Goal: Task Accomplishment & Management: Use online tool/utility

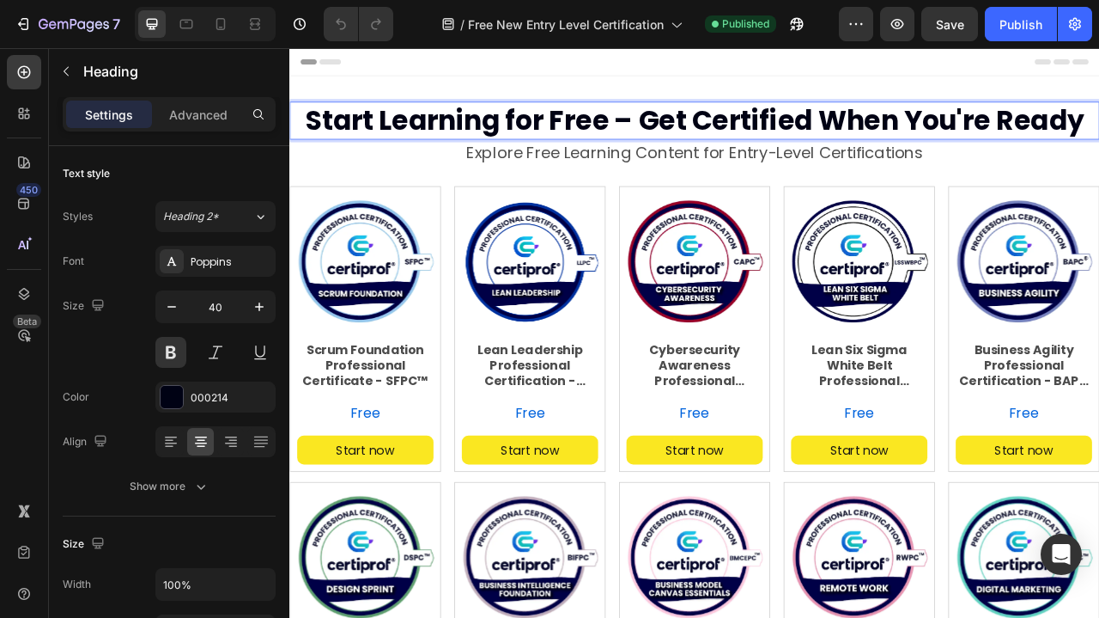
click at [333, 131] on span "Start Learning for Free – Get Certified When You're Ready" at bounding box center [804, 140] width 991 height 48
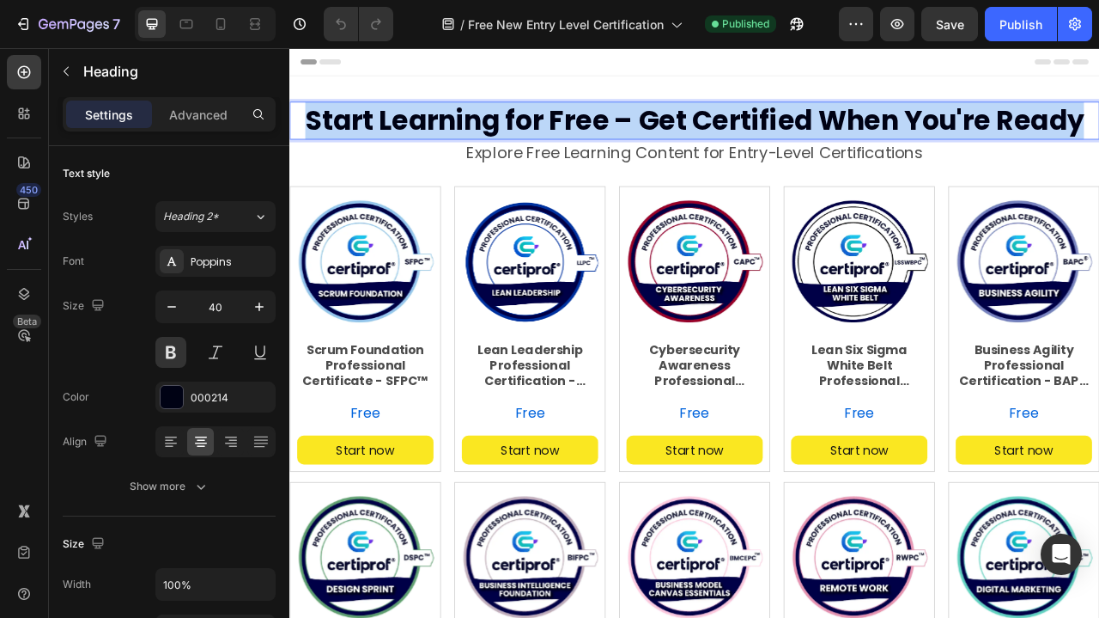
click at [333, 131] on span "Start Learning for Free – Get Certified When You're Ready" at bounding box center [804, 140] width 991 height 48
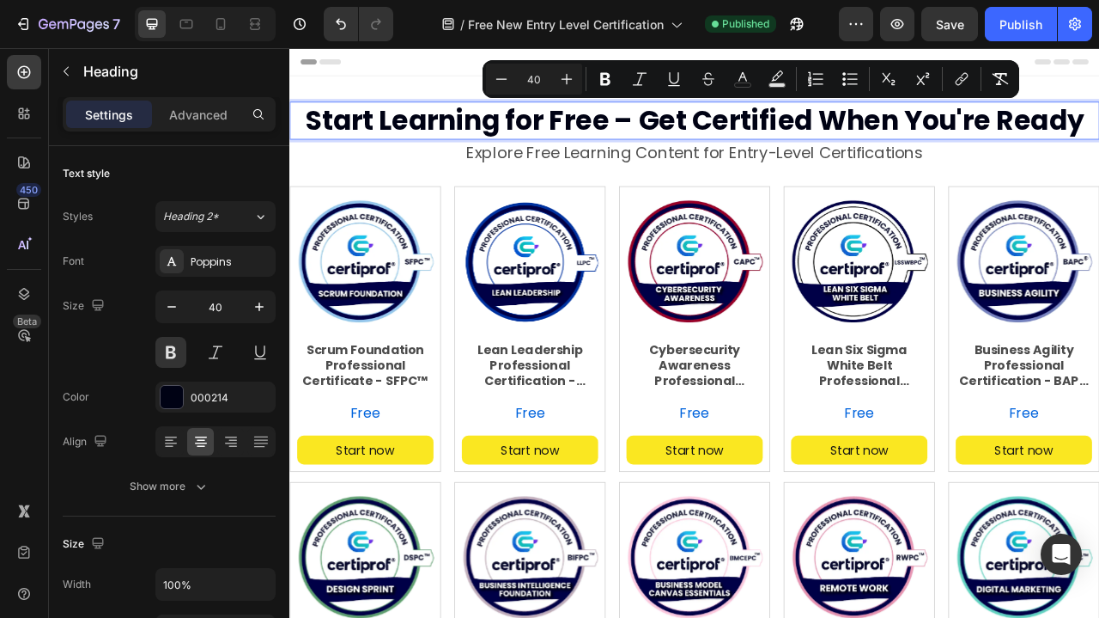
click at [437, 143] on span "Start Learning for Free – Get Certified When You're Ready" at bounding box center [804, 140] width 991 height 48
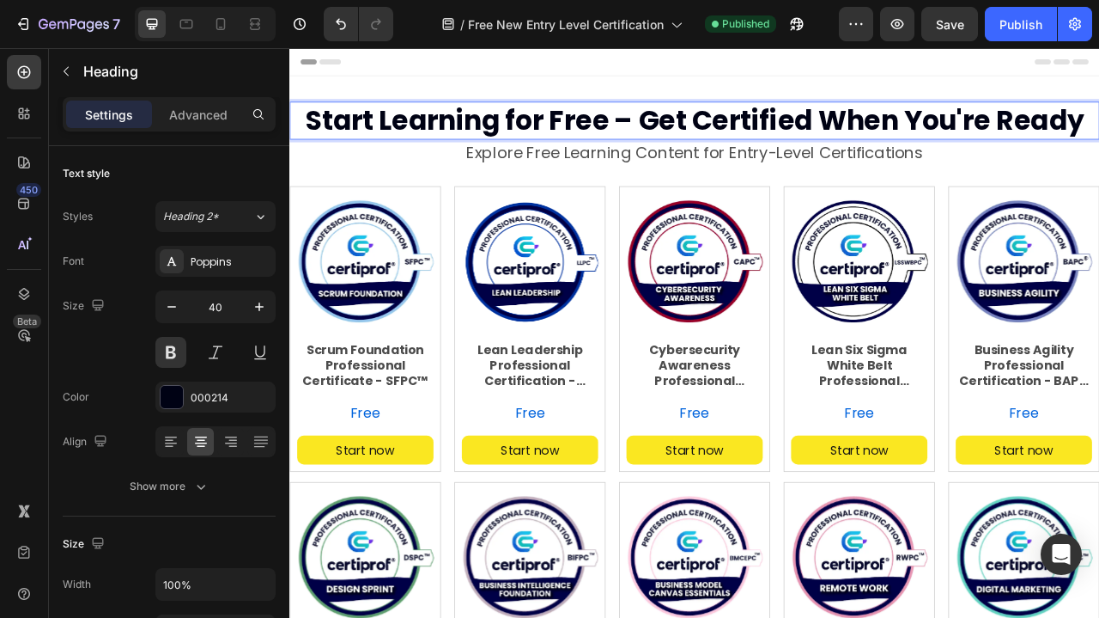
click at [357, 137] on span "Start Learning for Free – Get Certified When You're Ready" at bounding box center [804, 140] width 991 height 48
click at [323, 137] on span "Start Learning for Free – Get Certified When You're Ready" at bounding box center [804, 140] width 991 height 48
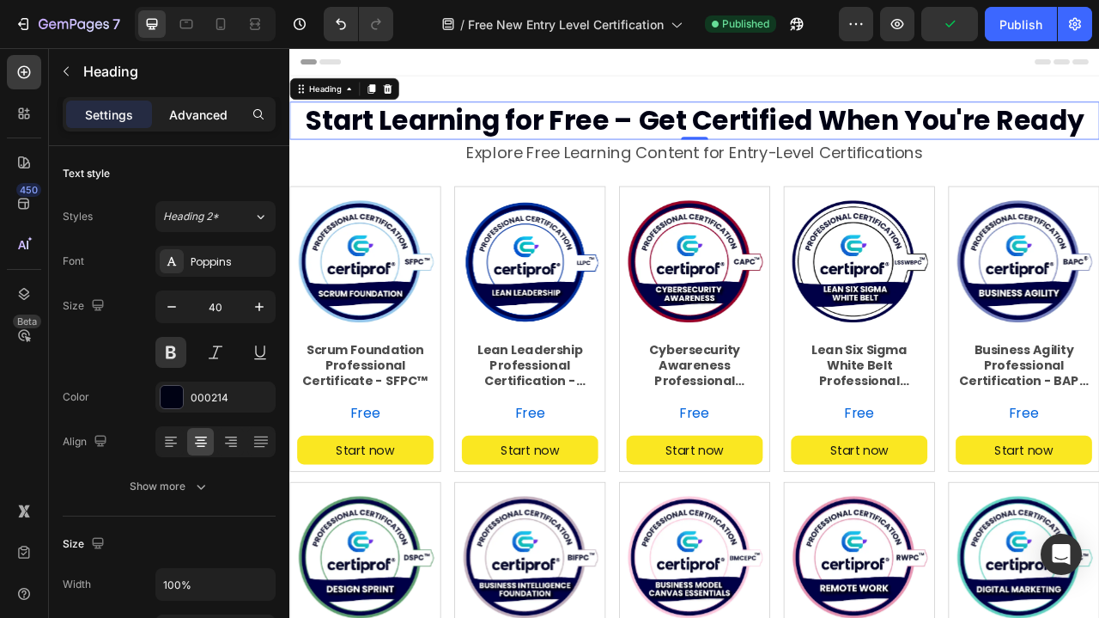
click at [211, 110] on p "Advanced" at bounding box center [198, 115] width 58 height 18
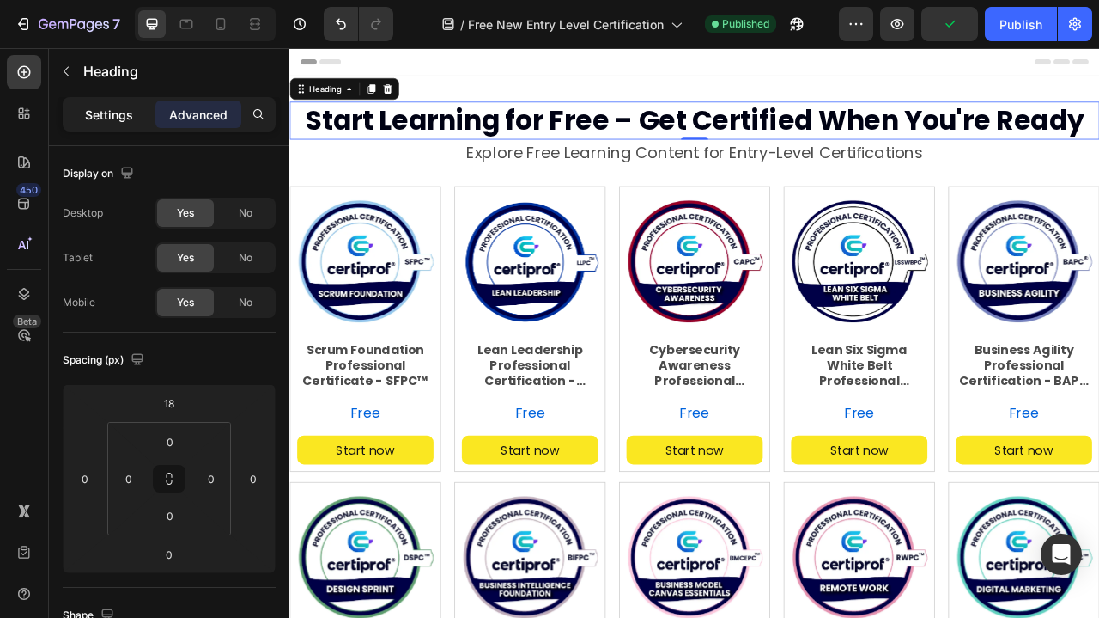
click at [110, 113] on p "Settings" at bounding box center [109, 115] width 48 height 18
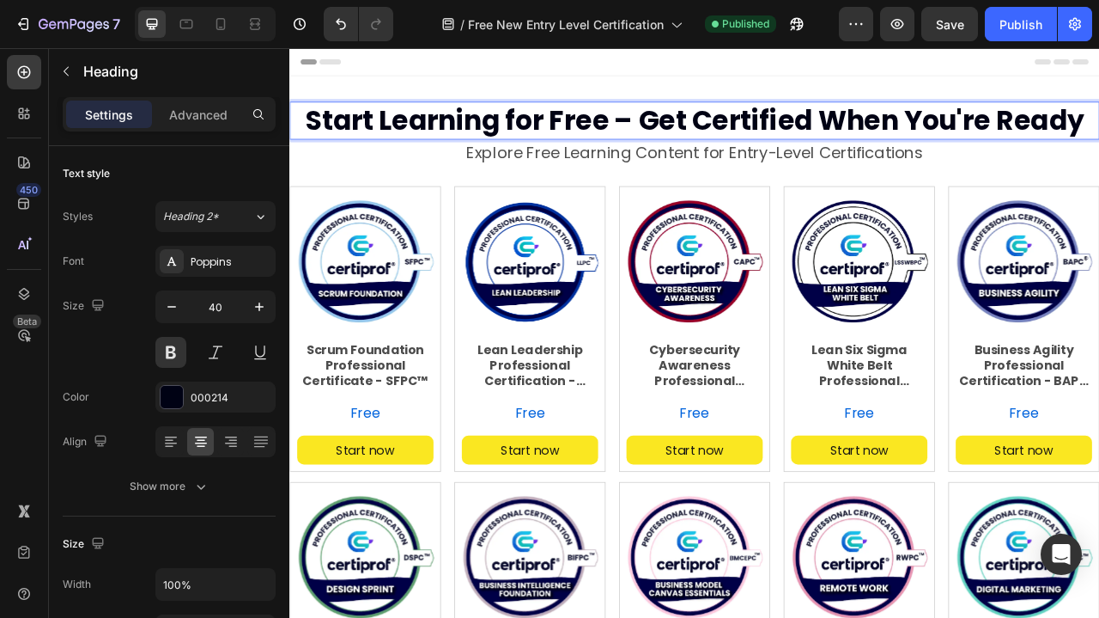
click at [397, 133] on span "Start Learning for Free – Get Certified When You're Ready" at bounding box center [804, 140] width 991 height 48
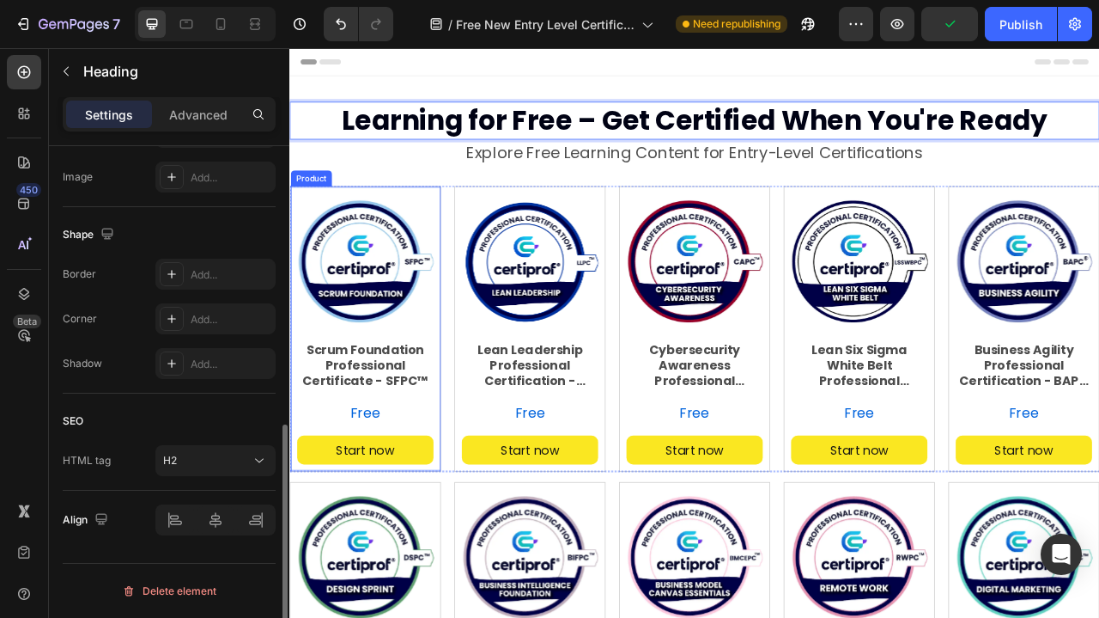
scroll to position [593, 0]
click at [64, 70] on icon "button" at bounding box center [66, 71] width 14 height 14
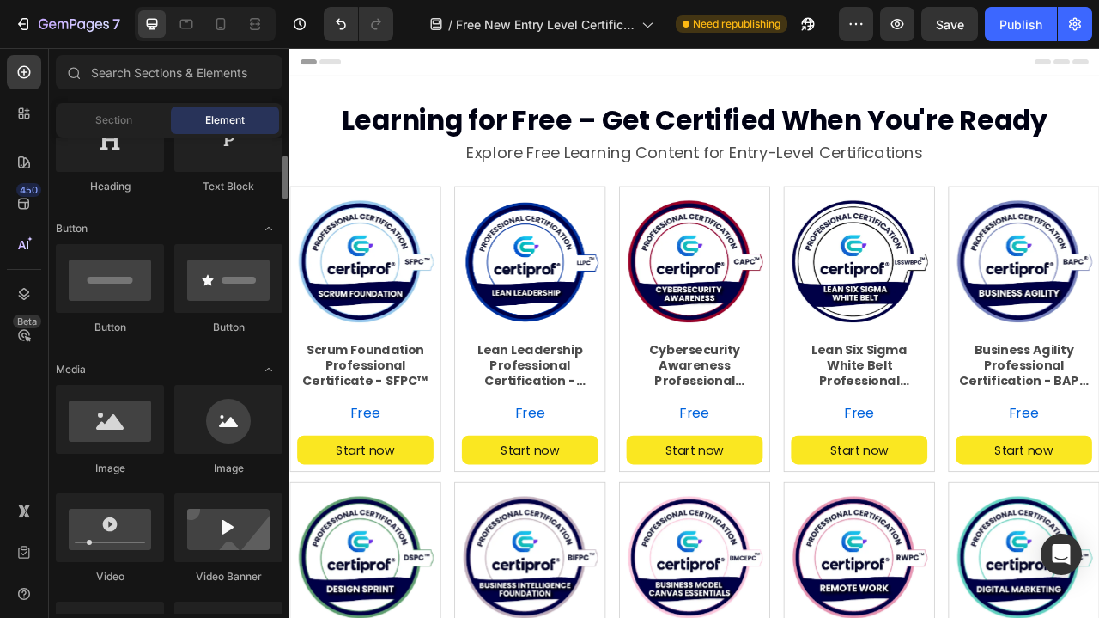
scroll to position [321, 0]
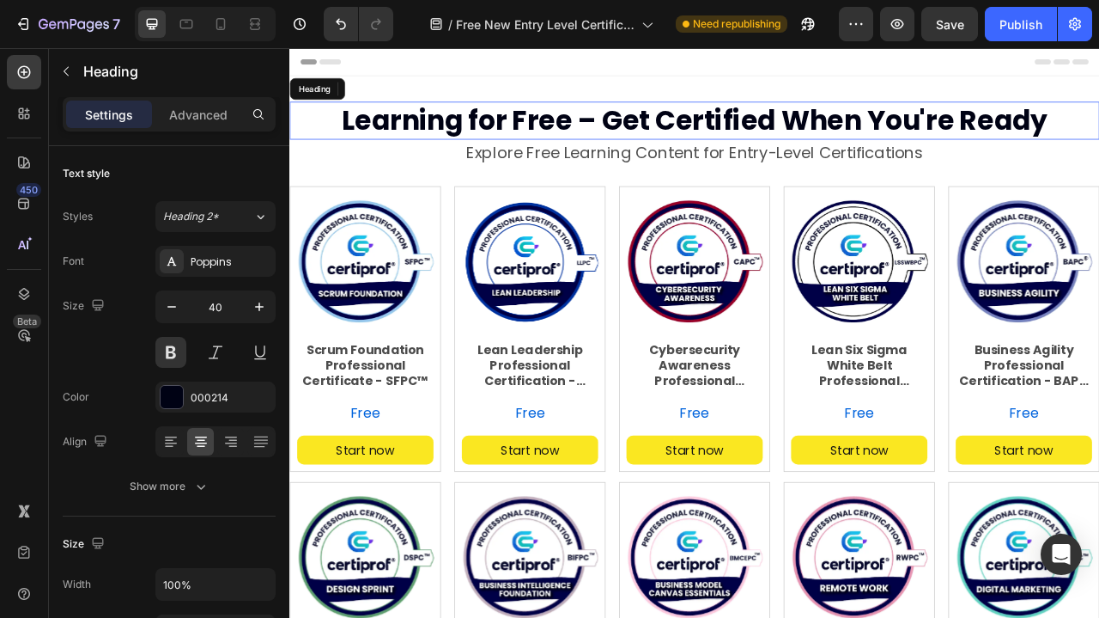
click at [427, 143] on span "Learning for Free – Get Certified When You're Ready" at bounding box center [805, 140] width 898 height 48
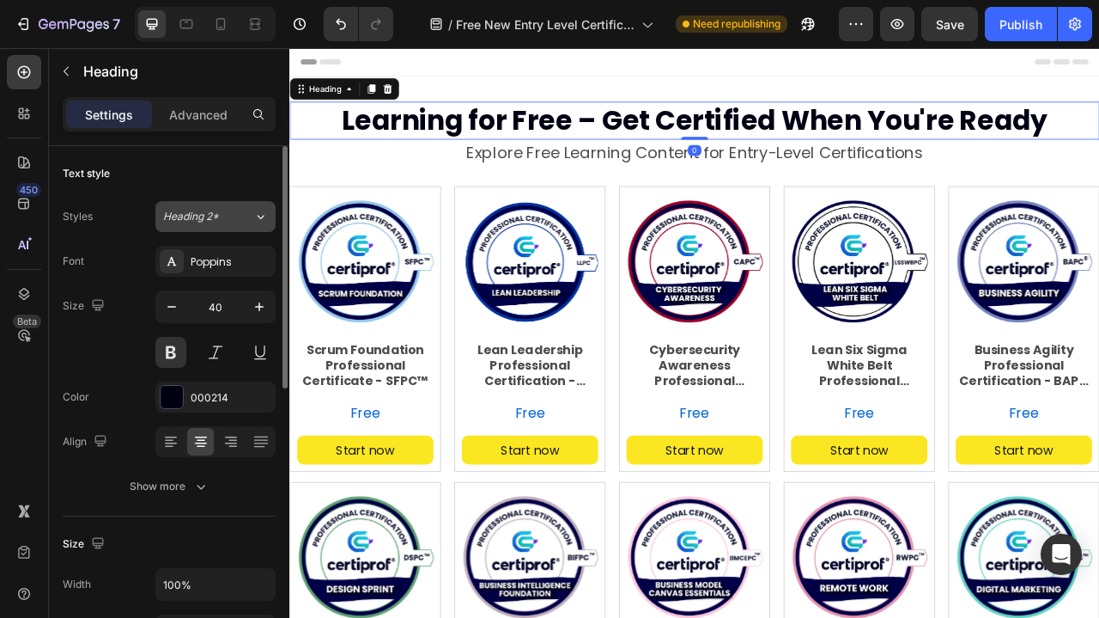
click at [263, 213] on icon at bounding box center [260, 216] width 15 height 17
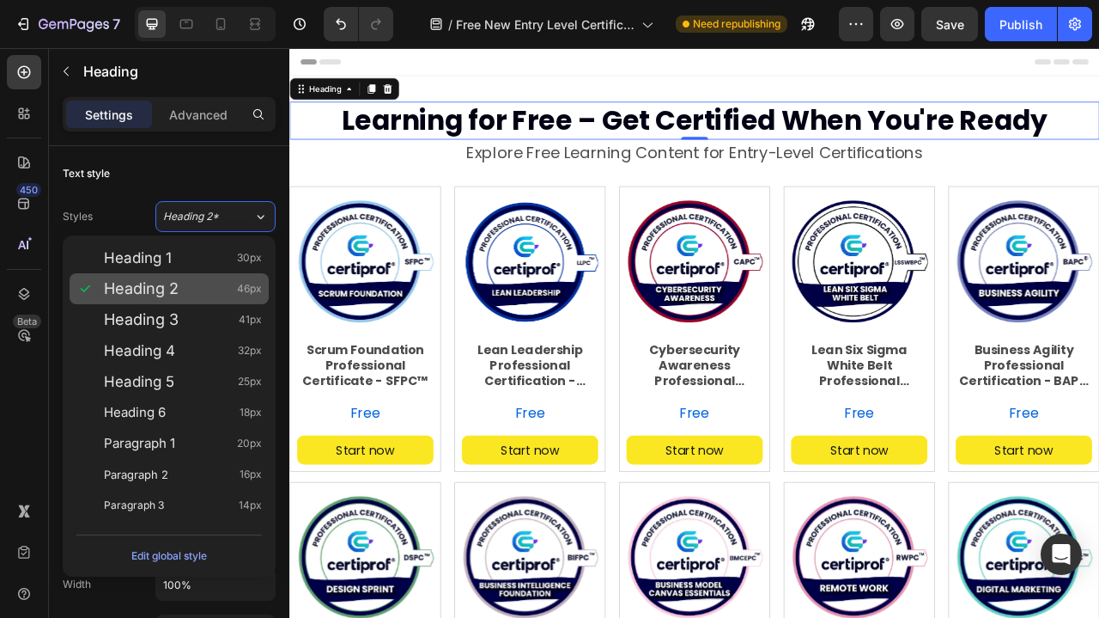
click at [172, 283] on span "Heading 2" at bounding box center [141, 288] width 75 height 17
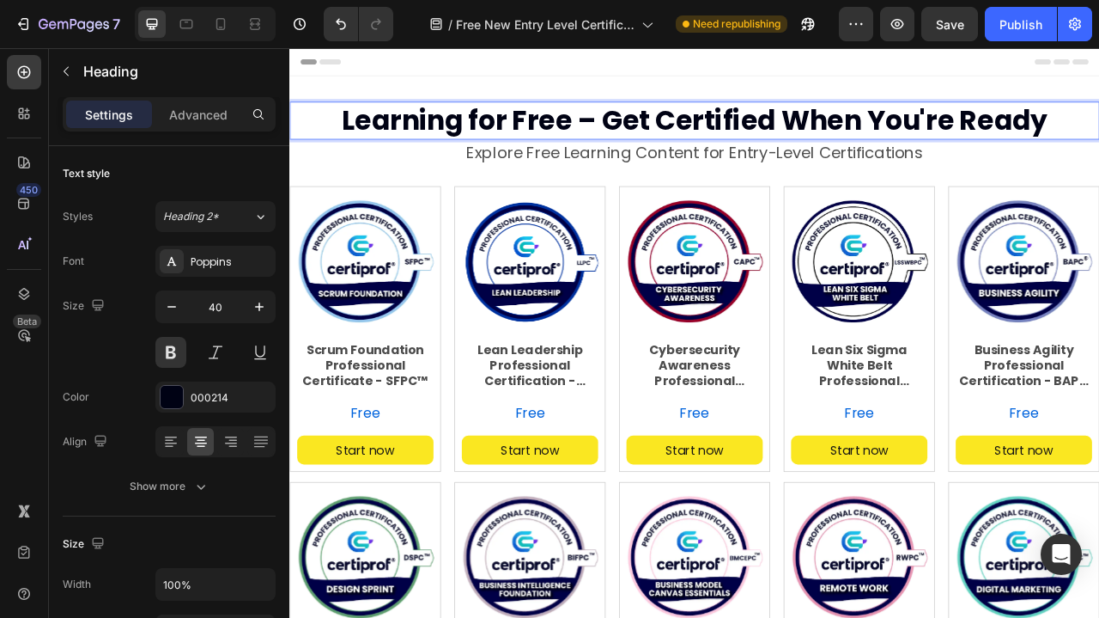
click at [682, 145] on span "Learning for Free – Get Certified When You're Ready" at bounding box center [805, 140] width 898 height 48
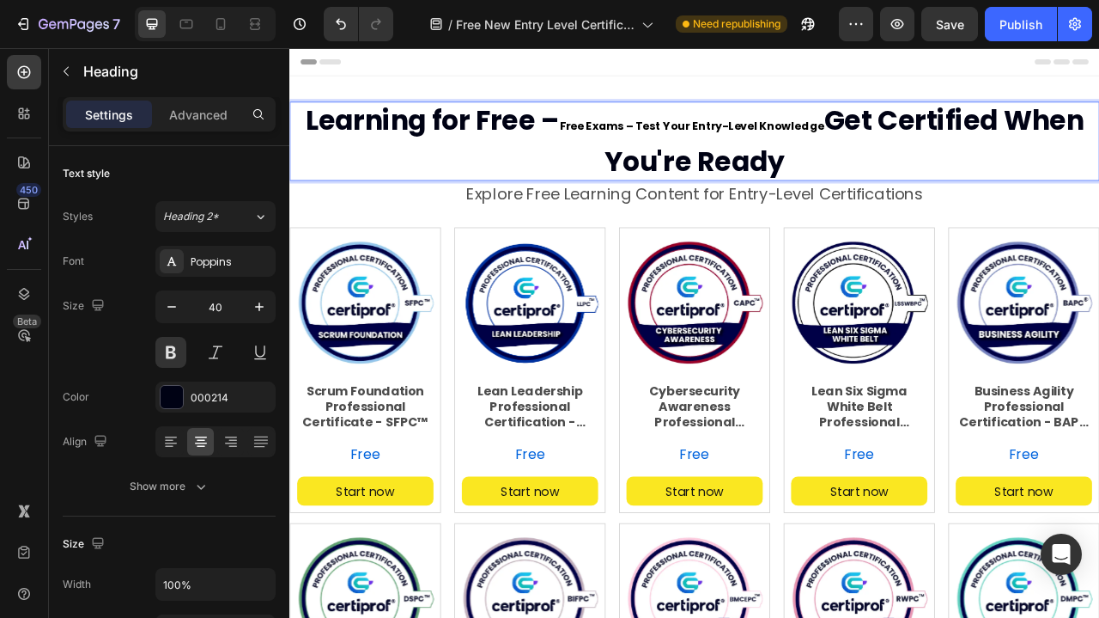
click at [581, 139] on span "Learning for Free –" at bounding box center [471, 140] width 324 height 48
click at [530, 143] on span "Learning for Free –" at bounding box center [471, 140] width 324 height 48
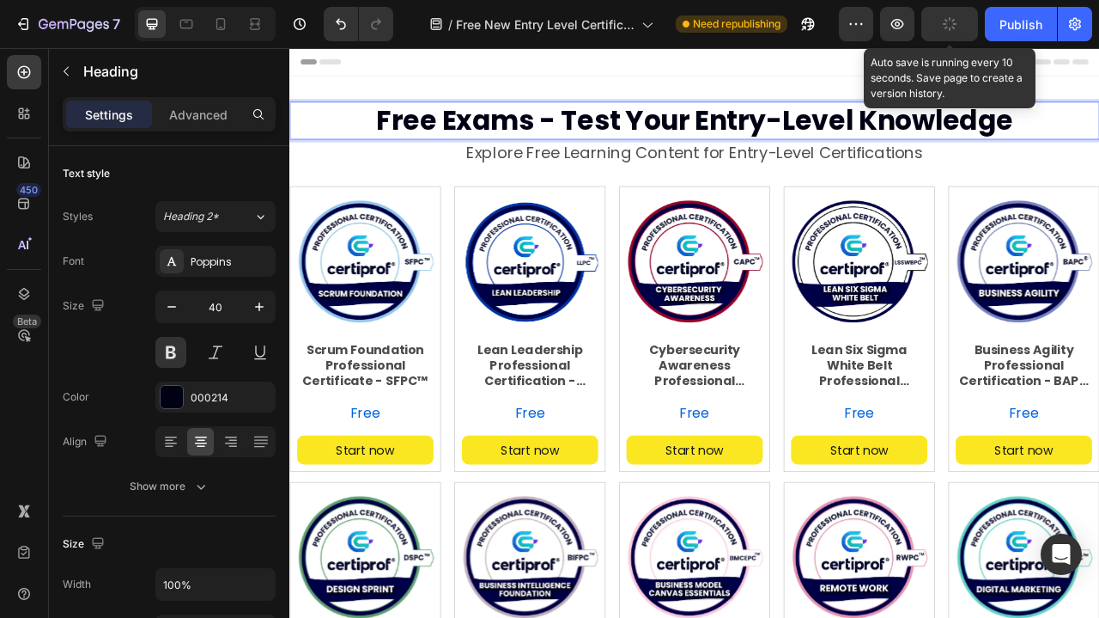
click at [946, 24] on icon "button" at bounding box center [949, 23] width 15 height 15
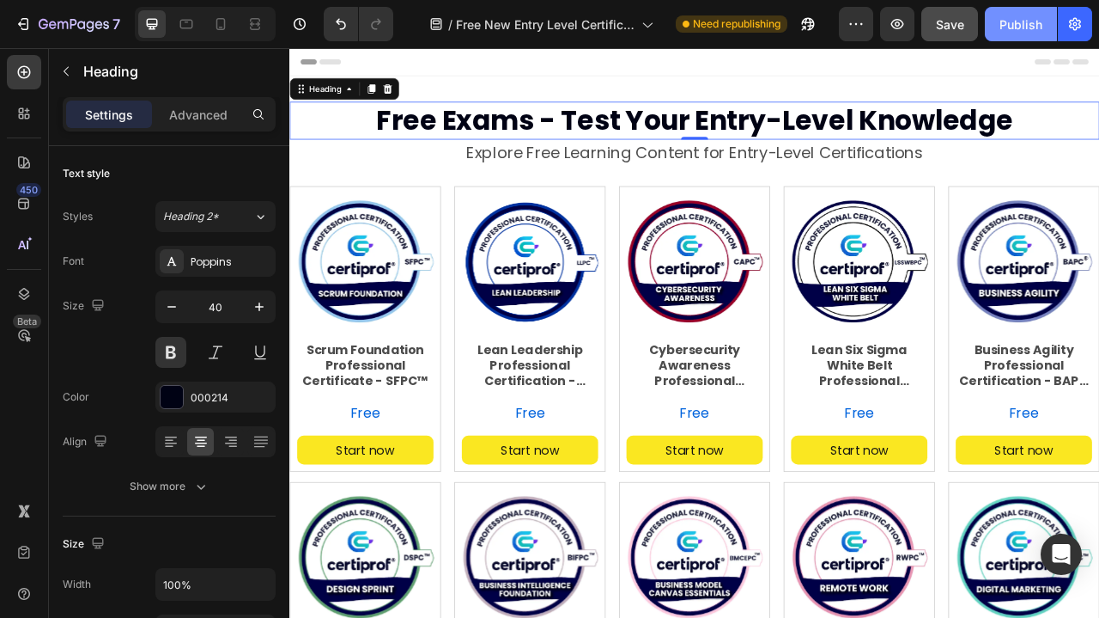
click at [1021, 27] on div "Publish" at bounding box center [1021, 24] width 43 height 18
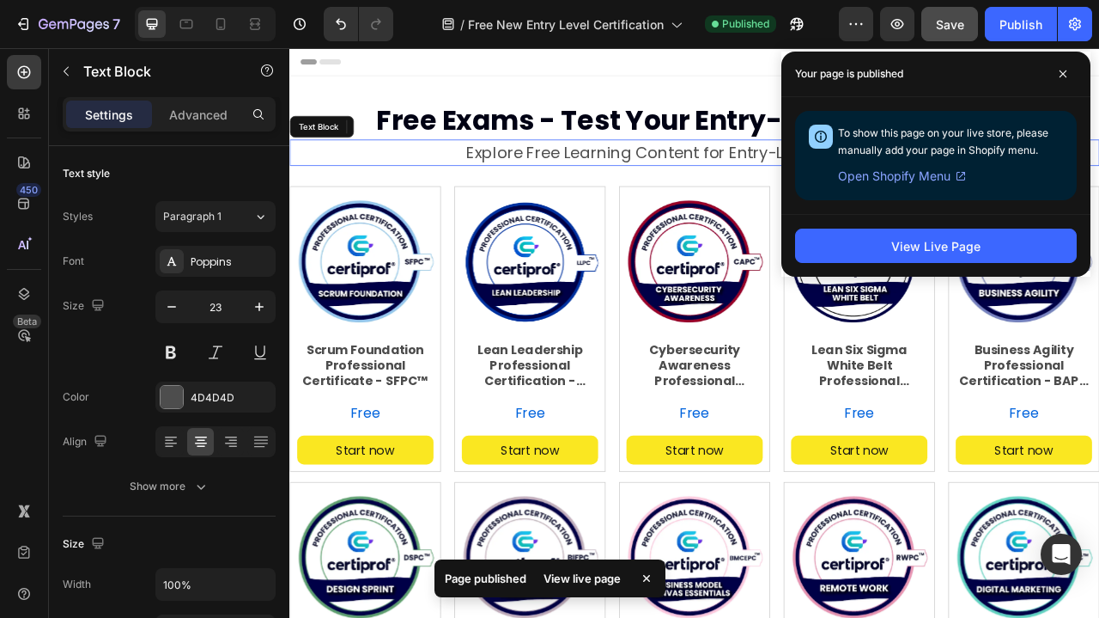
click at [613, 188] on p "Explore Free Learning Content for Entry-Level Certifications" at bounding box center [804, 181] width 1027 height 30
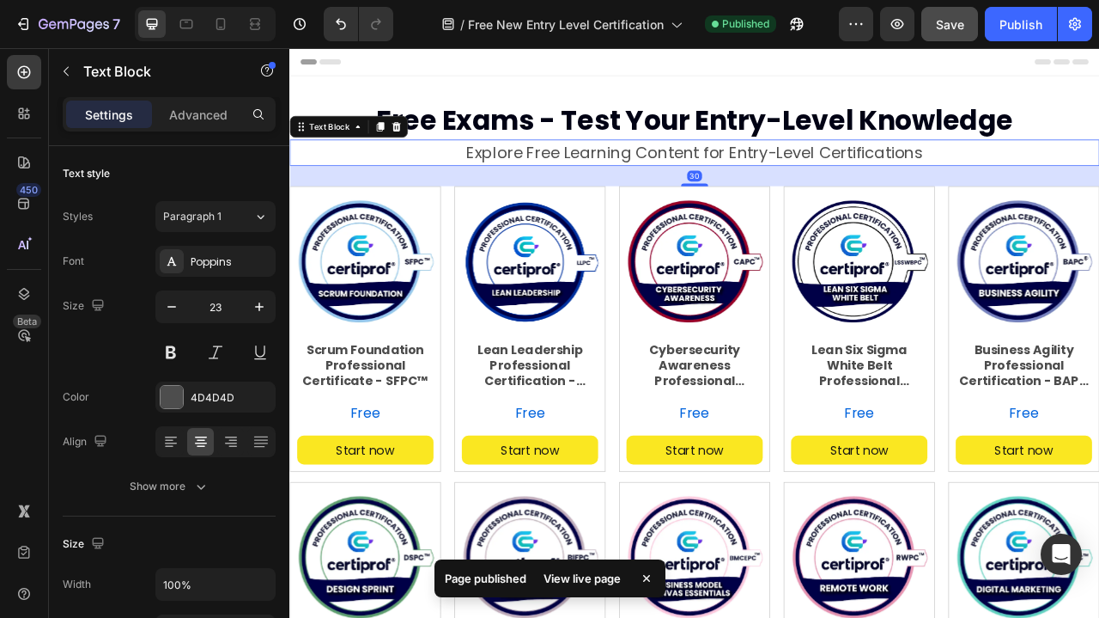
click at [591, 176] on p "Explore Free Learning Content for Entry-Level Certifications" at bounding box center [804, 181] width 1027 height 30
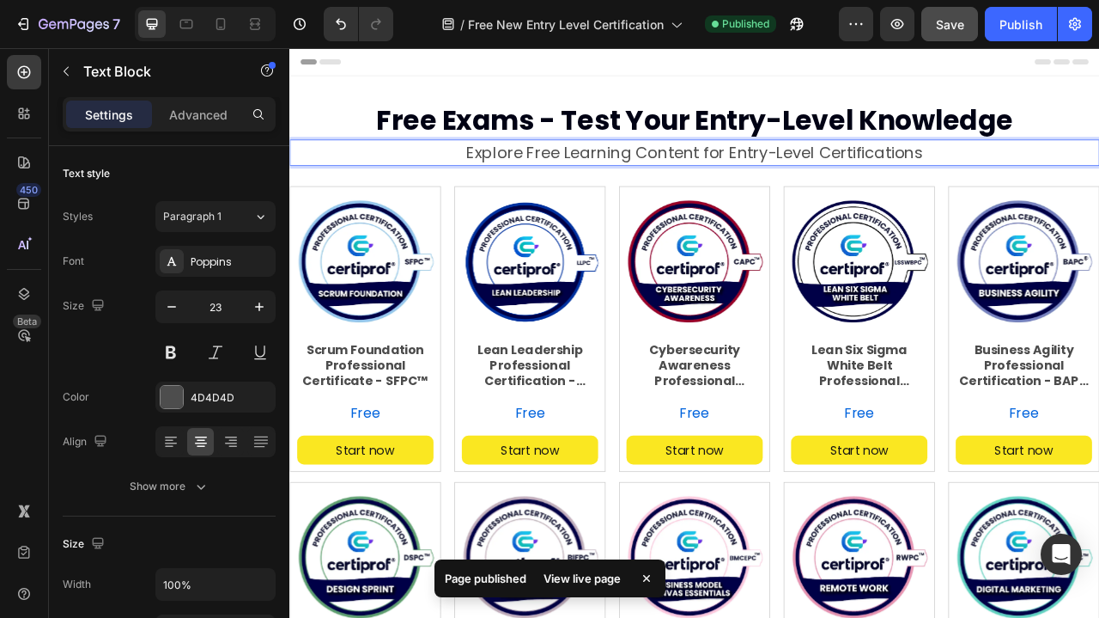
click at [522, 173] on p "Explore Free Learning Content for Entry-Level Certifications" at bounding box center [804, 181] width 1027 height 30
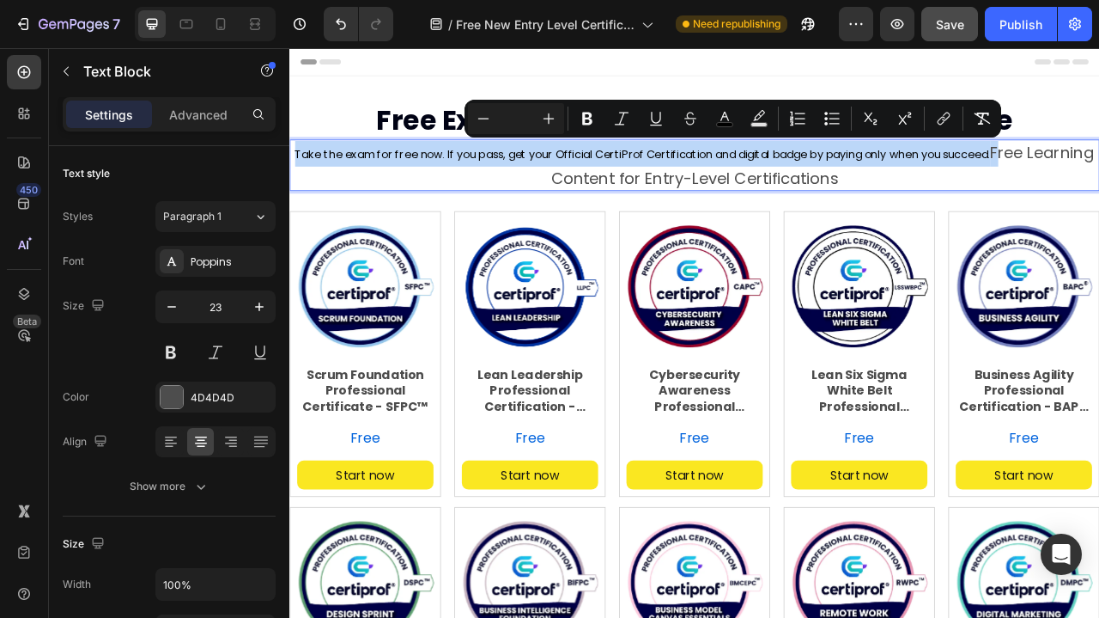
drag, startPoint x: 1233, startPoint y: 178, endPoint x: 332, endPoint y: 184, distance: 901.0
click at [332, 184] on p "Take the exam for free now. If you pass, get your Official CertiProf Certificat…" at bounding box center [804, 197] width 1027 height 62
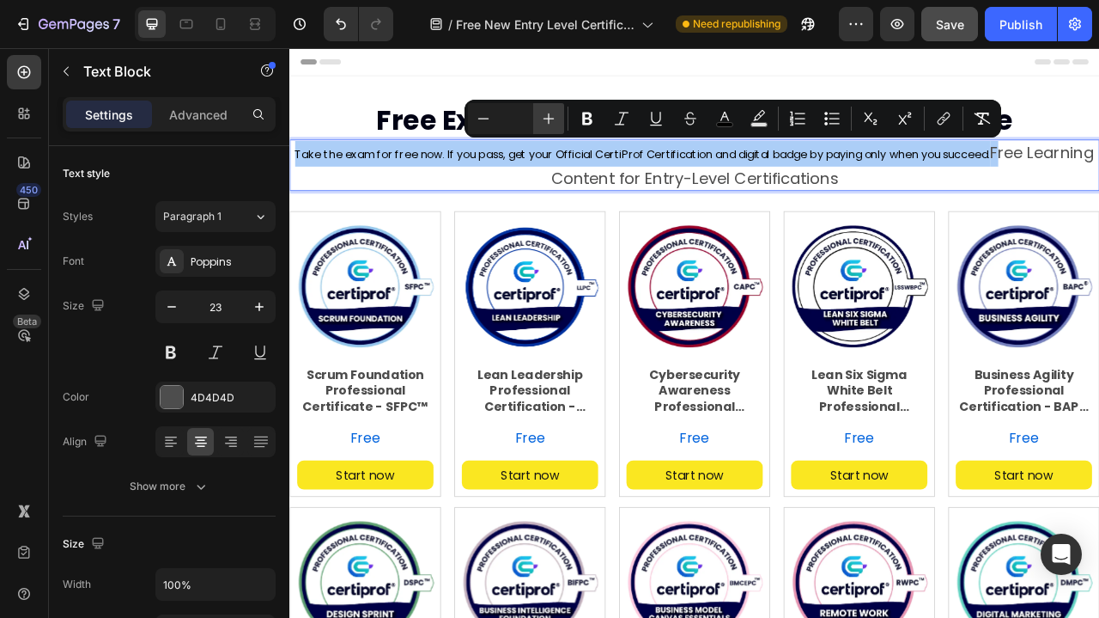
click at [545, 119] on icon "Editor contextual toolbar" at bounding box center [549, 118] width 11 height 11
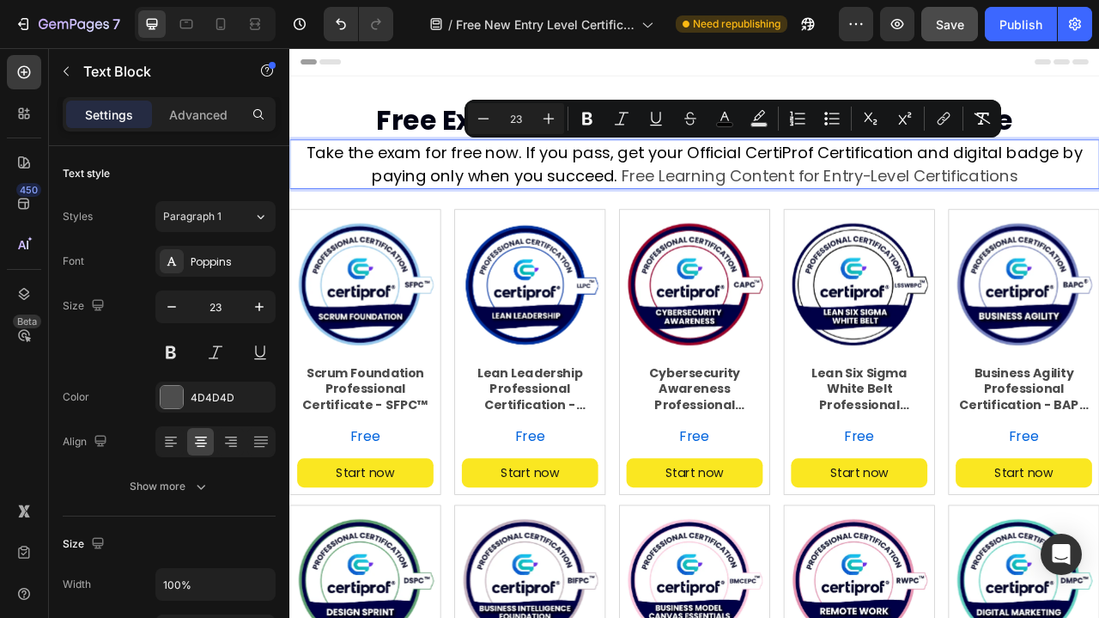
click at [742, 207] on p "Take the exam for free now. If you pass, get your Official CertiProf Certificat…" at bounding box center [804, 195] width 1027 height 59
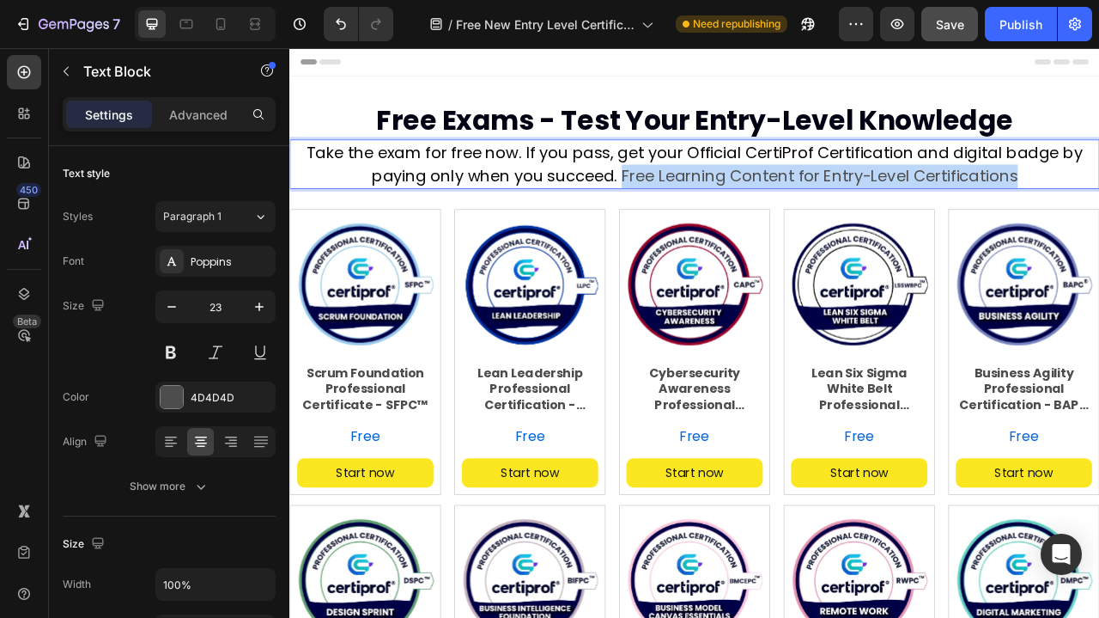
drag, startPoint x: 1220, startPoint y: 207, endPoint x: 712, endPoint y: 212, distance: 508.5
click at [712, 212] on p "Take the exam for free now. If you pass, get your Official CertiProf Certificat…" at bounding box center [804, 195] width 1027 height 59
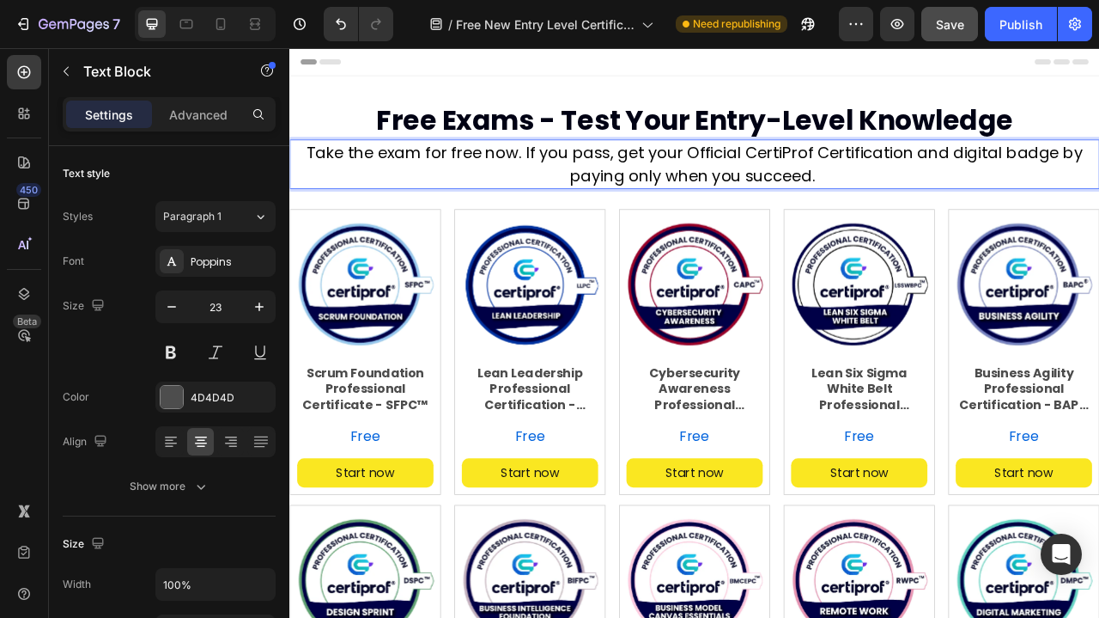
click at [592, 176] on span "Take the exam for free now. If you pass, get your Official CertiProf Certificat…" at bounding box center [805, 196] width 988 height 58
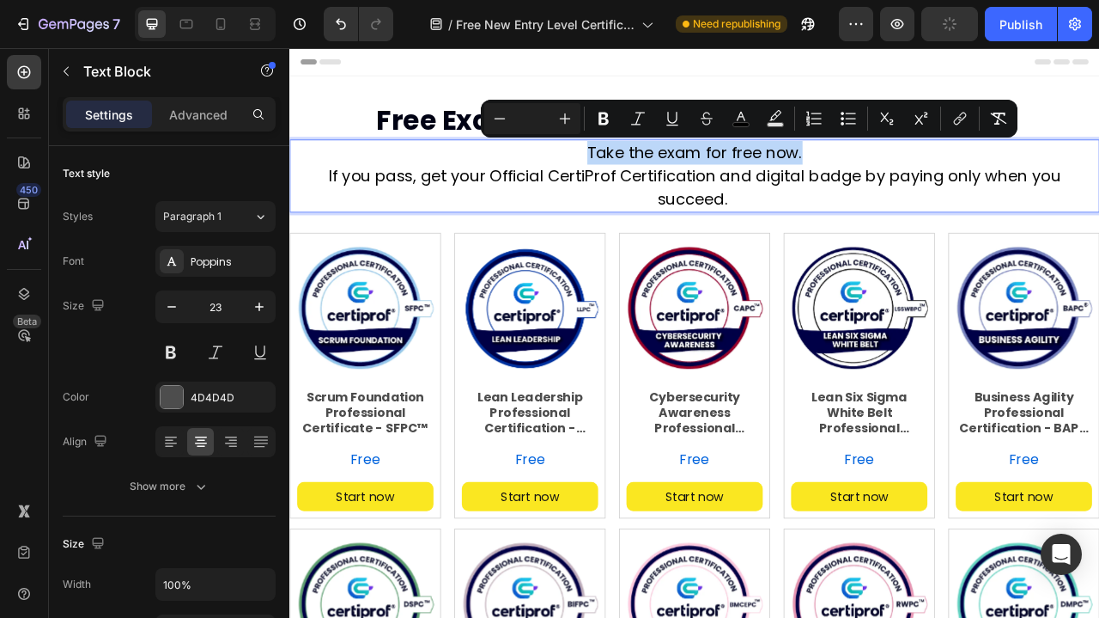
drag, startPoint x: 939, startPoint y: 185, endPoint x: 660, endPoint y: 187, distance: 279.1
click at [660, 187] on p "Take the exam for free now. If you pass, get your Official CertiProf Certificat…" at bounding box center [804, 210] width 1027 height 89
click at [569, 123] on icon "Editor contextual toolbar" at bounding box center [565, 118] width 17 height 17
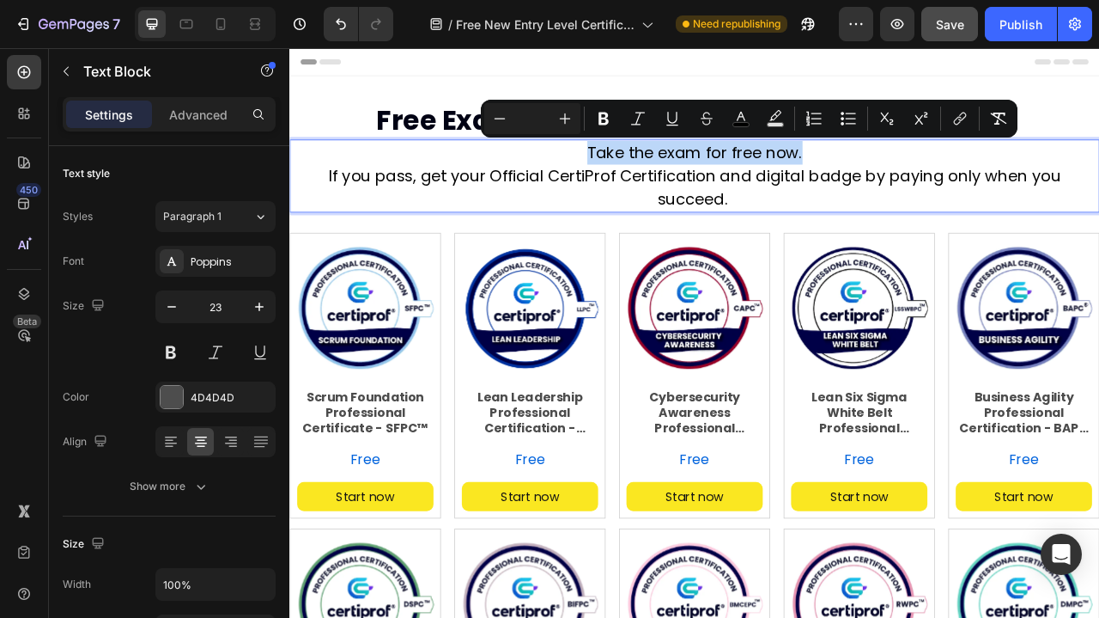
click at [697, 186] on span "Take the exam for free now." at bounding box center [805, 180] width 274 height 27
drag, startPoint x: 666, startPoint y: 180, endPoint x: 943, endPoint y: 178, distance: 276.6
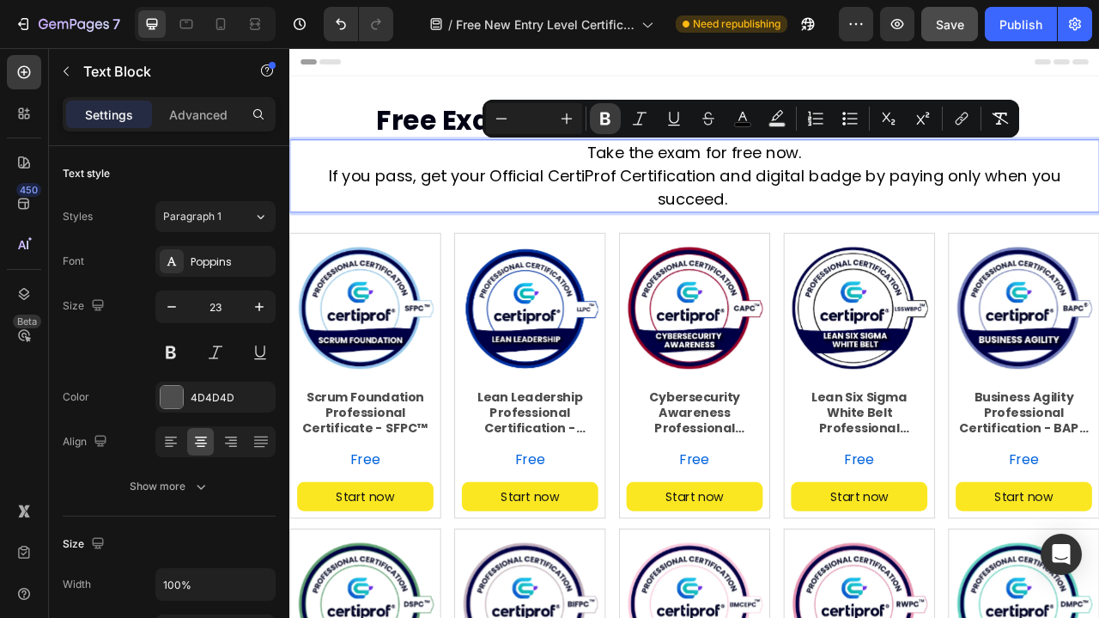
click at [606, 122] on icon "Editor contextual toolbar" at bounding box center [605, 118] width 17 height 17
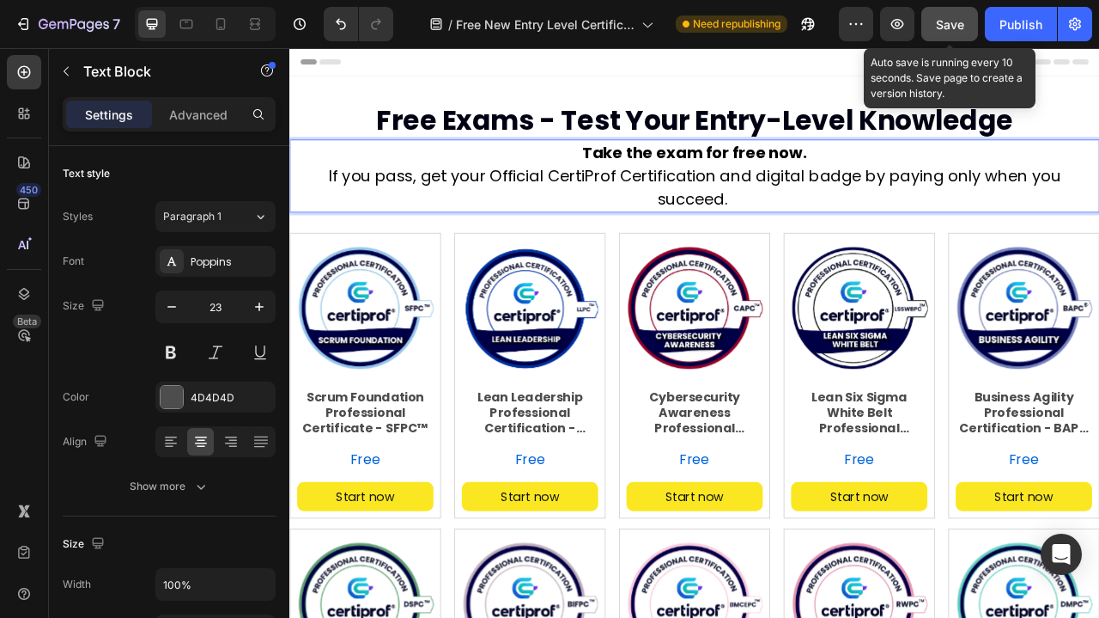
click at [953, 27] on span "Save" at bounding box center [950, 24] width 28 height 15
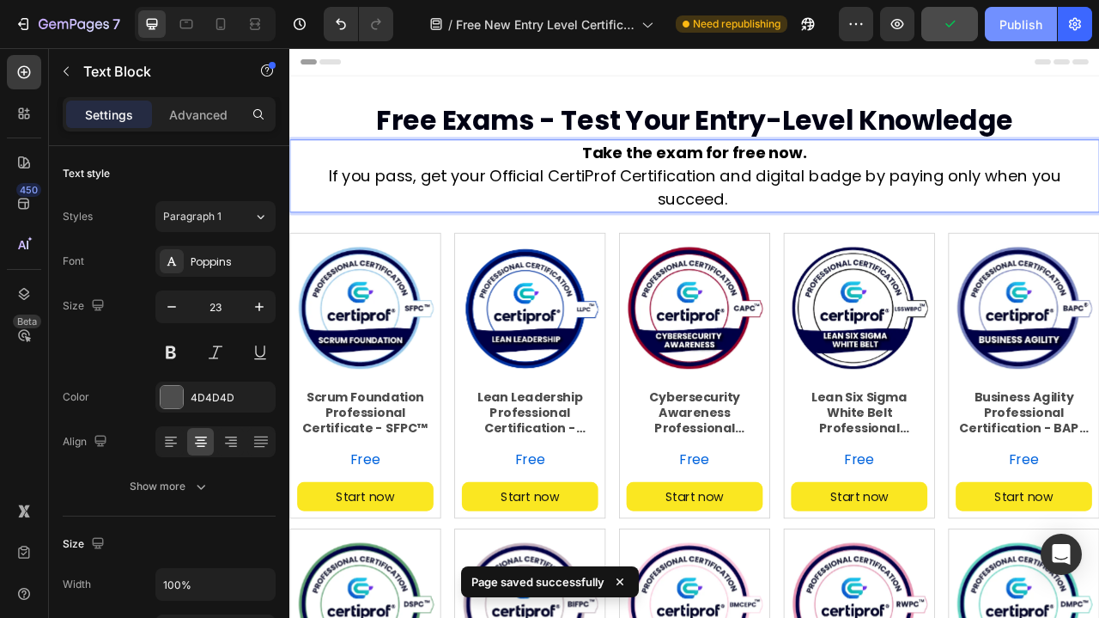
click at [1021, 19] on div "Publish" at bounding box center [1021, 24] width 43 height 18
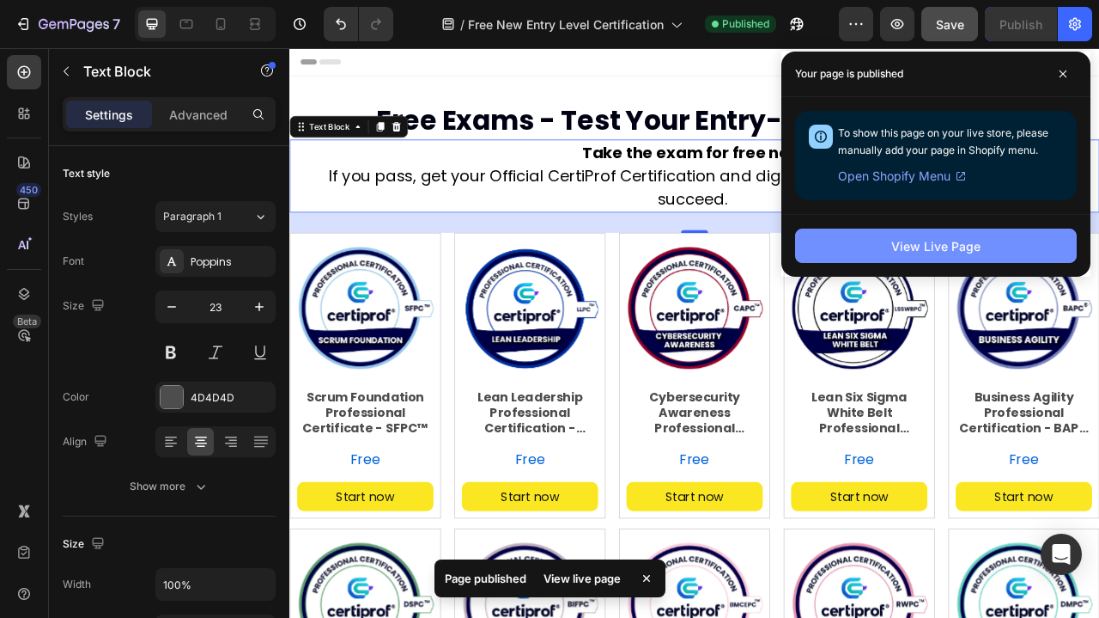
click at [926, 249] on div "View Live Page" at bounding box center [936, 246] width 89 height 18
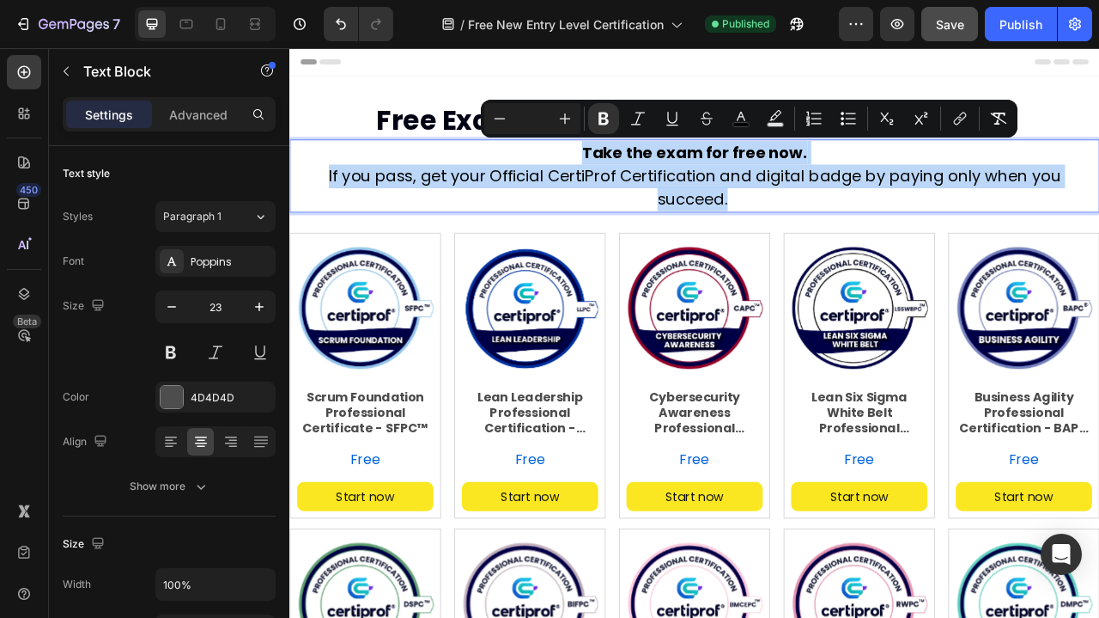
drag, startPoint x: 662, startPoint y: 173, endPoint x: 1311, endPoint y: 210, distance: 650.3
click at [1098, 210] on p "Take the exam for free now. If you pass, get your Official CertiProf Certificat…" at bounding box center [804, 210] width 1027 height 89
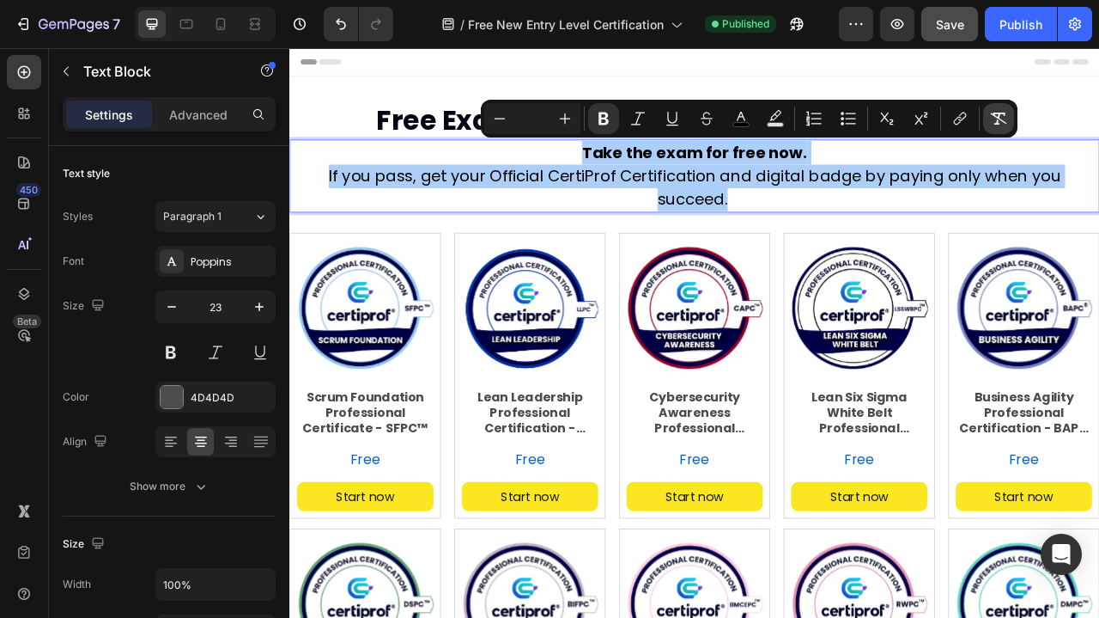
click at [1002, 123] on icon "Editor contextual toolbar" at bounding box center [998, 118] width 17 height 17
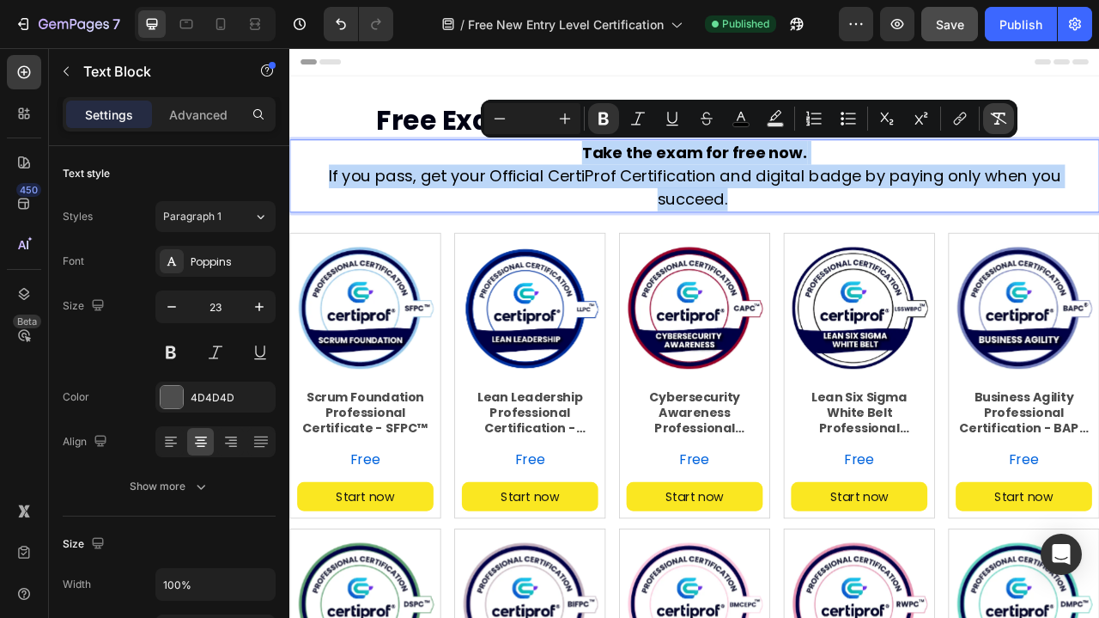
type input "23"
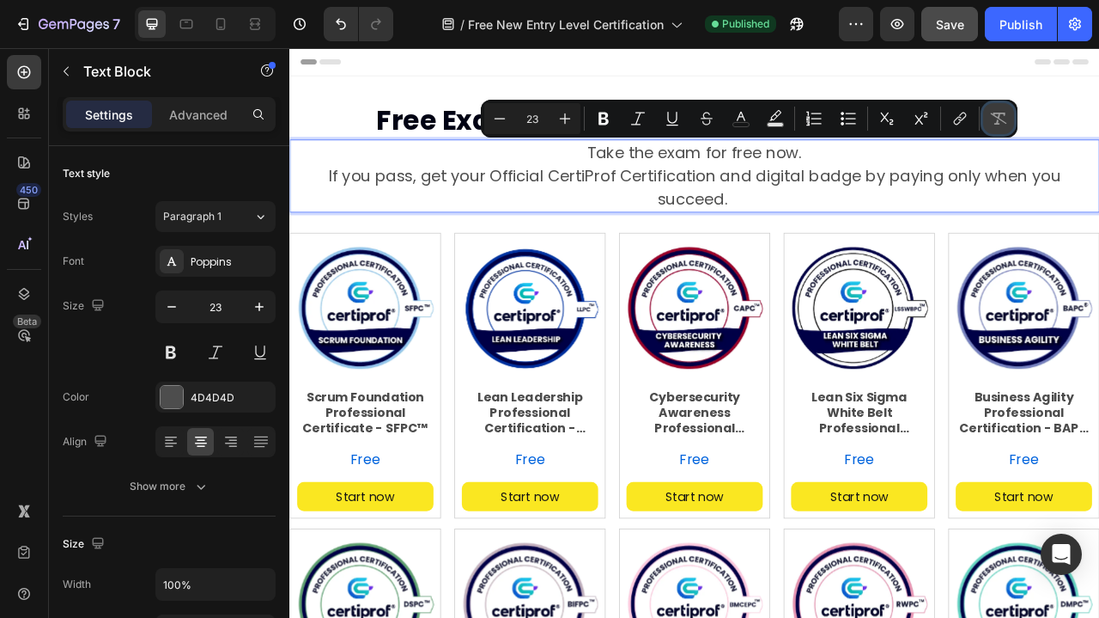
click at [1002, 123] on icon "Editor contextual toolbar" at bounding box center [998, 118] width 17 height 17
click at [1020, 198] on p "Take the exam for free now. If you pass, get your Official CertiProf Certificat…" at bounding box center [804, 210] width 1027 height 89
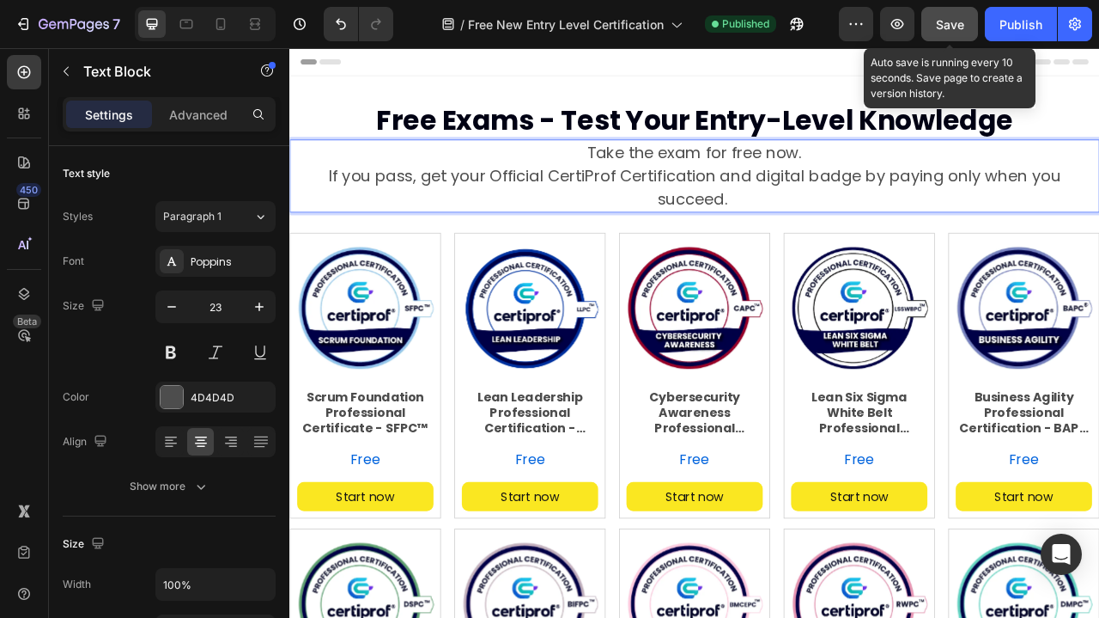
click at [951, 25] on span "Save" at bounding box center [950, 24] width 28 height 15
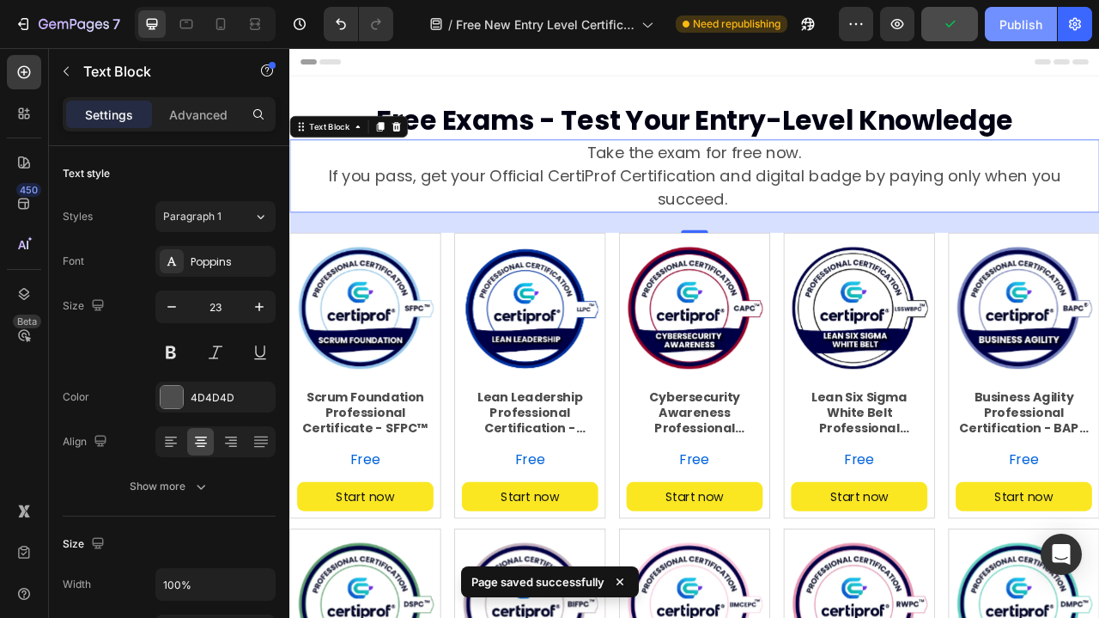
click at [1033, 29] on div "Publish" at bounding box center [1021, 24] width 43 height 18
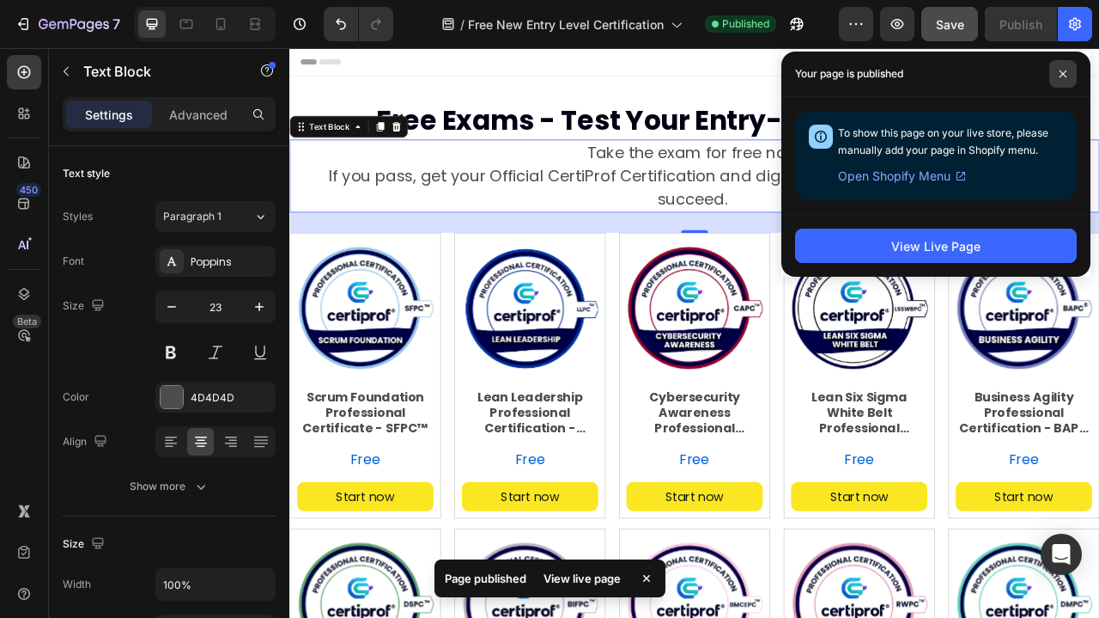
click at [1065, 74] on icon at bounding box center [1063, 74] width 9 height 9
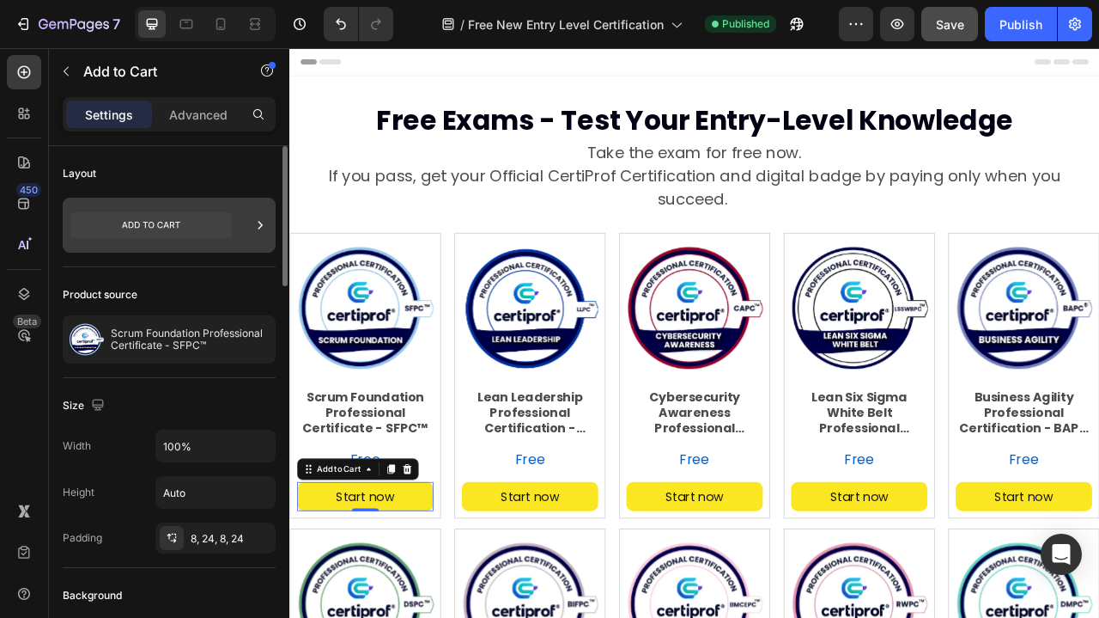
click at [167, 224] on icon at bounding box center [151, 225] width 58 height 7
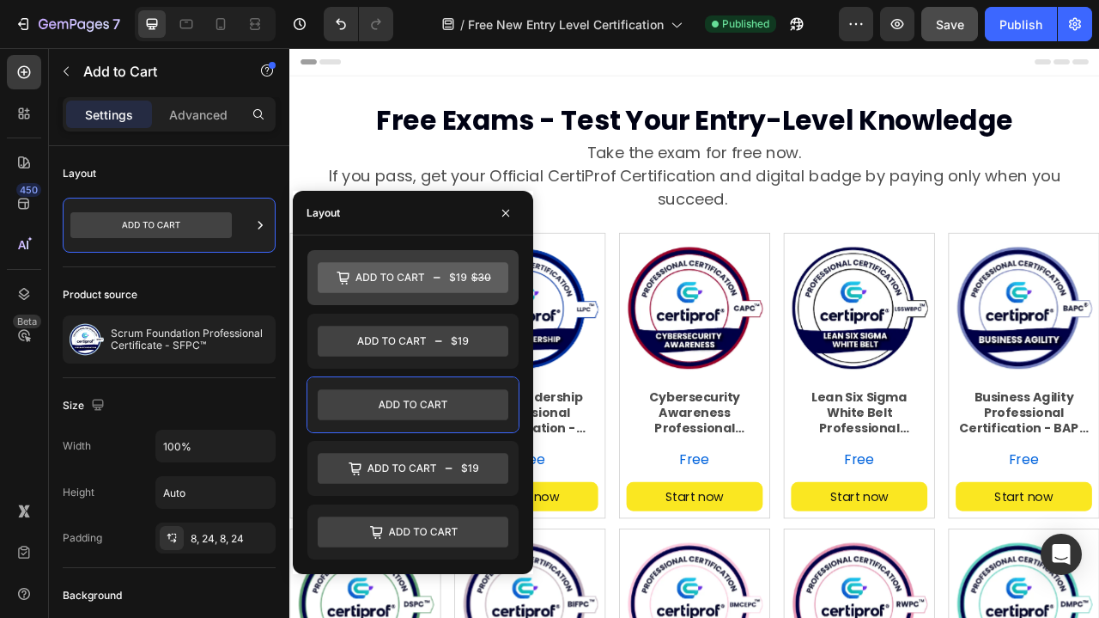
click at [407, 276] on icon at bounding box center [390, 277] width 69 height 8
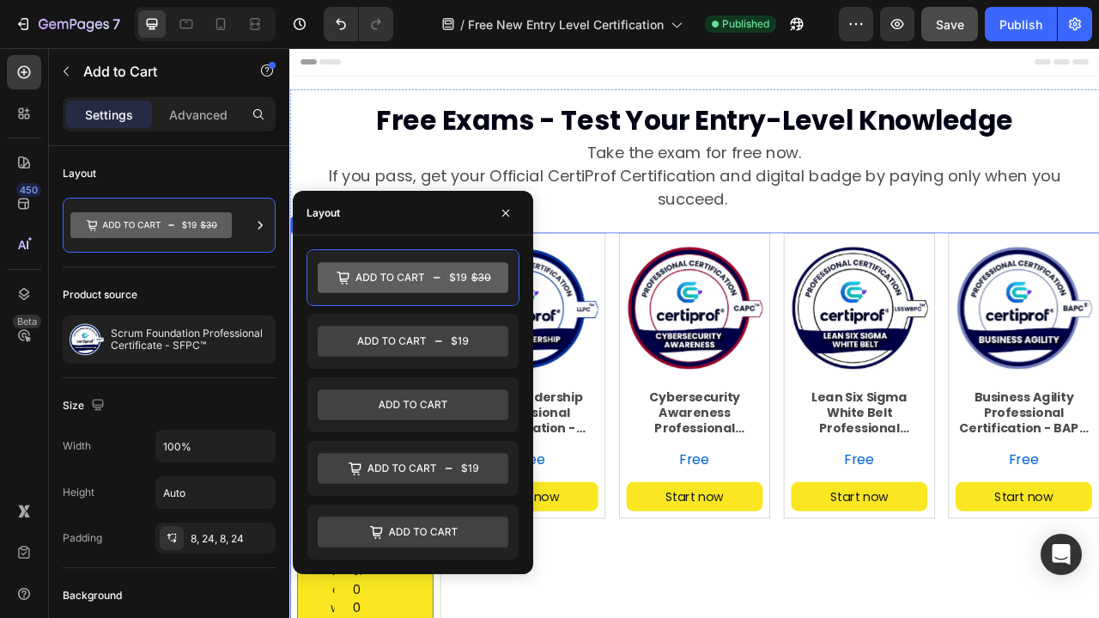
click at [715, 617] on div "Product Images Cybersecurity Awareness Professional Certification - CAPC™ Engli…" at bounding box center [805, 536] width 192 height 506
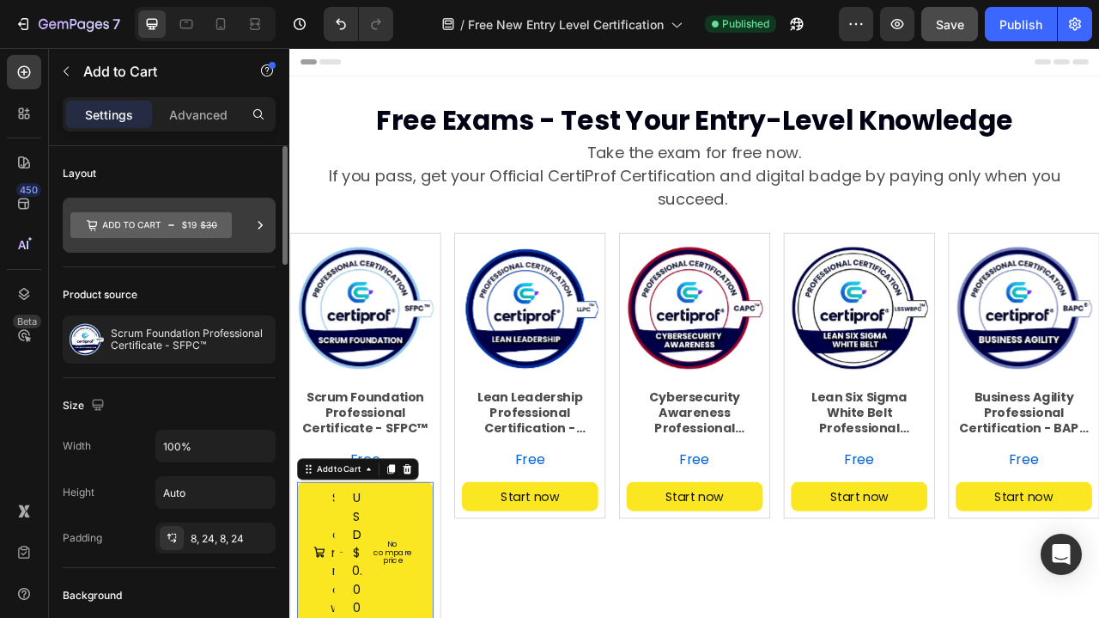
click at [205, 232] on icon at bounding box center [150, 225] width 161 height 26
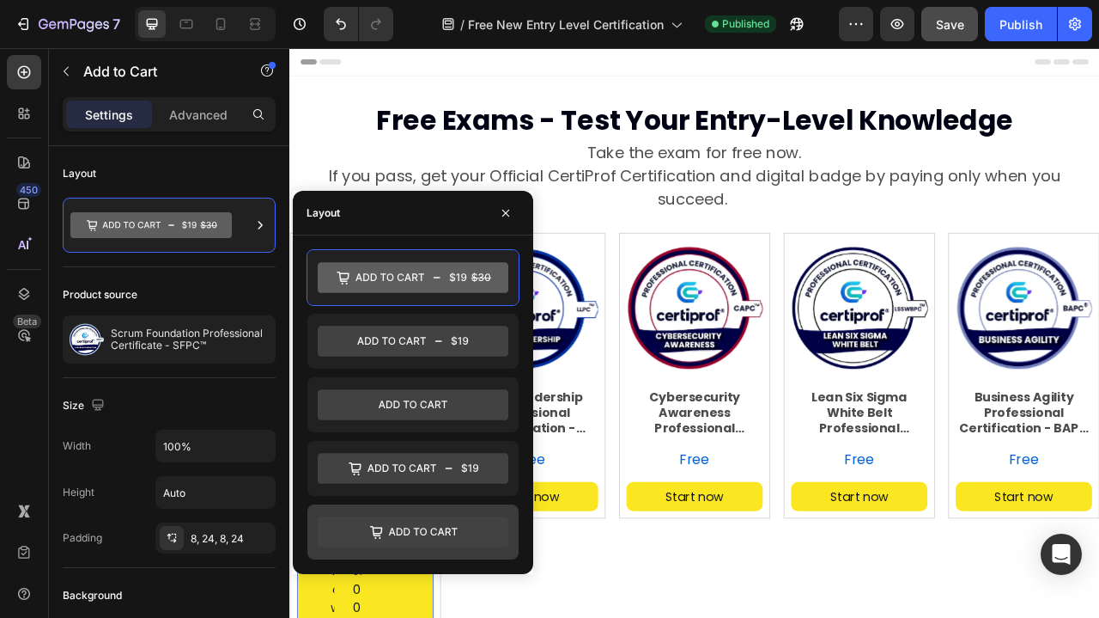
click at [380, 523] on icon at bounding box center [413, 531] width 191 height 31
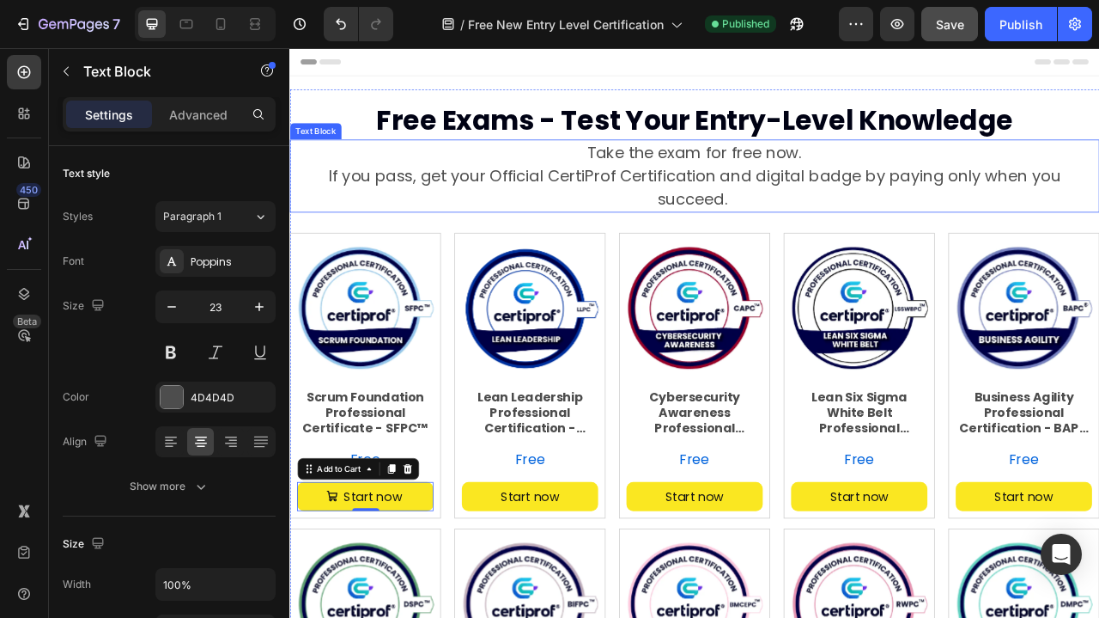
click at [638, 173] on p "Take the exam for free now. If you pass, get your Official CertiProf Certificat…" at bounding box center [804, 210] width 1027 height 89
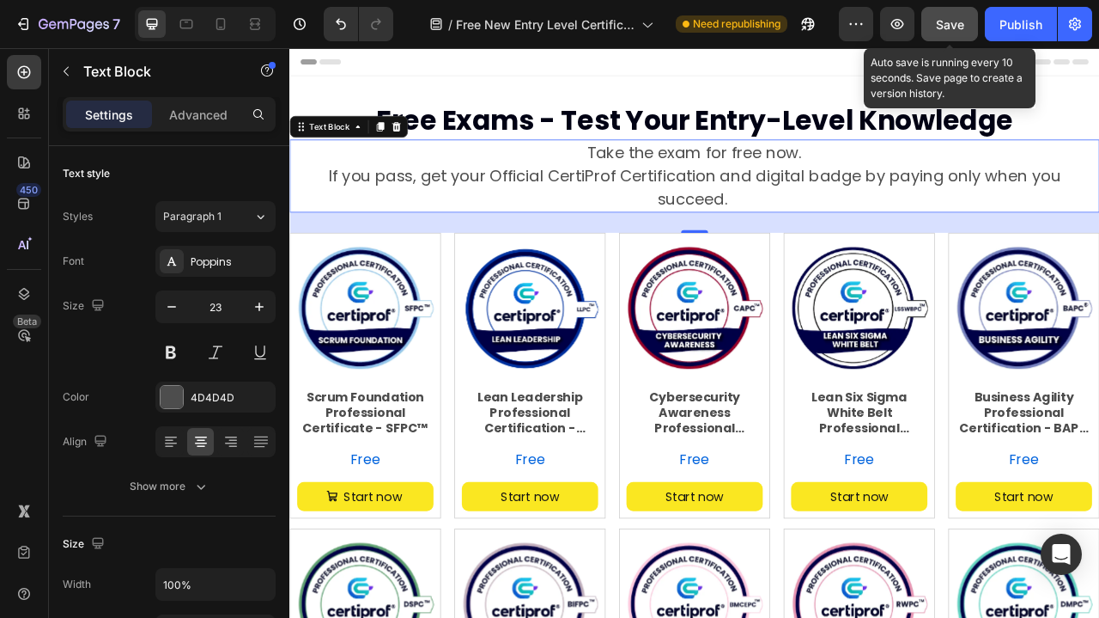
click at [949, 24] on span "Save" at bounding box center [950, 24] width 28 height 15
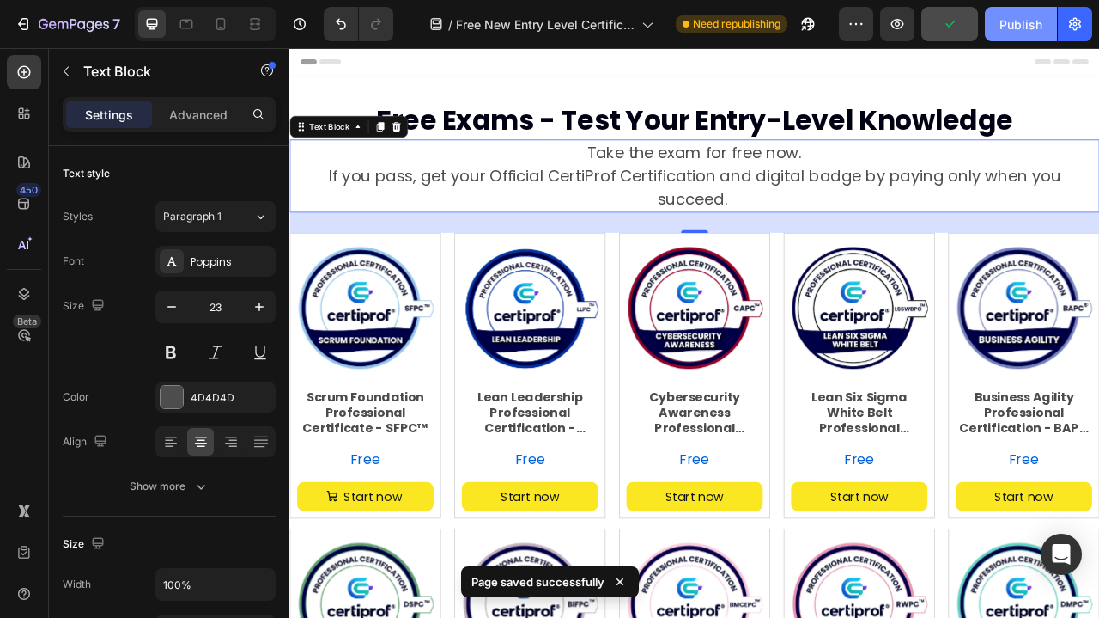
click at [1029, 32] on div "Publish" at bounding box center [1021, 24] width 43 height 18
click at [1082, 27] on icon "button" at bounding box center [1075, 23] width 17 height 17
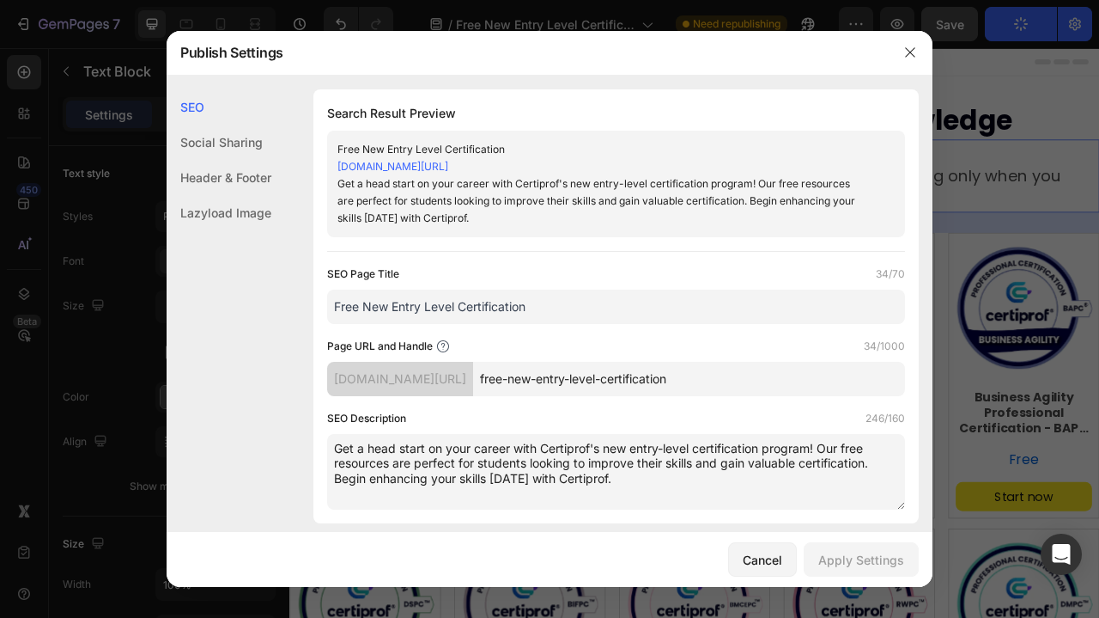
click at [790, 197] on div "Get a head start on your career with Certiprof's new entry-level certification …" at bounding box center [602, 201] width 529 height 52
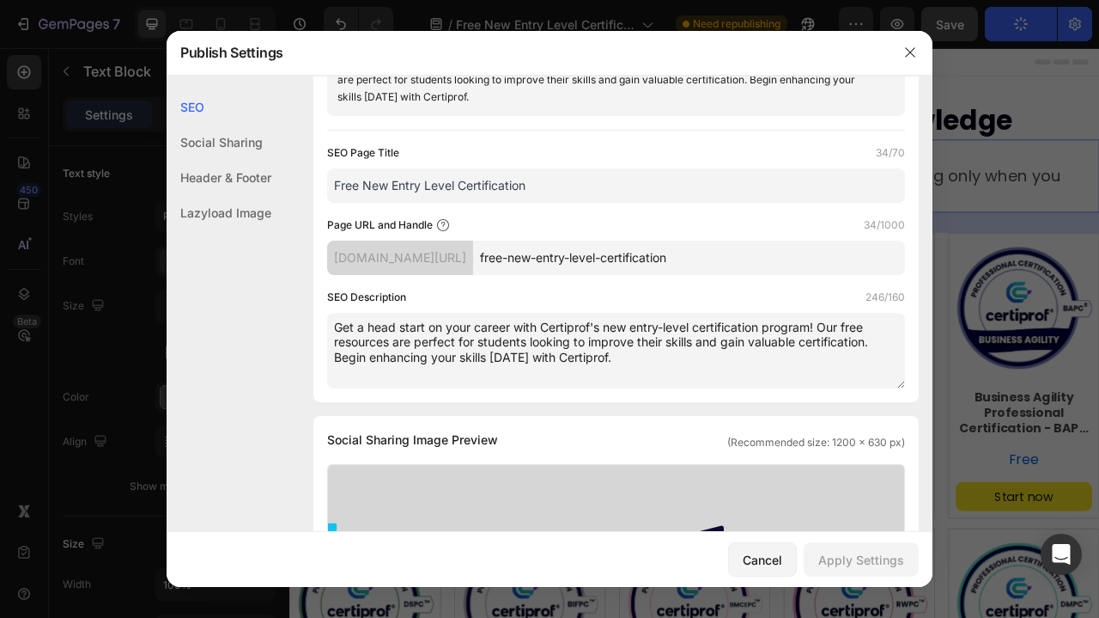
scroll to position [125, 0]
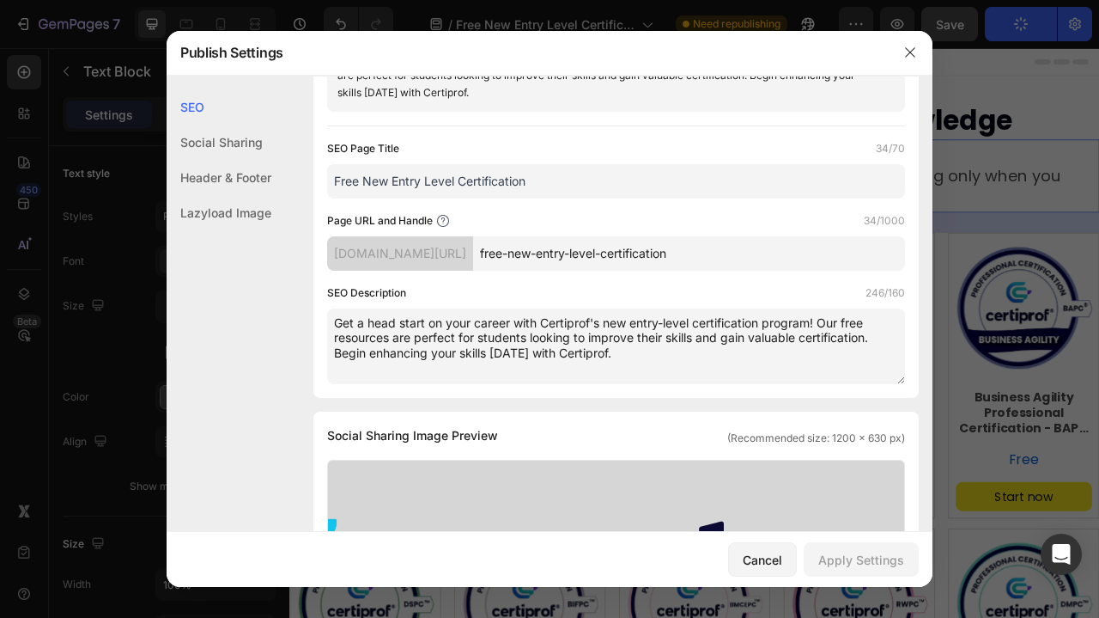
click at [634, 334] on textarea "Get a head start on your career with Certiprof's new entry-level certification …" at bounding box center [616, 346] width 578 height 76
click at [465, 324] on textarea "Get a head start on your career with Certiprof's new entry-level certification …" at bounding box center [616, 346] width 578 height 76
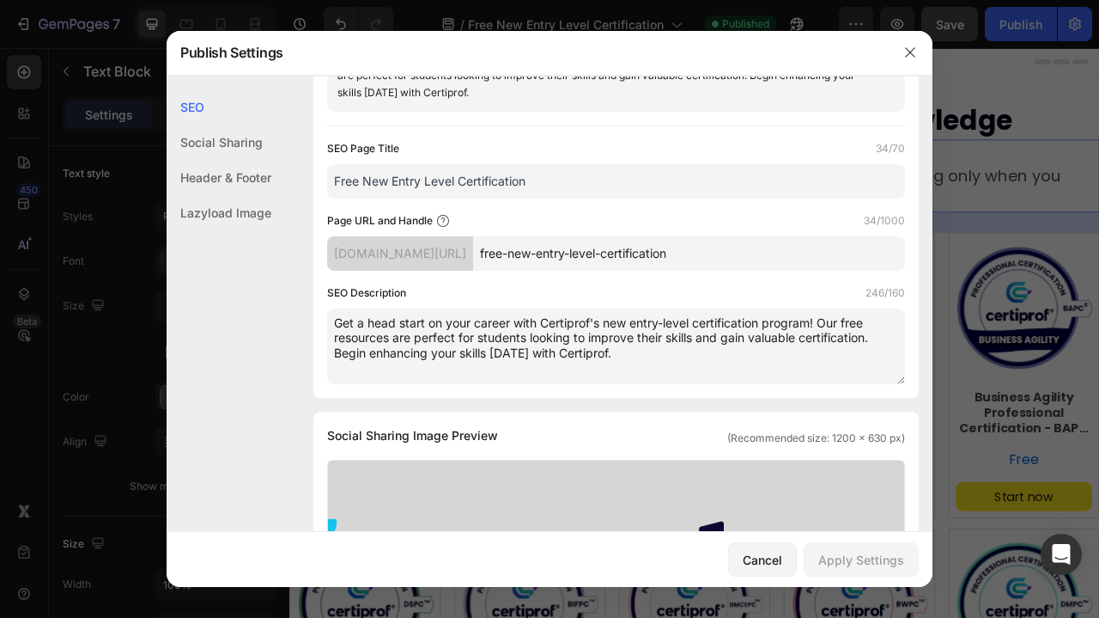
click at [465, 324] on textarea "Get a head start on your career with Certiprof's new entry-level certification …" at bounding box center [616, 346] width 578 height 76
paste textarea "Take free entry-level exams with CertiProf. Test your knowledge with 2 free att…"
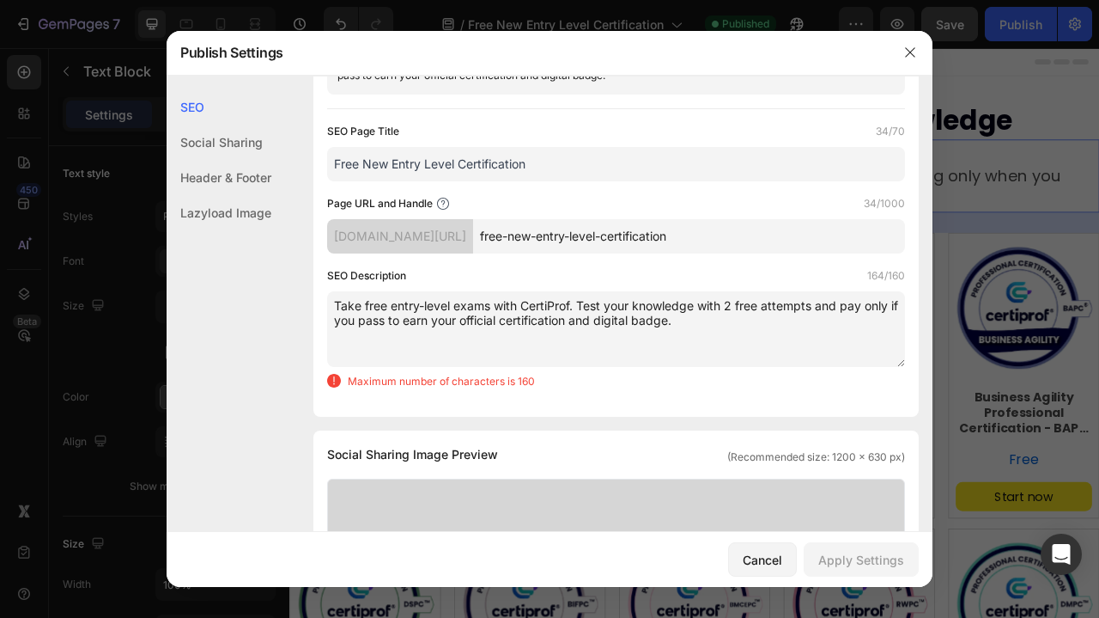
click at [554, 306] on textarea "Take free entry-level exams with CertiProf. Test your knowledge with 2 free att…" at bounding box center [616, 329] width 578 height 76
click at [639, 321] on textarea "Take free entry-level exams with CertiProf. Test your knowledge with 2 free att…" at bounding box center [616, 329] width 578 height 76
click at [703, 316] on textarea "Take free entry-level exams with CertiProf. Test your knowledge with 2 free att…" at bounding box center [616, 329] width 578 height 76
click at [624, 315] on textarea "Take free entry-level exams with CertiProf. Test your knowledge with 2 free att…" at bounding box center [616, 329] width 578 height 76
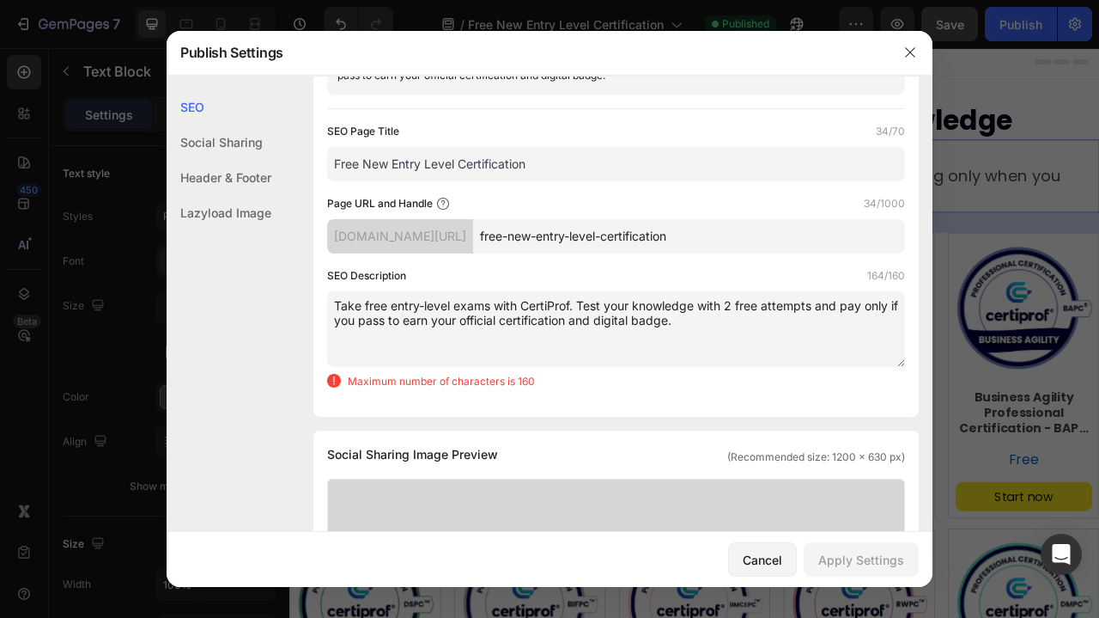
click at [624, 315] on textarea "Take free entry-level exams with CertiProf. Test your knowledge with 2 free att…" at bounding box center [616, 329] width 578 height 76
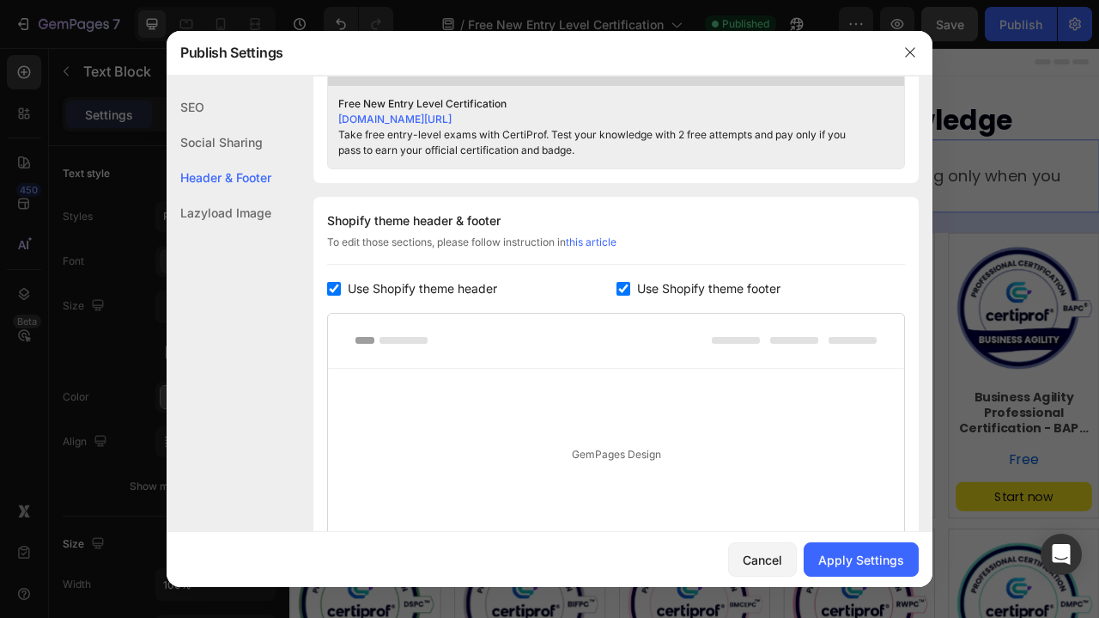
scroll to position [773, 0]
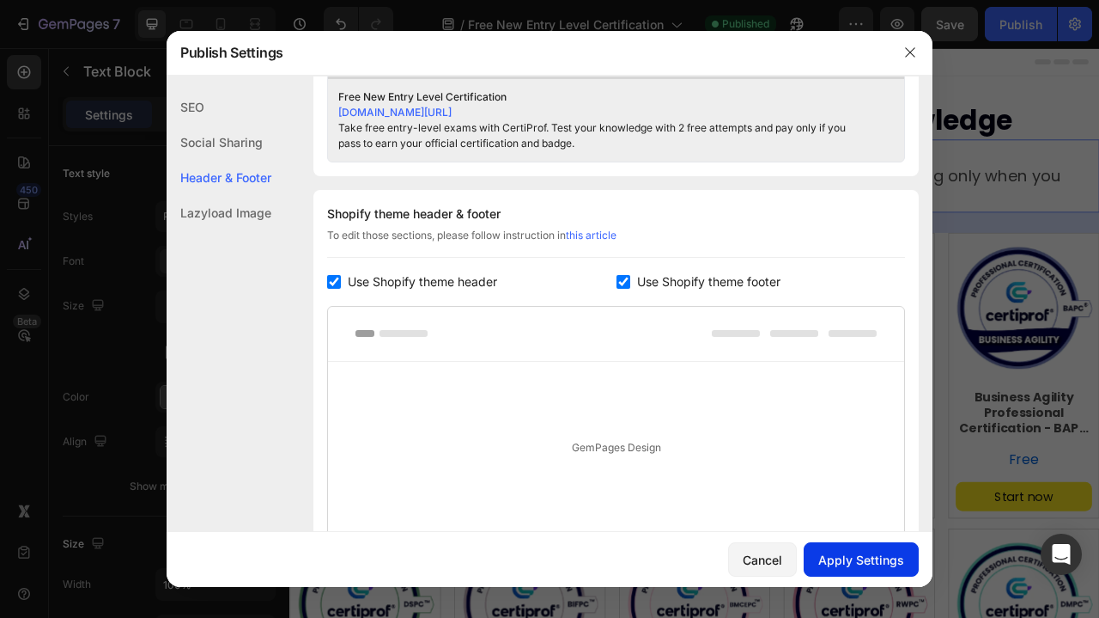
type textarea "Take free entry-level exams with CertiProf. Test your knowledge with 2 free att…"
click at [874, 557] on div "Apply Settings" at bounding box center [862, 560] width 86 height 18
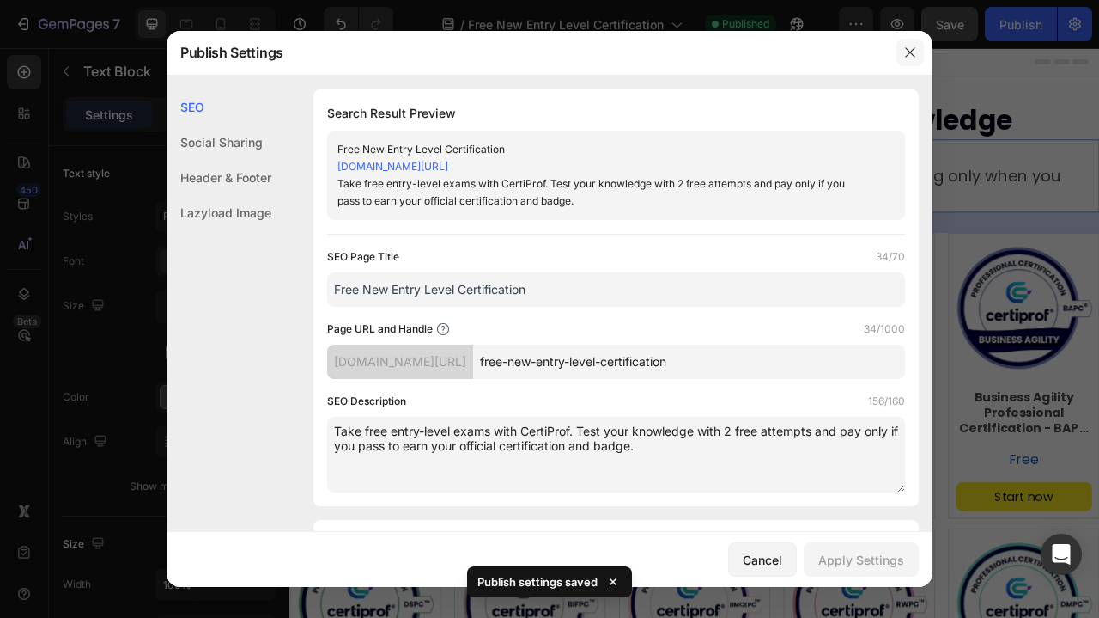
scroll to position [0, 0]
click at [208, 160] on div "Social Sharing" at bounding box center [219, 177] width 105 height 35
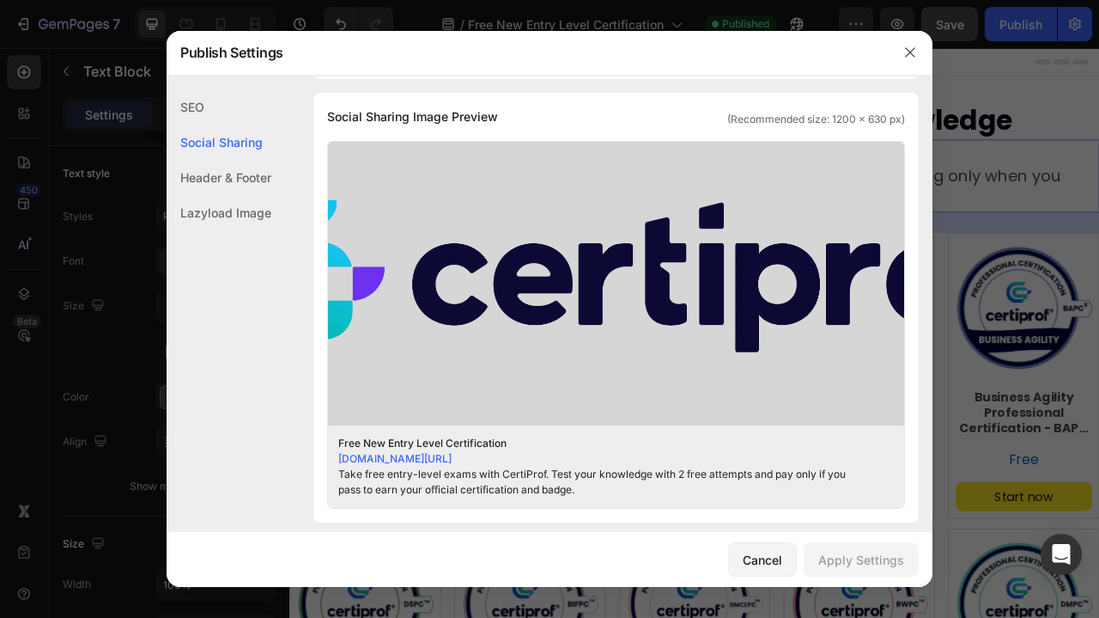
click at [210, 195] on div "Header & Footer" at bounding box center [219, 212] width 105 height 35
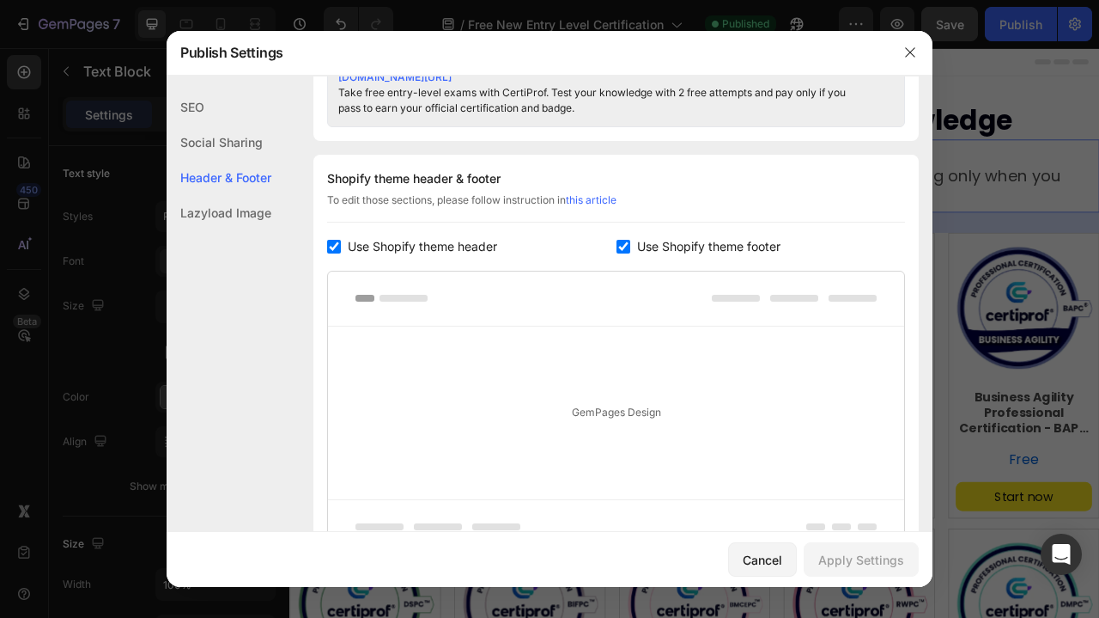
scroll to position [870, 0]
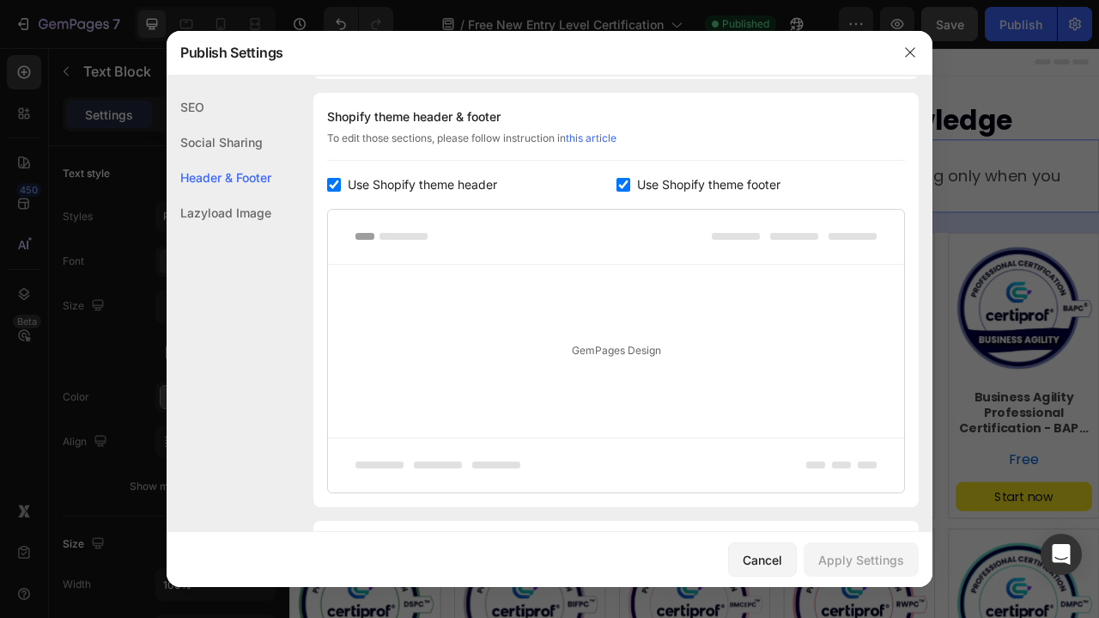
click at [208, 210] on div "Lazyload Image" at bounding box center [219, 212] width 105 height 35
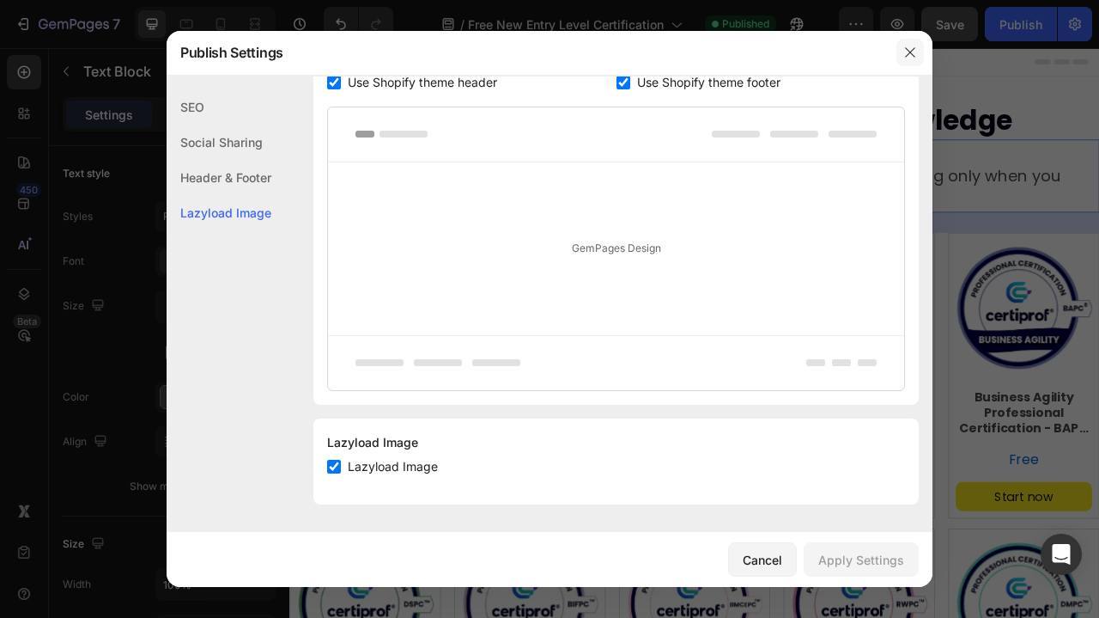
click at [911, 51] on icon "button" at bounding box center [911, 53] width 14 height 14
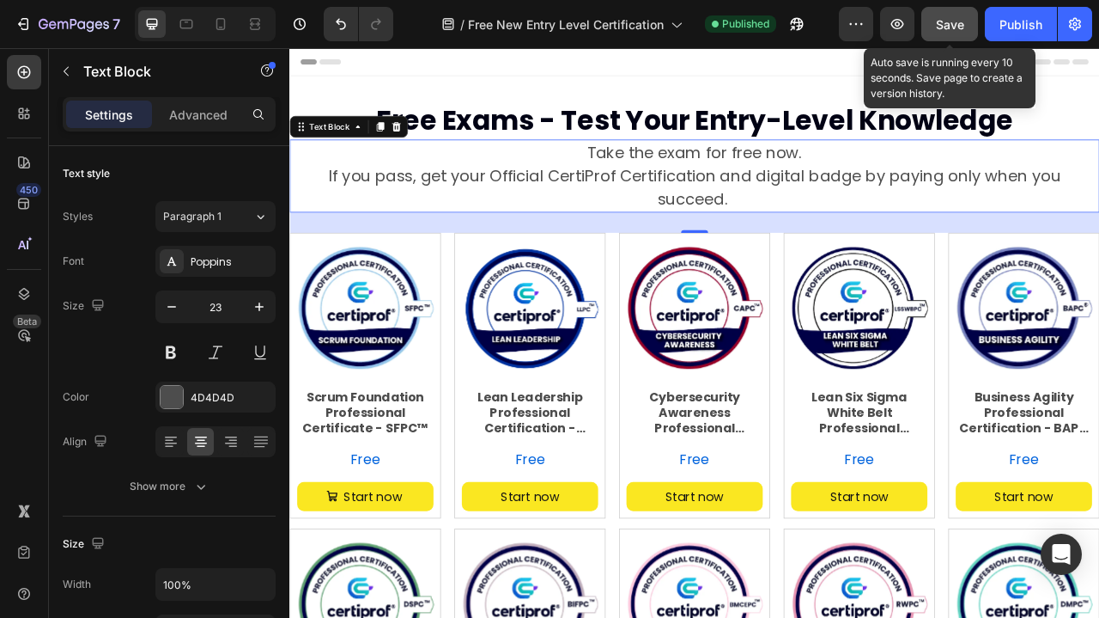
click at [958, 24] on span "Save" at bounding box center [950, 24] width 28 height 15
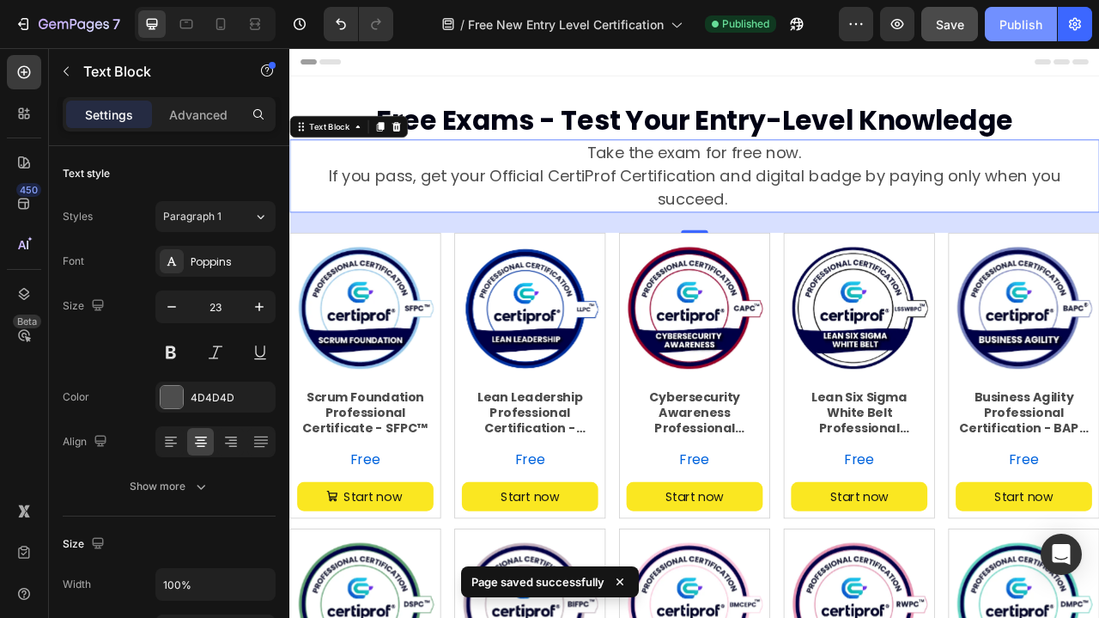
click at [1013, 28] on div "Publish" at bounding box center [1021, 24] width 43 height 18
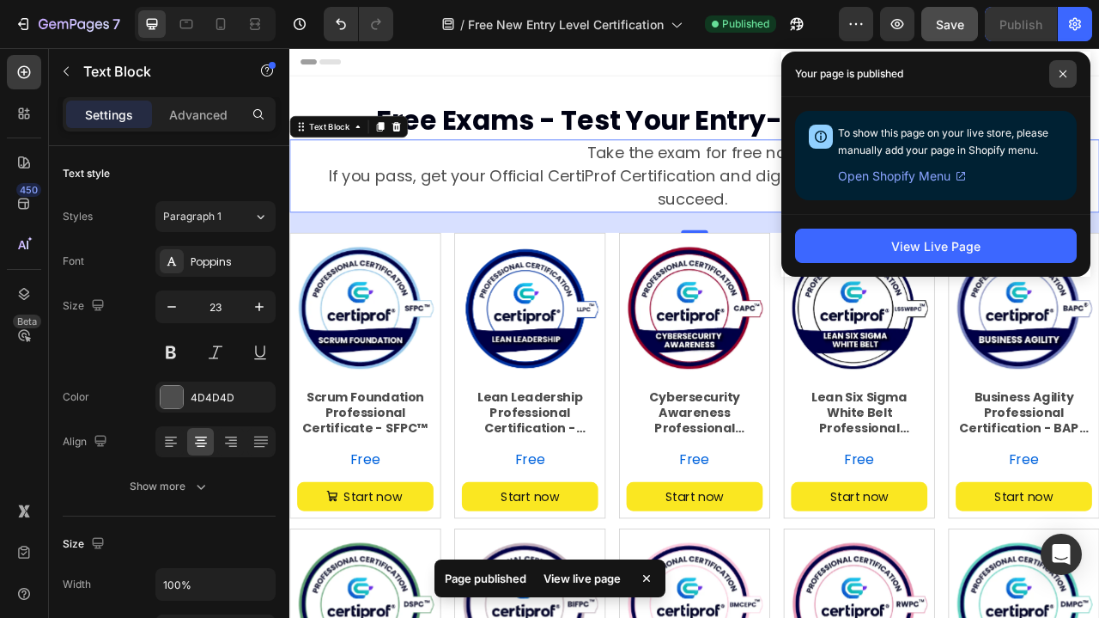
click at [1064, 70] on icon at bounding box center [1063, 74] width 9 height 9
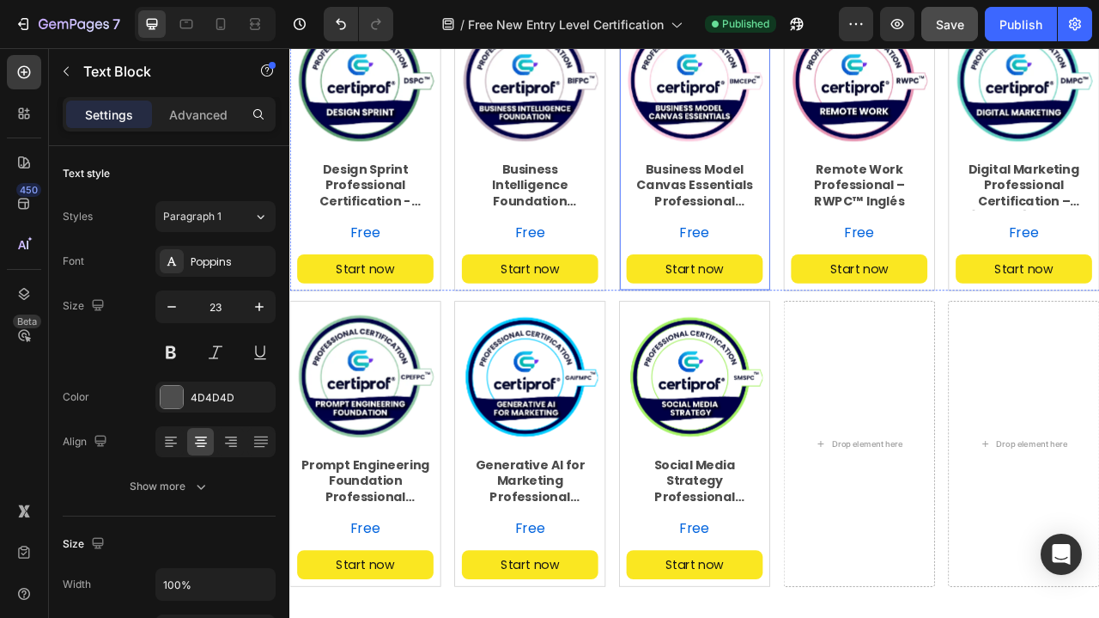
scroll to position [660, 0]
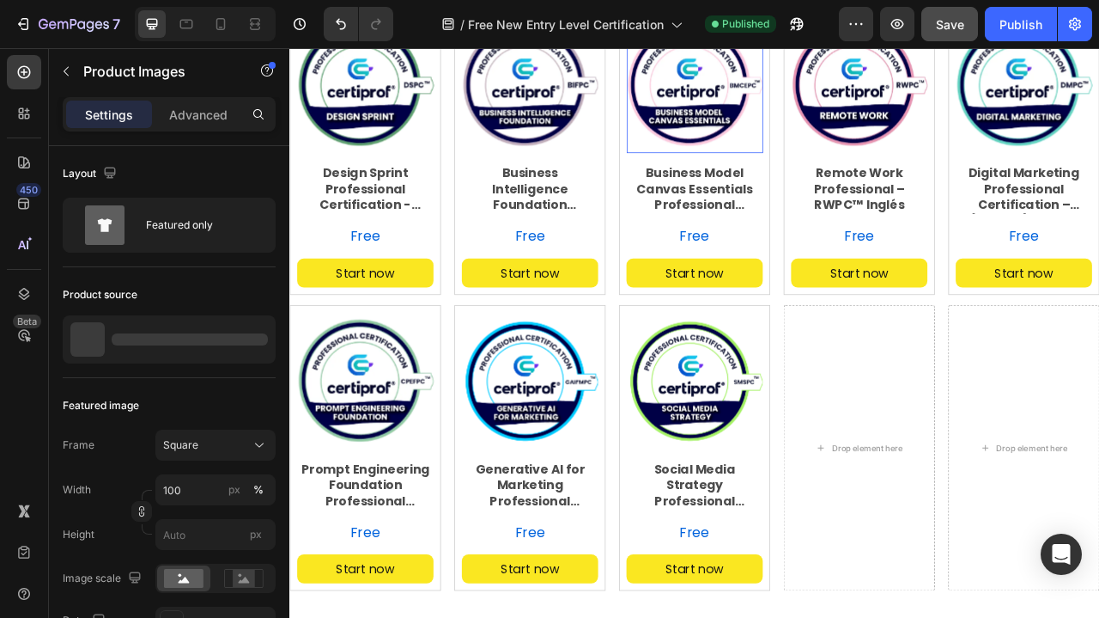
click at [801, 79] on img at bounding box center [804, 94] width 173 height 173
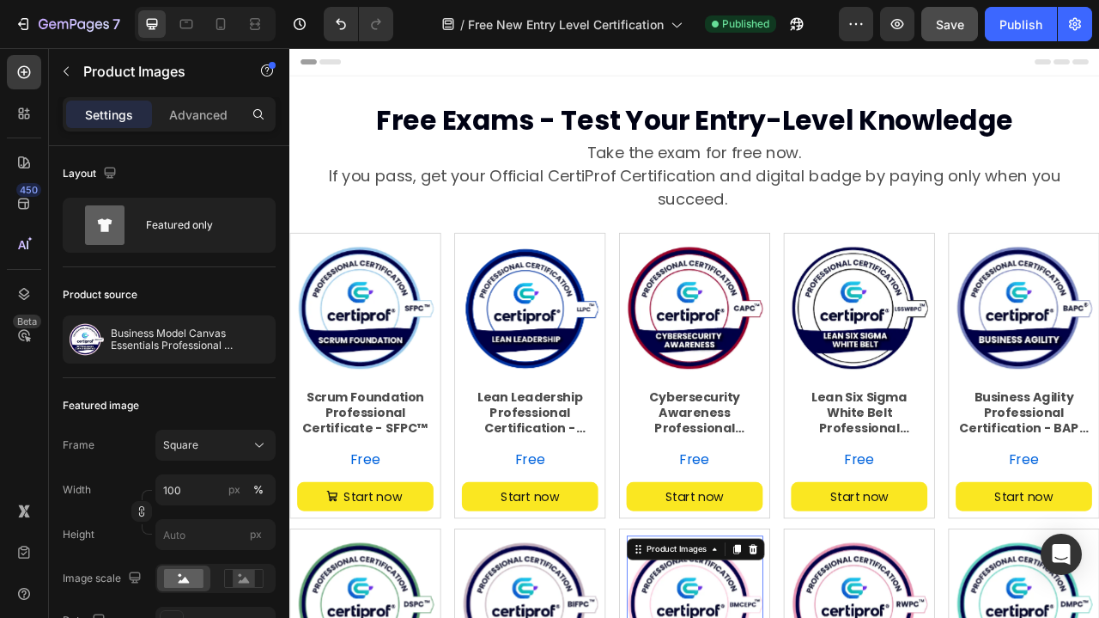
scroll to position [0, 0]
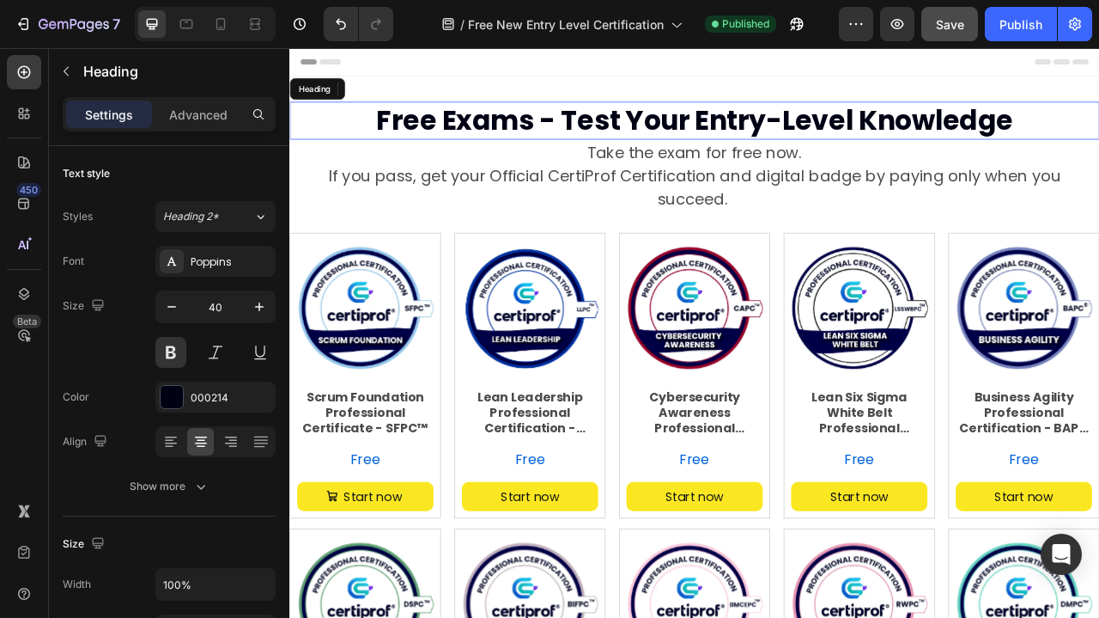
click at [587, 137] on span "Free Exams - Test Your Entry-Level Knowledge" at bounding box center [805, 140] width 810 height 48
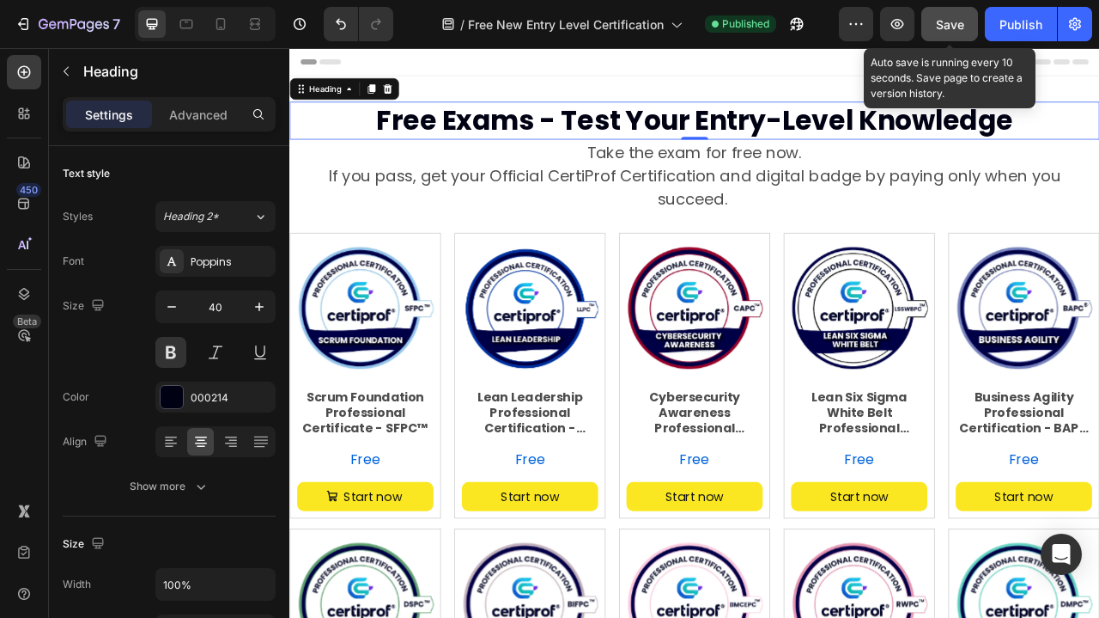
click at [950, 25] on span "Save" at bounding box center [950, 24] width 28 height 15
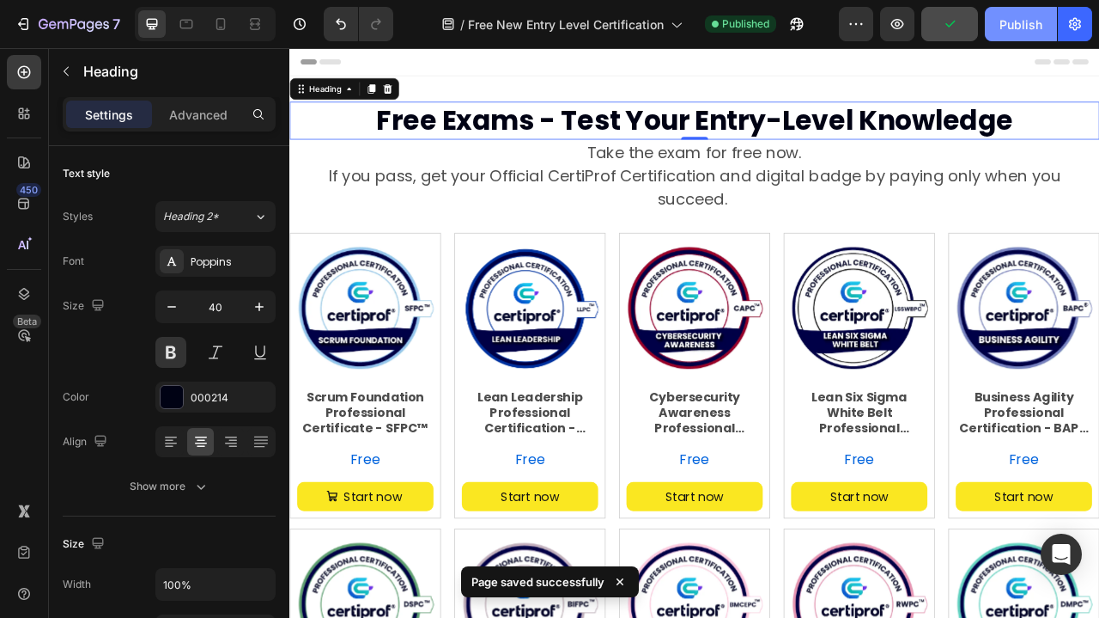
click at [1016, 24] on div "Publish" at bounding box center [1021, 24] width 43 height 18
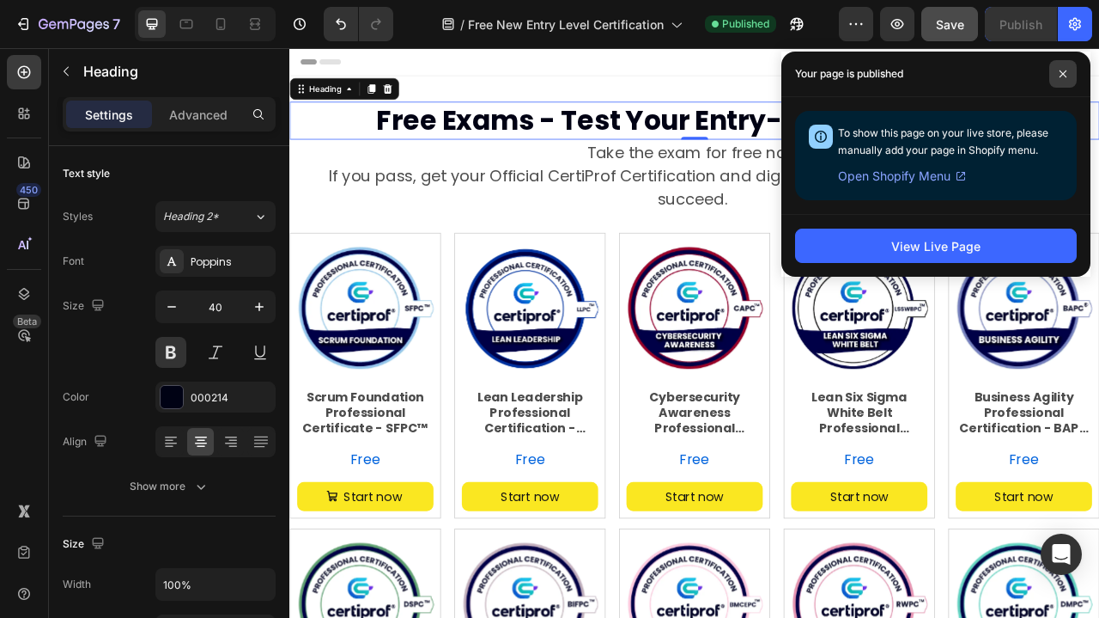
click at [1067, 74] on icon at bounding box center [1063, 74] width 9 height 9
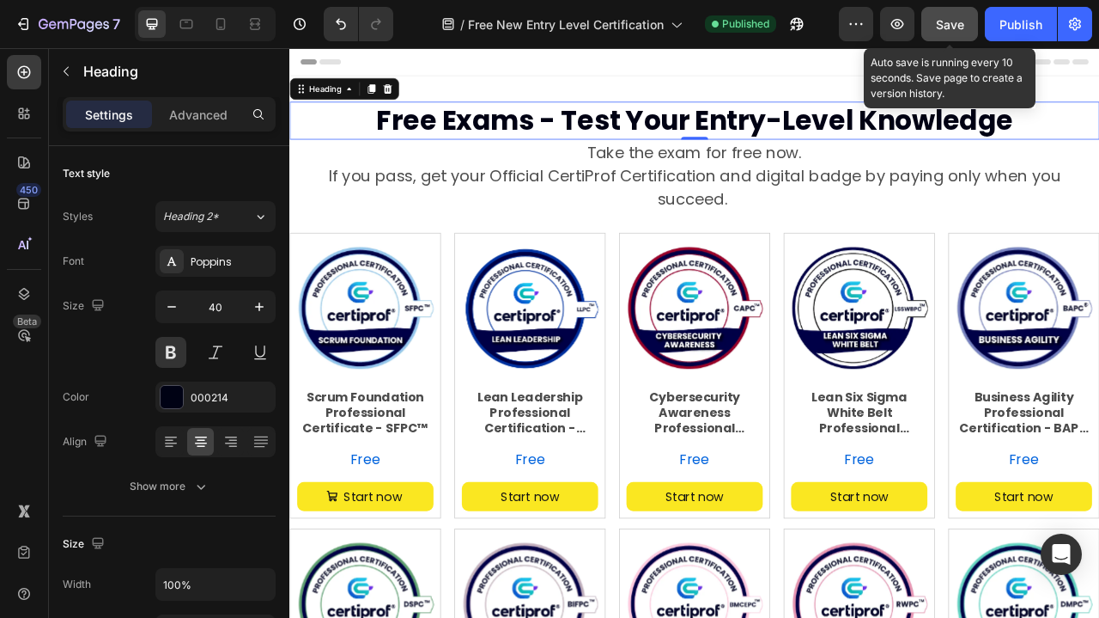
click at [950, 21] on span "Save" at bounding box center [950, 24] width 28 height 15
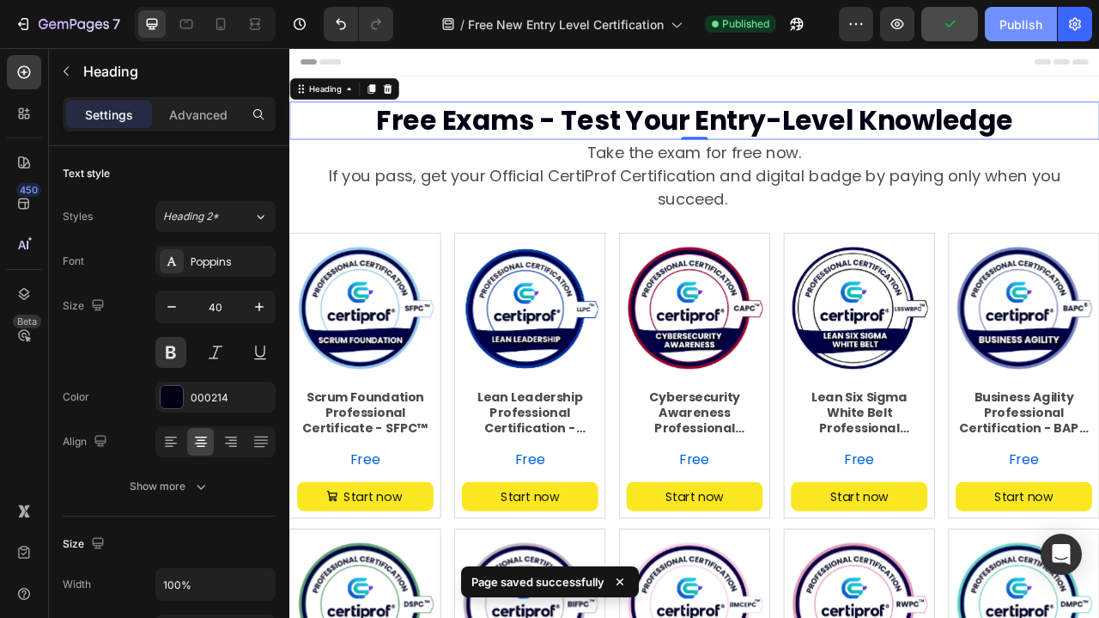
click at [1022, 20] on div "Publish" at bounding box center [1021, 24] width 43 height 18
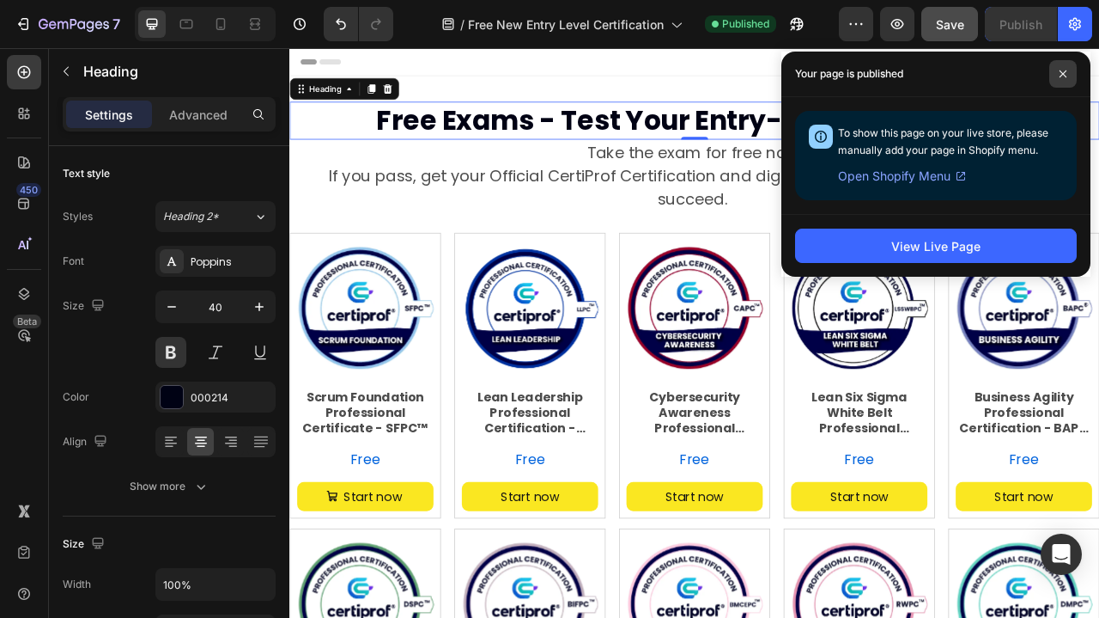
click at [1064, 74] on icon at bounding box center [1063, 74] width 9 height 9
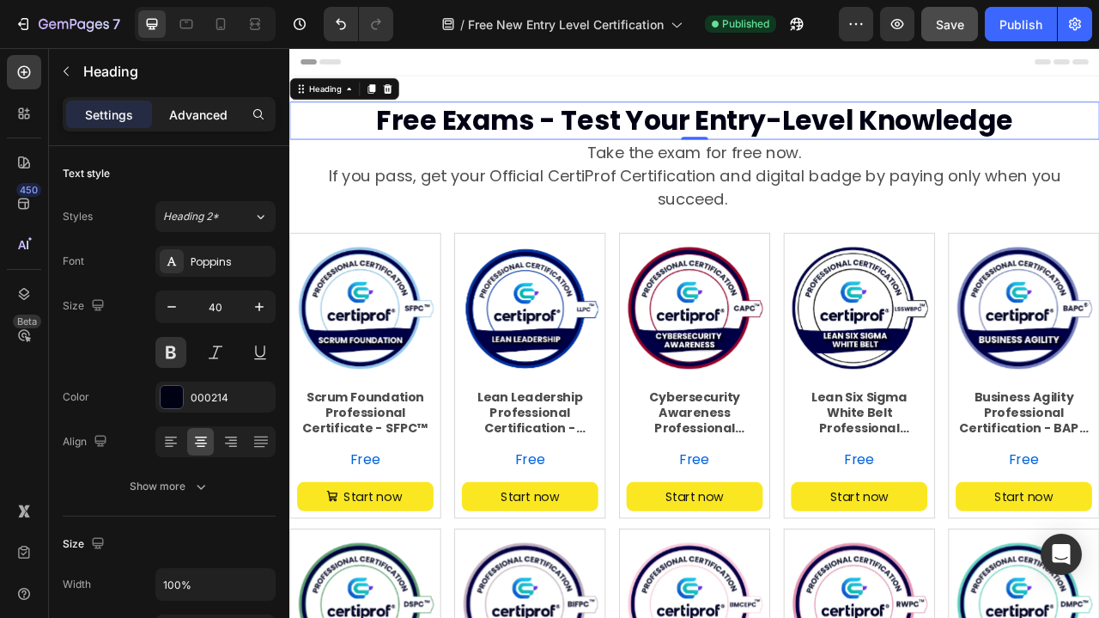
click at [208, 119] on p "Advanced" at bounding box center [198, 115] width 58 height 18
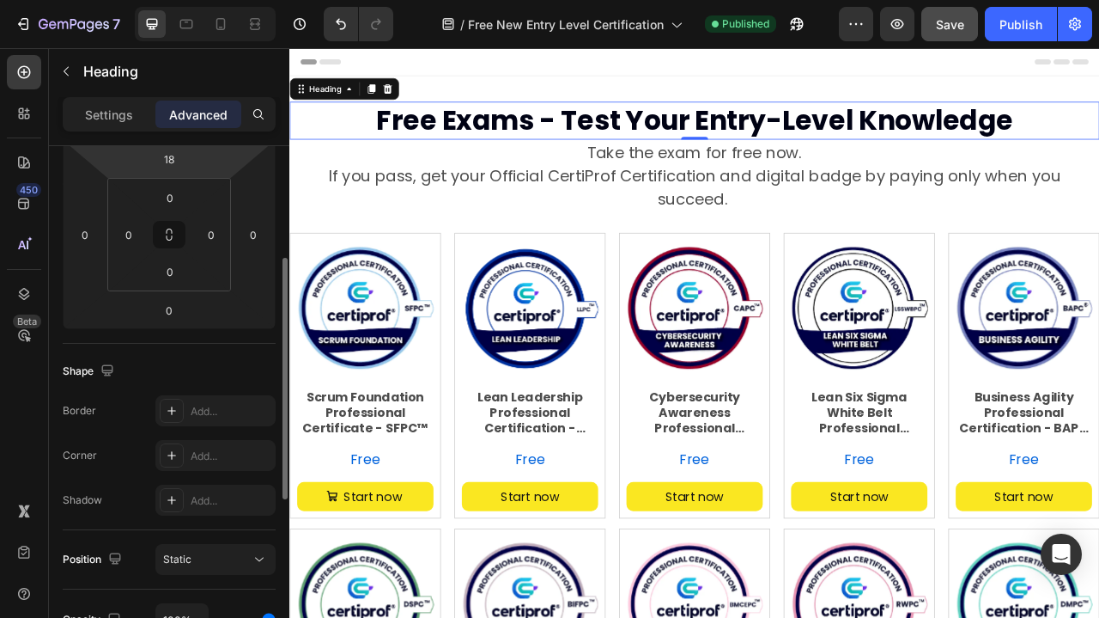
scroll to position [243, 0]
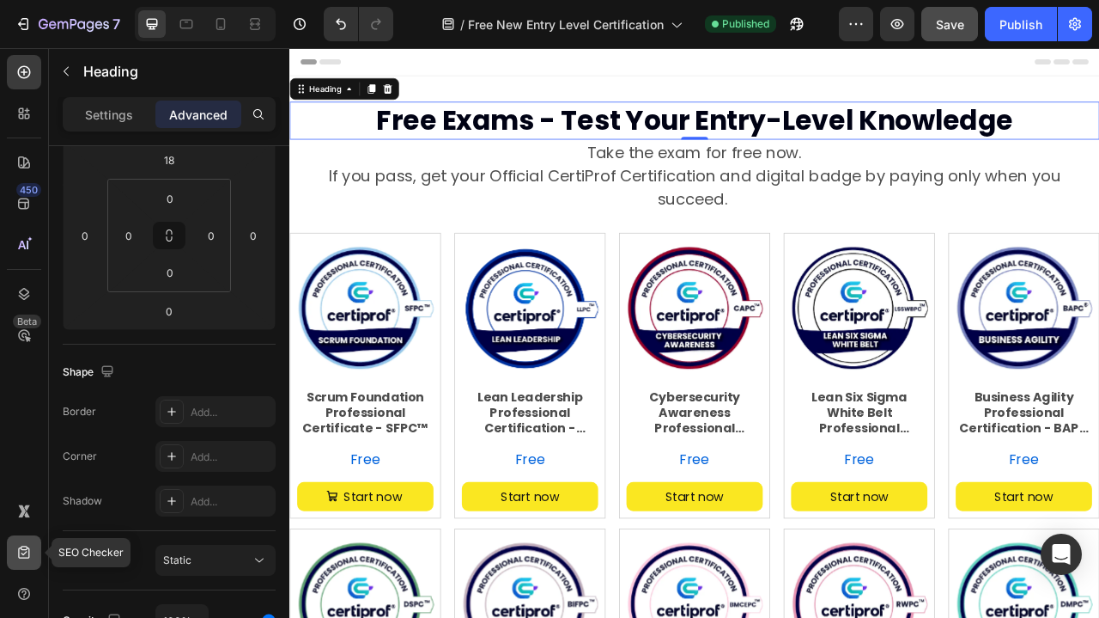
click at [25, 557] on icon at bounding box center [23, 551] width 11 height 13
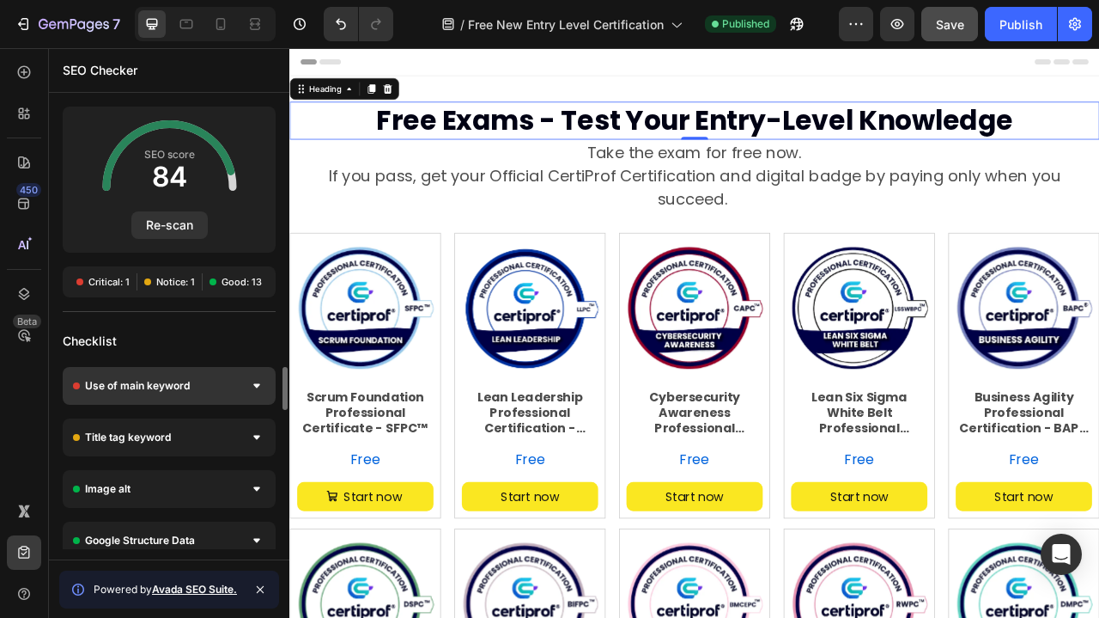
click at [226, 380] on div "Use of main keyword" at bounding box center [169, 386] width 213 height 38
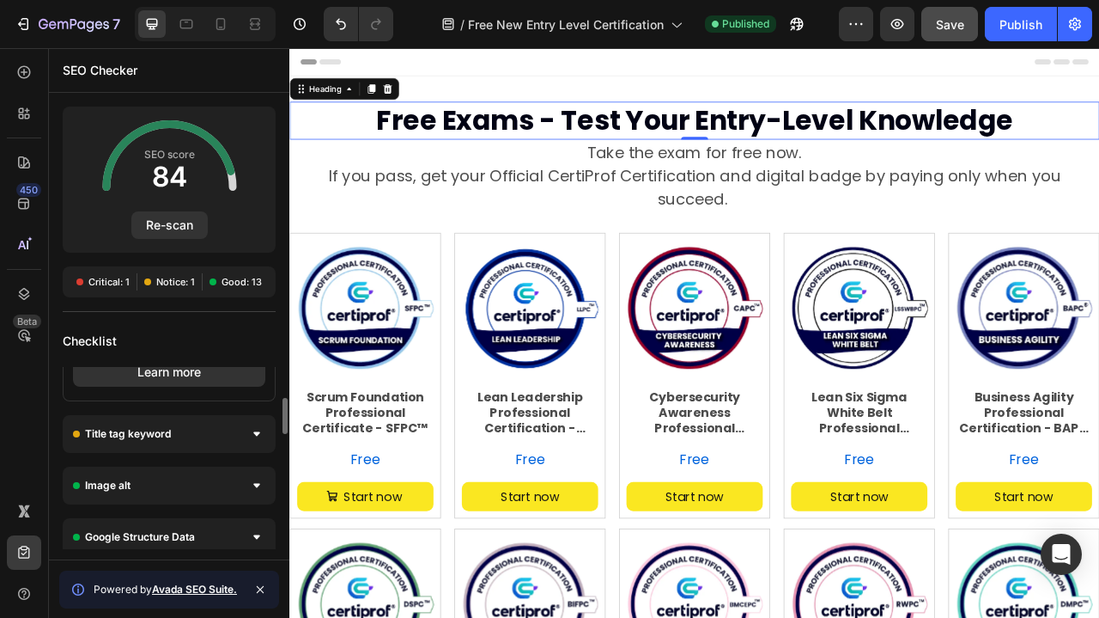
scroll to position [159, 0]
click at [253, 433] on div at bounding box center [256, 433] width 17 height 17
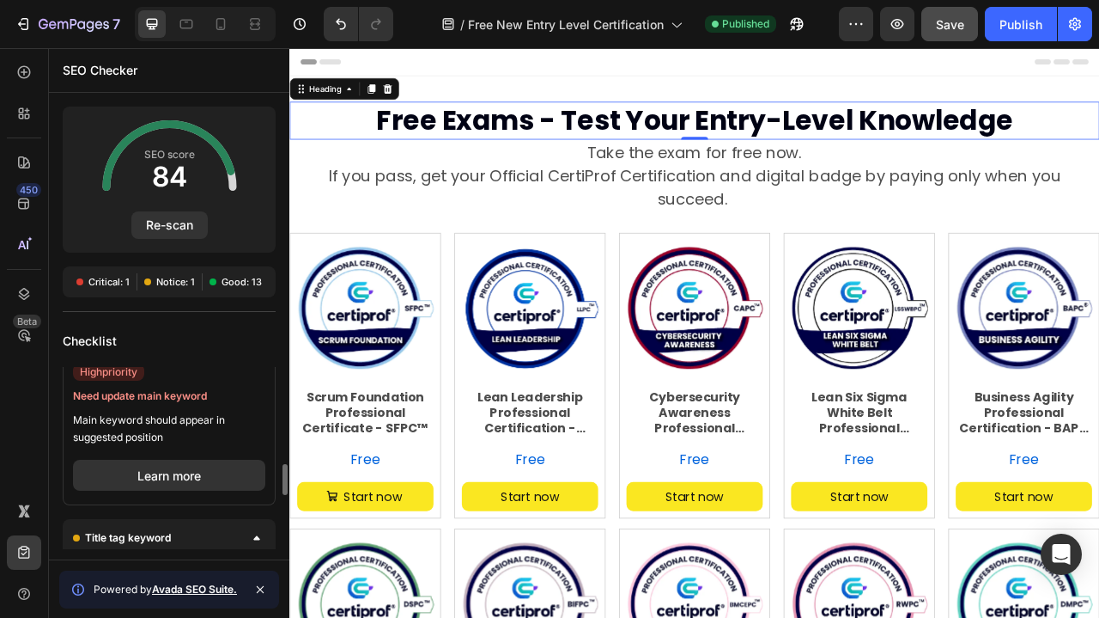
scroll to position [0, 0]
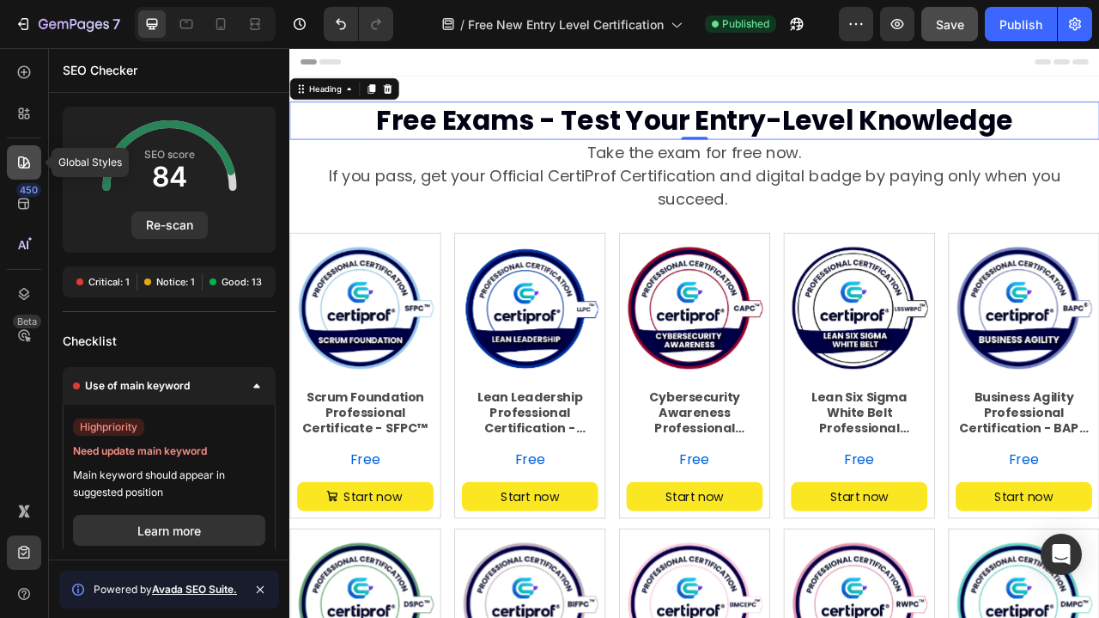
click at [21, 155] on icon at bounding box center [23, 162] width 17 height 17
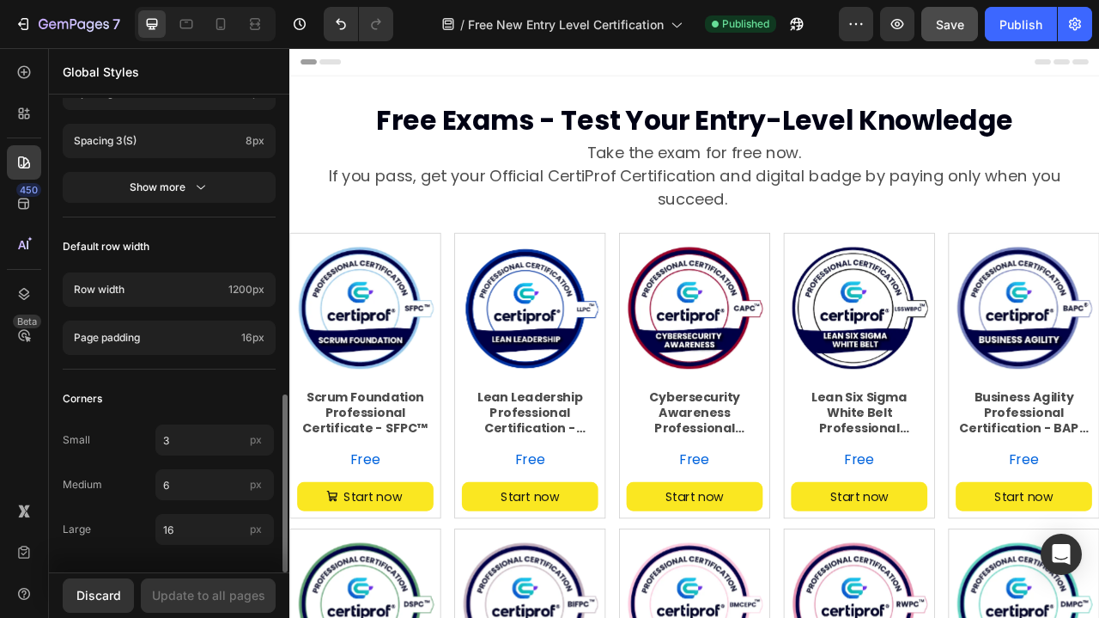
scroll to position [784, 0]
click at [24, 115] on icon at bounding box center [23, 113] width 17 height 17
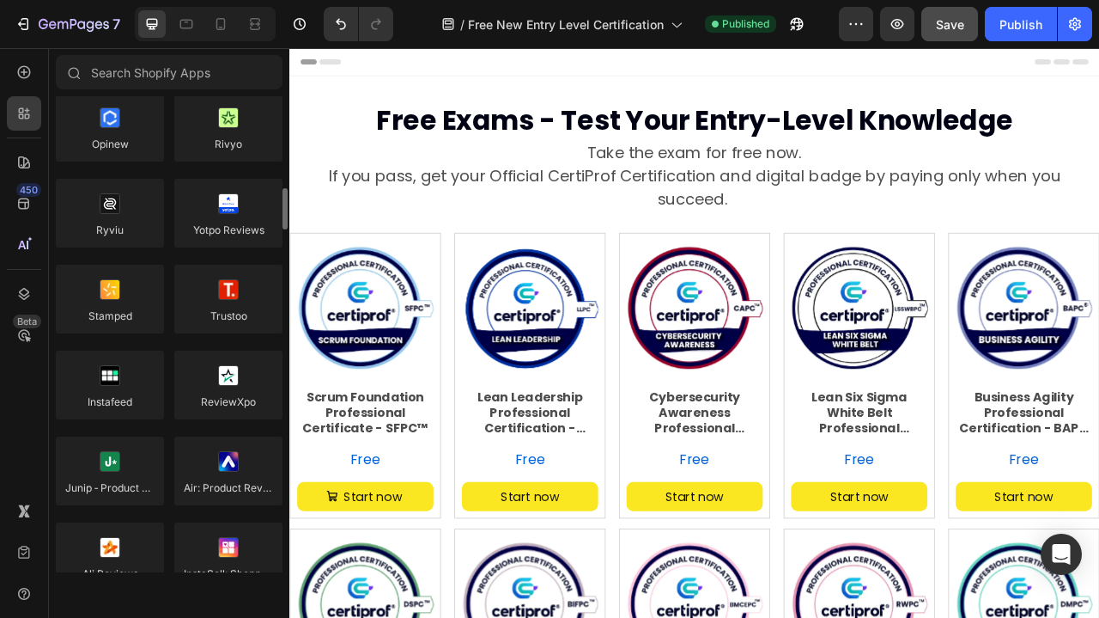
scroll to position [0, 0]
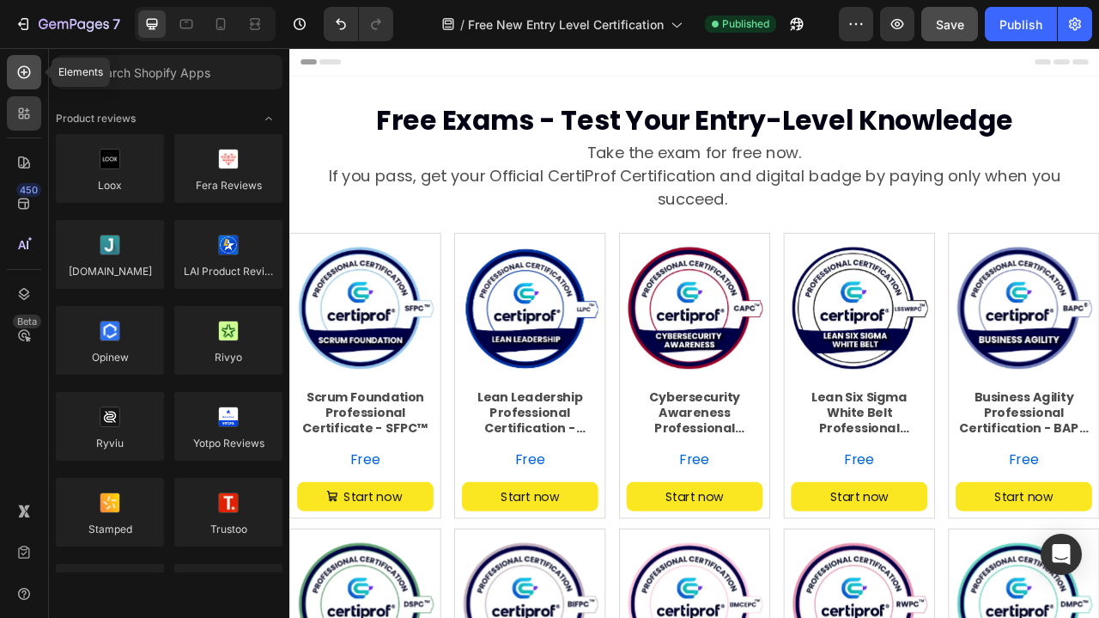
click at [31, 77] on icon at bounding box center [23, 72] width 17 height 17
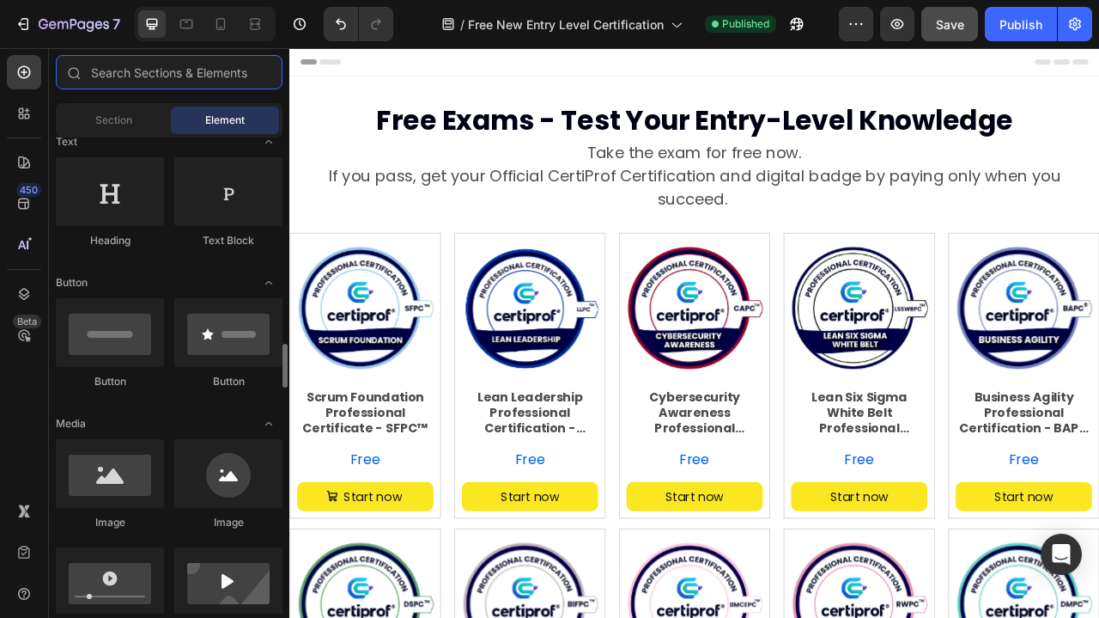
scroll to position [562, 0]
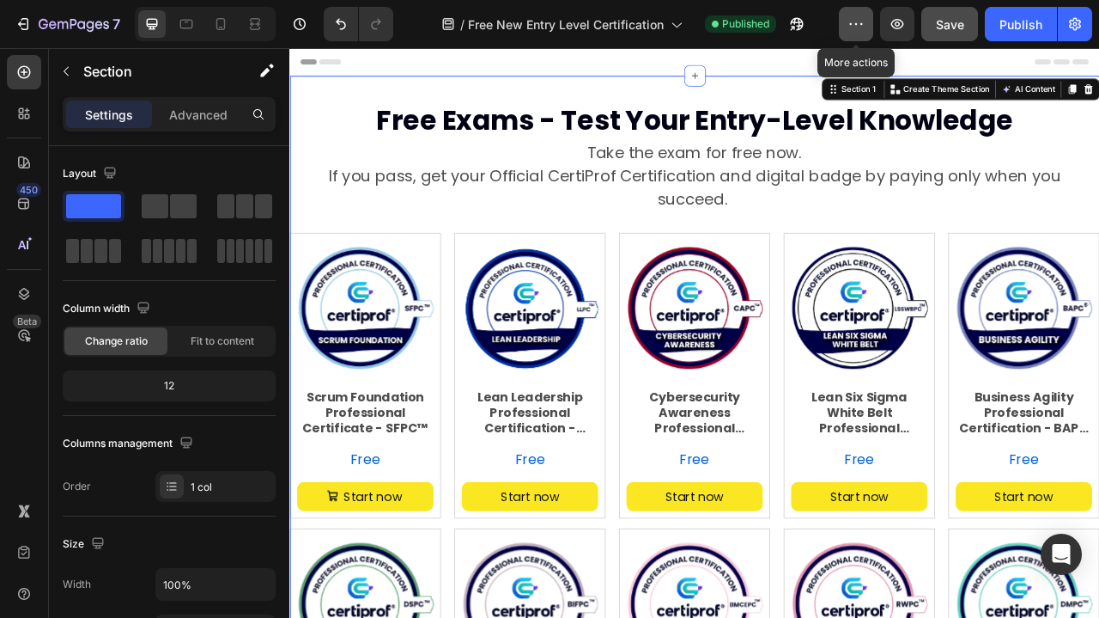
click at [861, 23] on icon "button" at bounding box center [856, 23] width 17 height 17
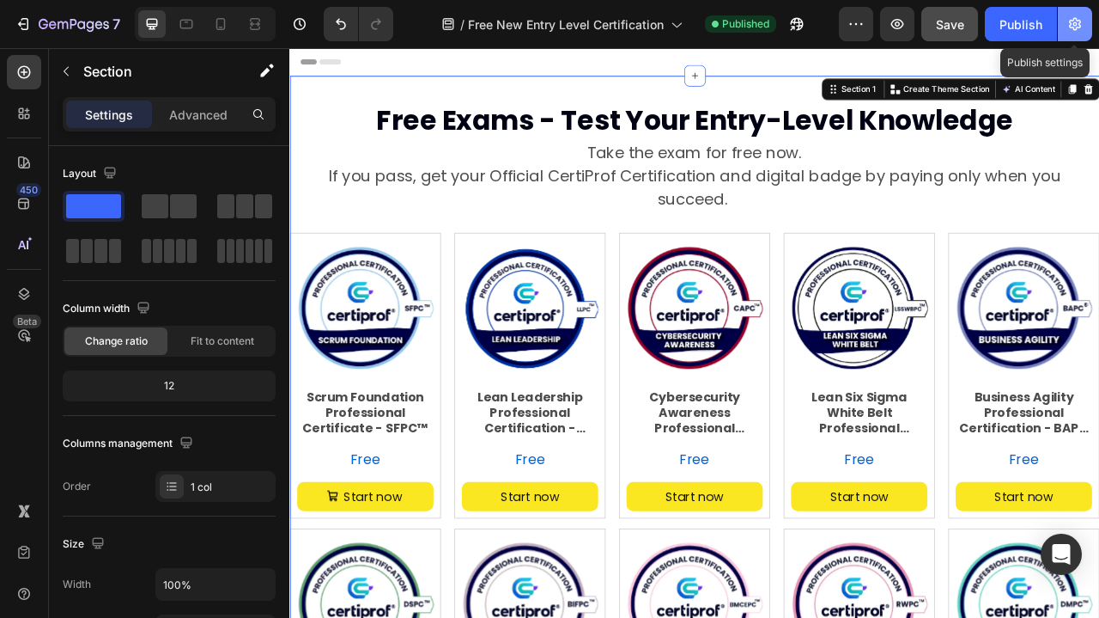
click at [1083, 27] on icon "button" at bounding box center [1075, 23] width 17 height 17
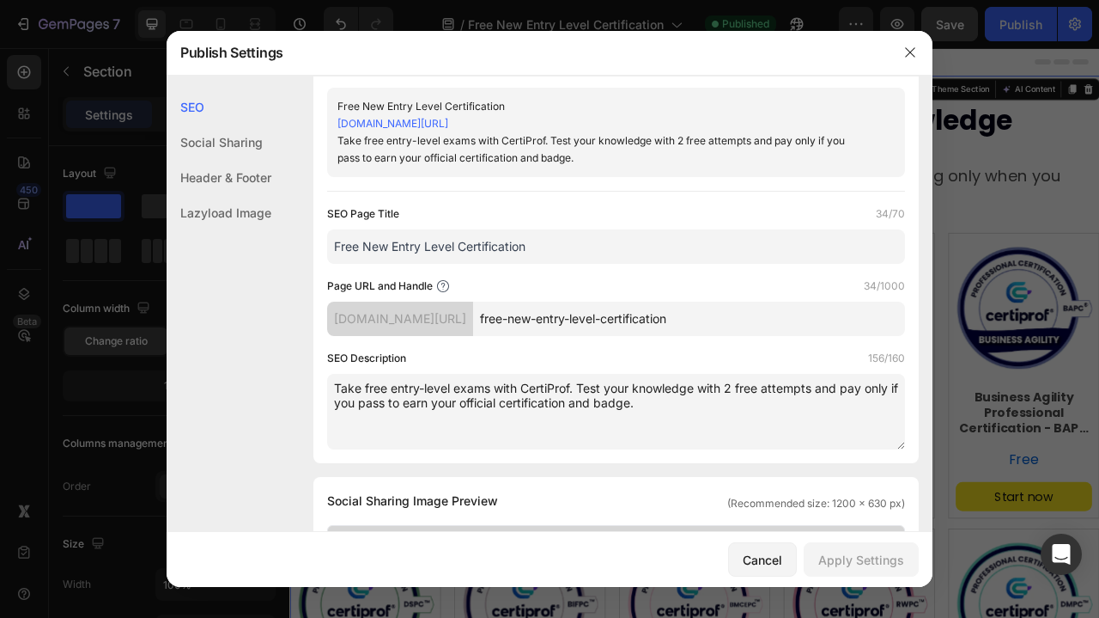
scroll to position [59, 0]
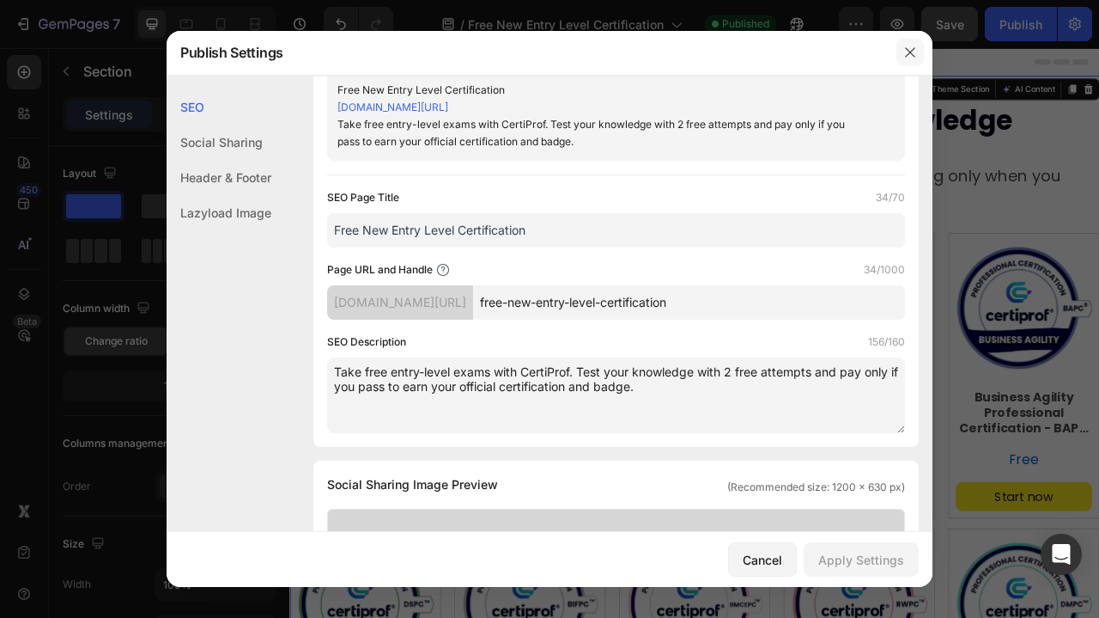
click at [912, 56] on icon "button" at bounding box center [911, 53] width 14 height 14
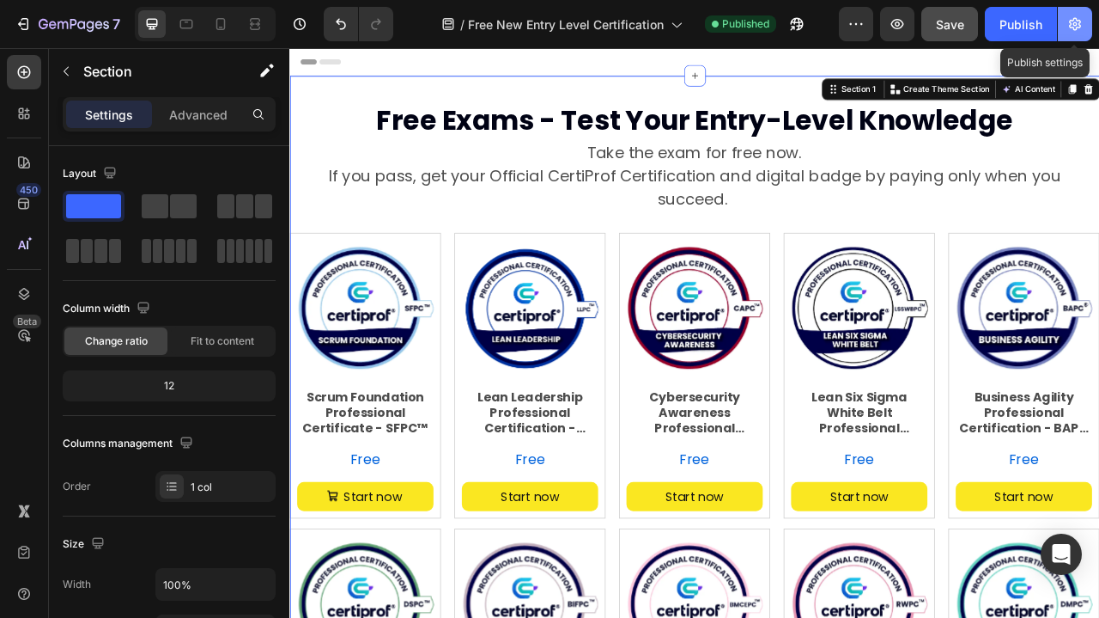
click at [1078, 27] on icon "button" at bounding box center [1075, 24] width 12 height 13
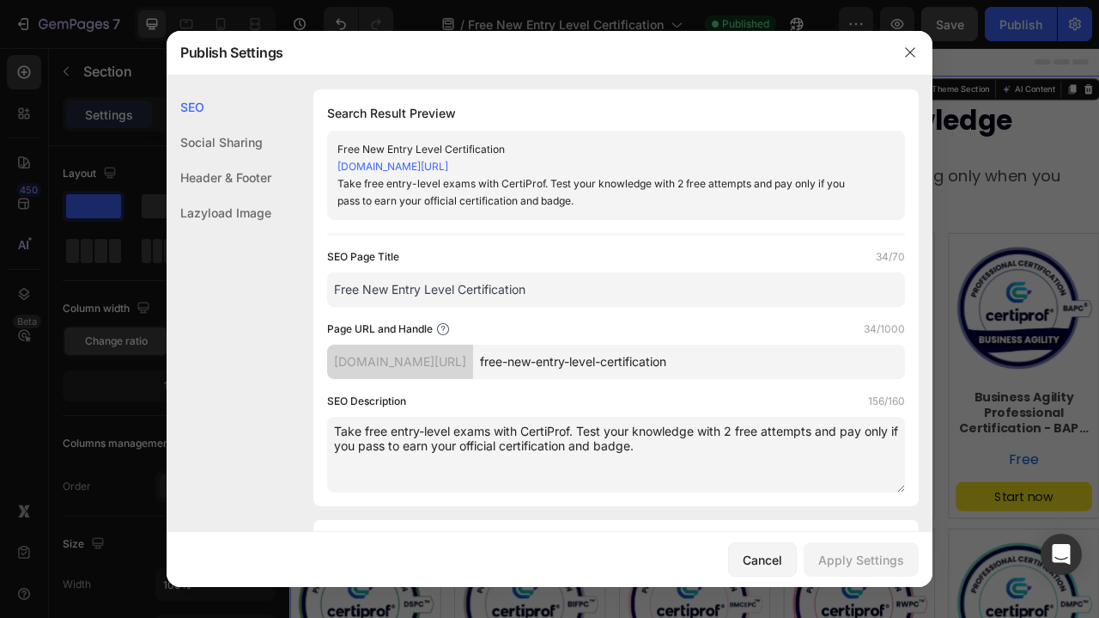
click at [522, 295] on input "Free New Entry Level Certification" at bounding box center [616, 289] width 578 height 34
drag, startPoint x: 364, startPoint y: 291, endPoint x: 619, endPoint y: 272, distance: 255.8
click at [619, 272] on input "Free New Entry Level Certification" at bounding box center [616, 289] width 578 height 34
drag, startPoint x: 558, startPoint y: 288, endPoint x: 385, endPoint y: 291, distance: 173.5
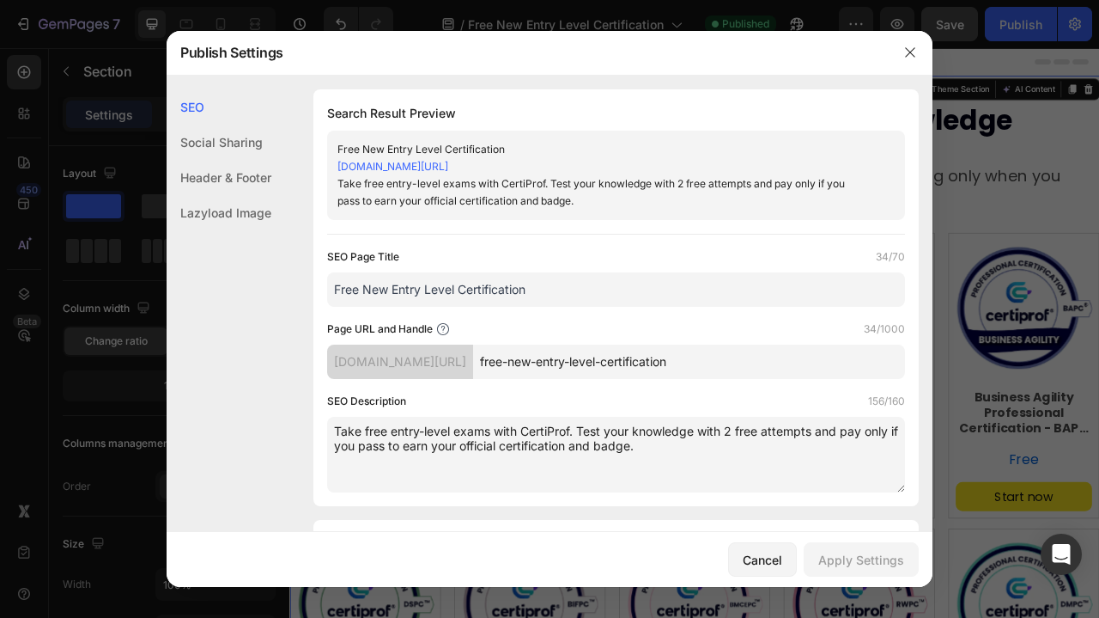
click at [385, 291] on input "Free New Entry Level Certification" at bounding box center [616, 289] width 578 height 34
click at [453, 295] on input "Free Certiprof Exams" at bounding box center [616, 289] width 578 height 34
click at [457, 288] on input "Free Certiprof Exams" at bounding box center [616, 289] width 578 height 34
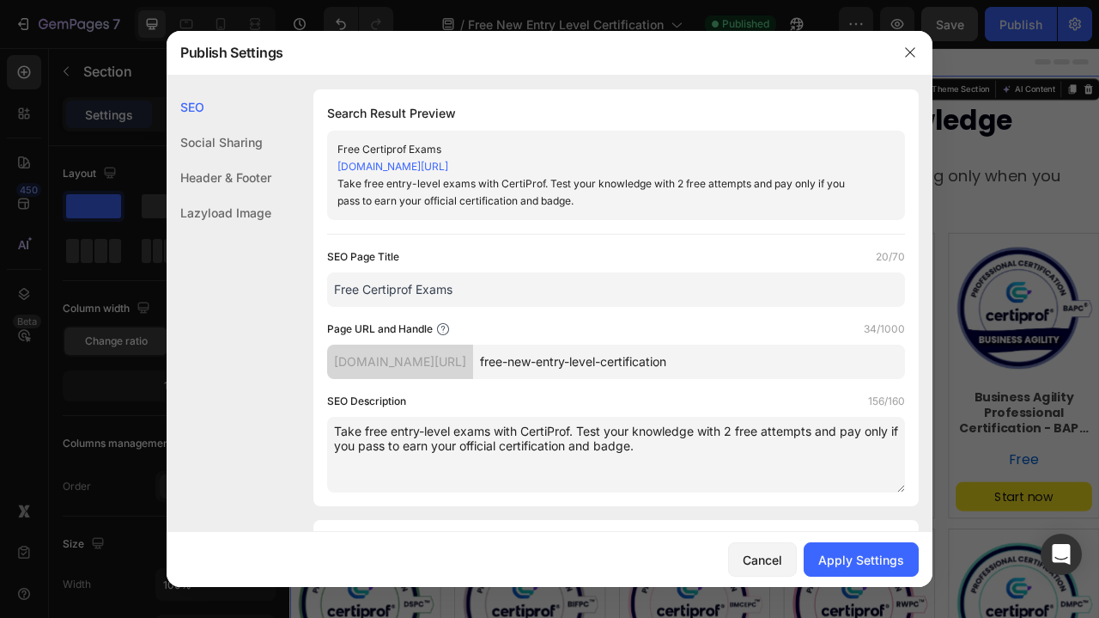
click at [457, 288] on input "Free Certiprof Exams" at bounding box center [616, 289] width 578 height 34
click at [447, 296] on input "Free Certiprof Exams" at bounding box center [616, 289] width 578 height 34
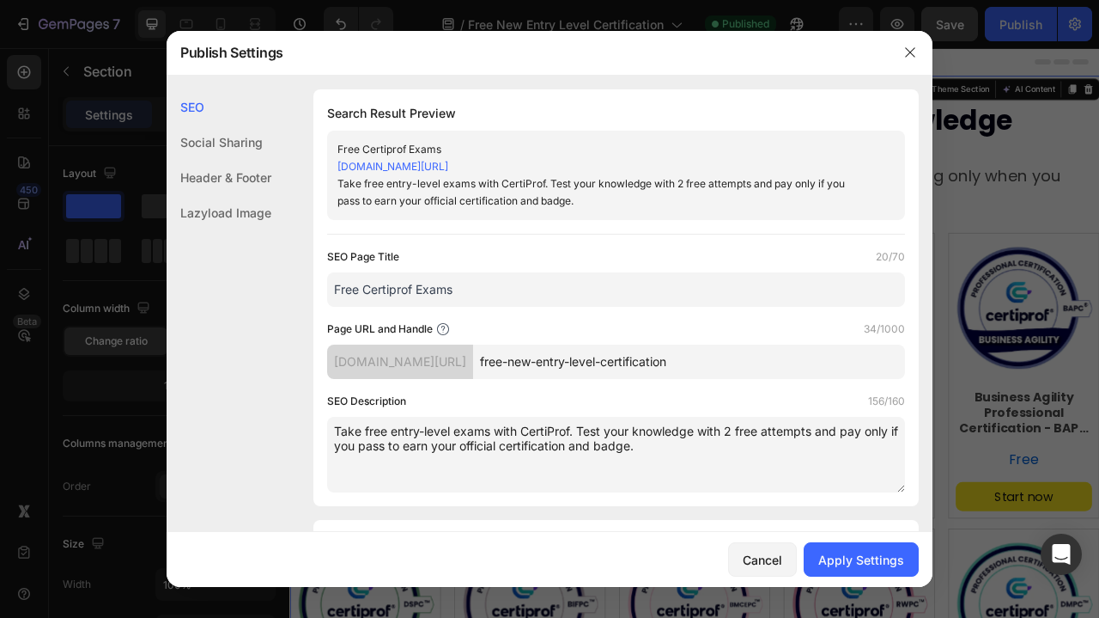
paste input "Prof Exams – Test Your Knowledge, Pay Only If You Pas"
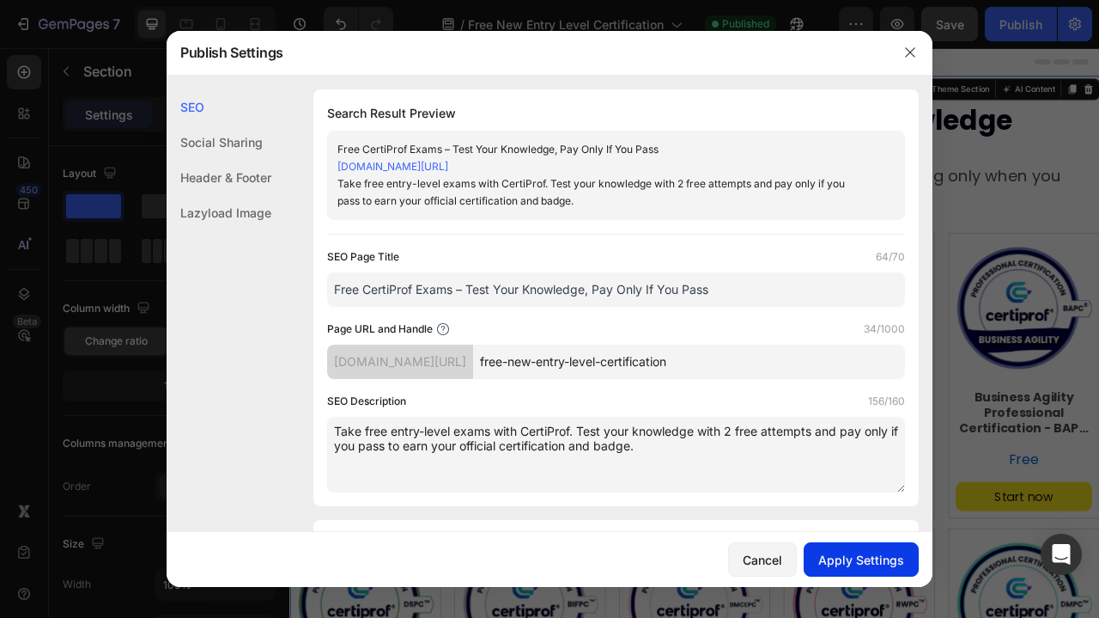
type input "Free CertiProf Exams – Test Your Knowledge, Pay Only If You Pass"
click at [852, 557] on div "Apply Settings" at bounding box center [862, 560] width 86 height 18
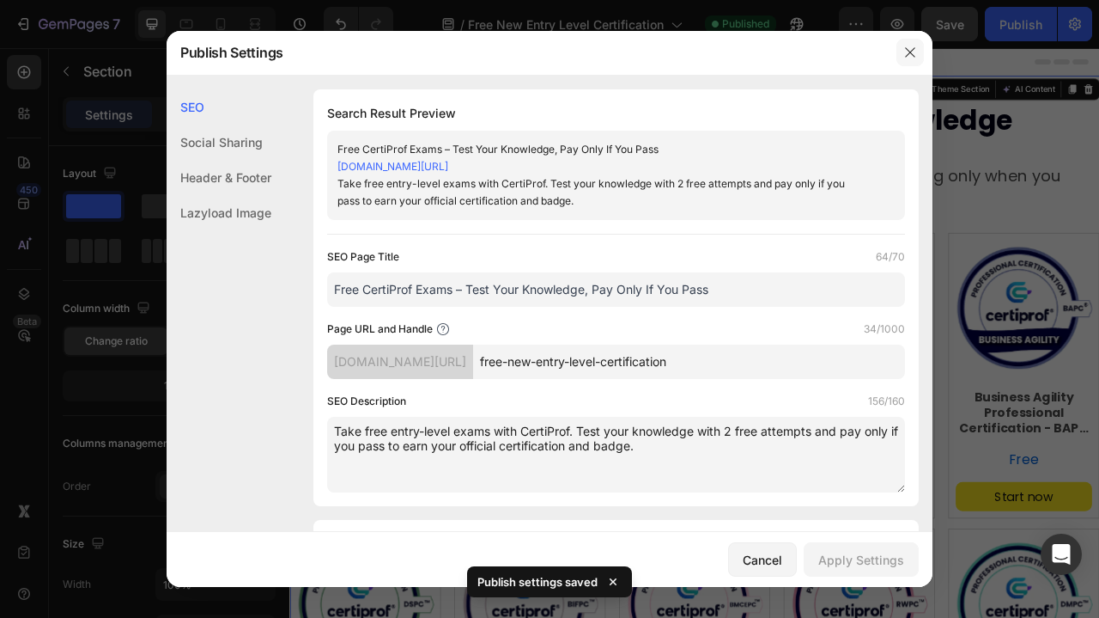
click at [910, 53] on icon "button" at bounding box center [909, 52] width 9 height 9
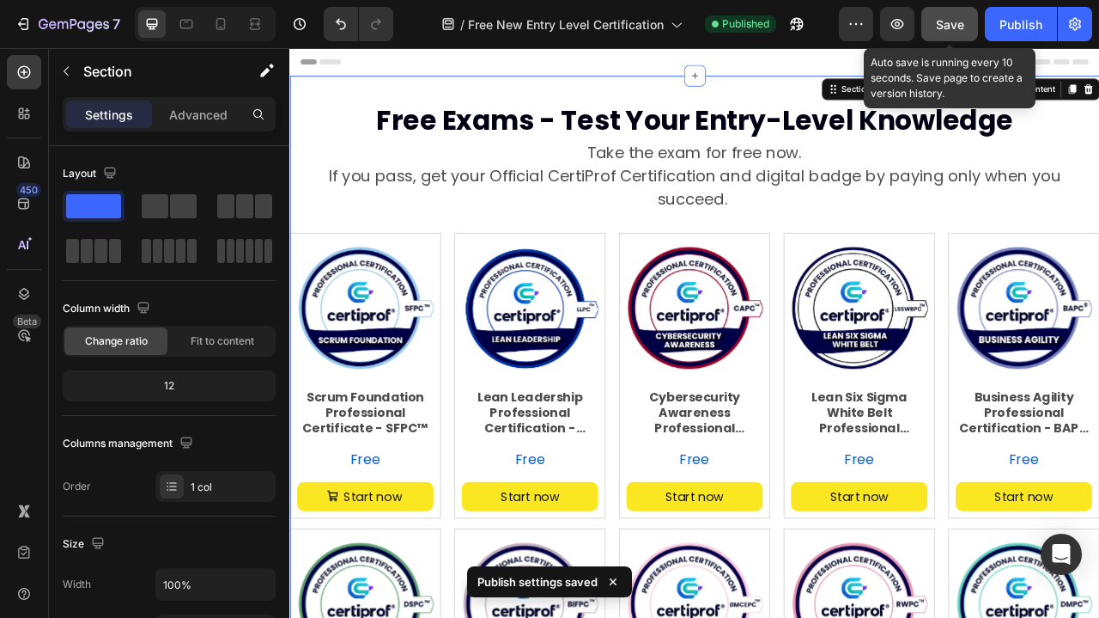
click at [956, 25] on span "Save" at bounding box center [950, 24] width 28 height 15
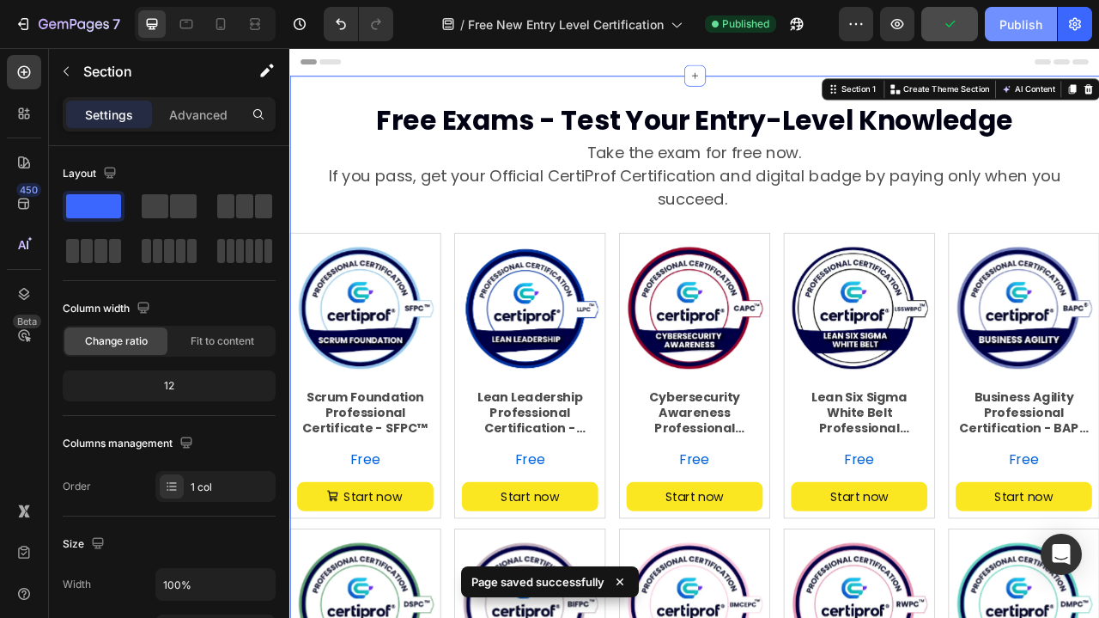
click at [1016, 29] on div "Publish" at bounding box center [1021, 24] width 43 height 18
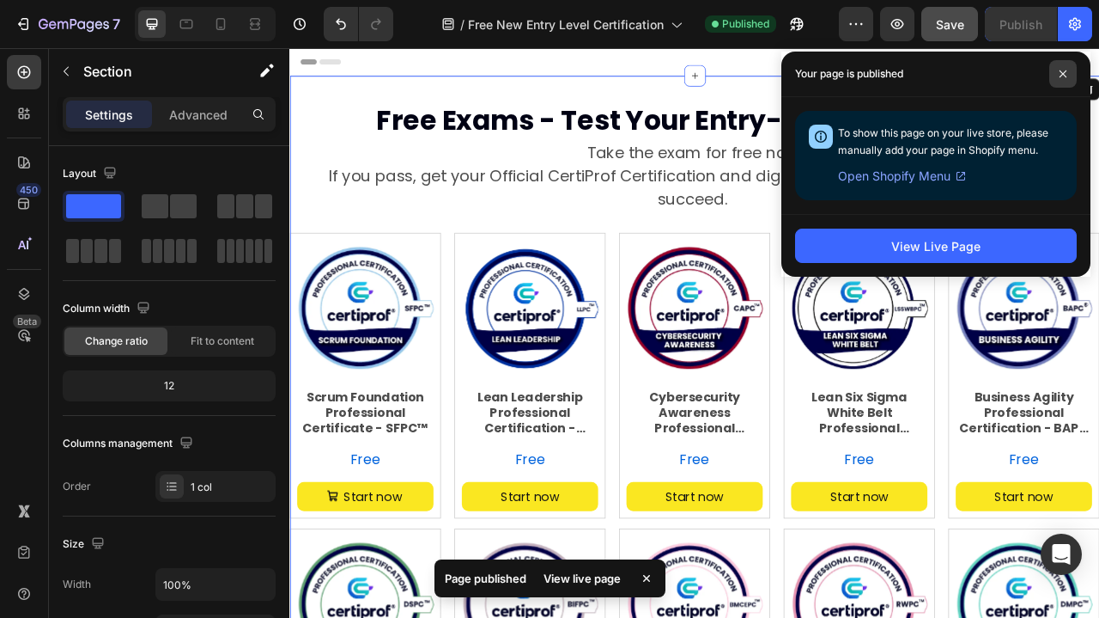
click at [1062, 80] on span at bounding box center [1063, 73] width 27 height 27
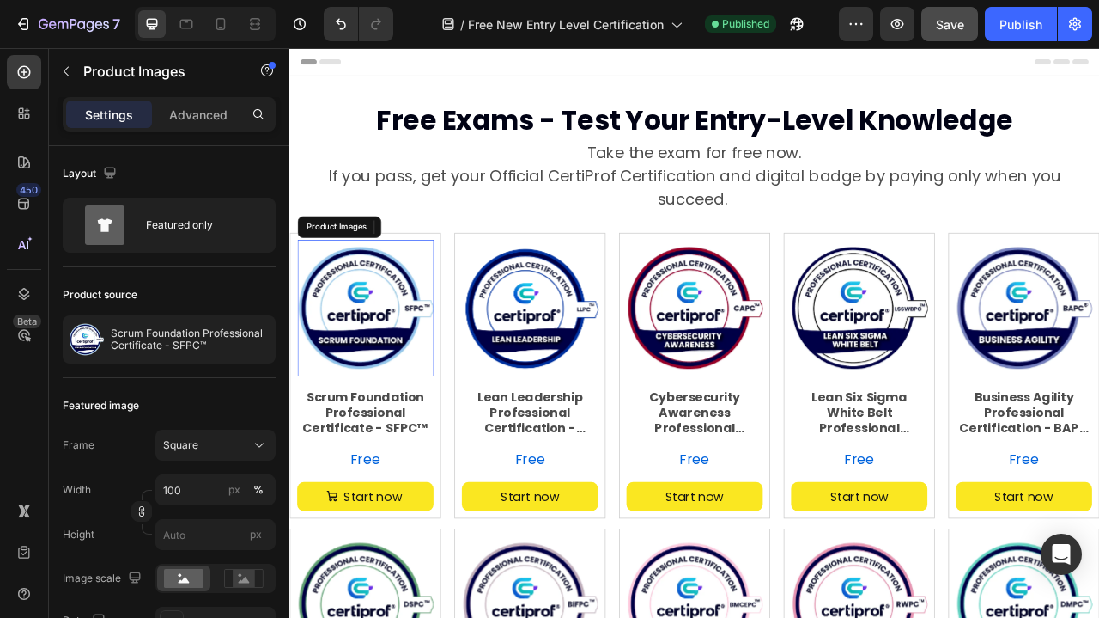
click at [361, 326] on img at bounding box center [385, 378] width 173 height 173
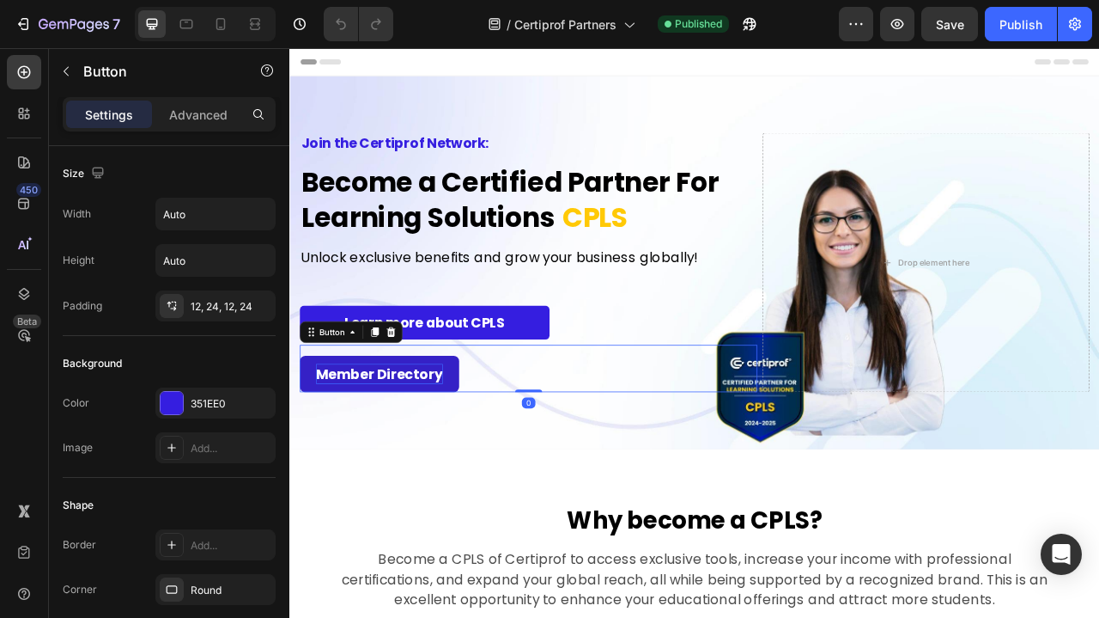
click at [474, 460] on p "Member Directory" at bounding box center [403, 462] width 161 height 26
click at [546, 456] on div "Member Directory Button 0" at bounding box center [593, 455] width 582 height 60
click at [423, 410] on icon at bounding box center [418, 409] width 11 height 12
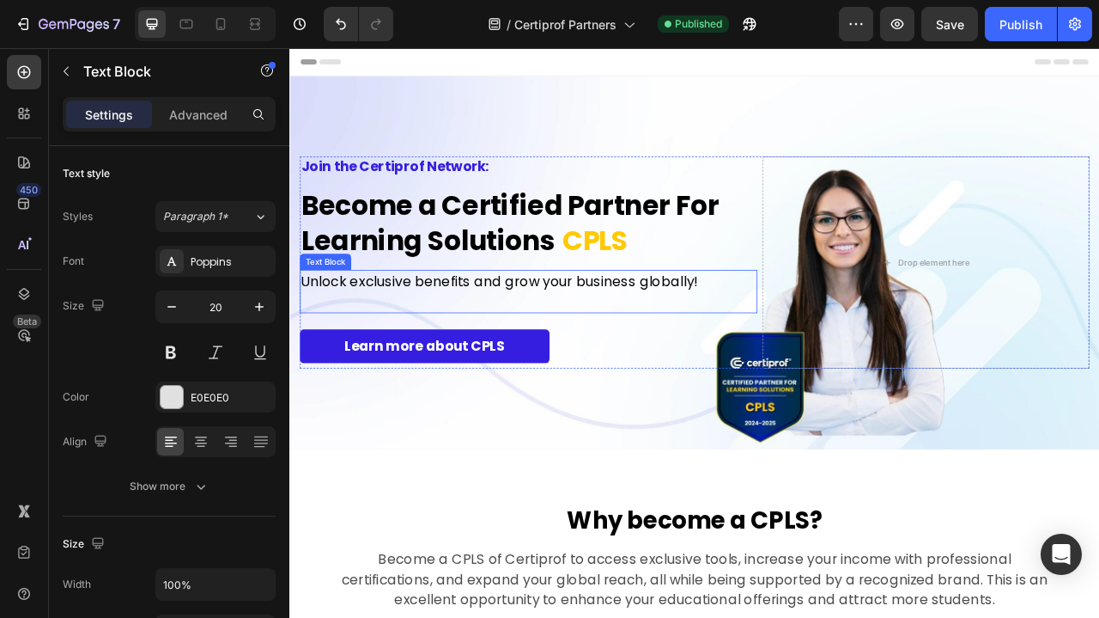
click at [497, 340] on span "Unlock exclusive benefits and grow your business globally!" at bounding box center [556, 344] width 505 height 24
click at [490, 342] on span "Unlock exclusive benefits and grow your business globally!" at bounding box center [556, 344] width 505 height 24
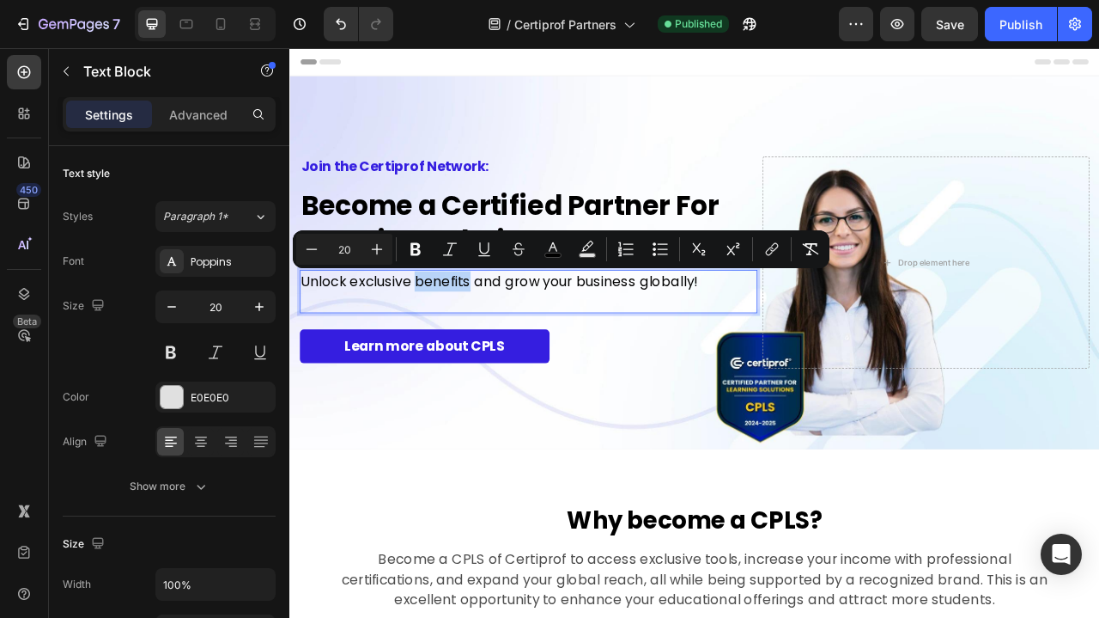
click at [490, 342] on span "Unlock exclusive benefits and grow your business globally!" at bounding box center [556, 344] width 505 height 24
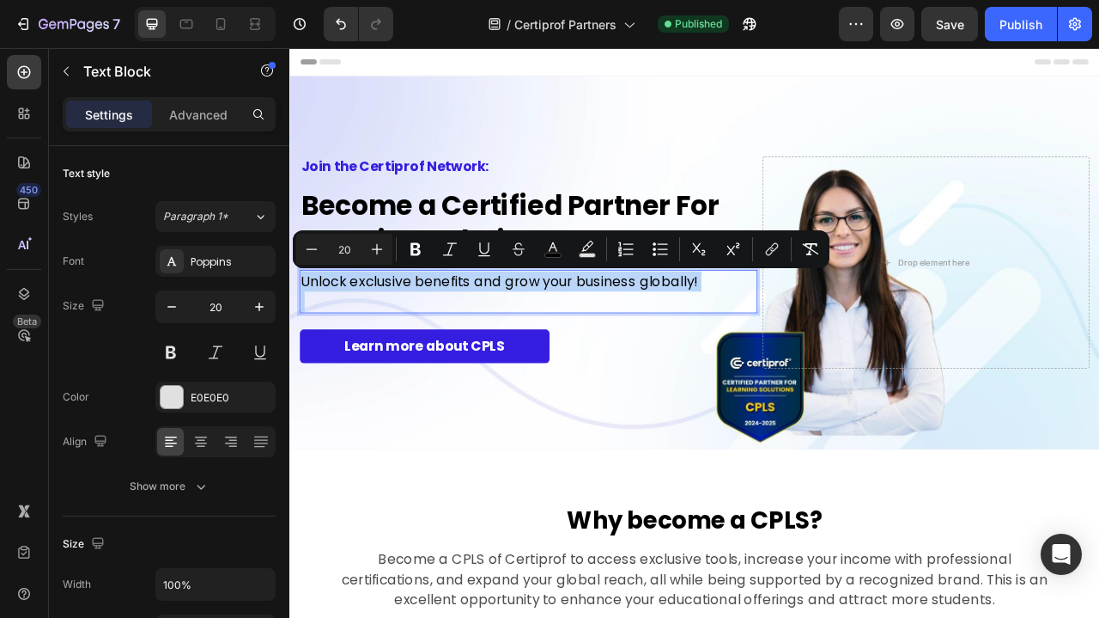
click at [490, 342] on span "Unlock exclusive benefits and grow your business globally!" at bounding box center [556, 344] width 505 height 24
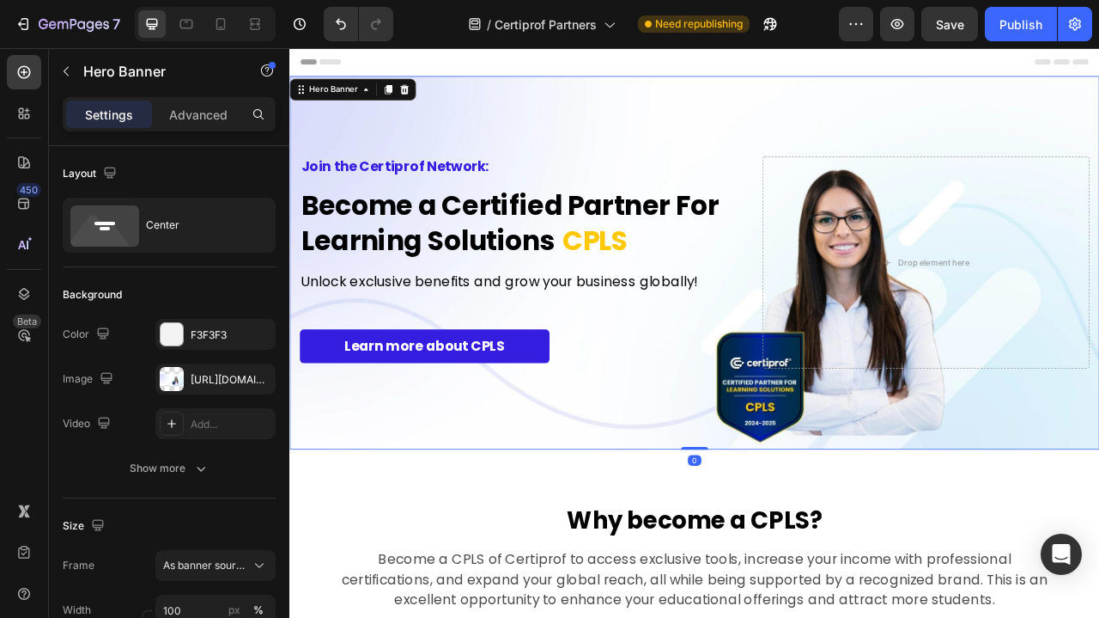
click at [681, 536] on div "Background Image" at bounding box center [804, 320] width 1031 height 475
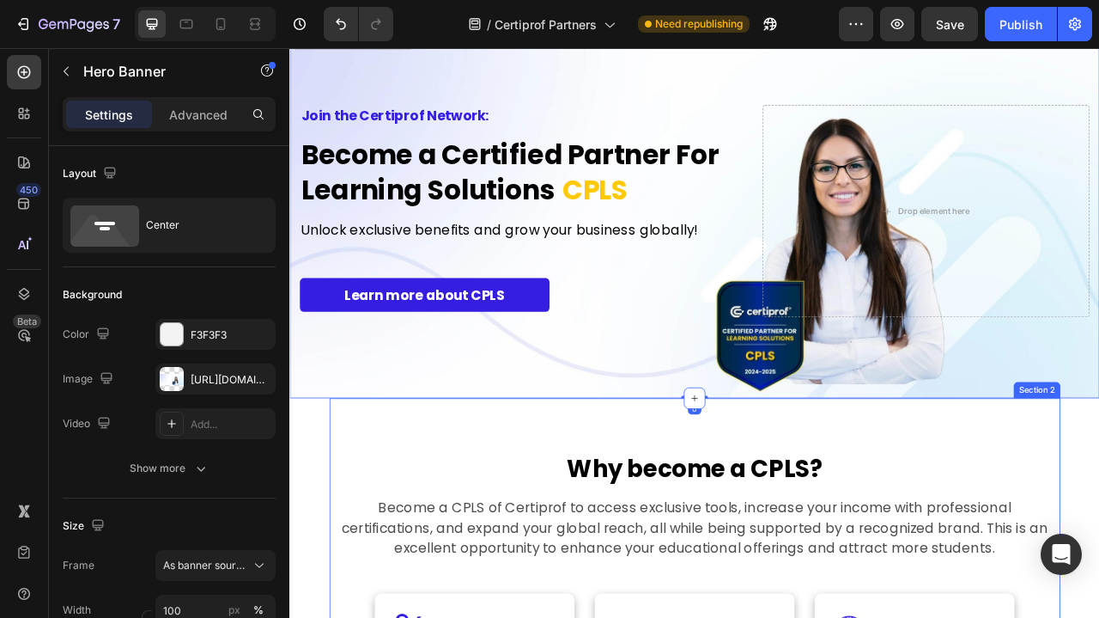
scroll to position [78, 0]
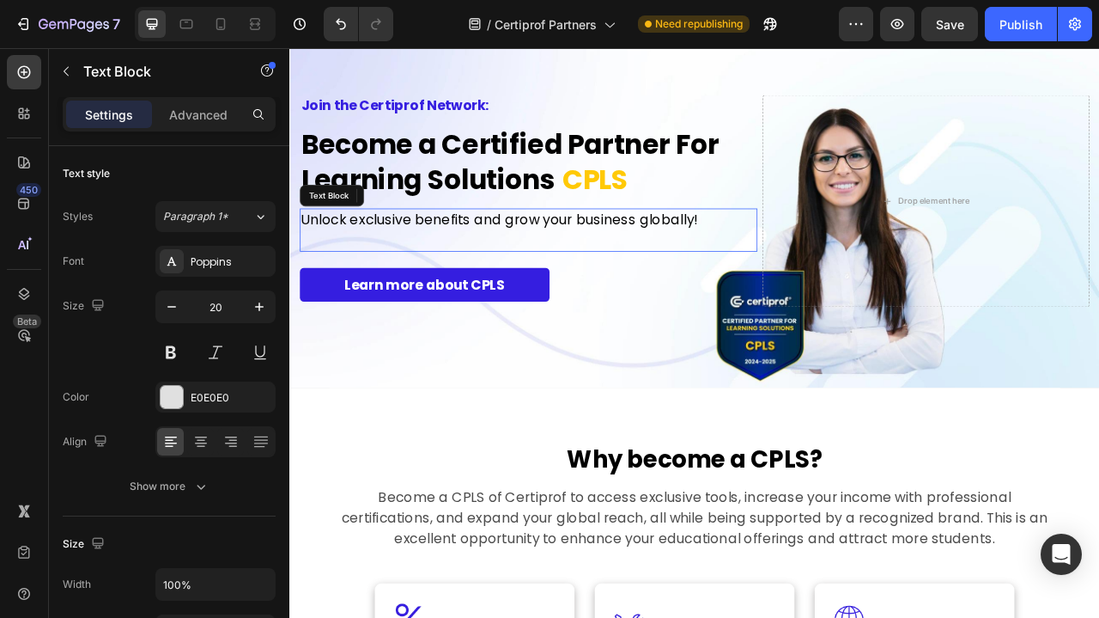
click at [447, 271] on span "Unlock exclusive benefits and grow your business globally!" at bounding box center [556, 266] width 505 height 24
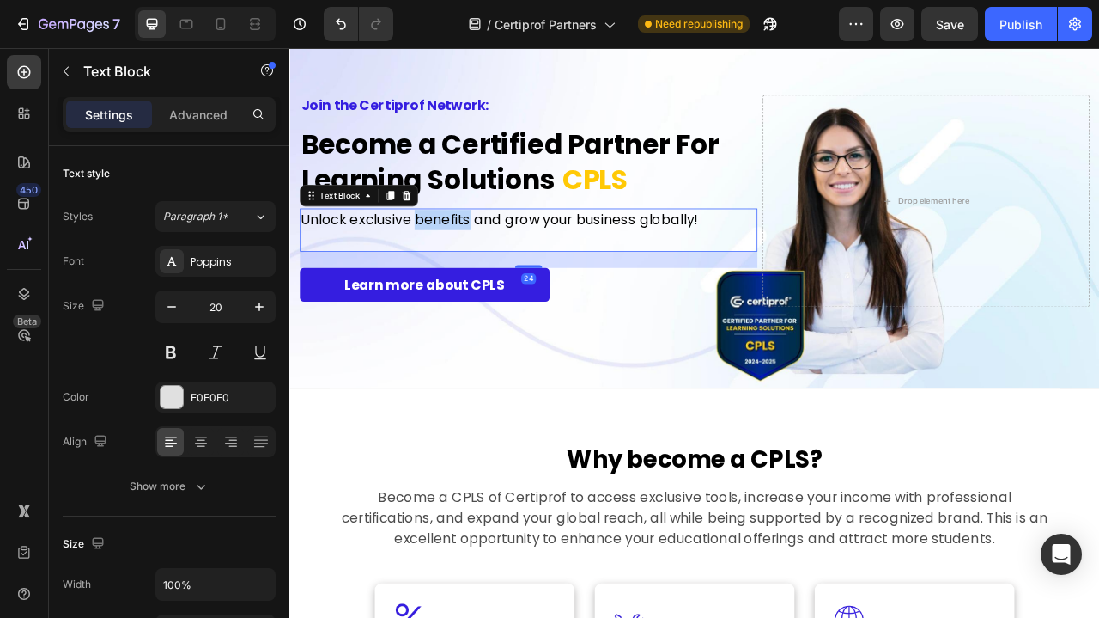
click at [462, 265] on span "Unlock exclusive benefits and grow your business globally!" at bounding box center [556, 266] width 505 height 24
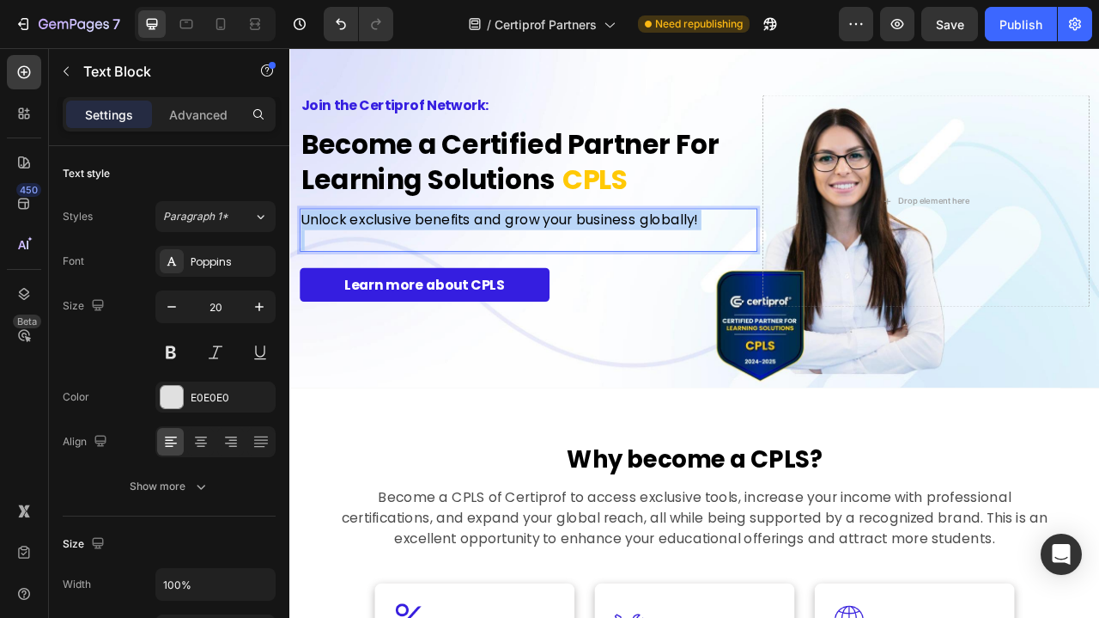
click at [462, 265] on span "Unlock exclusive benefits and grow your business globally!" at bounding box center [556, 266] width 505 height 24
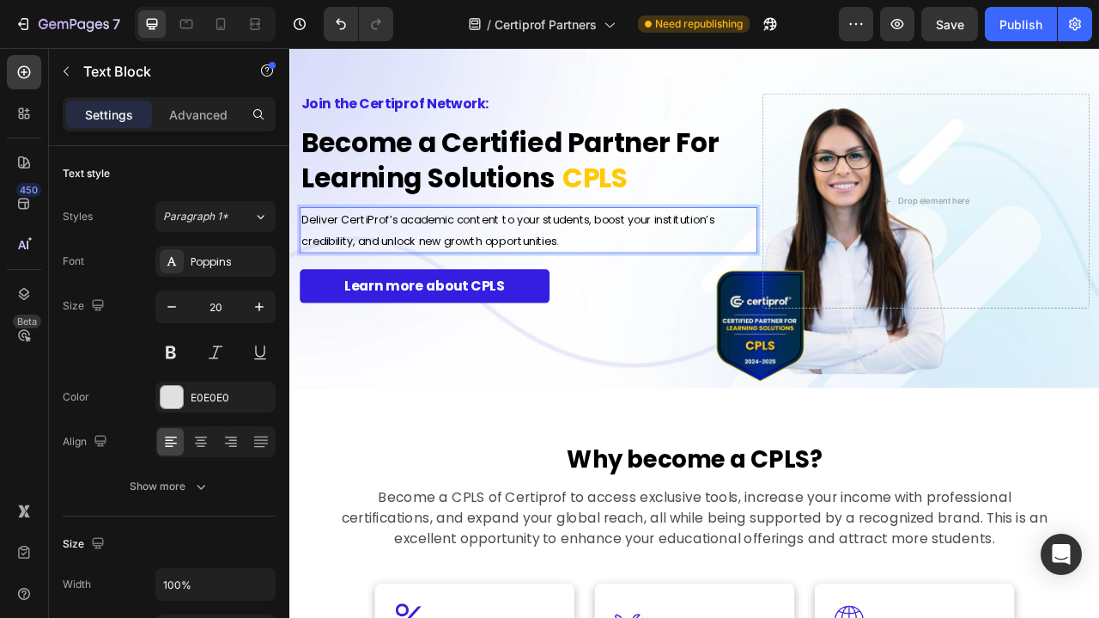
click at [462, 265] on span "Deliver CertiProf’s academic content to your students, boost your institution’s…" at bounding box center [567, 279] width 526 height 47
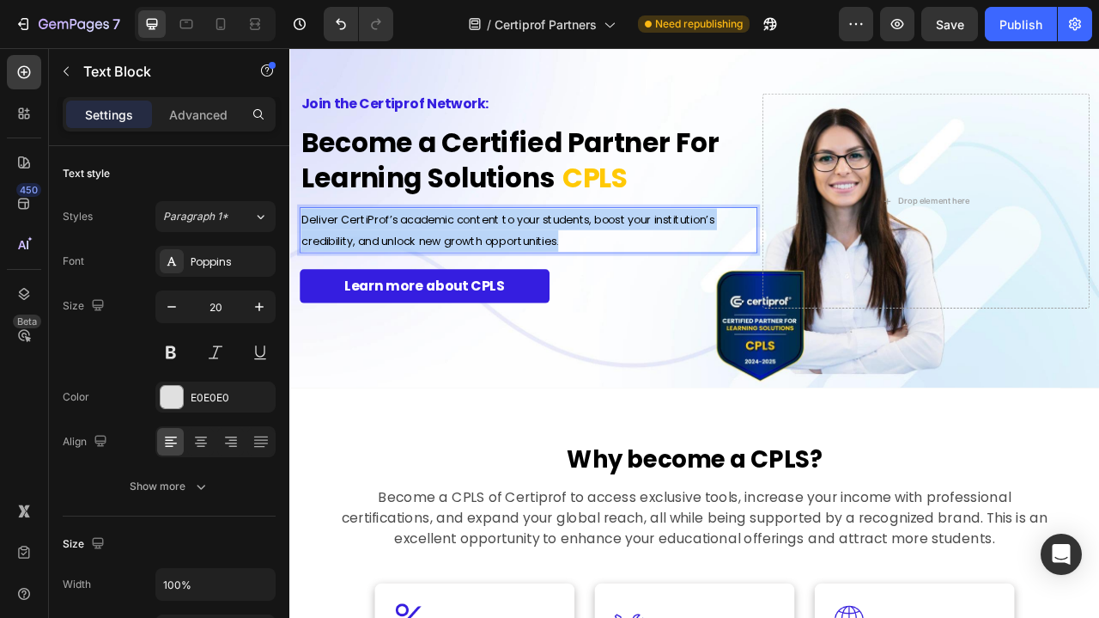
click at [462, 265] on span "Deliver CertiProf’s academic content to your students, boost your institution’s…" at bounding box center [567, 279] width 526 height 47
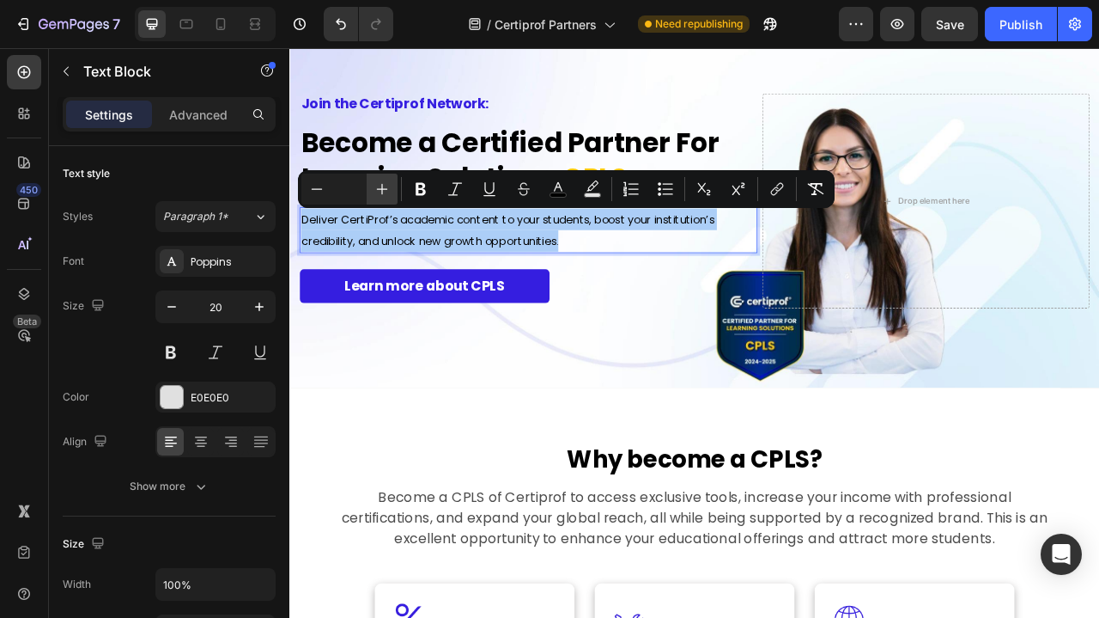
click at [386, 189] on icon "Editor contextual toolbar" at bounding box center [382, 189] width 11 height 11
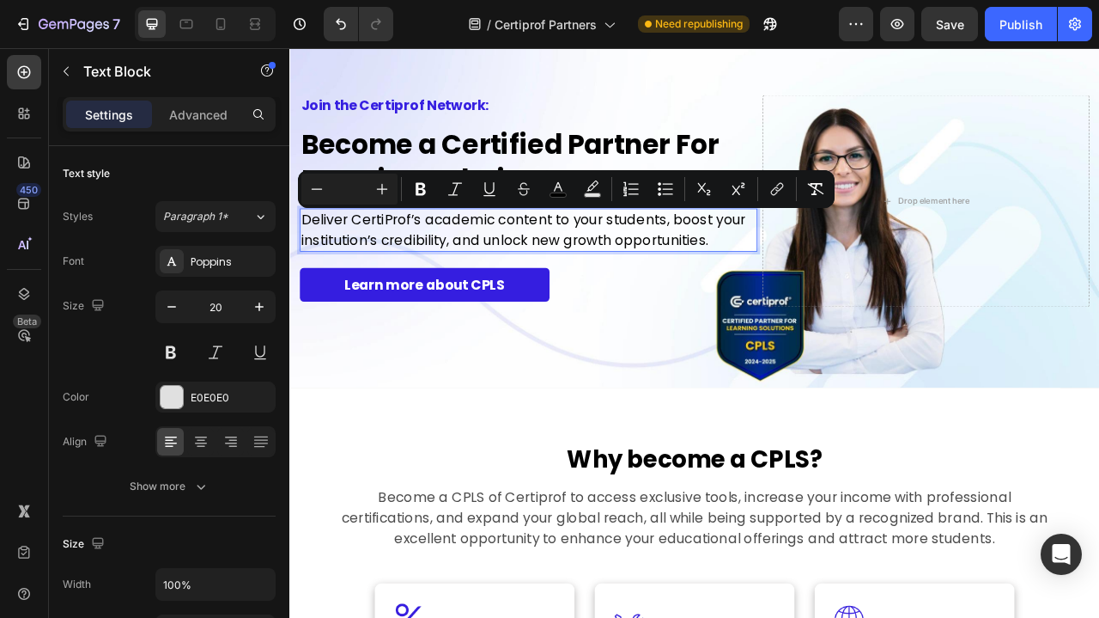
click at [489, 277] on span "Deliver CertiProf’s academic content to your students, boost your institution’s…" at bounding box center [587, 279] width 566 height 50
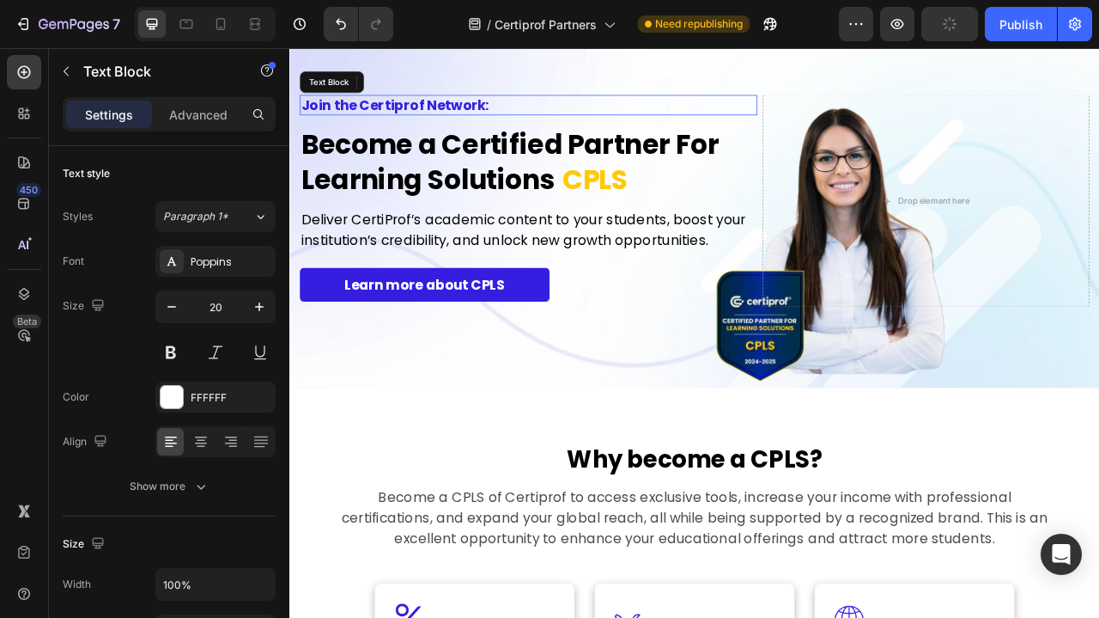
click at [460, 123] on strong "Join the Certiprof Network:" at bounding box center [423, 120] width 239 height 24
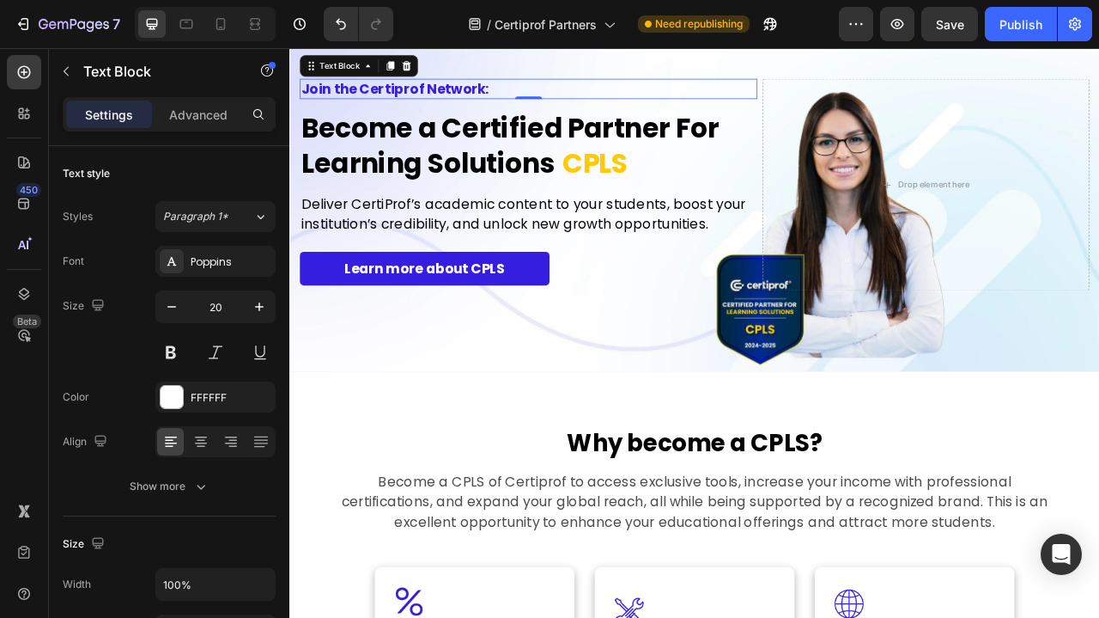
click at [472, 99] on strong "Join the Certiprof Network:" at bounding box center [423, 100] width 239 height 24
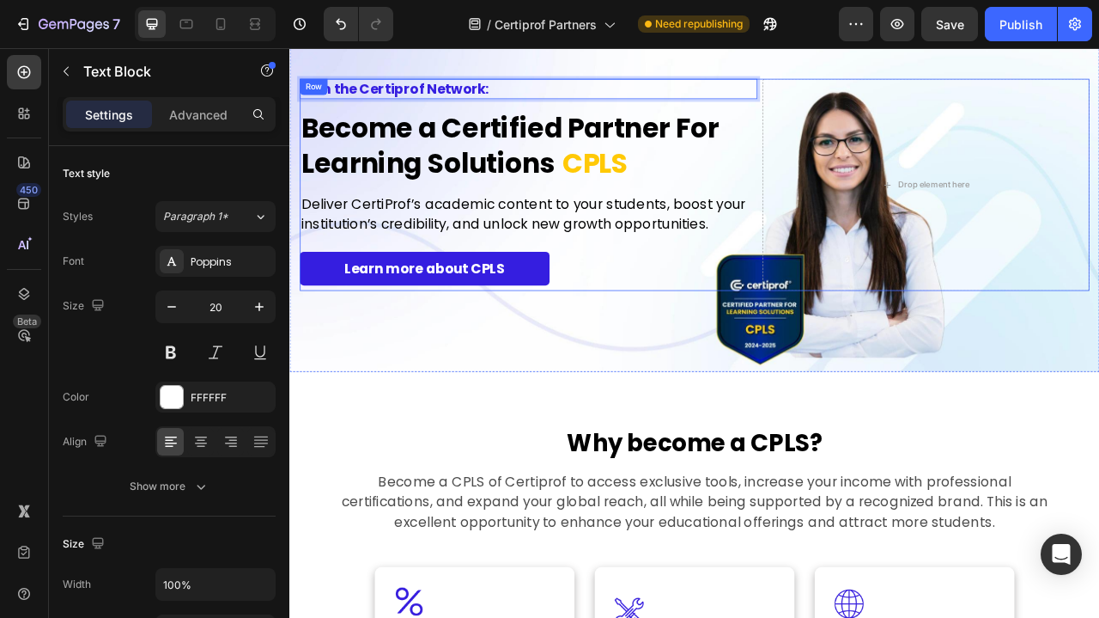
click at [573, 125] on strong "Become a Certified Partner For Learning Solutions" at bounding box center [570, 171] width 532 height 93
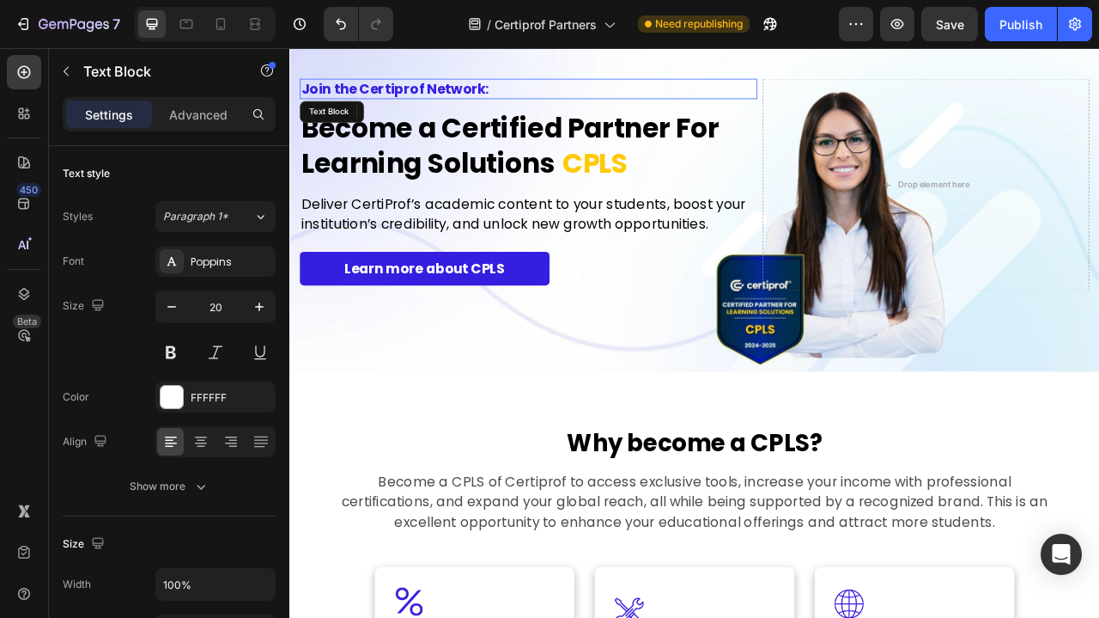
click at [559, 99] on p "Join the Certiprof Network:" at bounding box center [593, 99] width 579 height 22
click at [437, 123] on icon at bounding box center [438, 129] width 14 height 14
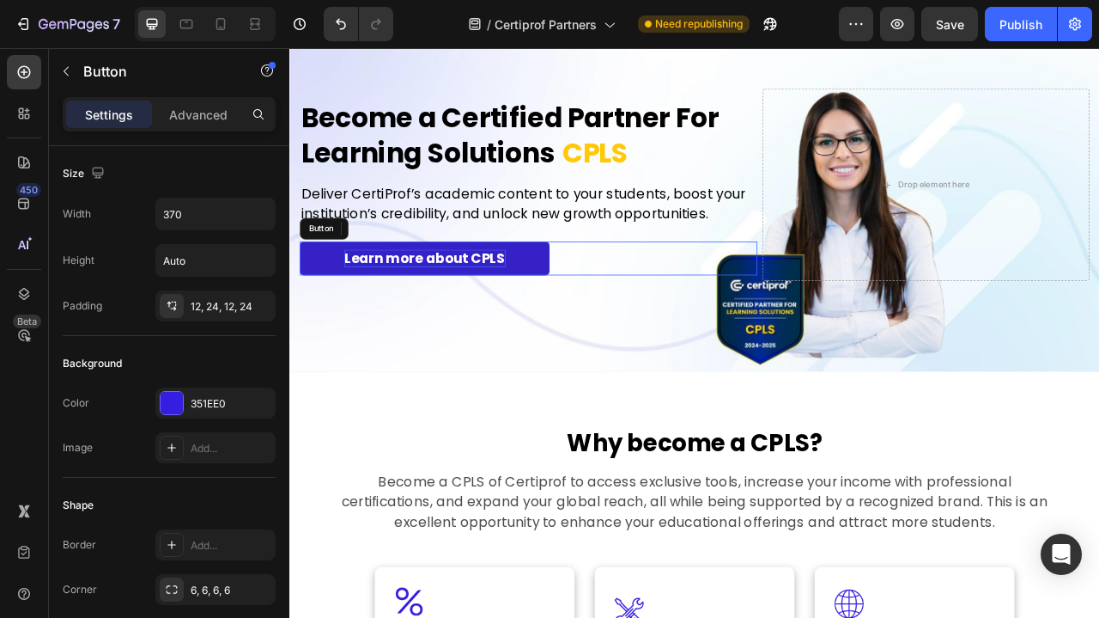
click at [514, 313] on p "Learn more about CPLS" at bounding box center [461, 315] width 205 height 22
click at [445, 315] on p "Learn more about CPLS" at bounding box center [461, 315] width 205 height 22
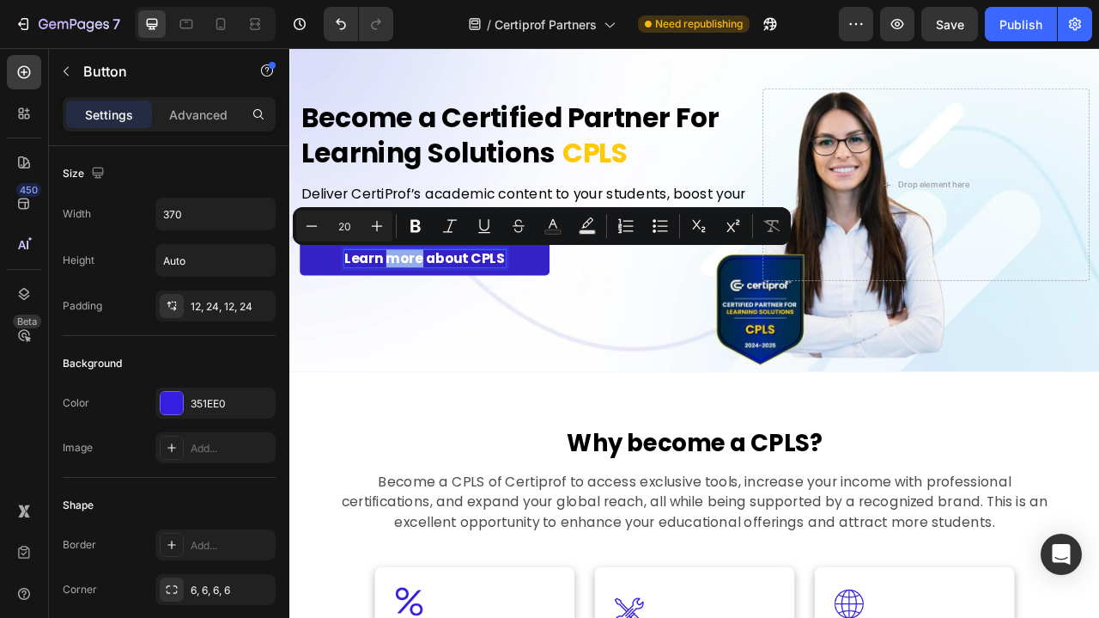
click at [445, 315] on p "Learn more about CPLS" at bounding box center [461, 315] width 205 height 22
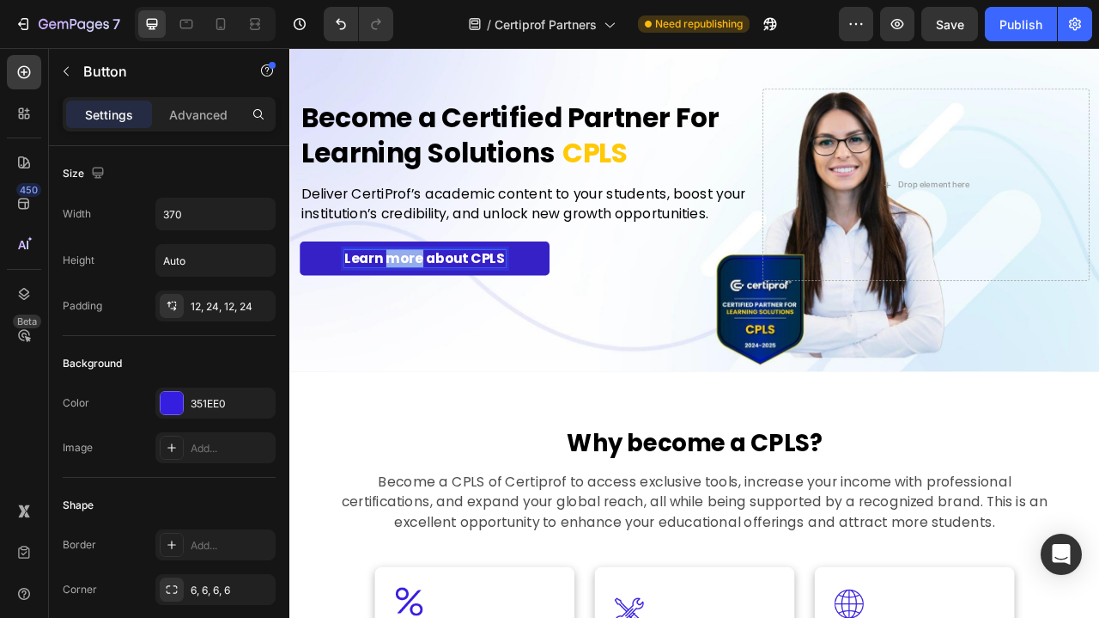
click at [445, 315] on p "Learn more about CPLS" at bounding box center [461, 315] width 205 height 22
click at [445, 315] on span "Request Partnership Information" at bounding box center [461, 316] width 243 height 20
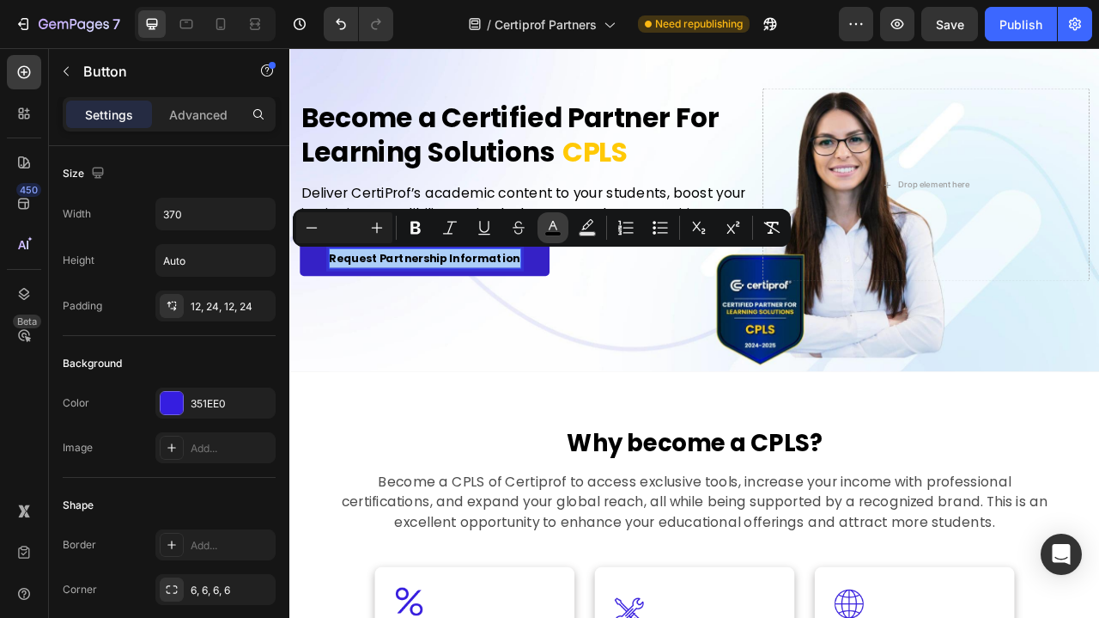
click at [553, 230] on icon "Editor contextual toolbar" at bounding box center [553, 227] width 17 height 17
type input "000000"
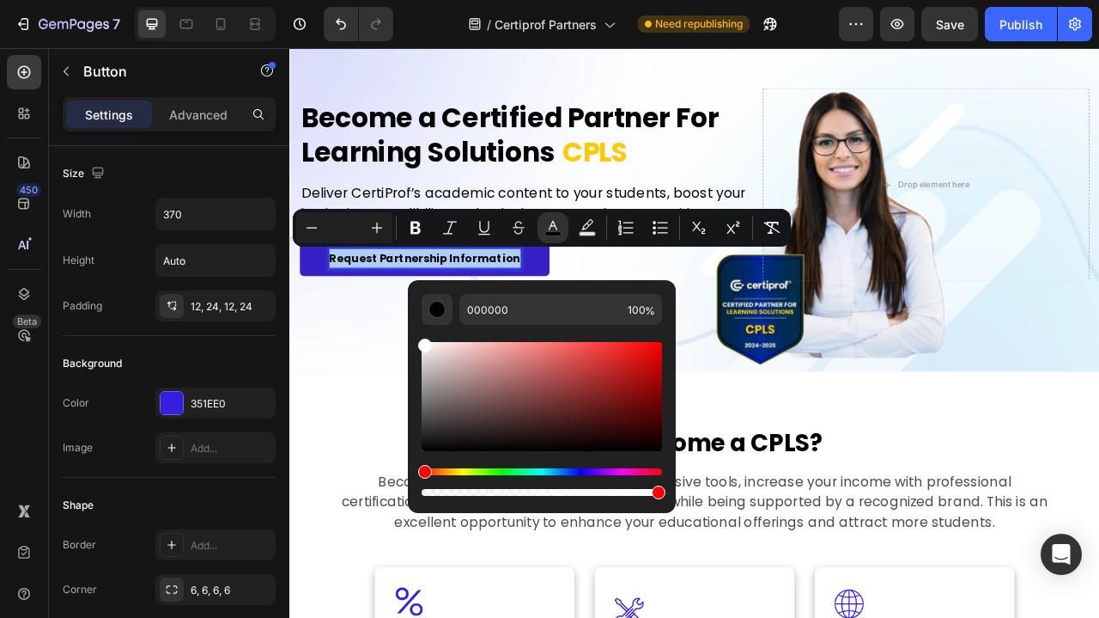
drag, startPoint x: 441, startPoint y: 389, endPoint x: 414, endPoint y: 337, distance: 58.8
click at [414, 337] on div "000000 100 %" at bounding box center [542, 389] width 268 height 219
type input "FFFFFF"
click at [380, 231] on icon "Editor contextual toolbar" at bounding box center [376, 227] width 17 height 17
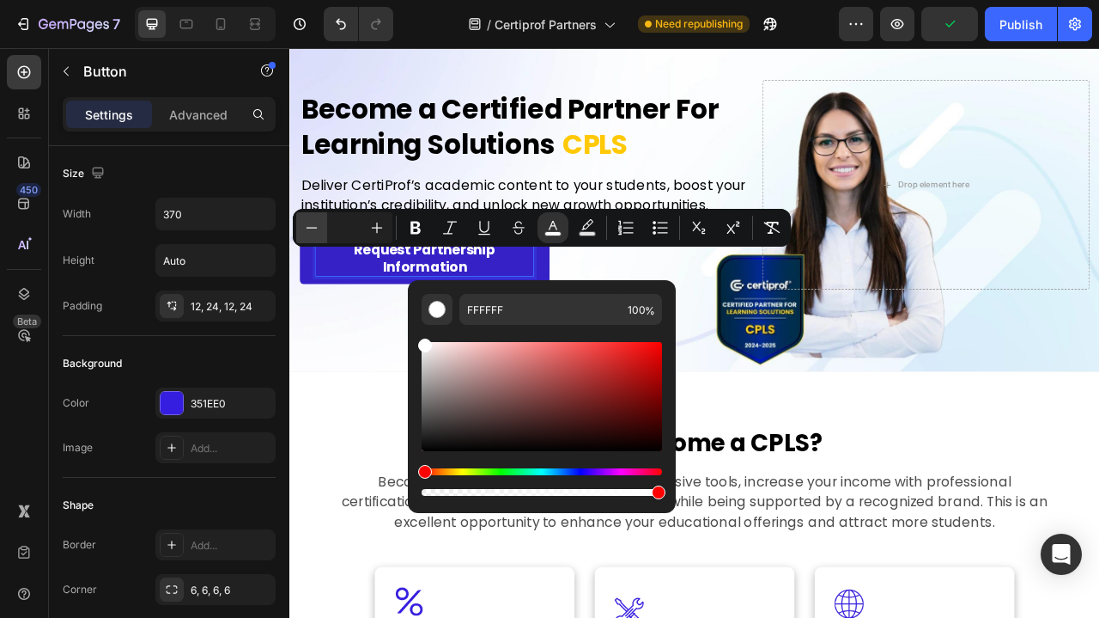
click at [321, 234] on button "Minus" at bounding box center [311, 227] width 31 height 31
click at [313, 231] on icon "Editor contextual toolbar" at bounding box center [311, 227] width 17 height 17
click at [374, 225] on icon "Editor contextual toolbar" at bounding box center [376, 227] width 17 height 17
click at [312, 232] on icon "Editor contextual toolbar" at bounding box center [311, 227] width 17 height 17
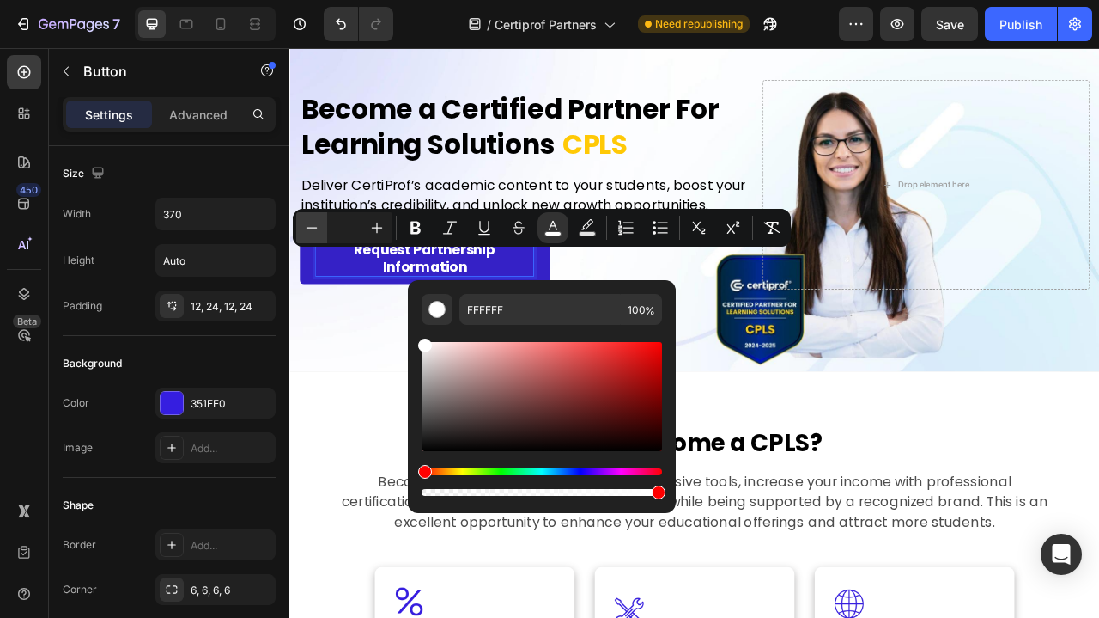
click at [312, 232] on icon "Editor contextual toolbar" at bounding box center [311, 227] width 17 height 17
click at [776, 223] on icon "Editor contextual toolbar" at bounding box center [772, 227] width 17 height 17
type input "20"
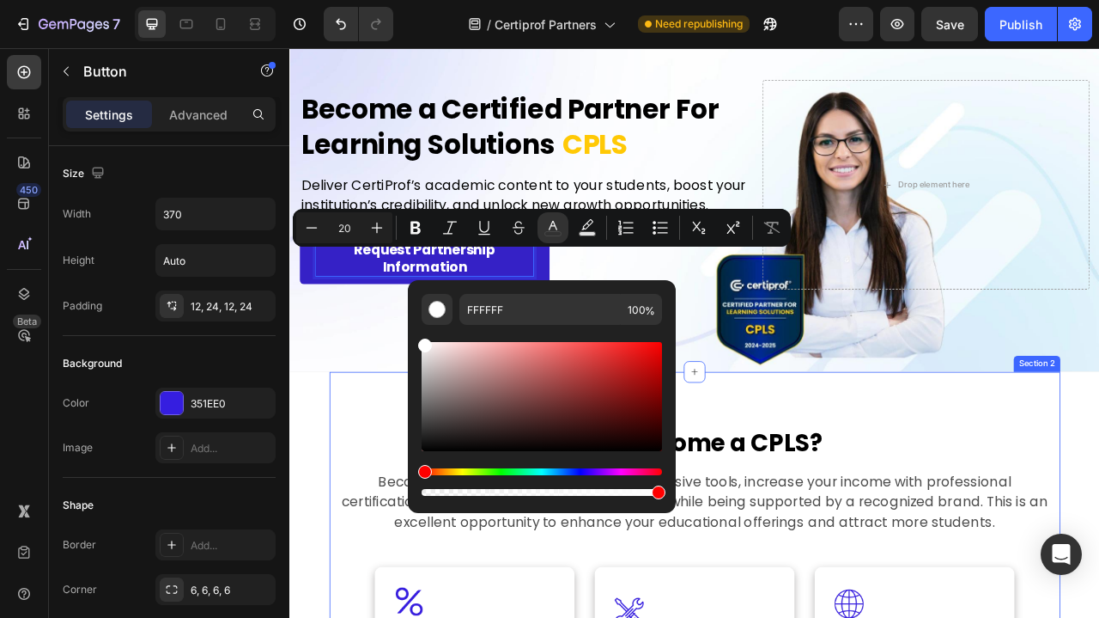
click at [373, 528] on h2 "Why become a CPLS?" at bounding box center [805, 549] width 904 height 43
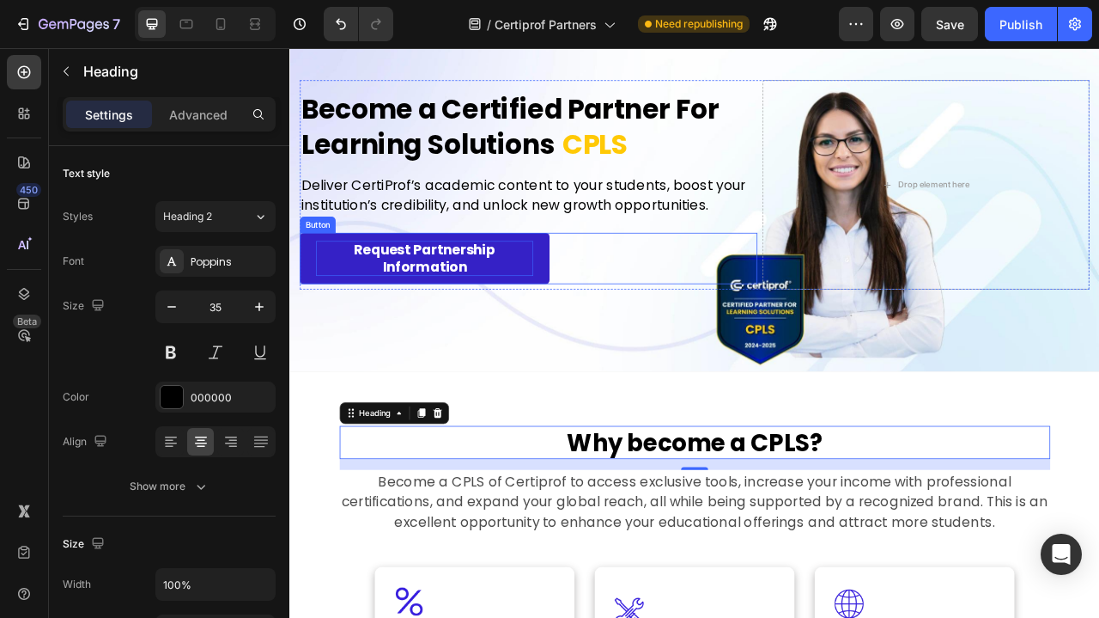
click at [615, 313] on link "Request Partnership Information" at bounding box center [461, 315] width 318 height 65
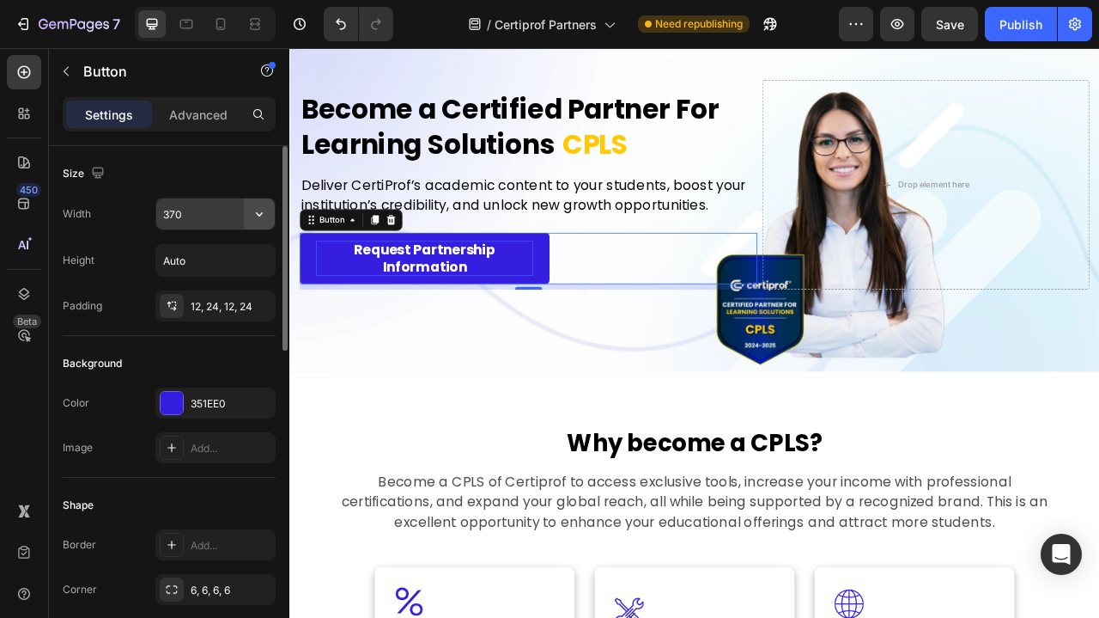
click at [264, 213] on icon "button" at bounding box center [259, 213] width 17 height 17
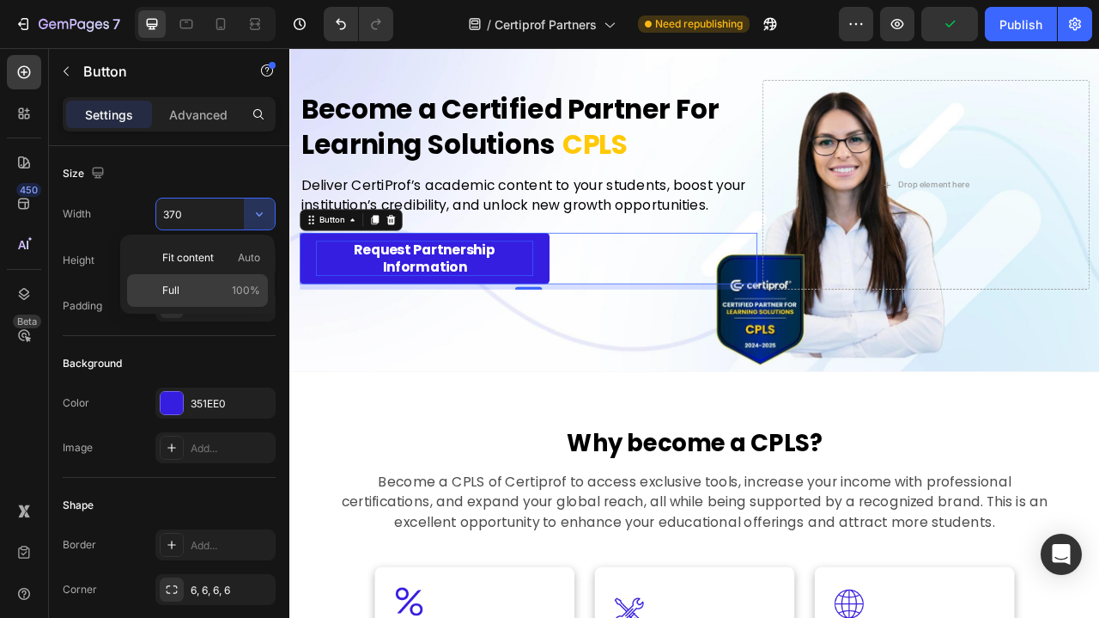
click at [195, 283] on p "Full 100%" at bounding box center [211, 290] width 98 height 15
type input "100%"
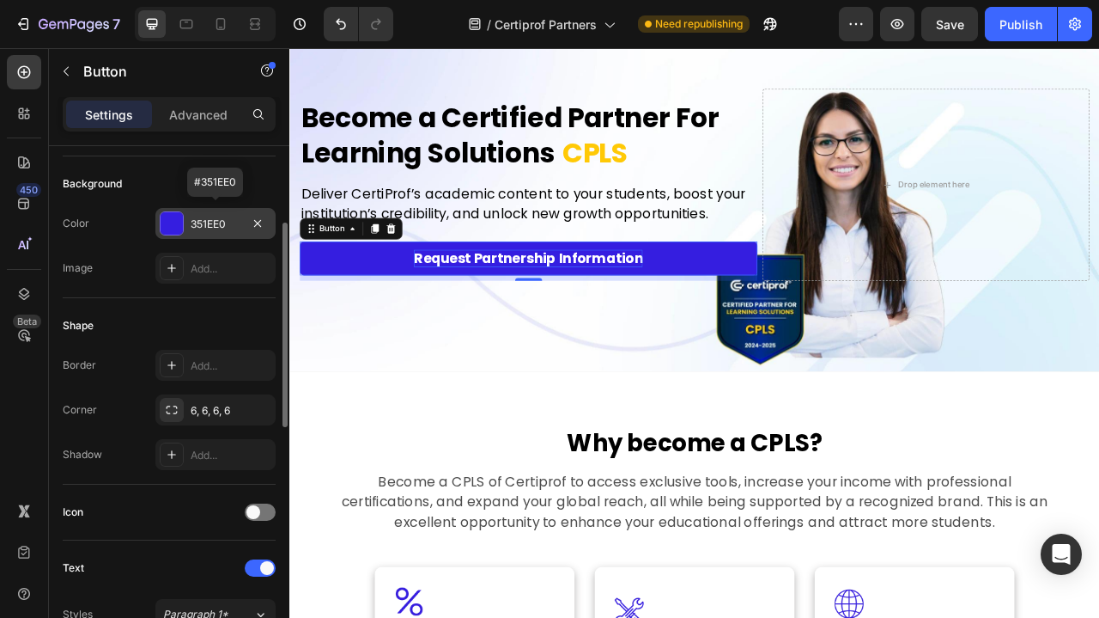
scroll to position [183, 0]
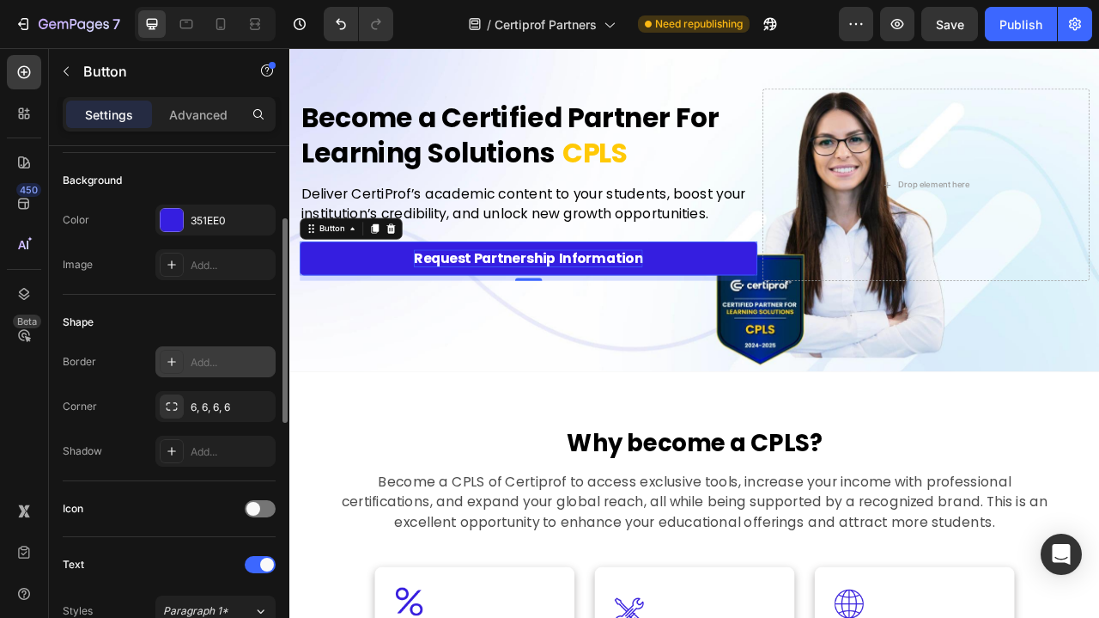
click at [168, 362] on icon at bounding box center [172, 362] width 14 height 14
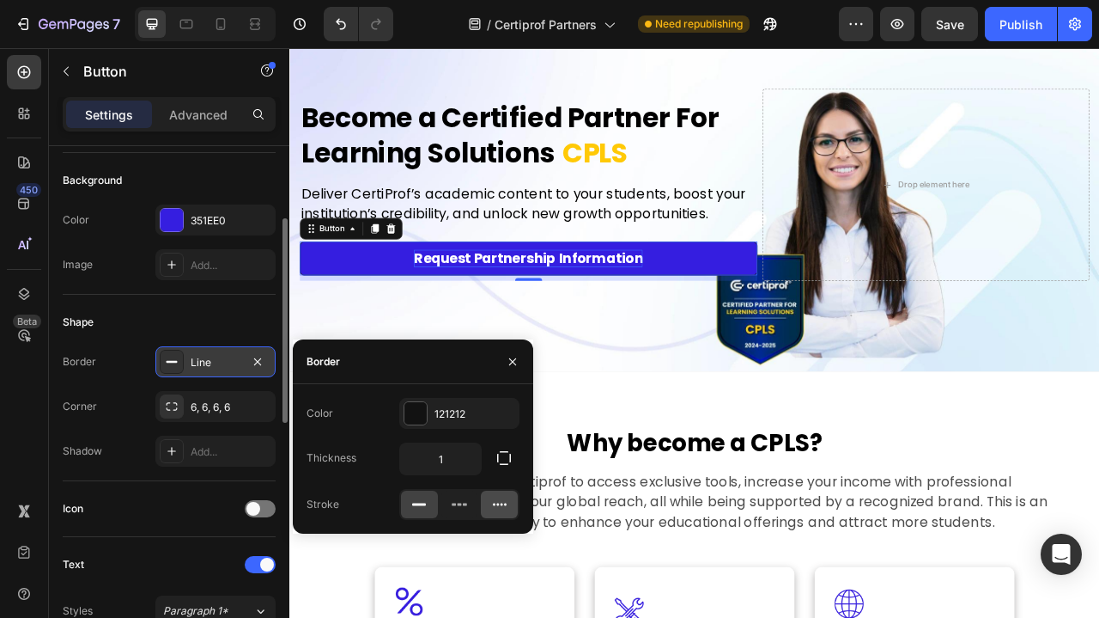
click at [498, 504] on icon at bounding box center [500, 504] width 14 height 3
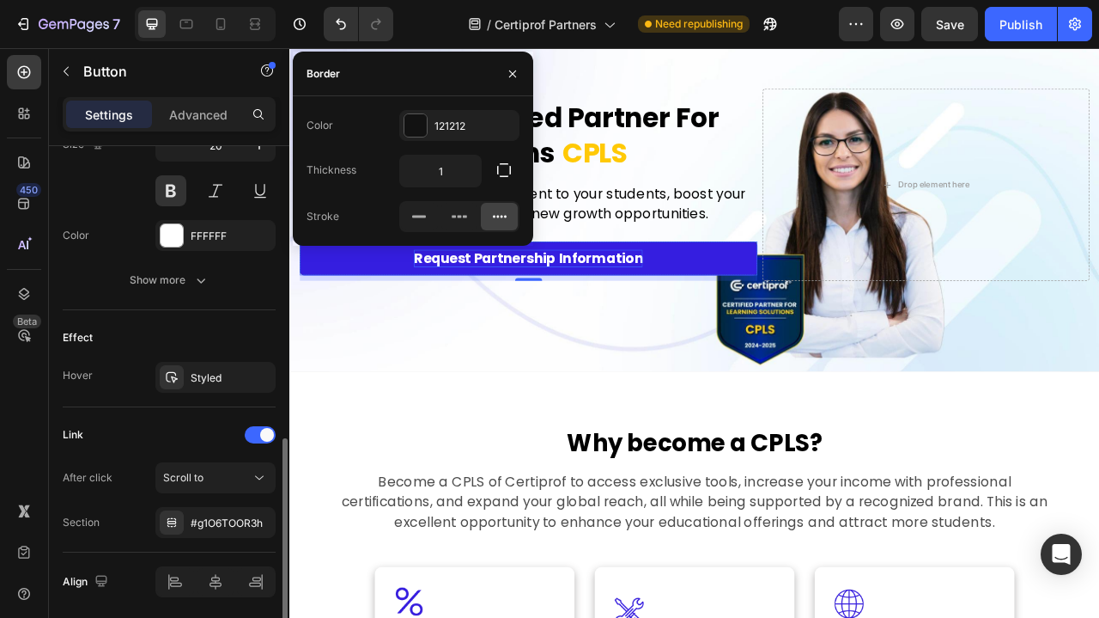
scroll to position [739, 0]
click at [180, 374] on div at bounding box center [172, 377] width 24 height 24
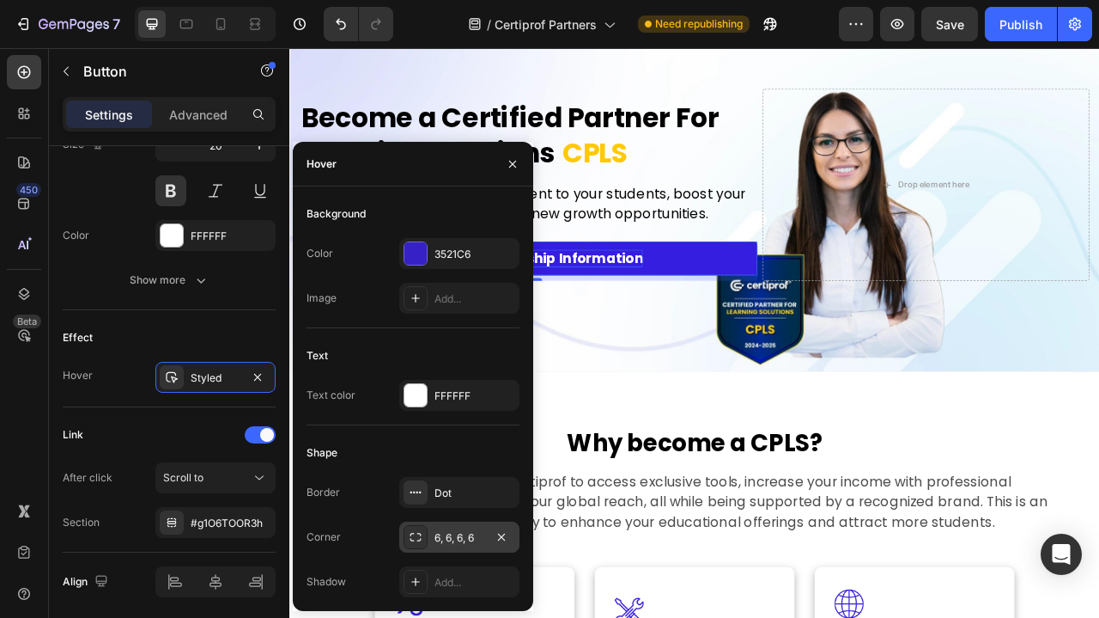
click at [412, 538] on icon at bounding box center [416, 537] width 14 height 14
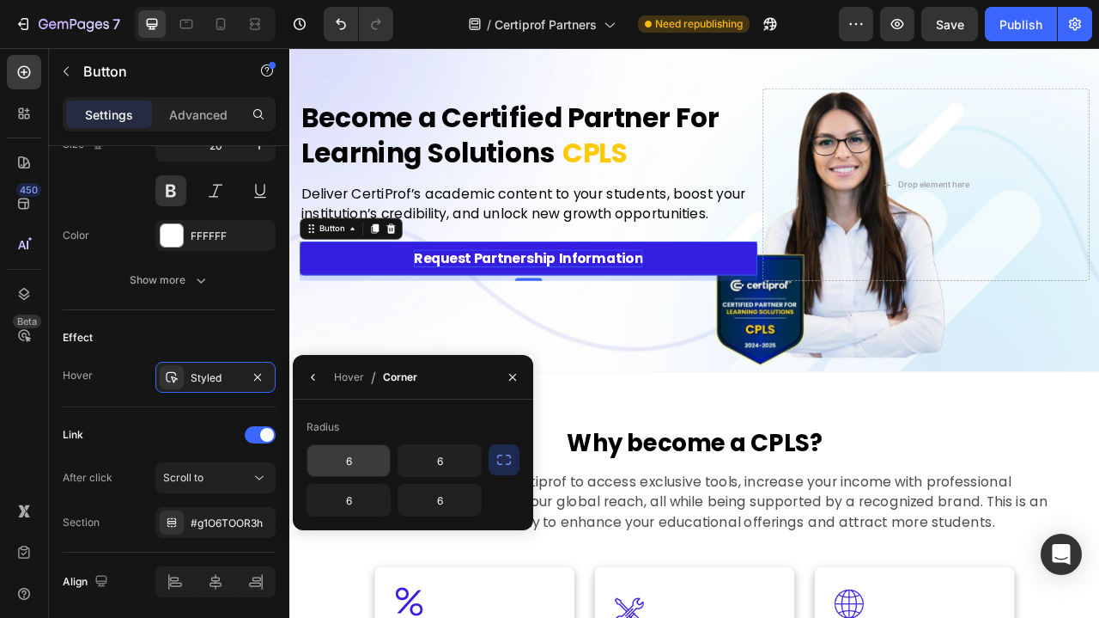
click at [359, 460] on input "6" at bounding box center [348, 460] width 82 height 31
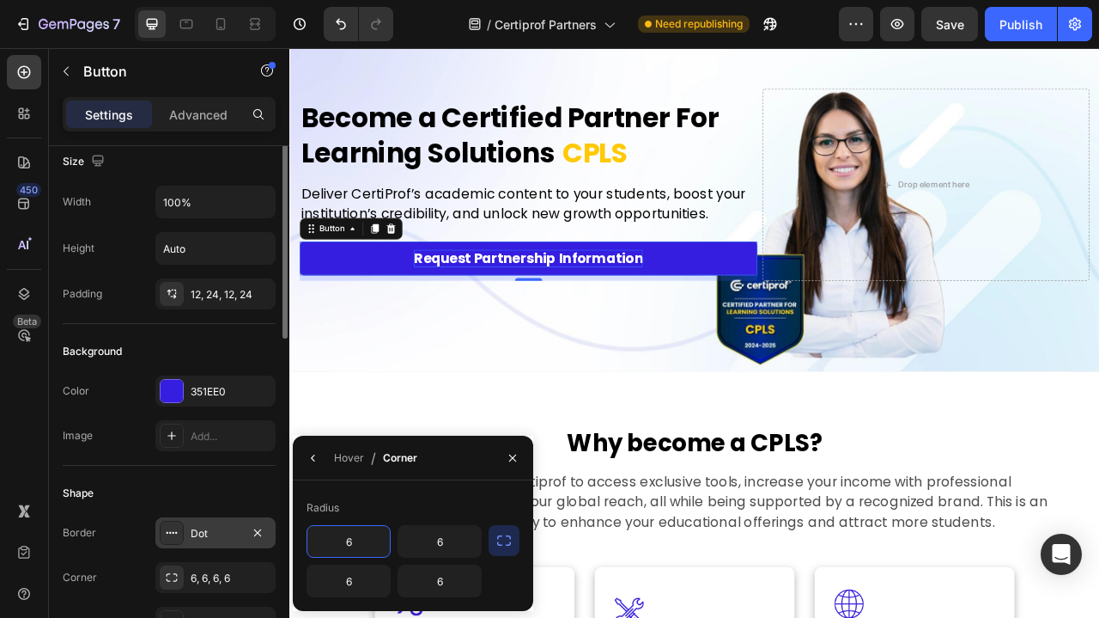
scroll to position [0, 0]
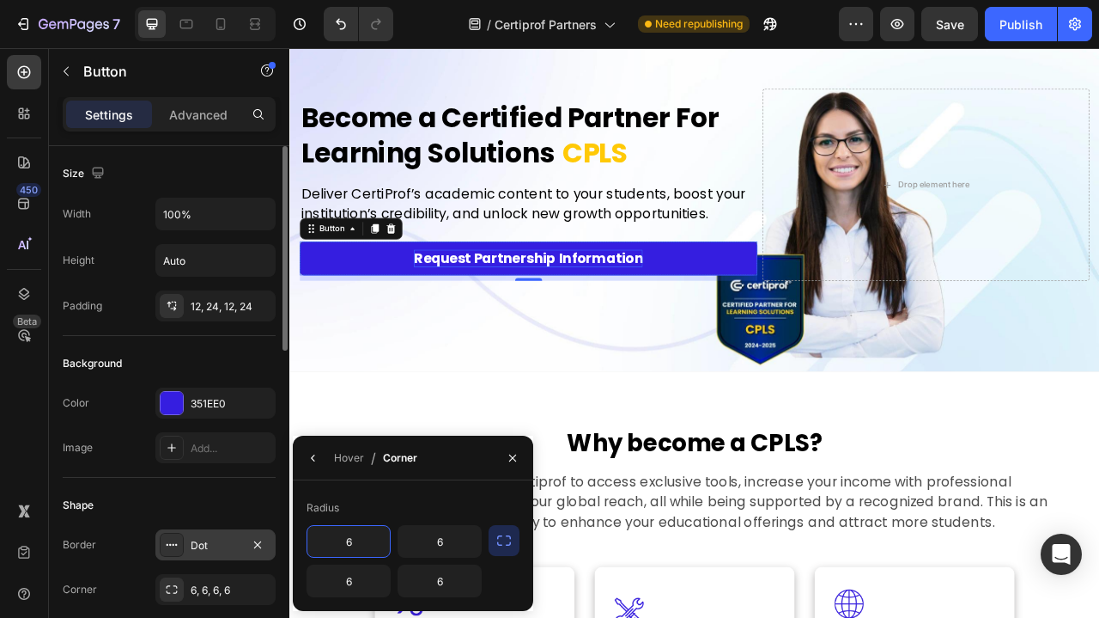
click at [216, 357] on div "Background" at bounding box center [169, 363] width 213 height 27
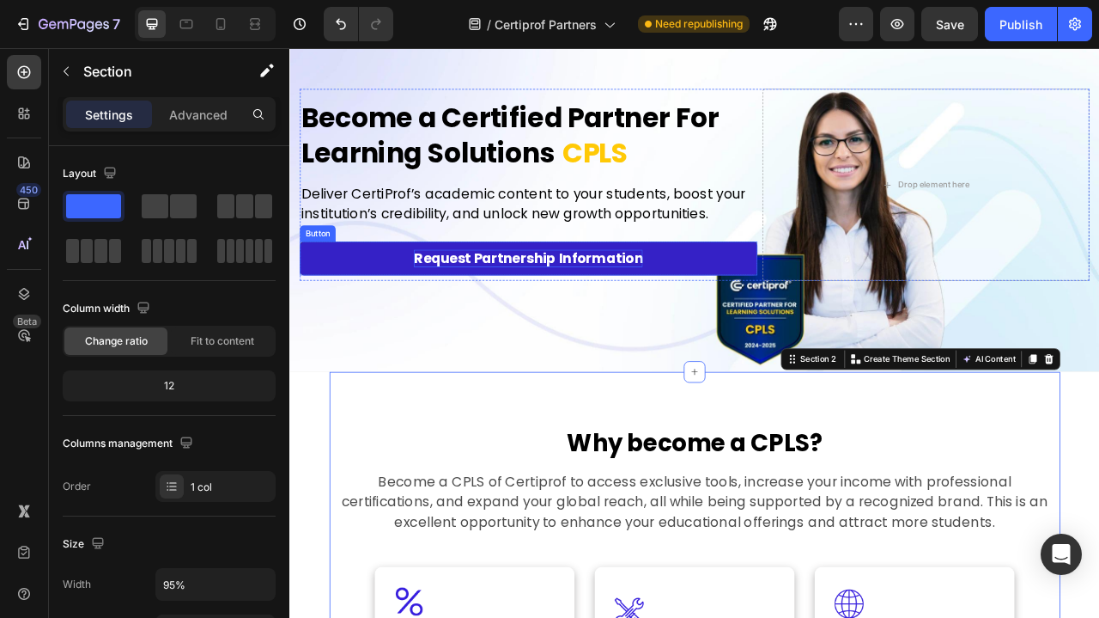
click at [788, 315] on link "Request Partnership Information" at bounding box center [593, 315] width 582 height 43
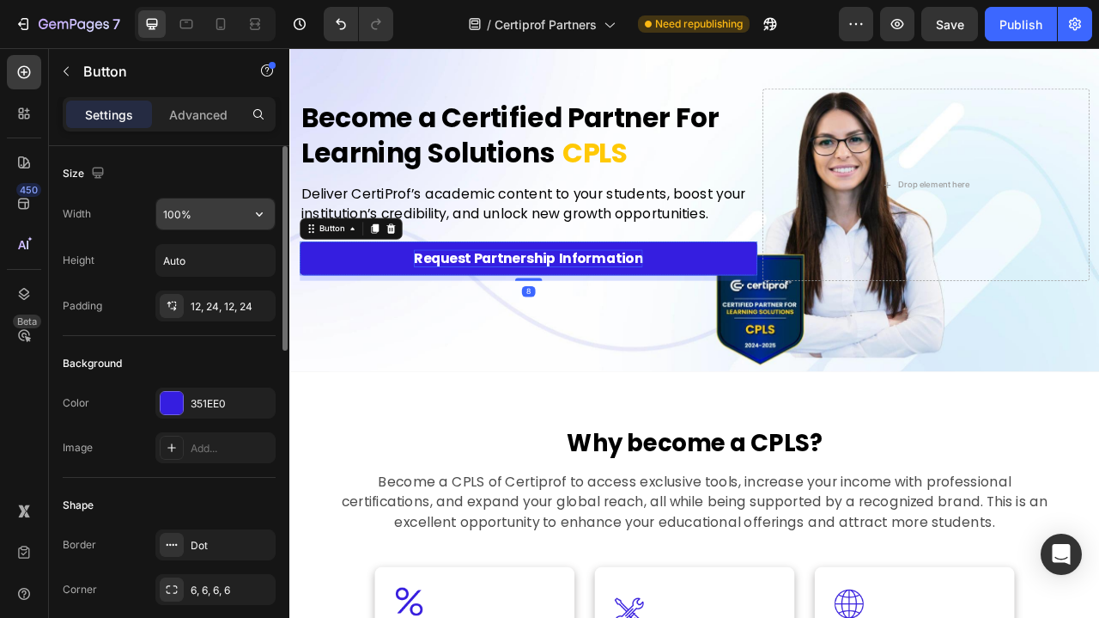
click at [200, 216] on input "100%" at bounding box center [215, 213] width 119 height 31
click at [256, 213] on icon "button" at bounding box center [259, 213] width 17 height 17
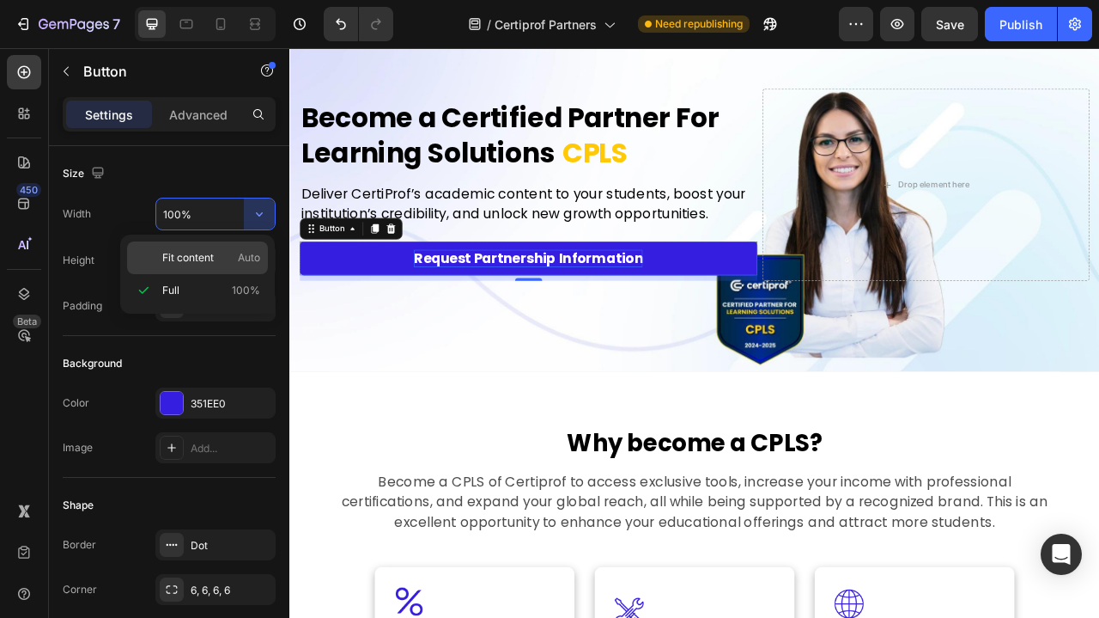
click at [186, 253] on span "Fit content" at bounding box center [188, 257] width 52 height 15
type input "Auto"
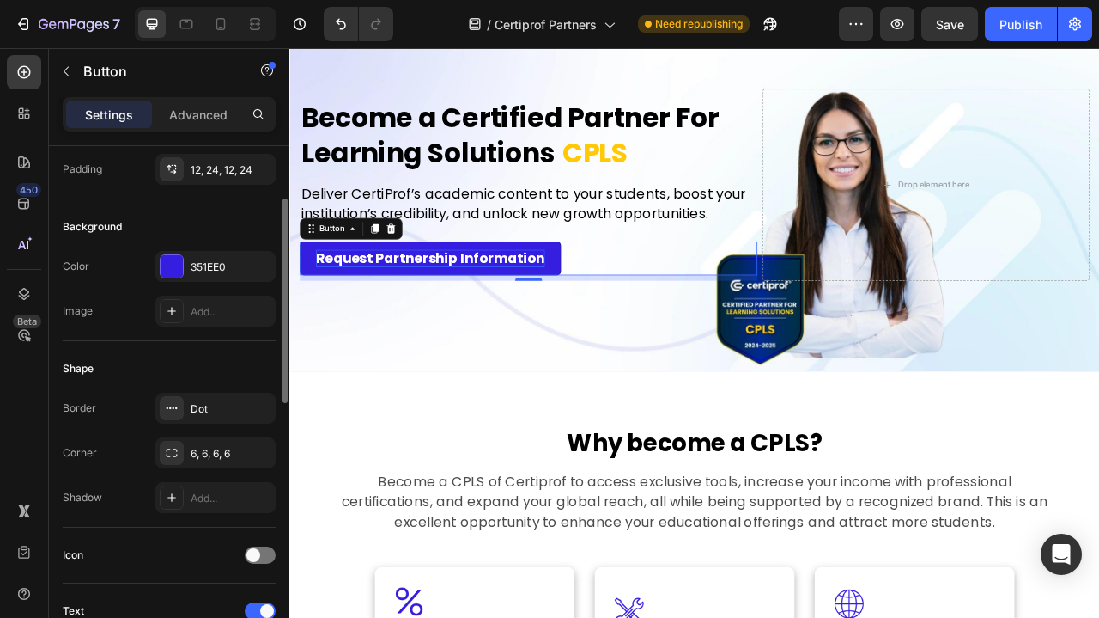
scroll to position [136, 0]
click at [197, 454] on div "6, 6, 6, 6" at bounding box center [216, 454] width 50 height 15
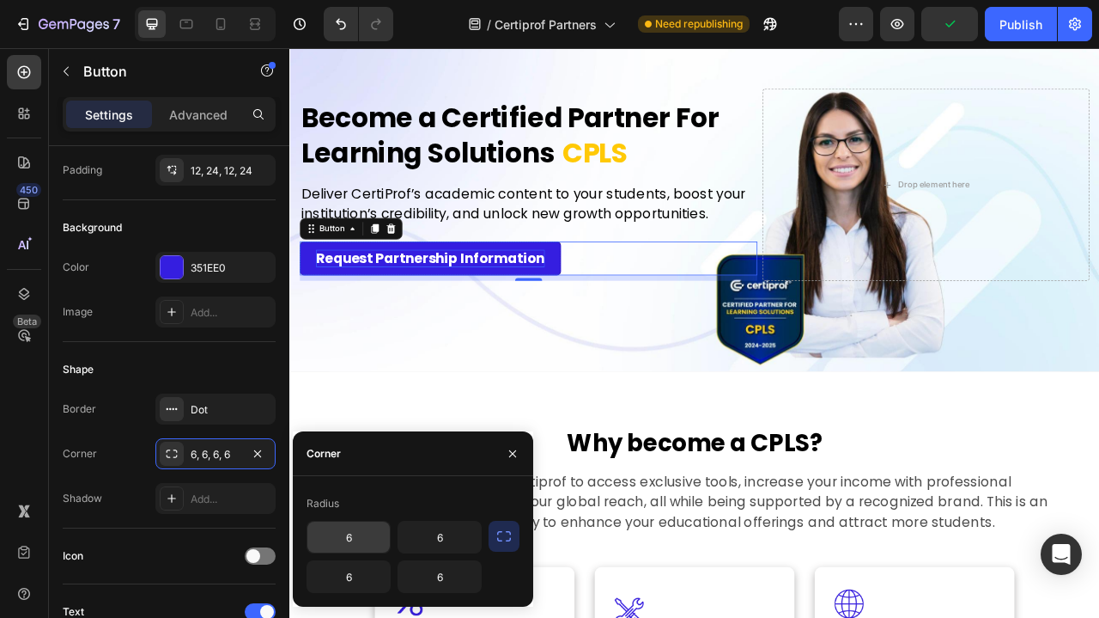
click at [353, 545] on input "6" at bounding box center [348, 536] width 82 height 31
click at [353, 547] on input "6" at bounding box center [348, 536] width 82 height 31
type input "25"
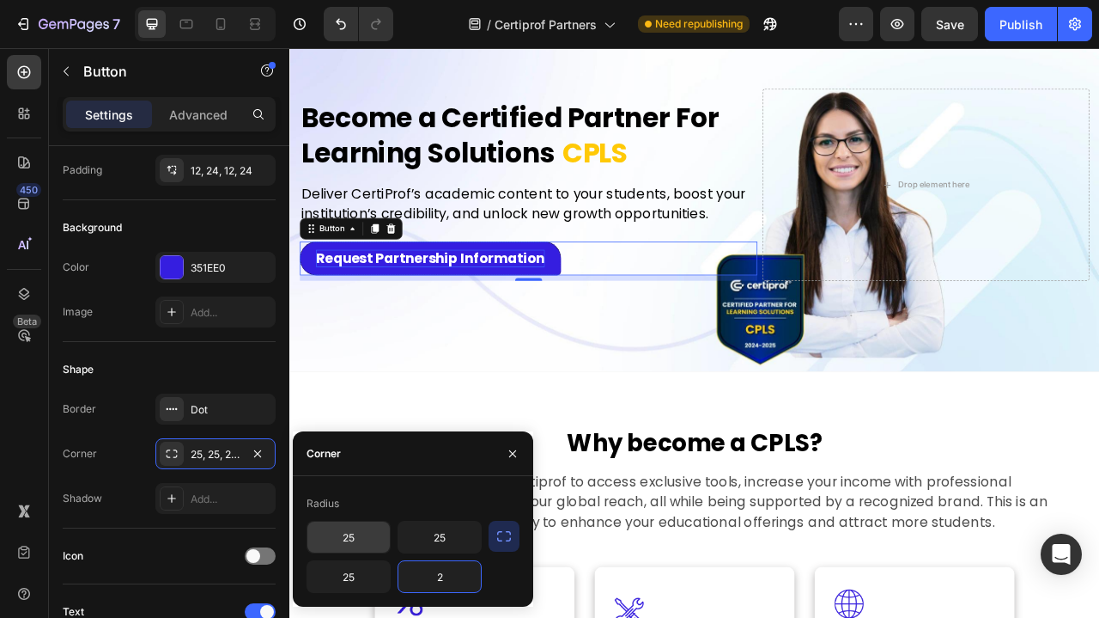
type input "25"
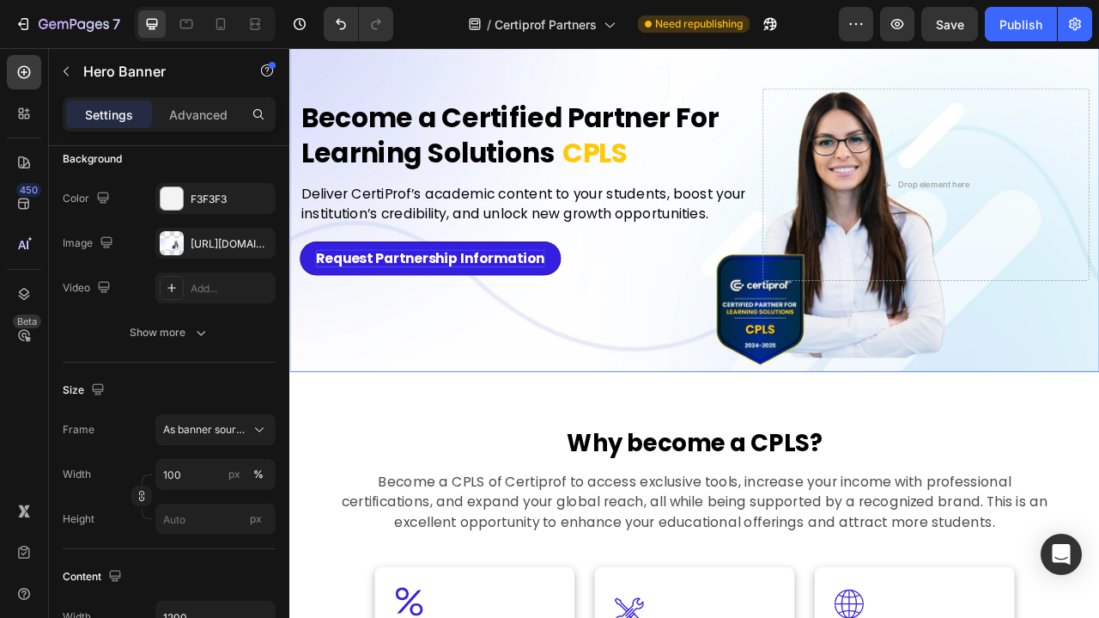
click at [472, 448] on div "Background Image" at bounding box center [804, 222] width 1031 height 475
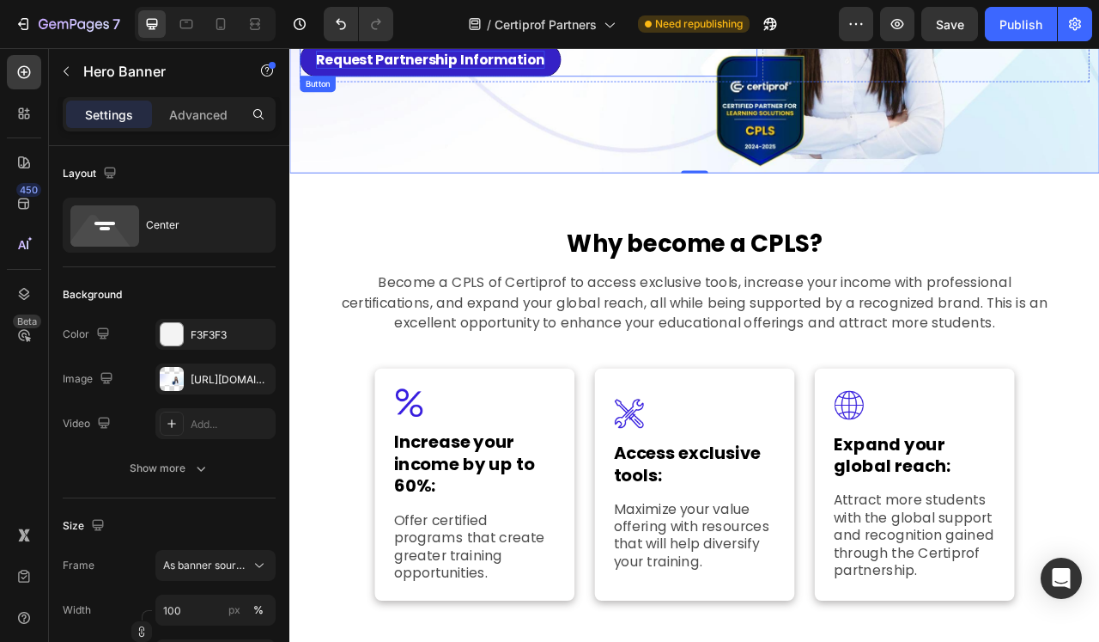
scroll to position [404, 0]
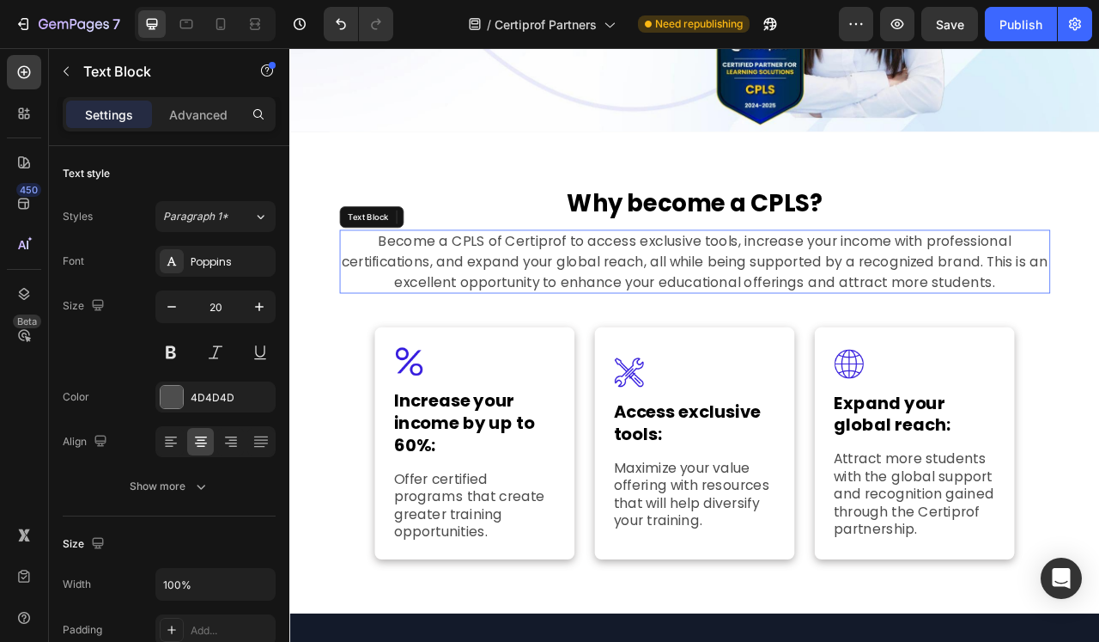
click at [751, 330] on p "Become a CPLS of Certiprof to access exclusive tools, increase your income with…" at bounding box center [805, 319] width 901 height 77
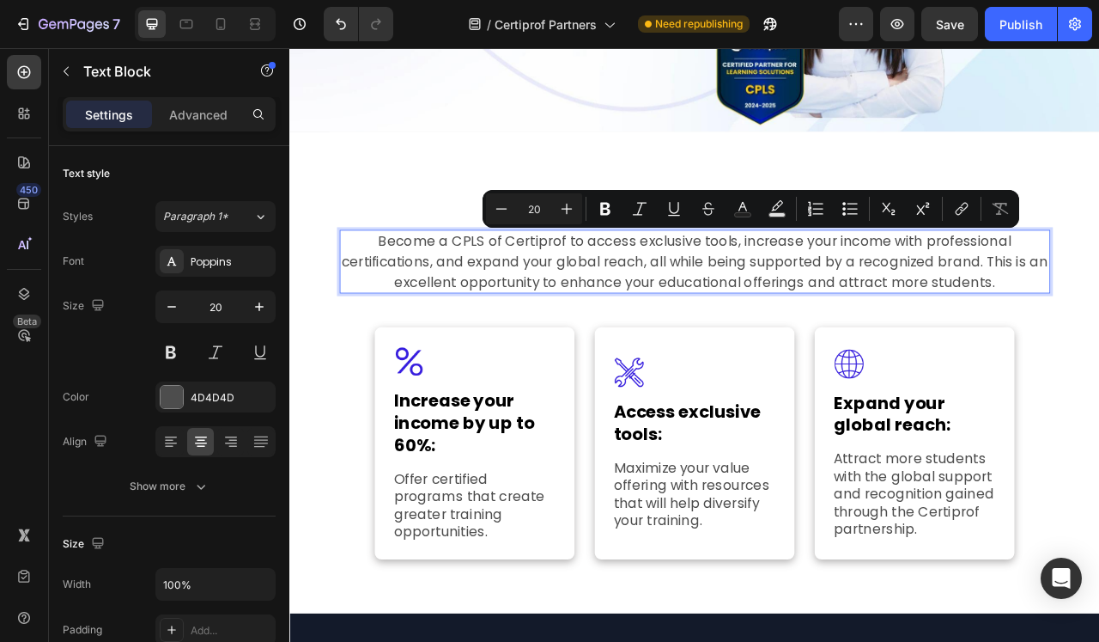
click at [503, 295] on p "Become a CPLS of Certiprof to access exclusive tools, increase your income with…" at bounding box center [805, 319] width 901 height 77
click at [503, 301] on p "Become a CPLS of Certiprof to access exclusive tools, increase your income with…" at bounding box center [805, 319] width 901 height 77
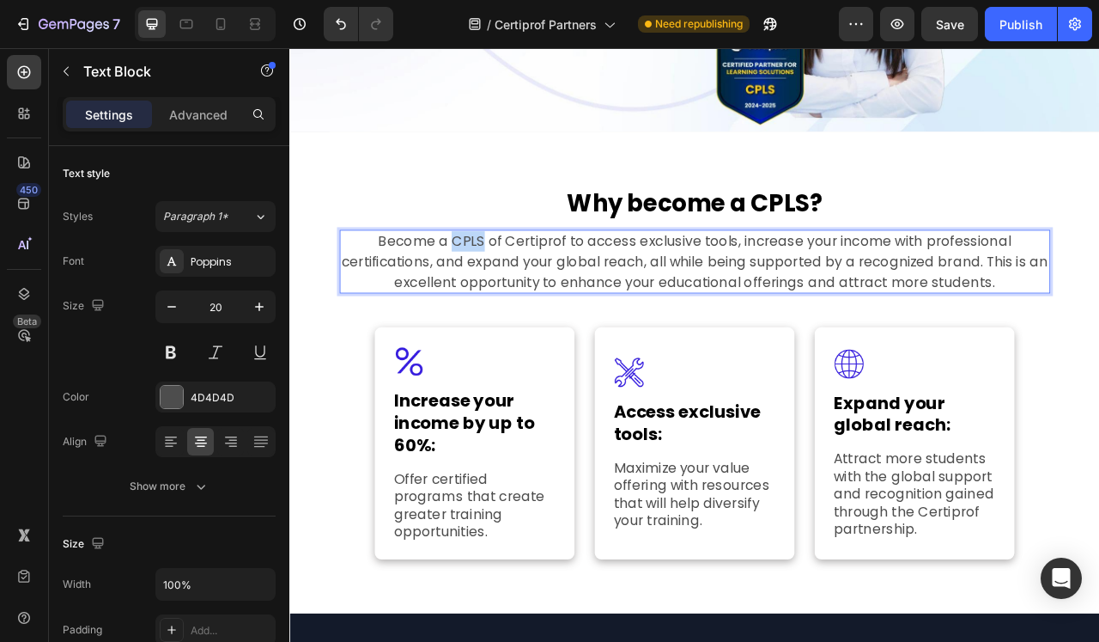
click at [503, 301] on p "Become a CPLS of Certiprof to access exclusive tools, increase your income with…" at bounding box center [805, 319] width 901 height 77
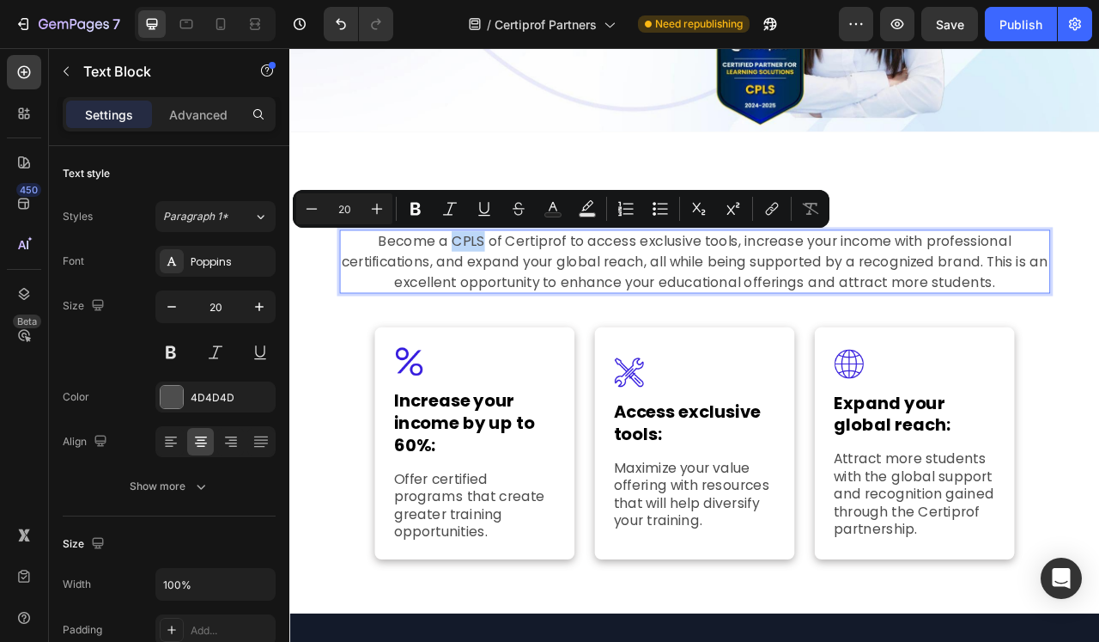
click at [503, 301] on p "Become a CPLS of Certiprof to access exclusive tools, increase your income with…" at bounding box center [805, 319] width 901 height 77
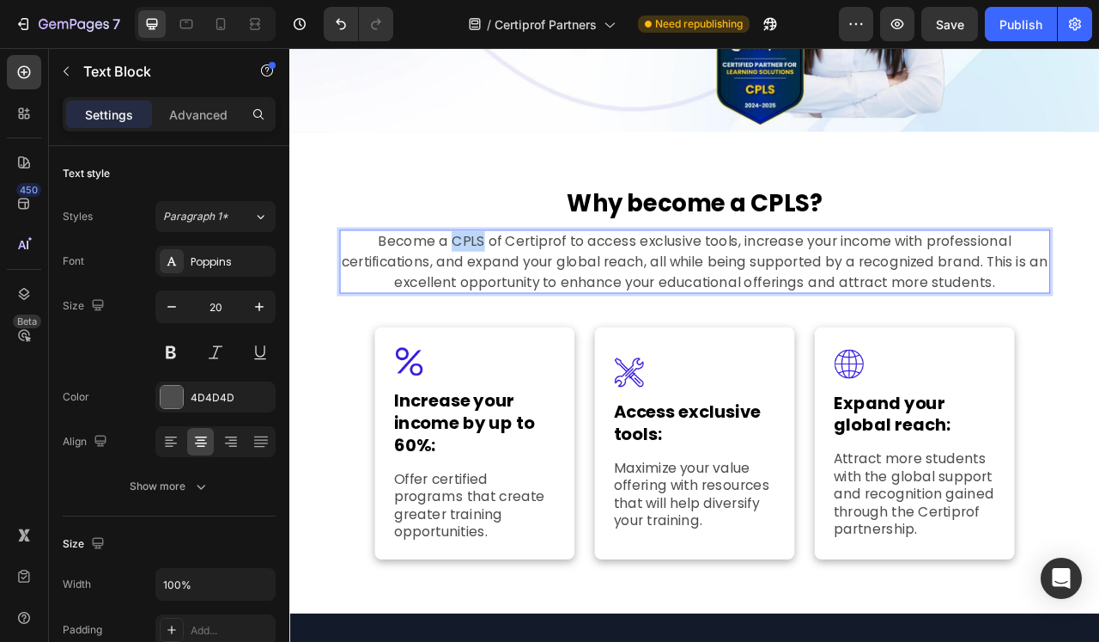
click at [503, 301] on p "Become a CPLS of Certiprof to access exclusive tools, increase your income with…" at bounding box center [805, 319] width 901 height 77
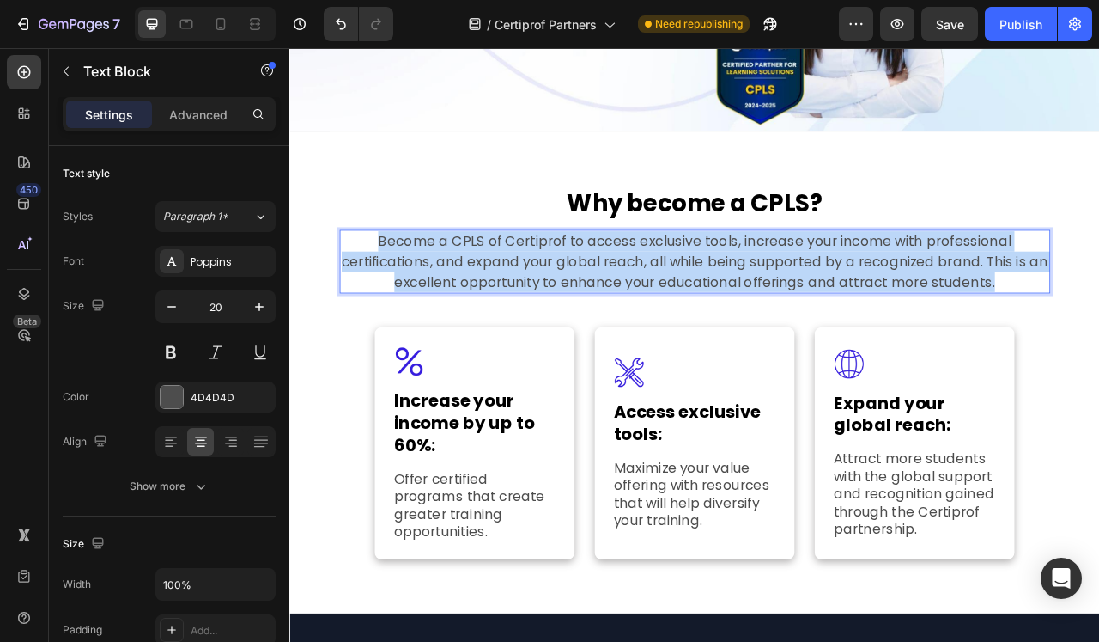
click at [503, 301] on p "Become a CPLS of Certiprof to access exclusive tools, increase your income with…" at bounding box center [805, 319] width 901 height 77
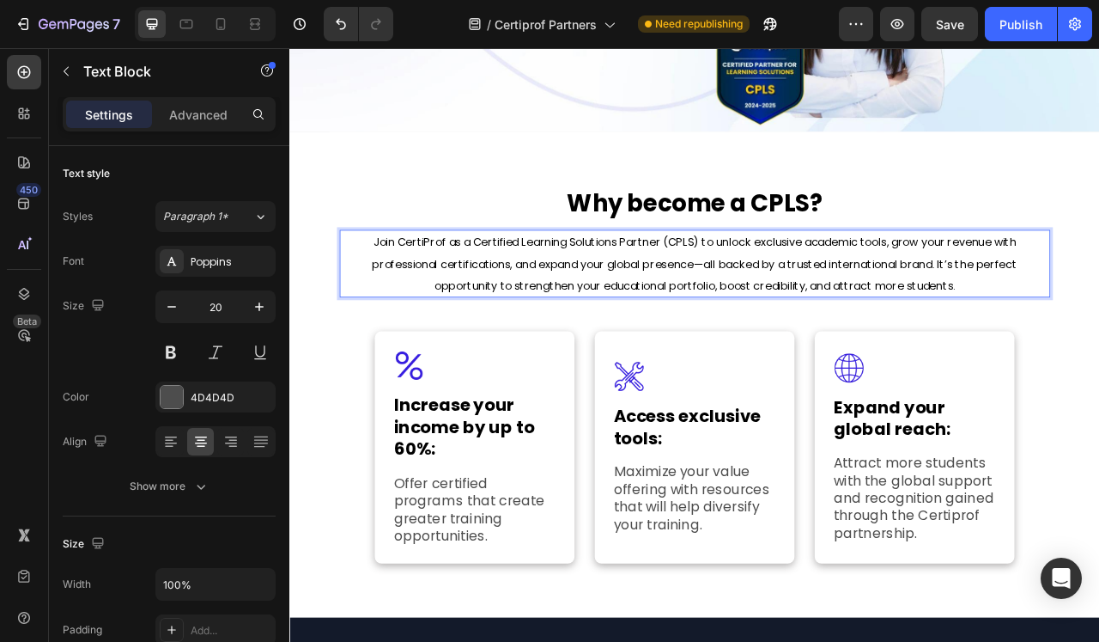
click at [503, 301] on span "Join CertiProf as a Certified Learning Solutions Partner (CPLS) to unlock exclu…" at bounding box center [804, 322] width 821 height 75
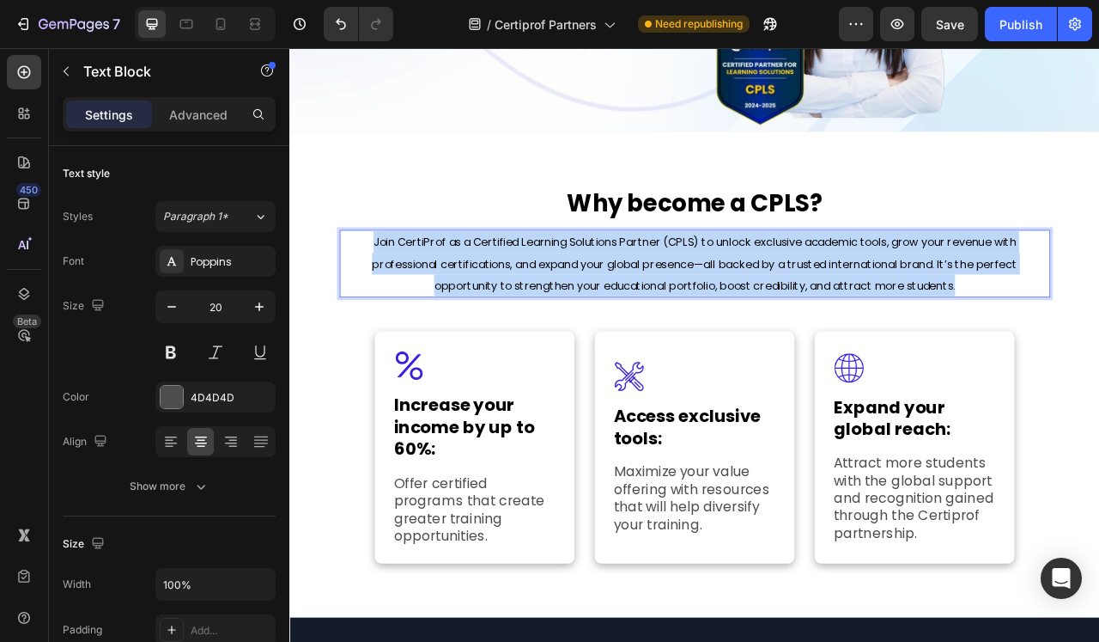
click at [503, 301] on span "Join CertiProf as a Certified Learning Solutions Partner (CPLS) to unlock exclu…" at bounding box center [804, 322] width 821 height 75
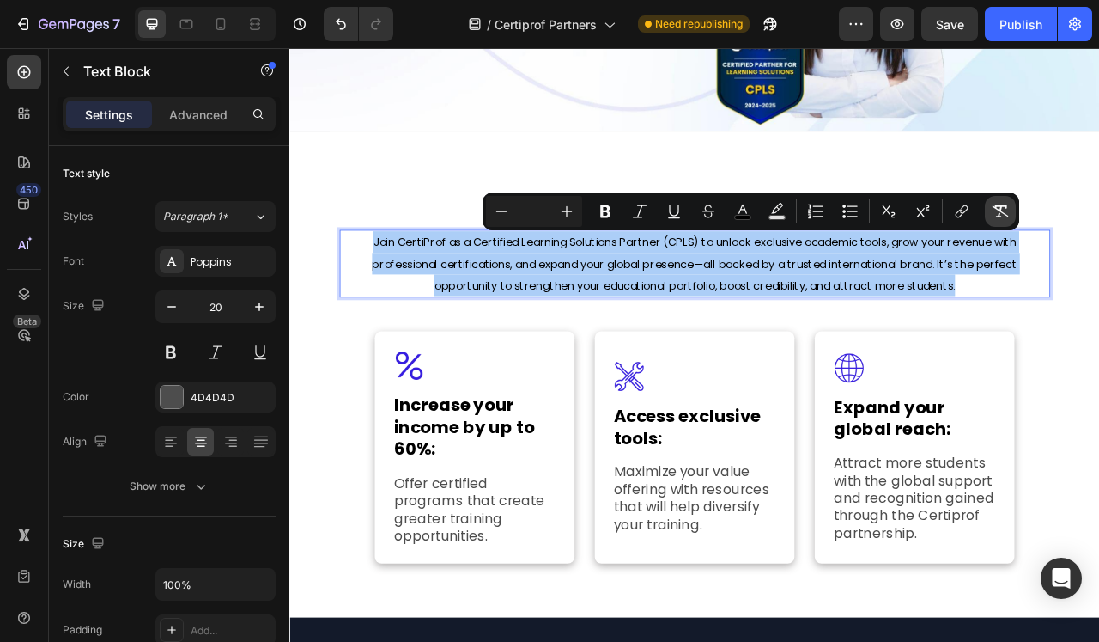
click at [1005, 210] on icon "Editor contextual toolbar" at bounding box center [1000, 211] width 17 height 17
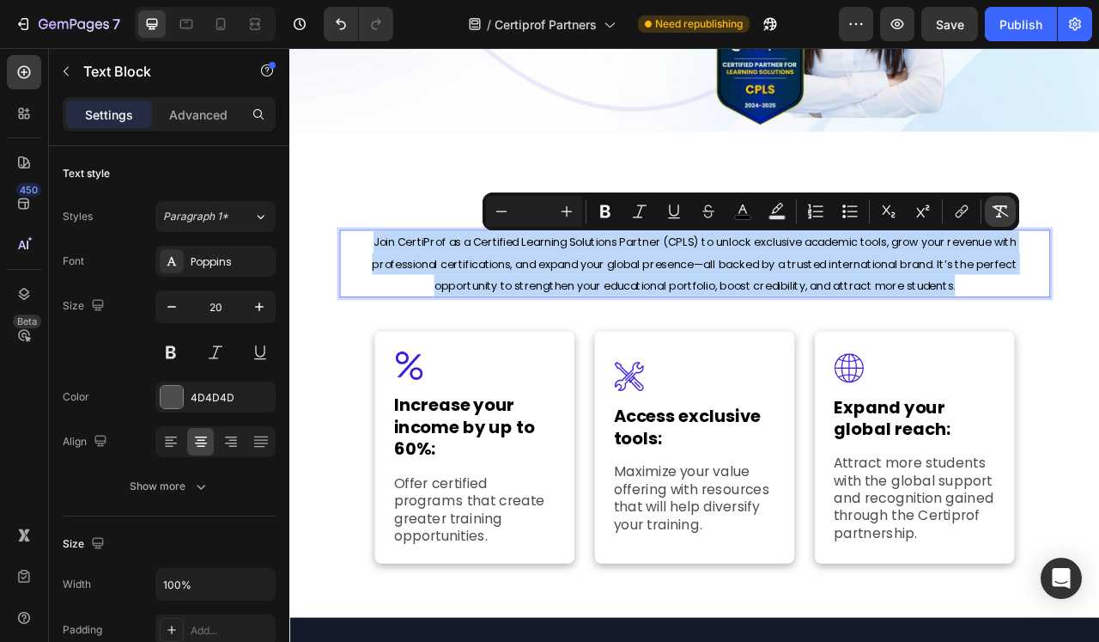
type input "20"
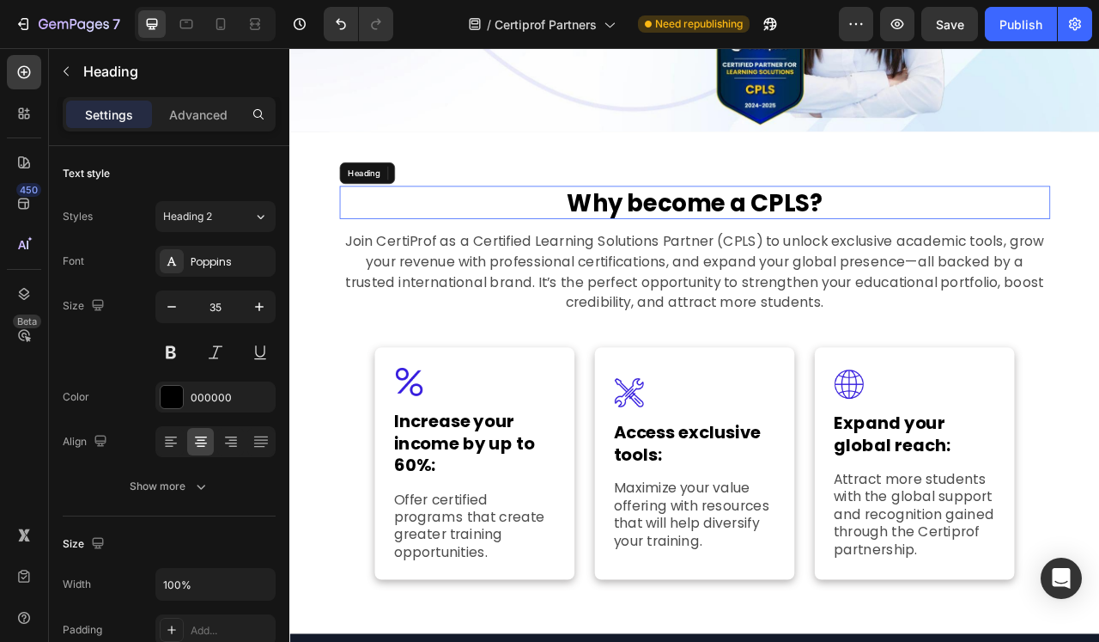
click at [364, 221] on div "Why become a CPLS? Heading Join CertiProf as a Certified Learning Solutions Par…" at bounding box center [805, 474] width 930 height 638
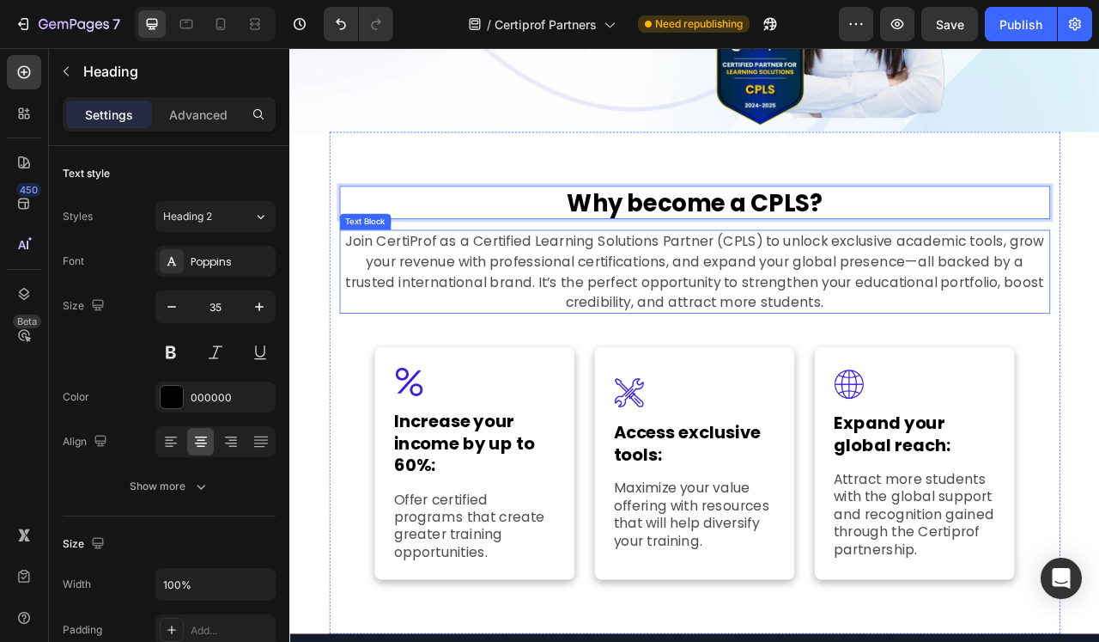
click at [503, 305] on p "Join CertiProf as a Certified Learning Solutions Partner (CPLS) to unlock exclu…" at bounding box center [805, 332] width 901 height 103
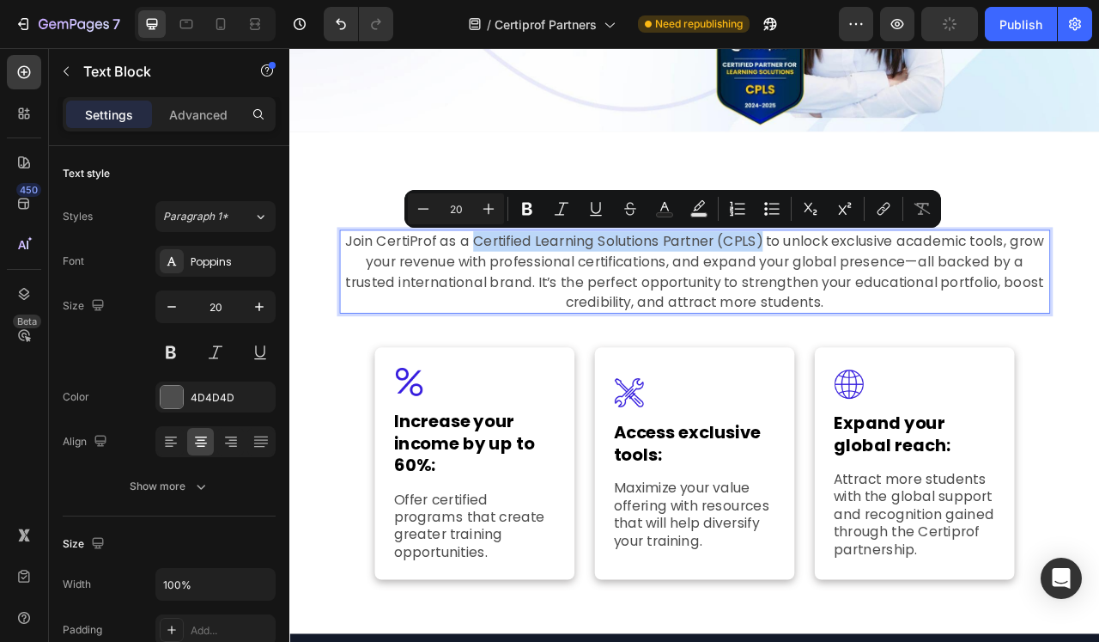
drag, startPoint x: 885, startPoint y: 289, endPoint x: 522, endPoint y: 294, distance: 363.3
click at [522, 294] on p "Join CertiProf as a Certified Learning Solutions Partner (CPLS) to unlock exclu…" at bounding box center [805, 332] width 901 height 103
click at [523, 206] on icon "Editor contextual toolbar" at bounding box center [527, 209] width 10 height 13
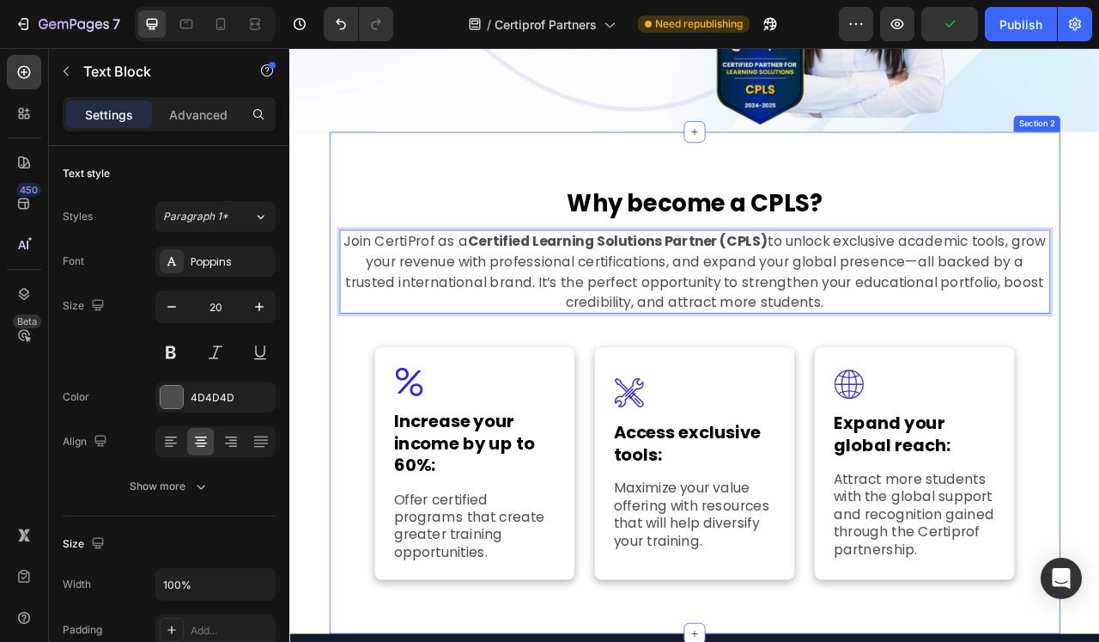
click at [350, 458] on div "⁠⁠⁠⁠⁠⁠⁠ Why become a CPLS? Heading Join CertiProf as a Certified Learning Solut…" at bounding box center [805, 474] width 930 height 638
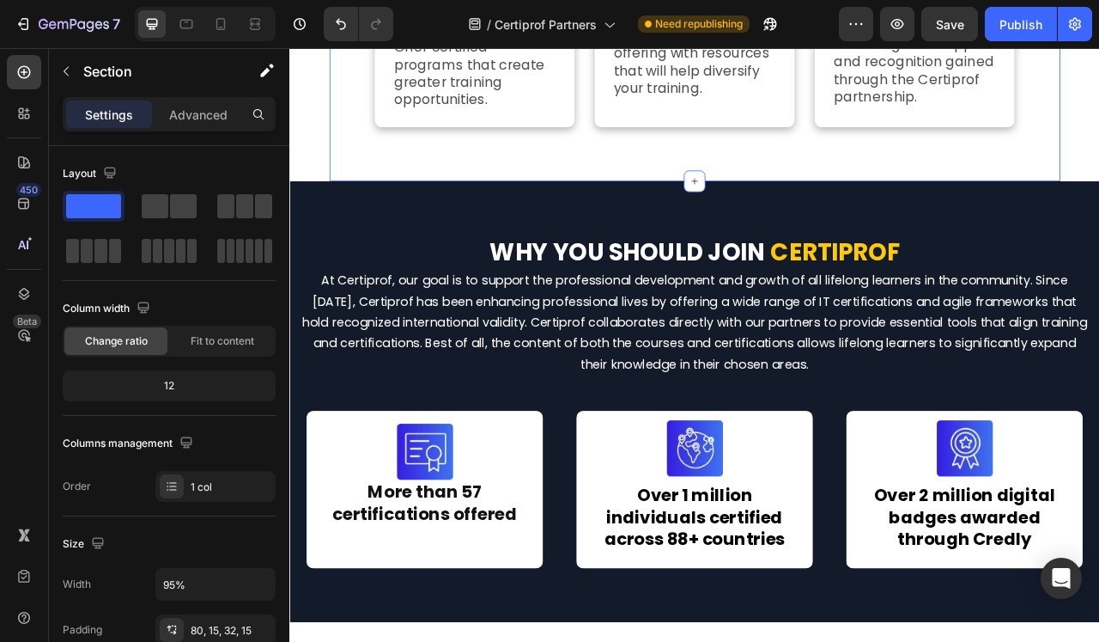
scroll to position [981, 0]
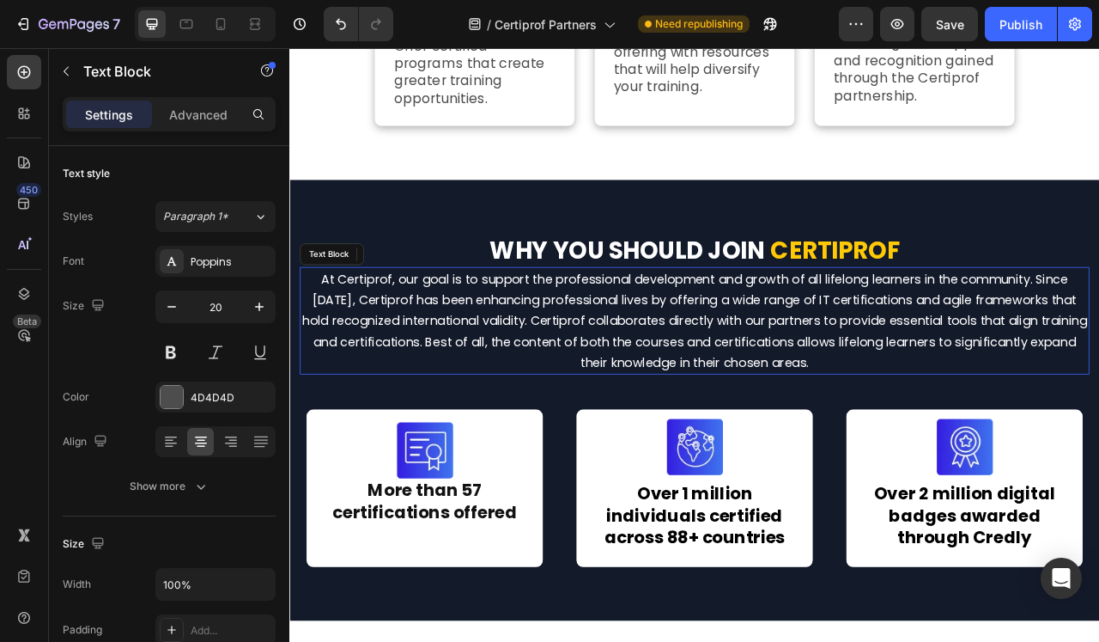
click at [535, 381] on span "At Certiprof, our goal is to support the professional development and growth of…" at bounding box center [805, 395] width 999 height 128
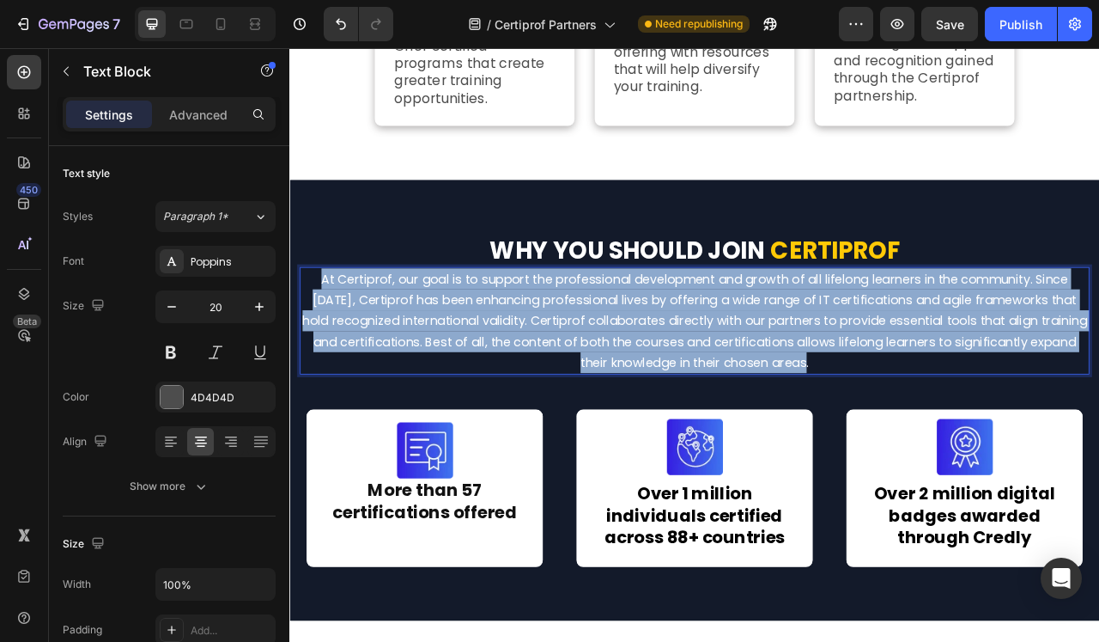
click at [535, 381] on span "At Certiprof, our goal is to support the professional development and growth of…" at bounding box center [805, 395] width 999 height 128
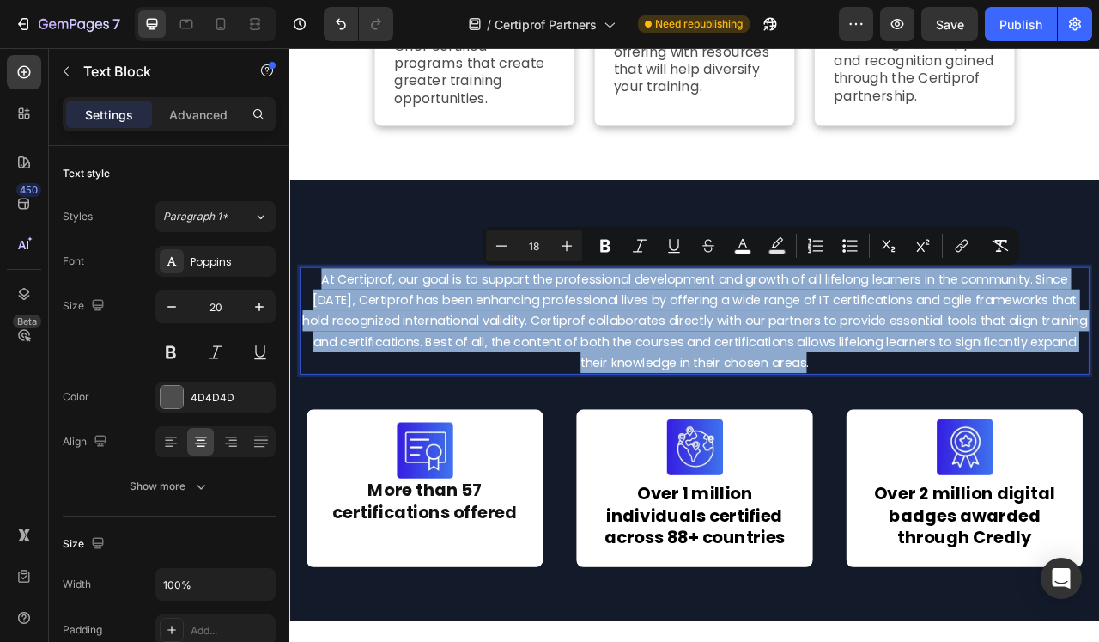
copy span "At Certiprof, our goal is to support the professional development and growth of…"
click at [449, 374] on span "At Certiprof, our goal is to support the professional development and growth of…" at bounding box center [805, 395] width 999 height 128
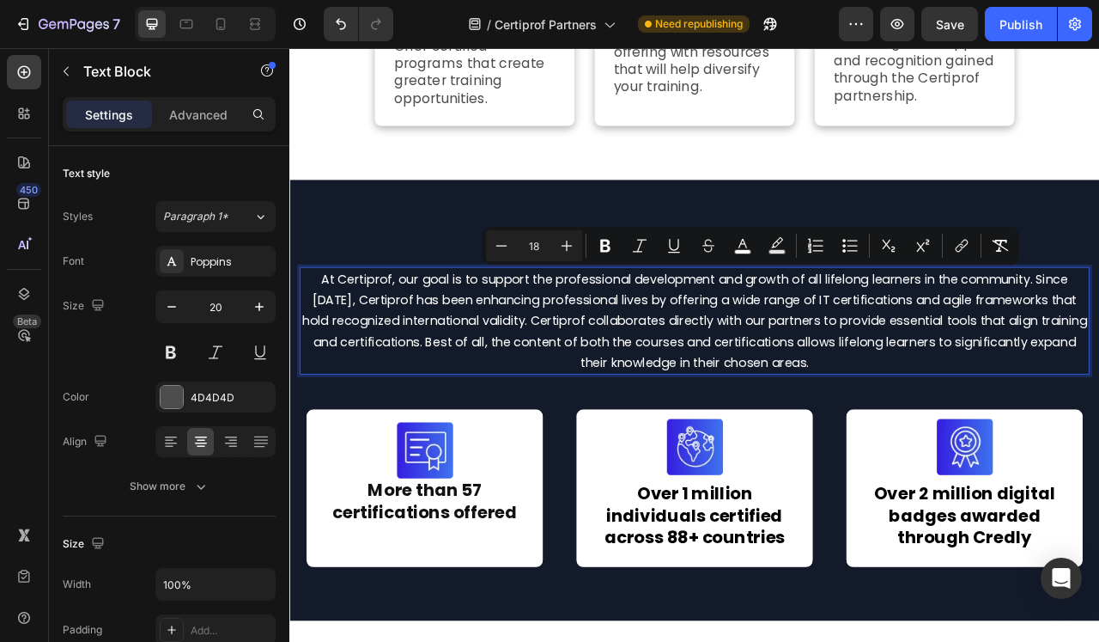
click at [449, 377] on p "At Certiprof, our goal is to support the professional development and growth of…" at bounding box center [804, 394] width 1001 height 133
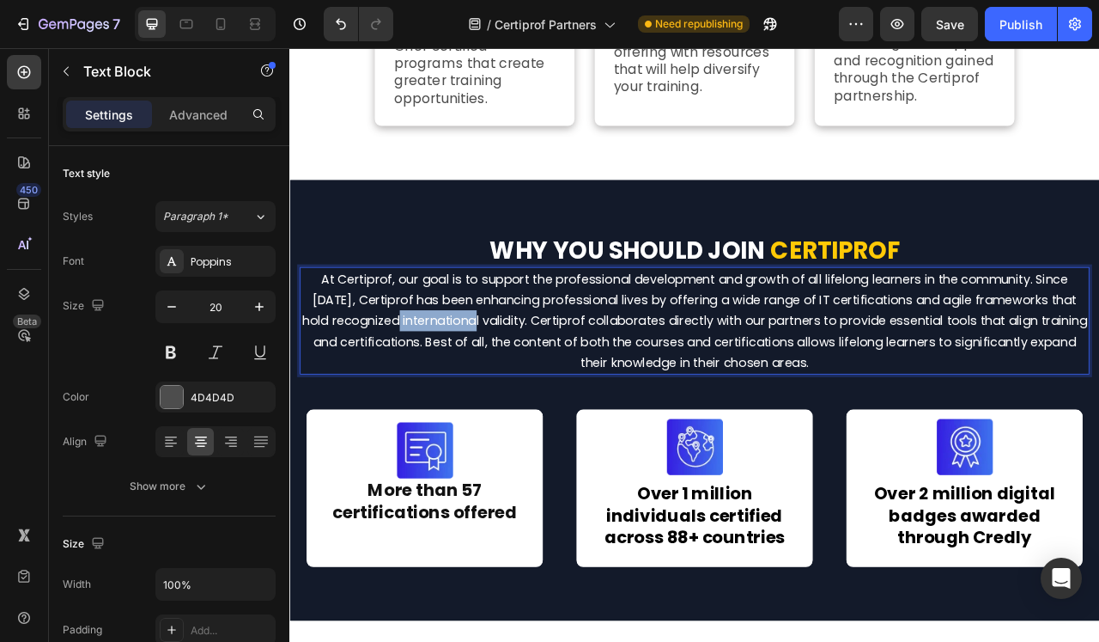
click at [449, 377] on p "At Certiprof, our goal is to support the professional development and growth of…" at bounding box center [804, 394] width 1001 height 133
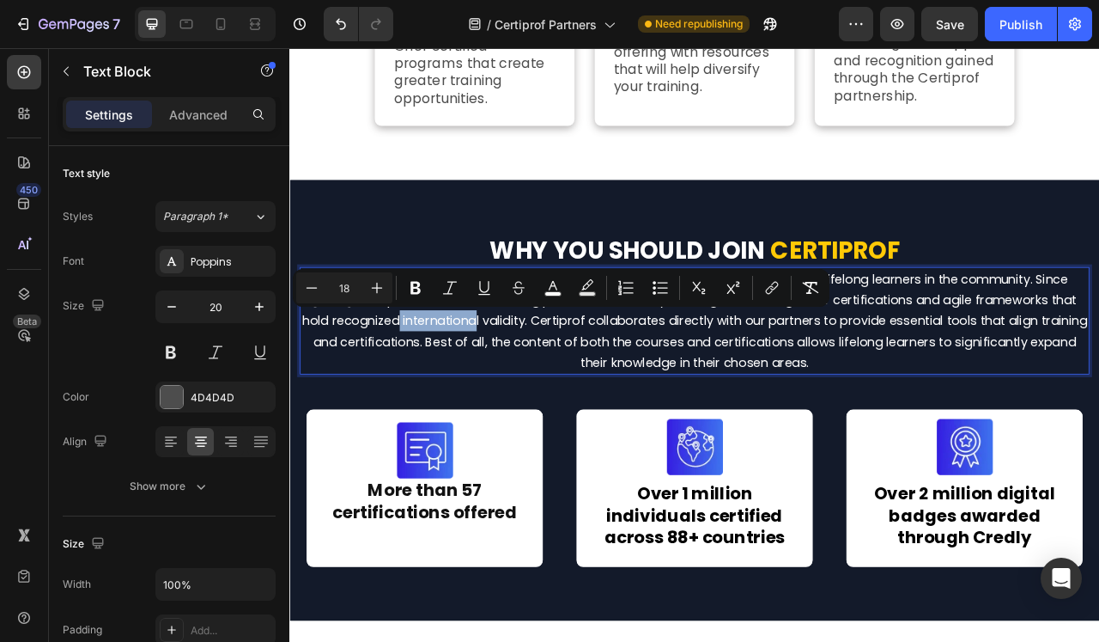
click at [449, 377] on p "At Certiprof, our goal is to support the professional development and growth of…" at bounding box center [804, 394] width 1001 height 133
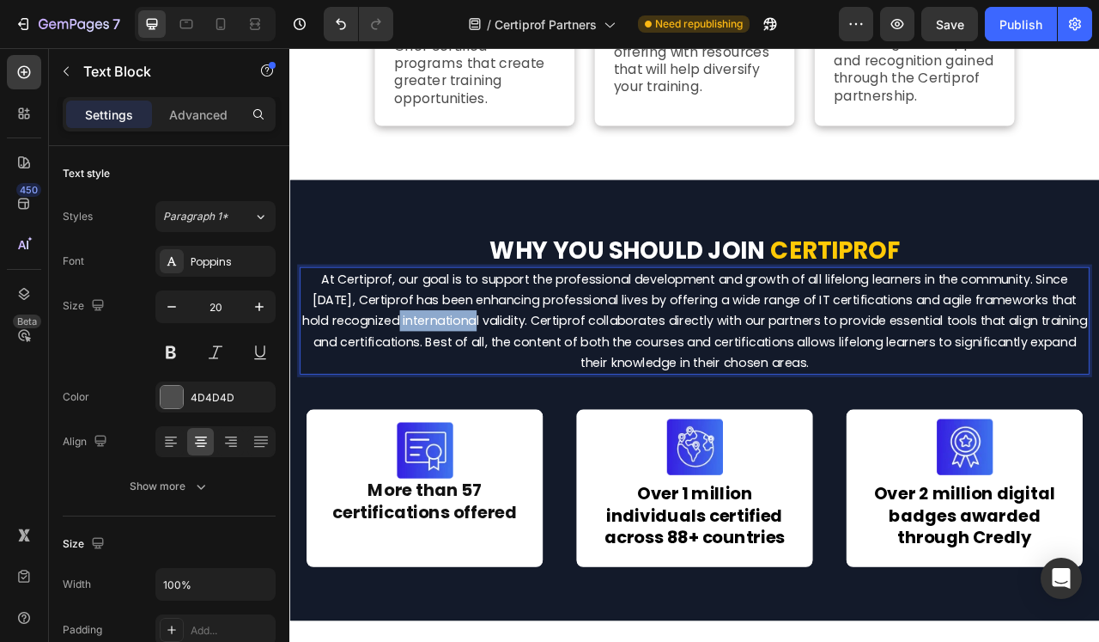
click at [449, 377] on p "At Certiprof, our goal is to support the professional development and growth of…" at bounding box center [804, 394] width 1001 height 133
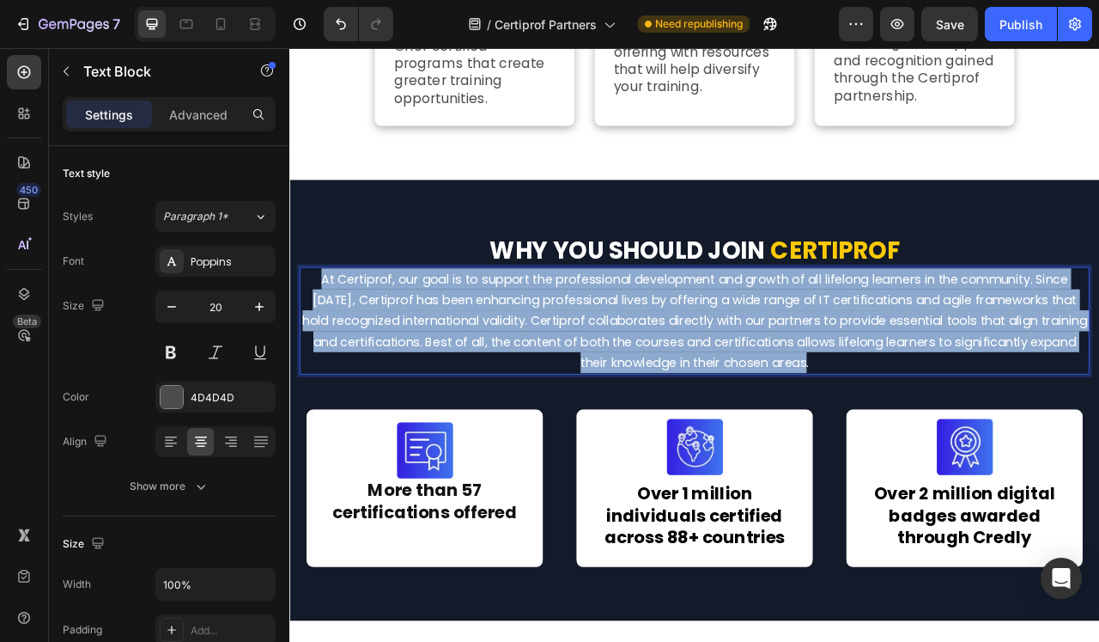
click at [449, 377] on p "At Certiprof, our goal is to support the professional development and growth of…" at bounding box center [804, 394] width 1001 height 133
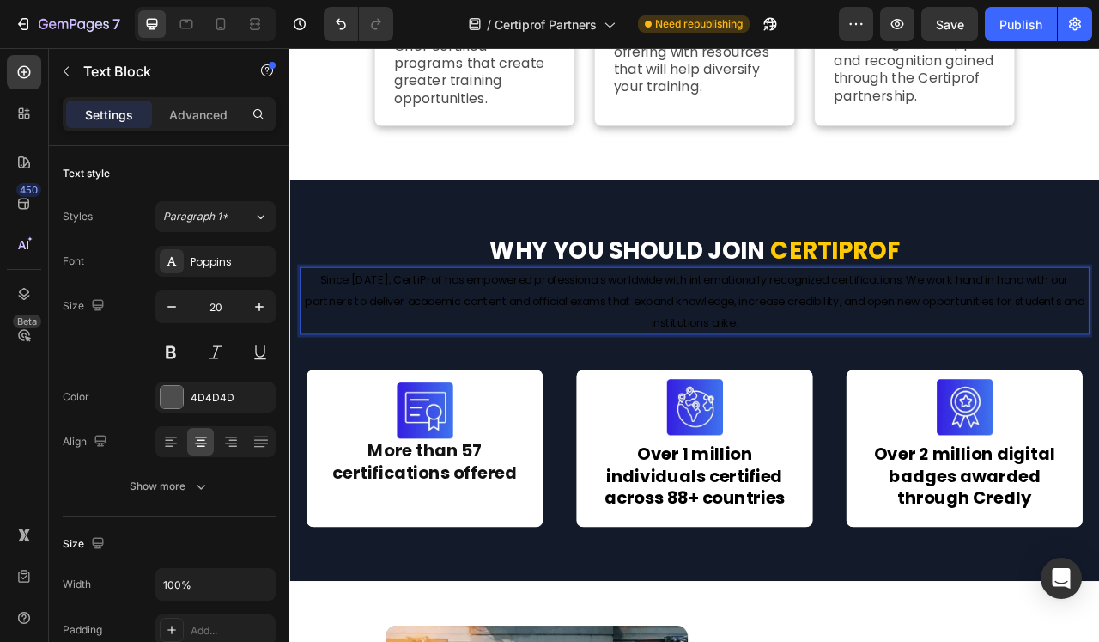
click at [501, 356] on p "Since 2015, CertiProf has empowered professionals worldwide with internationall…" at bounding box center [804, 369] width 1001 height 82
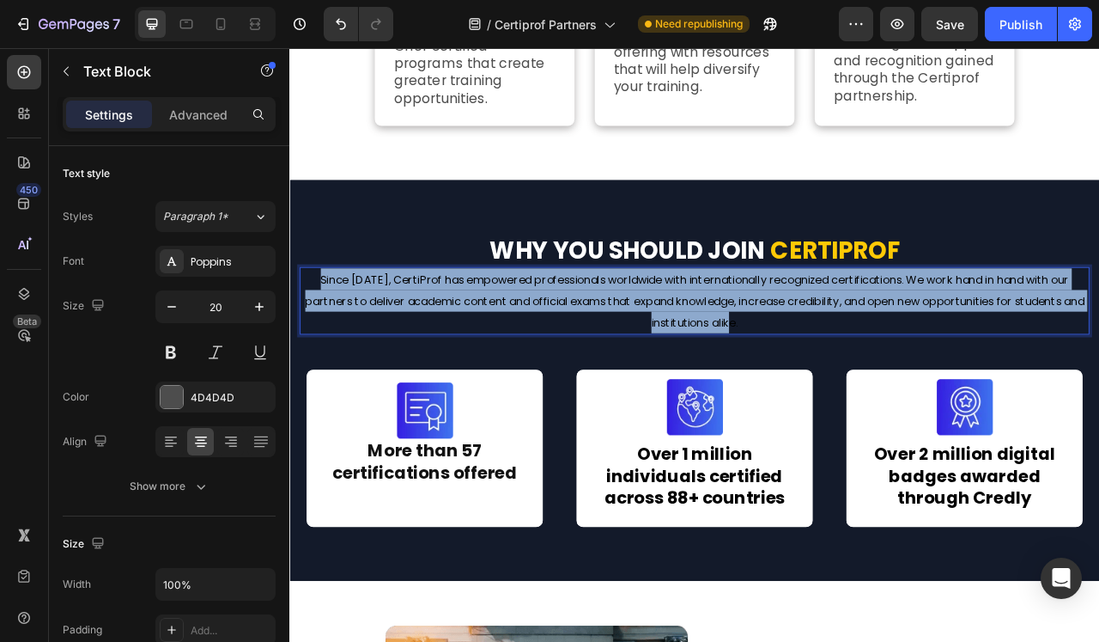
click at [501, 356] on p "Since 2015, CertiProf has empowered professionals worldwide with internationall…" at bounding box center [804, 369] width 1001 height 82
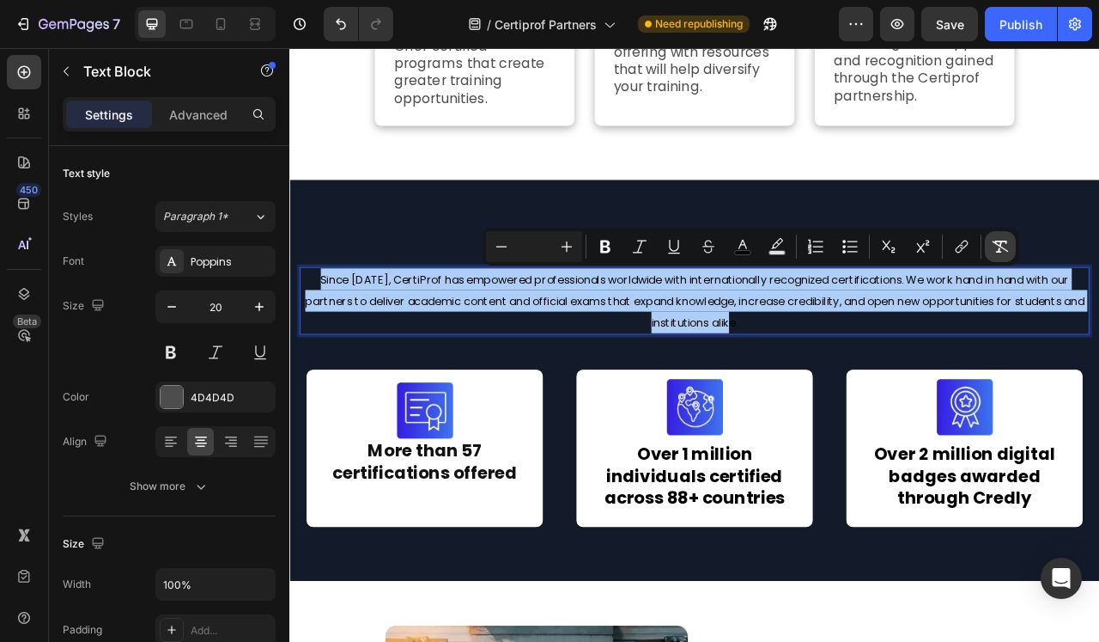
click at [1008, 253] on icon "Editor contextual toolbar" at bounding box center [1000, 246] width 17 height 17
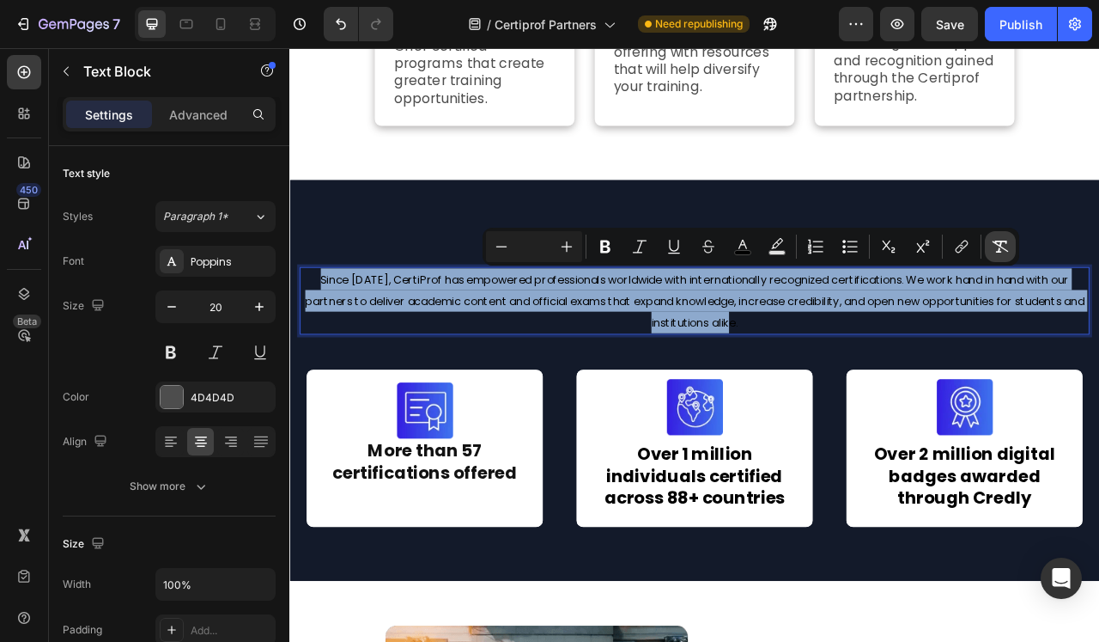
type input "20"
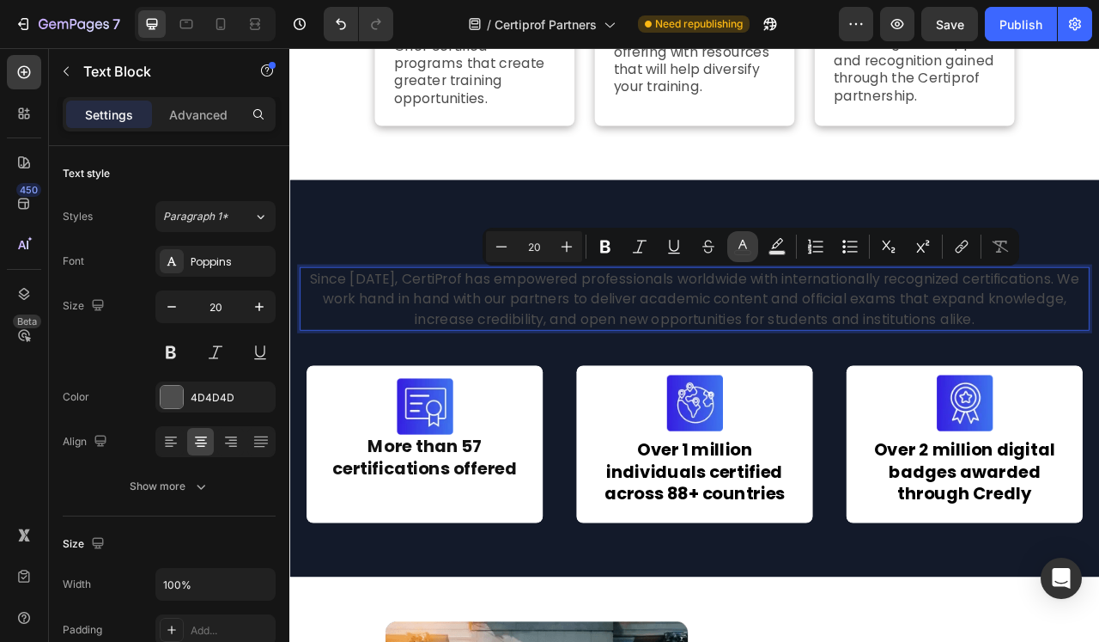
click at [744, 249] on icon "Editor contextual toolbar" at bounding box center [742, 246] width 17 height 17
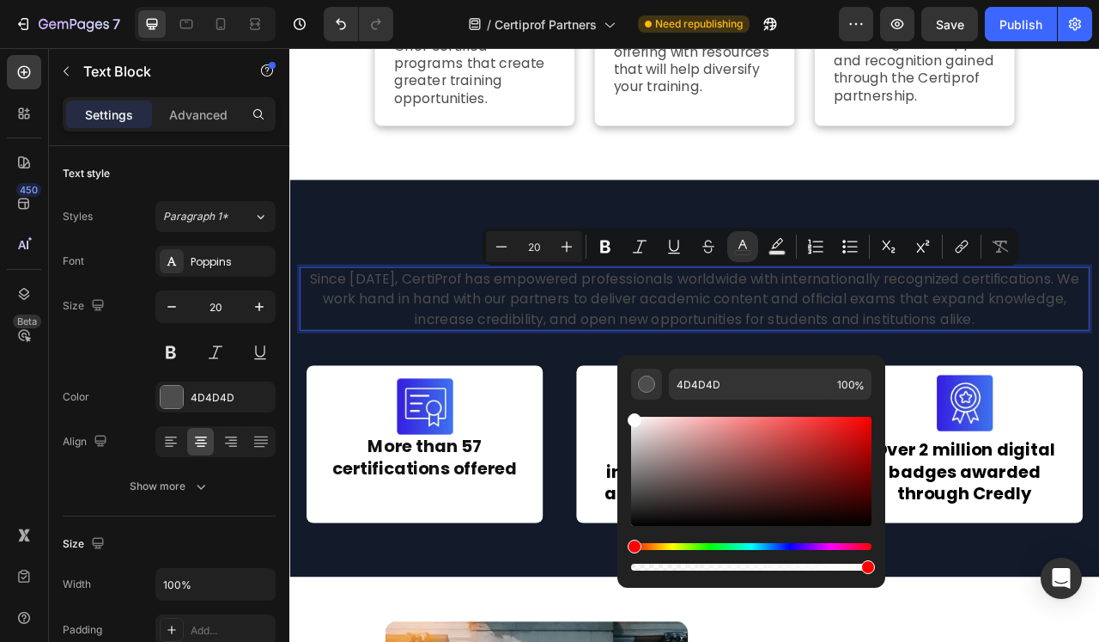
type input "FFFFFF"
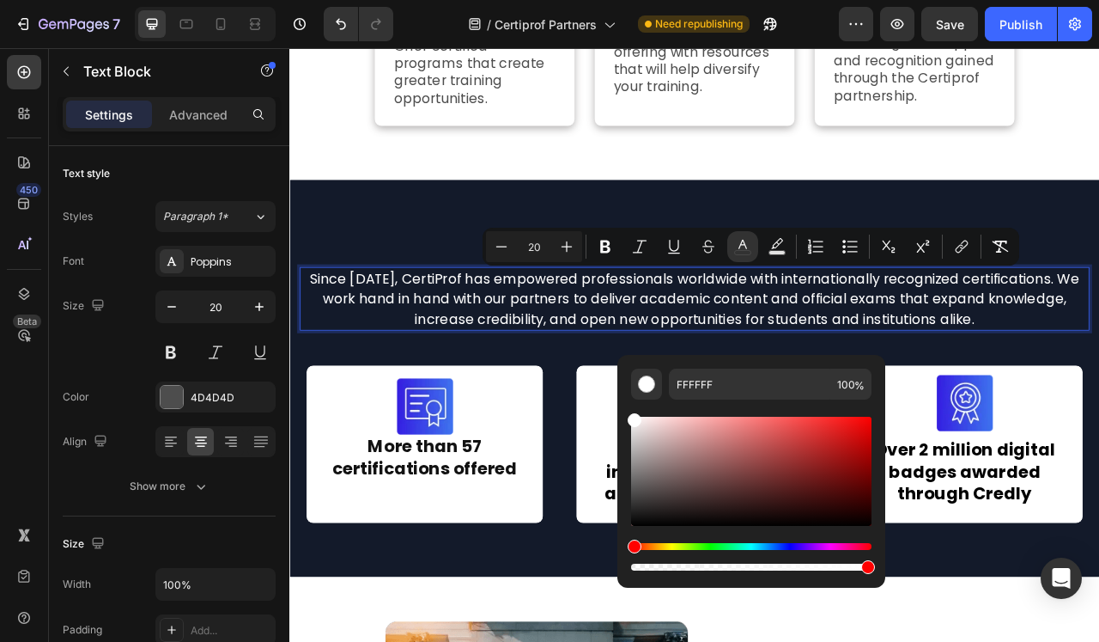
drag, startPoint x: 651, startPoint y: 492, endPoint x: 621, endPoint y: 408, distance: 89.4
click at [621, 408] on div "FFFFFF 100 %" at bounding box center [752, 464] width 268 height 219
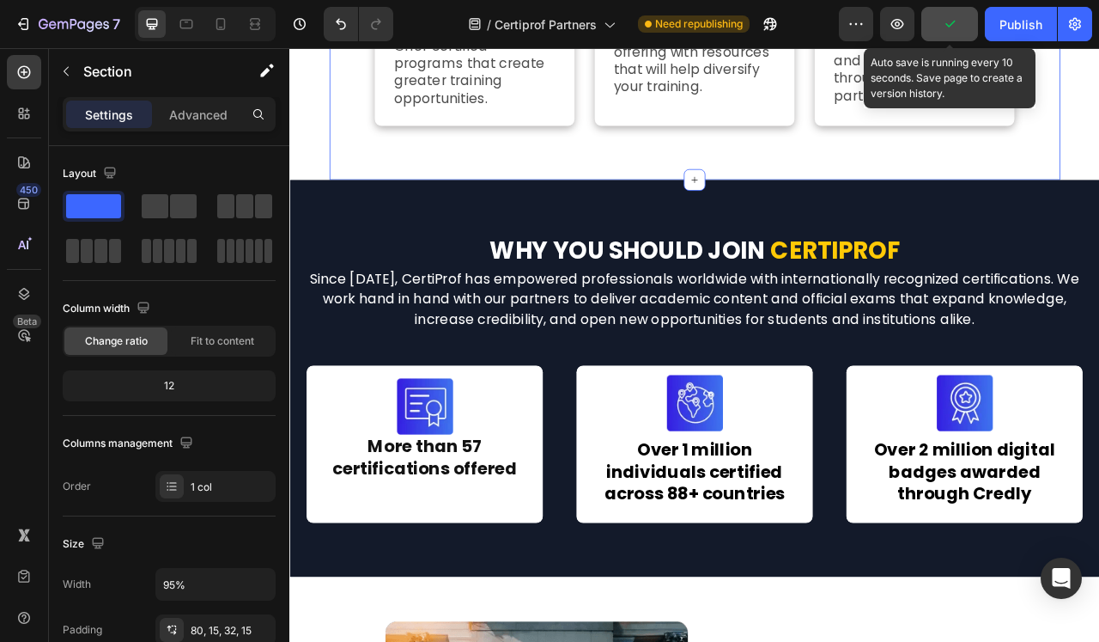
click at [951, 27] on icon "button" at bounding box center [950, 24] width 9 height 7
click at [957, 20] on span "Save" at bounding box center [950, 24] width 28 height 15
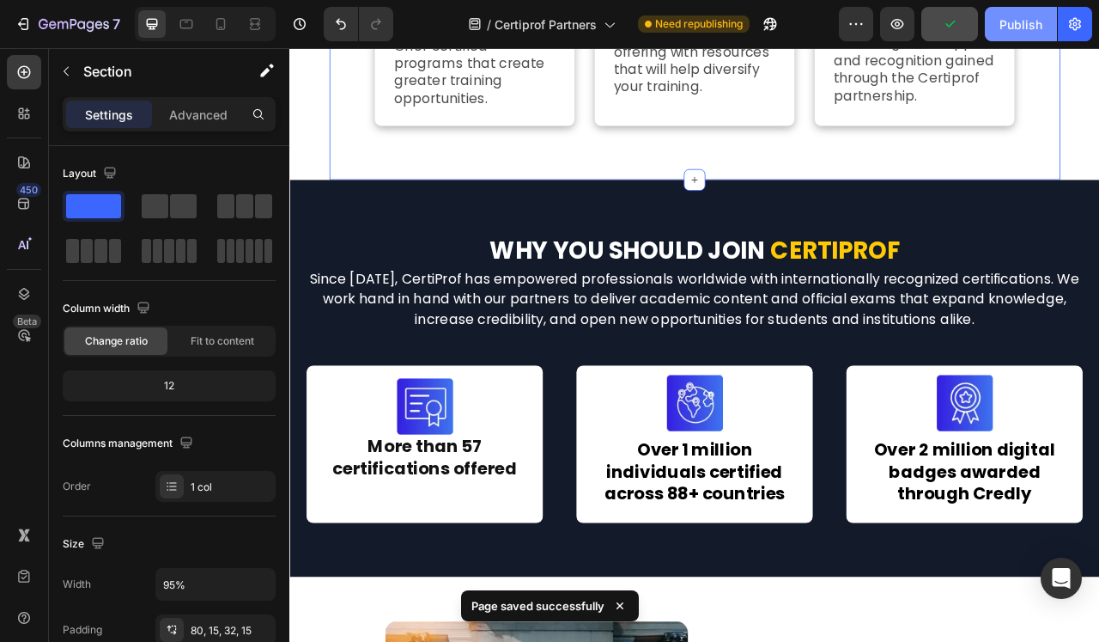
click at [1019, 29] on div "Publish" at bounding box center [1021, 24] width 43 height 18
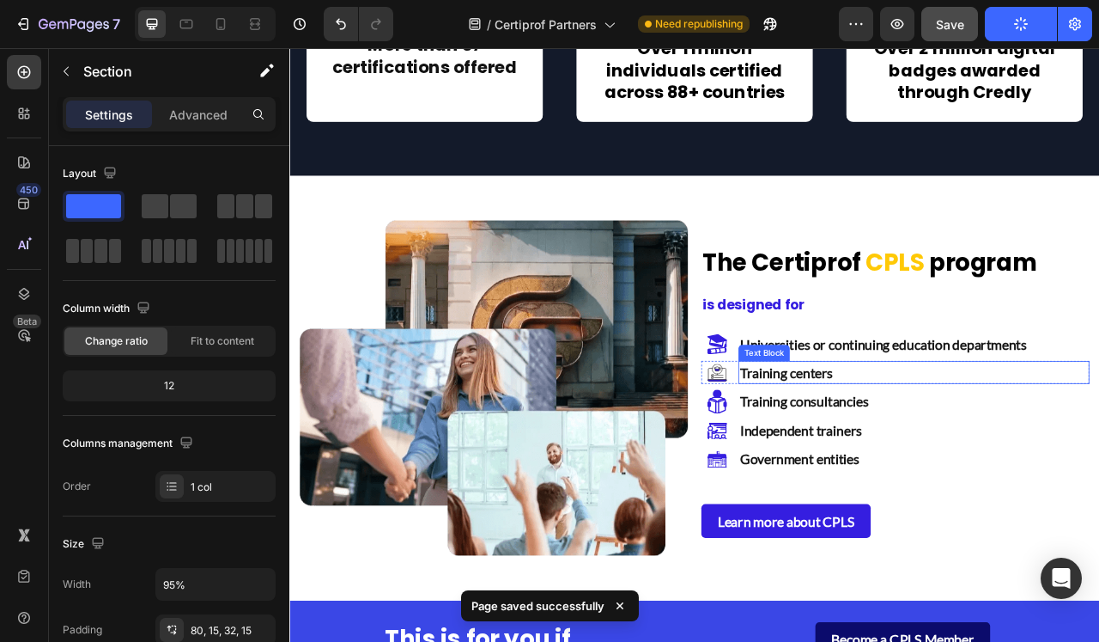
scroll to position [1551, 0]
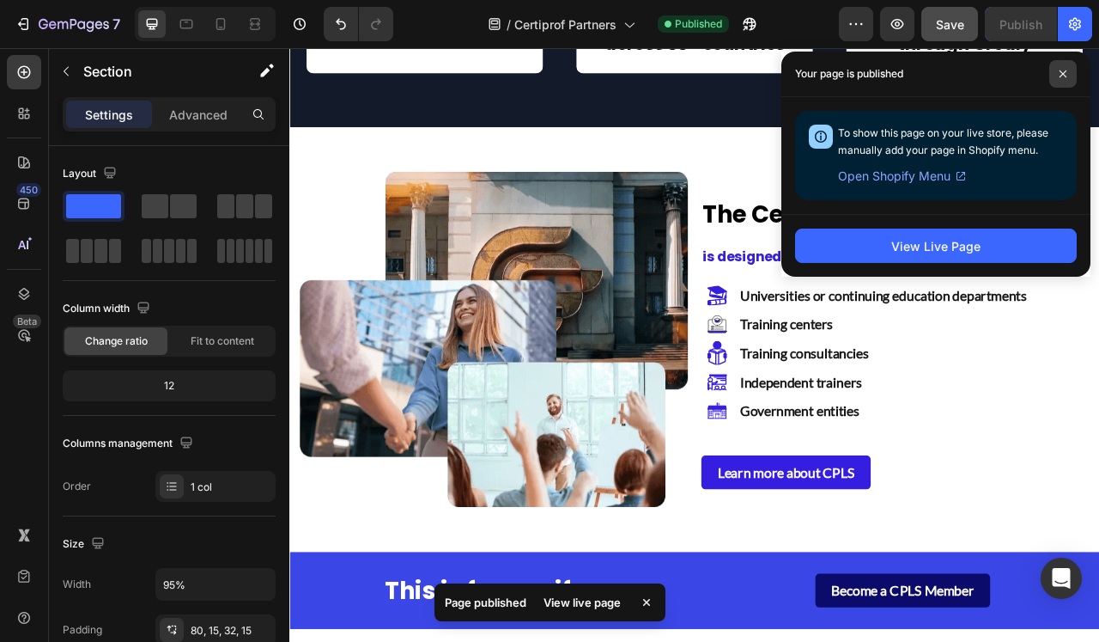
click at [1062, 73] on icon at bounding box center [1063, 73] width 7 height 7
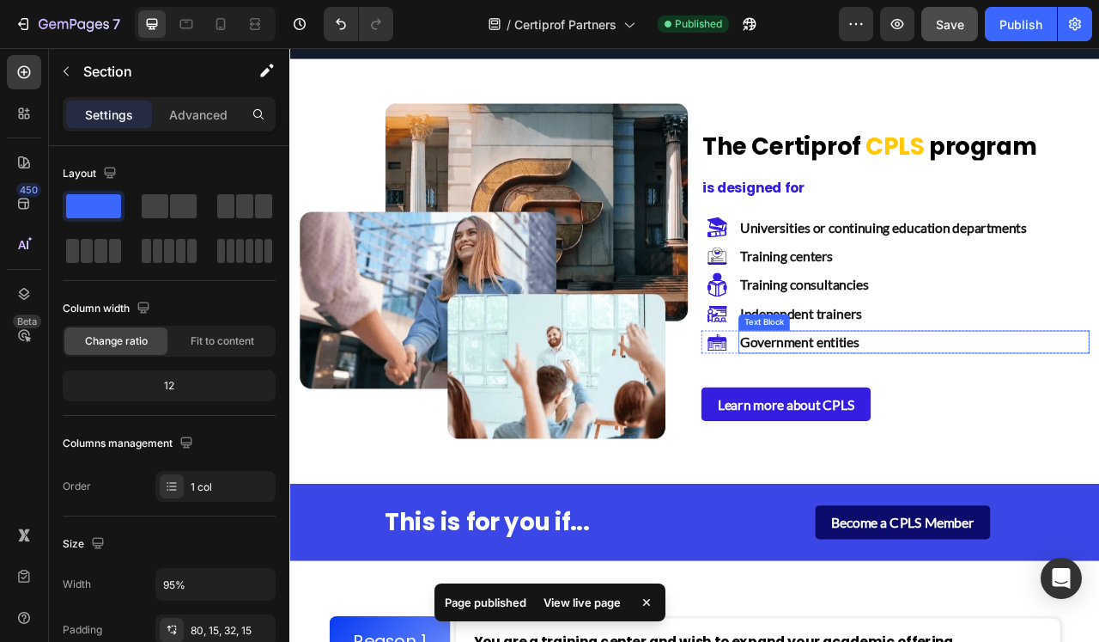
scroll to position [1646, 0]
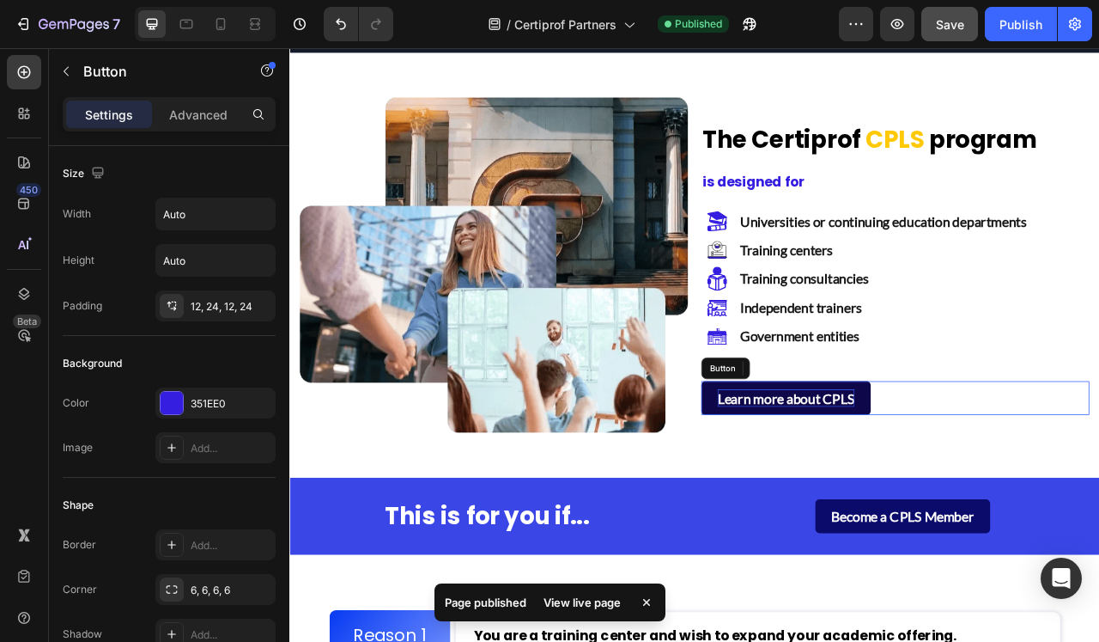
click at [1008, 497] on p "Learn more about CPLS" at bounding box center [921, 493] width 174 height 22
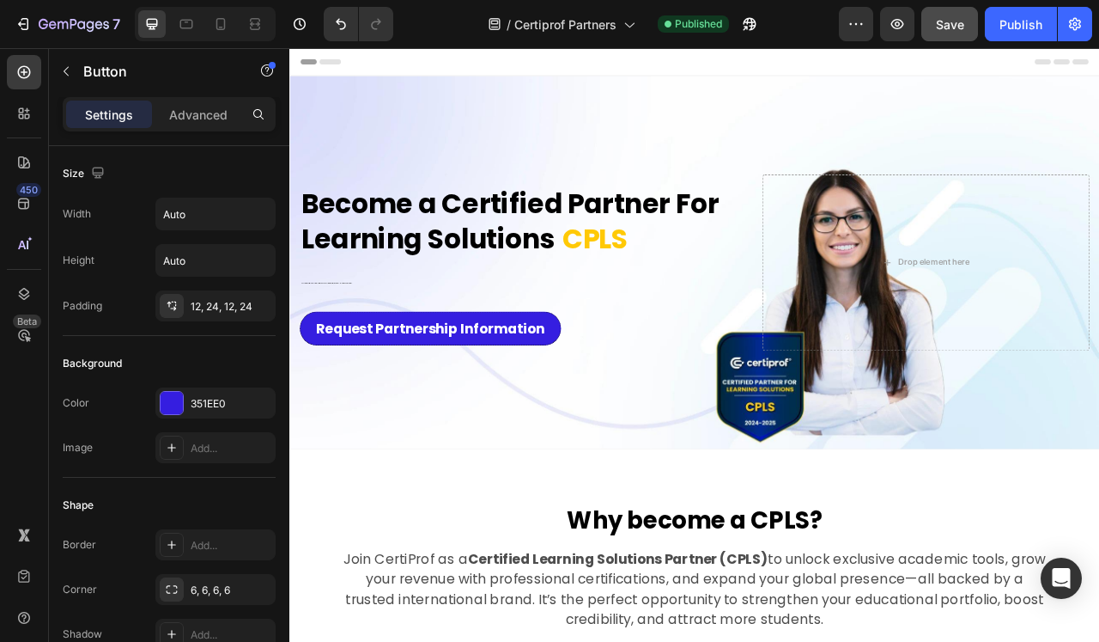
scroll to position [0, 0]
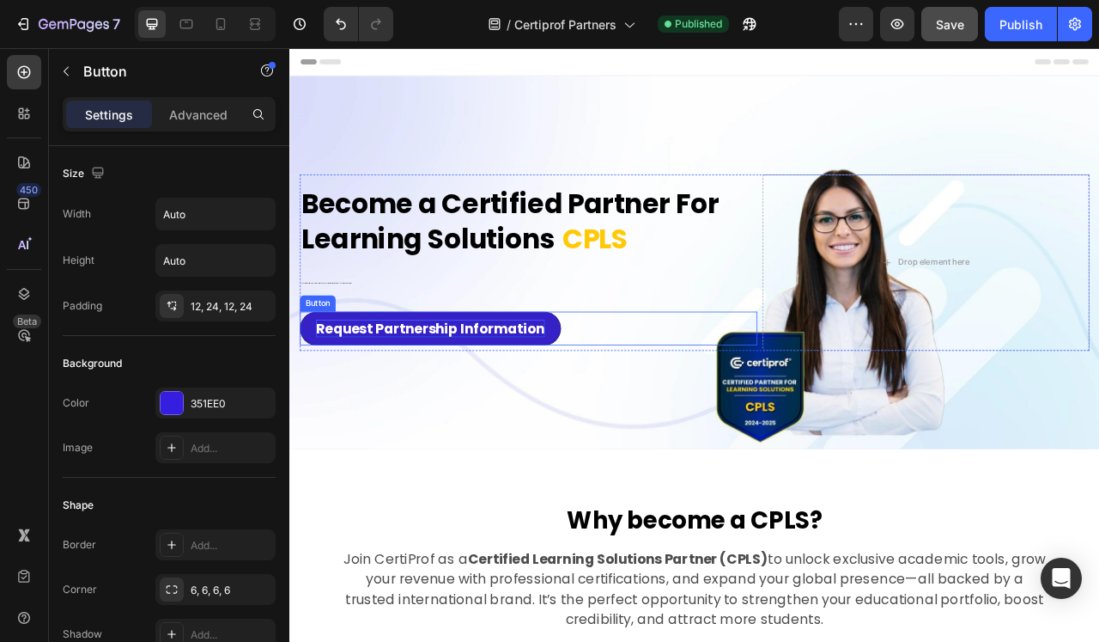
click at [518, 405] on p "Request Partnership Information" at bounding box center [468, 404] width 291 height 22
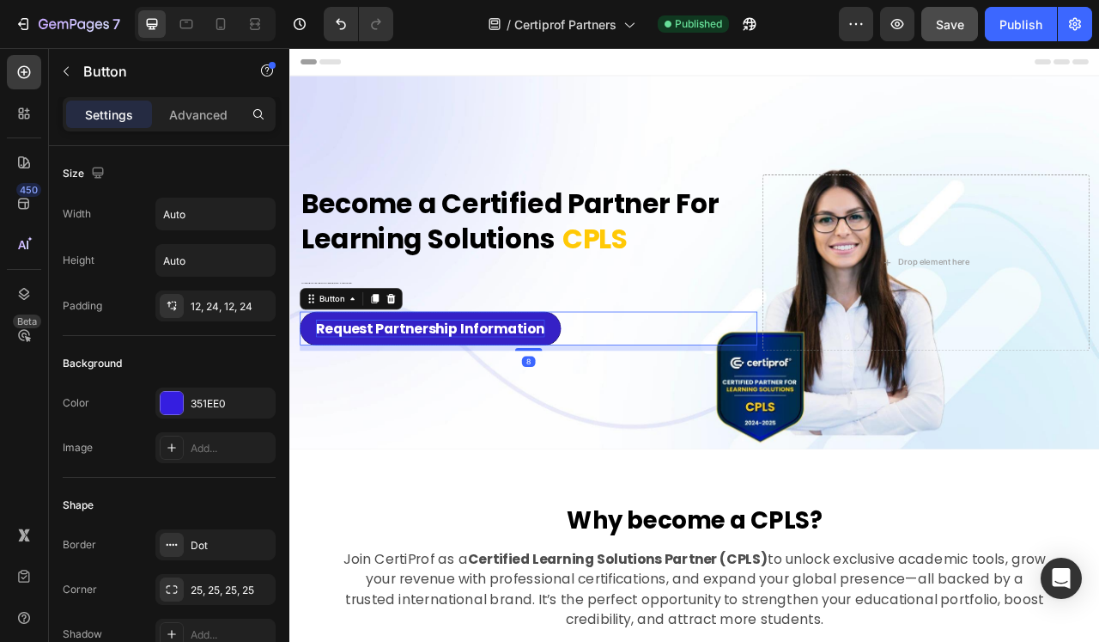
click at [518, 405] on p "Request Partnership Information" at bounding box center [468, 404] width 291 height 22
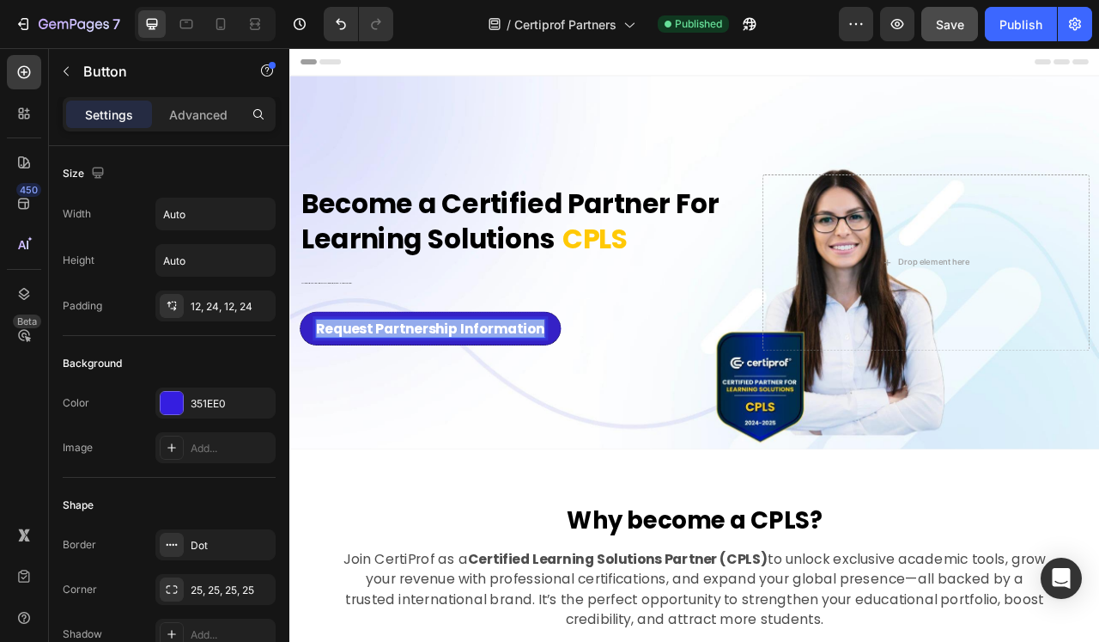
click at [518, 405] on p "Request Partnership Information" at bounding box center [468, 404] width 291 height 22
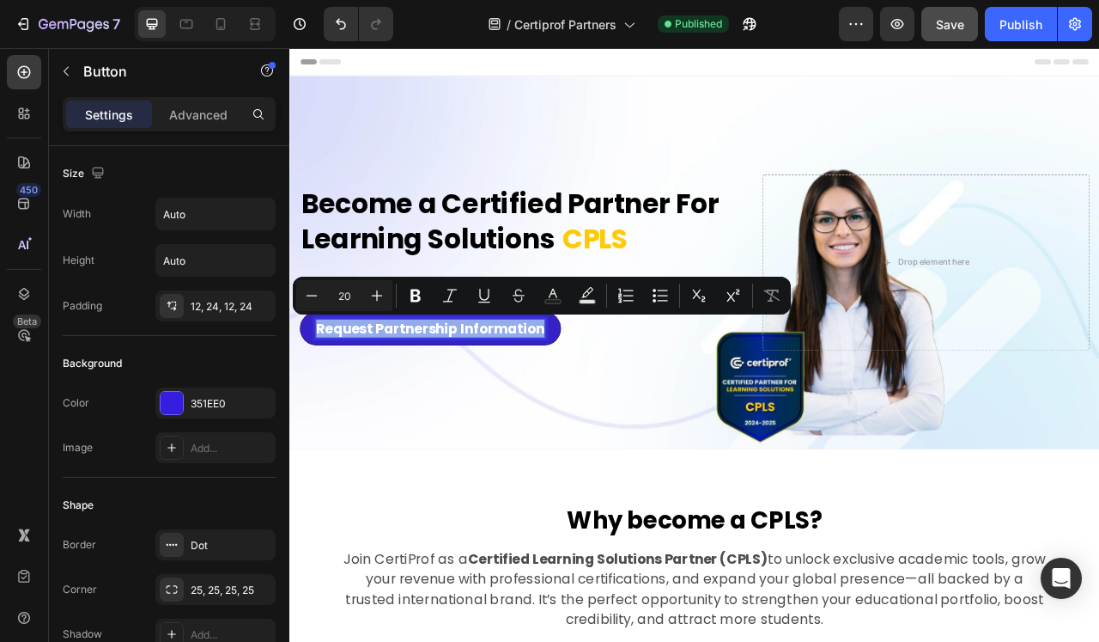
copy p "Request Partnership Information"
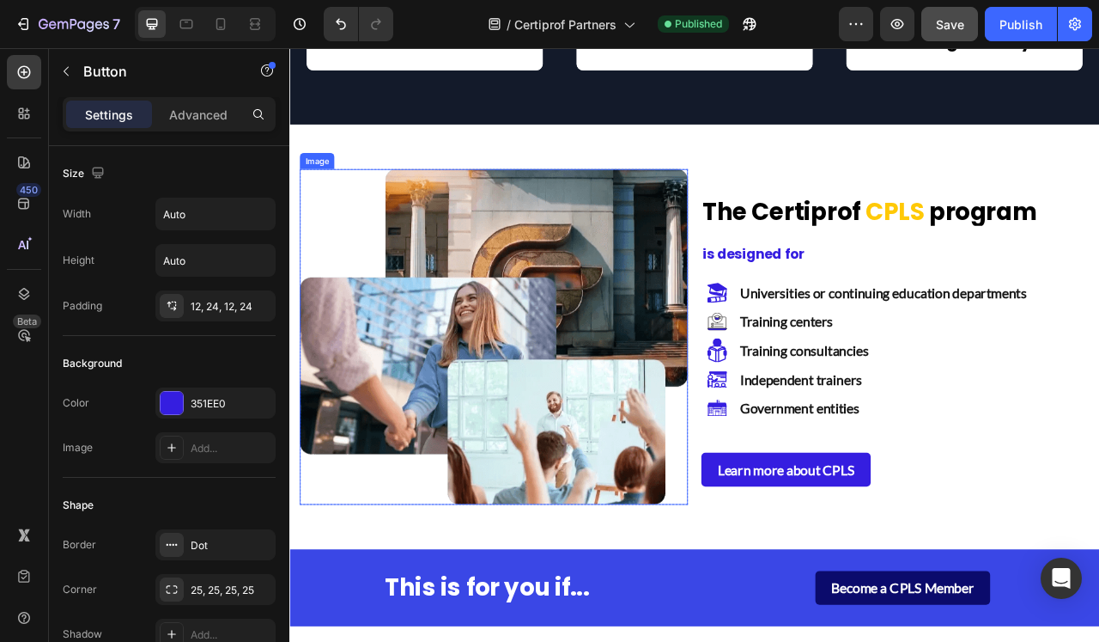
scroll to position [1570, 0]
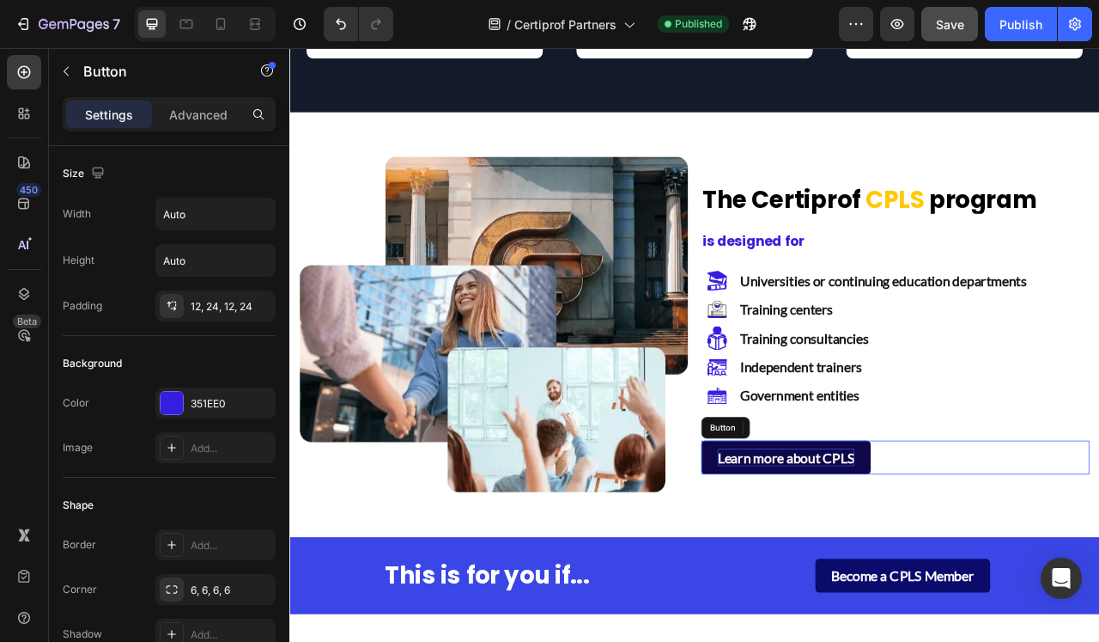
click at [863, 564] on p "Learn more about CPLS" at bounding box center [921, 568] width 174 height 22
click at [863, 564] on p "Request Partnership Information" at bounding box center [956, 568] width 244 height 22
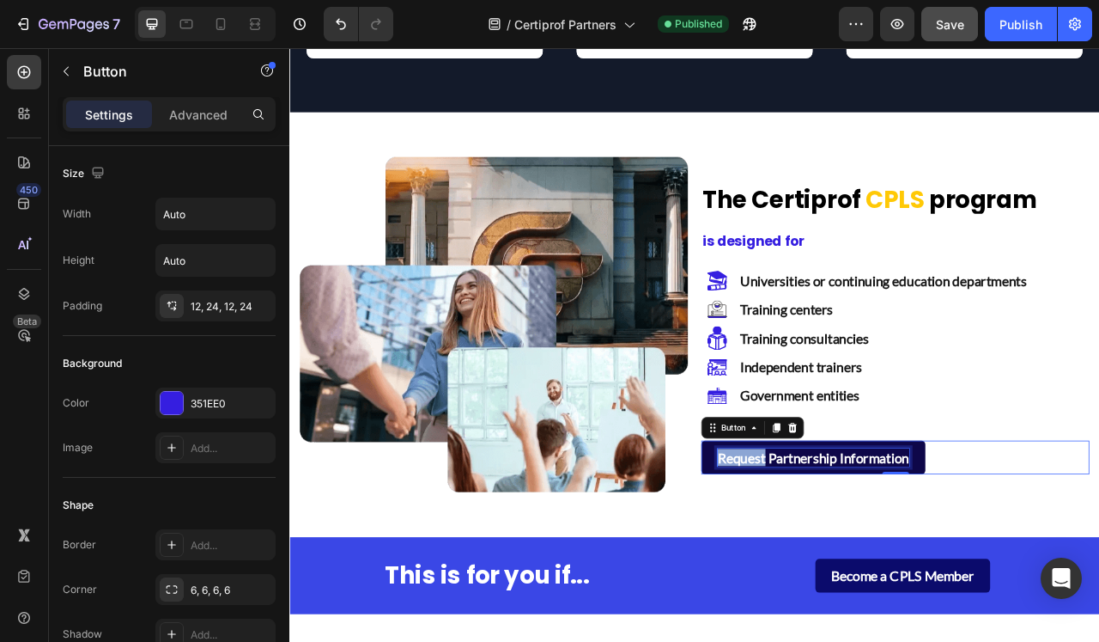
click at [863, 564] on p "Request Partnership Information" at bounding box center [956, 568] width 244 height 22
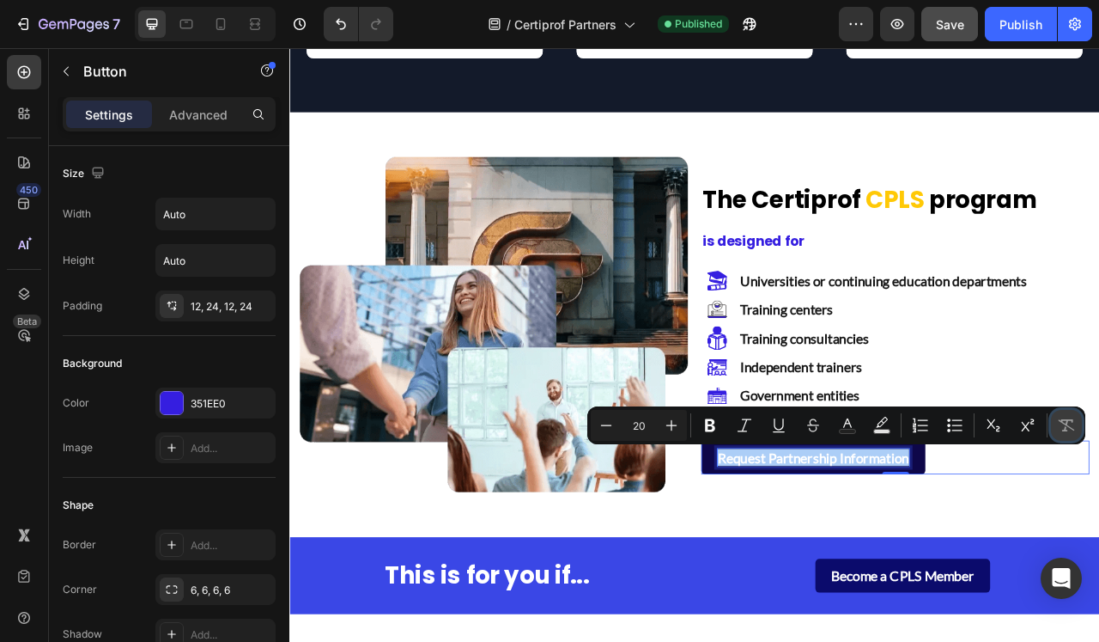
click at [1066, 425] on icon "Editor contextual toolbar" at bounding box center [1066, 425] width 17 height 17
click at [846, 428] on icon "Editor contextual toolbar" at bounding box center [847, 425] width 17 height 17
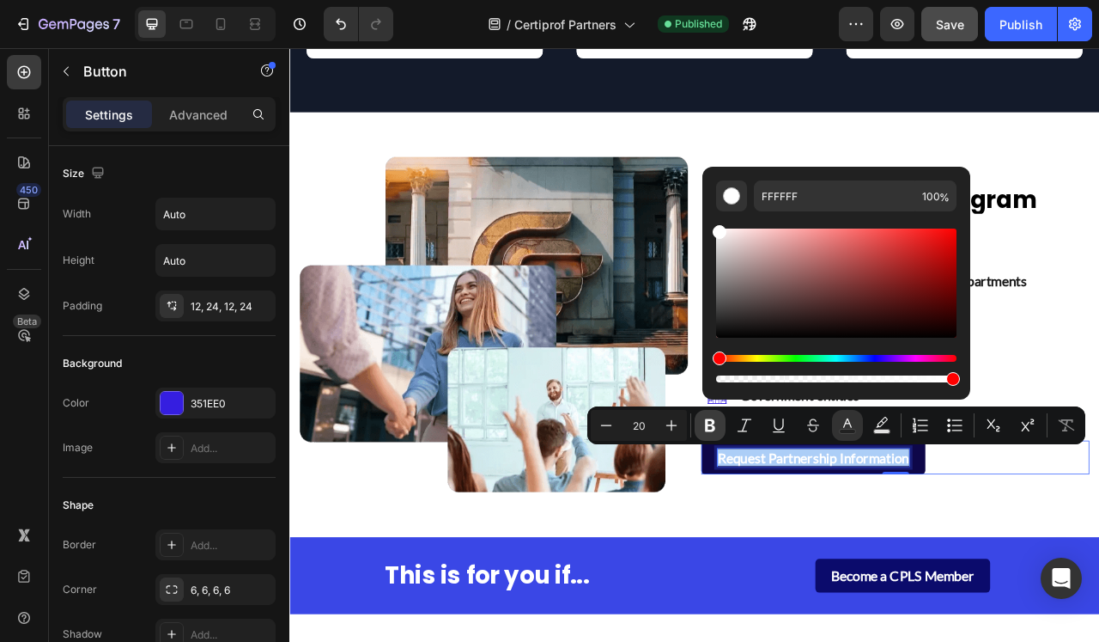
click at [710, 424] on icon "Editor contextual toolbar" at bounding box center [710, 425] width 10 height 13
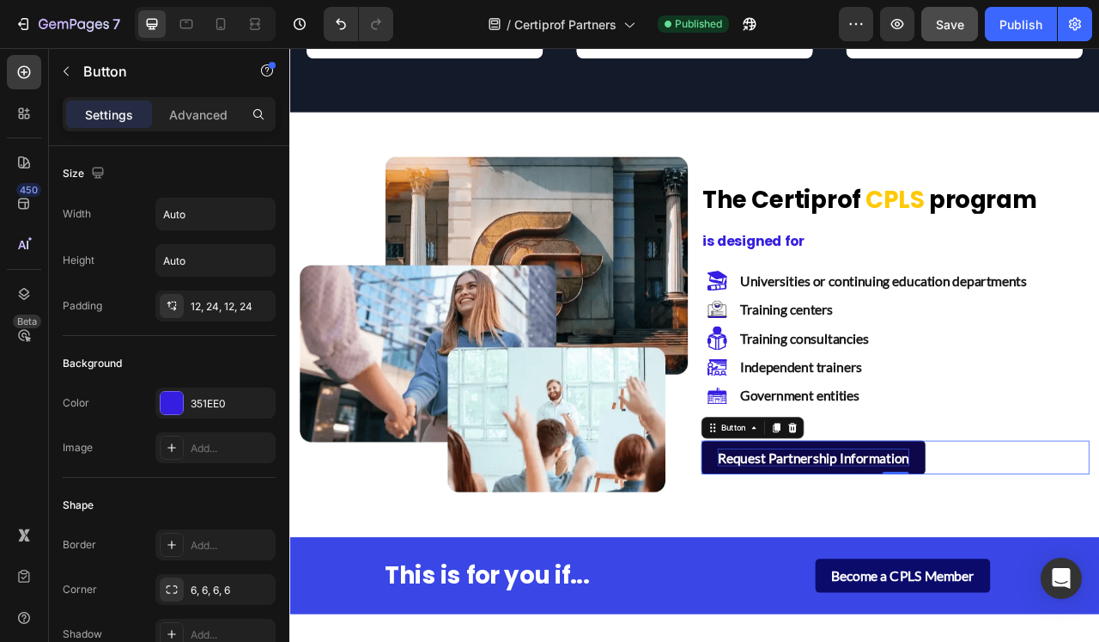
click at [866, 567] on strong "Request Partnership Information" at bounding box center [956, 568] width 244 height 21
click at [820, 569] on link "Request Partnership Information" at bounding box center [955, 568] width 285 height 43
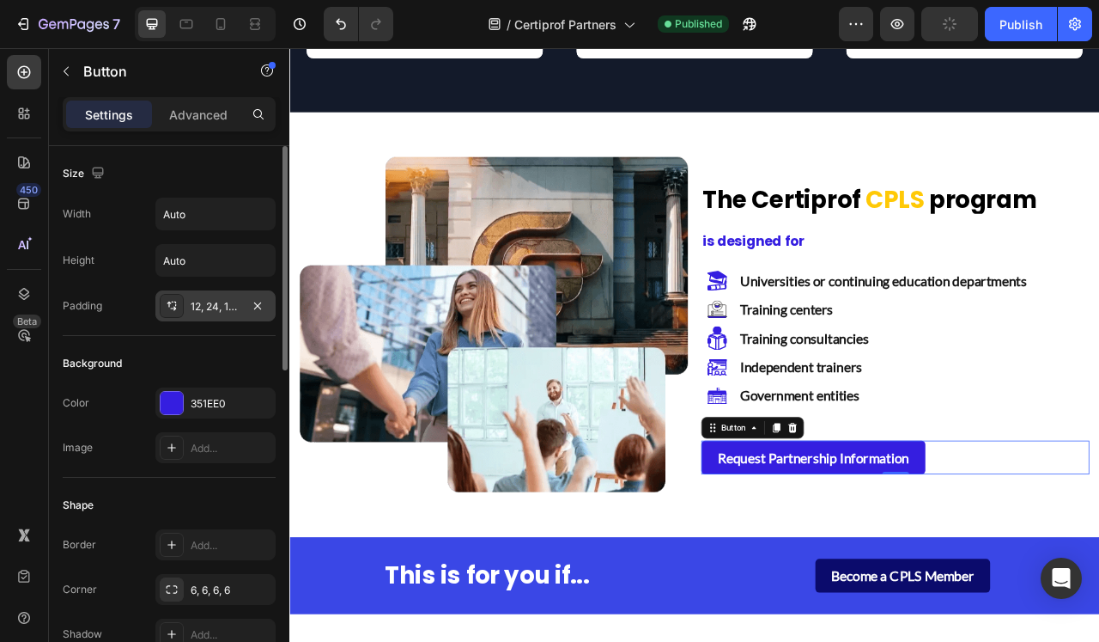
click at [219, 307] on div "12, 24, 12, 24" at bounding box center [216, 306] width 50 height 15
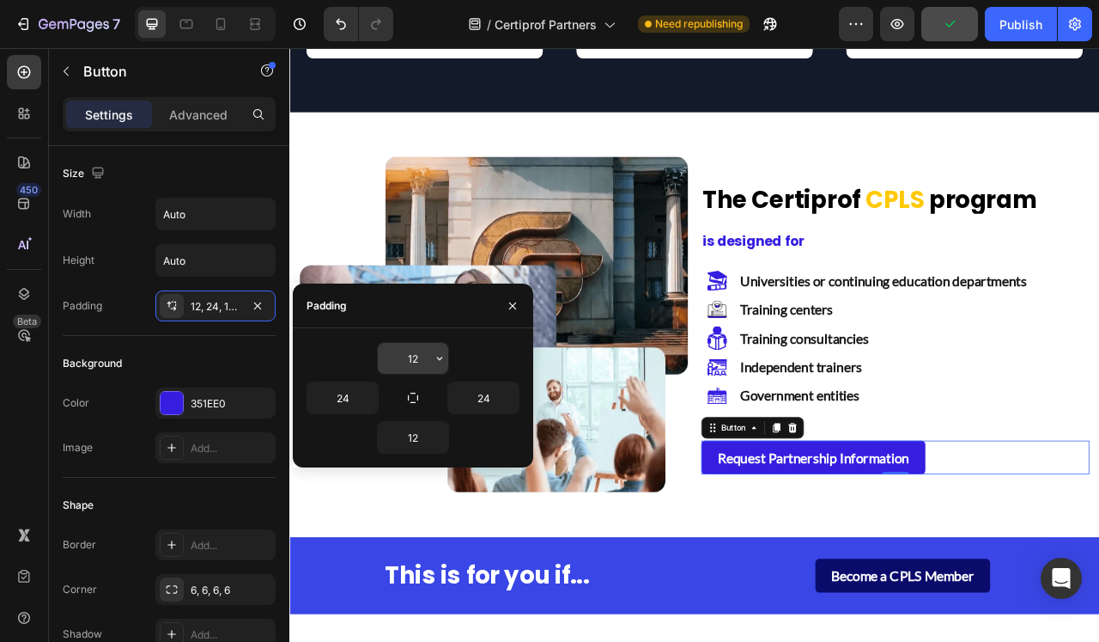
click at [405, 351] on input "12" at bounding box center [413, 358] width 70 height 31
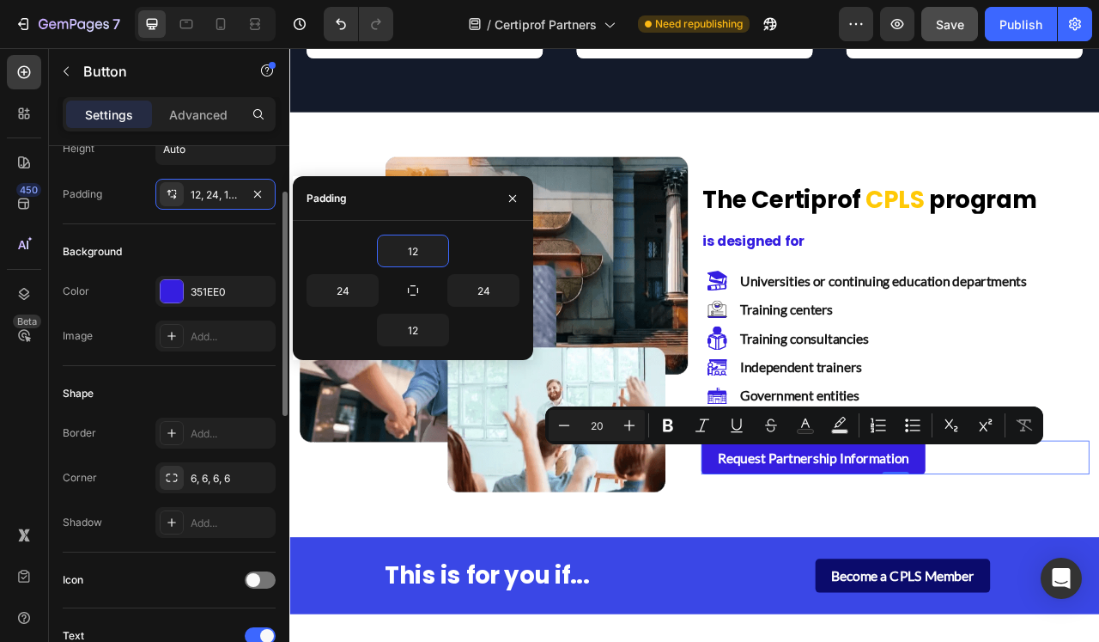
scroll to position [115, 0]
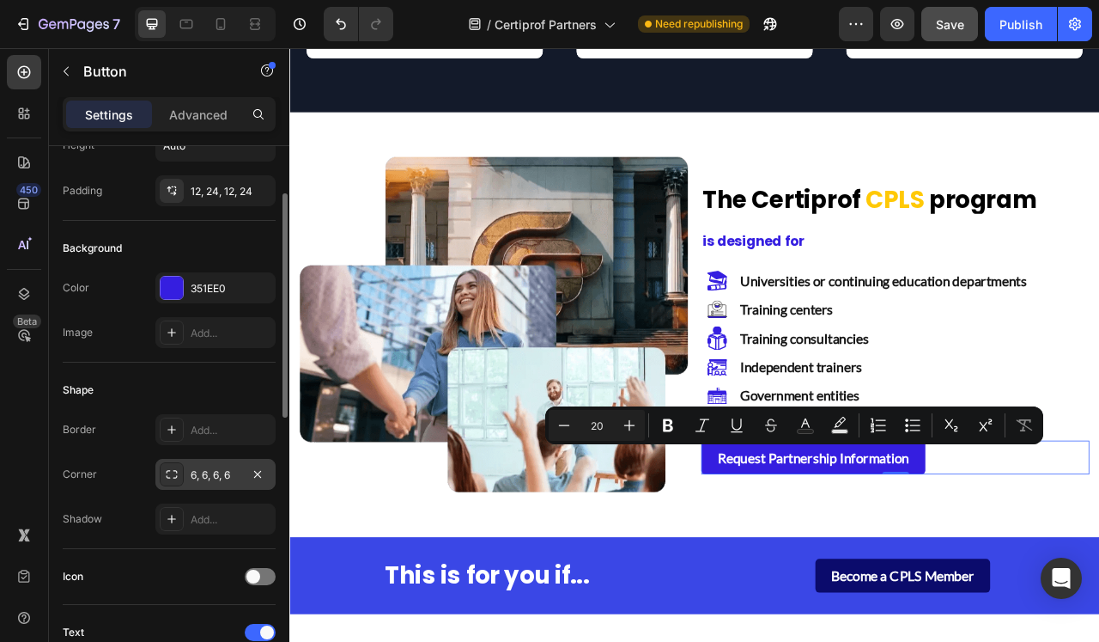
click at [222, 475] on div "6, 6, 6, 6" at bounding box center [216, 474] width 50 height 15
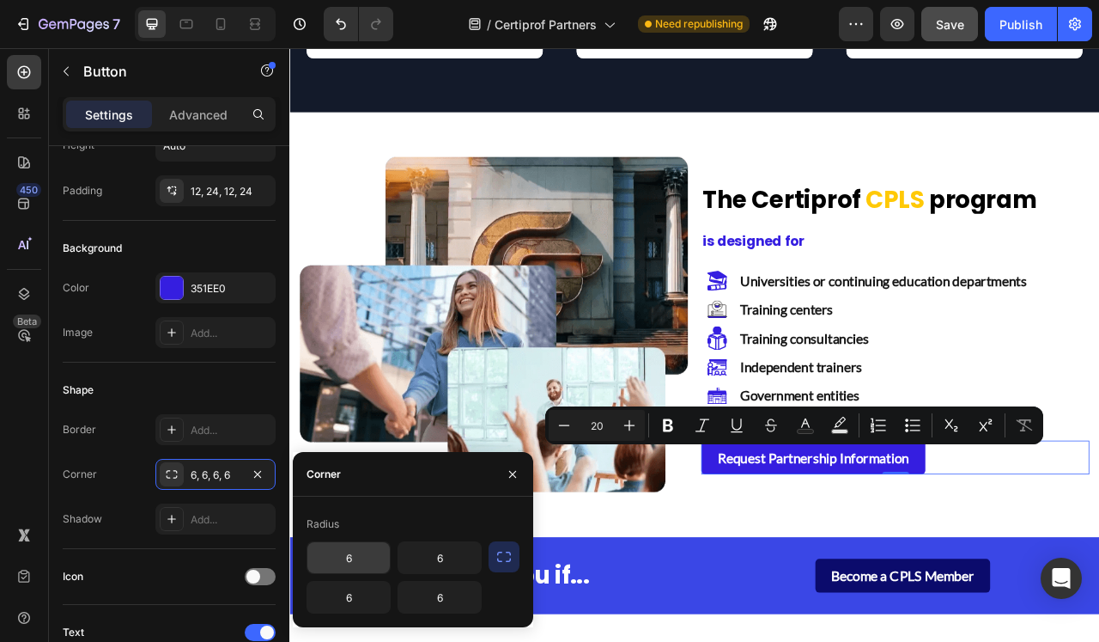
click at [342, 554] on input "6" at bounding box center [348, 557] width 82 height 31
type input "25"
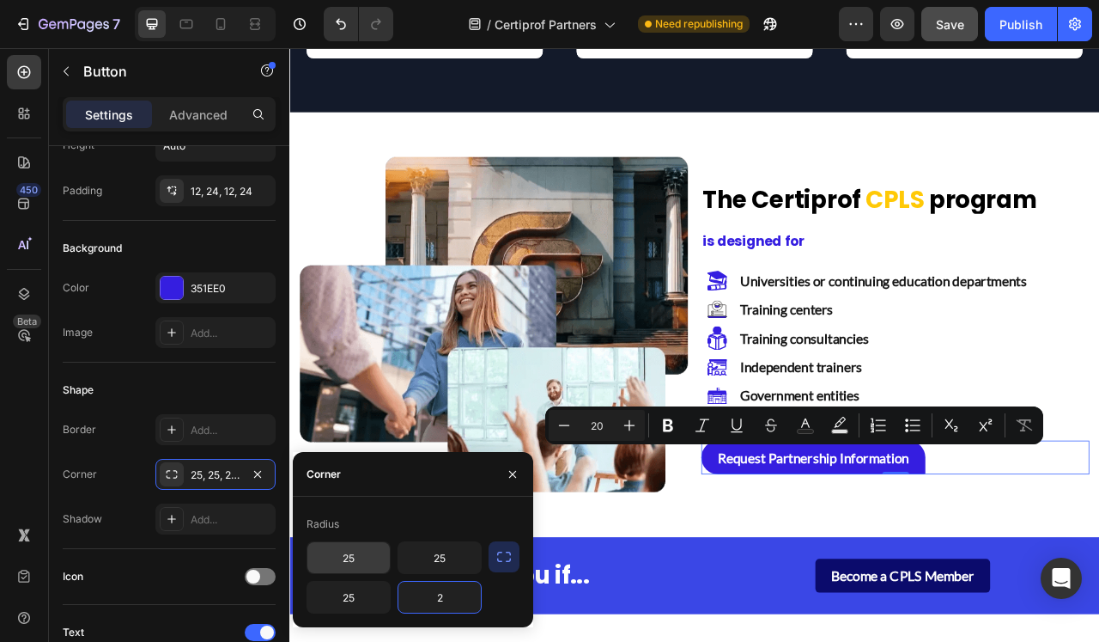
type input "25"
click at [776, 617] on div "Image Row The Certiprof CPLS program Heading is designed for Text Block Image U…" at bounding box center [804, 400] width 1031 height 540
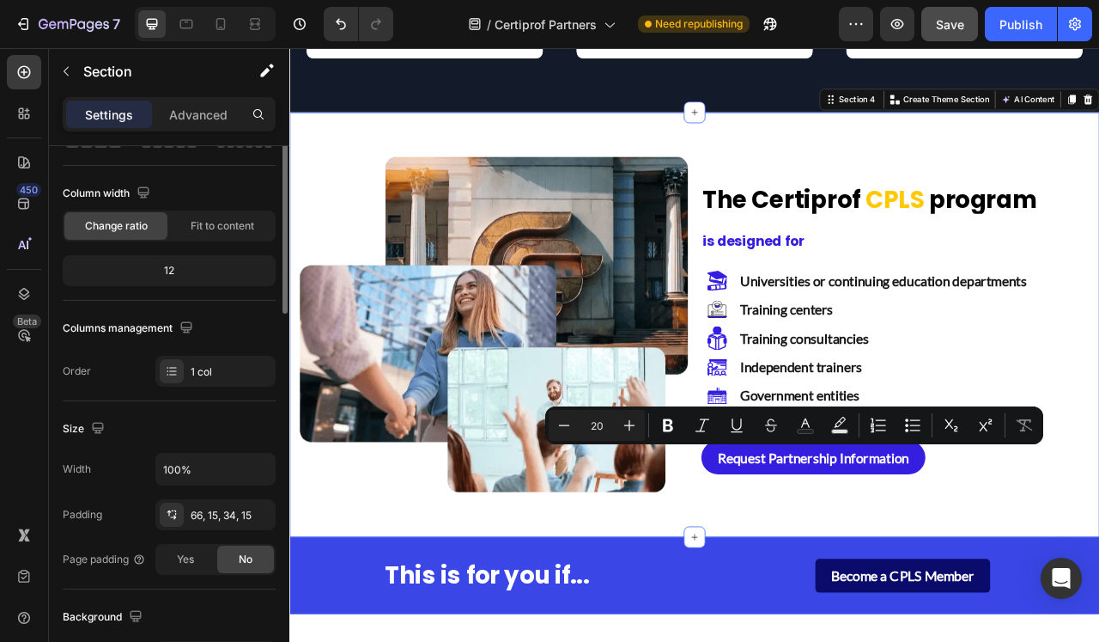
scroll to position [0, 0]
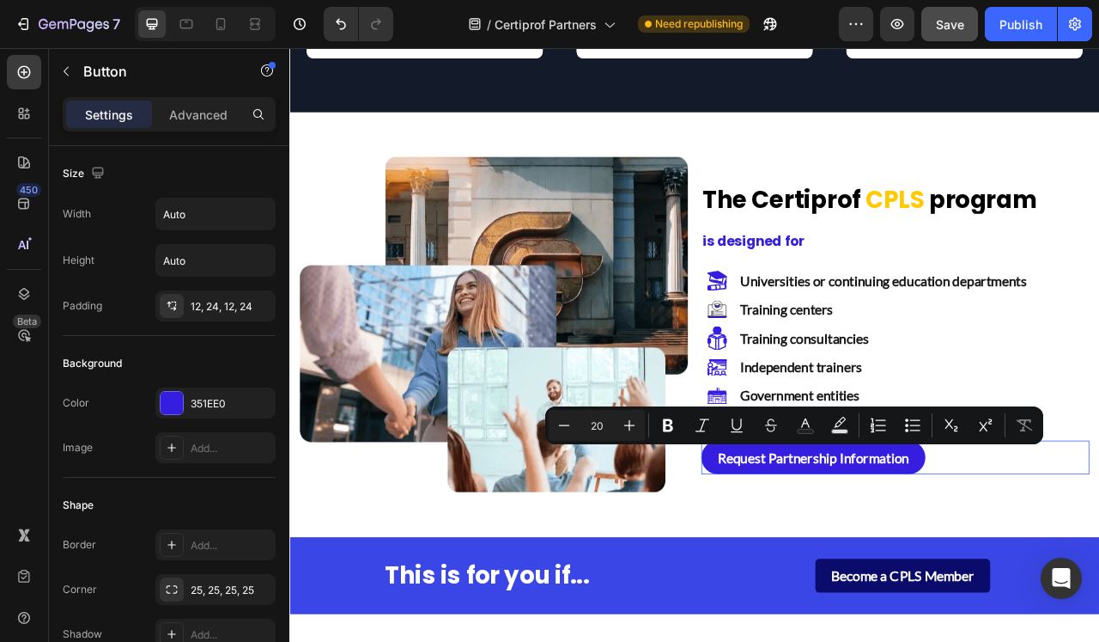
click at [1098, 578] on div "Request Partnership Information Button" at bounding box center [1060, 568] width 494 height 43
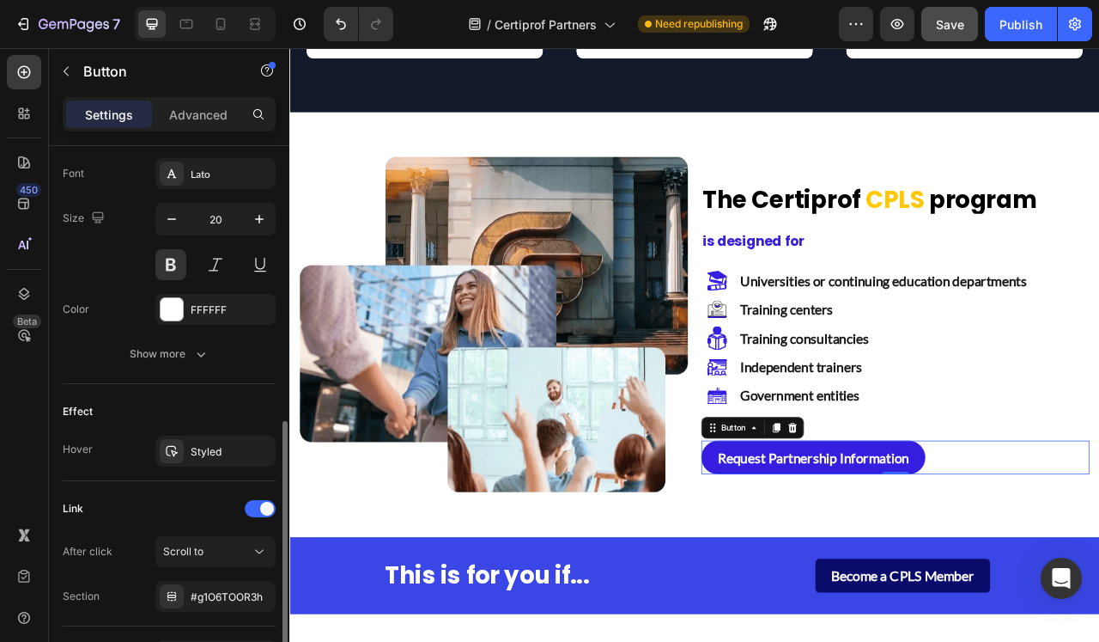
scroll to position [776, 0]
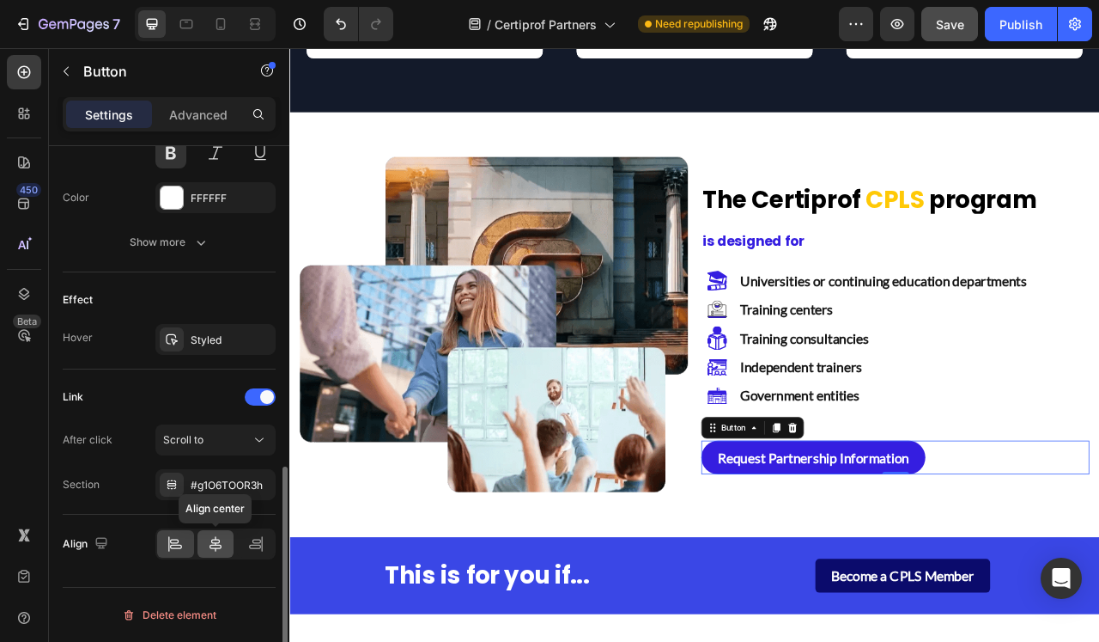
click at [219, 547] on icon at bounding box center [215, 543] width 17 height 17
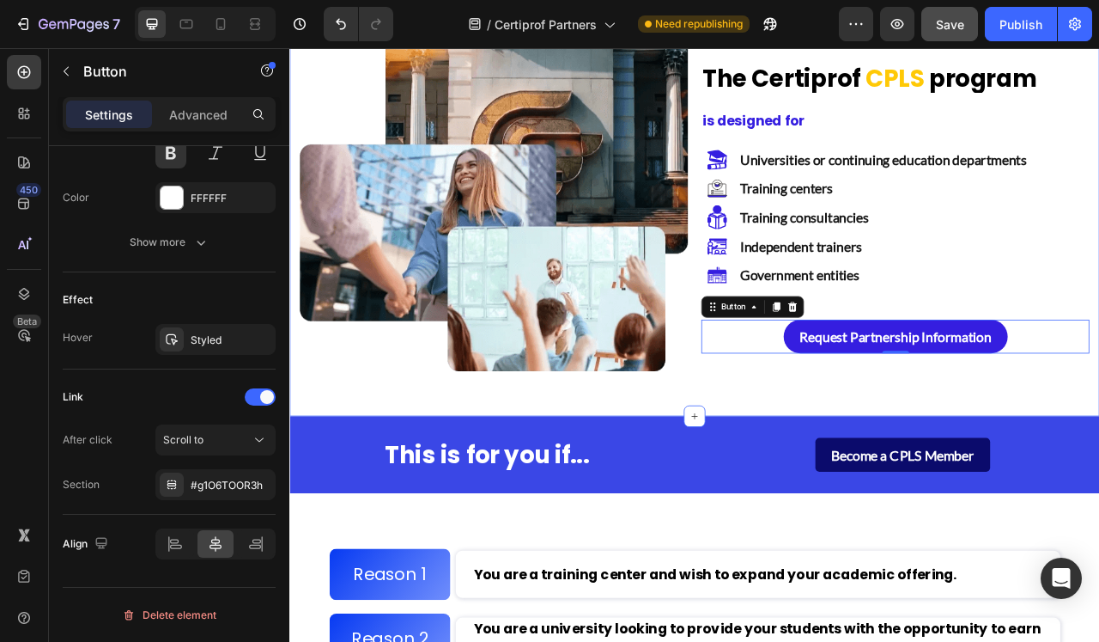
scroll to position [1759, 0]
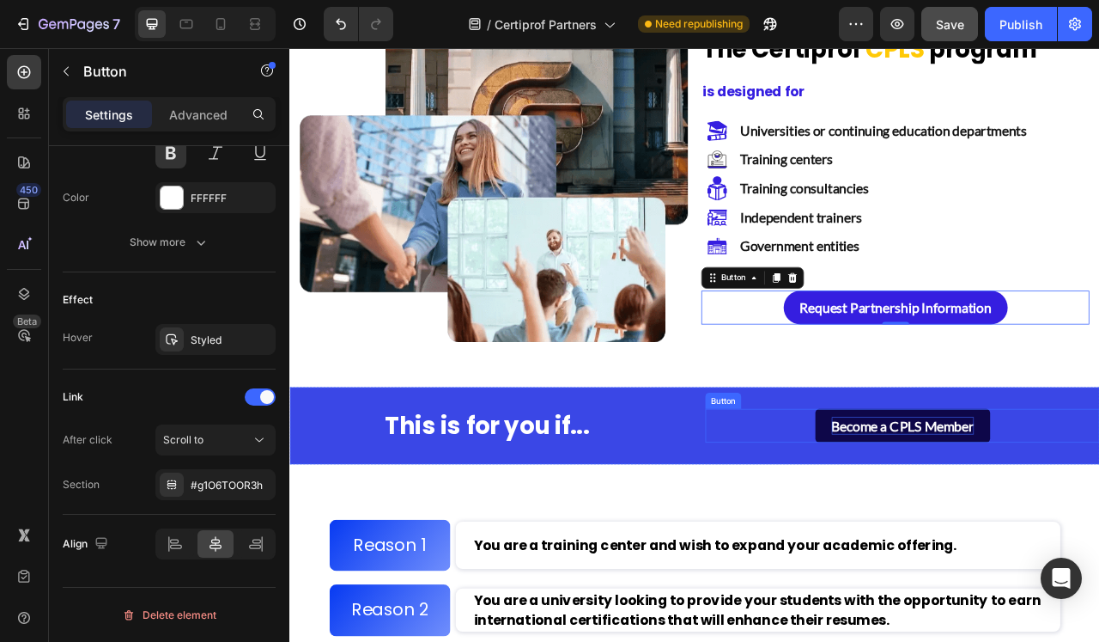
click at [1051, 537] on p "Become a CPLS Member" at bounding box center [1069, 528] width 181 height 22
click at [1000, 525] on p "Become a CPLS Member" at bounding box center [1069, 528] width 181 height 22
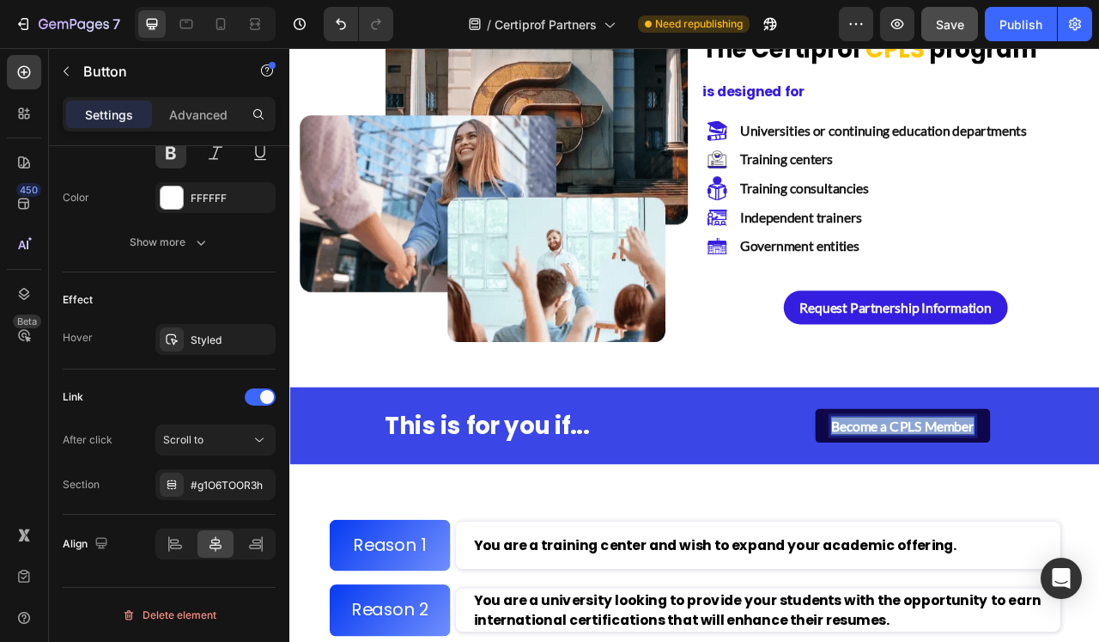
click at [1000, 525] on p "Become a CPLS Member" at bounding box center [1069, 528] width 181 height 22
click at [1050, 530] on p "Request Partnership Information" at bounding box center [1069, 528] width 244 height 22
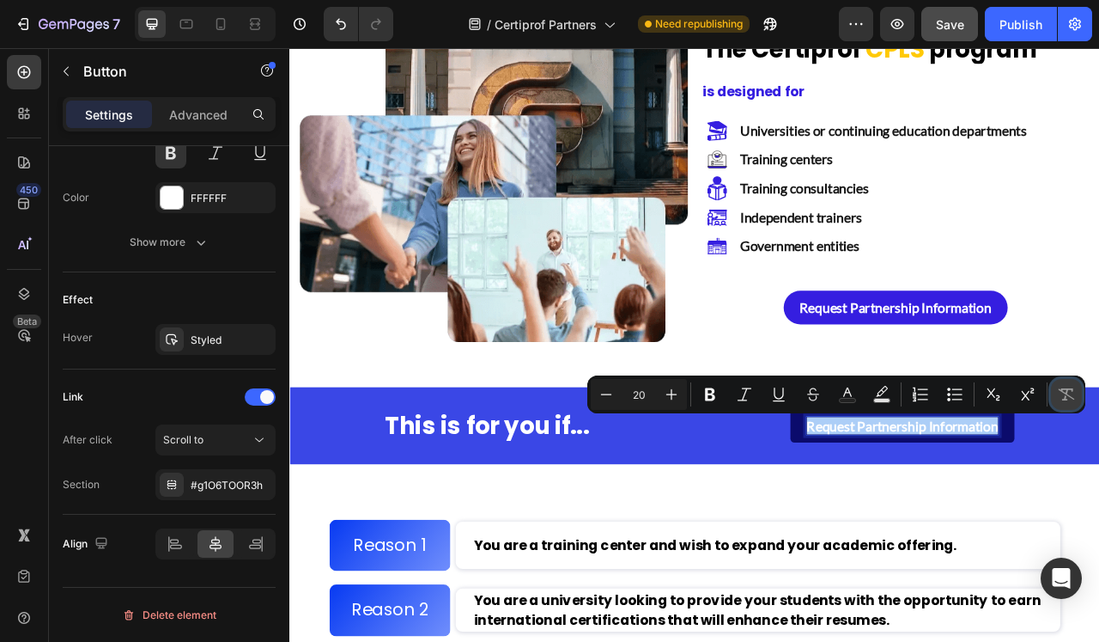
click at [1065, 398] on icon "Editor contextual toolbar" at bounding box center [1067, 394] width 16 height 12
click at [848, 393] on icon "Editor contextual toolbar" at bounding box center [847, 394] width 17 height 17
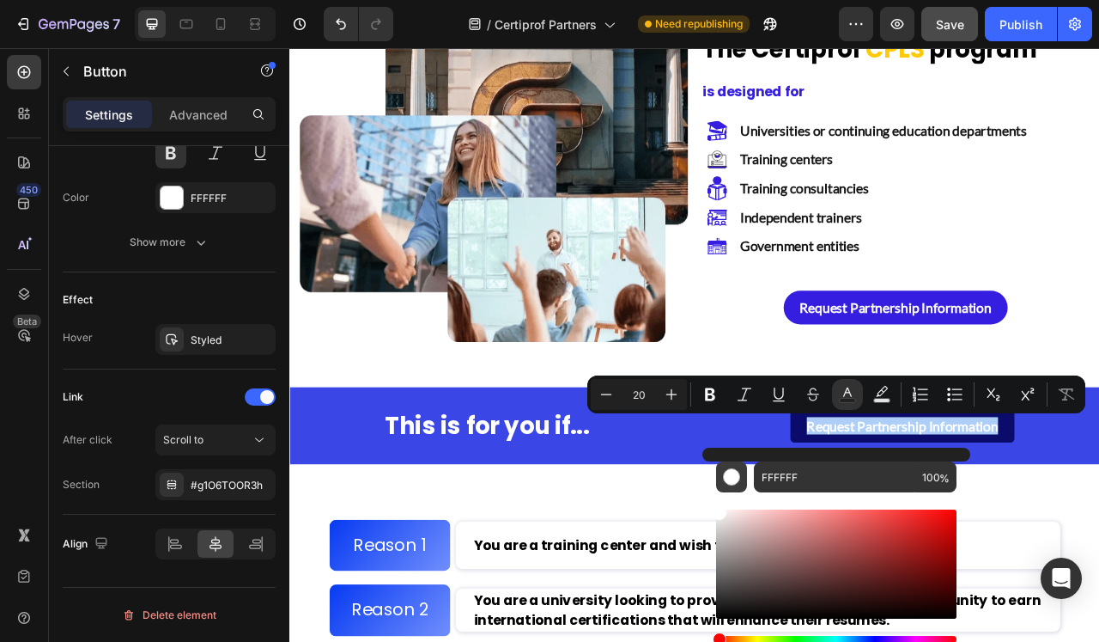
click at [732, 476] on div "Editor contextual toolbar" at bounding box center [731, 476] width 17 height 17
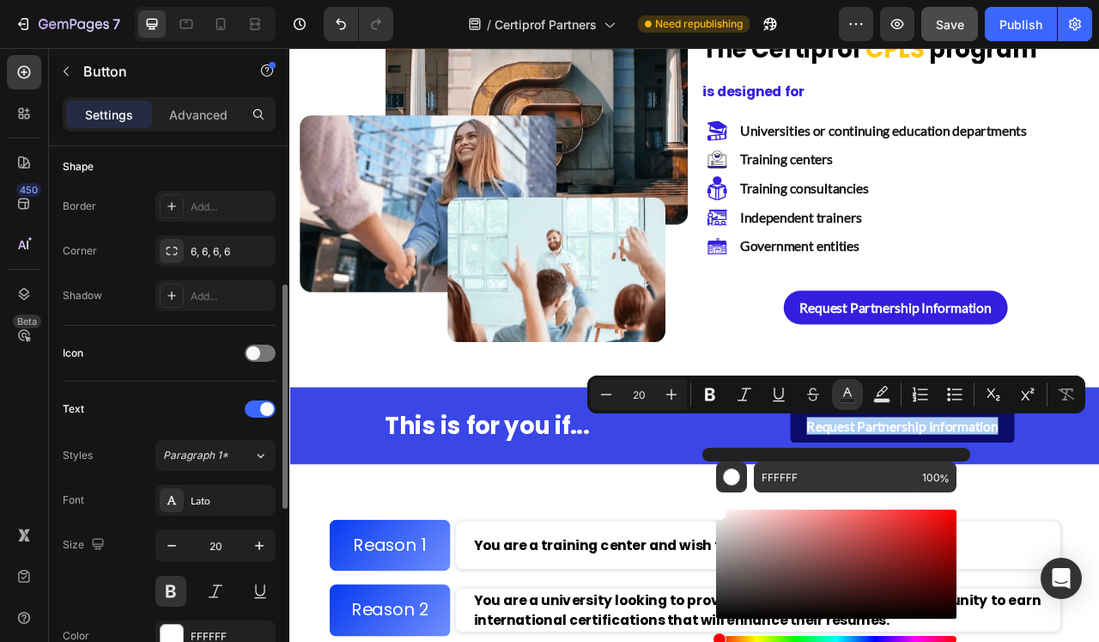
scroll to position [340, 0]
click at [227, 250] on div "6, 6, 6, 6" at bounding box center [216, 249] width 50 height 15
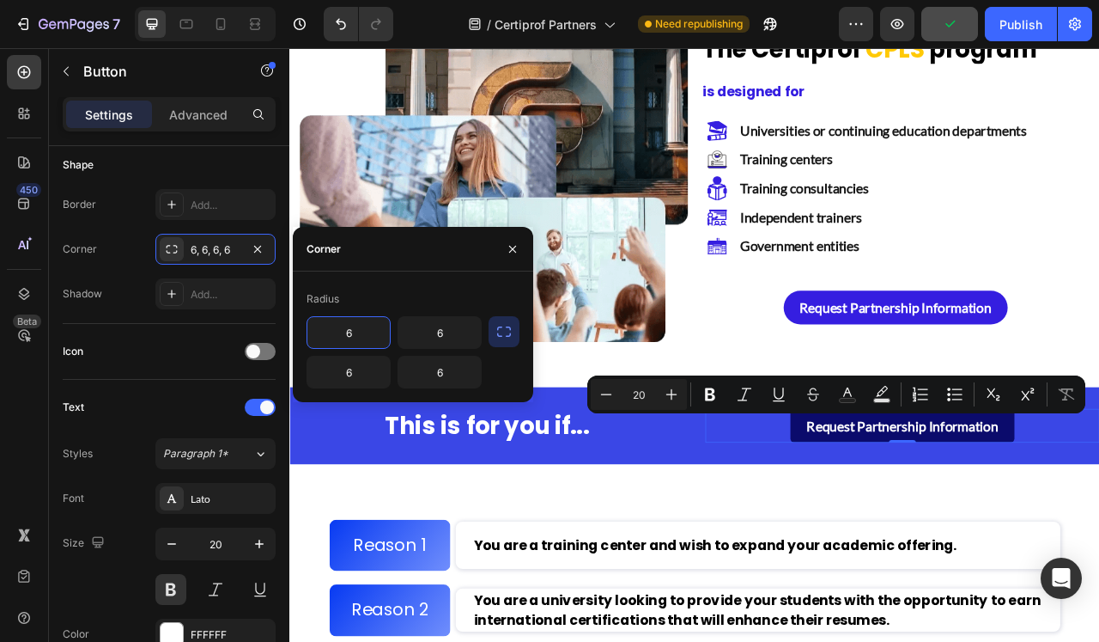
click at [356, 339] on input "6" at bounding box center [348, 332] width 82 height 31
type input "25"
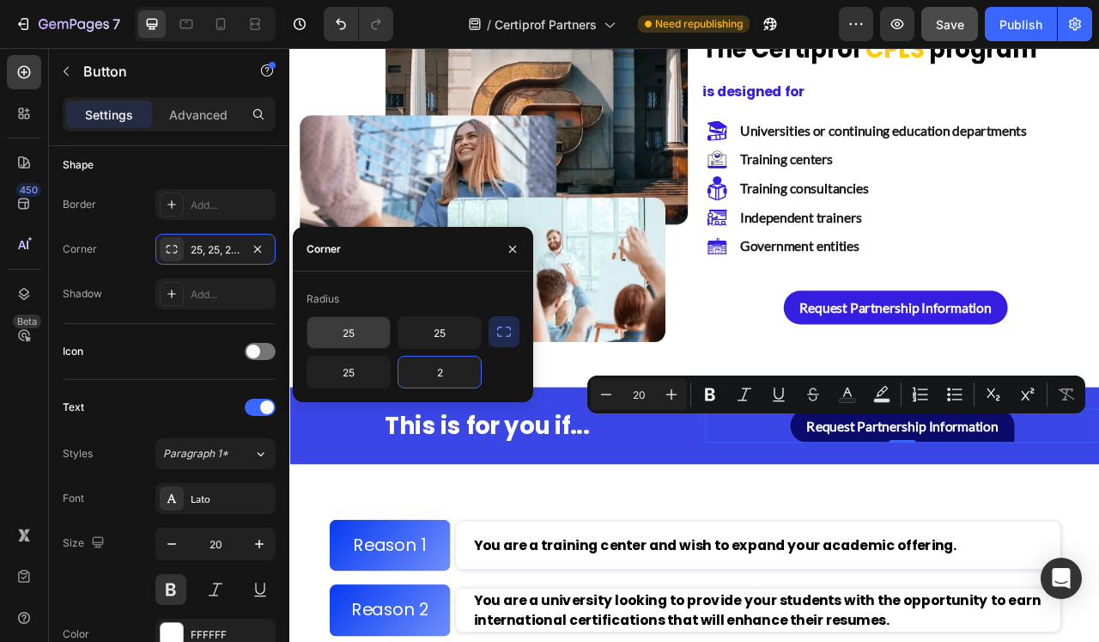
type input "25"
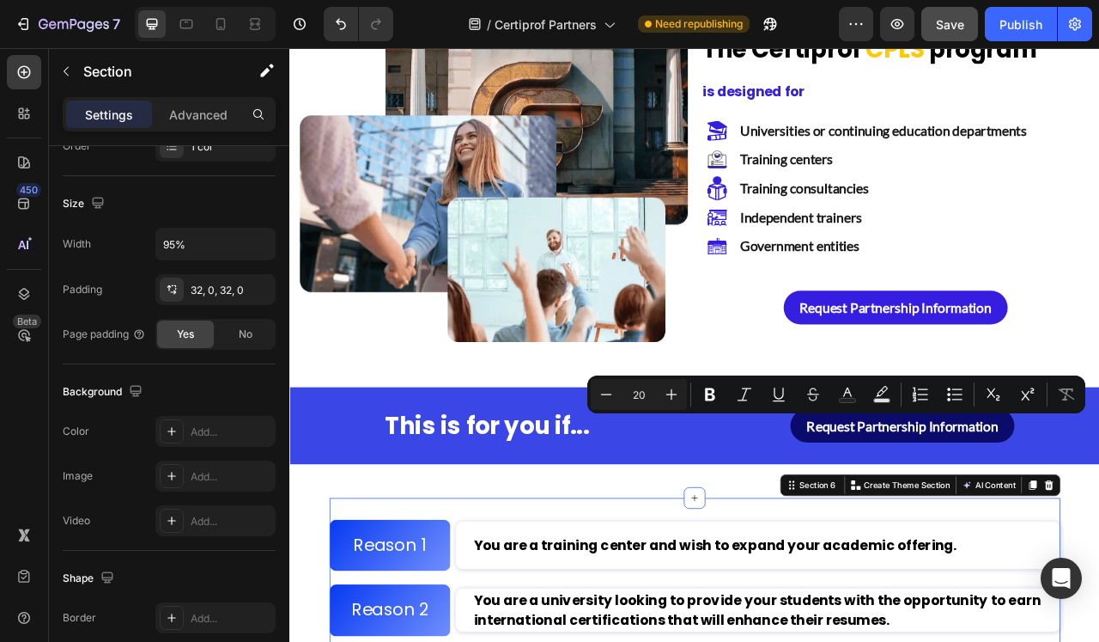
scroll to position [0, 0]
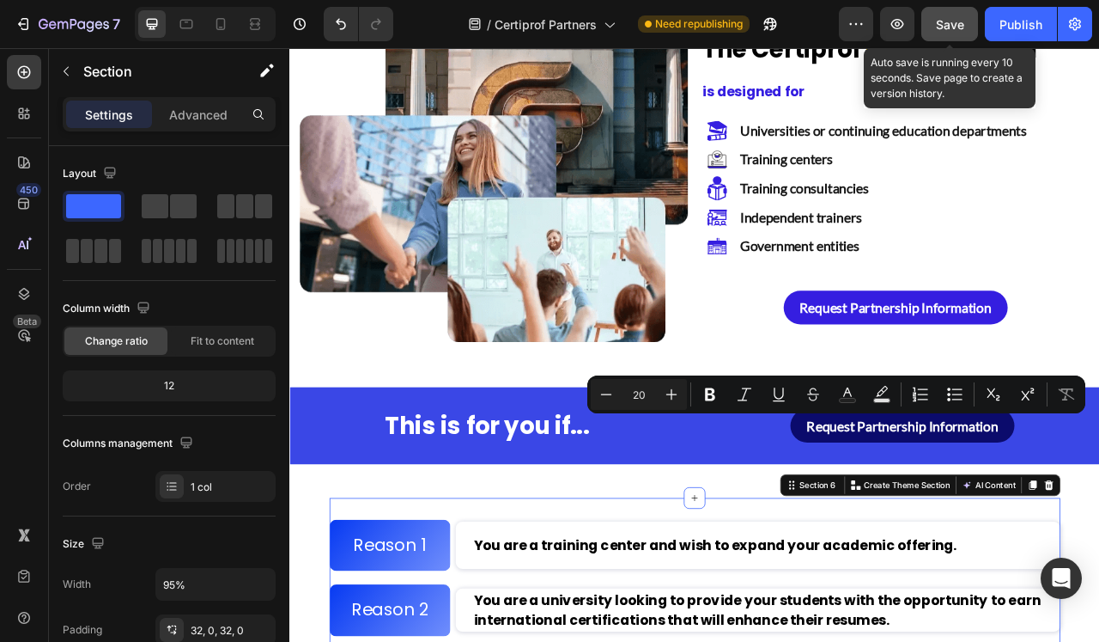
click at [958, 26] on span "Save" at bounding box center [950, 24] width 28 height 15
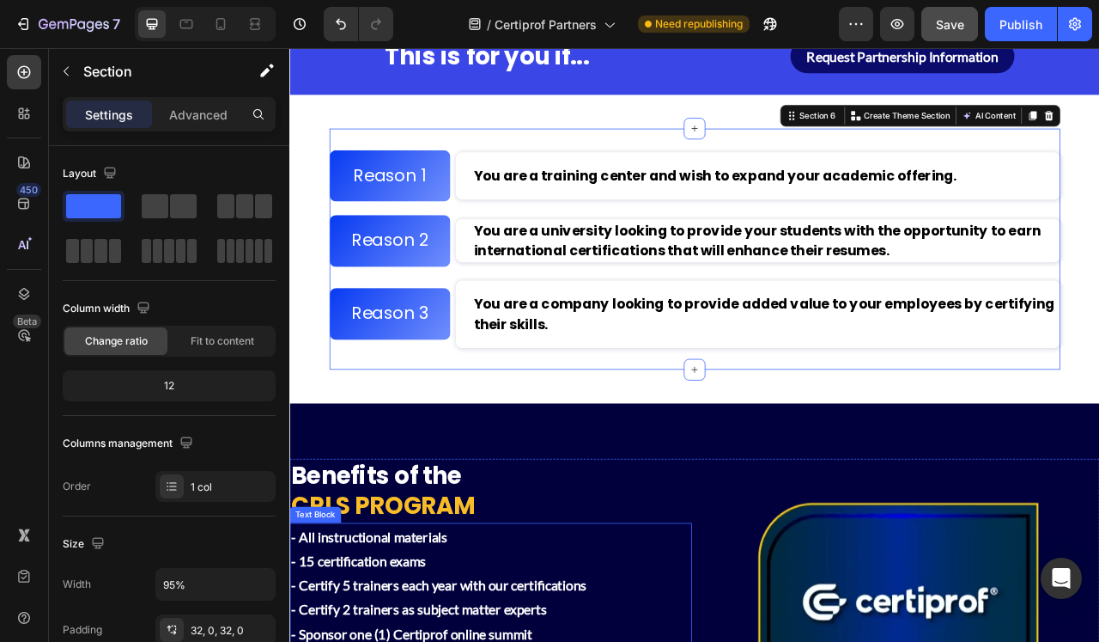
scroll to position [2225, 0]
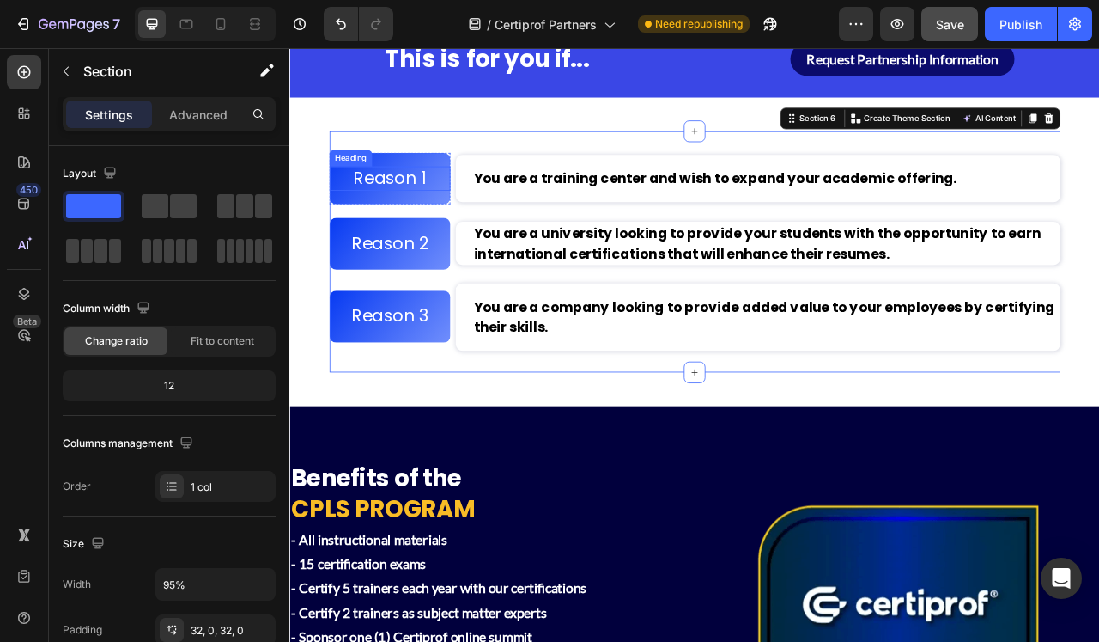
click at [400, 209] on h2 "Reason 1" at bounding box center [417, 214] width 154 height 32
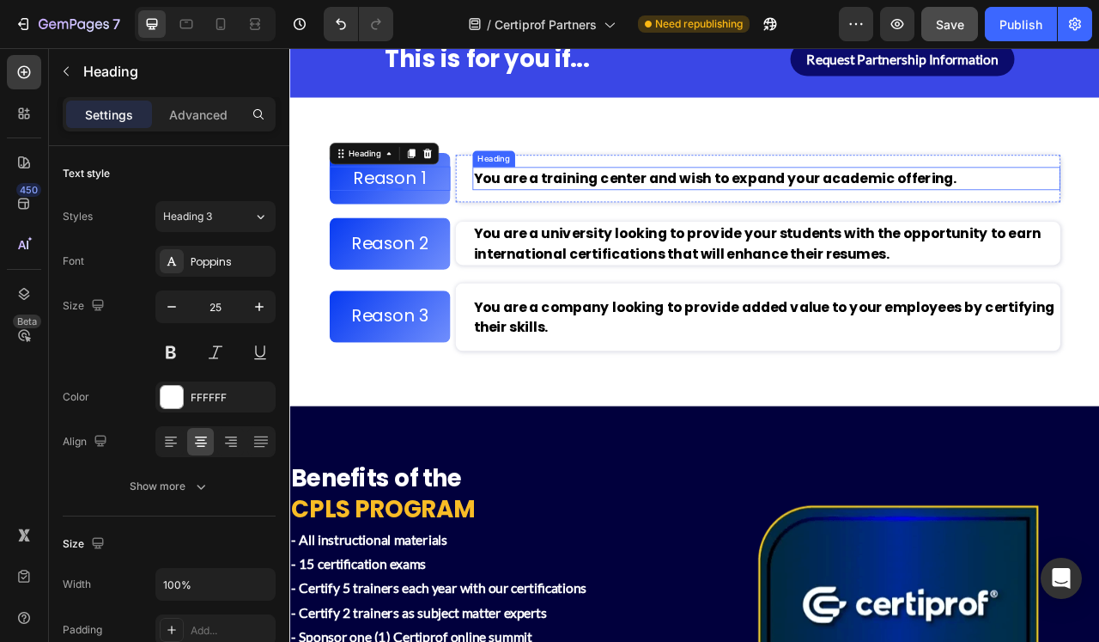
click at [579, 211] on span "You are a training center and wish to expand your academic offering." at bounding box center [831, 214] width 615 height 24
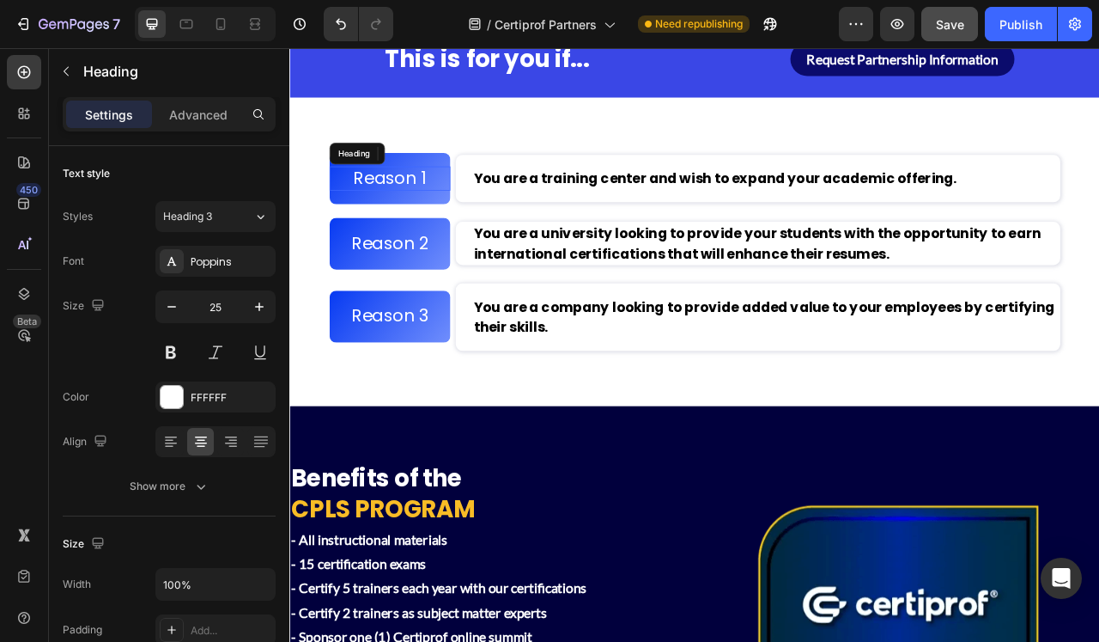
click at [413, 212] on h2 "Reason 1" at bounding box center [417, 214] width 154 height 32
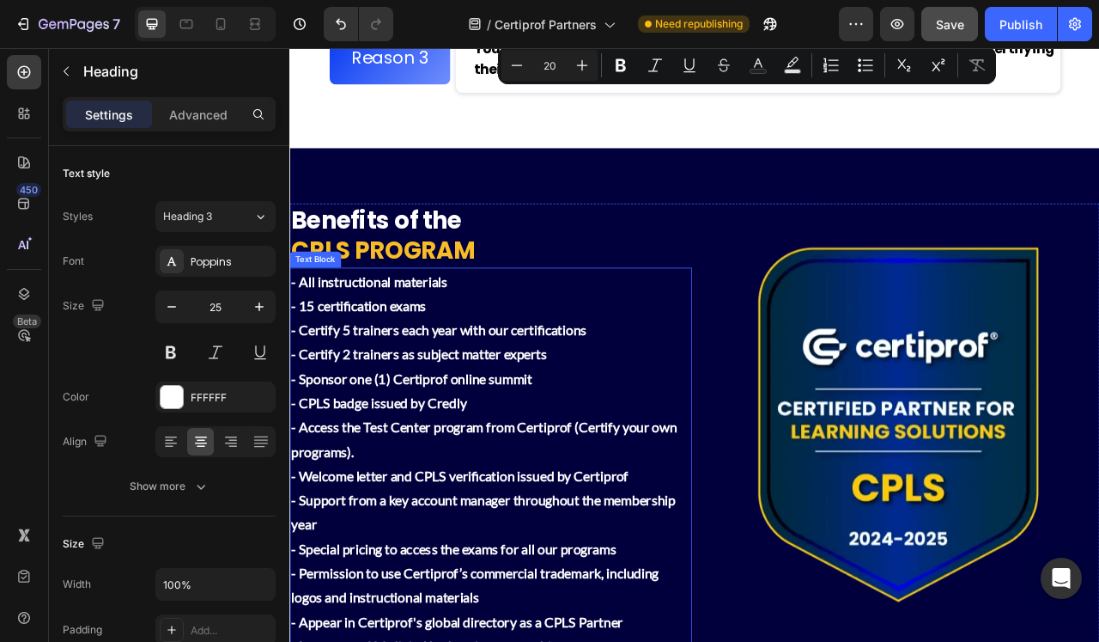
scroll to position [2566, 0]
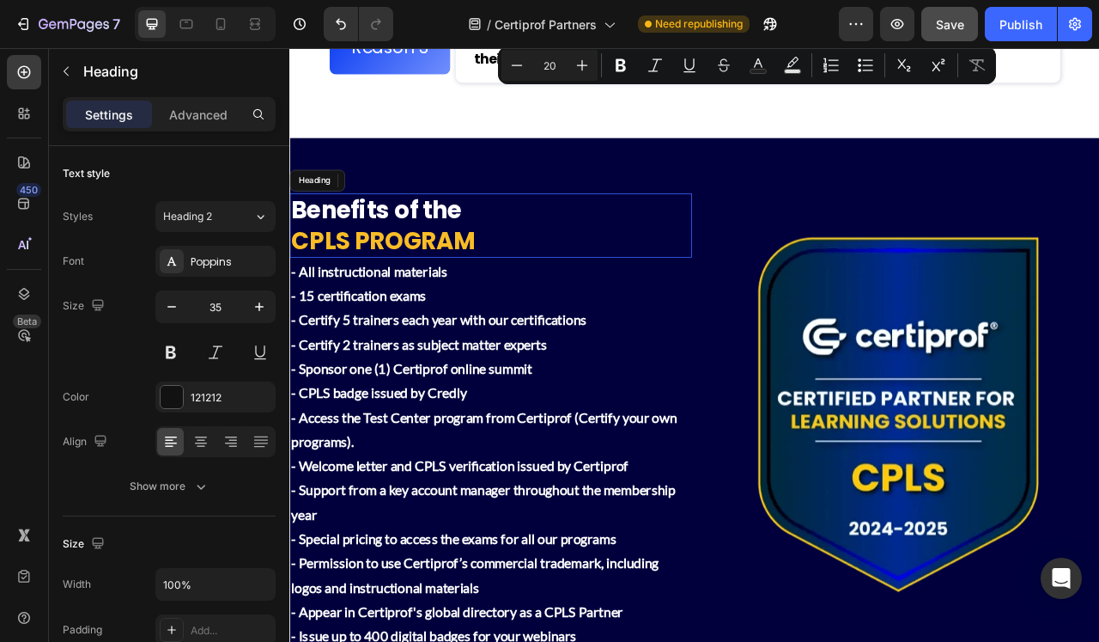
click at [455, 249] on strong "Benefits of the" at bounding box center [399, 254] width 217 height 42
click at [349, 286] on strong "CPLS PROGRAM" at bounding box center [408, 292] width 234 height 42
click at [545, 248] on p "Benefits of the PROGRAM" at bounding box center [545, 273] width 508 height 78
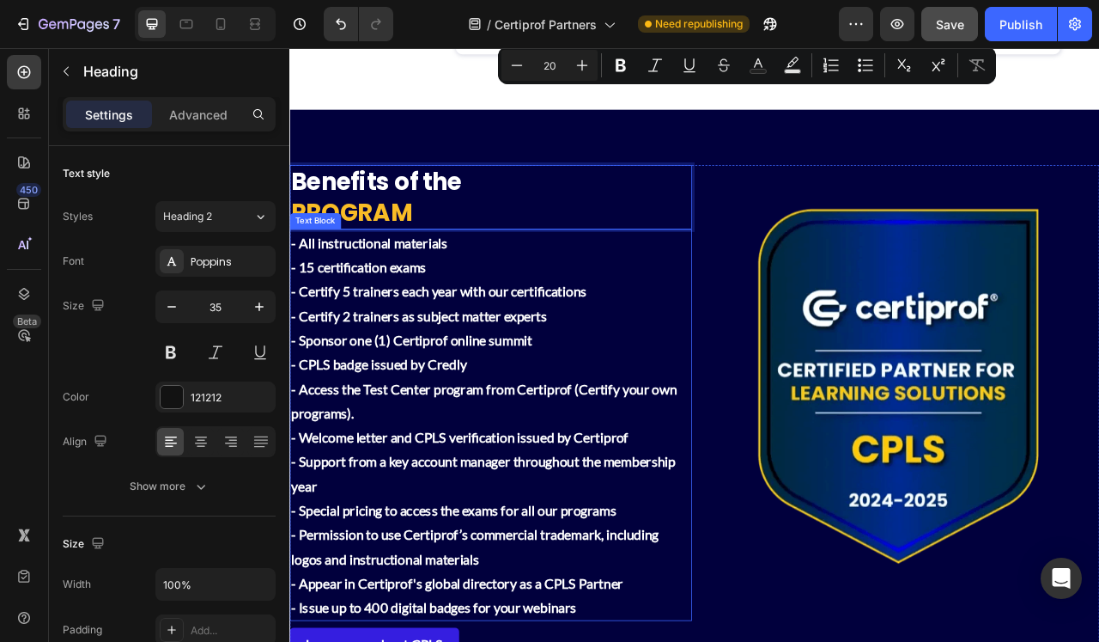
scroll to position [2612, 0]
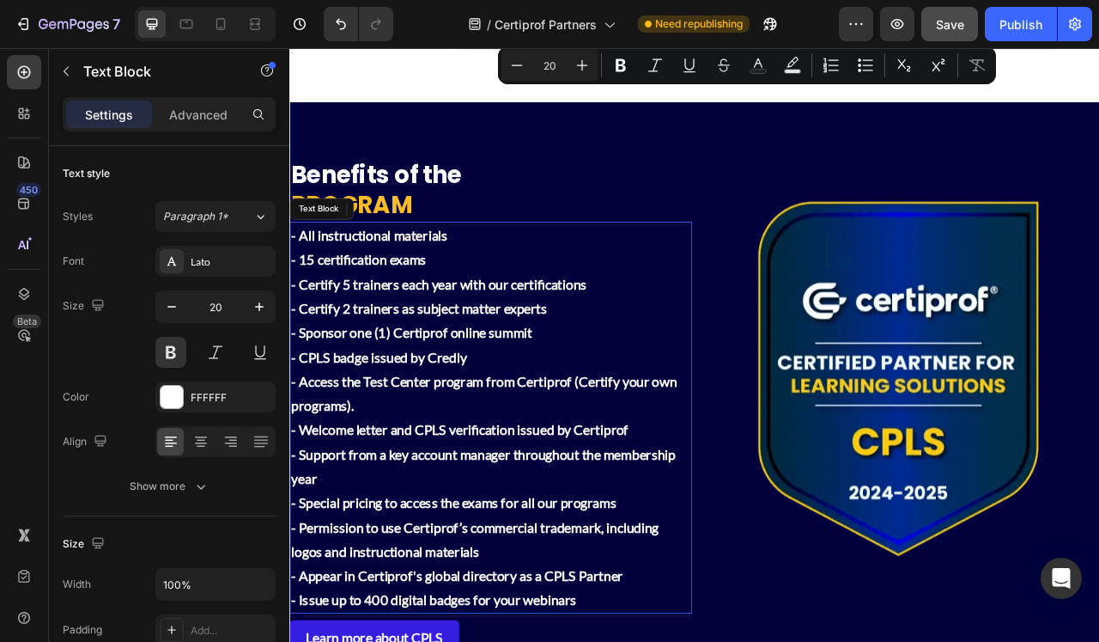
click at [311, 314] on p "- All instructional materials - 15 certification exams - Certify 5 trainers eac…" at bounding box center [545, 364] width 508 height 186
click at [318, 314] on p "- All instructional materials - 15 certification exams - Certify 5 trainers eac…" at bounding box center [545, 364] width 508 height 186
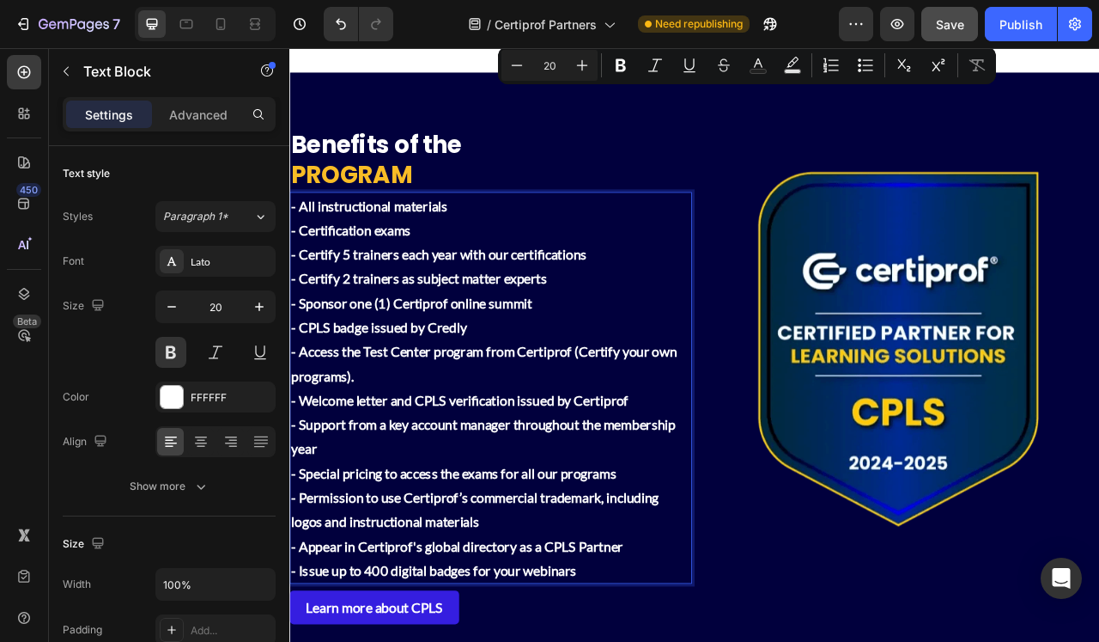
scroll to position [2655, 0]
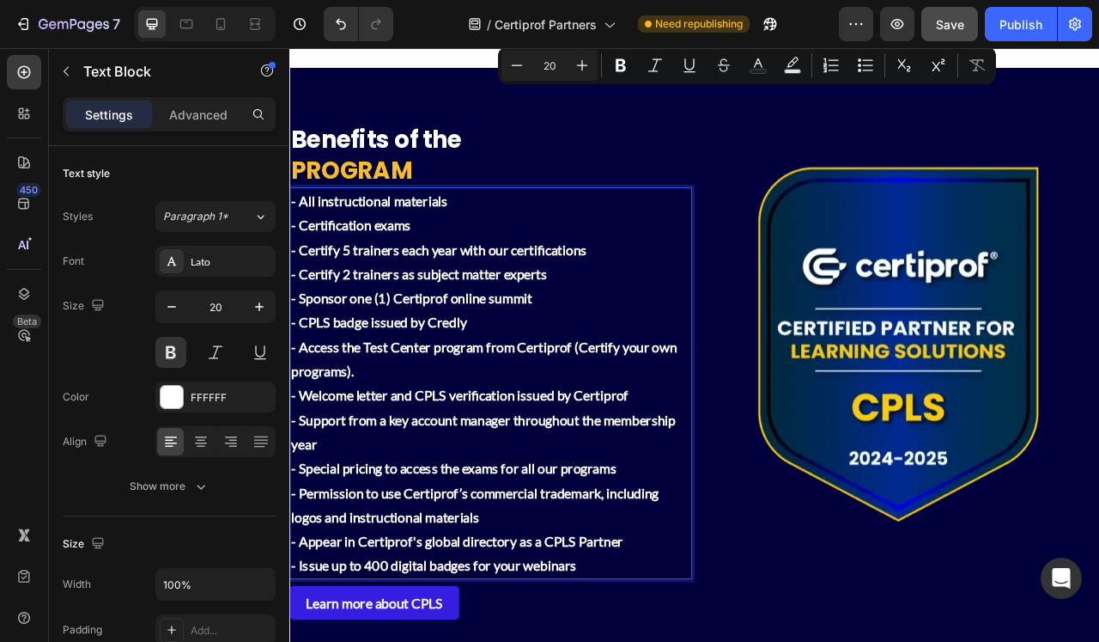
click at [335, 397] on p "- All instructional materials - Certification exams - Certify 5 trainers each y…" at bounding box center [545, 320] width 508 height 186
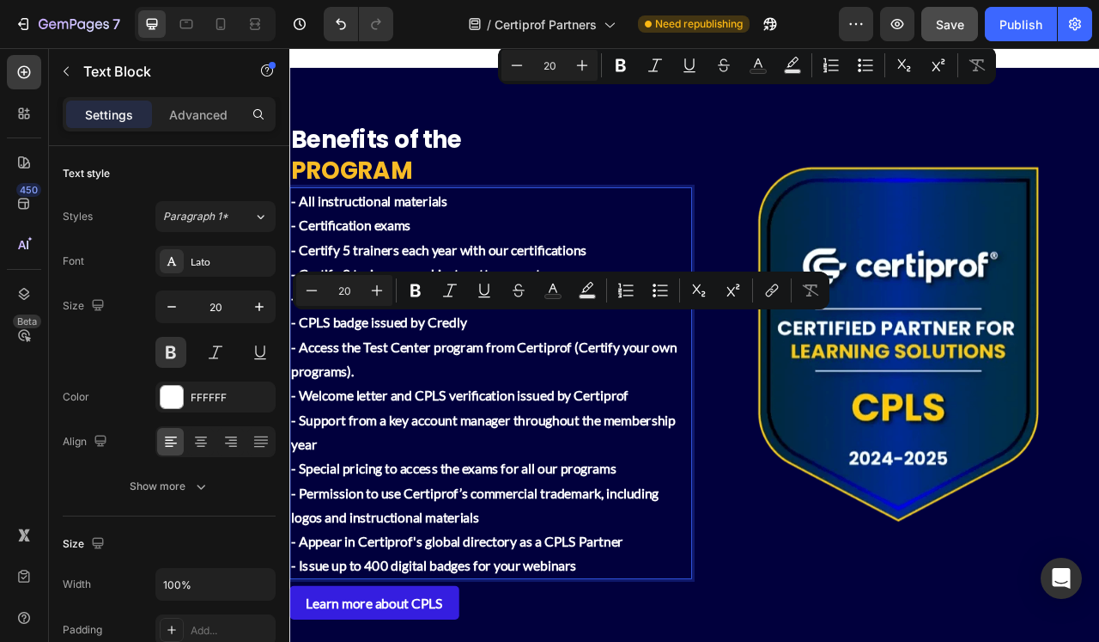
click at [513, 393] on p "- All instructional materials - Certification exams - Certify 5 trainers each y…" at bounding box center [545, 320] width 508 height 186
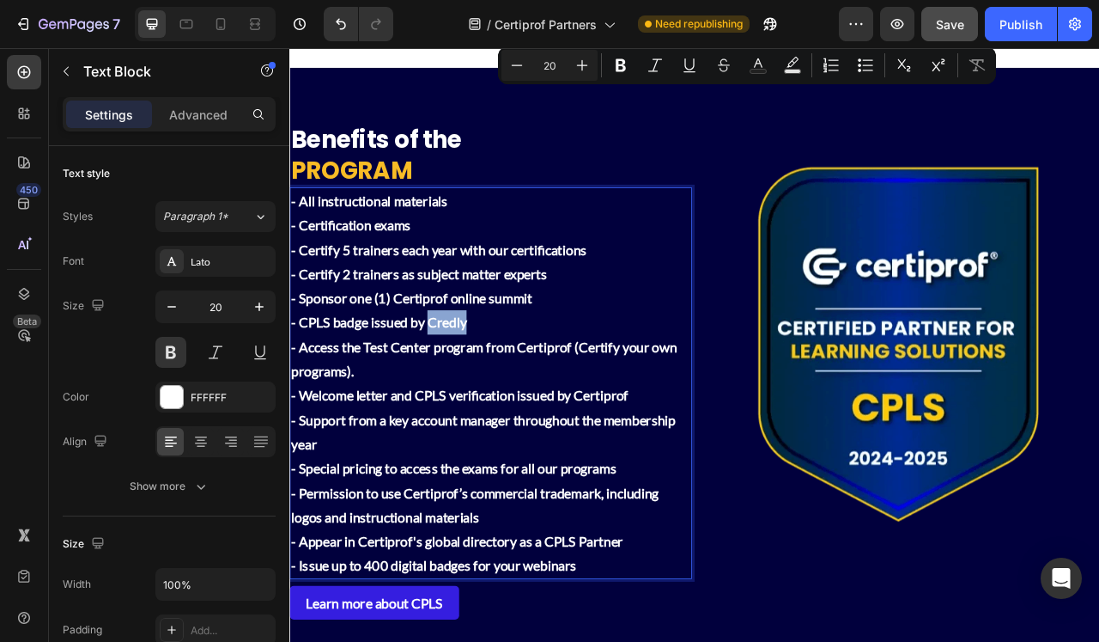
click at [513, 393] on p "- All instructional materials - Certification exams - Certify 5 trainers each y…" at bounding box center [545, 320] width 508 height 186
click at [331, 393] on p "- All instructional materials - Certification exams - Certify 5 trainers each y…" at bounding box center [545, 320] width 508 height 186
click at [328, 393] on p "- All instructional materials - Certification exams - Certify 5 trainers each y…" at bounding box center [545, 320] width 508 height 186
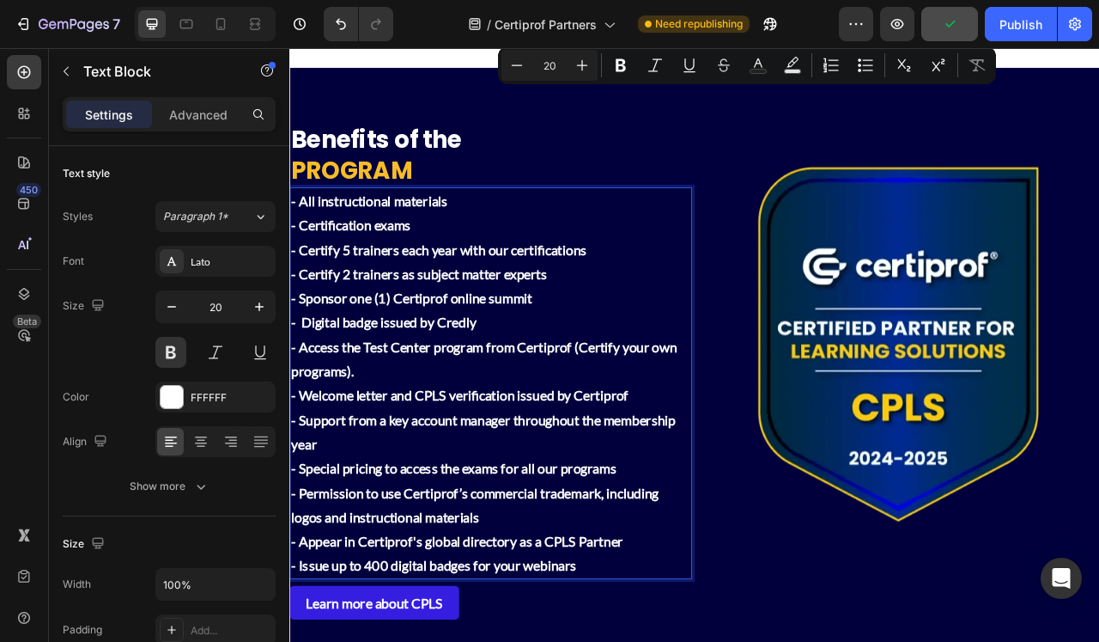
click at [306, 237] on p "- All instructional materials - Certification exams - Certify 5 trainers each y…" at bounding box center [545, 320] width 508 height 186
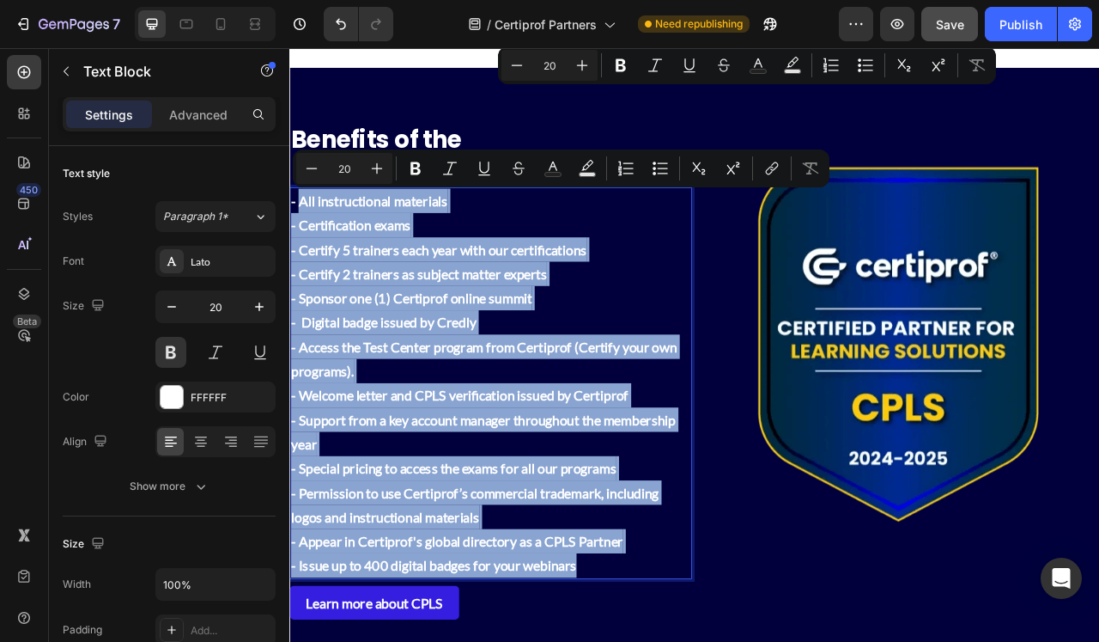
drag, startPoint x: 305, startPoint y: 236, endPoint x: 709, endPoint y: 711, distance: 623.9
click at [709, 617] on div "- All instructional materials - Certification exams - Certify 5 trainers each y…" at bounding box center [545, 474] width 512 height 498
copy div "All instructional materials - Certification exams - Certify 5 trainers each yea…"
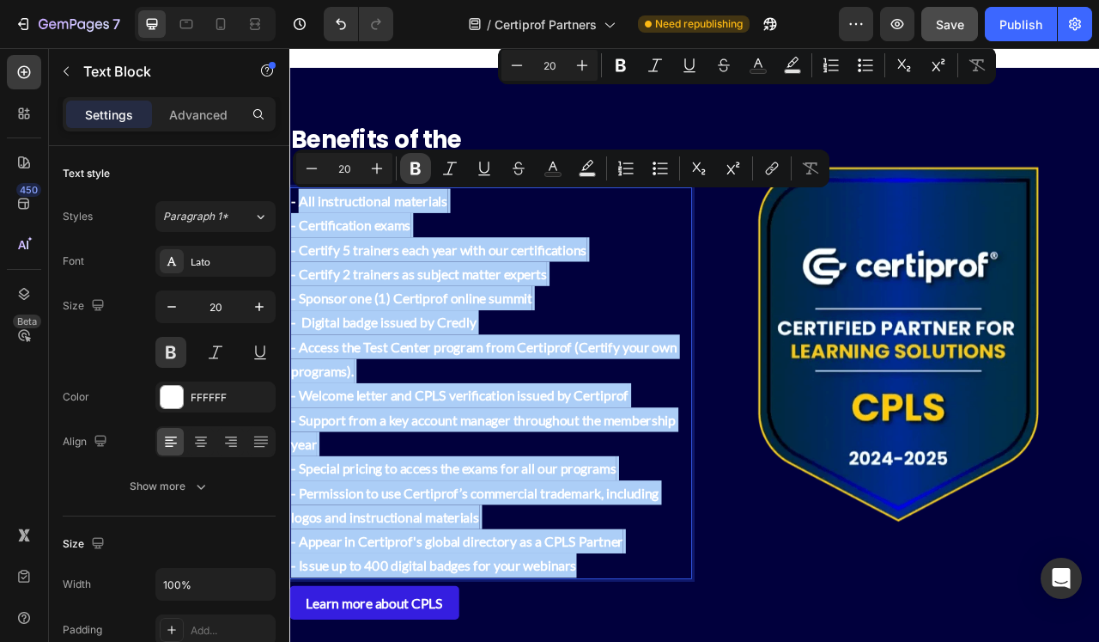
click at [399, 161] on div "Minus 20 Plus Bold Italic Underline Strikethrough Text Color Text Background Co…" at bounding box center [561, 168] width 530 height 31
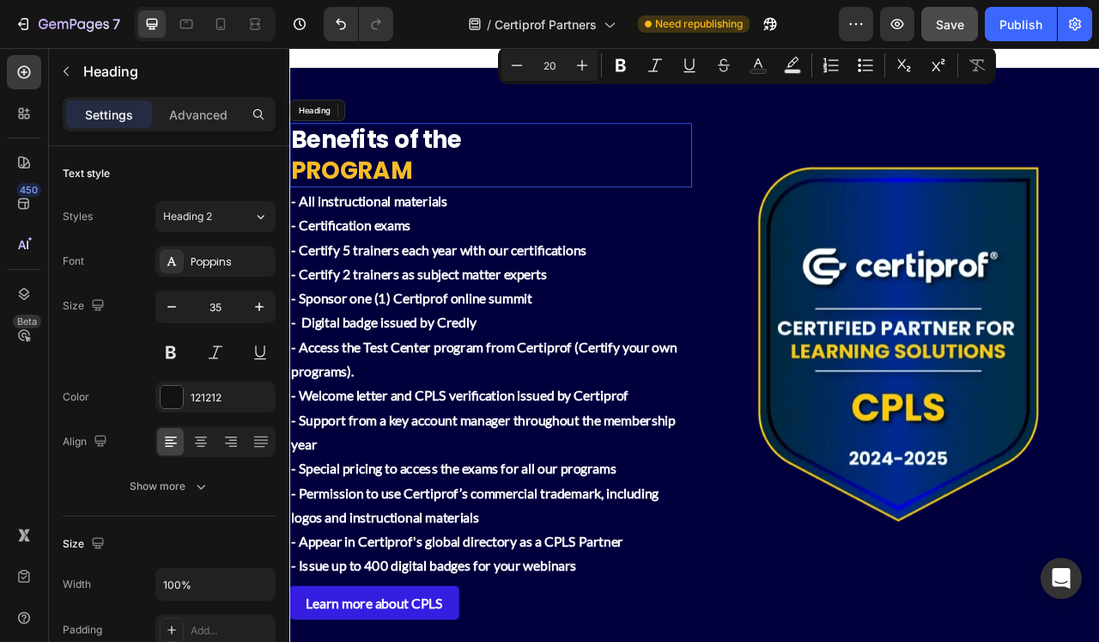
click at [466, 160] on strong "Benefits of the" at bounding box center [399, 164] width 217 height 42
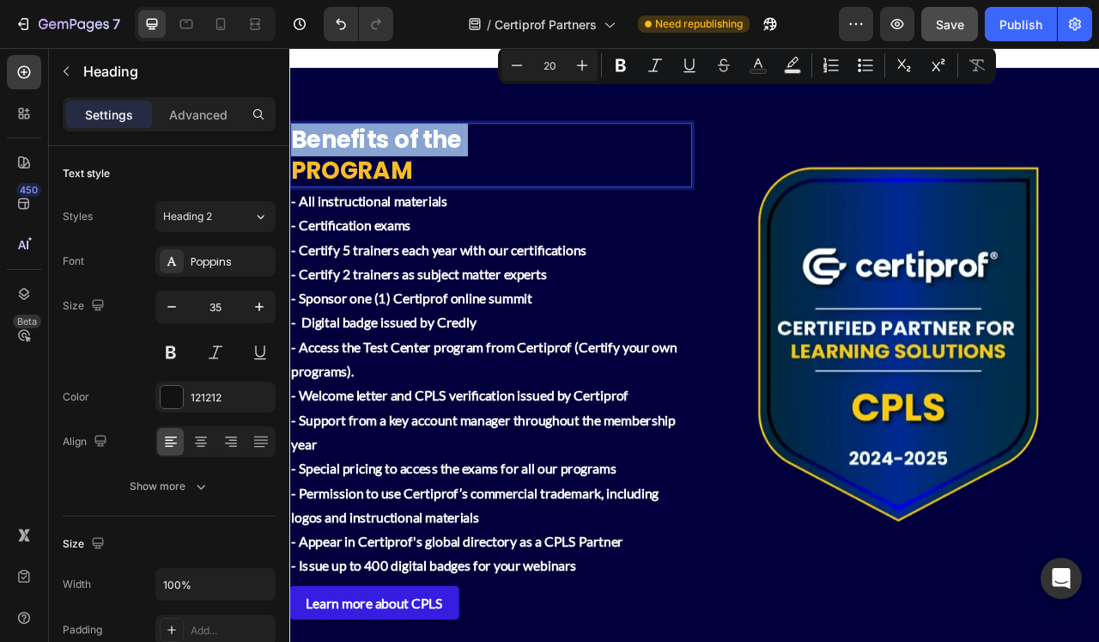
click at [466, 160] on strong "Benefits of the" at bounding box center [399, 164] width 217 height 42
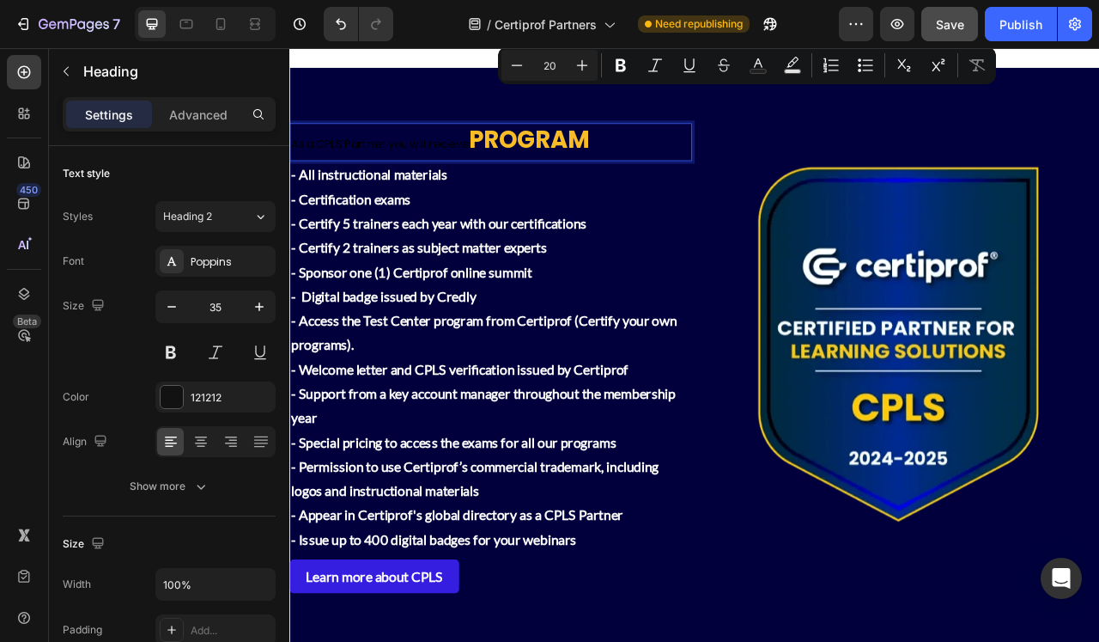
click at [511, 165] on span "As a CPLS Partner you will receive" at bounding box center [404, 171] width 226 height 20
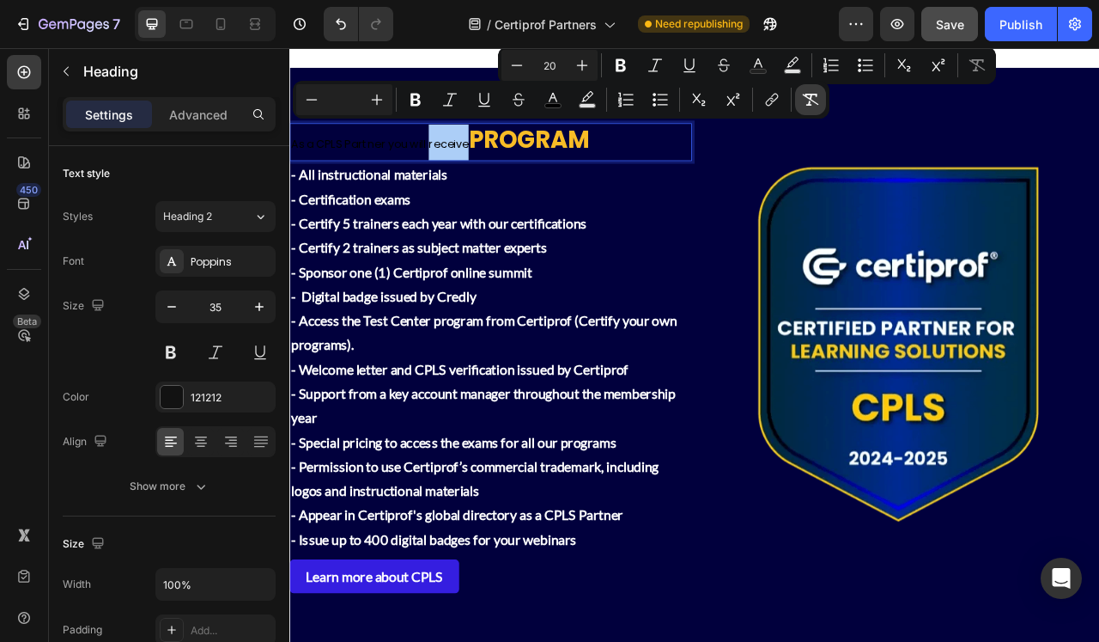
click at [810, 96] on icon "Editor contextual toolbar" at bounding box center [810, 99] width 17 height 17
type input "35"
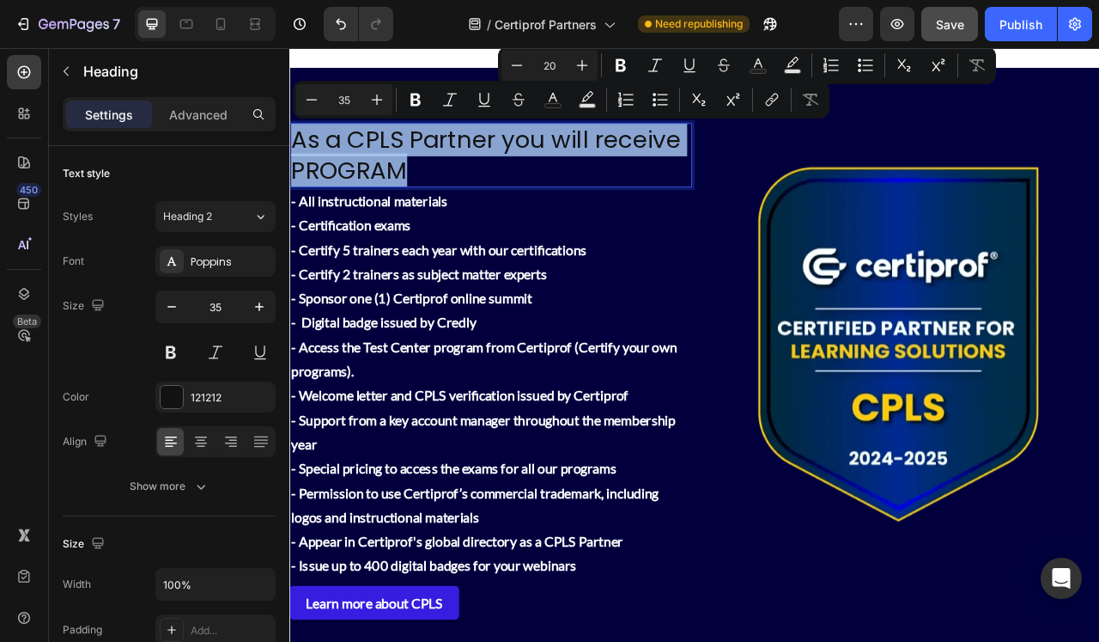
click at [574, 178] on p "As a CPLS Partner you will receive PROGRAM" at bounding box center [545, 184] width 508 height 78
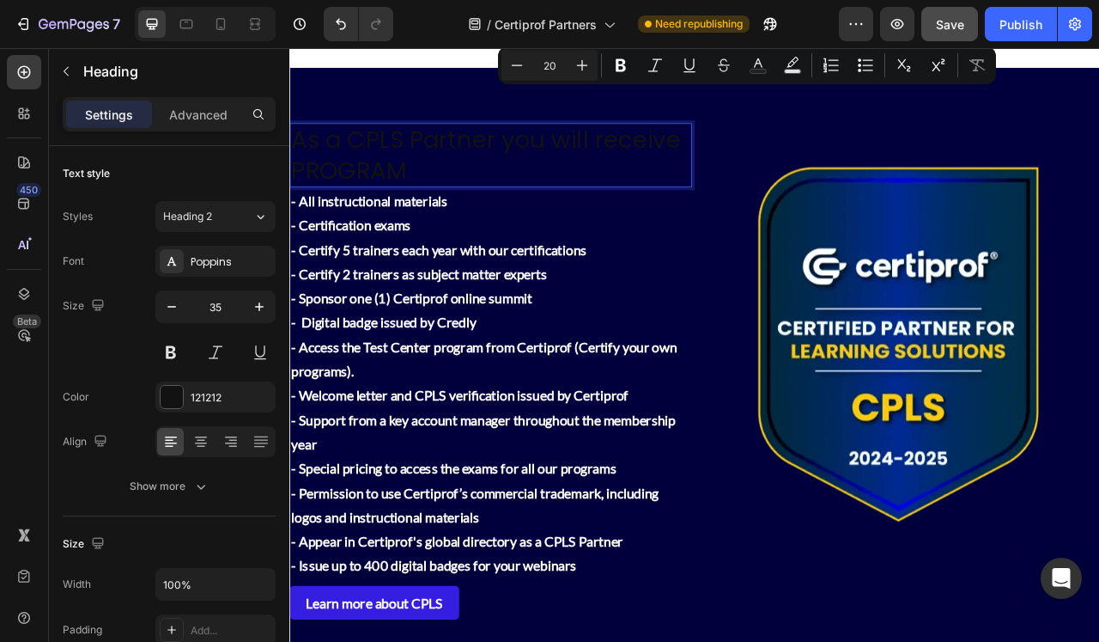
click at [471, 176] on p "As a CPLS Partner you will receive PROGRAM" at bounding box center [545, 184] width 508 height 78
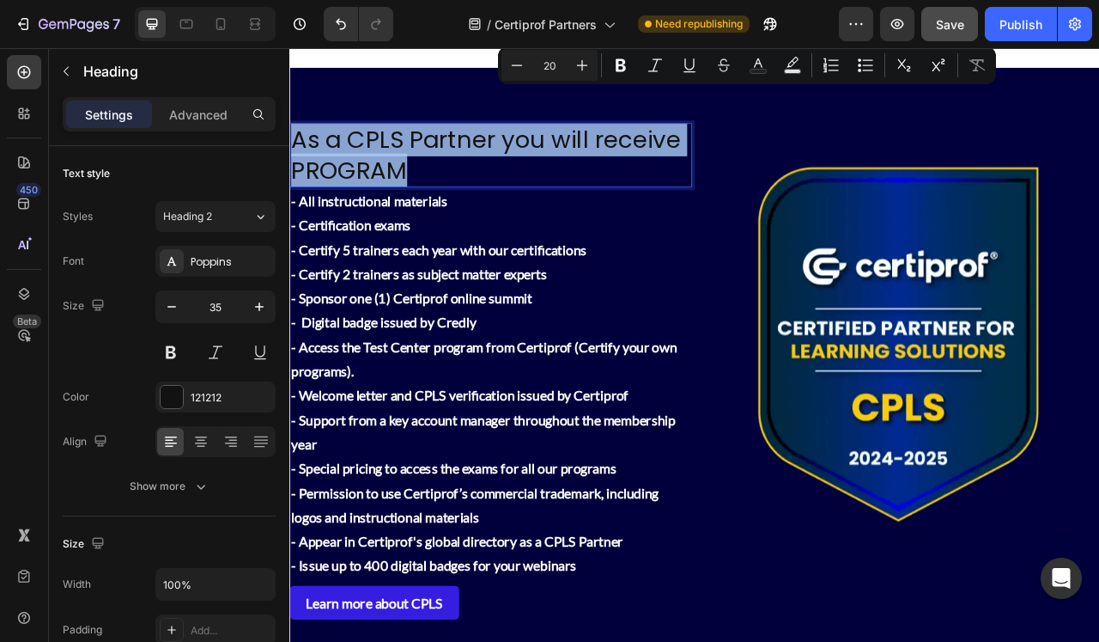
click at [471, 176] on p "As a CPLS Partner you will receive PROGRAM" at bounding box center [545, 184] width 508 height 78
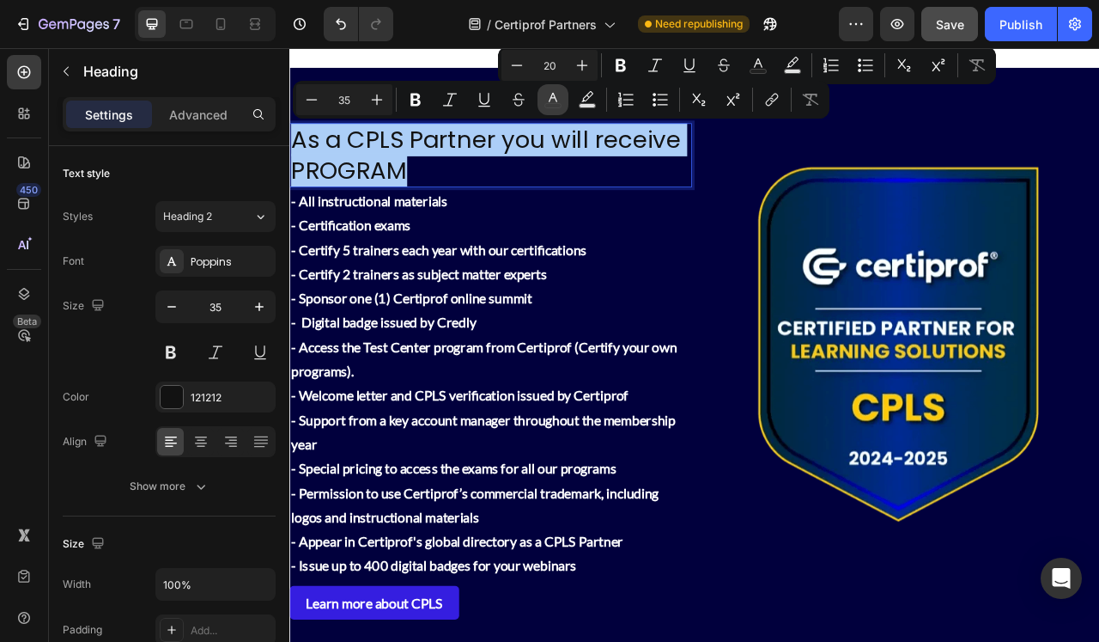
click at [559, 102] on icon "Editor contextual toolbar" at bounding box center [553, 99] width 17 height 17
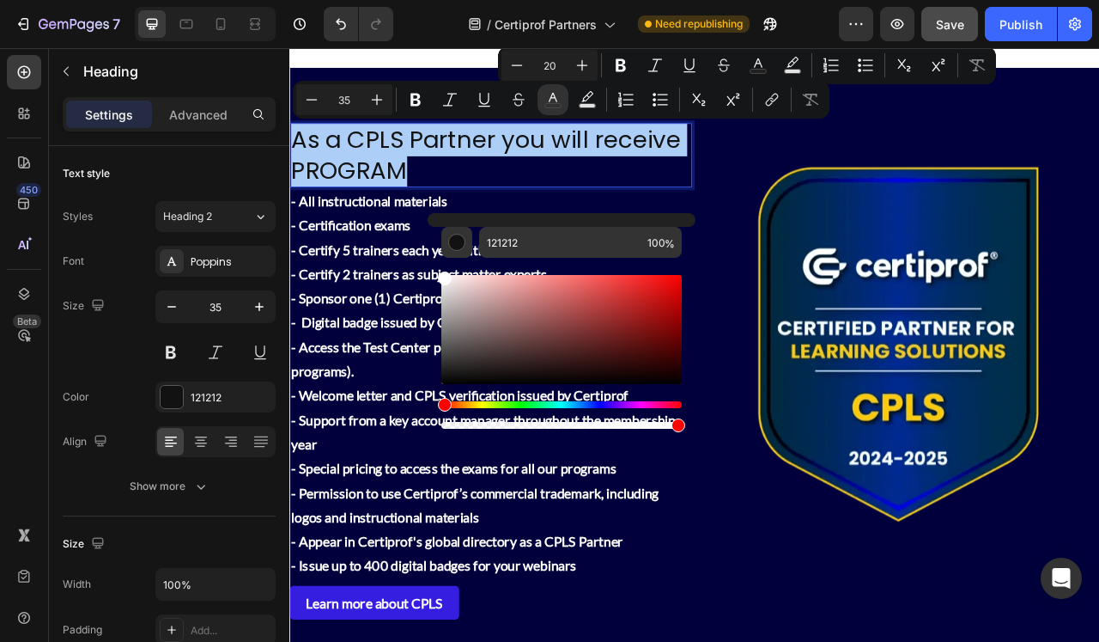
drag, startPoint x: 455, startPoint y: 365, endPoint x: 434, endPoint y: 275, distance: 92.7
click at [434, 275] on div "121212 100 %" at bounding box center [562, 322] width 268 height 219
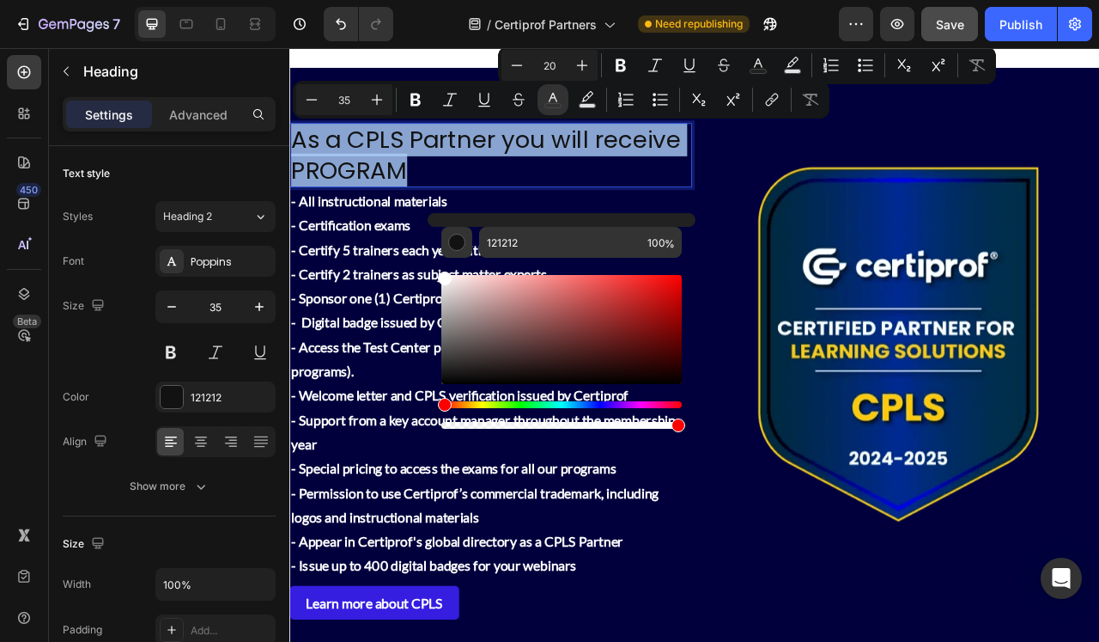
type input "FFFFFF"
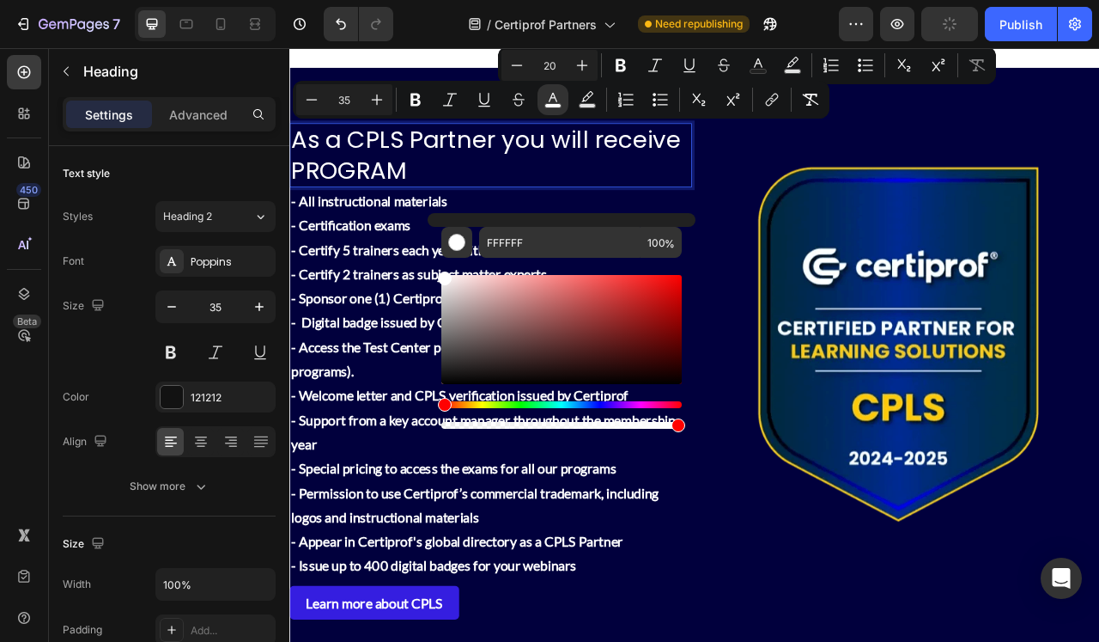
click at [419, 188] on span "As a CPLS Partner you will receive PROGRAM" at bounding box center [539, 184] width 496 height 82
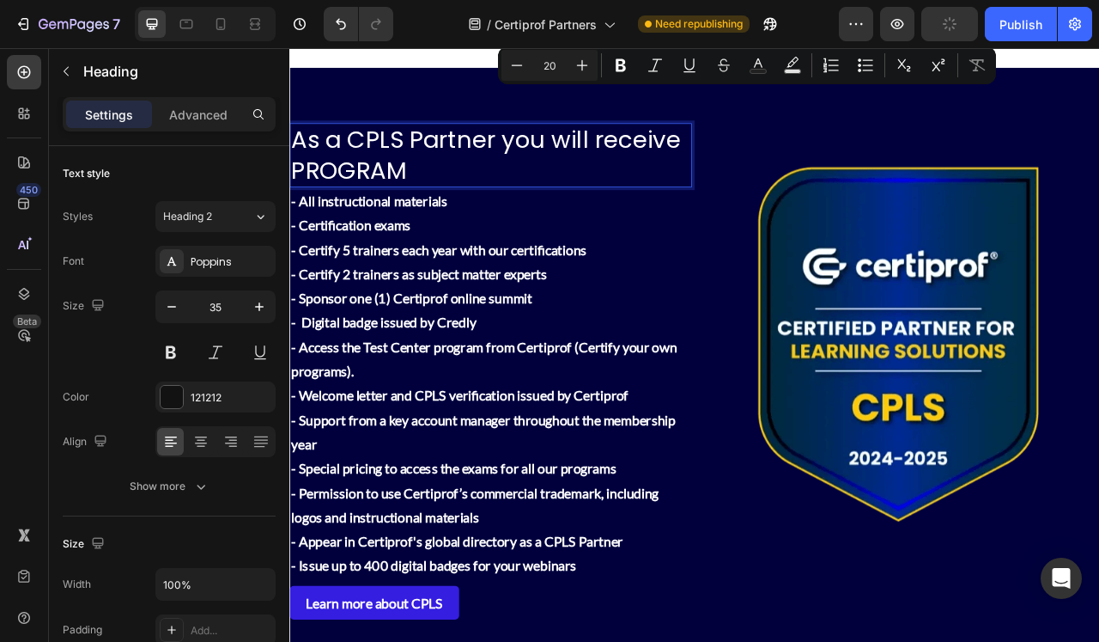
click at [399, 161] on span "As a CPLS Partner you will receive PROGRAM" at bounding box center [539, 184] width 496 height 82
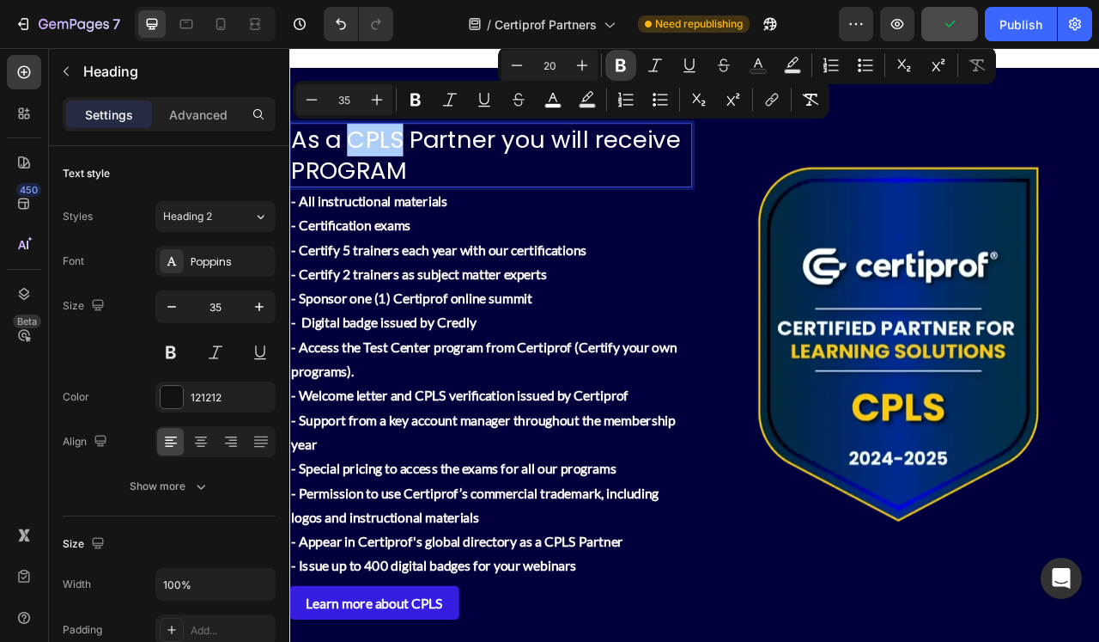
click at [618, 64] on icon "Editor contextual toolbar" at bounding box center [621, 65] width 10 height 13
type input "35"
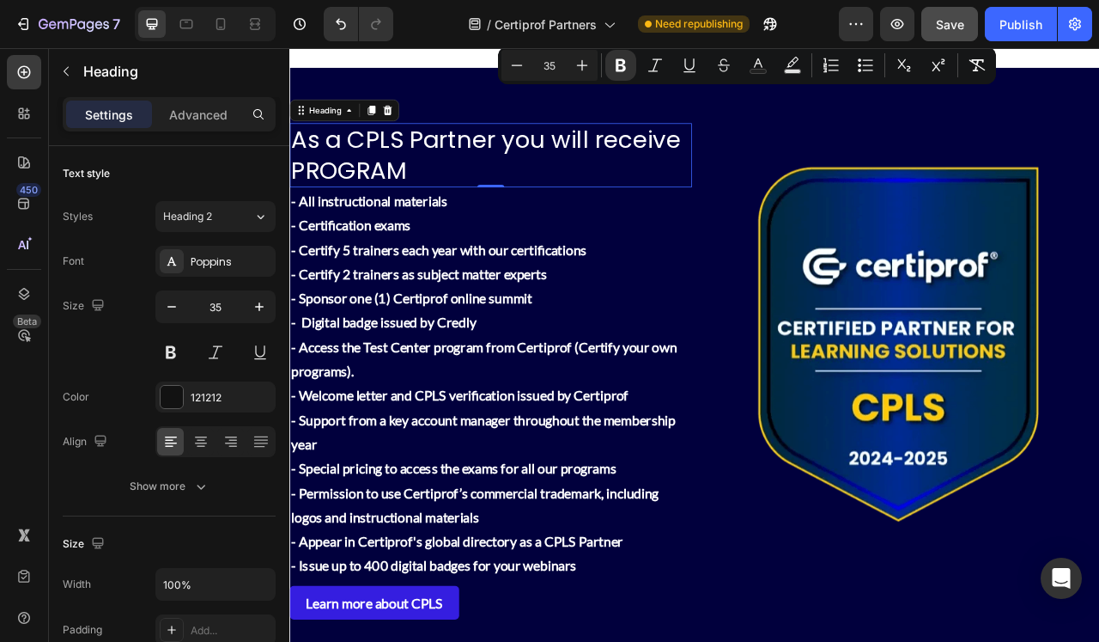
click at [614, 199] on p "As a CPLS Partner you will receive PROGRAM" at bounding box center [545, 184] width 508 height 78
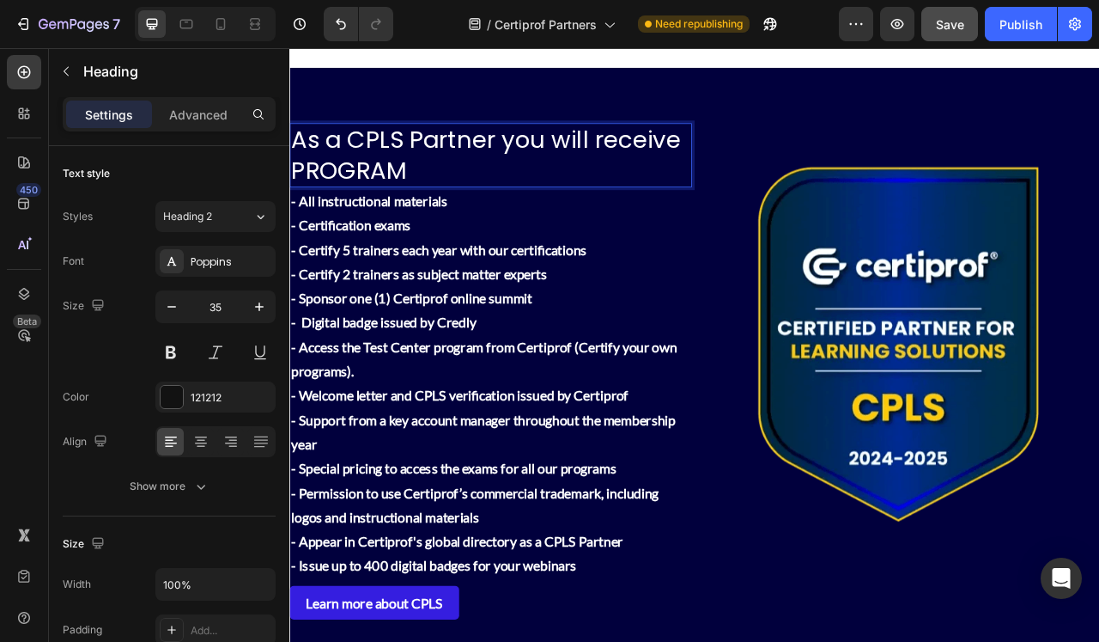
click at [365, 204] on span "As a CPLS Partner you will receive PROGRAM" at bounding box center [539, 184] width 496 height 82
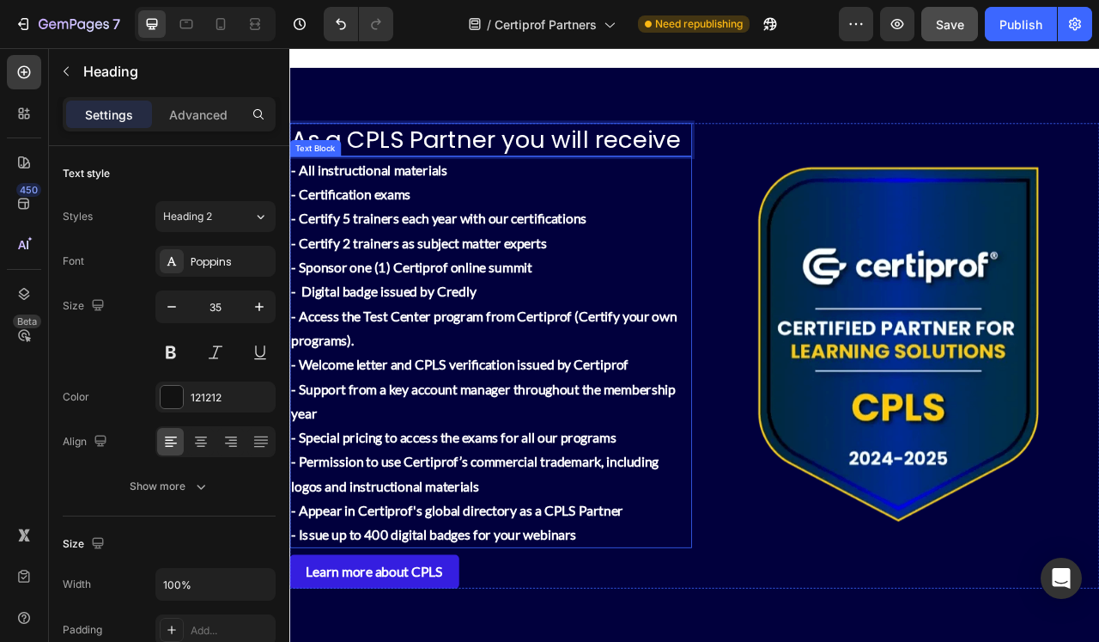
click at [407, 304] on p "- All instructional materials - Certification exams - Certify 5 trainers each y…" at bounding box center [545, 280] width 508 height 186
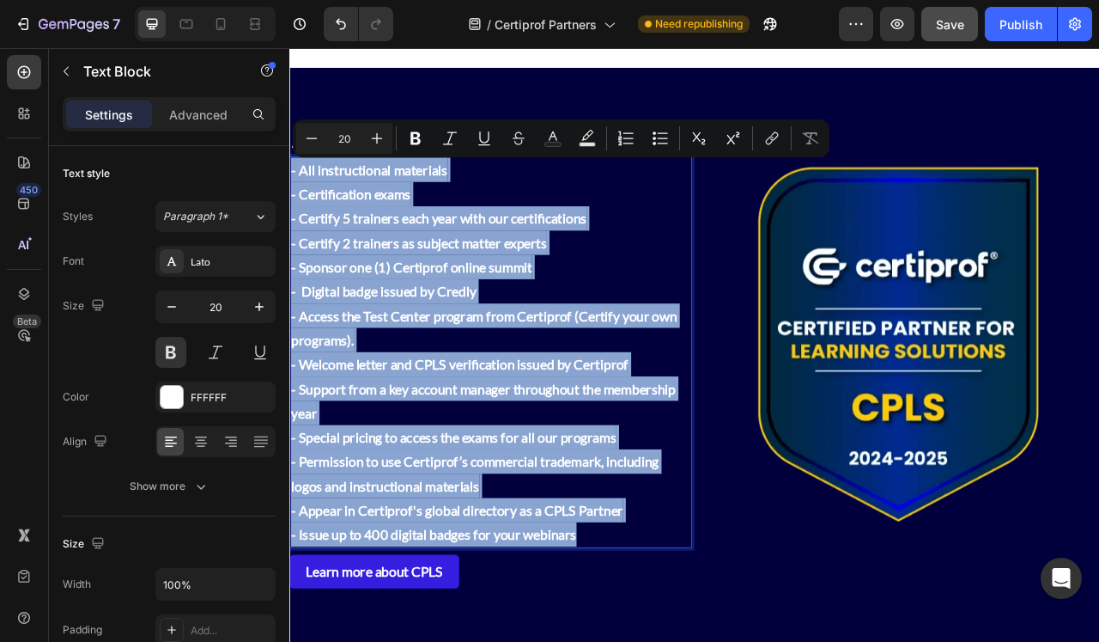
drag, startPoint x: 690, startPoint y: 660, endPoint x: 287, endPoint y: 204, distance: 608.5
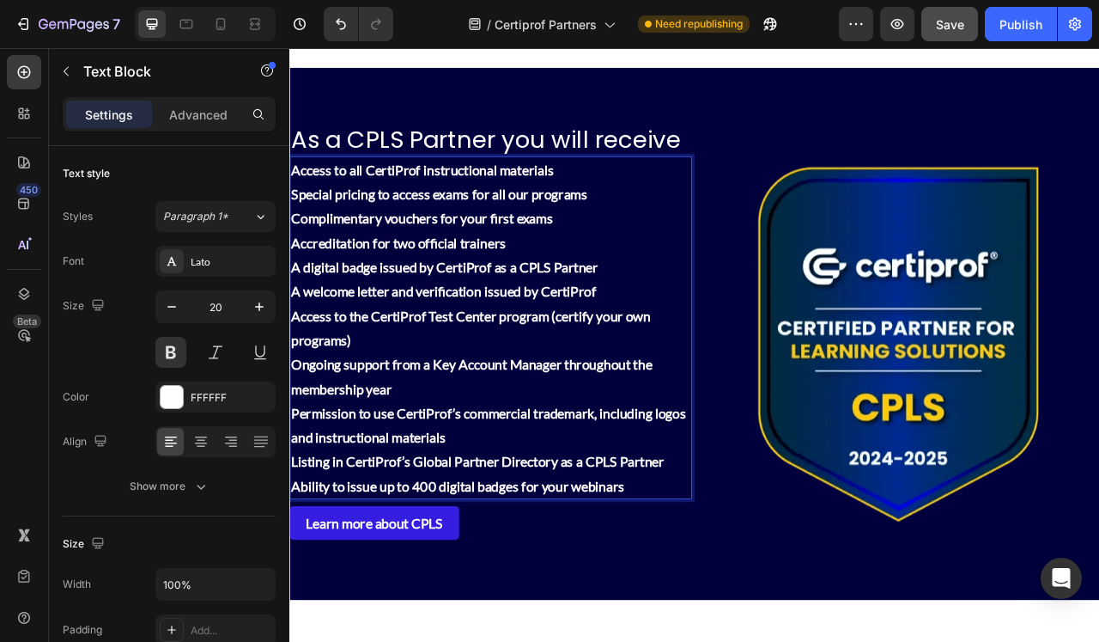
click at [429, 589] on p "Listing in CertiProf’s Global Partner Directory as a CPLS Partner" at bounding box center [545, 573] width 508 height 31
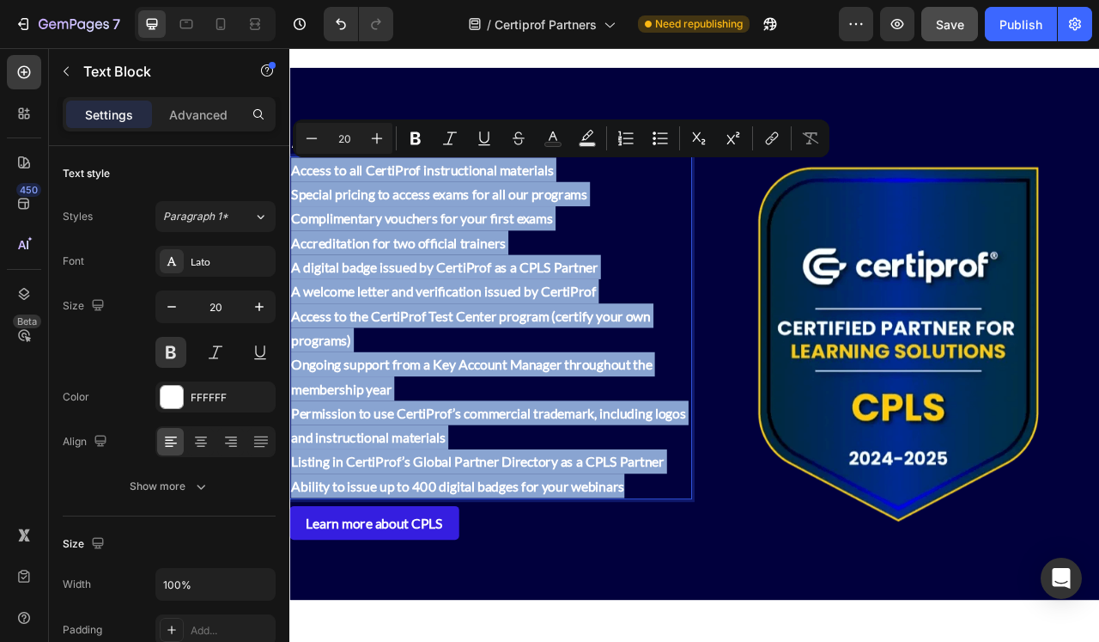
drag, startPoint x: 762, startPoint y: 637, endPoint x: 283, endPoint y: 206, distance: 644.6
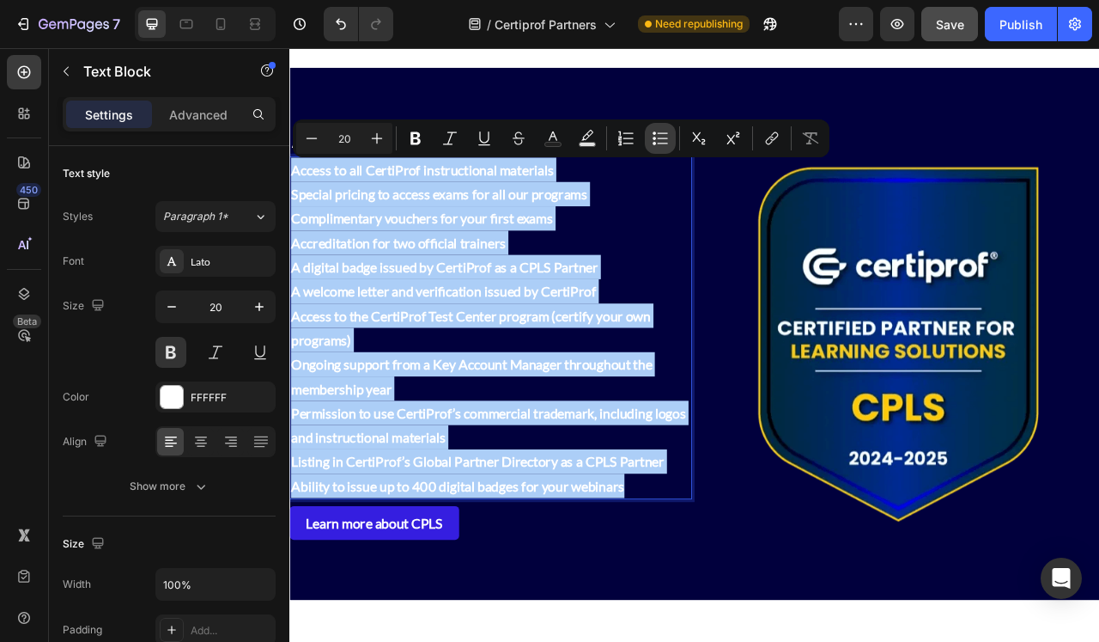
click at [658, 142] on icon "Editor contextual toolbar" at bounding box center [660, 138] width 17 height 17
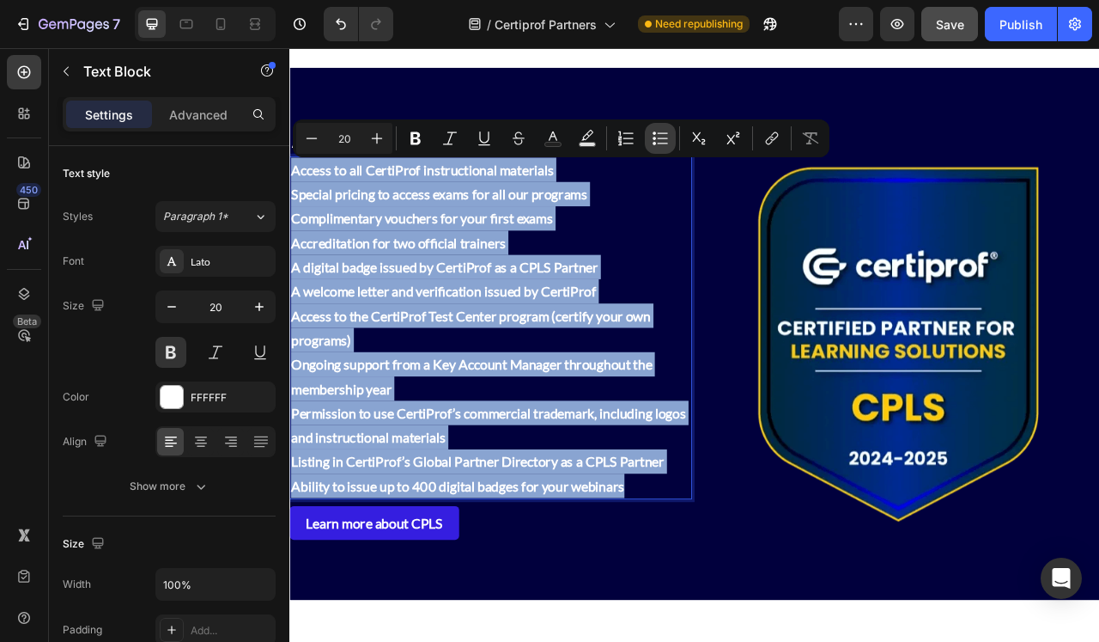
type input "20"
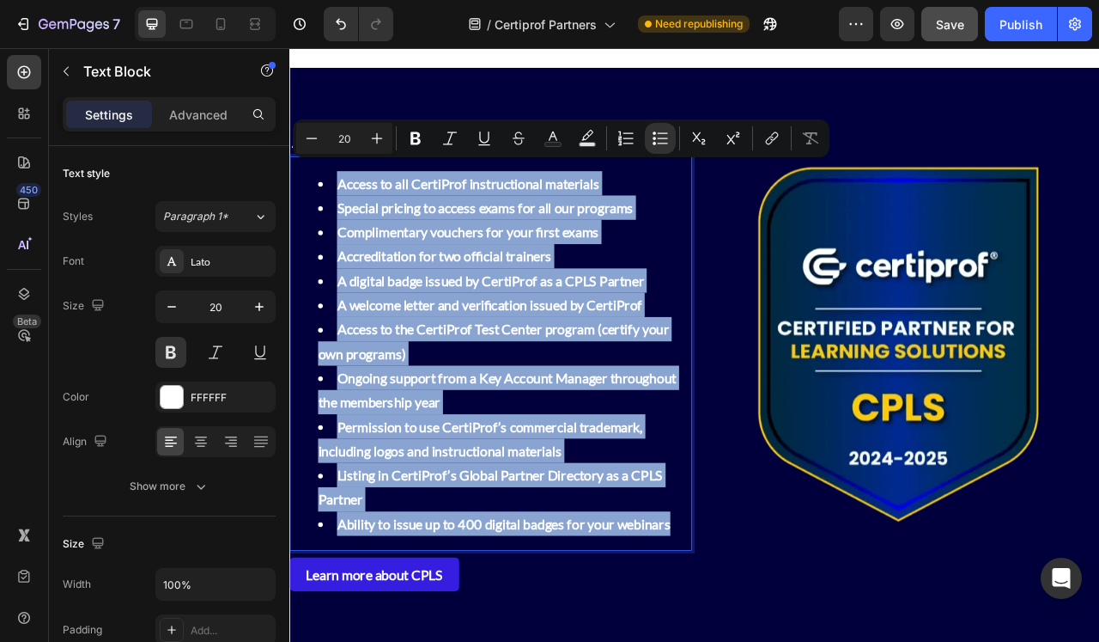
click at [594, 378] on li "A welcome letter and verification issued by CertiProf" at bounding box center [563, 374] width 474 height 31
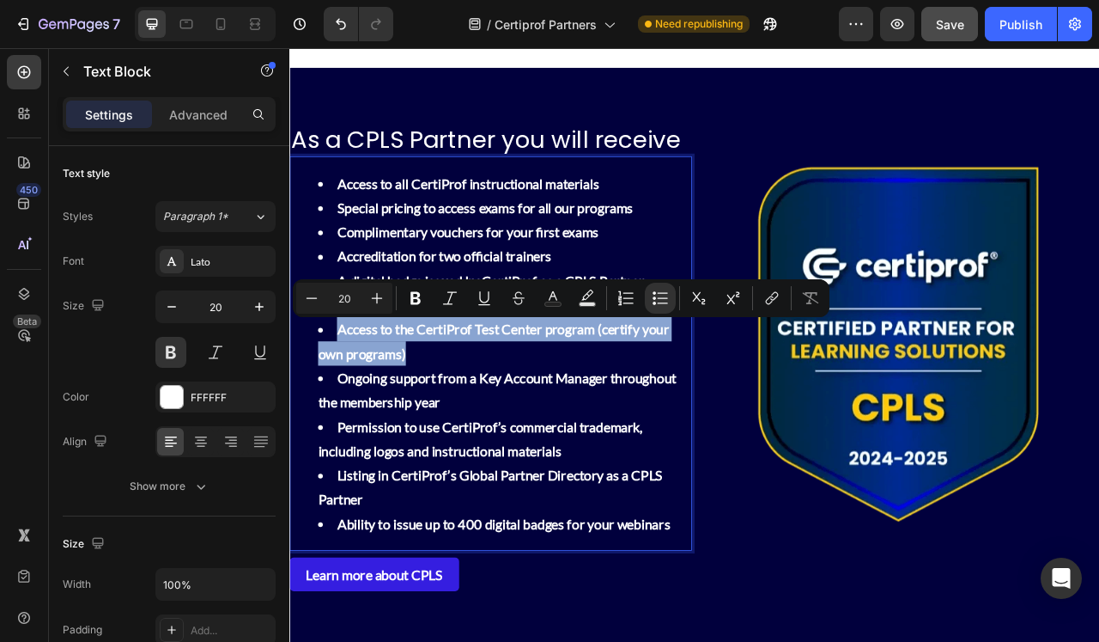
drag, startPoint x: 462, startPoint y: 432, endPoint x: 343, endPoint y: 410, distance: 121.5
click at [343, 410] on li "Access to the CertiProf Test Center program (certify your own programs)" at bounding box center [563, 421] width 474 height 62
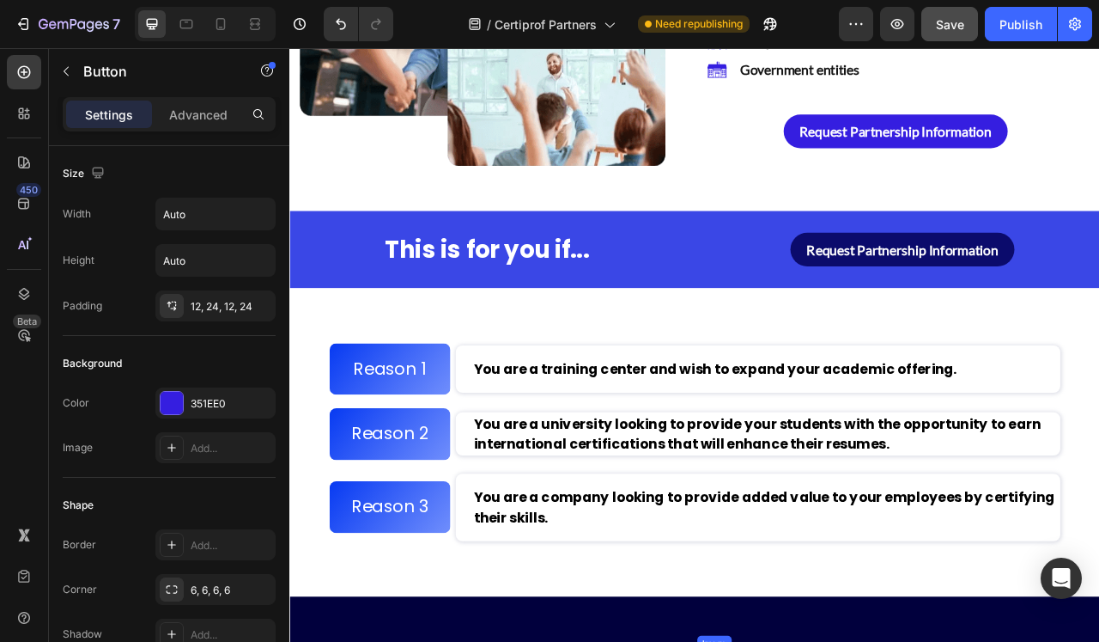
scroll to position [1950, 0]
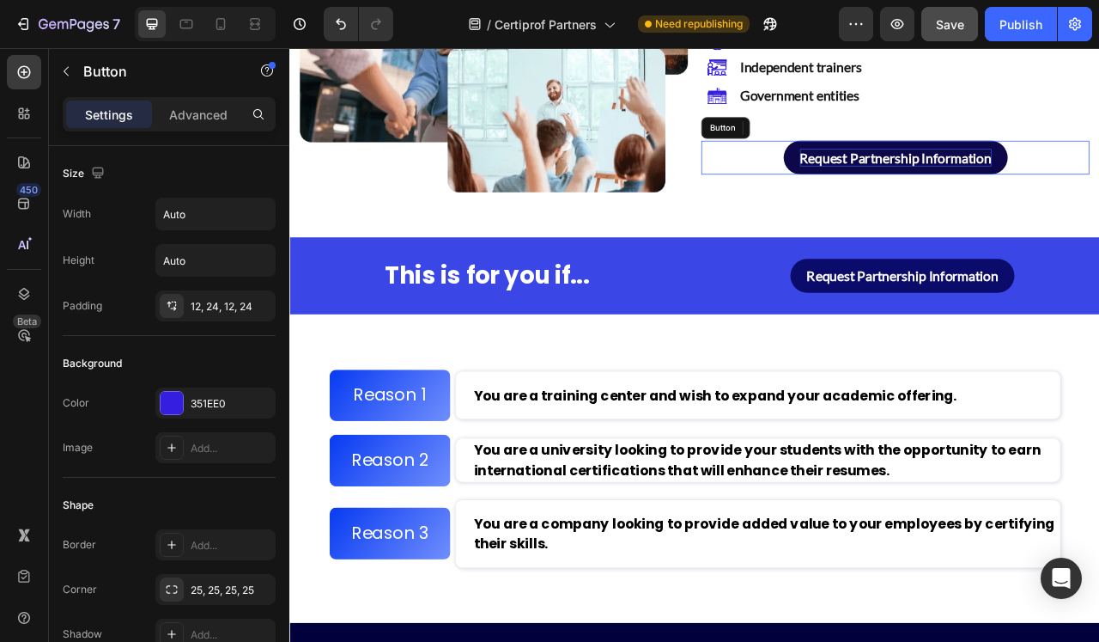
click at [1035, 192] on strong "Request Partnership Information" at bounding box center [1061, 187] width 244 height 21
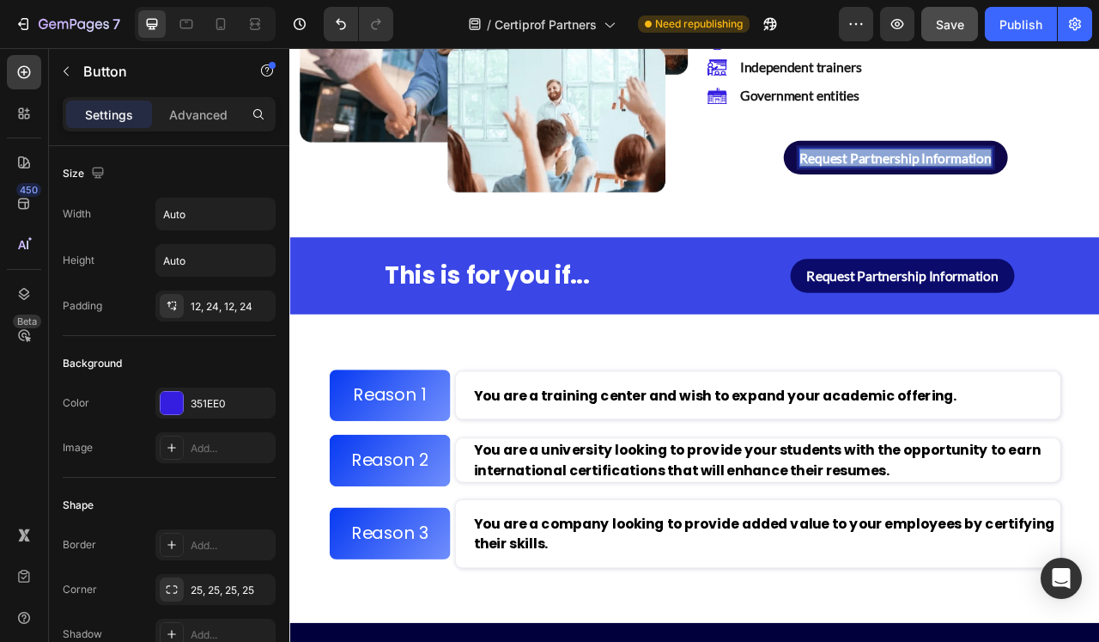
click at [1035, 192] on strong "Request Partnership Information" at bounding box center [1061, 187] width 244 height 21
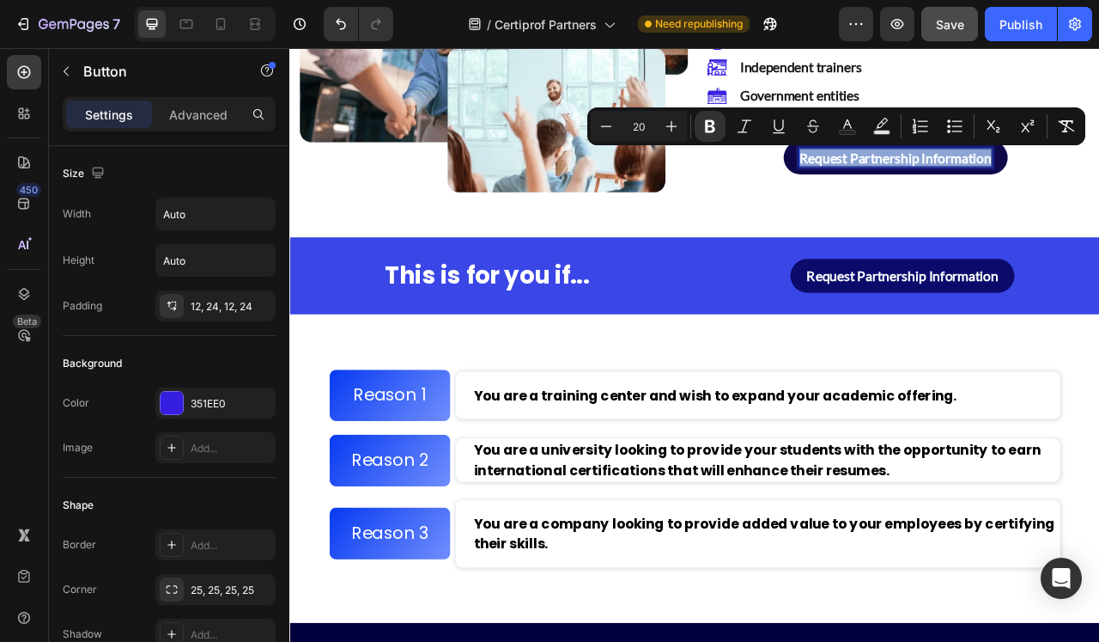
copy strong "Request Partnership Information"
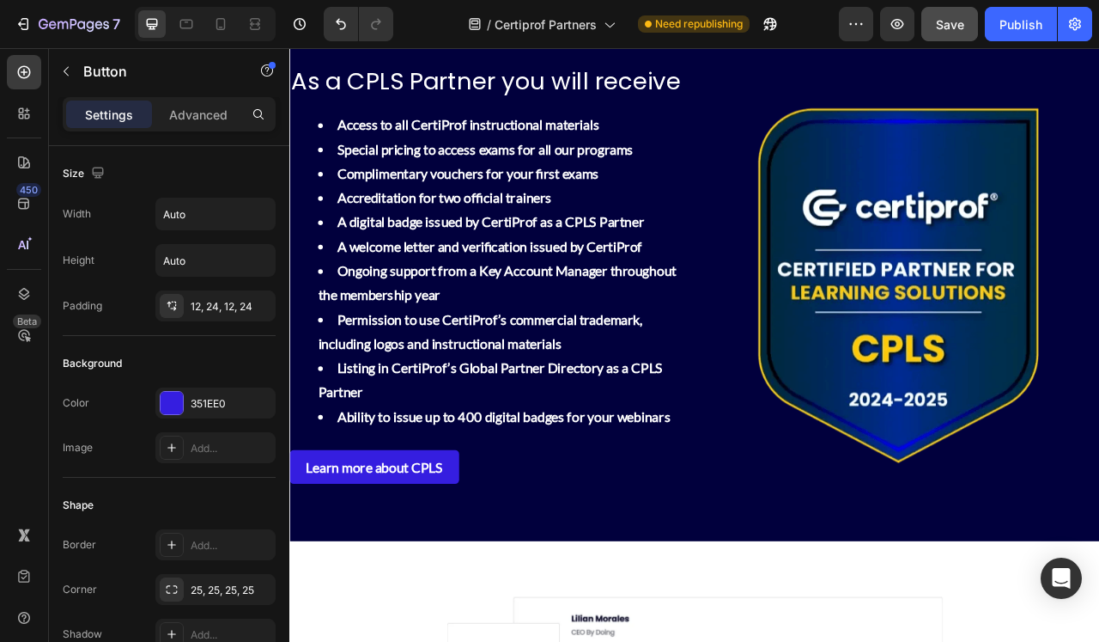
scroll to position [2818, 0]
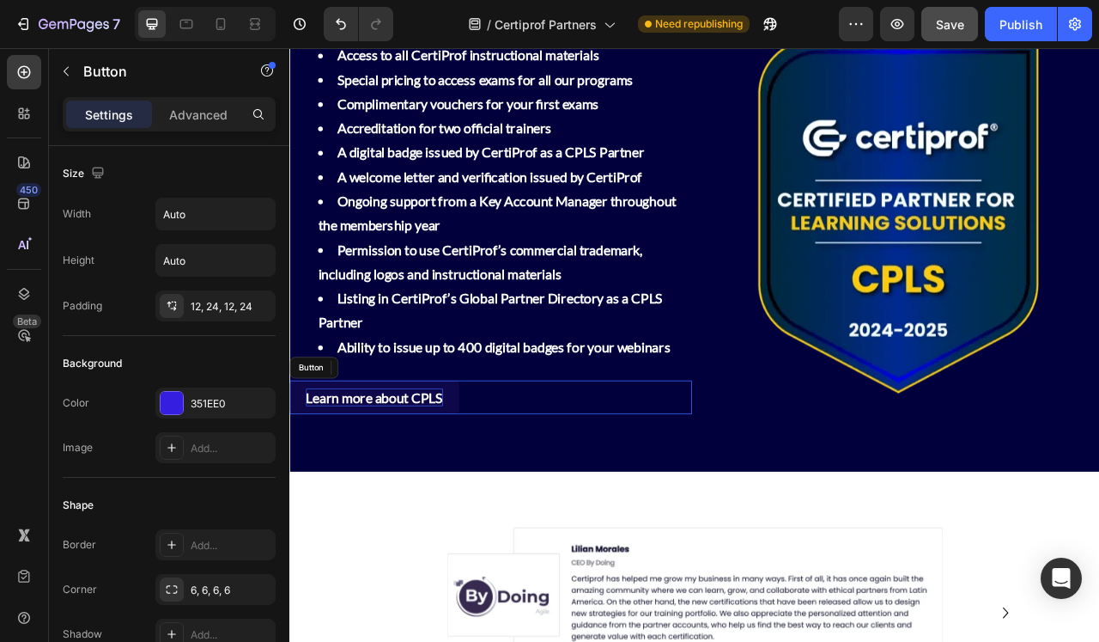
click at [434, 497] on p "Learn more about CPLS" at bounding box center [397, 492] width 174 height 22
click at [434, 498] on p "Learn more about CPLS" at bounding box center [397, 492] width 174 height 22
click at [523, 490] on strong "Request Partnership Information" at bounding box center [432, 492] width 244 height 21
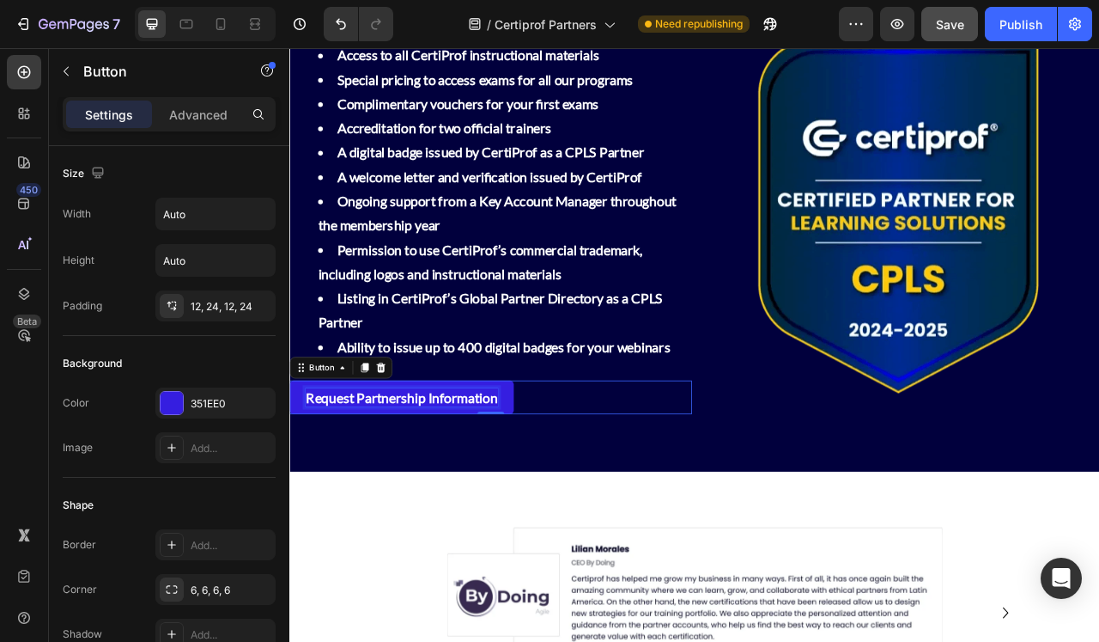
click at [681, 501] on div "Request Partnership Information Button 0" at bounding box center [545, 492] width 512 height 43
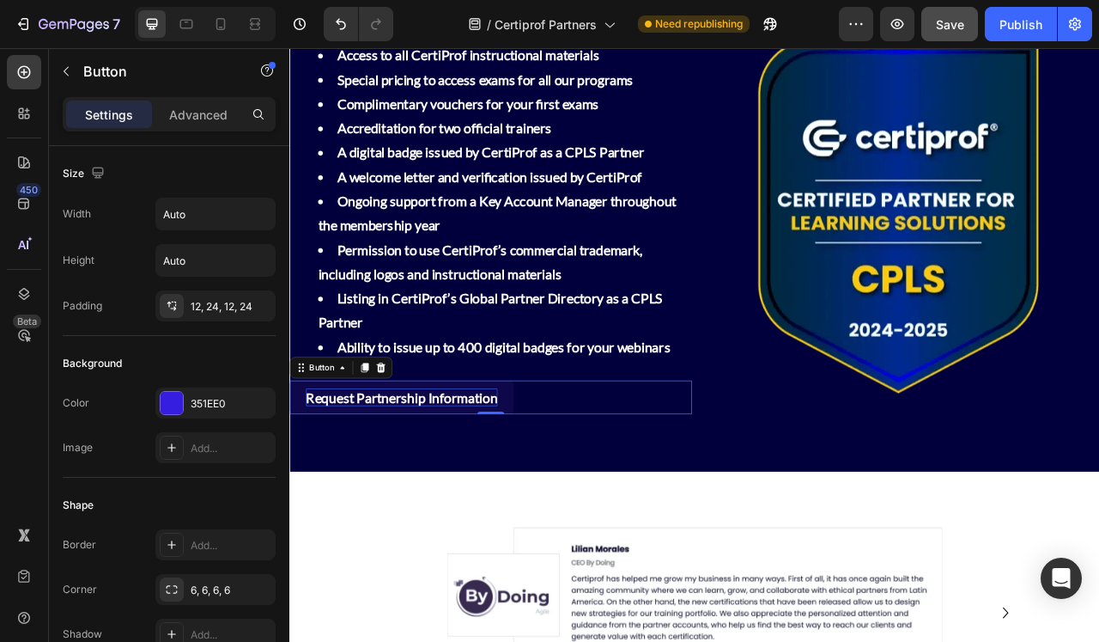
click at [514, 490] on strong "Request Partnership Information" at bounding box center [432, 492] width 244 height 21
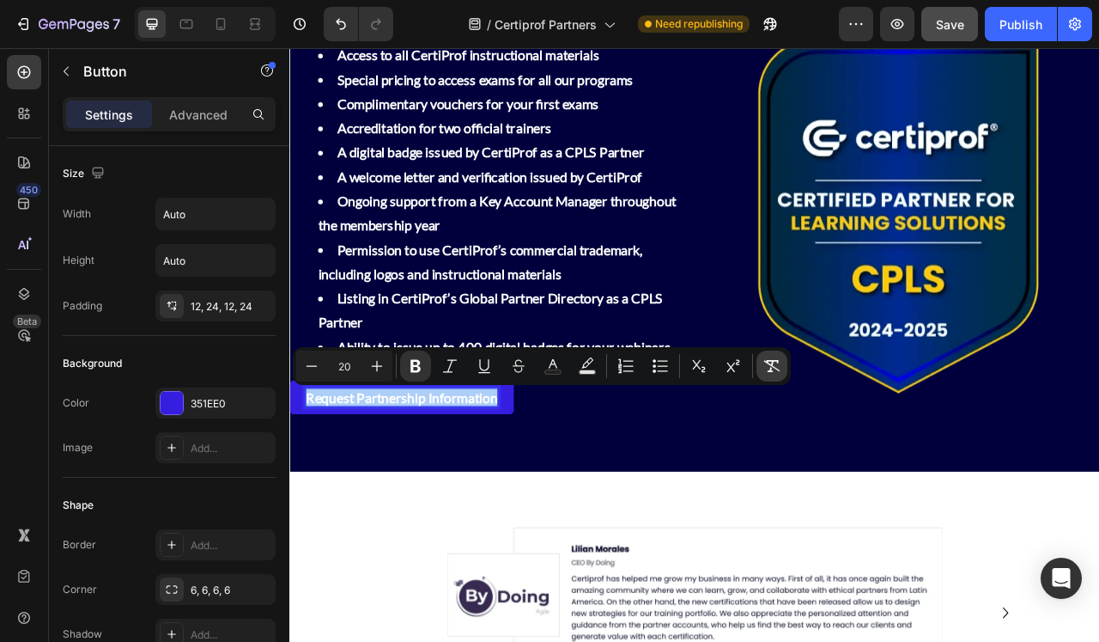
click at [767, 367] on icon "Editor contextual toolbar" at bounding box center [772, 365] width 17 height 17
click at [556, 362] on icon "Editor contextual toolbar" at bounding box center [553, 365] width 17 height 17
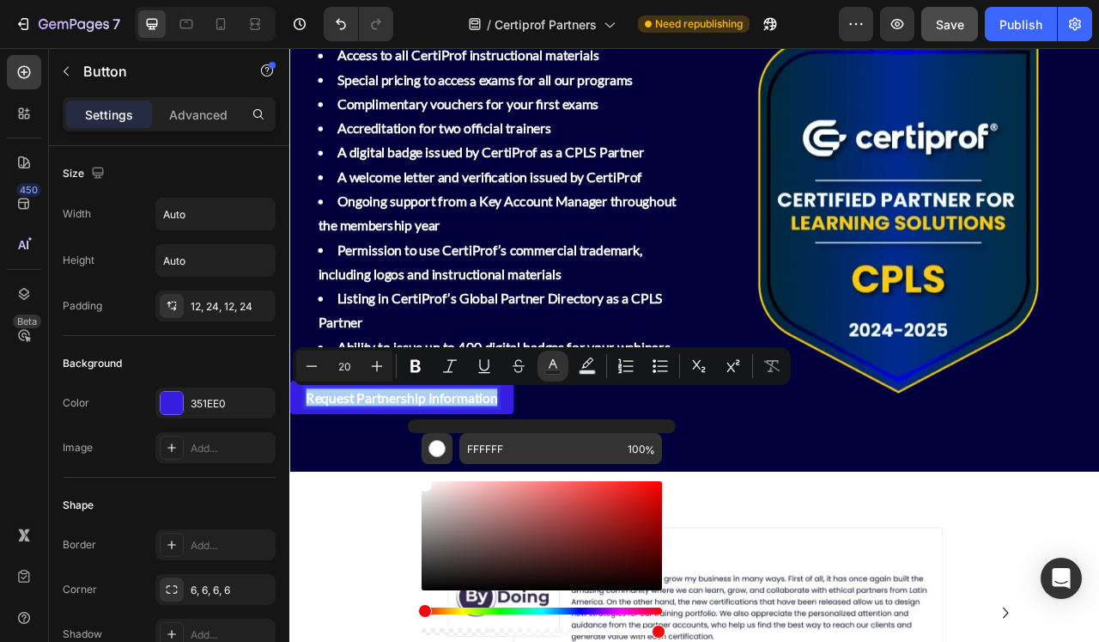
drag, startPoint x: 438, startPoint y: 502, endPoint x: 417, endPoint y: 477, distance: 32.3
click at [417, 477] on div "FFFFFF 100 %" at bounding box center [542, 528] width 268 height 219
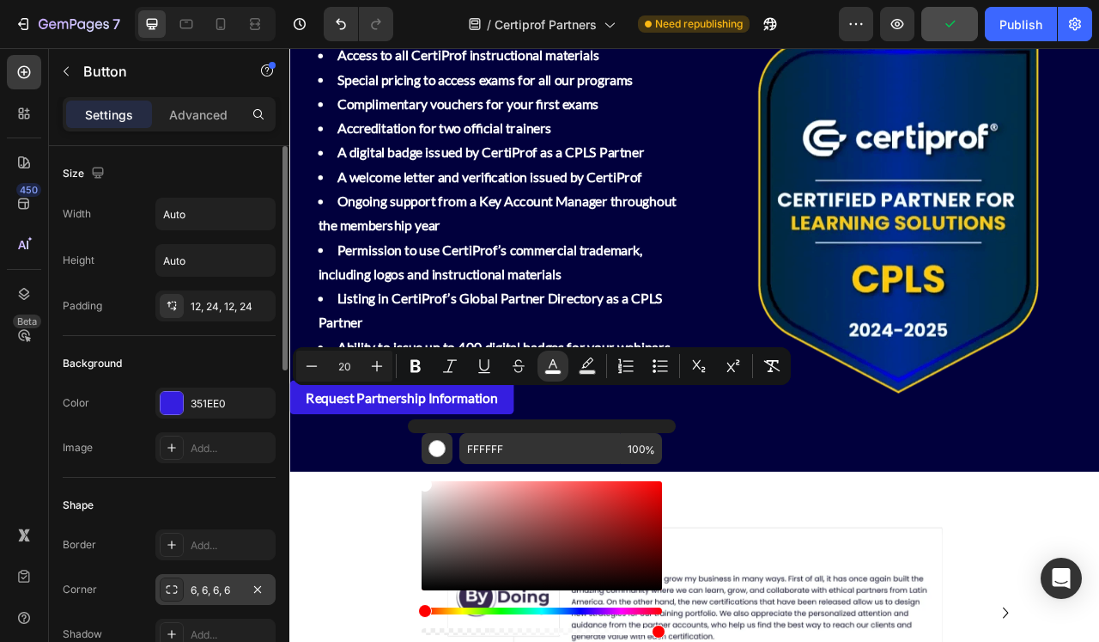
click at [222, 599] on div "6, 6, 6, 6" at bounding box center [215, 589] width 120 height 31
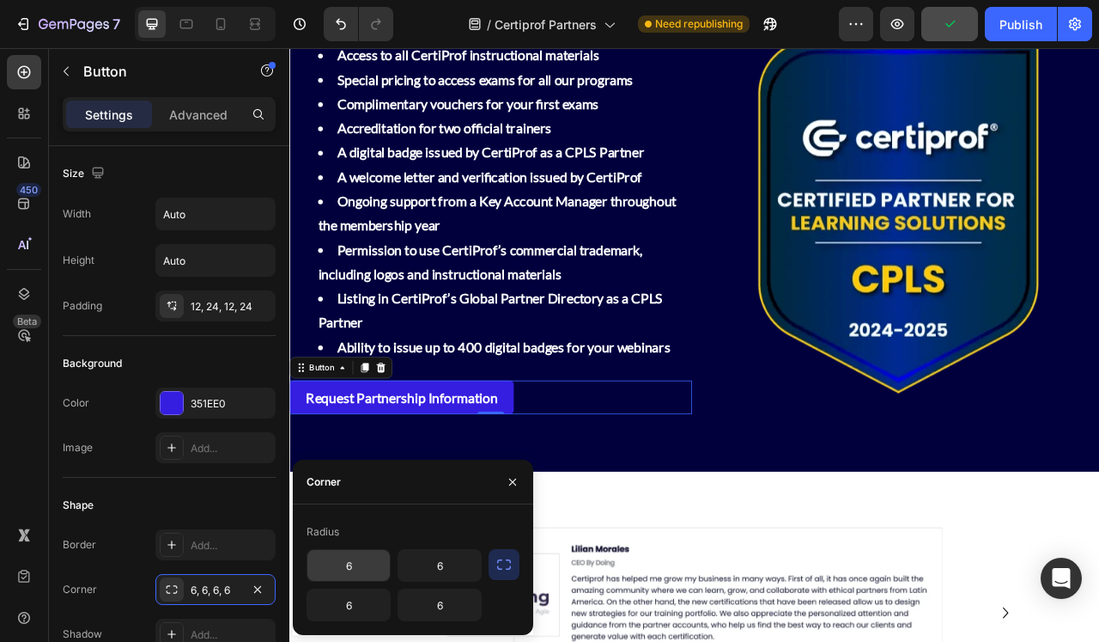
click at [356, 573] on input "6" at bounding box center [348, 565] width 82 height 31
type input "25"
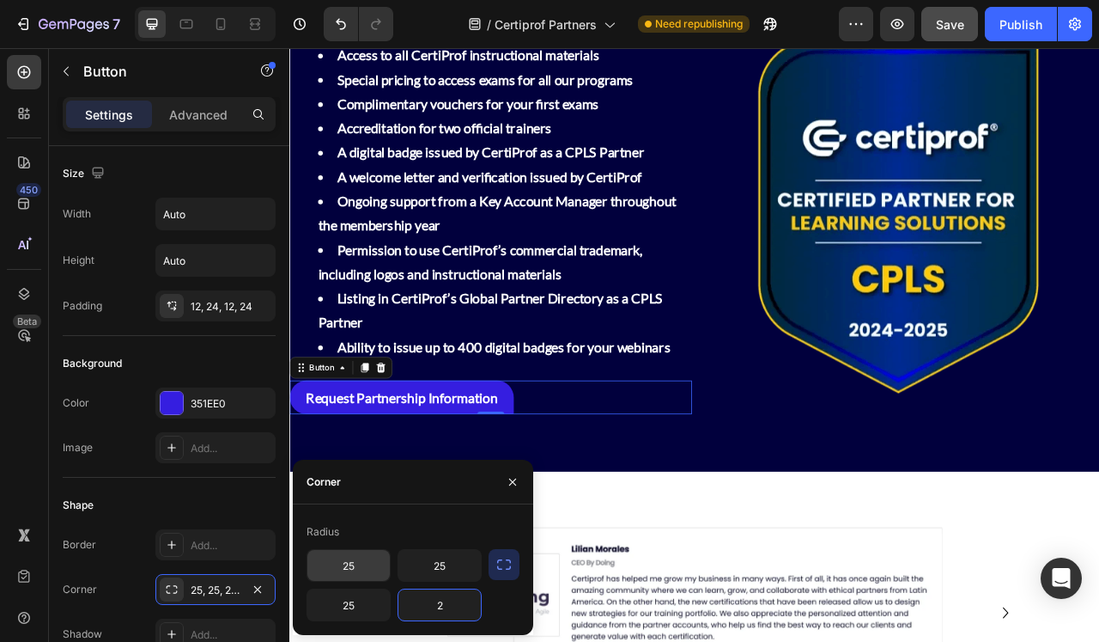
type input "25"
click at [855, 533] on div "⁠⁠⁠⁠⁠⁠⁠ As a CPLS Partner you will receive Heading Access to all CertiProf inst…" at bounding box center [804, 248] width 1031 height 622
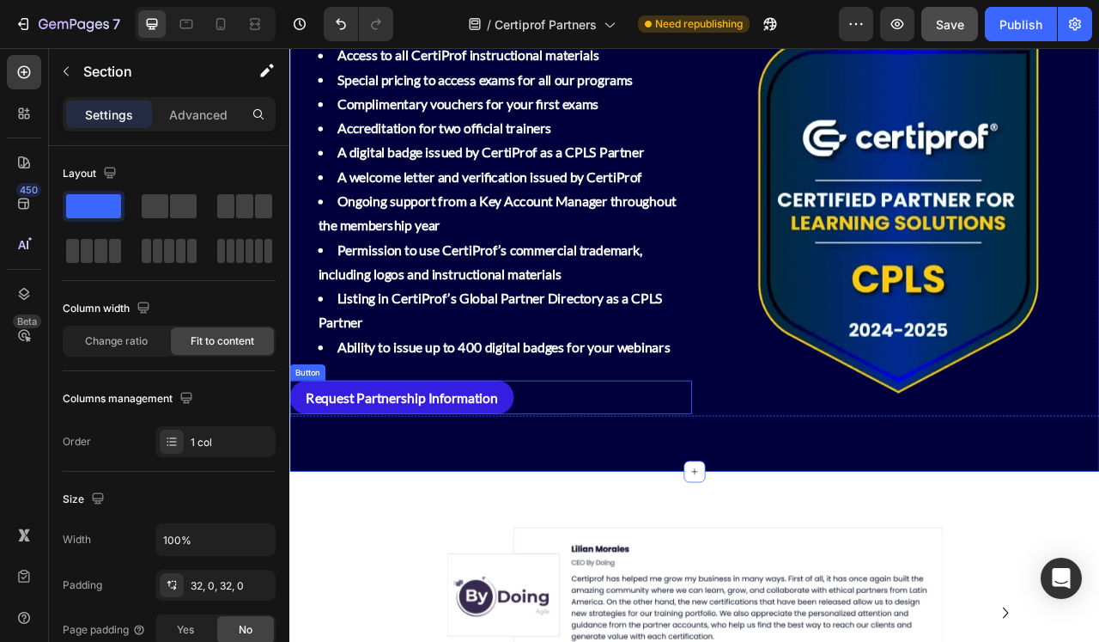
click at [634, 490] on div "Request Partnership Information Button" at bounding box center [545, 492] width 512 height 43
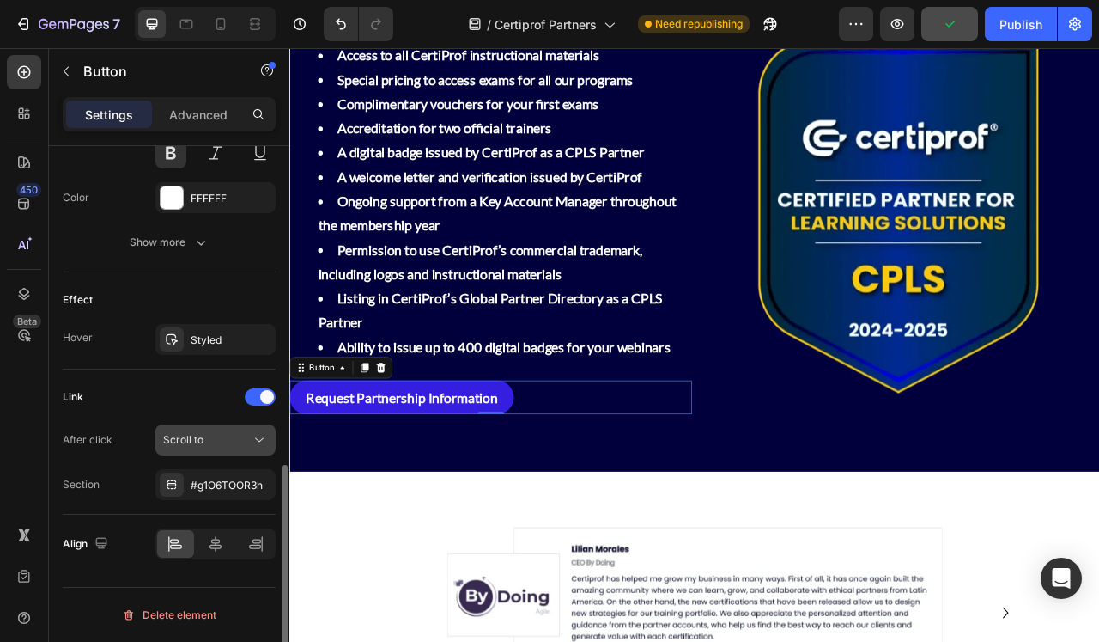
scroll to position [776, 0]
click at [211, 539] on icon at bounding box center [215, 544] width 17 height 17
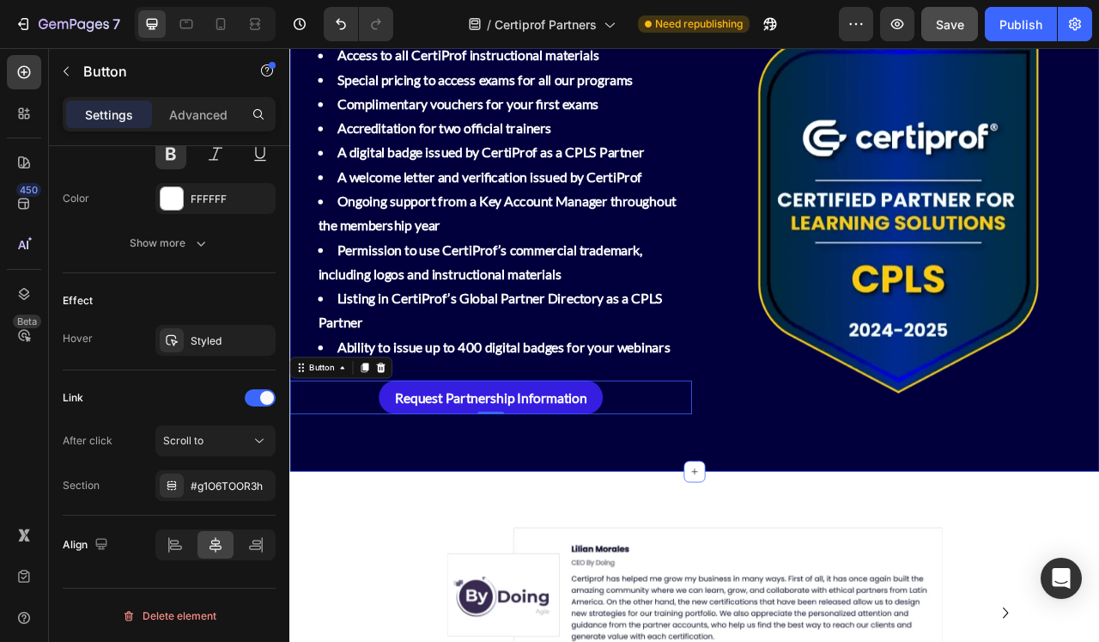
click at [886, 549] on div "⁠⁠⁠⁠⁠⁠⁠ As a CPLS Partner you will receive Heading Access to all CertiProf inst…" at bounding box center [804, 248] width 1031 height 622
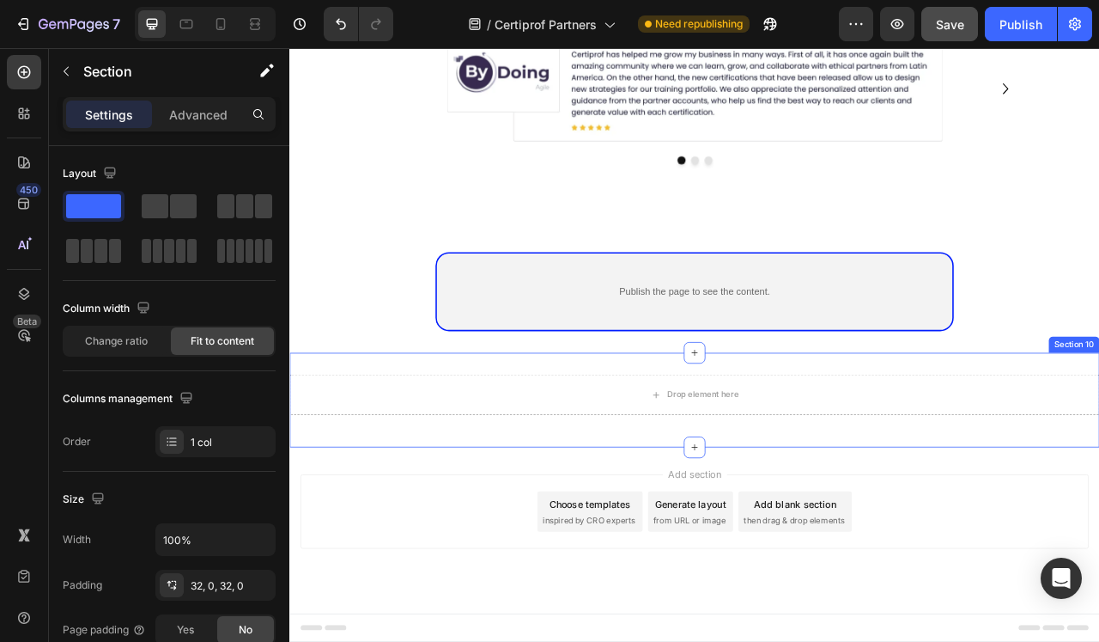
scroll to position [3484, 0]
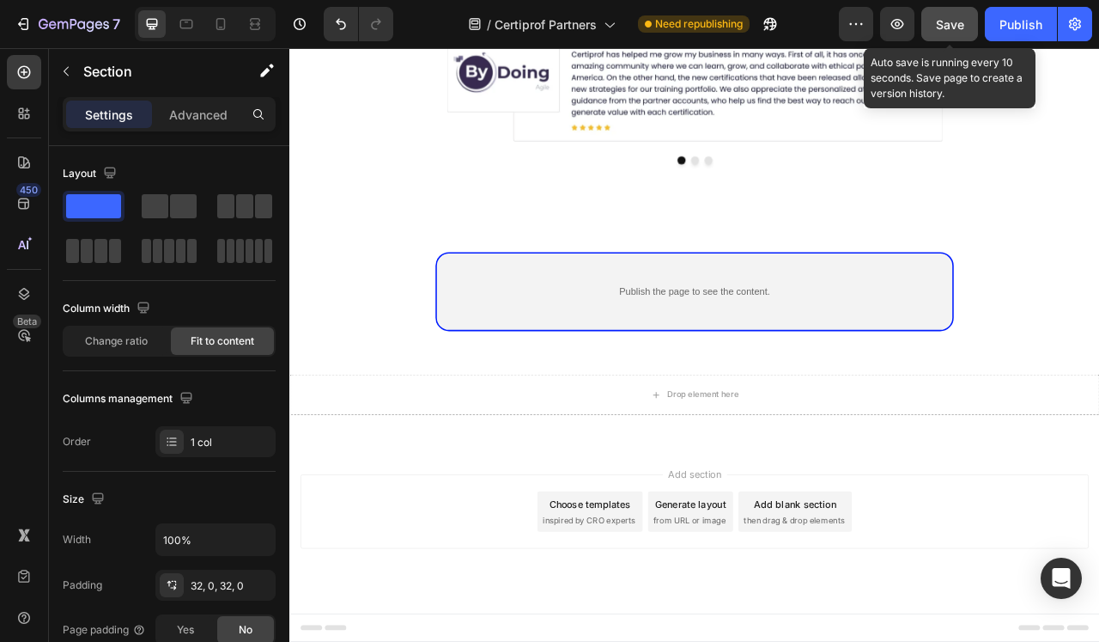
click at [959, 27] on span "Save" at bounding box center [950, 24] width 28 height 15
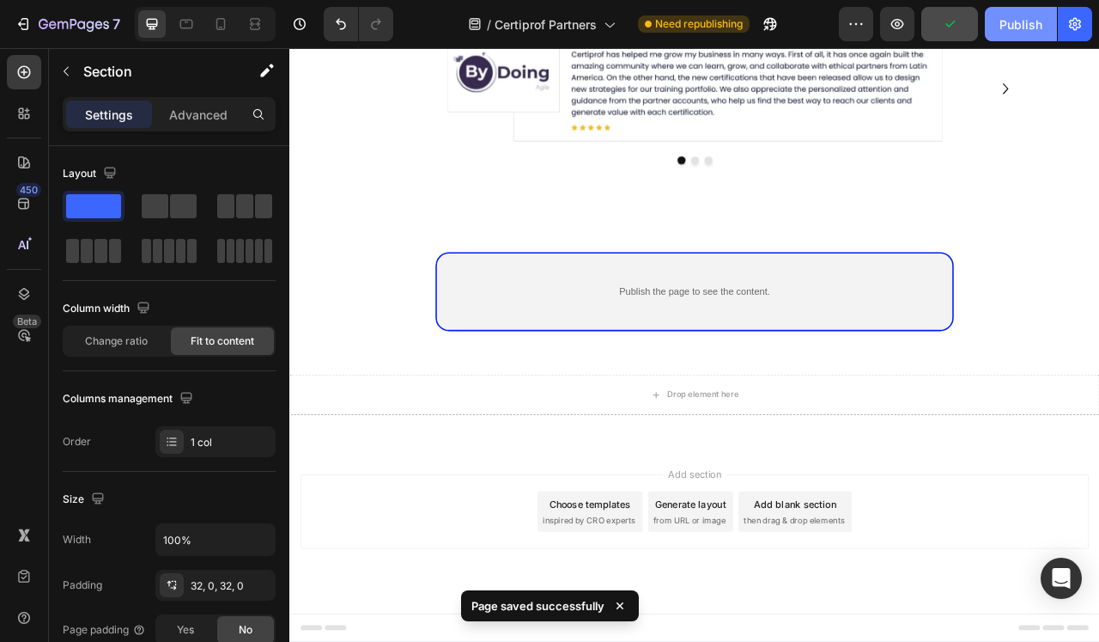
click at [1027, 28] on div "Publish" at bounding box center [1021, 24] width 43 height 18
click at [1083, 28] on icon "button" at bounding box center [1075, 23] width 17 height 17
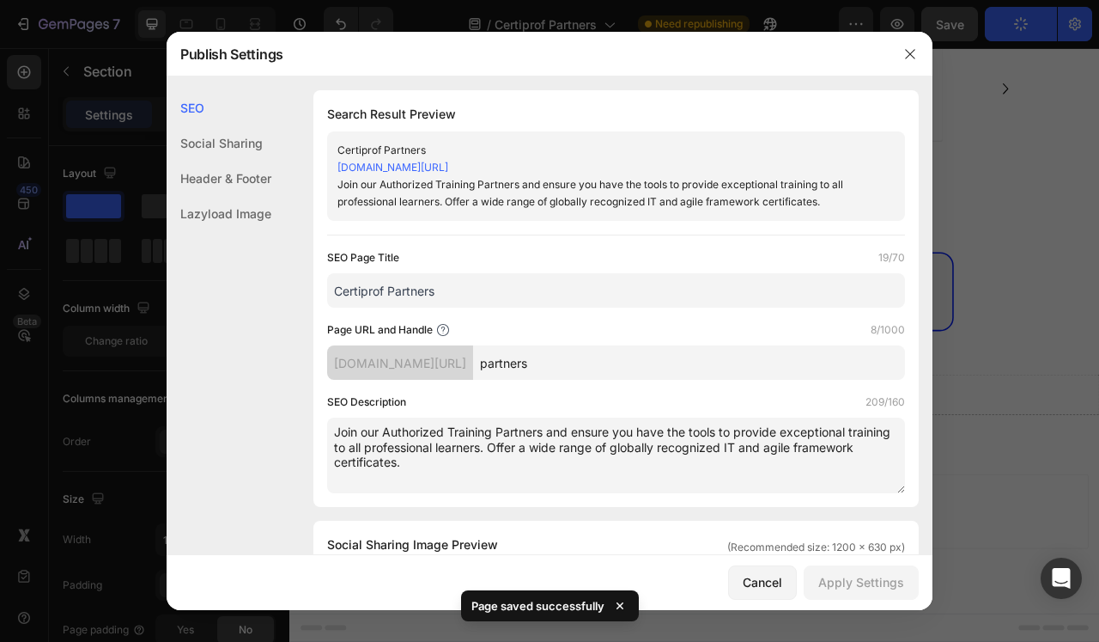
click at [459, 299] on input "Certiprof Partners" at bounding box center [616, 290] width 578 height 34
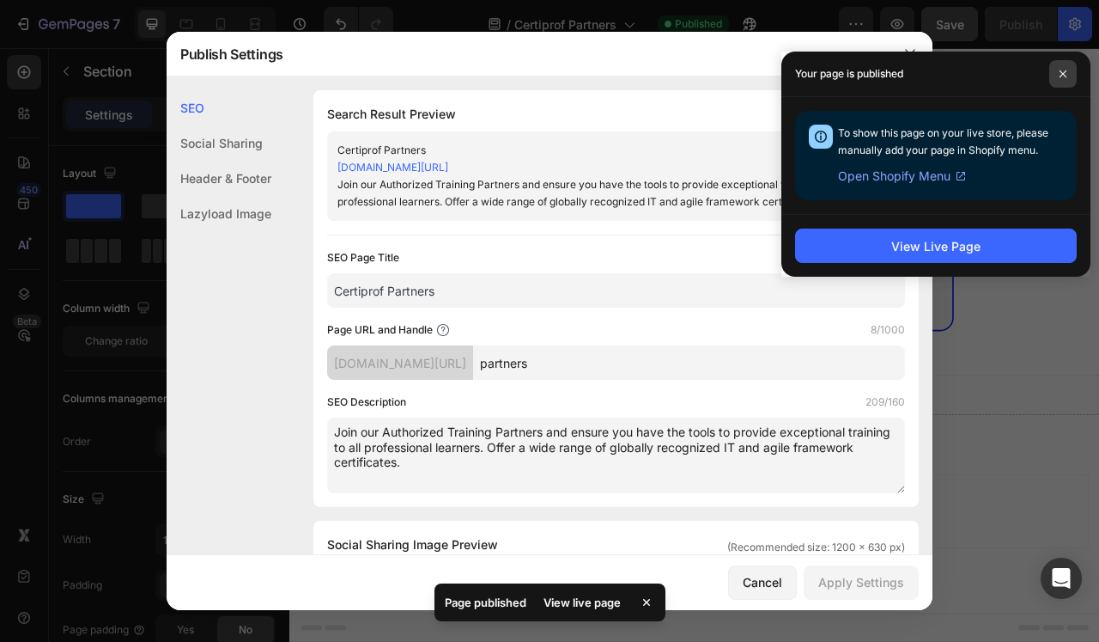
click at [1068, 76] on span at bounding box center [1063, 73] width 27 height 27
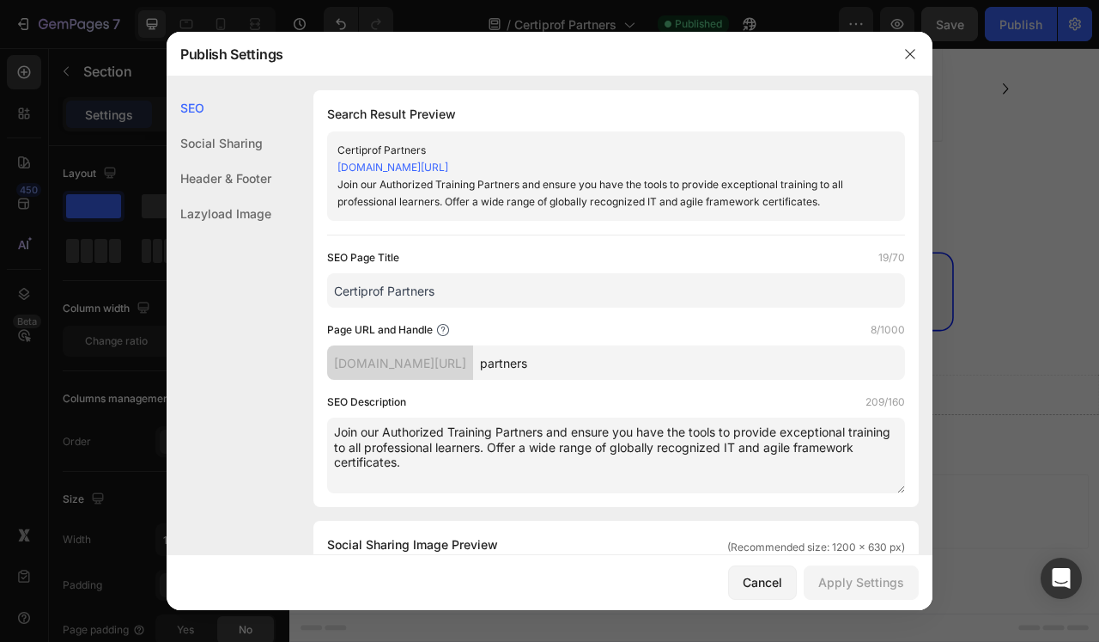
click at [422, 287] on input "Certiprof Partners" at bounding box center [616, 290] width 578 height 34
paste input "Become a CertiProf CPLS Partner | Training & Certifications"
type input "Become a CertiProf CPLS Partner | Training & Certifications"
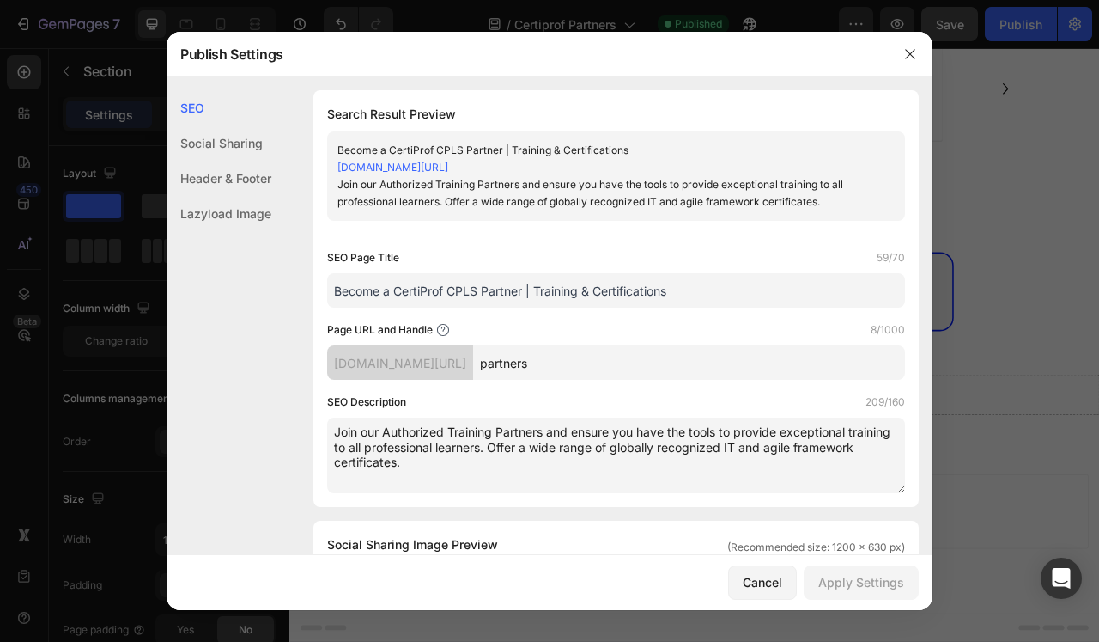
click at [583, 447] on textarea "Join our Authorized Training Partners and ensure you have the tools to provide …" at bounding box center [616, 455] width 578 height 76
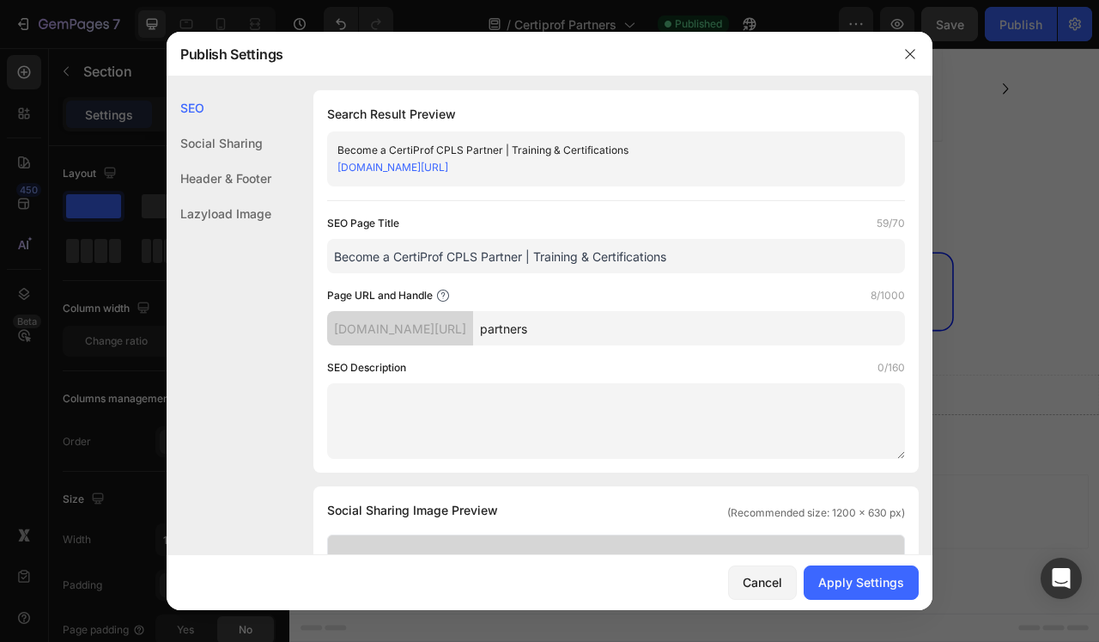
paste textarea "Partner with CertiProf as a CPLS to access academic content, official exams, an…"
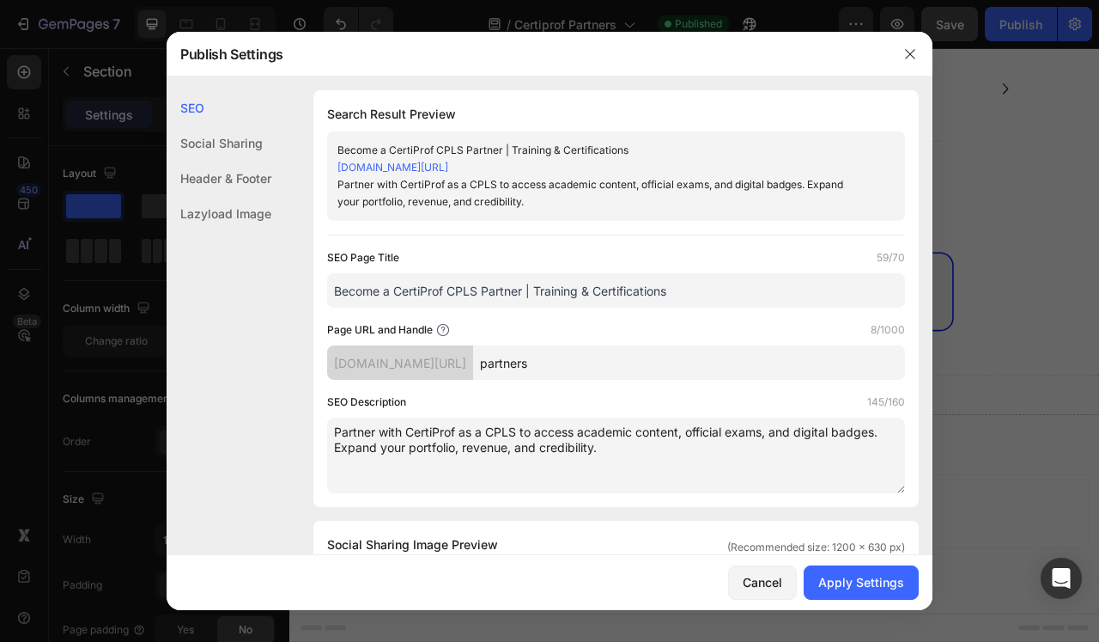
scroll to position [0, 0]
type textarea "Partner with CertiProf as a CPLS to access academic content, official exams, an…"
click at [887, 583] on div "Apply Settings" at bounding box center [862, 582] width 86 height 18
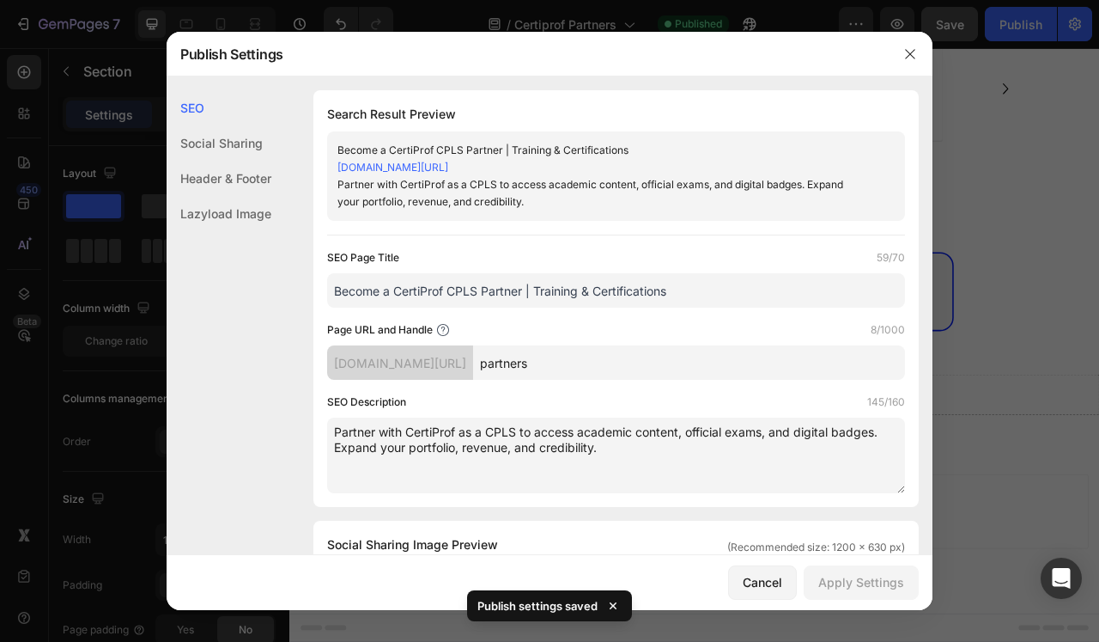
click at [983, 368] on div at bounding box center [549, 321] width 1099 height 642
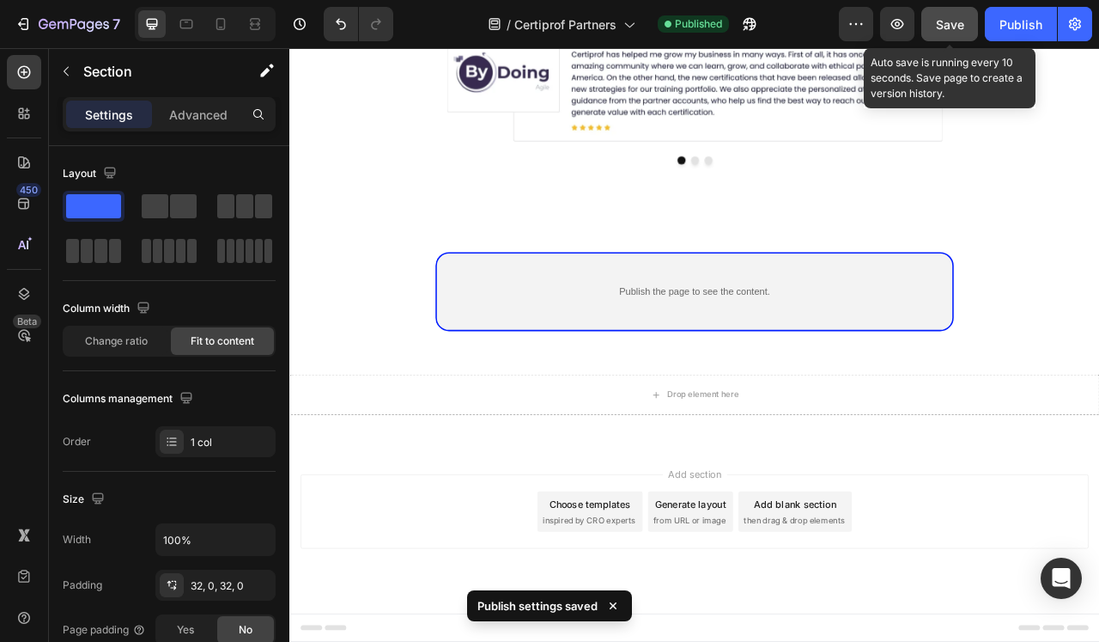
click at [950, 15] on div "Save" at bounding box center [950, 24] width 28 height 18
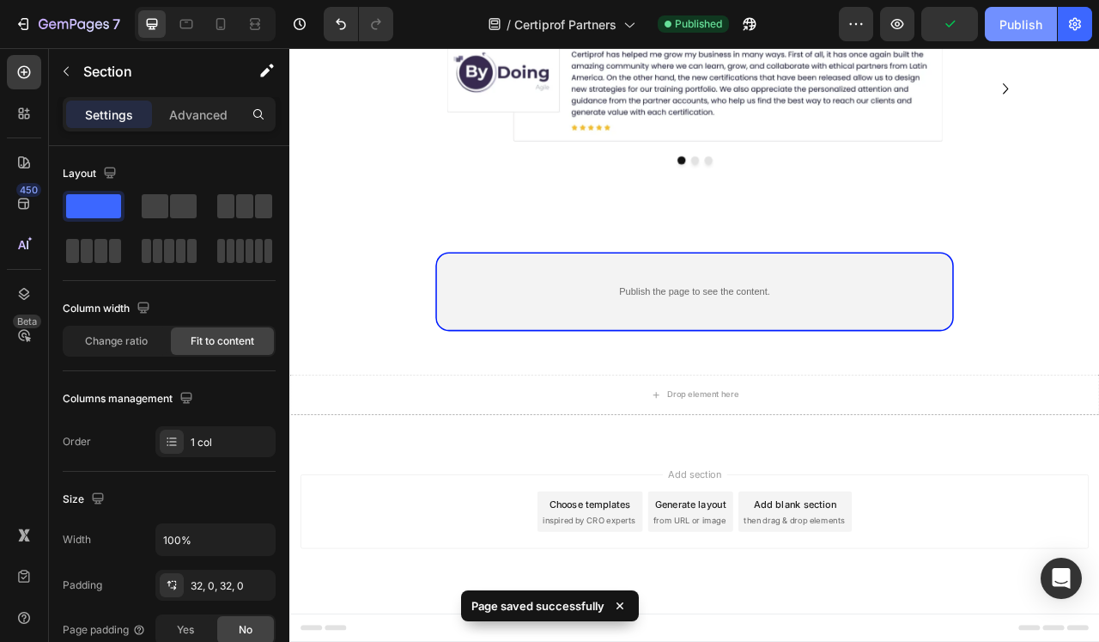
click at [1017, 22] on div "Publish" at bounding box center [1021, 24] width 43 height 18
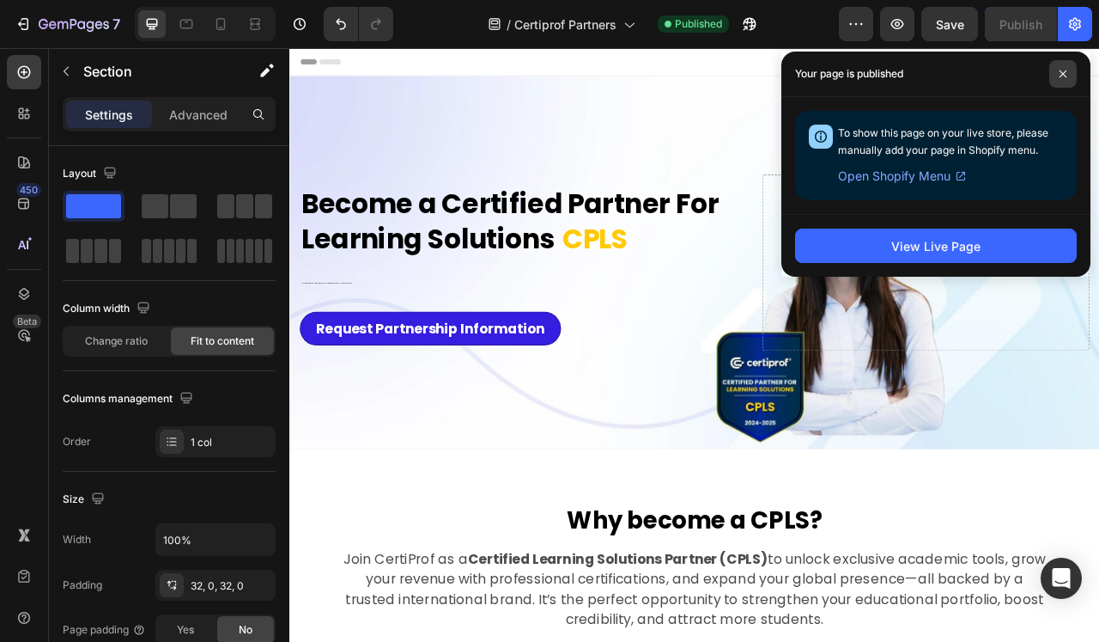
click at [1065, 72] on icon at bounding box center [1063, 73] width 7 height 7
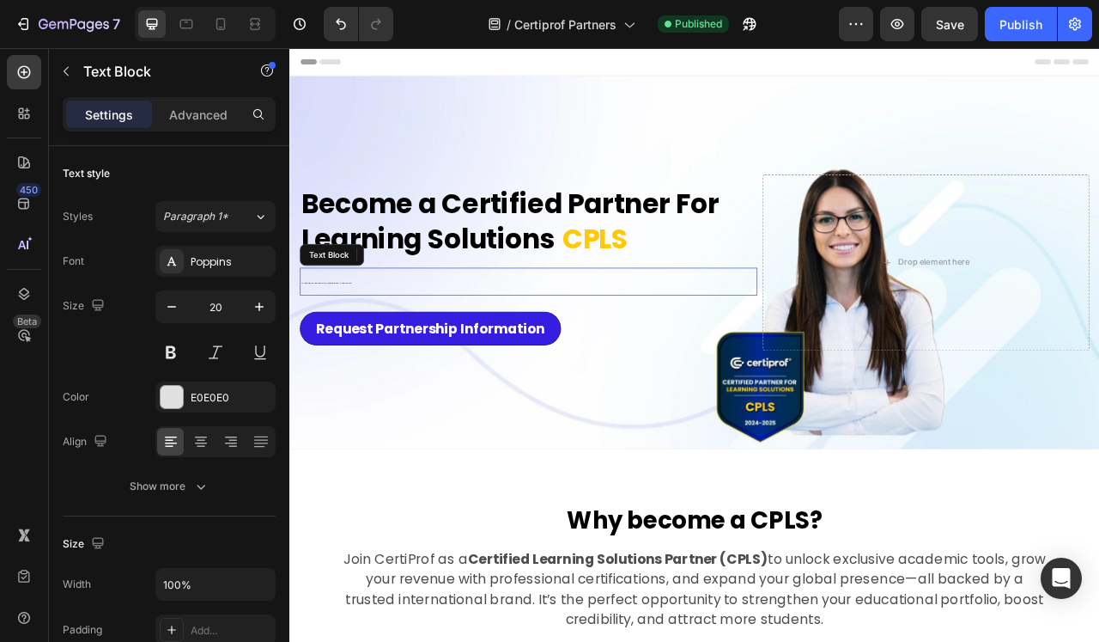
click at [496, 344] on p "Deliver CertiProf’s academic content to your students, boost your institution’s…" at bounding box center [593, 345] width 579 height 32
click at [470, 341] on p "Deliver CertiProf’s academic content to your students, boost your institution’s…" at bounding box center [593, 345] width 579 height 32
click at [418, 336] on p "Deliver CertiProf’s academic content to your students, boost your institution’s…" at bounding box center [593, 345] width 579 height 32
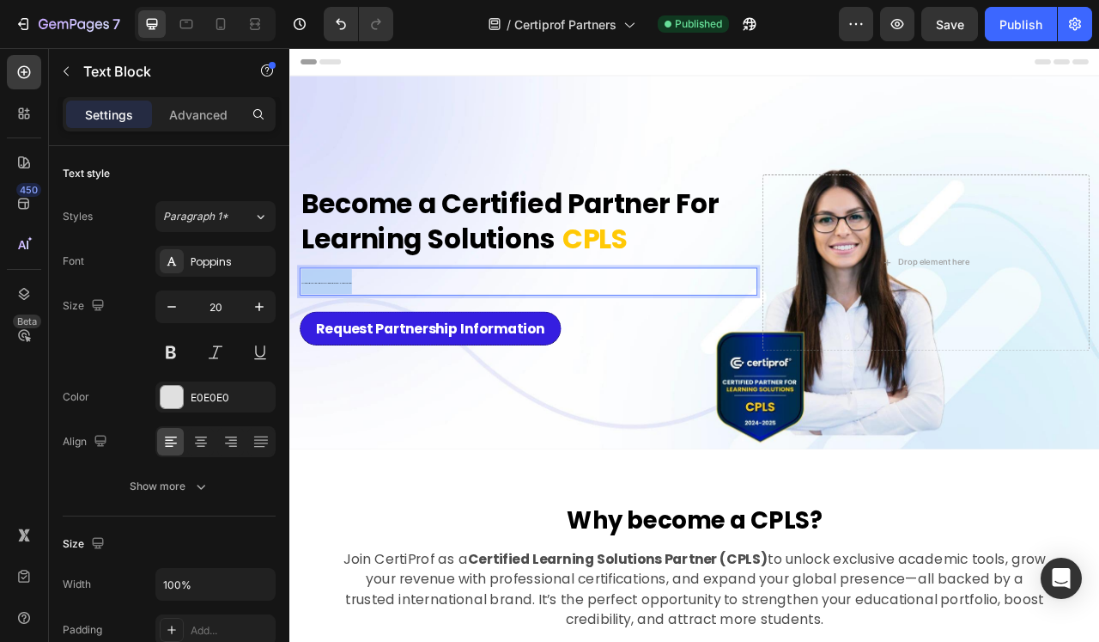
click at [418, 336] on p "Deliver CertiProf’s academic content to your students, boost your institution’s…" at bounding box center [593, 345] width 579 height 32
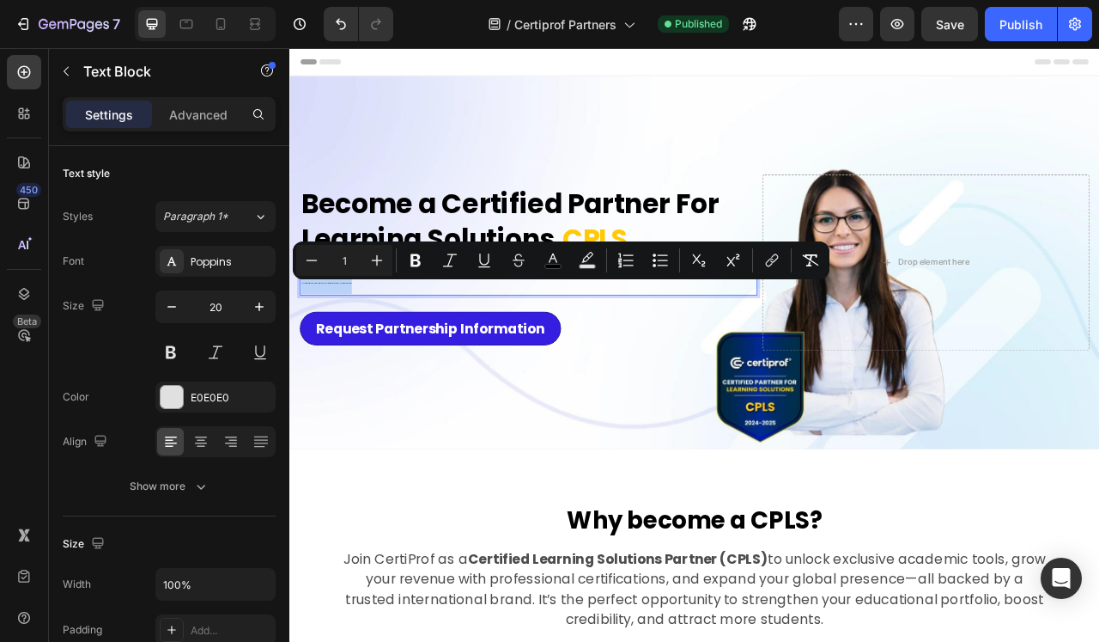
click at [449, 352] on p "Deliver CertiProf’s academic content to your students, boost your institution’s…" at bounding box center [593, 345] width 579 height 32
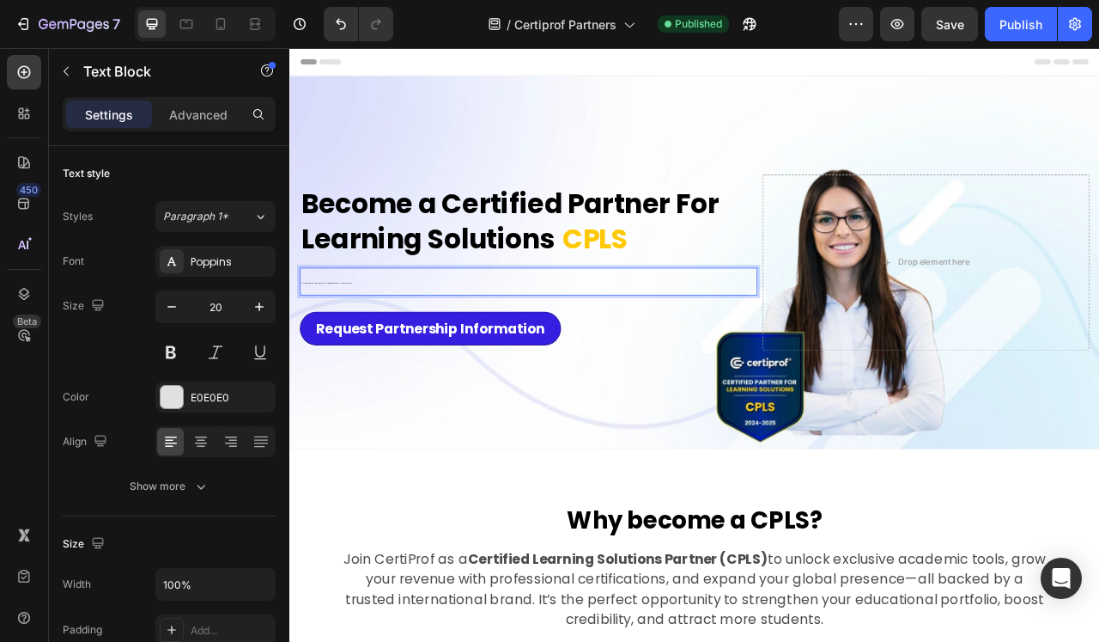
click at [381, 341] on p "Deliver CertiProf’s academic content to your students, boost your institution’s…" at bounding box center [593, 345] width 579 height 32
click at [332, 341] on p "Deliver CertiProf’s academic content to your students, boost your institution’s…" at bounding box center [593, 345] width 579 height 32
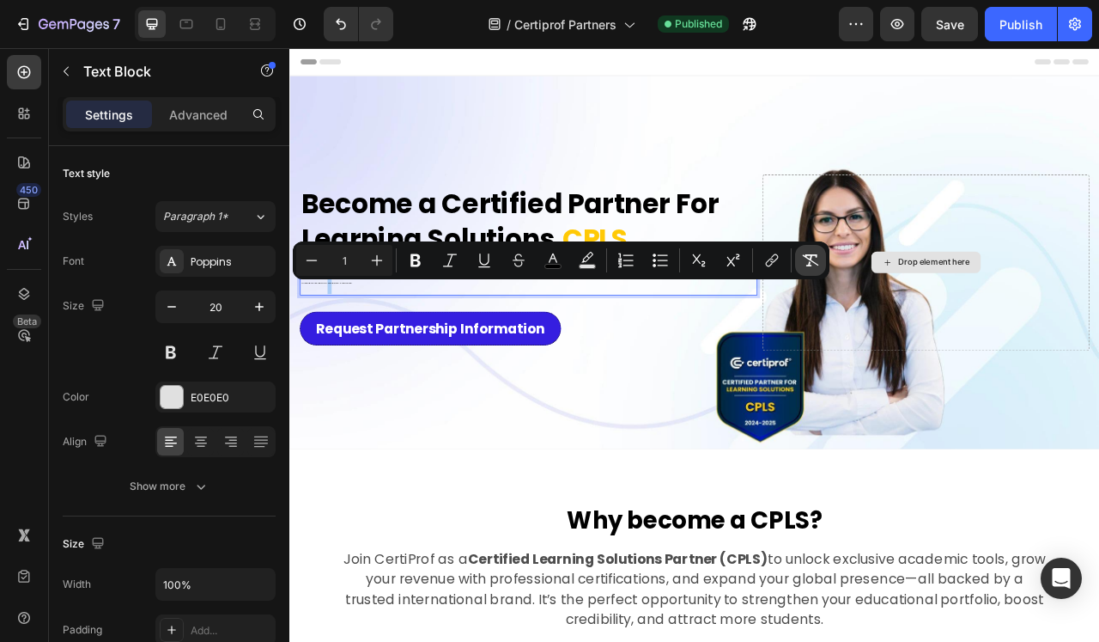
click at [806, 259] on icon "Editor contextual toolbar" at bounding box center [810, 260] width 17 height 17
type input "20"
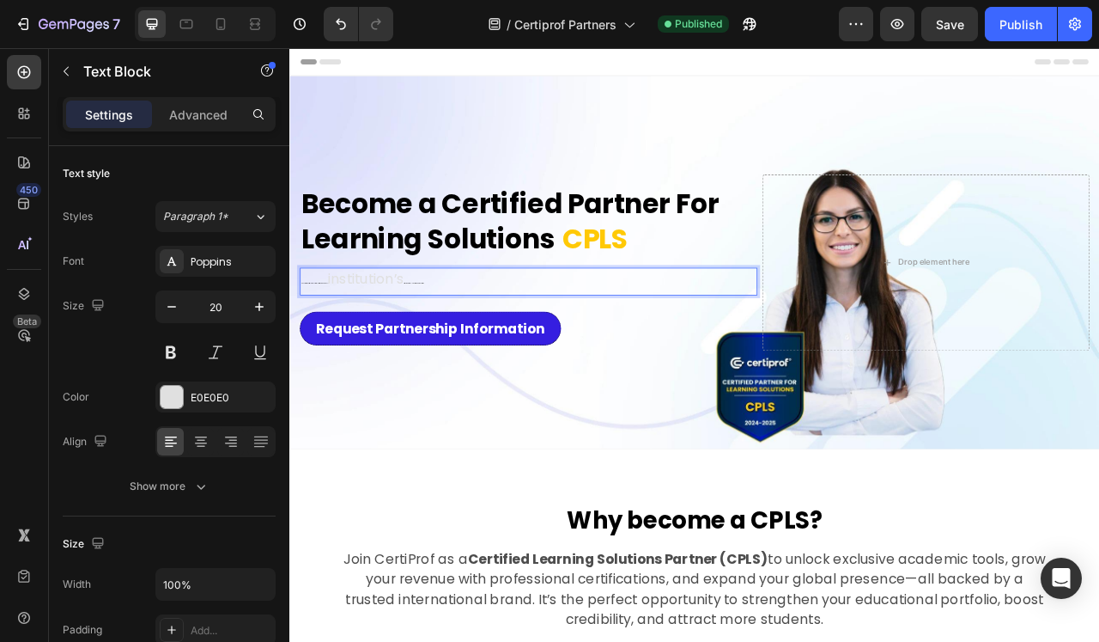
click at [593, 360] on p "Deliver CertiProf’s academic content to your students, boost your institution’s…" at bounding box center [593, 345] width 579 height 32
click at [381, 336] on p "Deliver CertiProf’s academic content to your students, boost your institution’s…" at bounding box center [593, 345] width 579 height 32
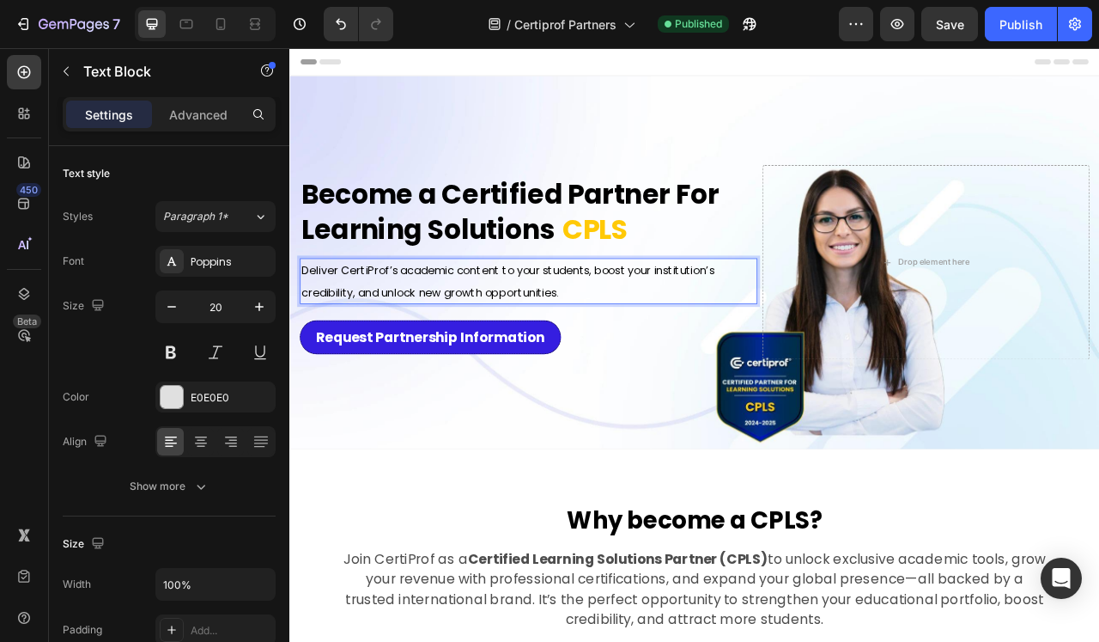
click at [418, 336] on span "Deliver CertiProf’s academic content to your students, boost your institution’s…" at bounding box center [567, 344] width 526 height 47
click at [418, 338] on span "Deliver CertiProf’s academic content to your students, boost your institution’s…" at bounding box center [567, 344] width 526 height 47
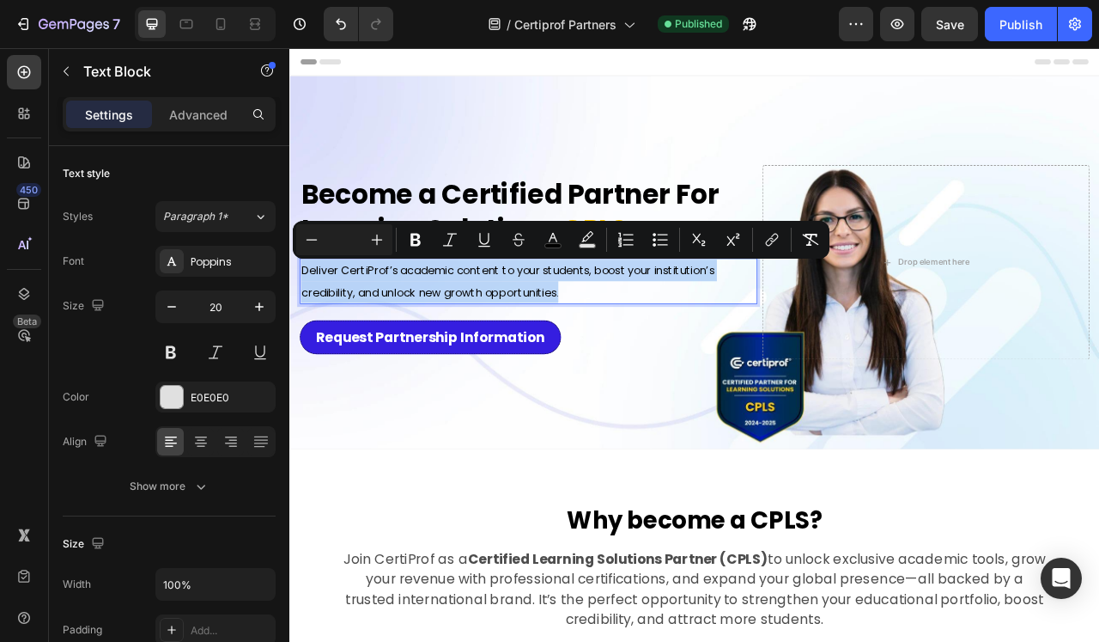
click at [418, 338] on span "Deliver CertiProf’s academic content to your students, boost your institution’s…" at bounding box center [567, 344] width 526 height 47
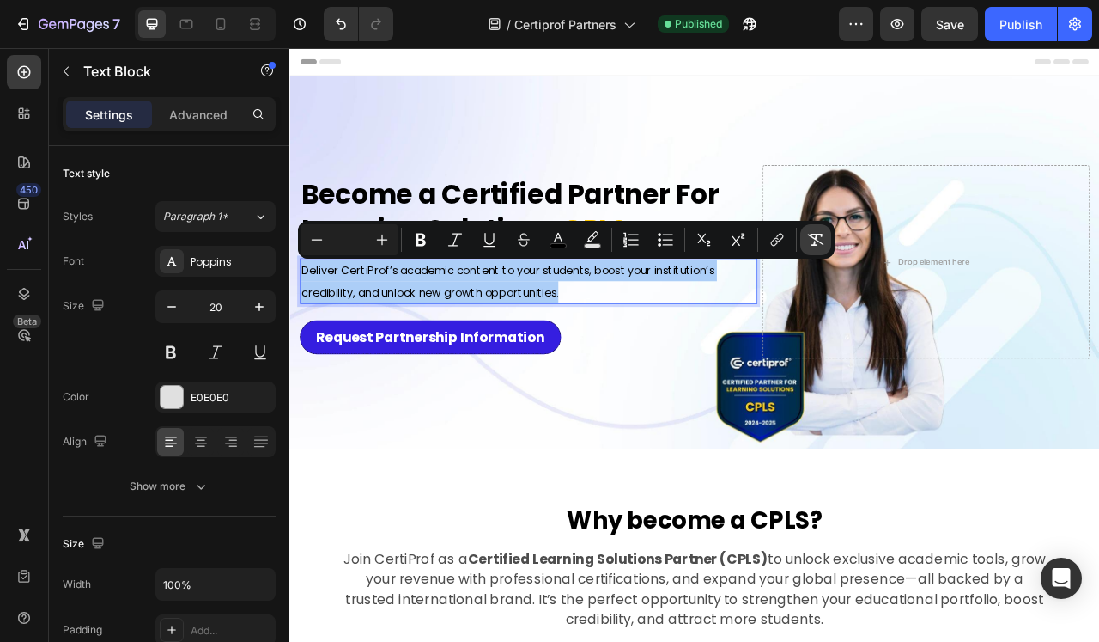
click at [817, 242] on icon "Editor contextual toolbar" at bounding box center [815, 239] width 17 height 17
type input "20"
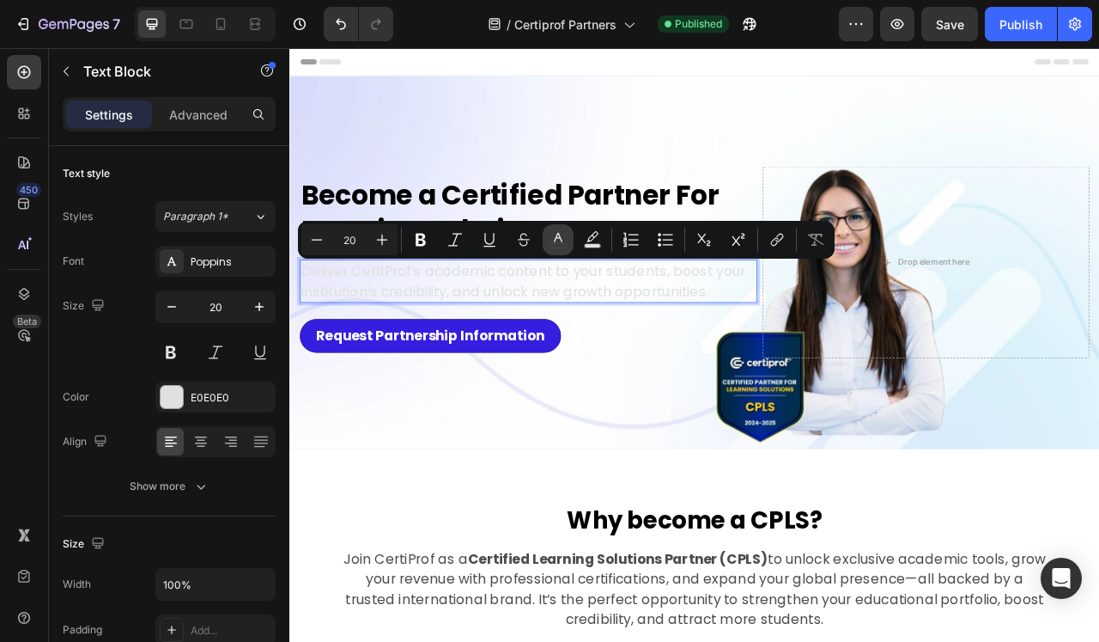
click at [559, 244] on rect "Editor contextual toolbar" at bounding box center [559, 246] width 16 height 4
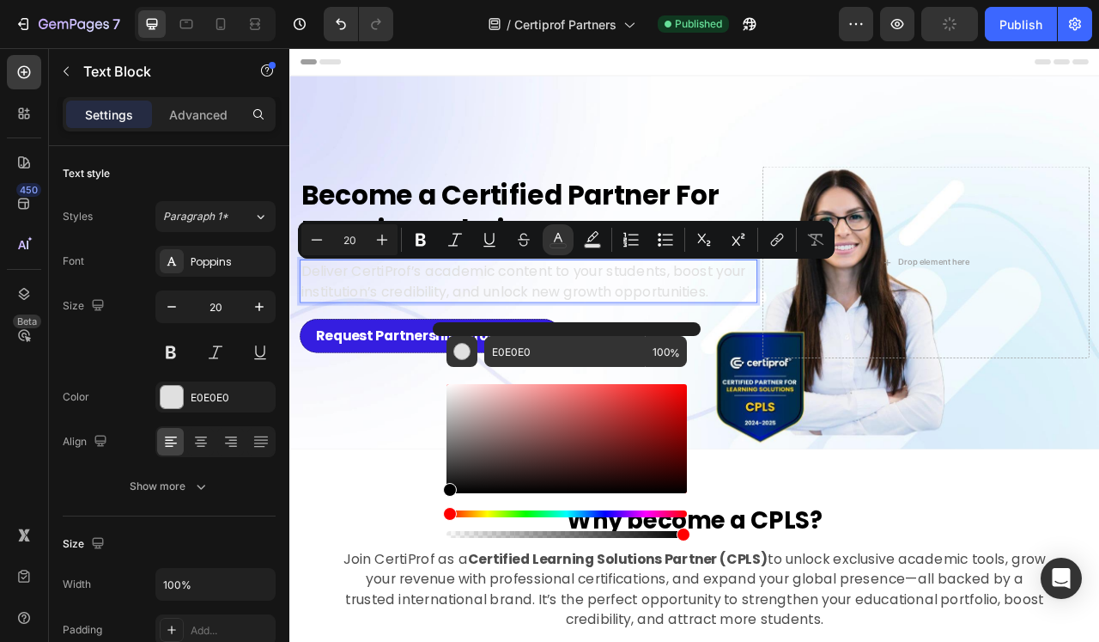
drag, startPoint x: 469, startPoint y: 423, endPoint x: 435, endPoint y: 500, distance: 83.5
click at [435, 500] on div "E0E0E0 100 %" at bounding box center [567, 431] width 268 height 219
type input "000000"
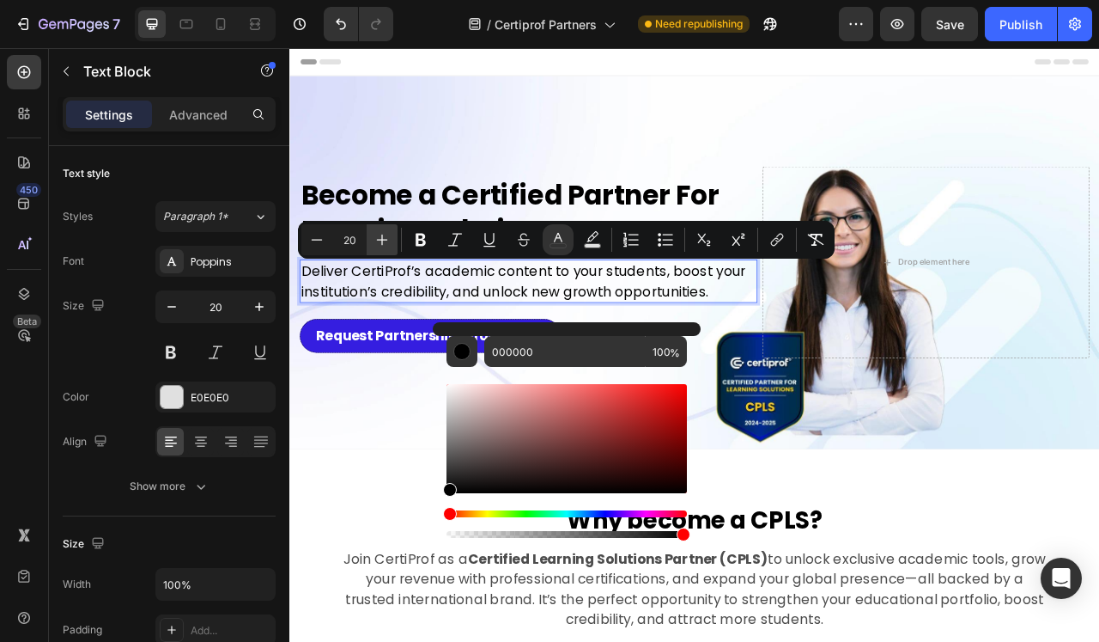
click at [375, 242] on icon "Editor contextual toolbar" at bounding box center [382, 239] width 17 height 17
type input "21"
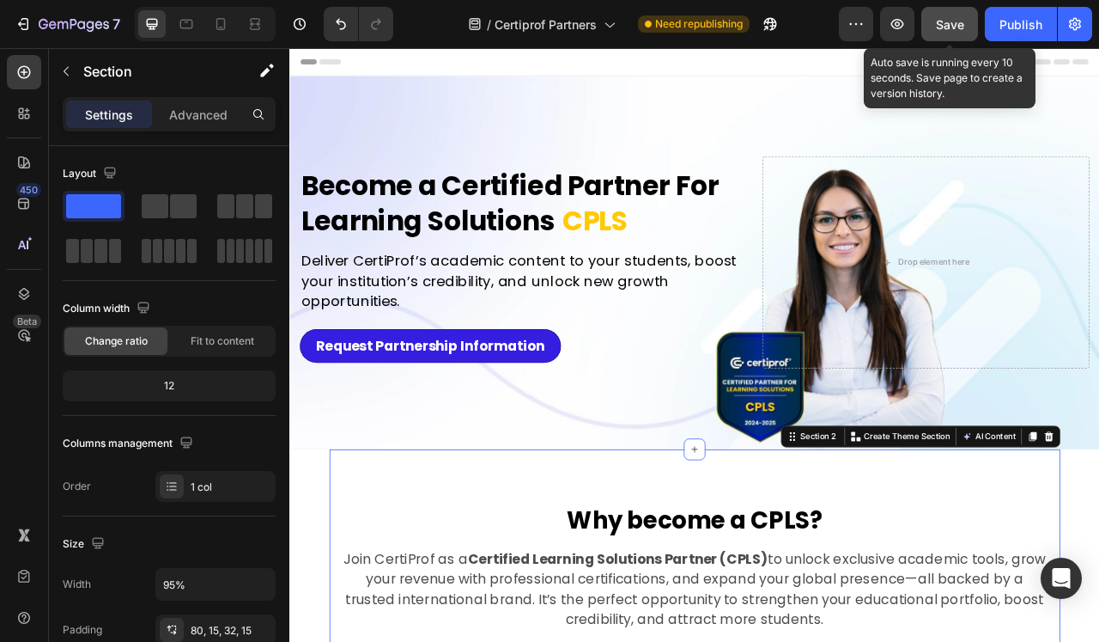
click at [958, 14] on button "Save" at bounding box center [950, 24] width 57 height 34
click at [965, 29] on span "Save" at bounding box center [950, 24] width 28 height 15
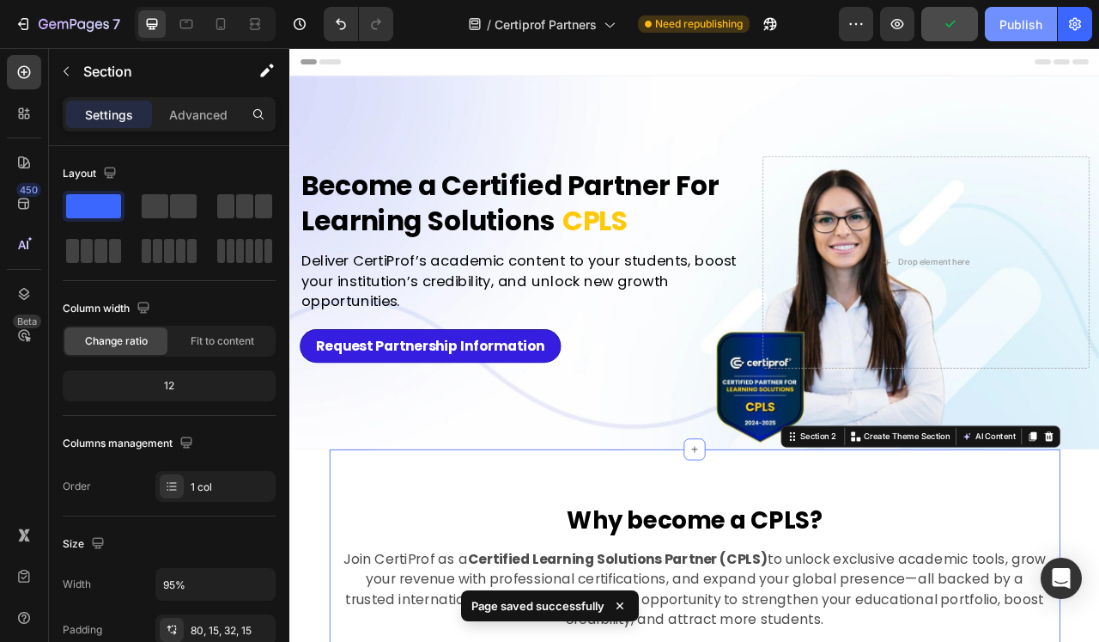
click at [1040, 29] on div "Publish" at bounding box center [1021, 24] width 43 height 18
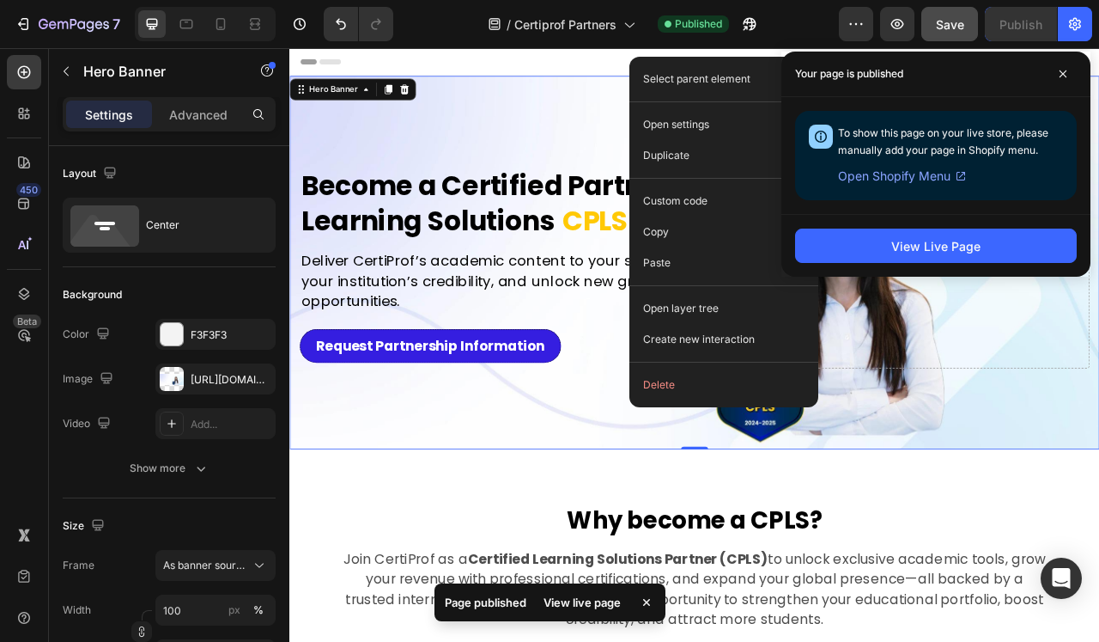
click at [496, 542] on div "Background Image" at bounding box center [804, 320] width 1031 height 475
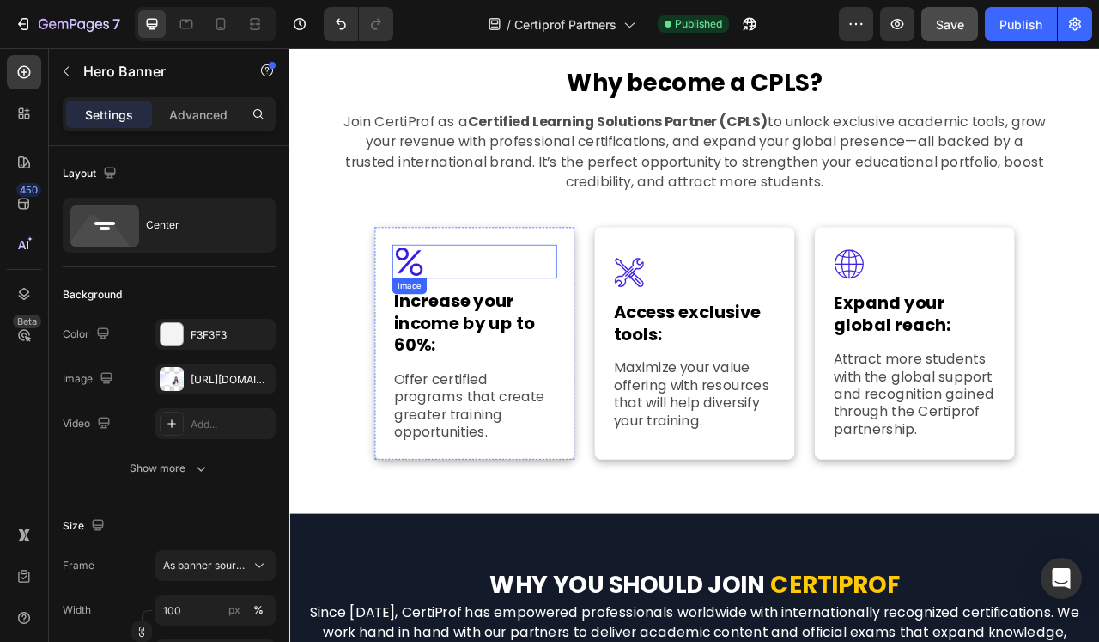
scroll to position [553, 0]
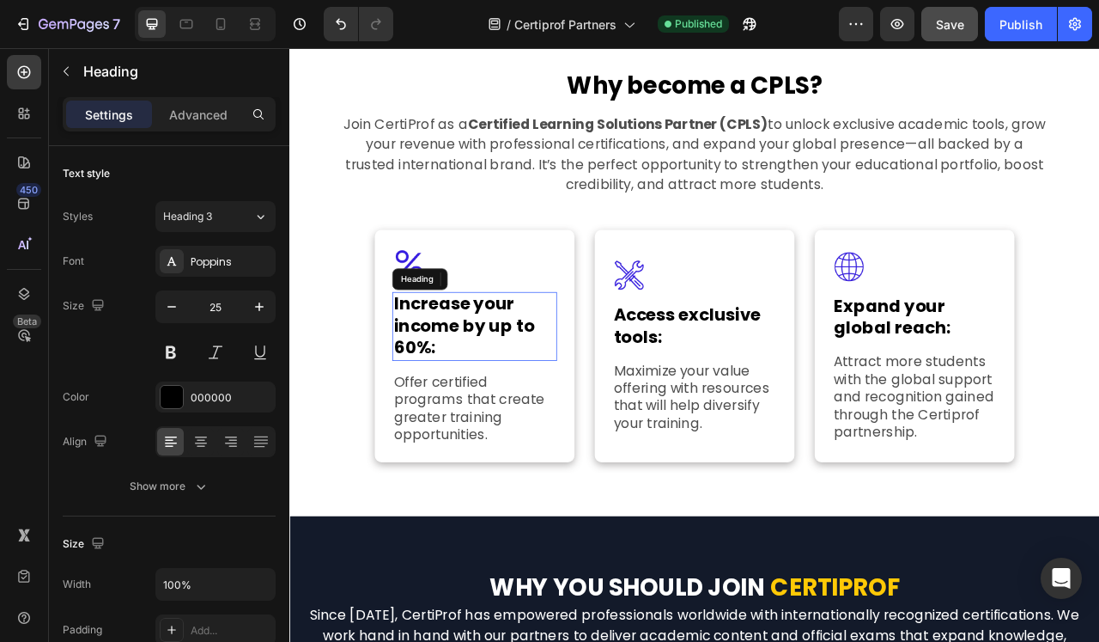
click at [558, 380] on strong "Increase your income by up to 60%:" at bounding box center [511, 401] width 179 height 86
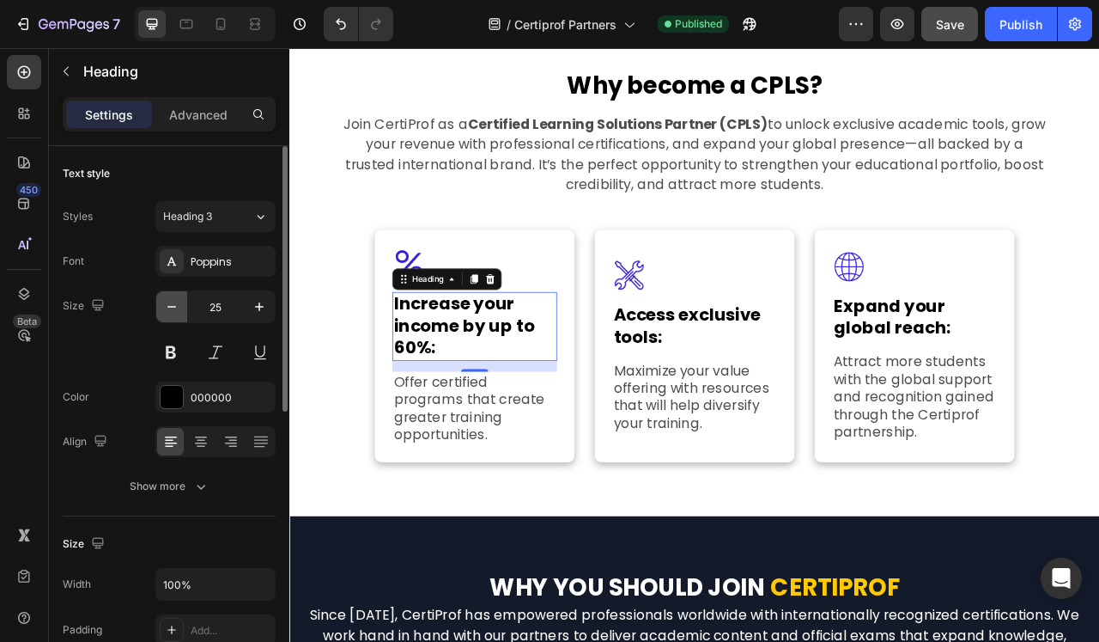
click at [178, 310] on icon "button" at bounding box center [171, 306] width 17 height 17
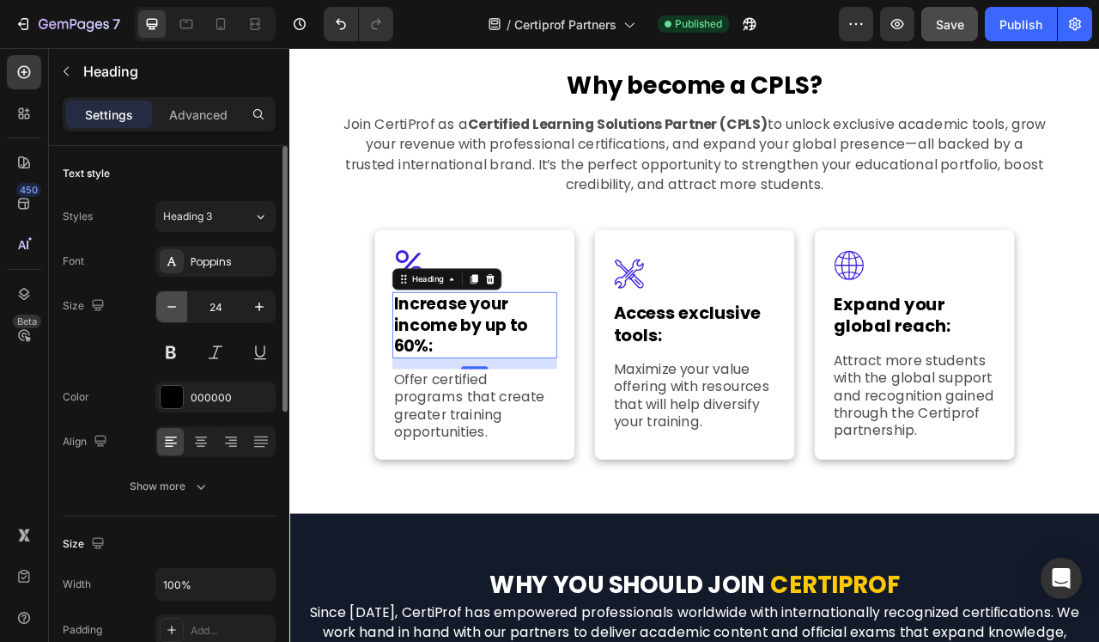
click at [178, 310] on icon "button" at bounding box center [171, 306] width 17 height 17
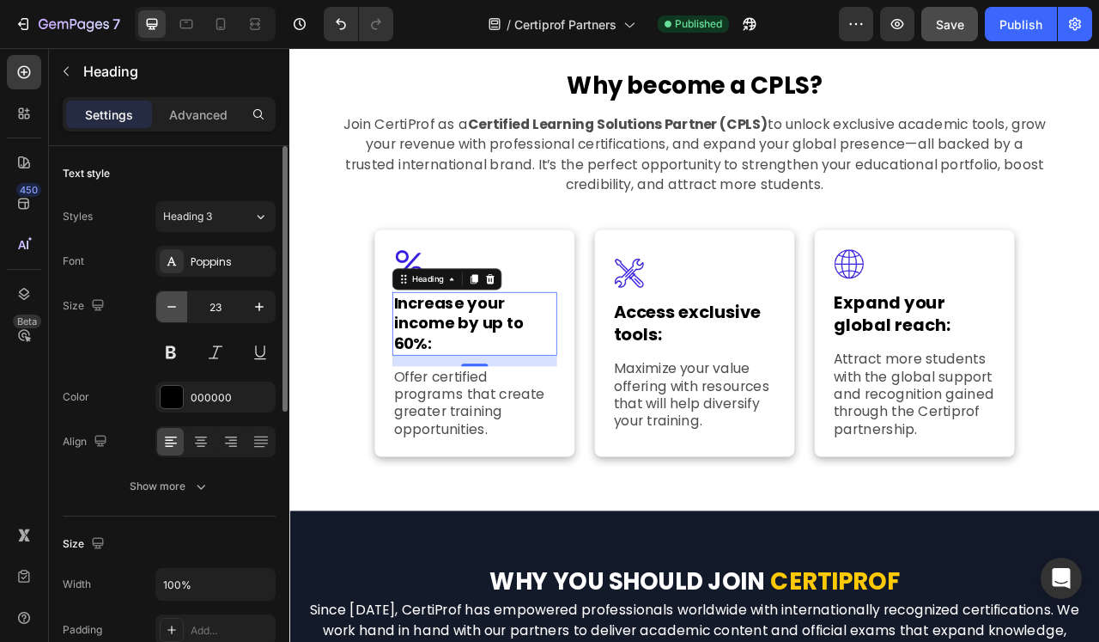
click at [178, 310] on icon "button" at bounding box center [171, 306] width 17 height 17
type input "22"
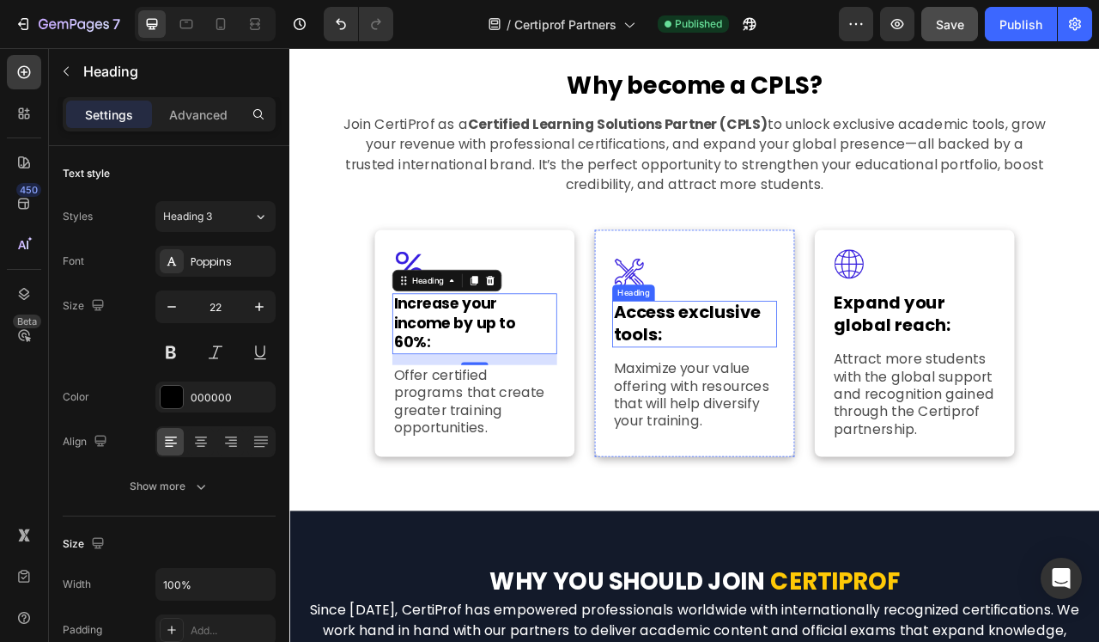
click at [794, 393] on strong "Access exclusive tools:" at bounding box center [795, 398] width 187 height 58
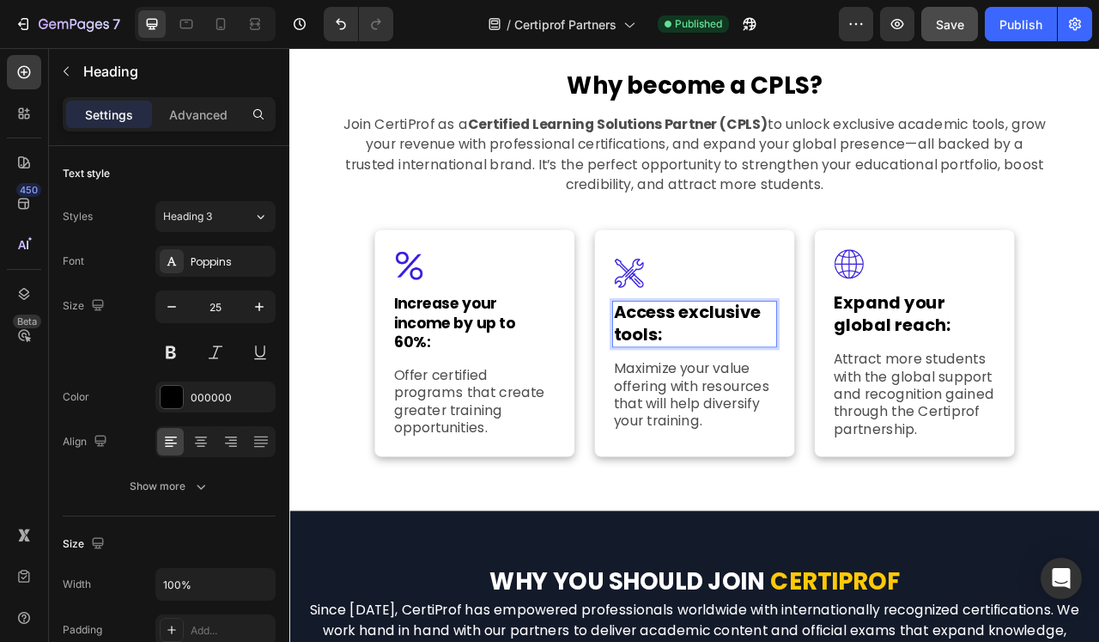
click at [794, 393] on strong "Access exclusive tools:" at bounding box center [795, 398] width 187 height 58
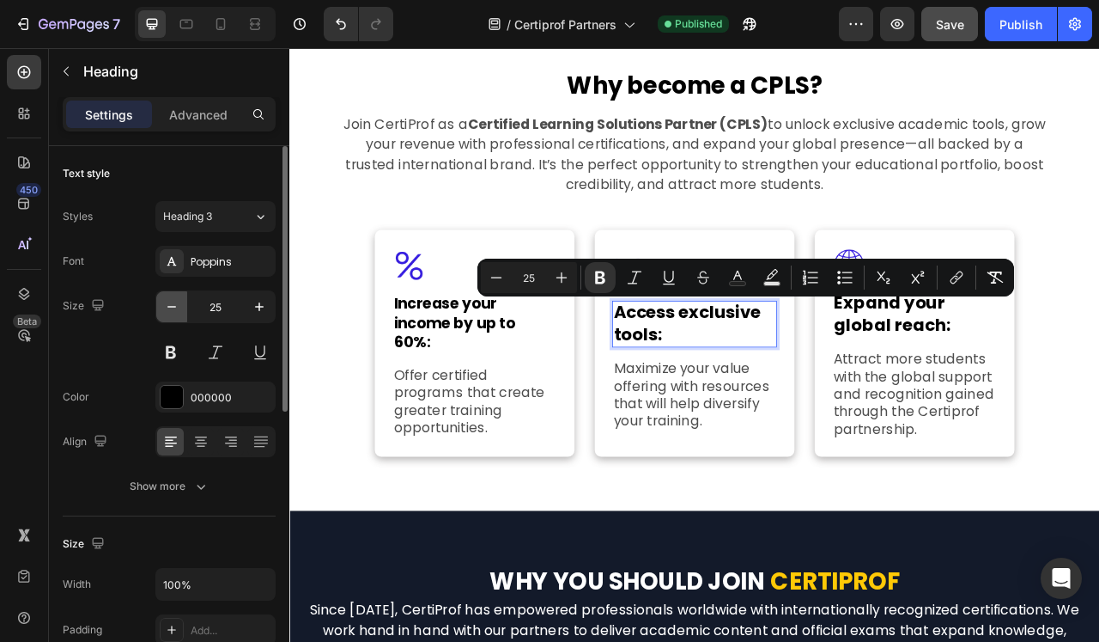
click at [168, 307] on icon "button" at bounding box center [171, 307] width 9 height 2
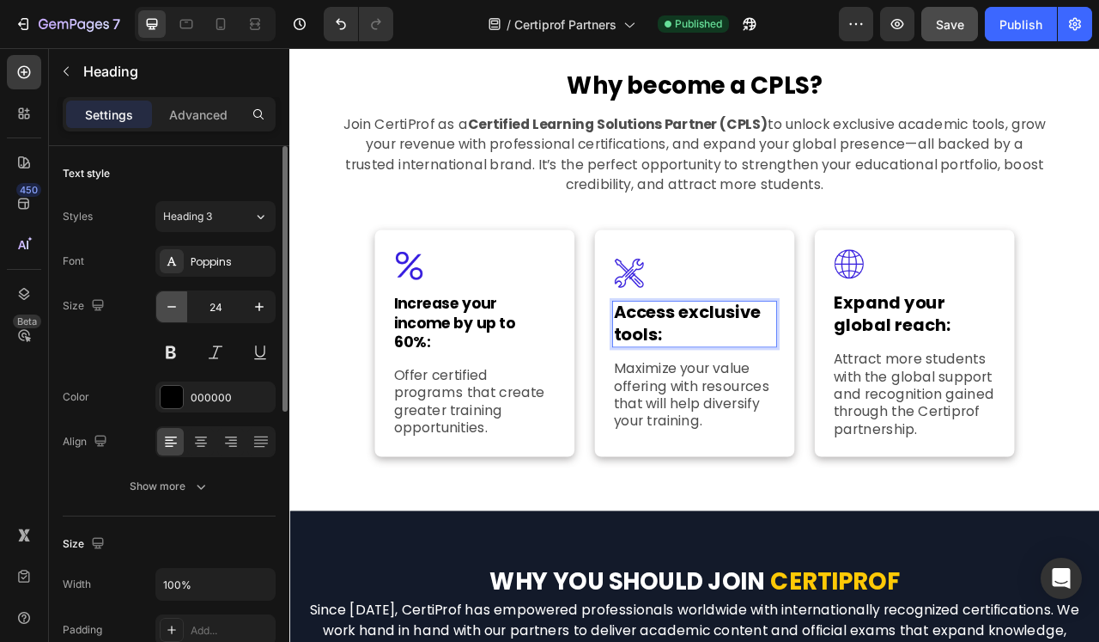
click at [168, 307] on icon "button" at bounding box center [171, 307] width 9 height 2
type input "22"
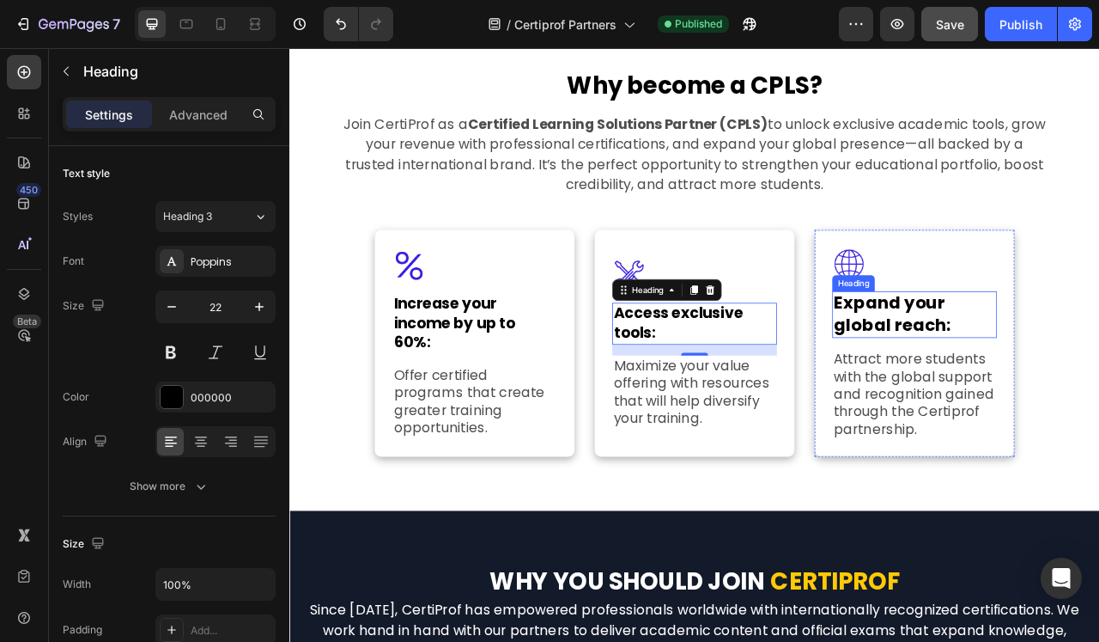
click at [1037, 384] on strong "Expand your global reach:" at bounding box center [1056, 386] width 149 height 58
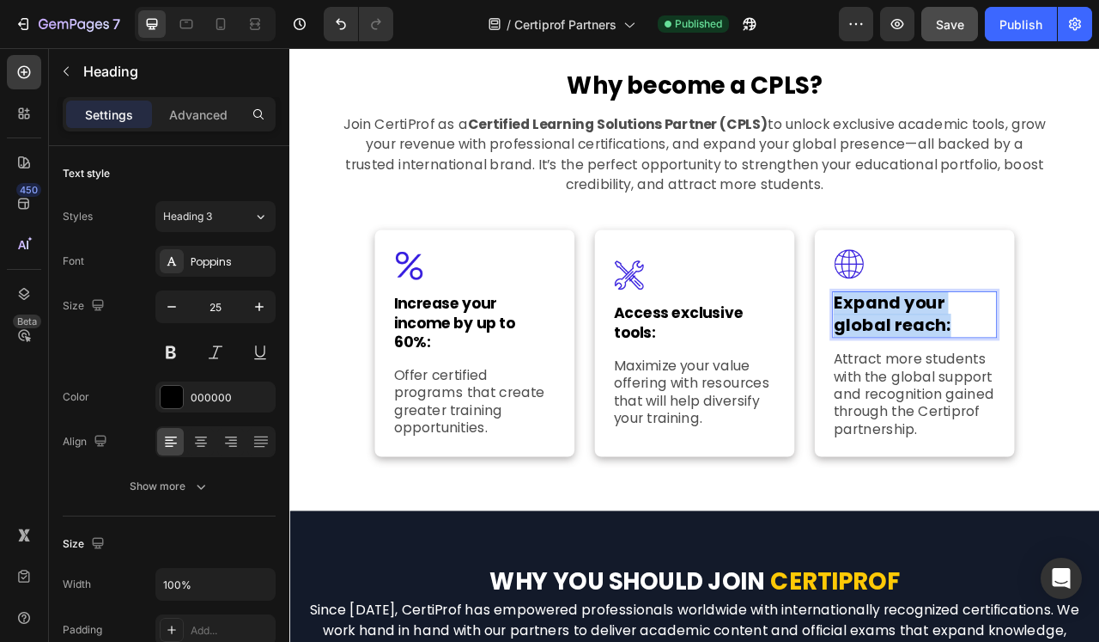
click at [1037, 384] on strong "Expand your global reach:" at bounding box center [1056, 386] width 149 height 58
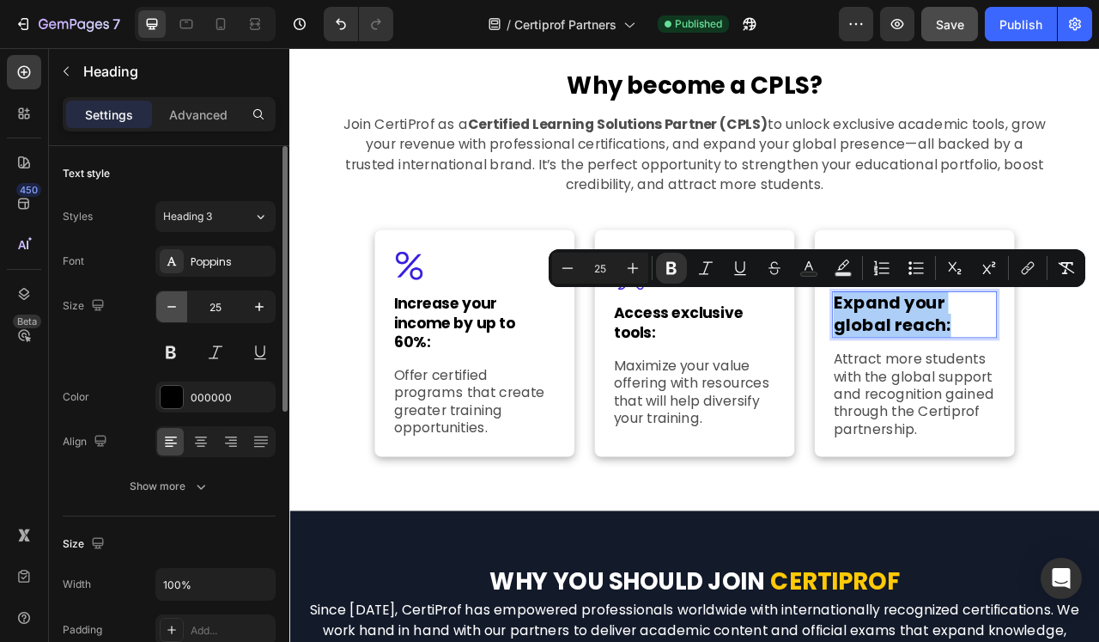
click at [182, 306] on button "button" at bounding box center [171, 306] width 31 height 31
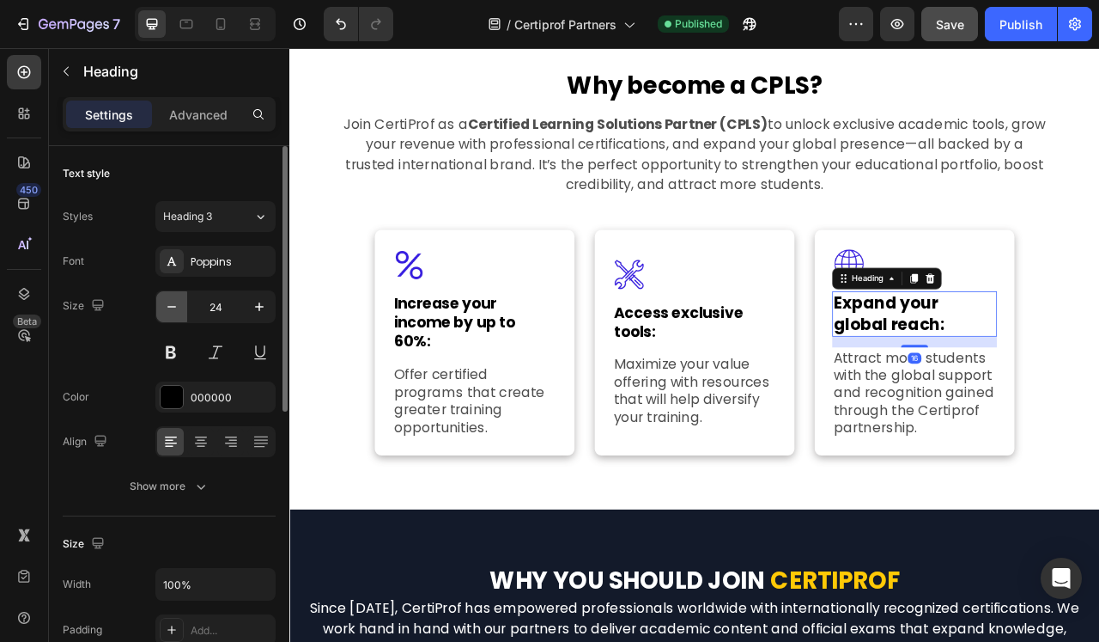
click at [182, 306] on button "button" at bounding box center [171, 306] width 31 height 31
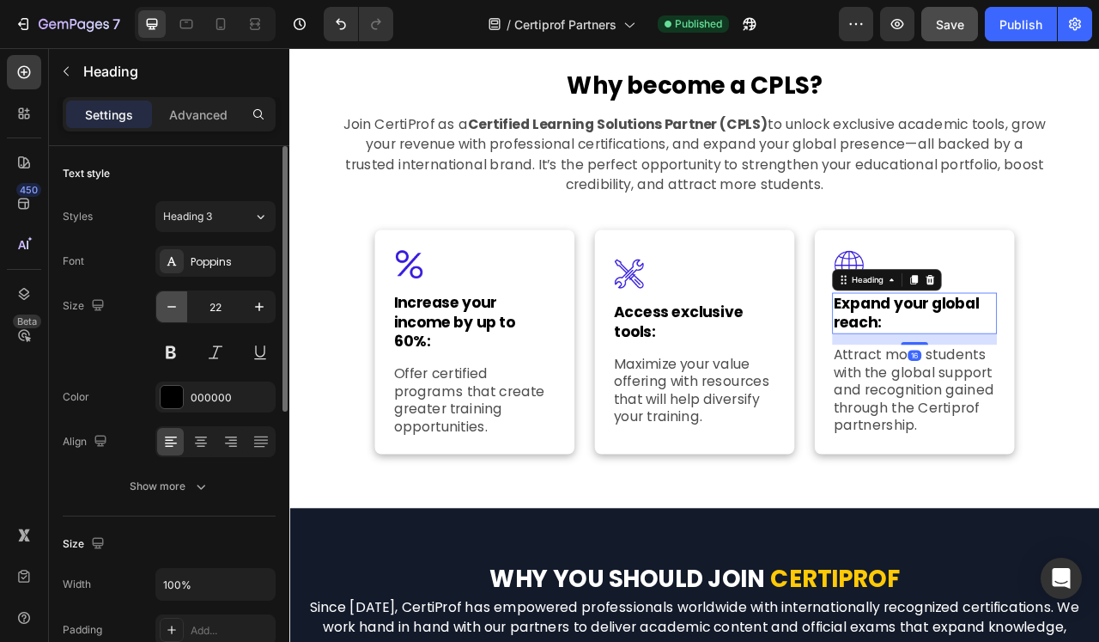
click at [182, 306] on button "button" at bounding box center [171, 306] width 31 height 31
click at [259, 304] on icon "button" at bounding box center [259, 306] width 9 height 9
type input "22"
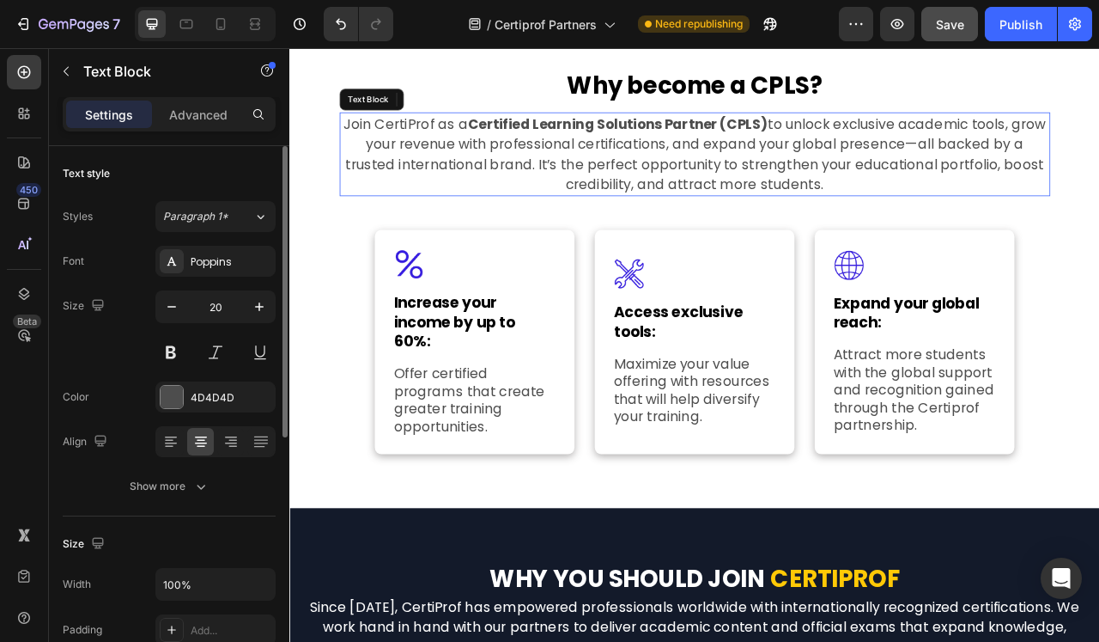
click at [545, 192] on p "Join CertiProf as a Certified Learning Solutions Partner (CPLS) to unlock exclu…" at bounding box center [805, 182] width 901 height 103
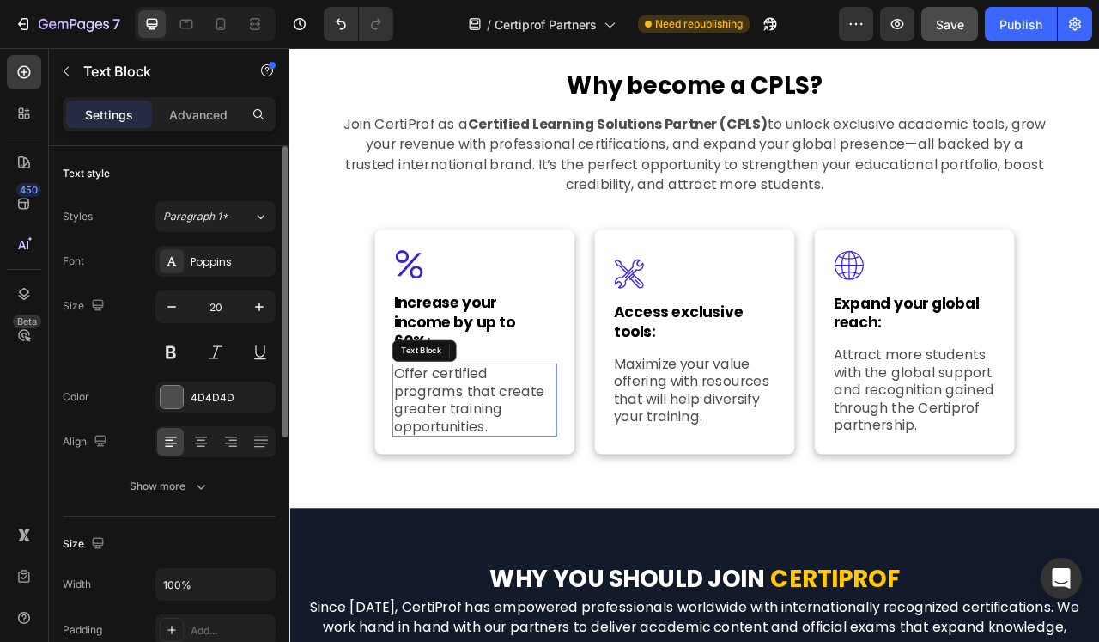
click at [517, 485] on p "Offer certified programs that create greater training opportunities." at bounding box center [525, 495] width 206 height 89
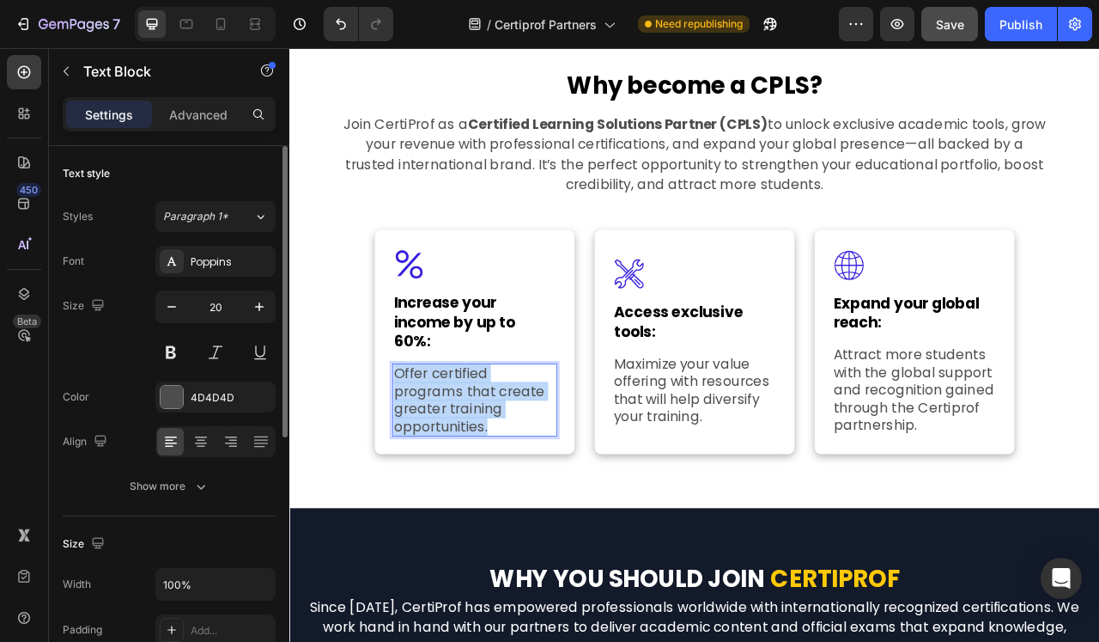
click at [517, 485] on p "Offer certified programs that create greater training opportunities." at bounding box center [525, 495] width 206 height 89
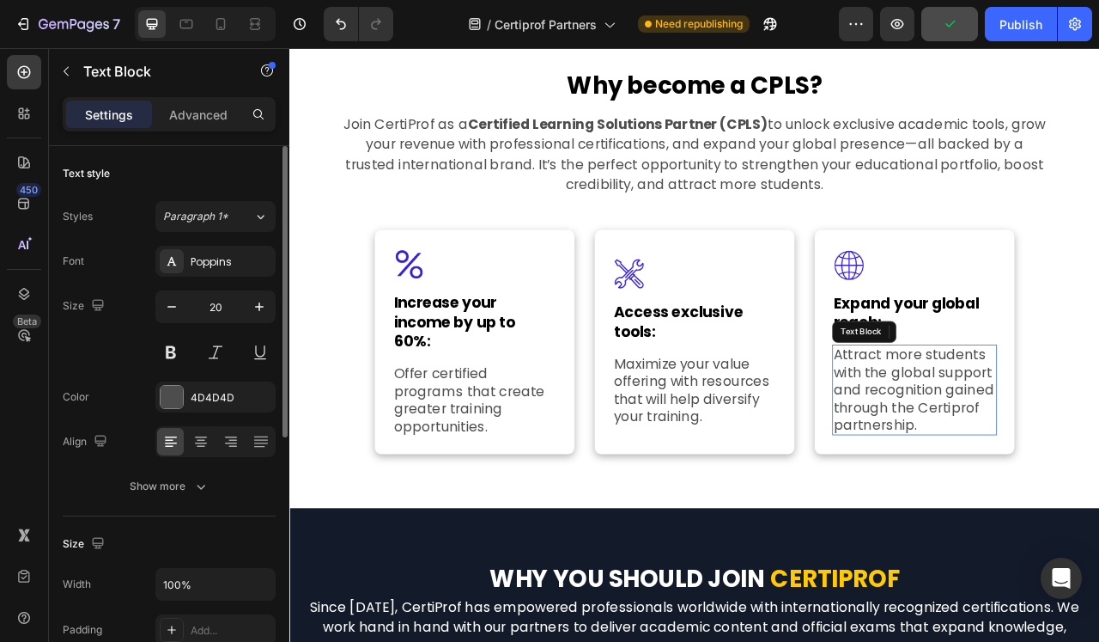
click at [1016, 500] on p "Attract more students with the global support and recognition gained through th…" at bounding box center [1085, 483] width 206 height 112
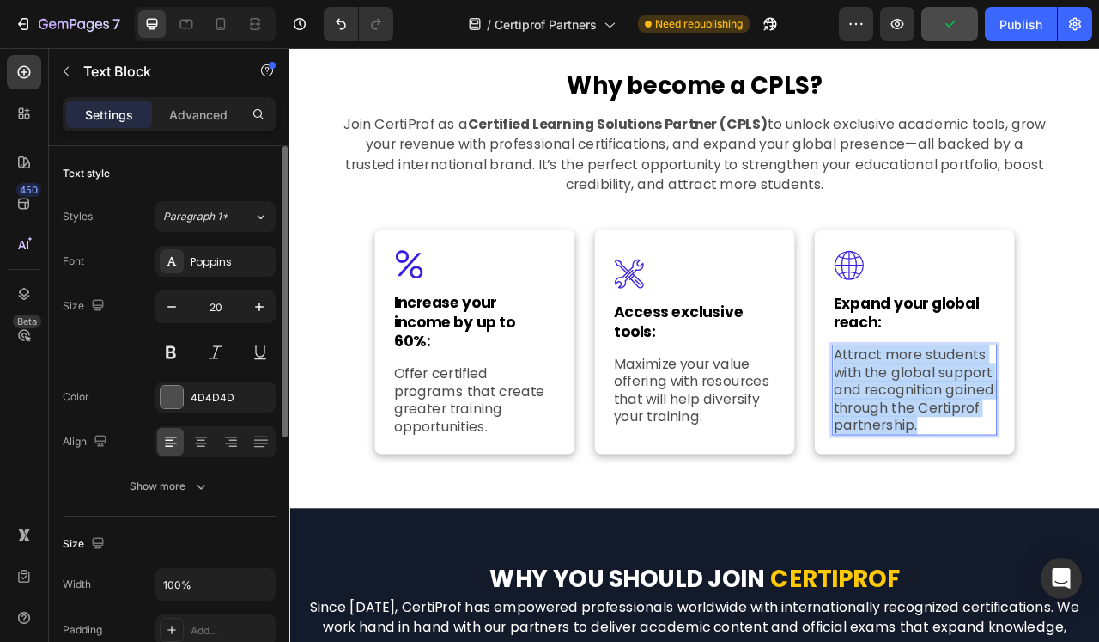
click at [1016, 500] on p "Attract more students with the global support and recognition gained through th…" at bounding box center [1085, 483] width 206 height 112
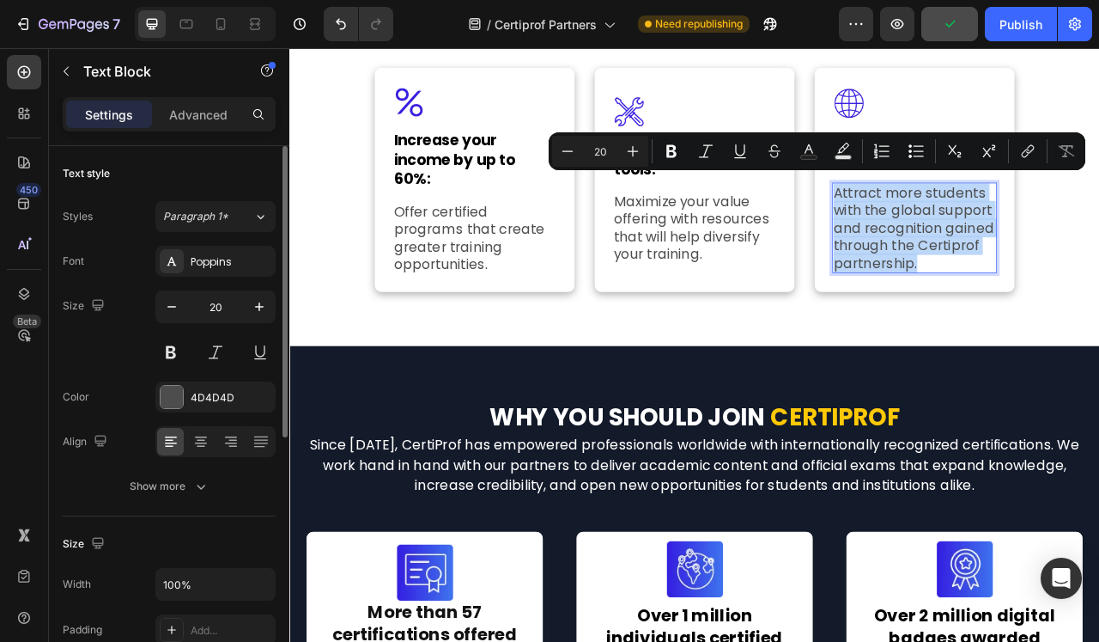
scroll to position [771, 0]
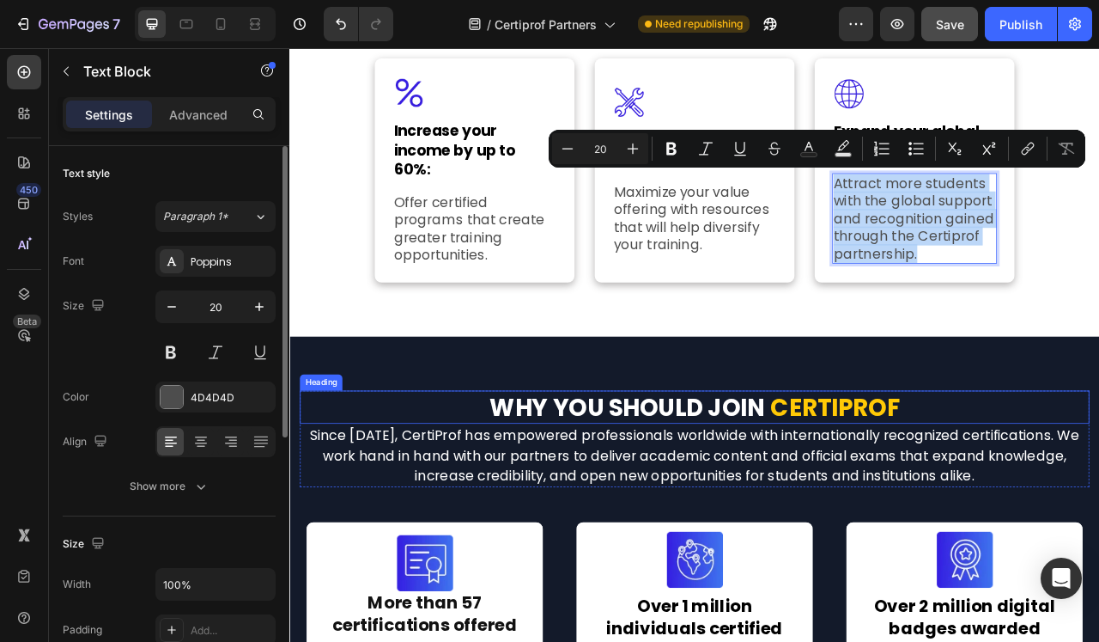
click at [906, 492] on strong "CERTIPROF" at bounding box center [984, 505] width 164 height 42
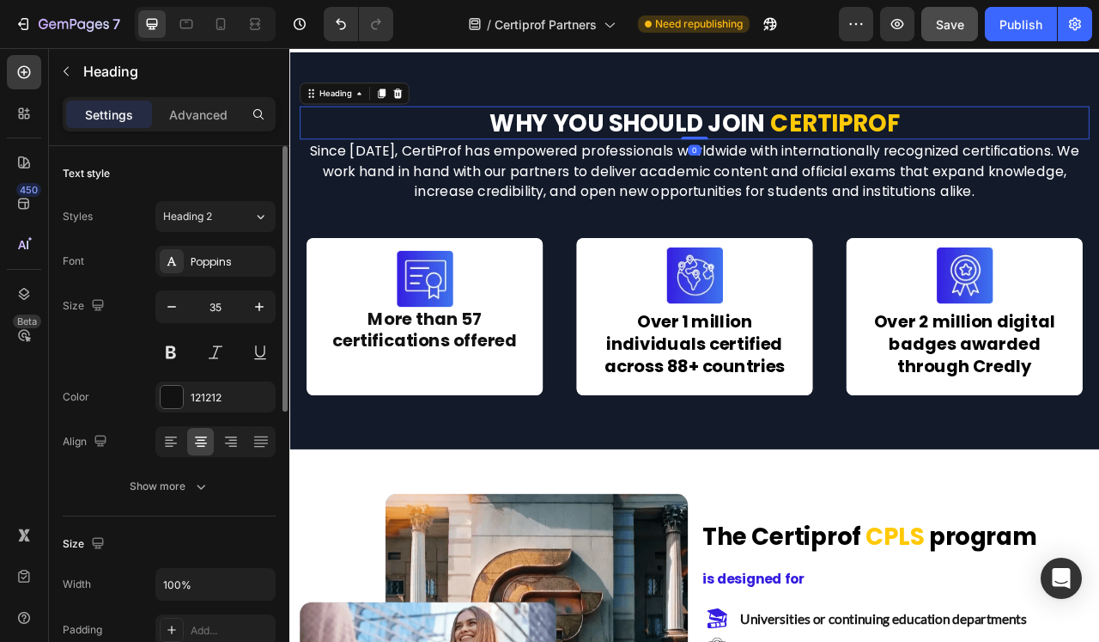
scroll to position [1135, 0]
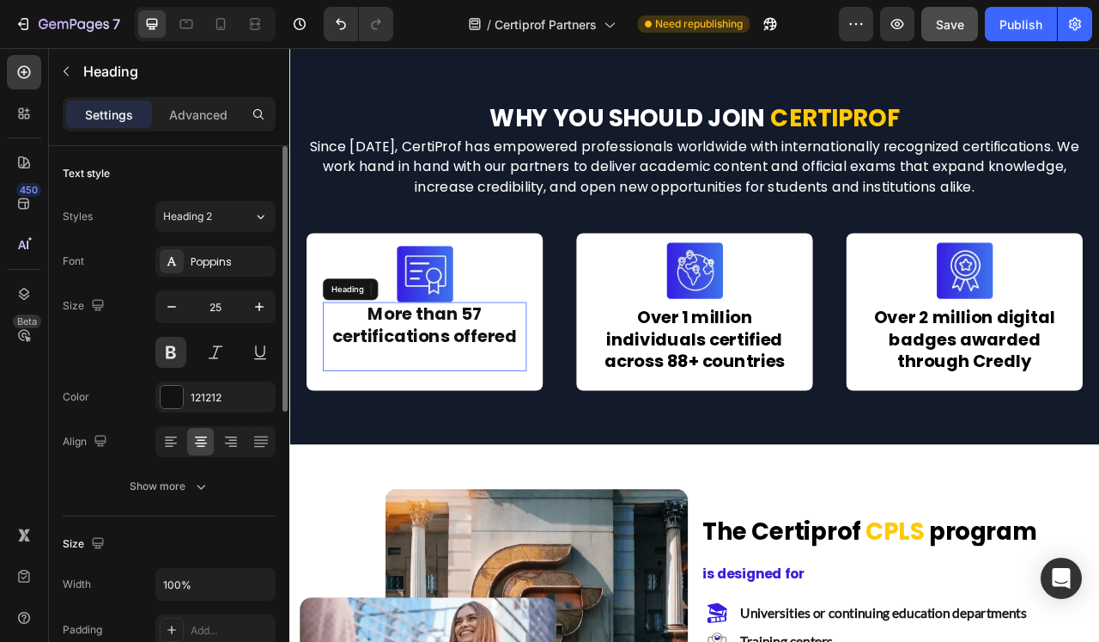
click at [506, 401] on h2 "More than 57 certifications offered" at bounding box center [461, 415] width 259 height 88
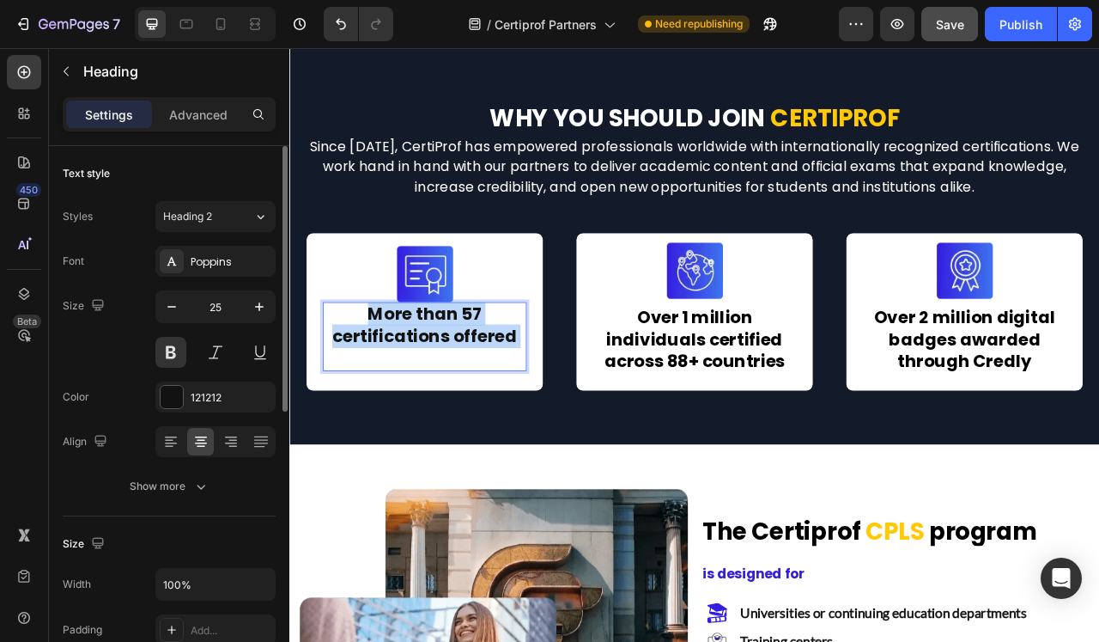
click at [506, 401] on p "More than 57 certifications offered" at bounding box center [461, 415] width 256 height 84
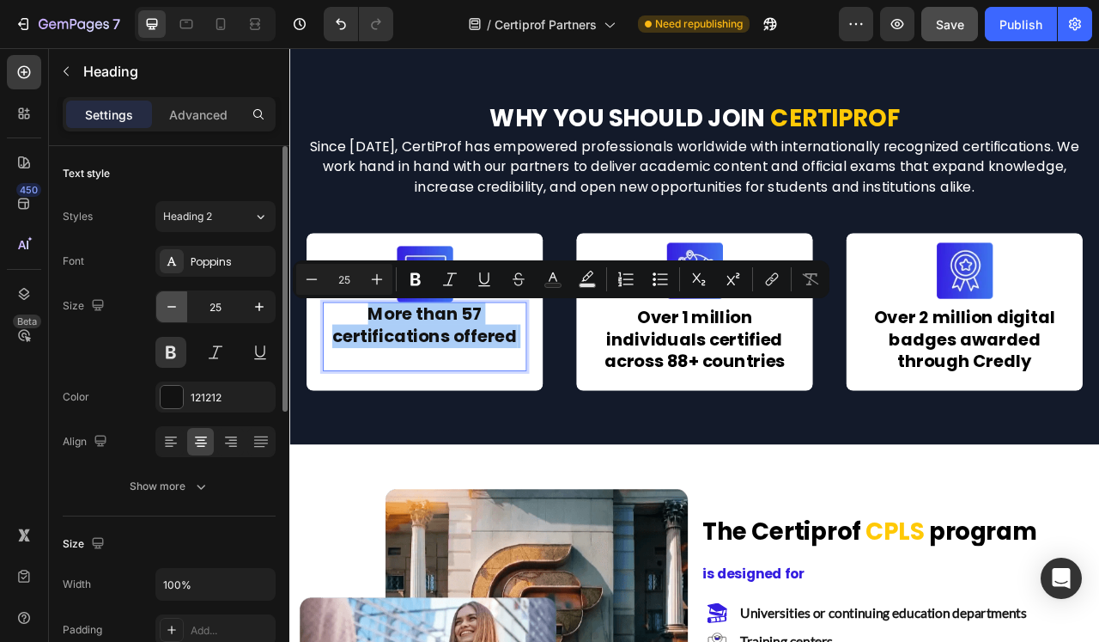
click at [173, 301] on icon "button" at bounding box center [171, 306] width 17 height 17
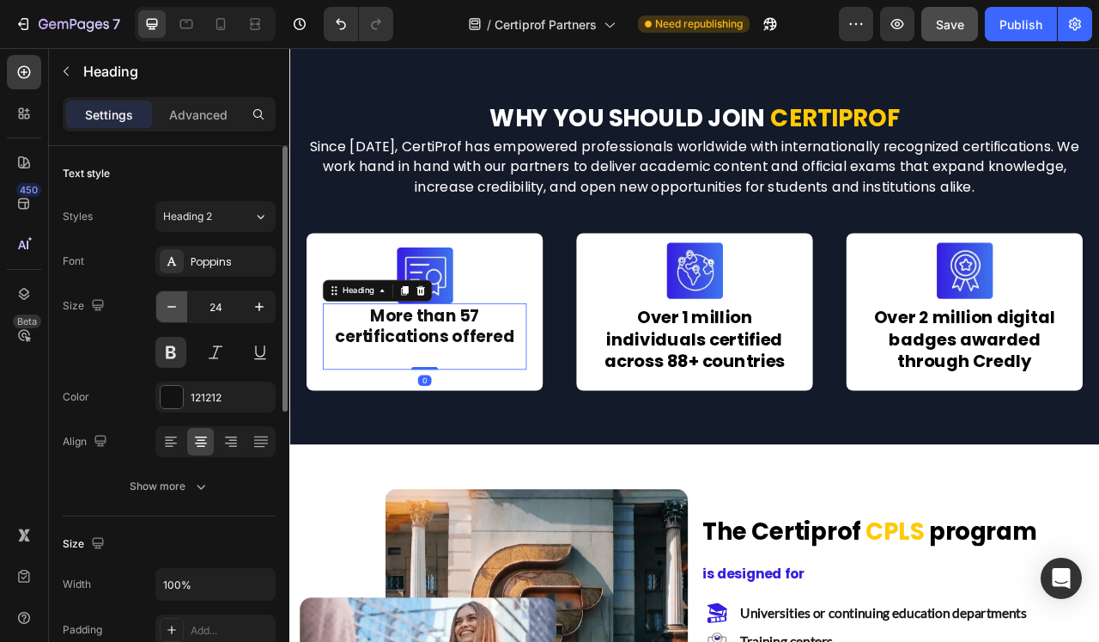
type input "23"
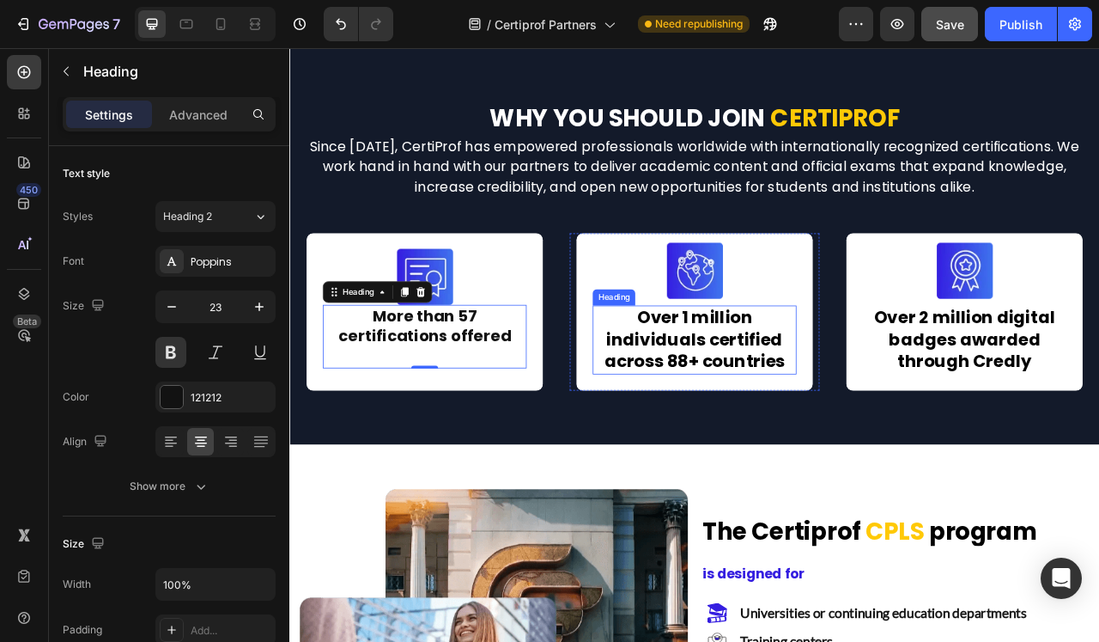
click at [782, 414] on strong "Over 1 million individuals certified across 88+ countries" at bounding box center [805, 418] width 230 height 86
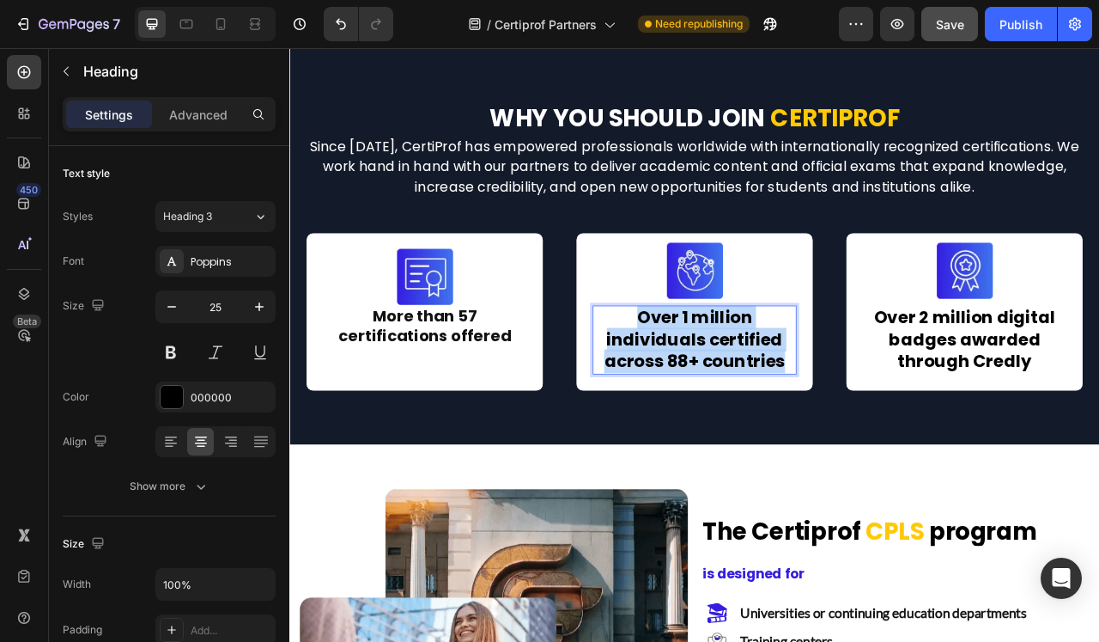
click at [782, 414] on strong "Over 1 million individuals certified across 88+ countries" at bounding box center [805, 418] width 230 height 86
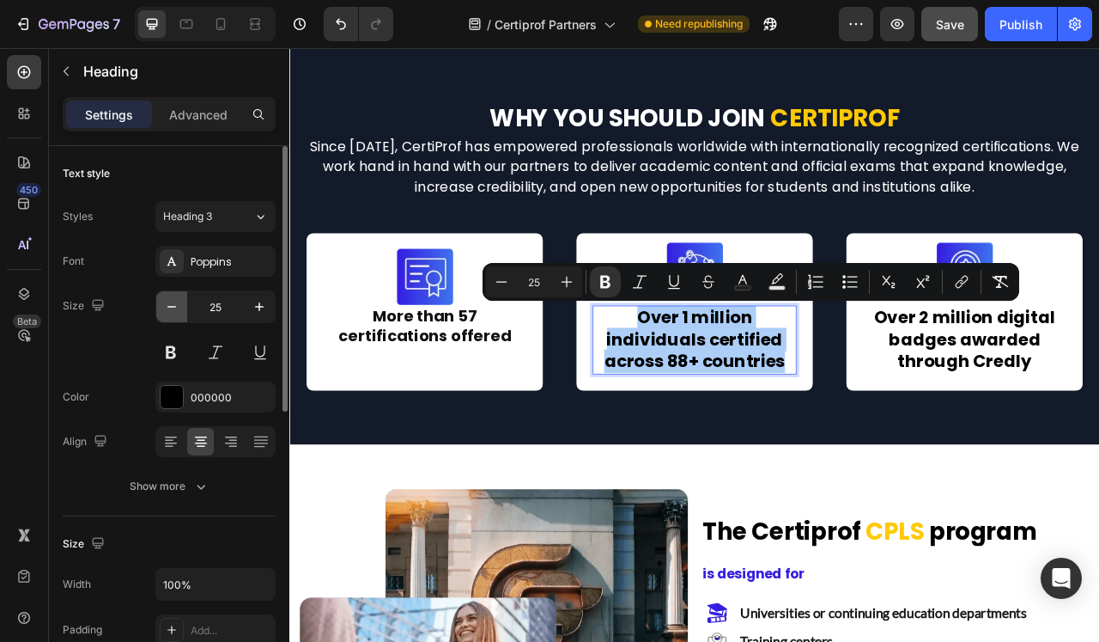
click at [169, 298] on icon "button" at bounding box center [171, 306] width 17 height 17
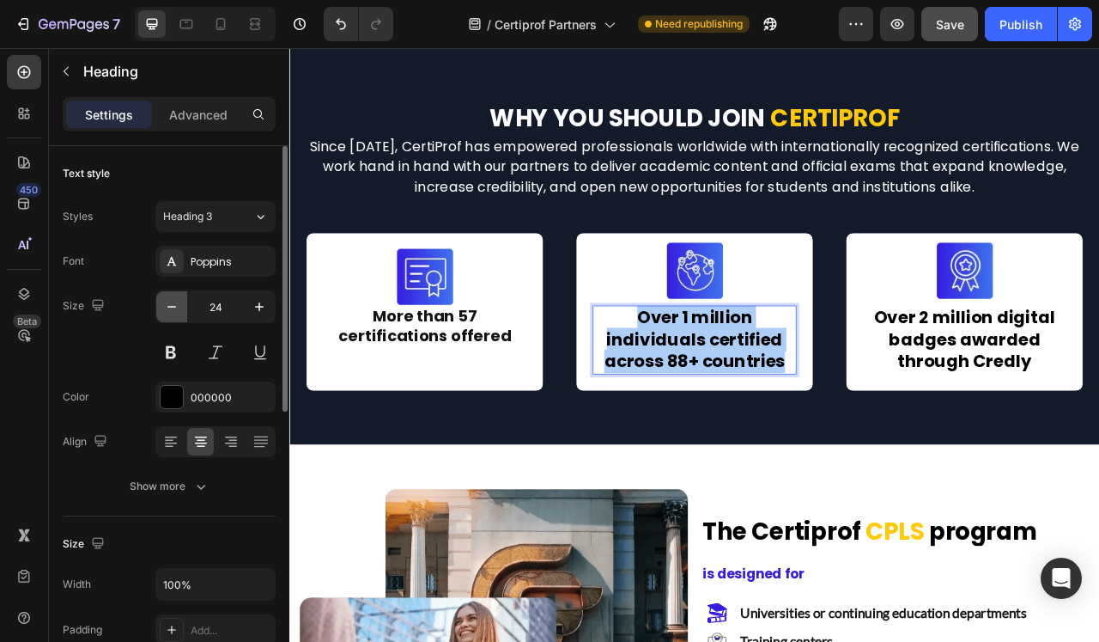
click at [169, 298] on icon "button" at bounding box center [171, 306] width 17 height 17
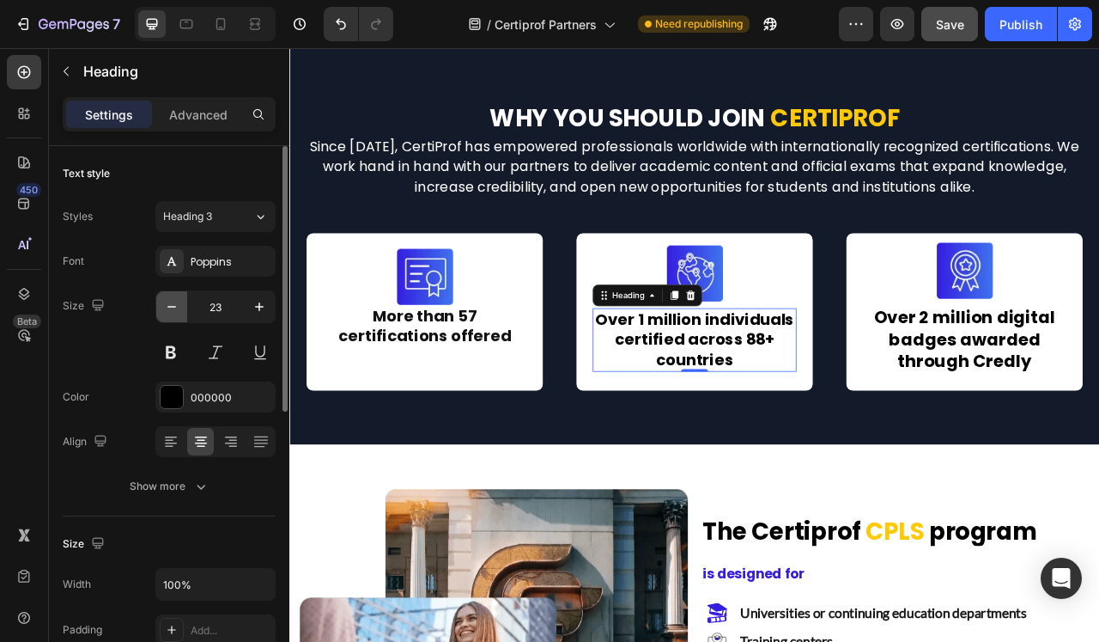
click at [169, 298] on icon "button" at bounding box center [171, 306] width 17 height 17
type input "22"
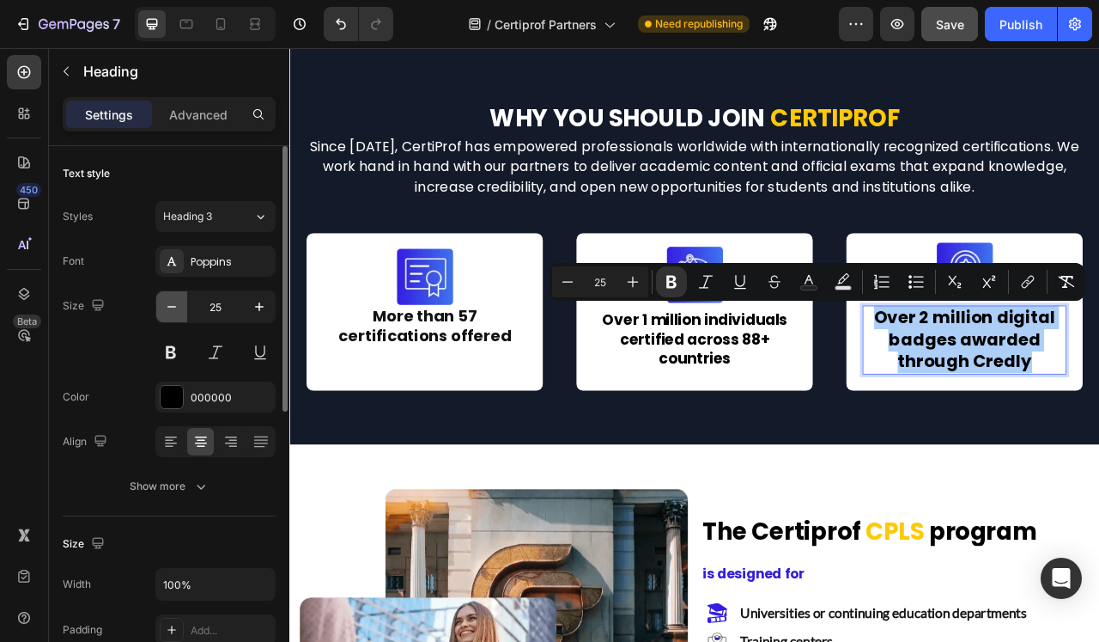
click at [171, 305] on icon "button" at bounding box center [171, 306] width 17 height 17
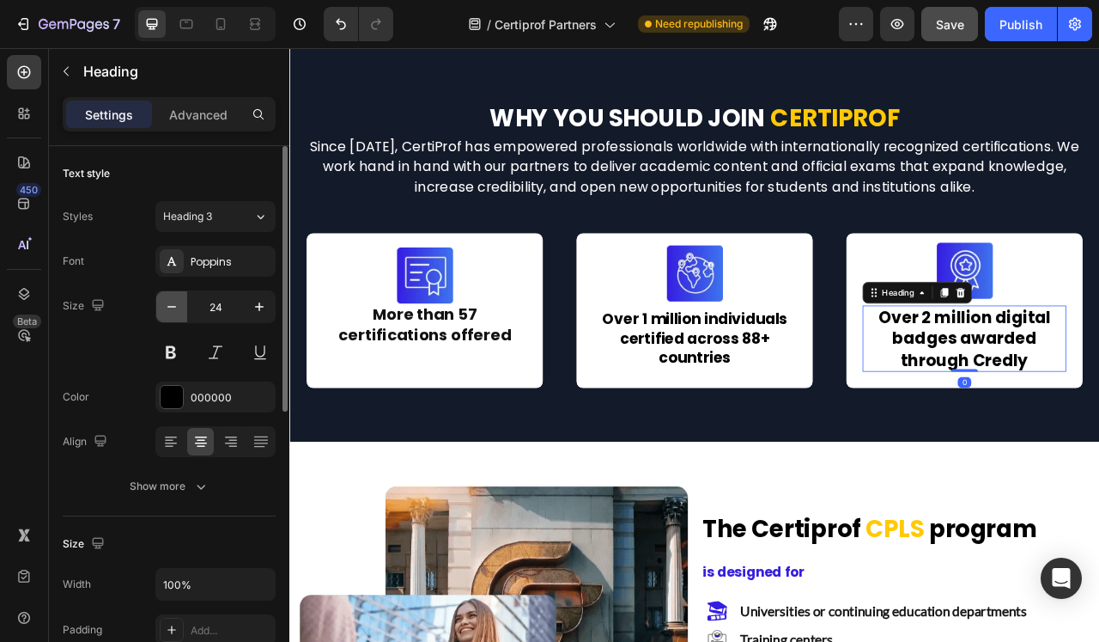
click at [171, 305] on icon "button" at bounding box center [171, 306] width 17 height 17
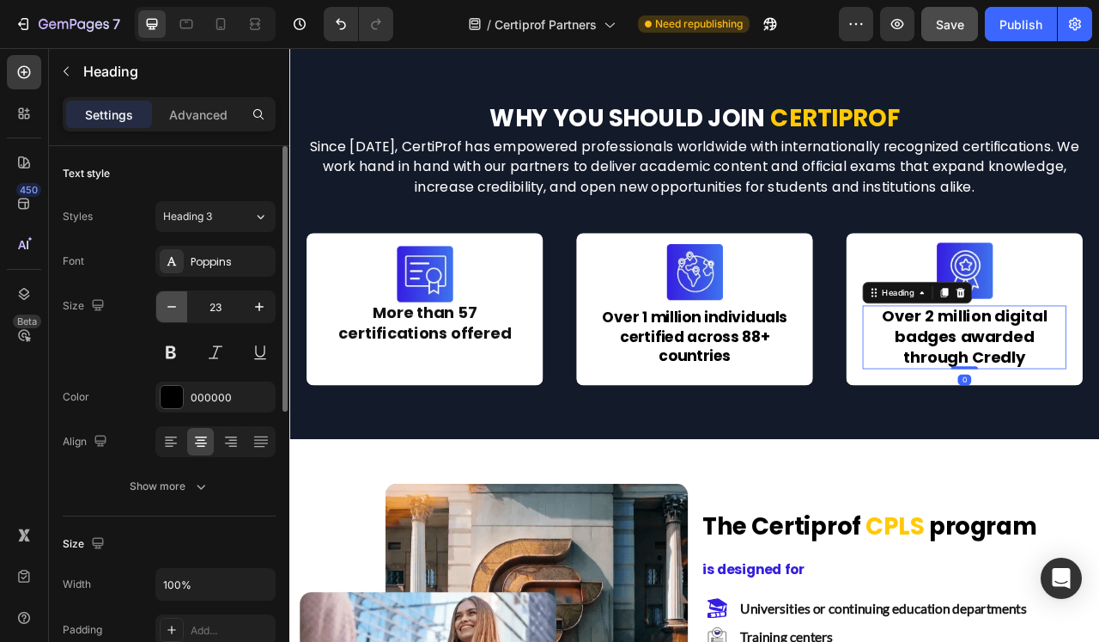
type input "22"
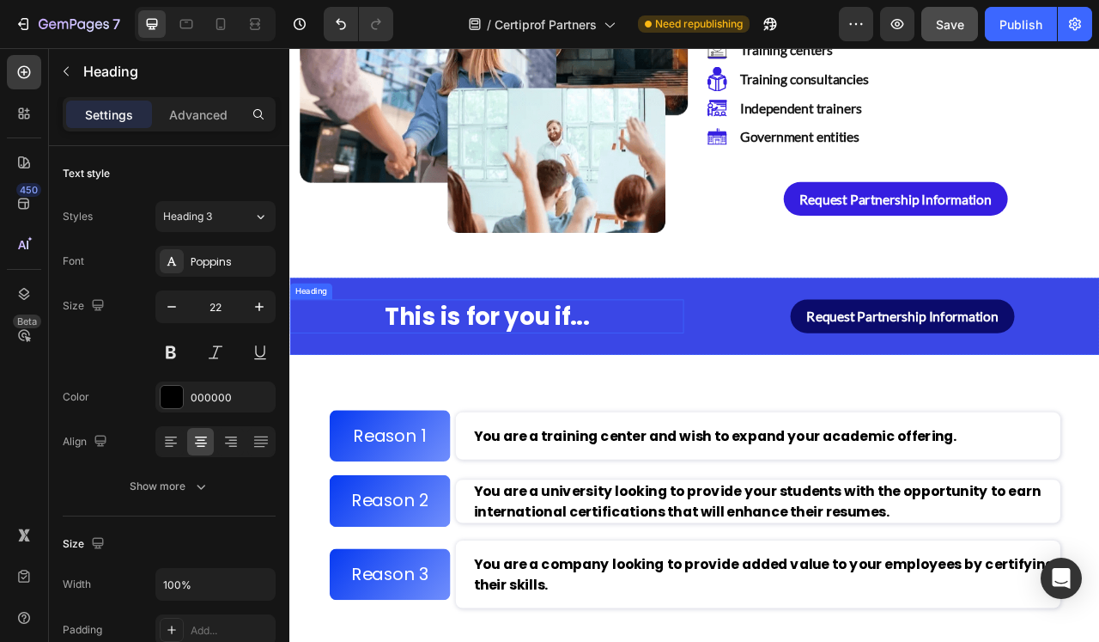
scroll to position [1897, 0]
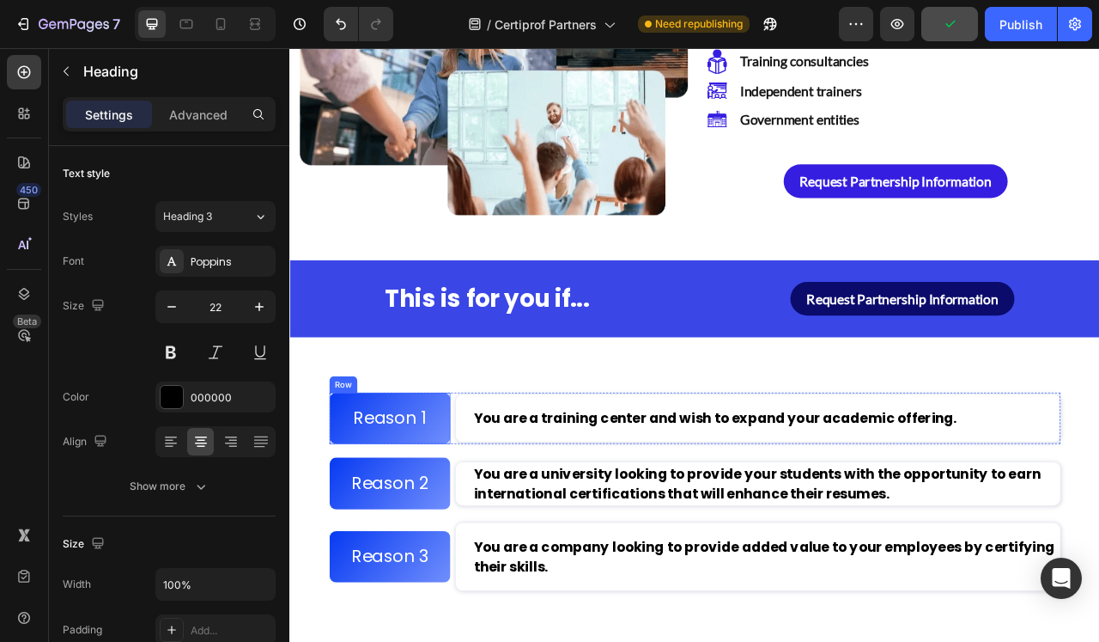
click at [399, 504] on h2 "Reason 1" at bounding box center [417, 519] width 154 height 32
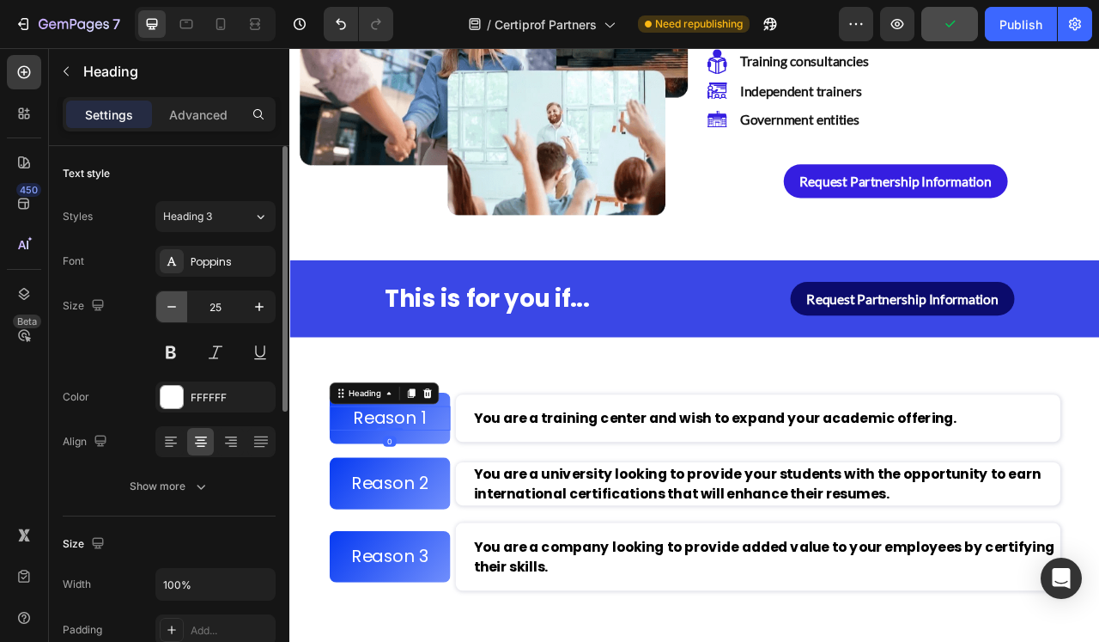
click at [173, 304] on icon "button" at bounding box center [171, 306] width 17 height 17
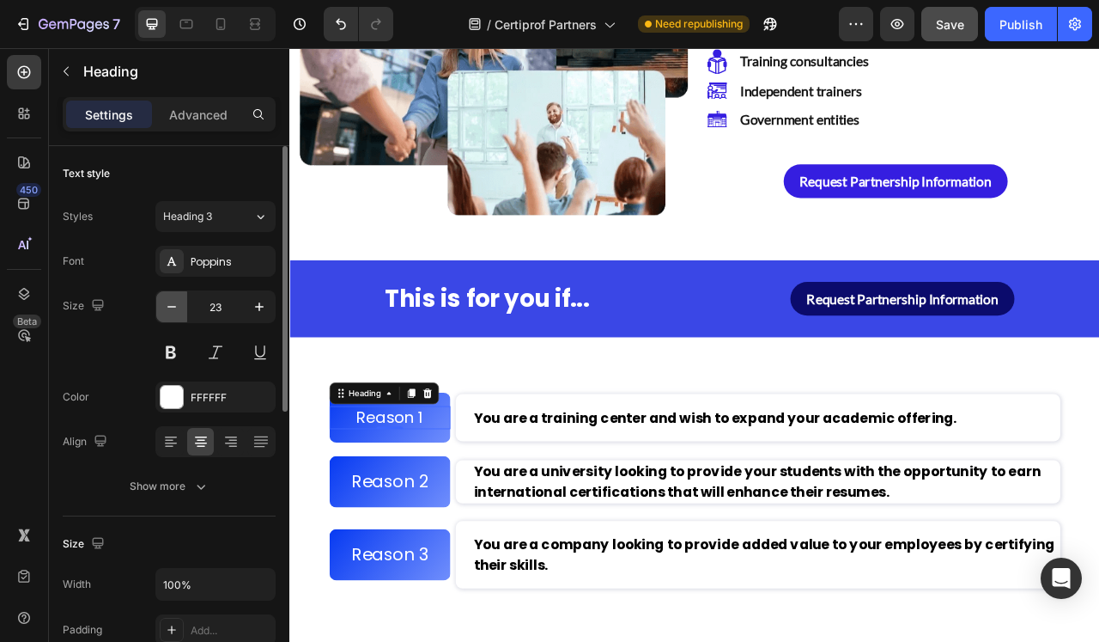
click at [173, 304] on icon "button" at bounding box center [171, 306] width 17 height 17
type input "22"
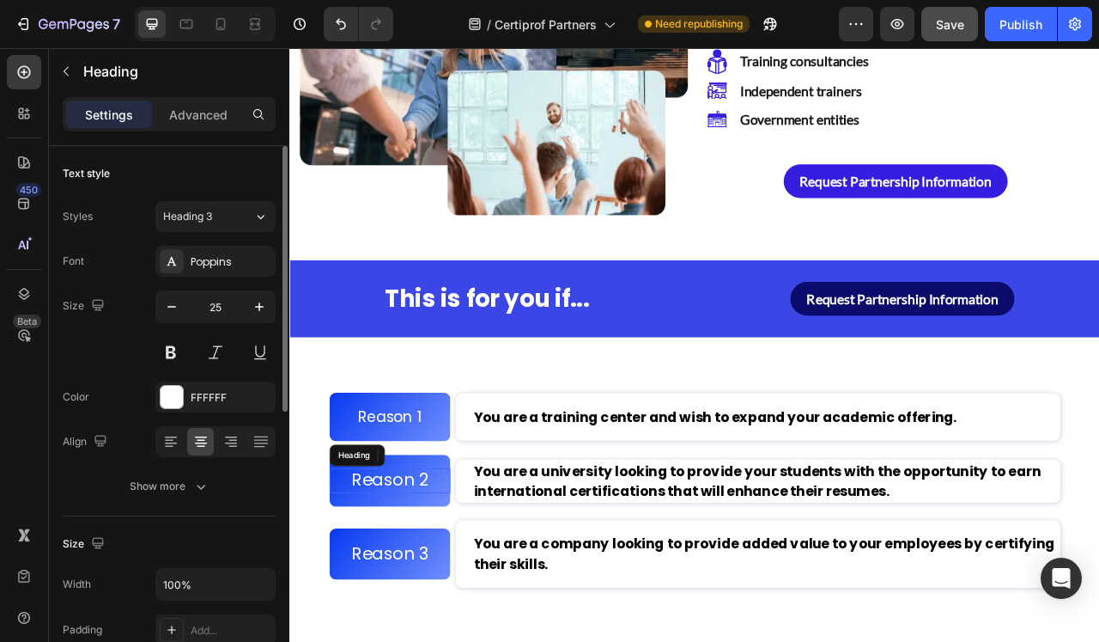
click at [395, 593] on h2 "Reason 2" at bounding box center [417, 598] width 154 height 32
click at [395, 593] on p "Reason 2" at bounding box center [417, 598] width 150 height 28
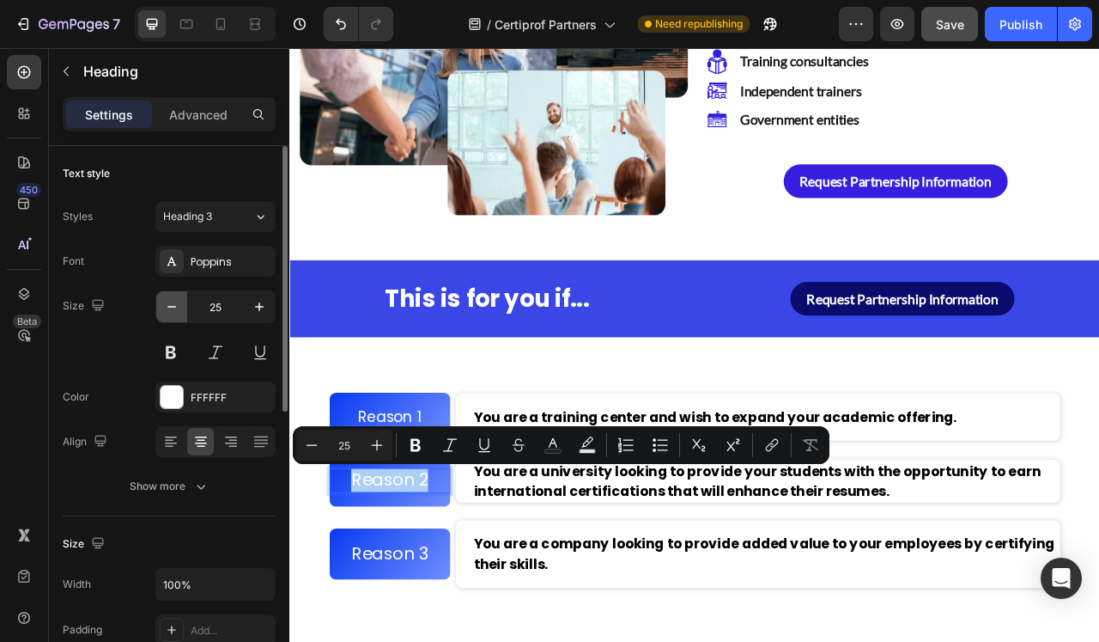
click at [170, 311] on icon "button" at bounding box center [171, 306] width 17 height 17
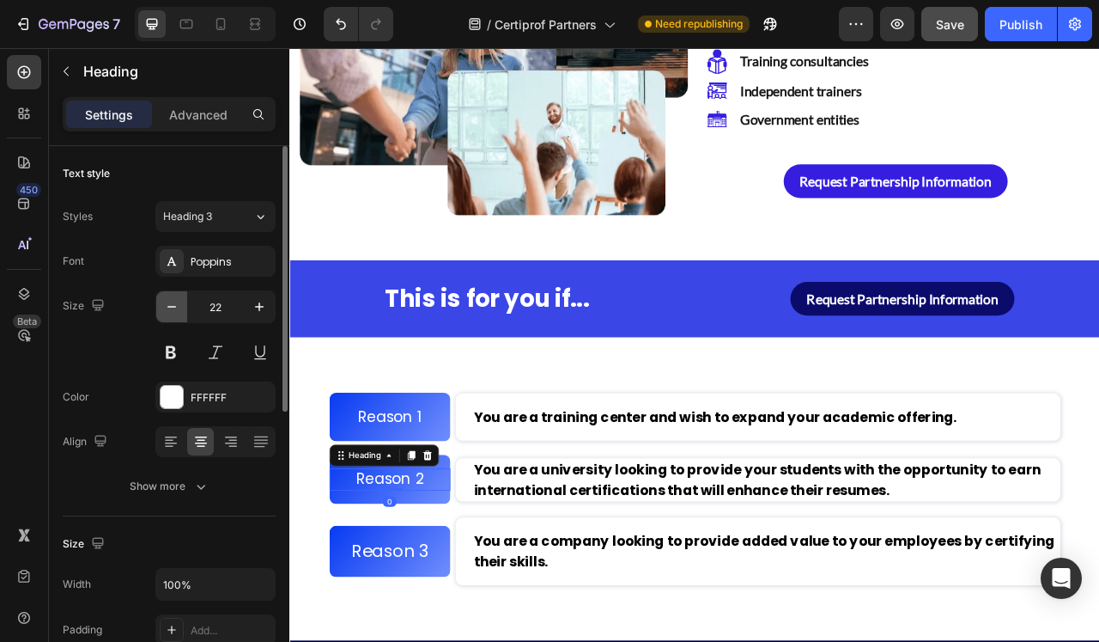
click at [170, 311] on icon "button" at bounding box center [171, 306] width 17 height 17
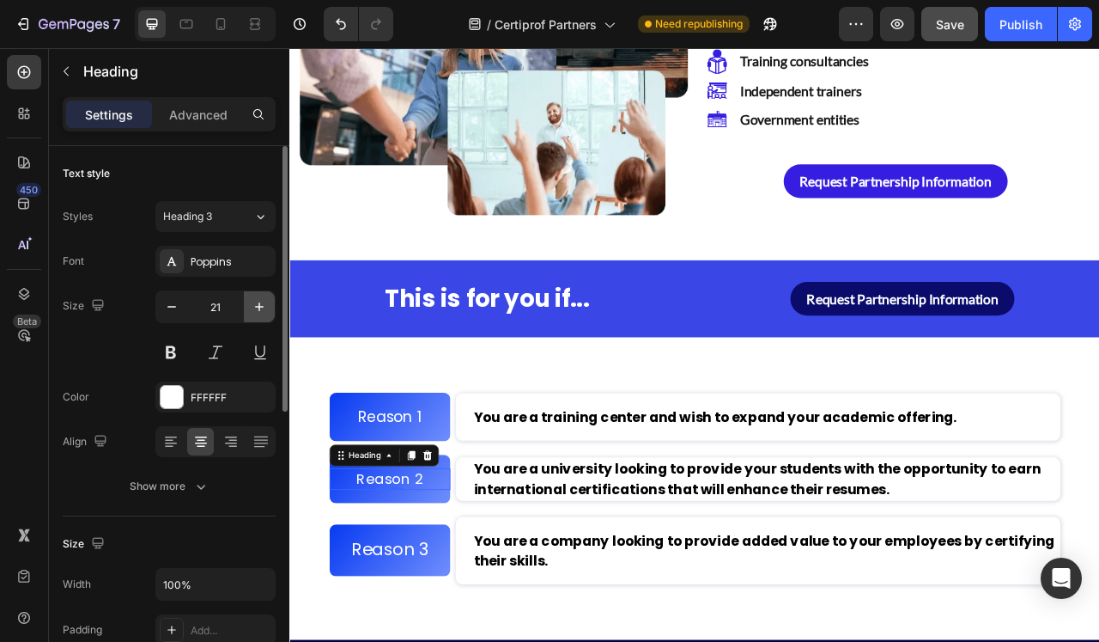
click at [267, 307] on button "button" at bounding box center [259, 306] width 31 height 31
type input "22"
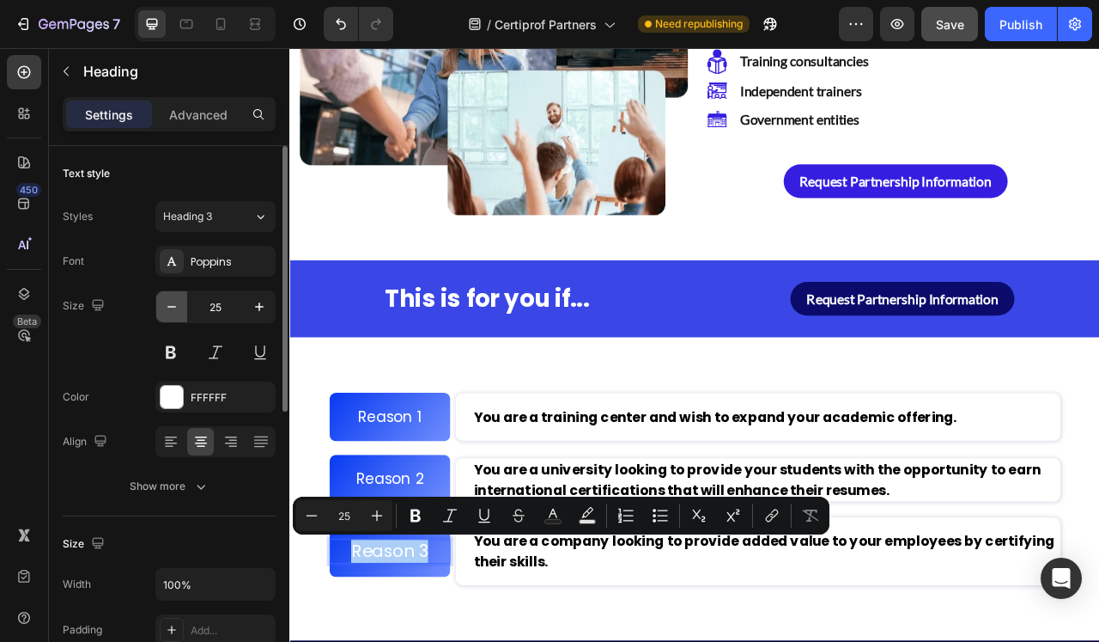
click at [171, 307] on icon "button" at bounding box center [171, 307] width 9 height 2
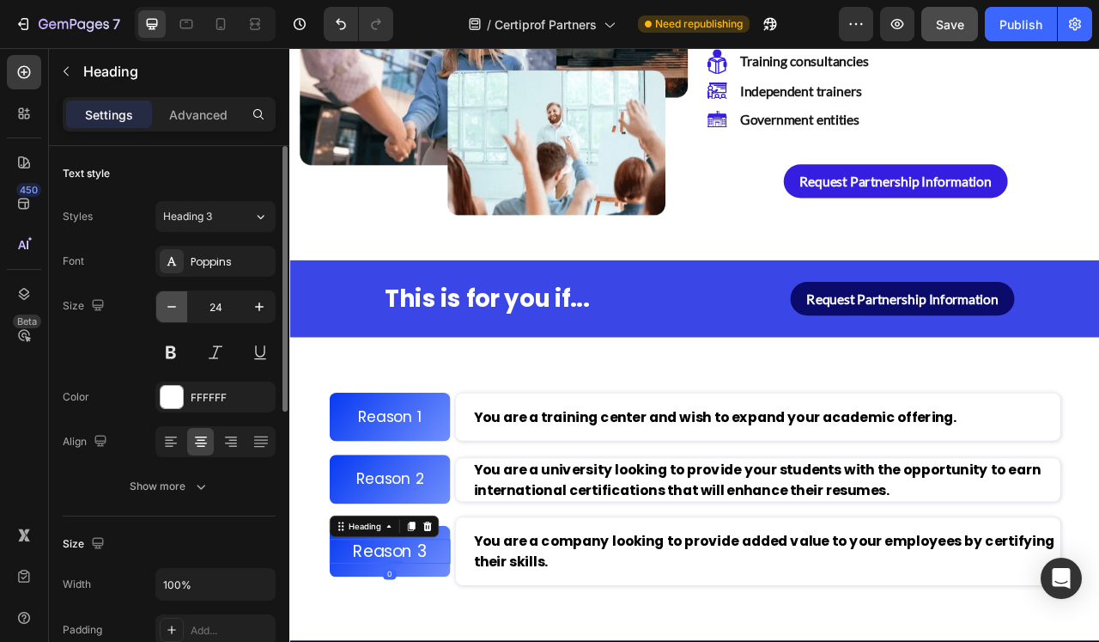
click at [171, 307] on icon "button" at bounding box center [171, 307] width 9 height 2
type input "22"
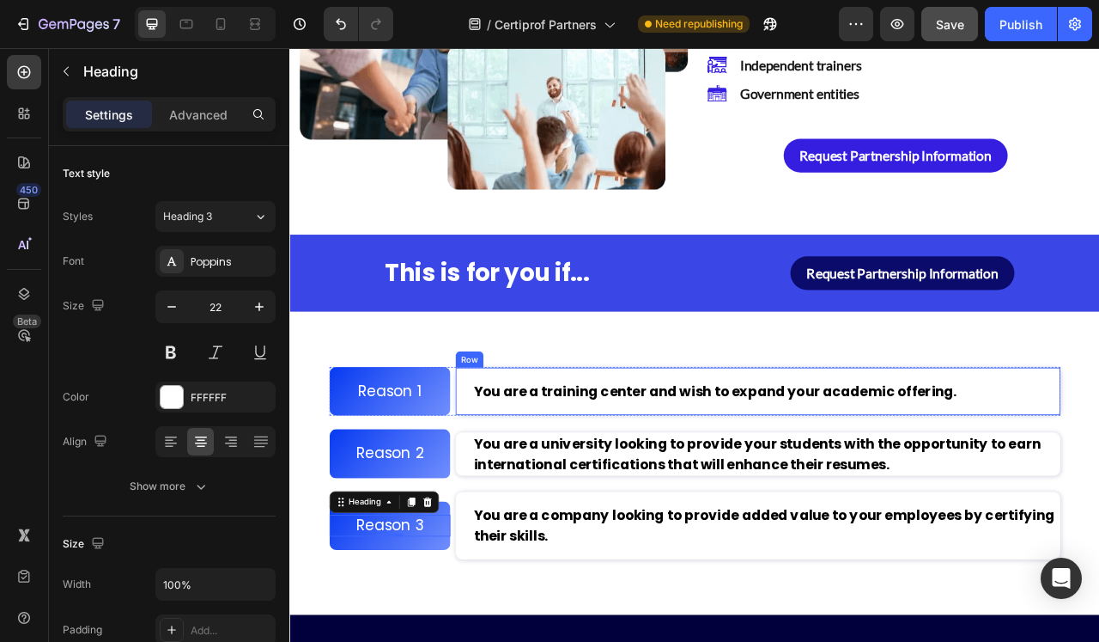
scroll to position [1882, 0]
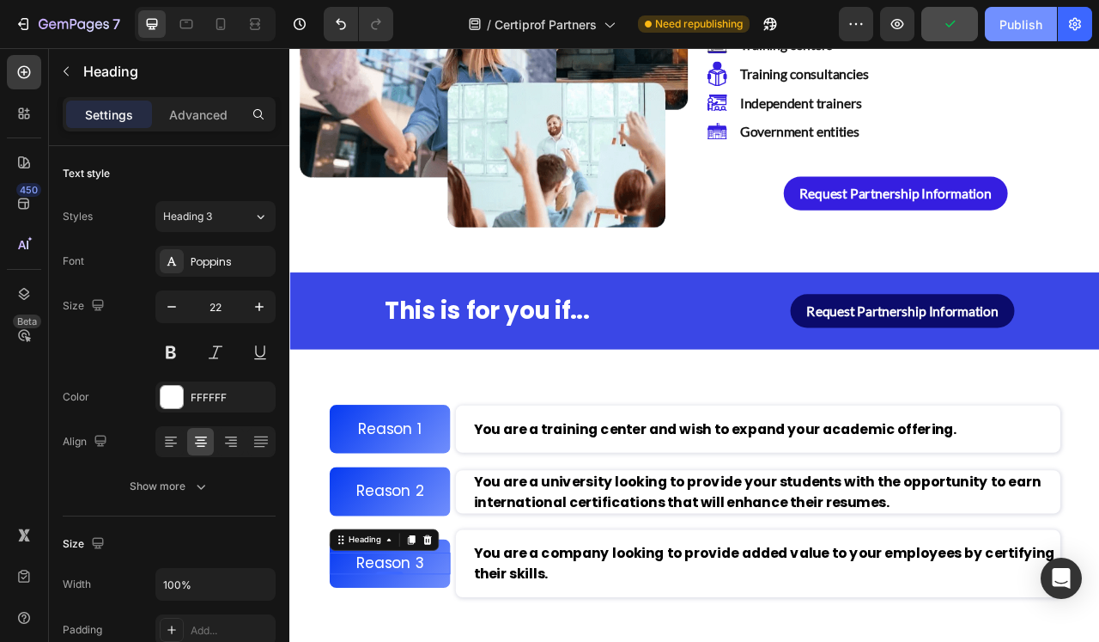
click at [1021, 32] on div "Publish" at bounding box center [1021, 24] width 43 height 18
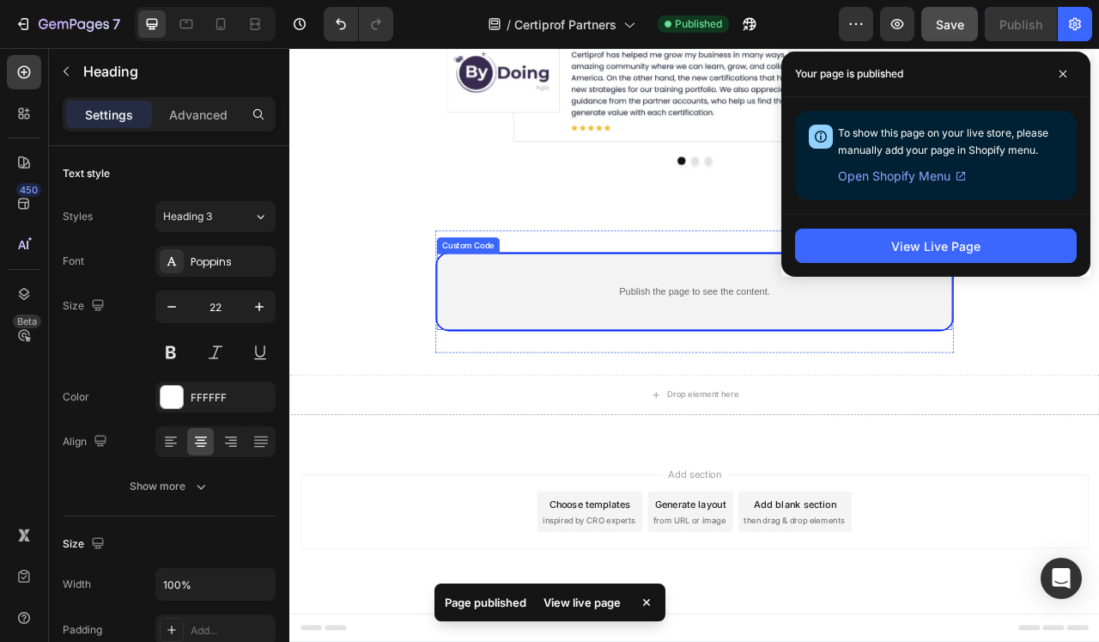
scroll to position [3454, 0]
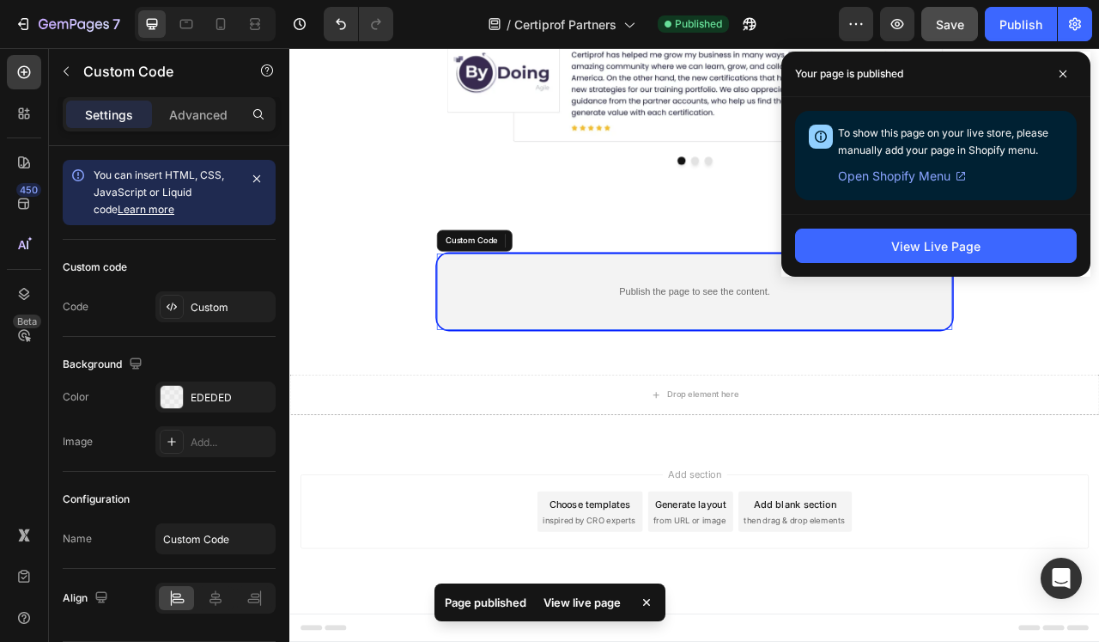
click at [999, 356] on p "Publish the page to see the content." at bounding box center [804, 358] width 605 height 18
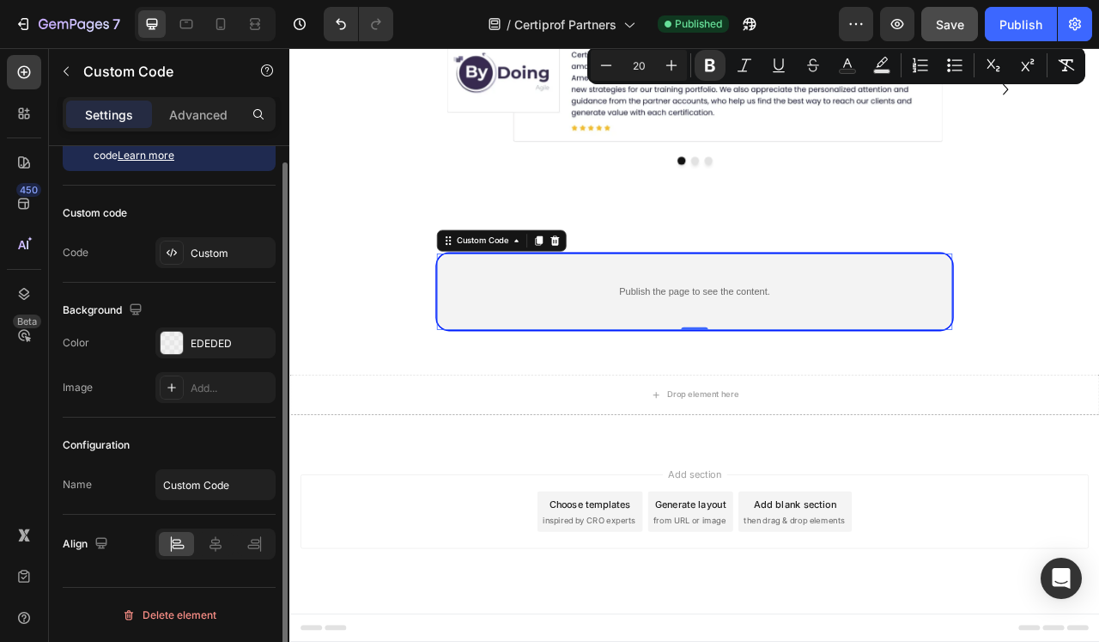
scroll to position [0, 0]
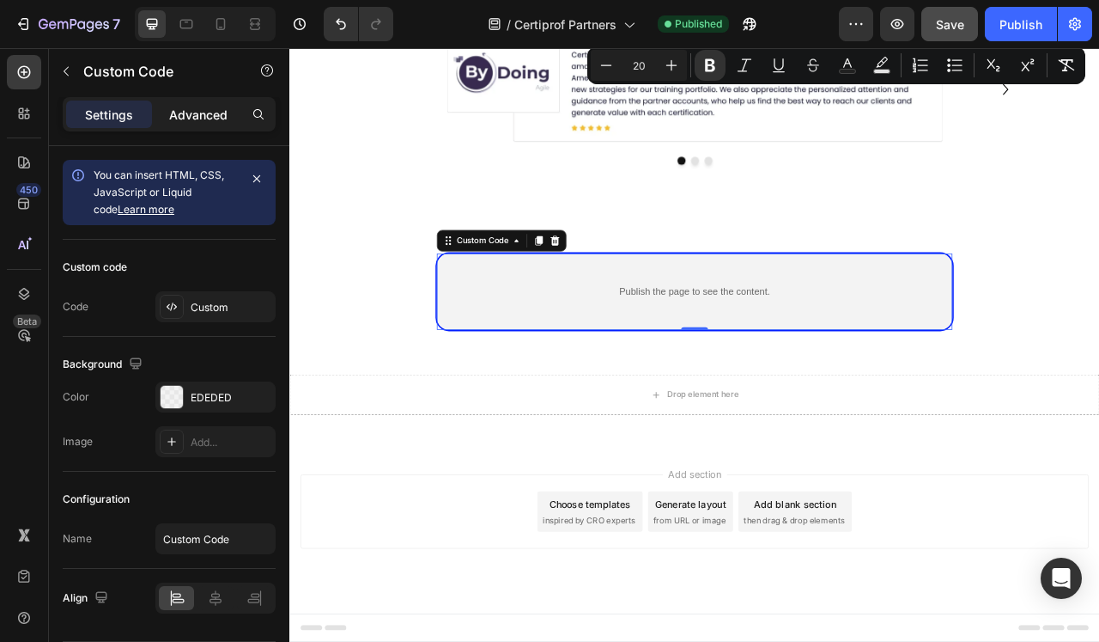
click at [204, 113] on p "Advanced" at bounding box center [198, 115] width 58 height 18
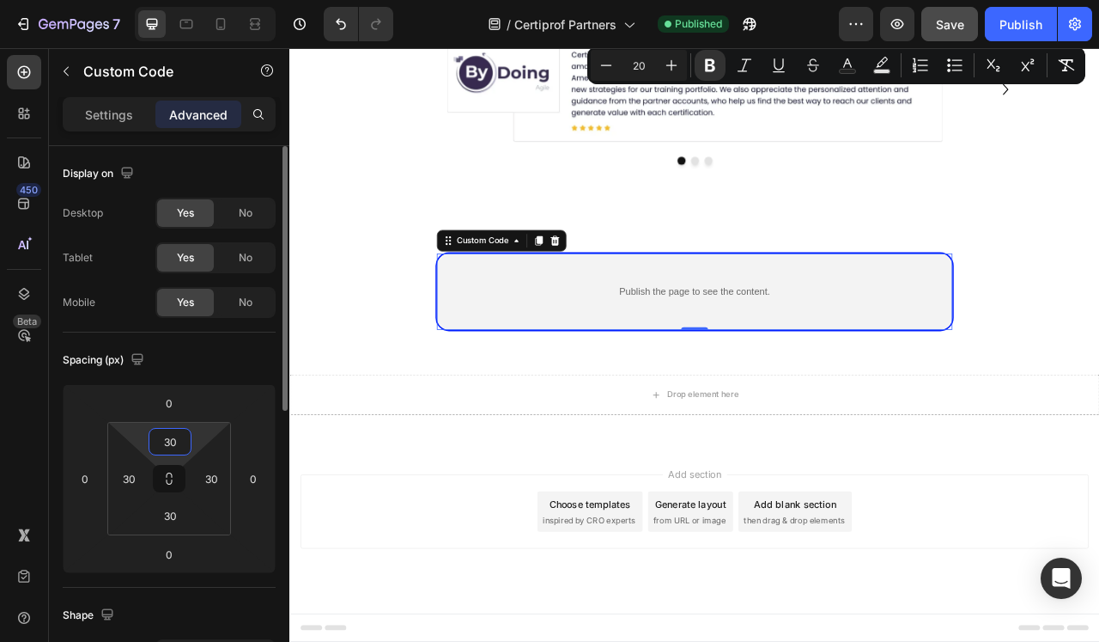
click at [170, 443] on input "30" at bounding box center [170, 442] width 34 height 26
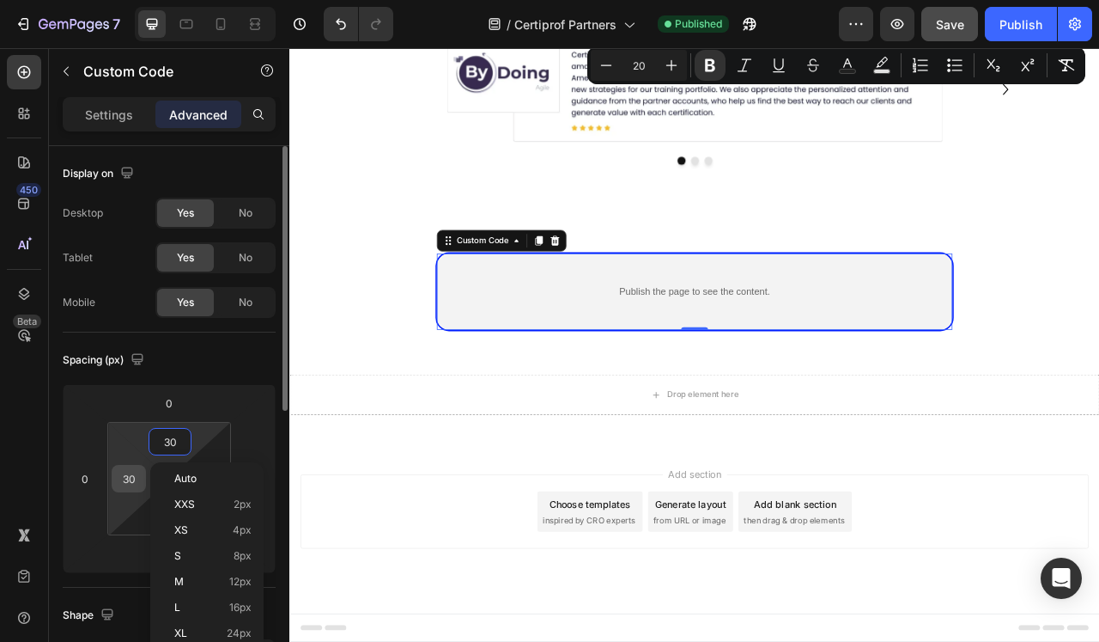
click at [131, 481] on input "30" at bounding box center [129, 479] width 26 height 26
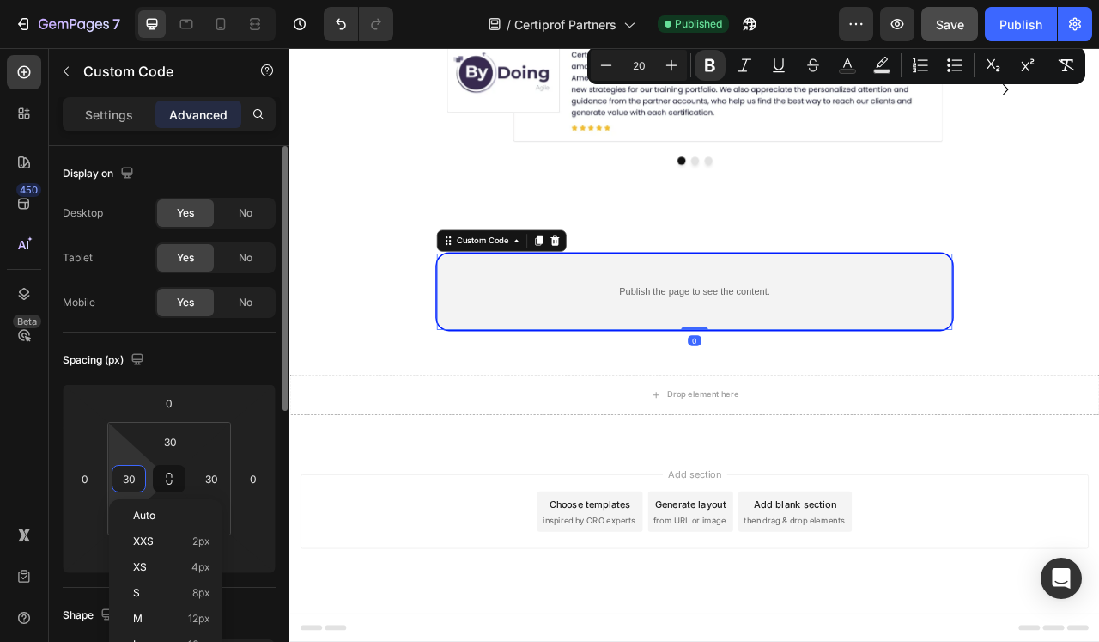
click at [131, 481] on input "30" at bounding box center [129, 479] width 26 height 26
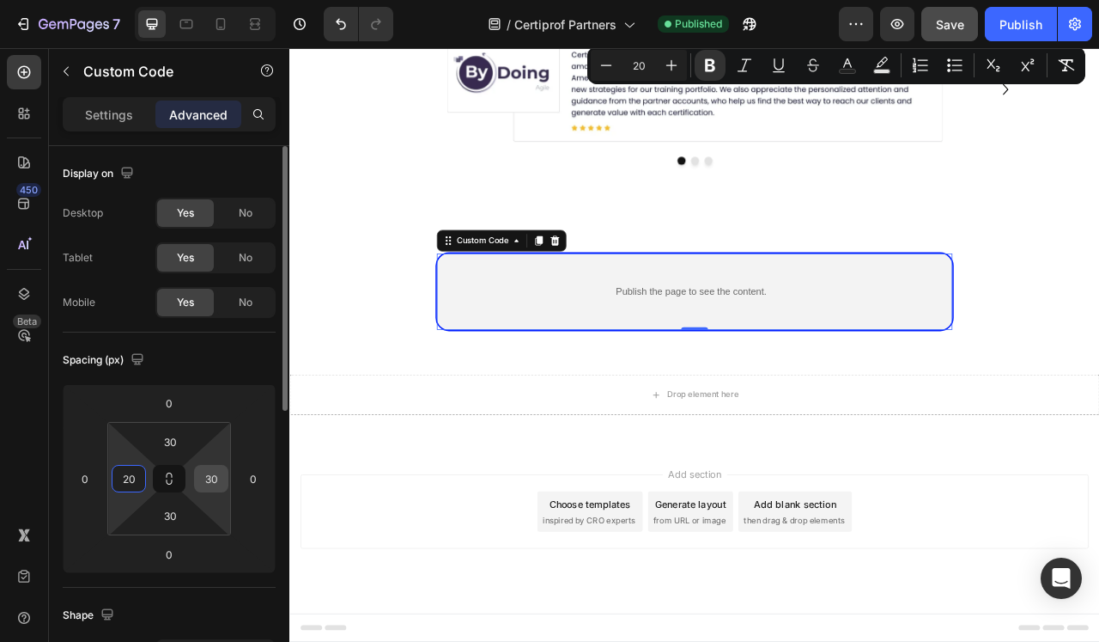
type input "20"
click at [201, 482] on input "30" at bounding box center [211, 479] width 26 height 26
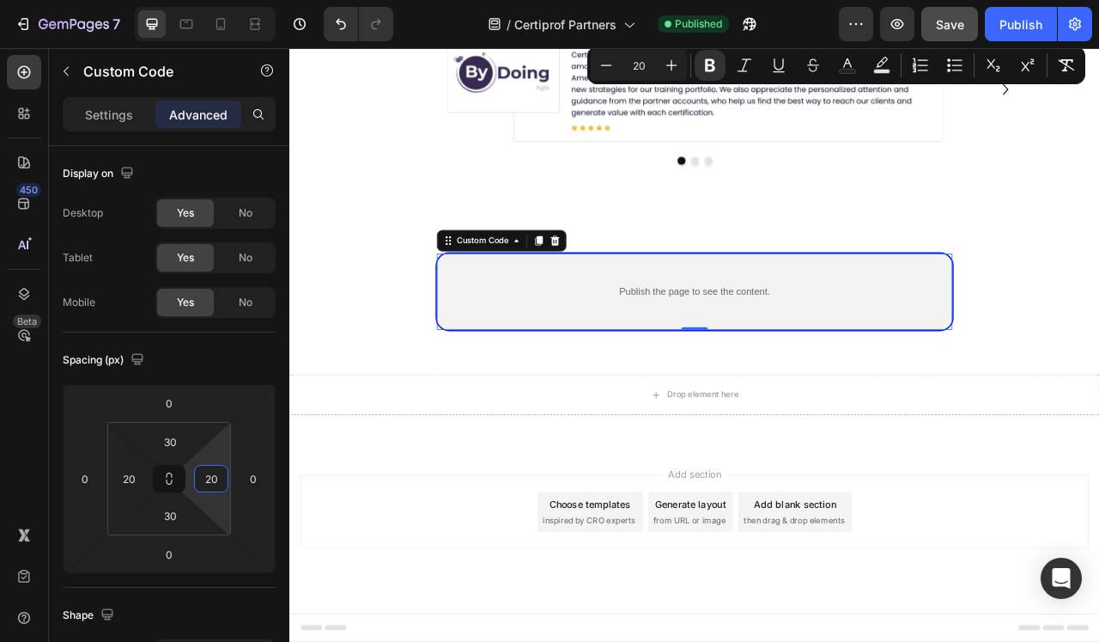
type input "20"
click at [519, 374] on div "Publish the page to see the content." at bounding box center [805, 358] width 622 height 46
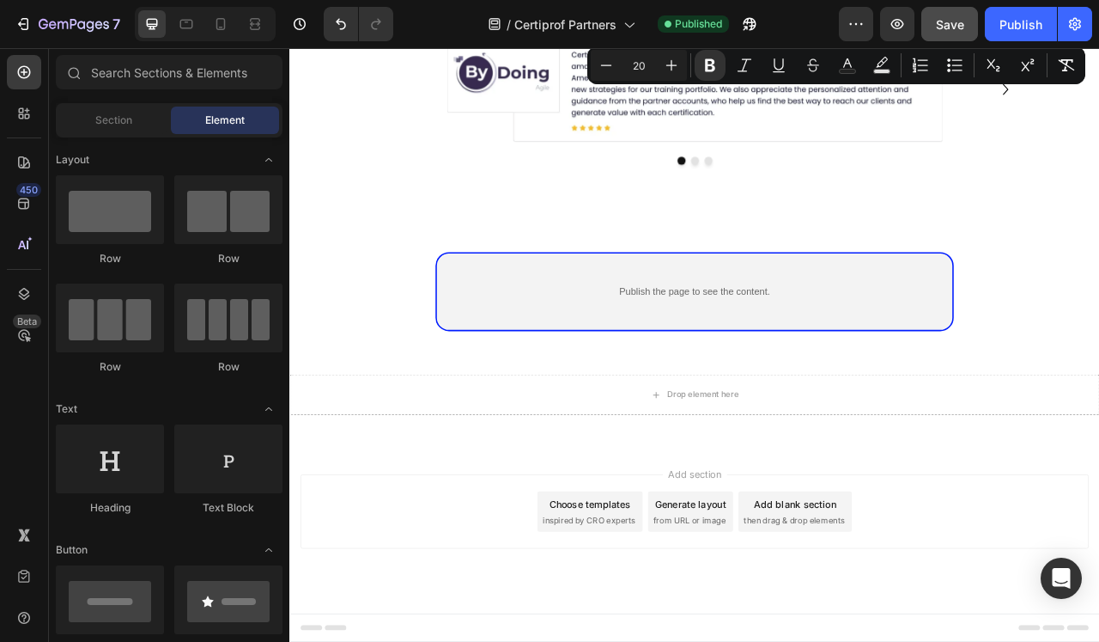
click at [393, 377] on section "Publish the page to see the content. Custom Code Section 9" at bounding box center [805, 357] width 852 height 155
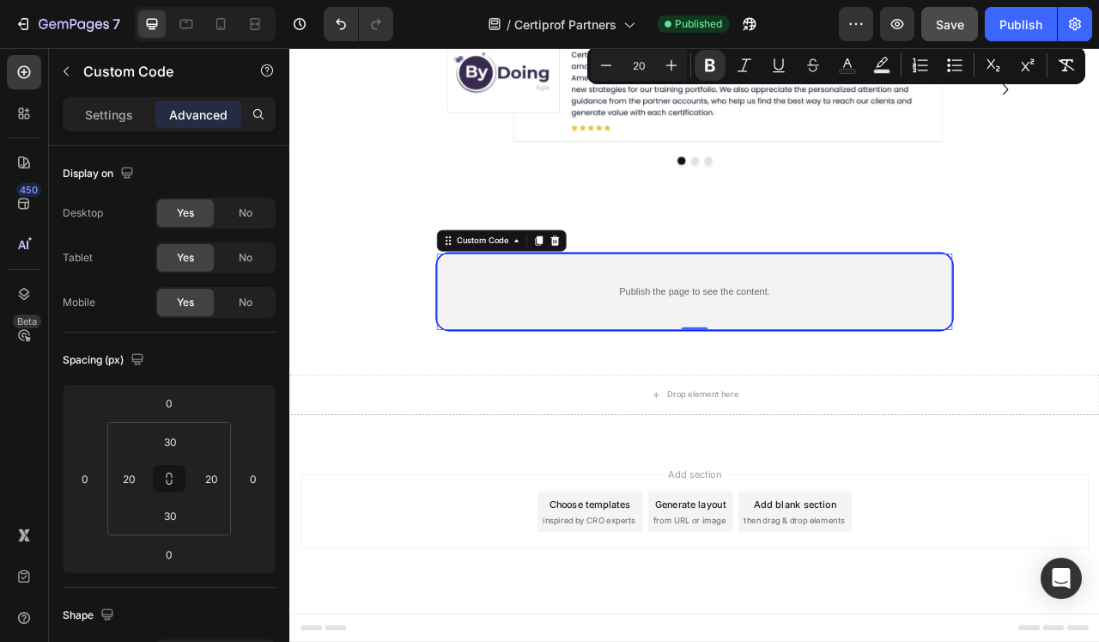
click at [502, 332] on div "Publish the page to see the content. Custom Code 0" at bounding box center [805, 357] width 660 height 100
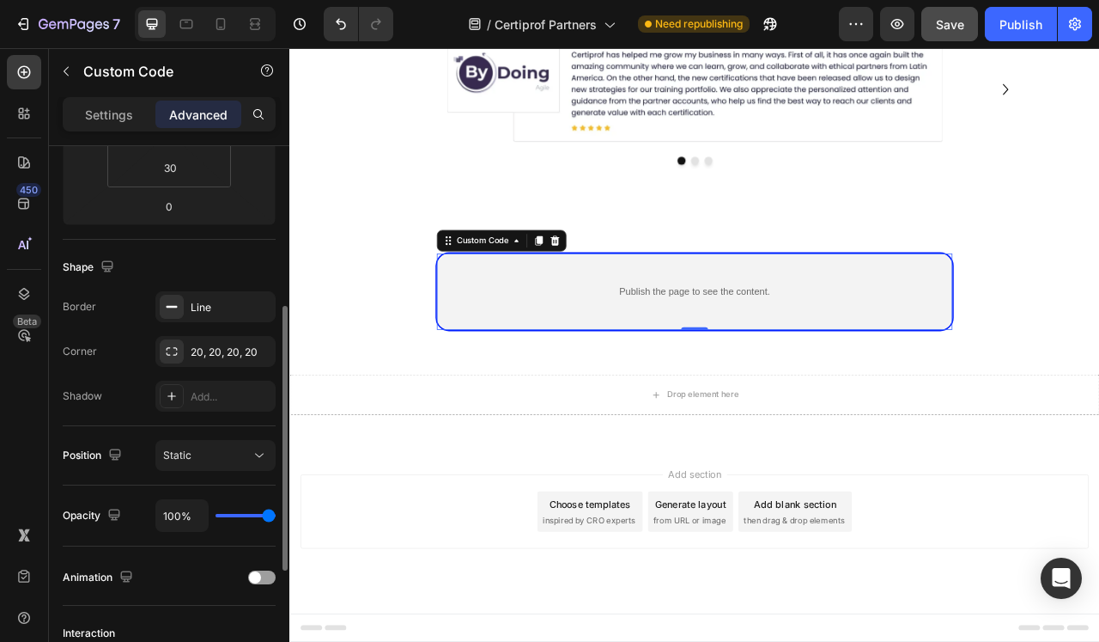
scroll to position [350, 0]
click at [236, 353] on div "20, 20, 20, 20" at bounding box center [216, 350] width 50 height 15
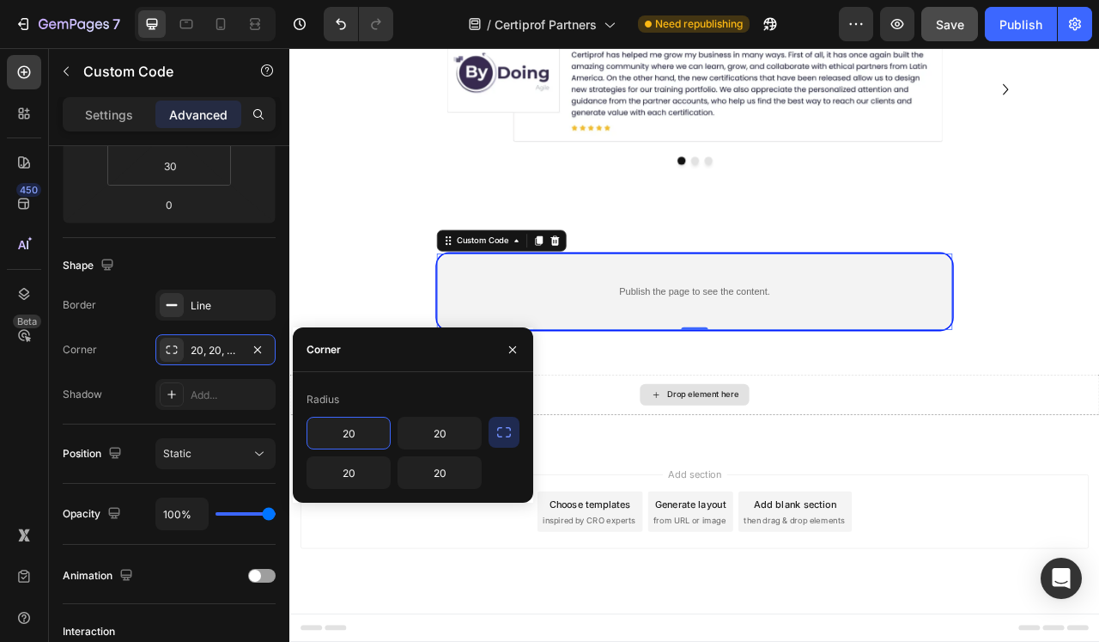
click at [348, 438] on input "20" at bounding box center [348, 432] width 82 height 31
type input "10"
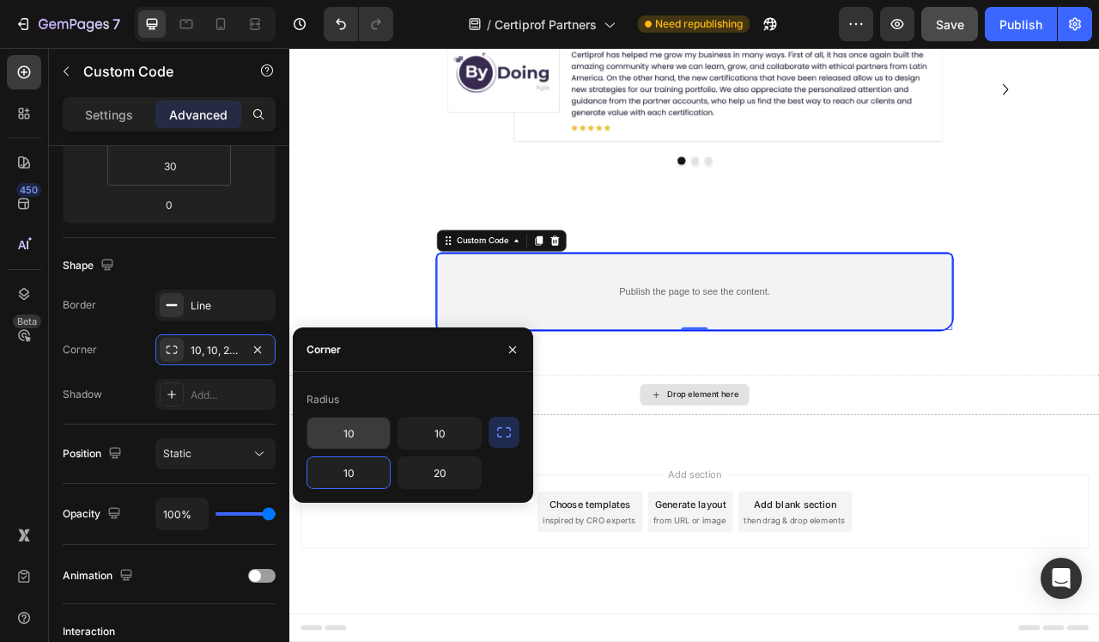
type input "10"
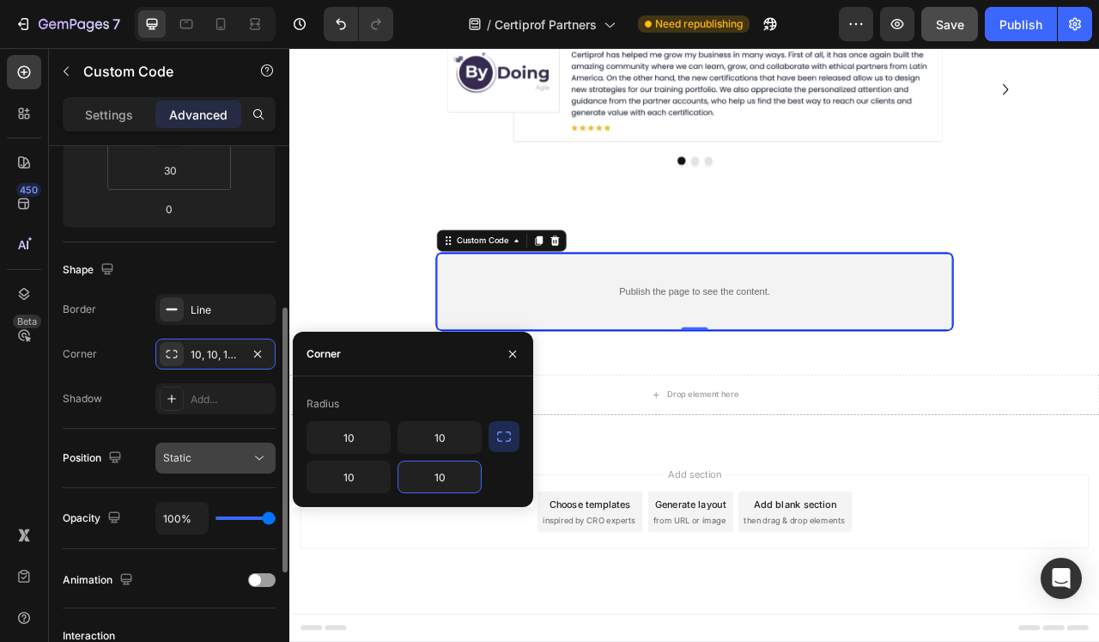
scroll to position [321, 0]
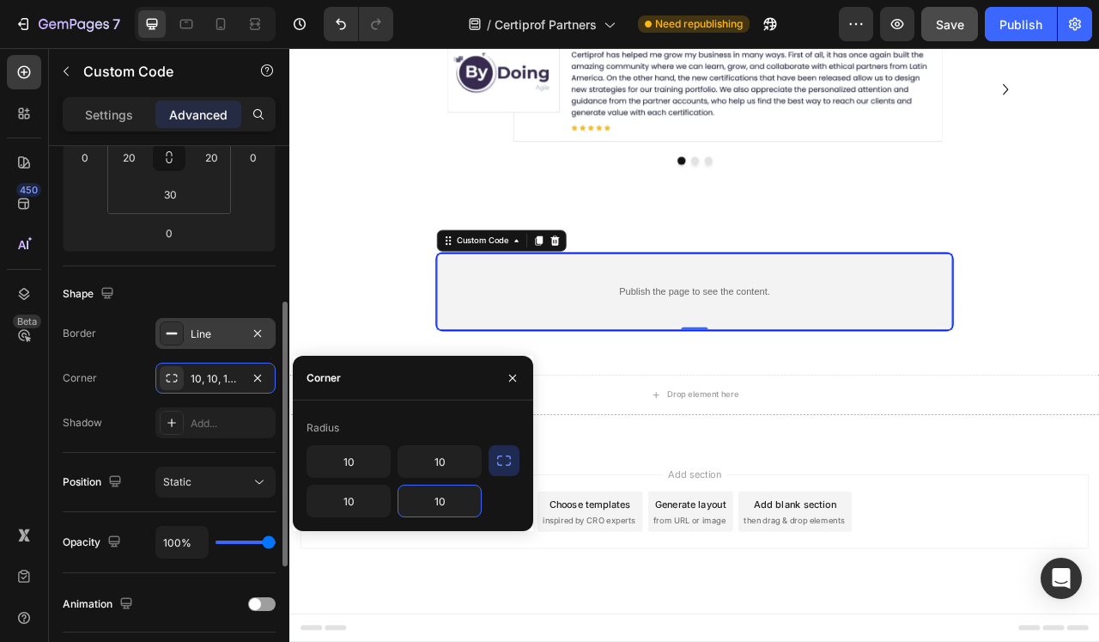
type input "10"
click at [220, 326] on div "Line" at bounding box center [216, 333] width 50 height 15
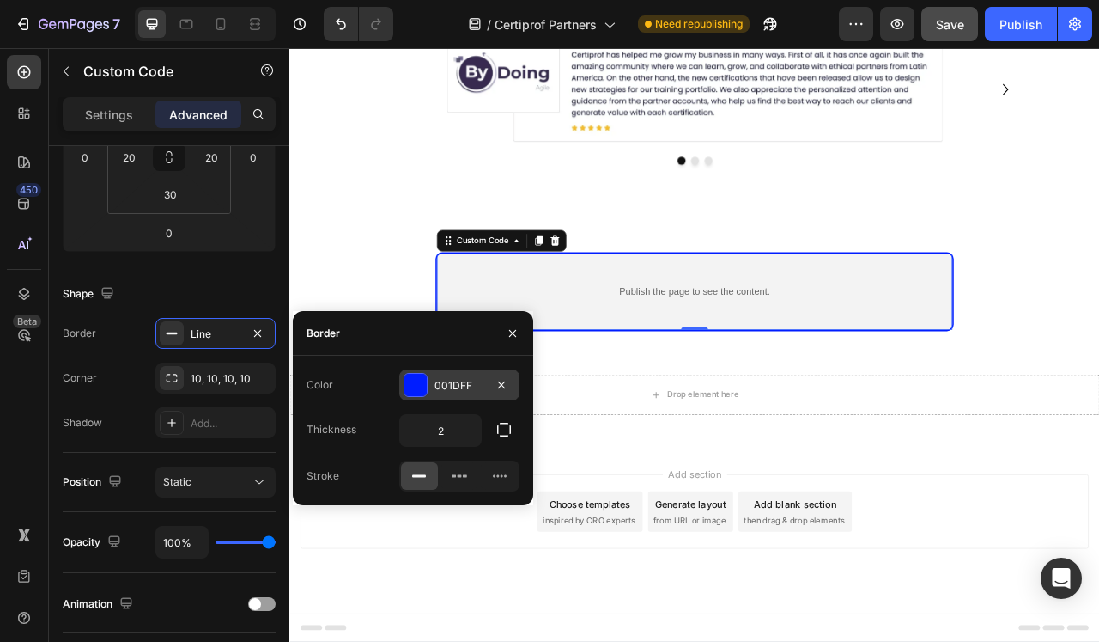
click at [425, 384] on div at bounding box center [416, 385] width 22 height 22
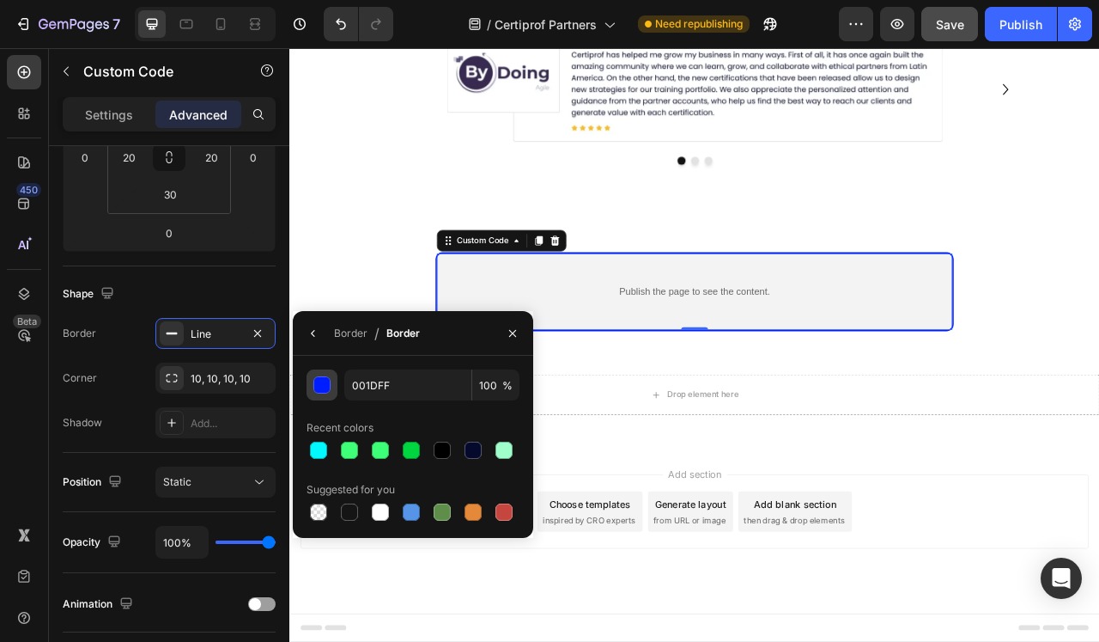
click at [319, 387] on div "button" at bounding box center [322, 385] width 17 height 17
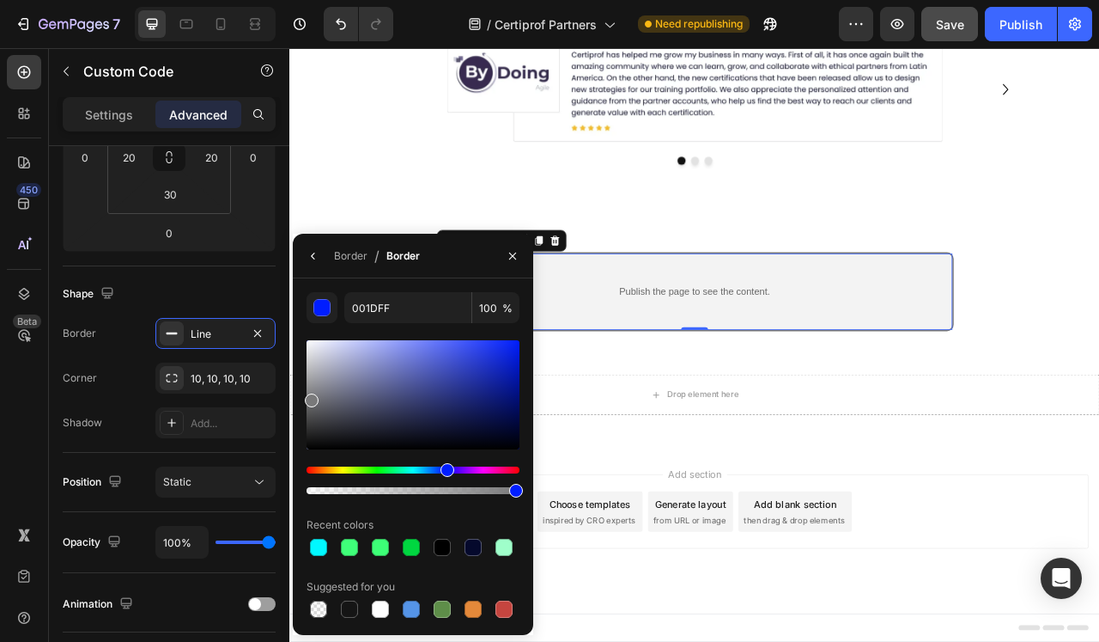
click at [310, 395] on div at bounding box center [413, 394] width 213 height 109
drag, startPoint x: 313, startPoint y: 395, endPoint x: 299, endPoint y: 385, distance: 17.2
click at [299, 385] on div "7B7B7C 100 % Recent colors Suggested for you" at bounding box center [413, 456] width 240 height 329
drag, startPoint x: 318, startPoint y: 386, endPoint x: 305, endPoint y: 375, distance: 17.0
click at [307, 375] on div at bounding box center [413, 394] width 213 height 109
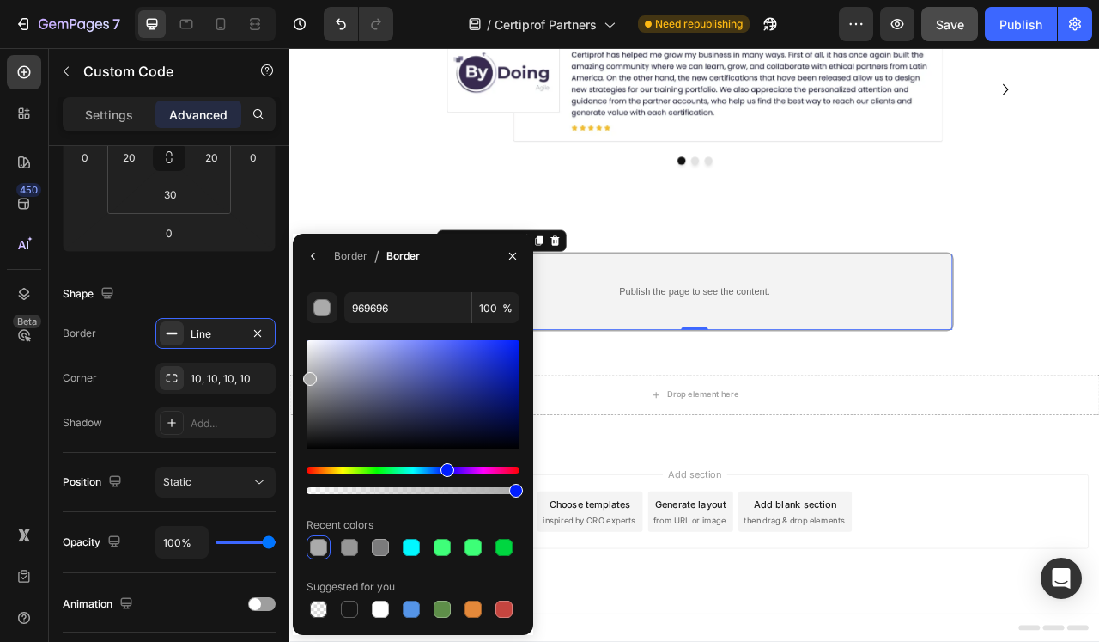
type input "AAAAAA"
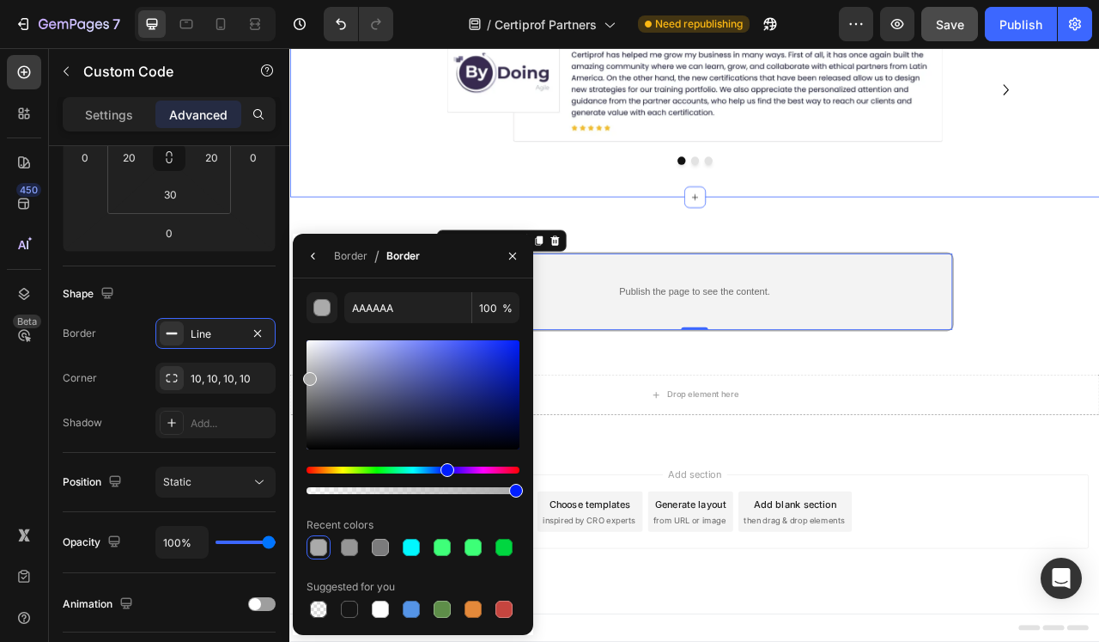
click at [380, 217] on div "Image Image Image Carousel Section 8" at bounding box center [804, 100] width 1031 height 275
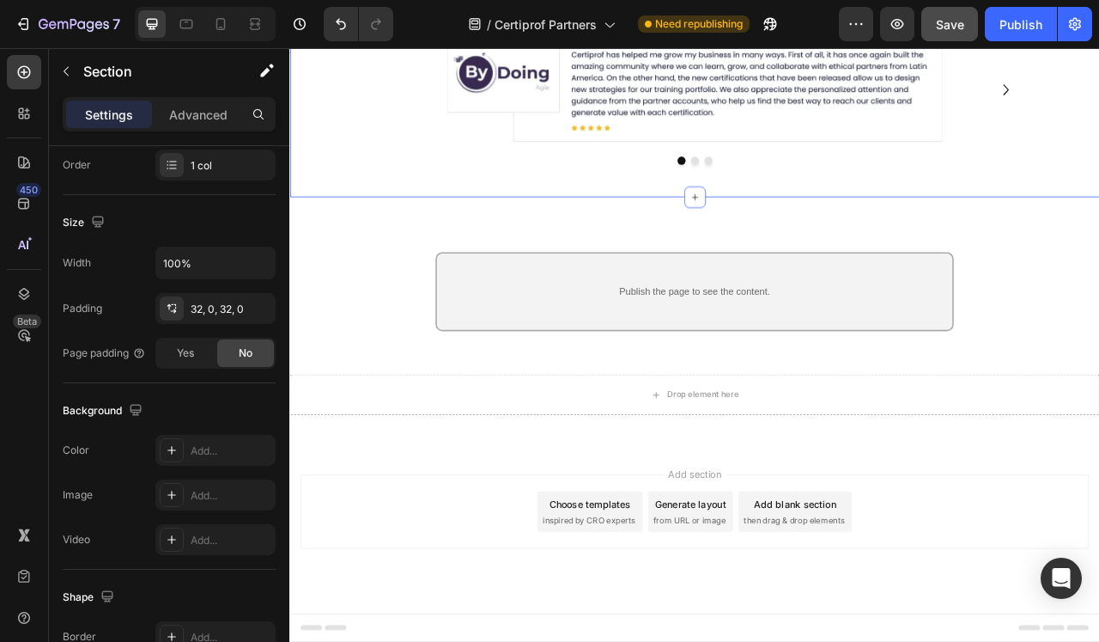
scroll to position [0, 0]
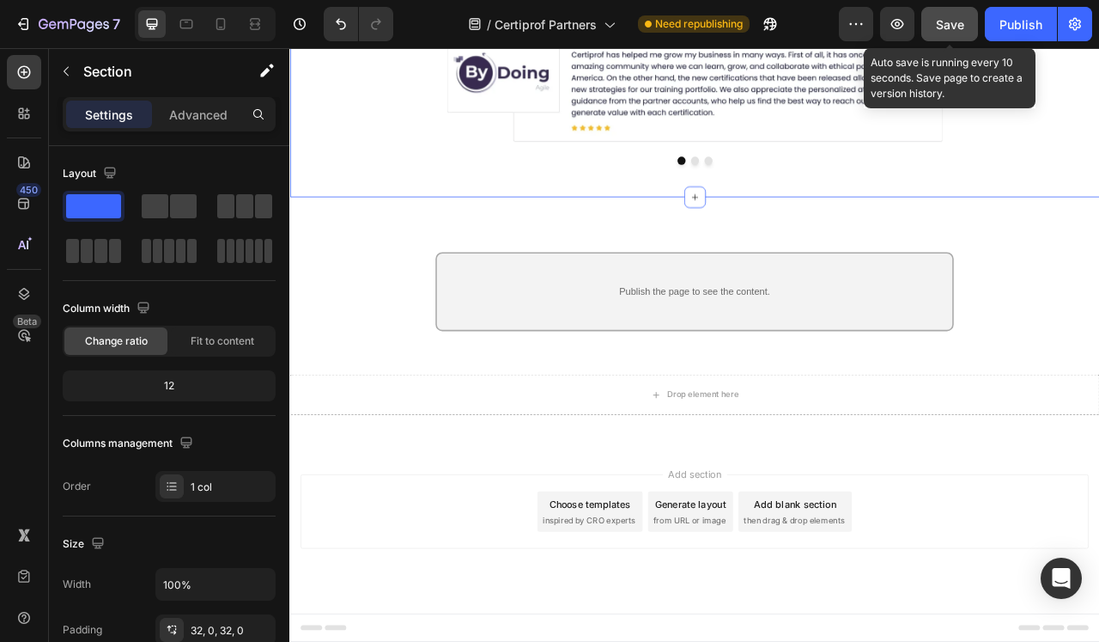
click at [956, 18] on span "Save" at bounding box center [950, 24] width 28 height 15
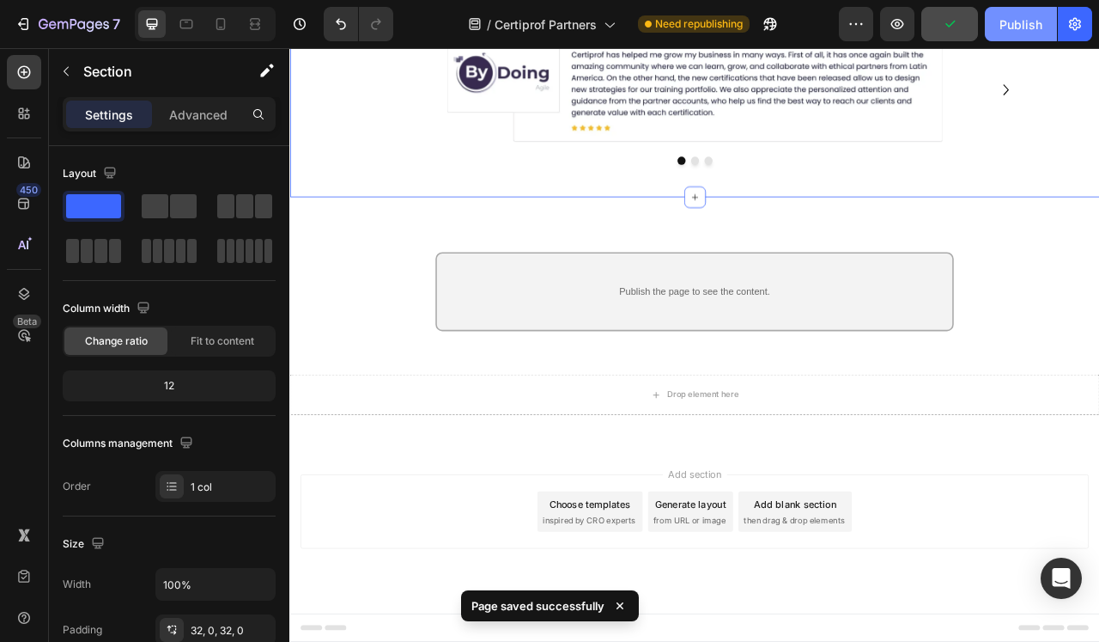
click at [1019, 21] on div "Publish" at bounding box center [1021, 24] width 43 height 18
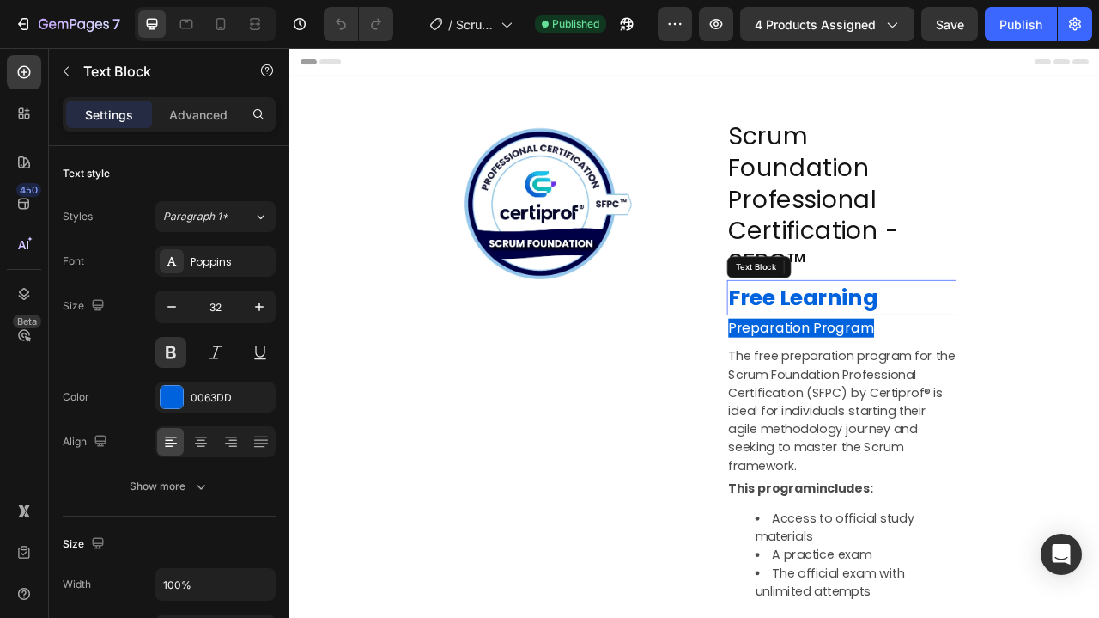
click at [923, 344] on p "Free Learning" at bounding box center [992, 364] width 289 height 41
click at [948, 344] on p "Free Learning" at bounding box center [992, 364] width 289 height 41
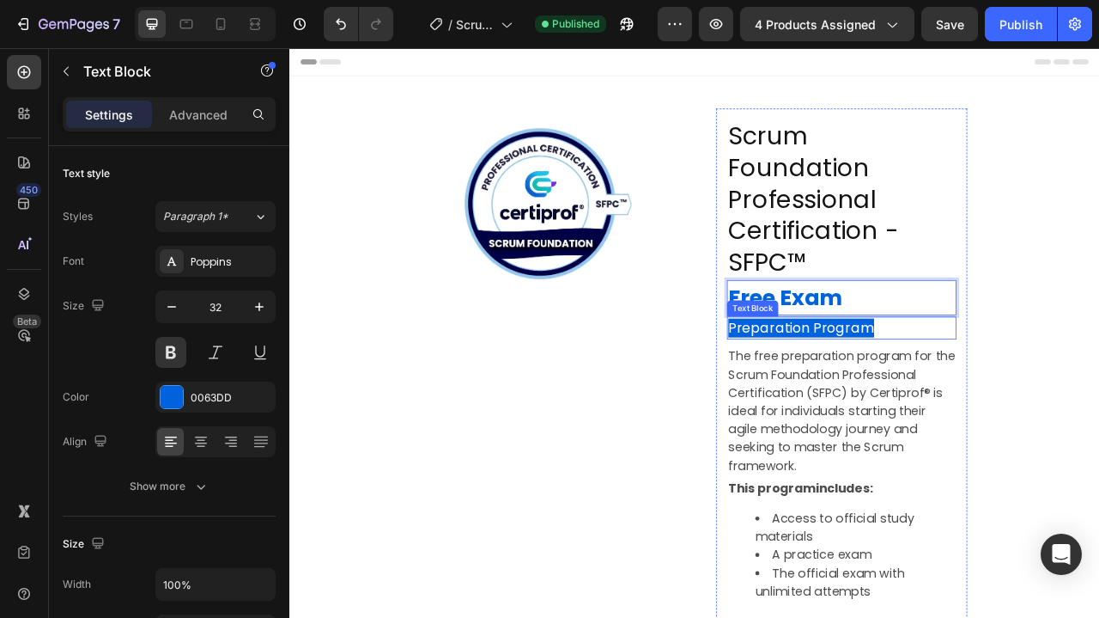
click at [1020, 392] on span "Preparation Program" at bounding box center [941, 404] width 186 height 24
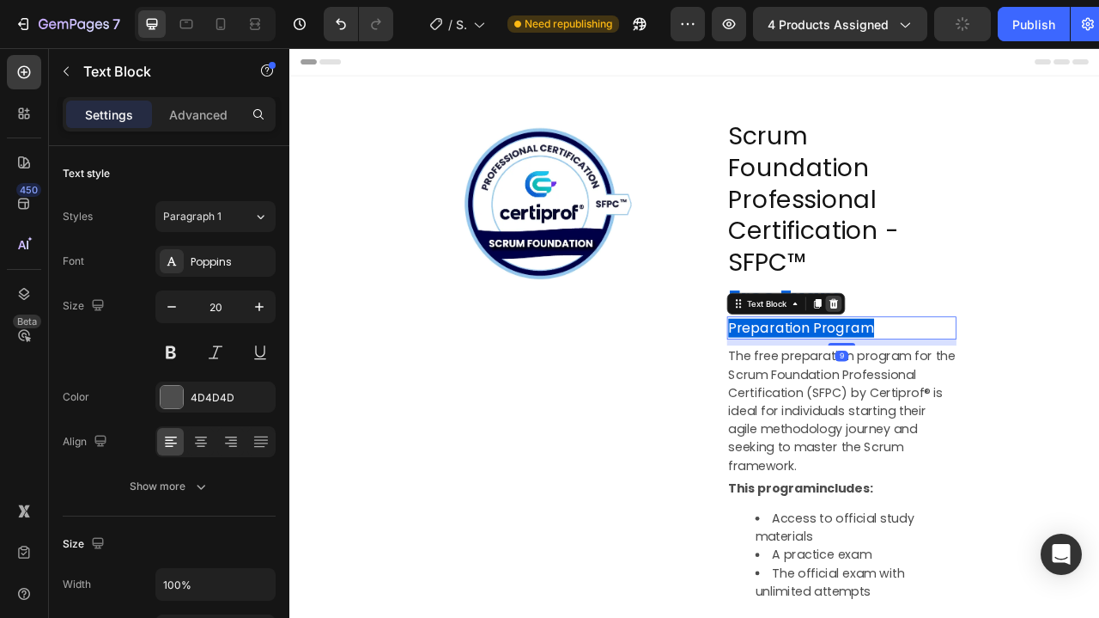
click at [986, 366] on icon at bounding box center [982, 373] width 14 height 14
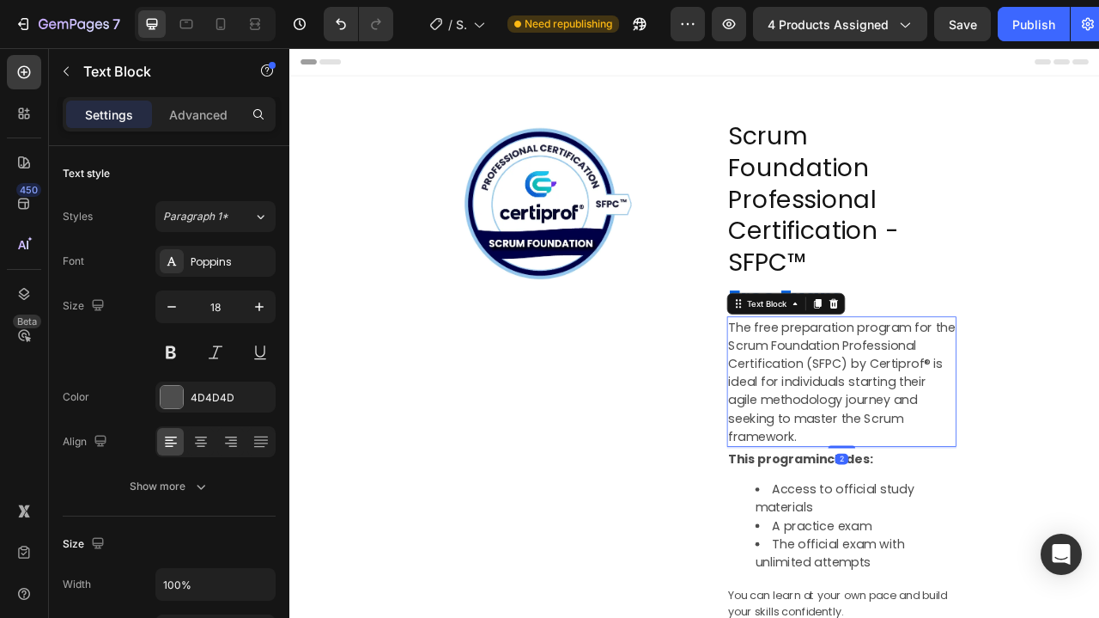
click at [971, 404] on p "The free preparation program for the Scrum Foundation Professional Certificatio…" at bounding box center [992, 472] width 289 height 162
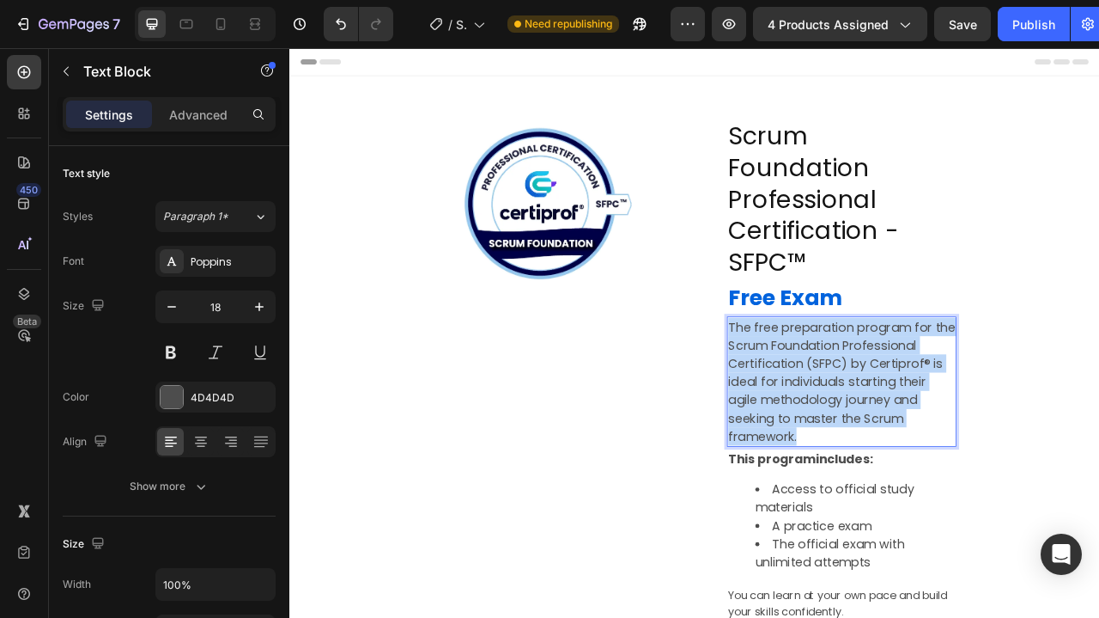
click at [971, 404] on p "The free preparation program for the Scrum Foundation Professional Certificatio…" at bounding box center [992, 472] width 289 height 162
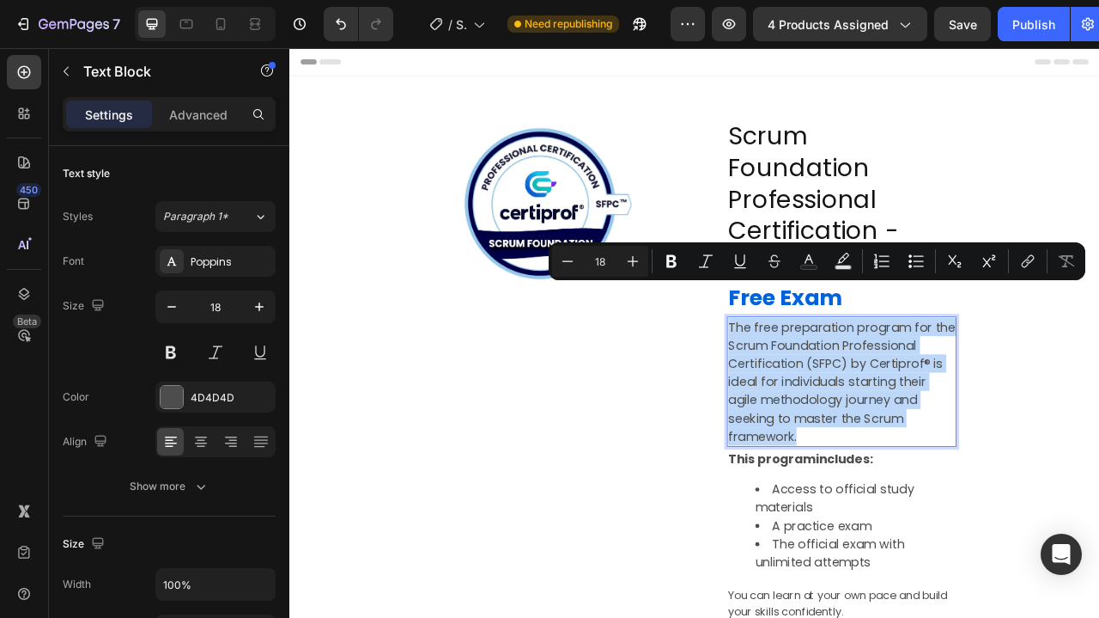
copy p "The free preparation program for the Scrum Foundation Professional Certificatio…"
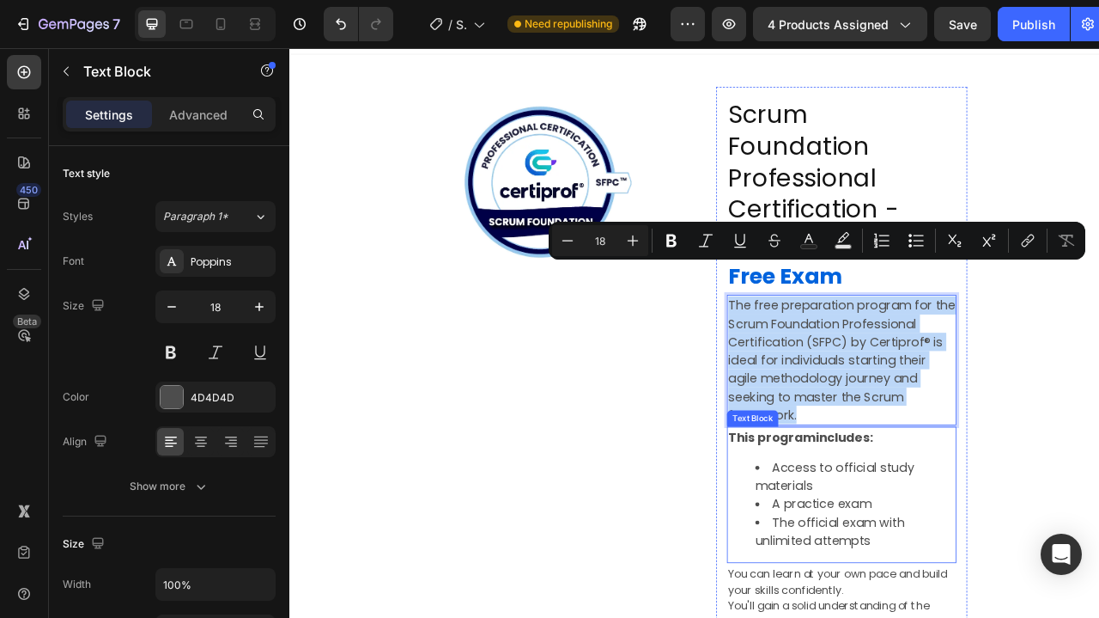
scroll to position [27, 0]
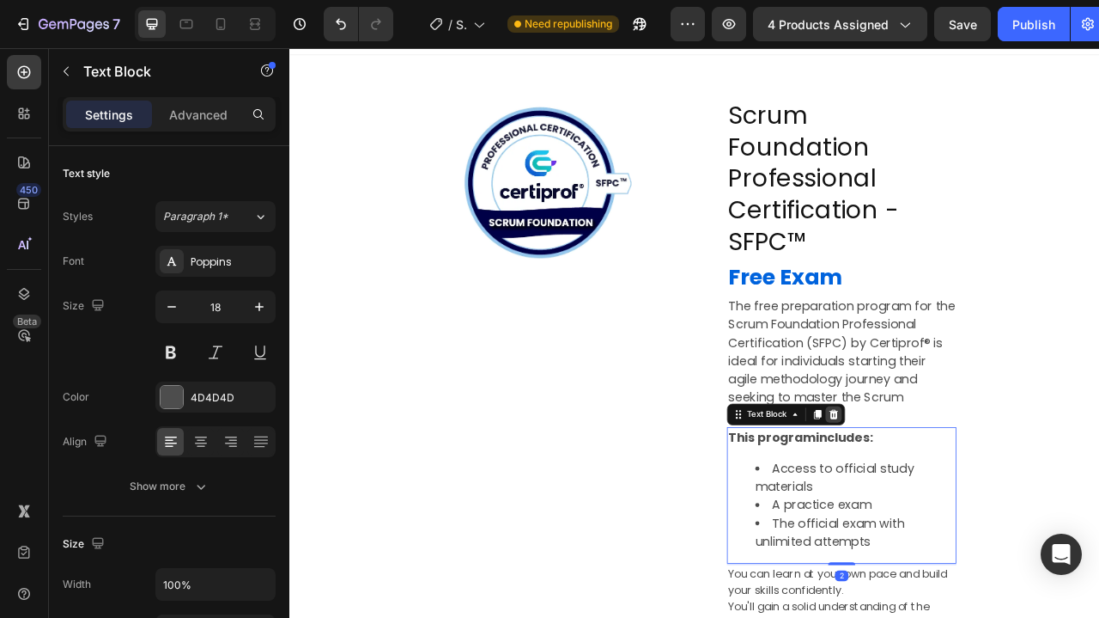
click at [982, 508] on icon at bounding box center [982, 514] width 11 height 12
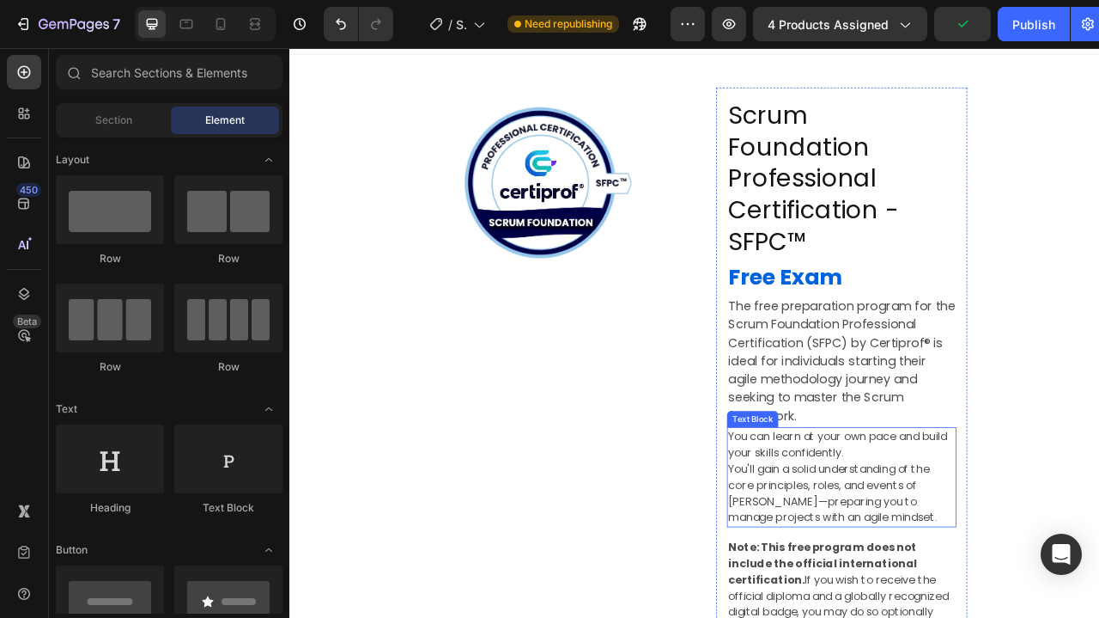
click at [974, 545] on p "You can learn at your own pace and build your skills confidently. You'll gain a…" at bounding box center [992, 594] width 289 height 124
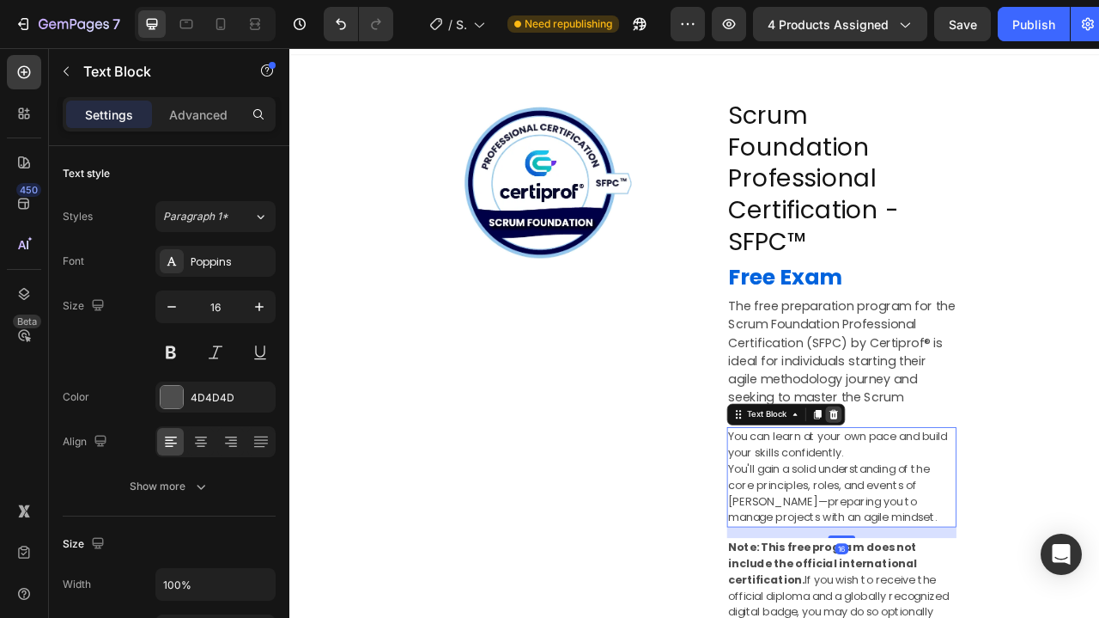
click at [977, 507] on icon at bounding box center [982, 514] width 14 height 14
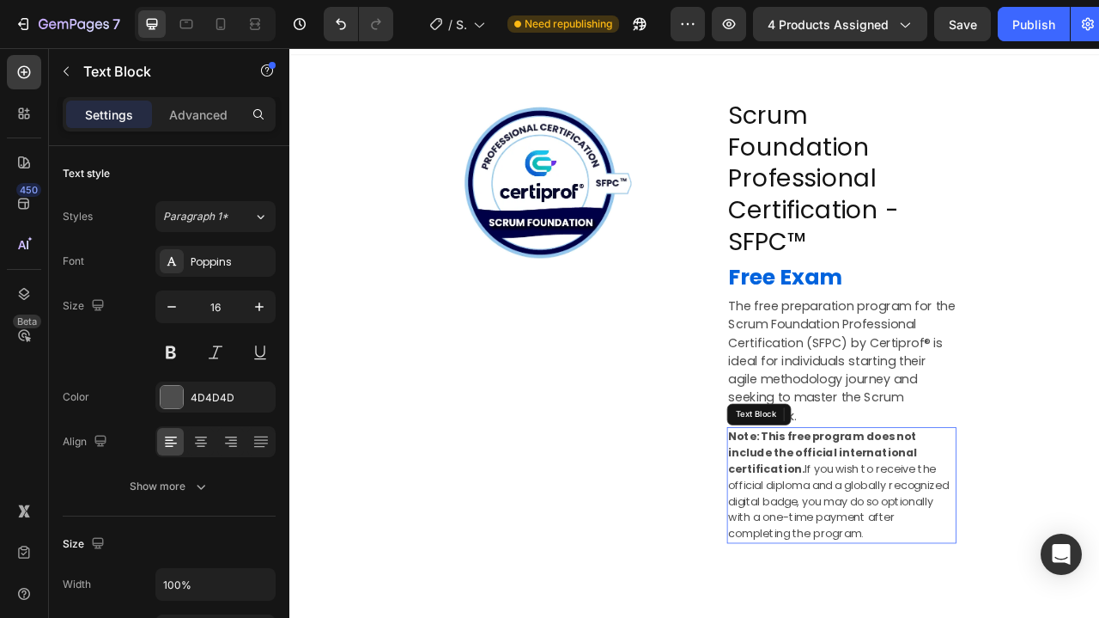
click at [980, 532] on strong "Note: This free program does not include the official international certificati…" at bounding box center [968, 562] width 240 height 61
click at [1089, 532] on p "Note: This free exam does not include the official international certification.…" at bounding box center [992, 604] width 289 height 144
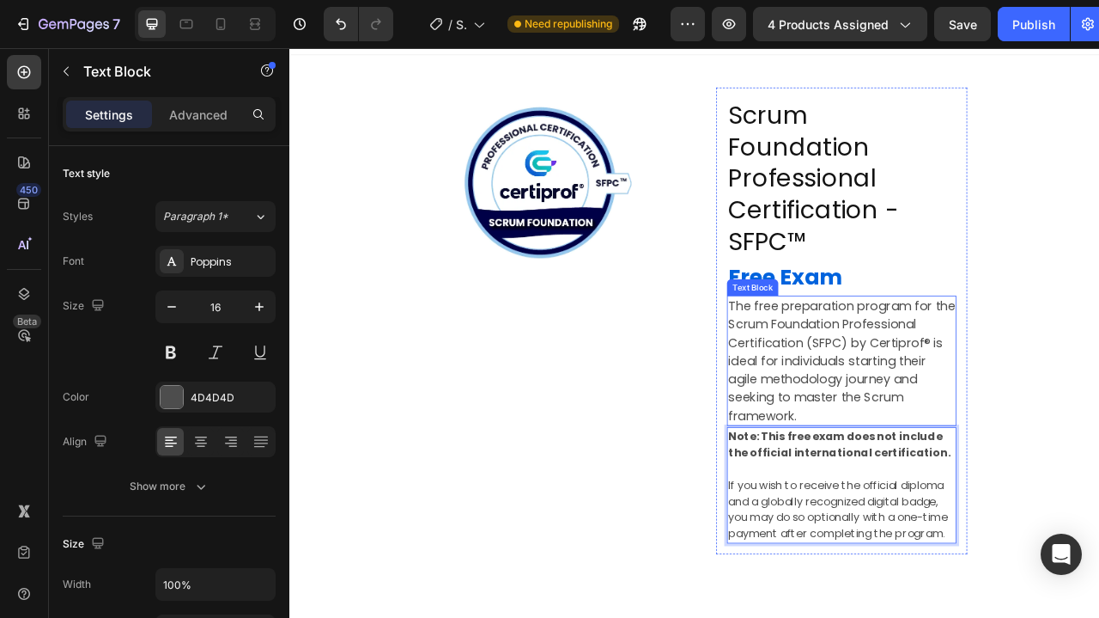
click at [1003, 382] on p "The free preparation program for the Scrum Foundation Professional Certificatio…" at bounding box center [992, 445] width 289 height 162
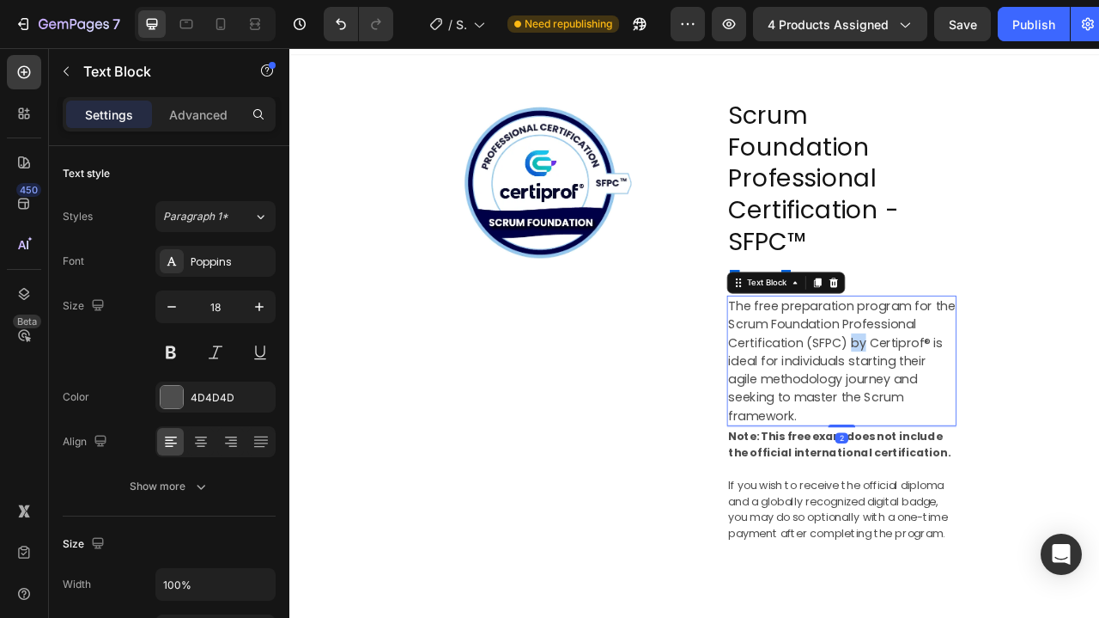
click at [1003, 385] on p "The free preparation program for the Scrum Foundation Professional Certificatio…" at bounding box center [992, 445] width 289 height 162
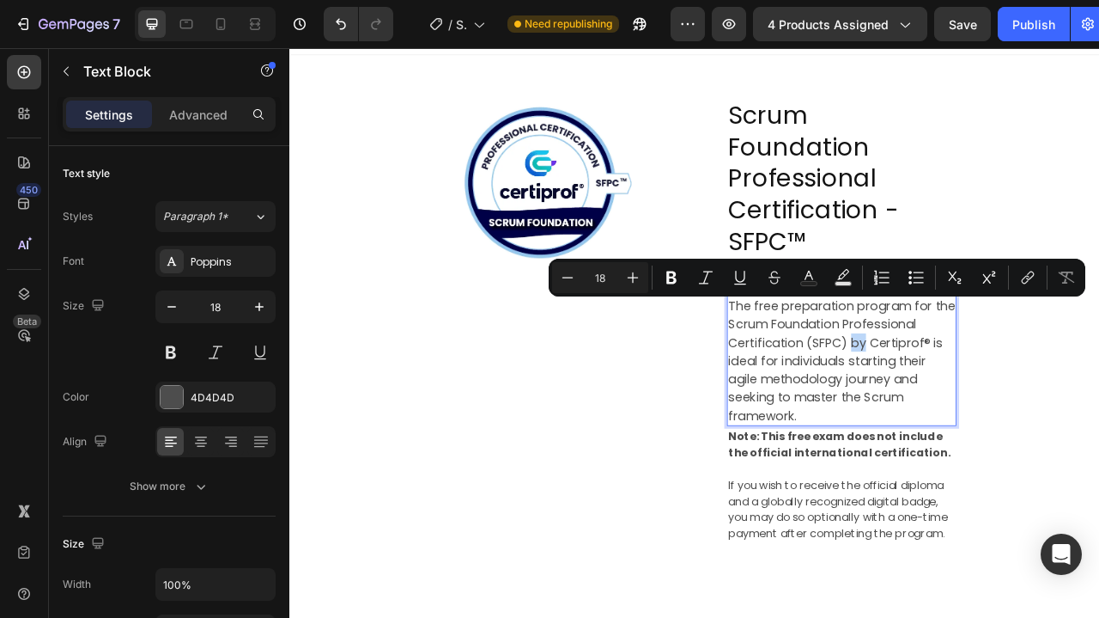
click at [1003, 385] on p "The free preparation program for the Scrum Foundation Professional Certificatio…" at bounding box center [992, 445] width 289 height 162
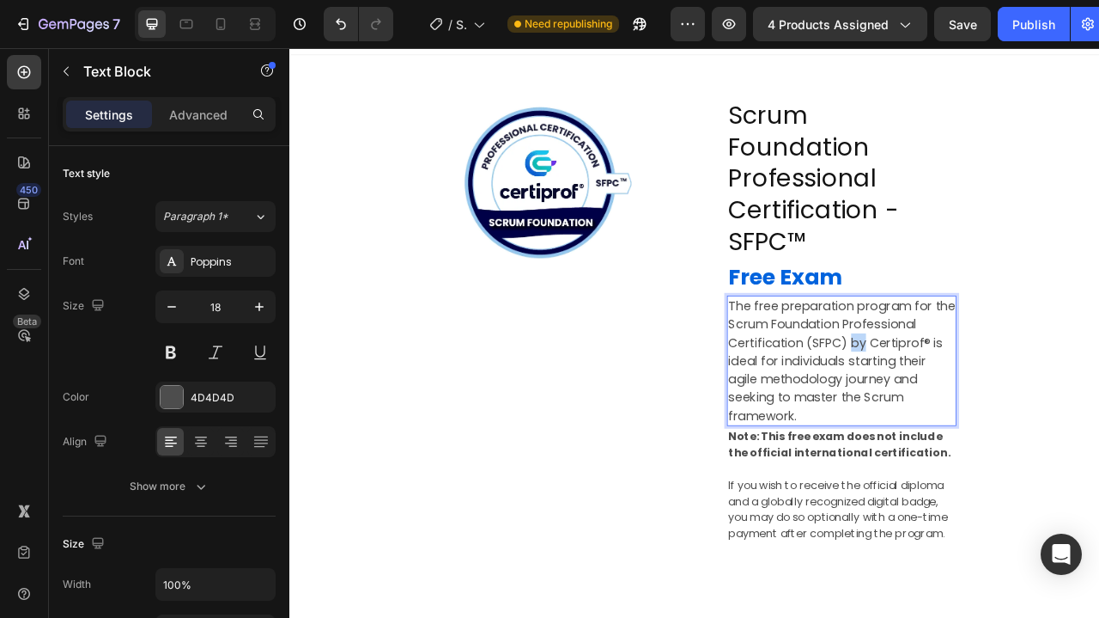
click at [1003, 385] on p "The free preparation program for the Scrum Foundation Professional Certificatio…" at bounding box center [992, 445] width 289 height 162
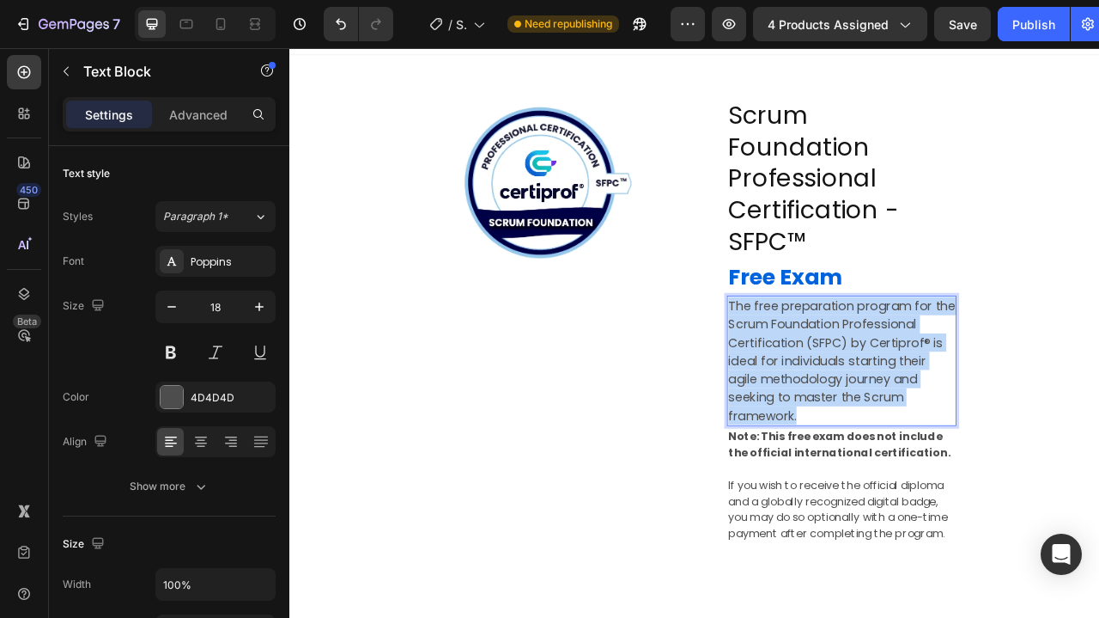
click at [1003, 385] on p "The free preparation program for the Scrum Foundation Professional Certificatio…" at bounding box center [992, 445] width 289 height 162
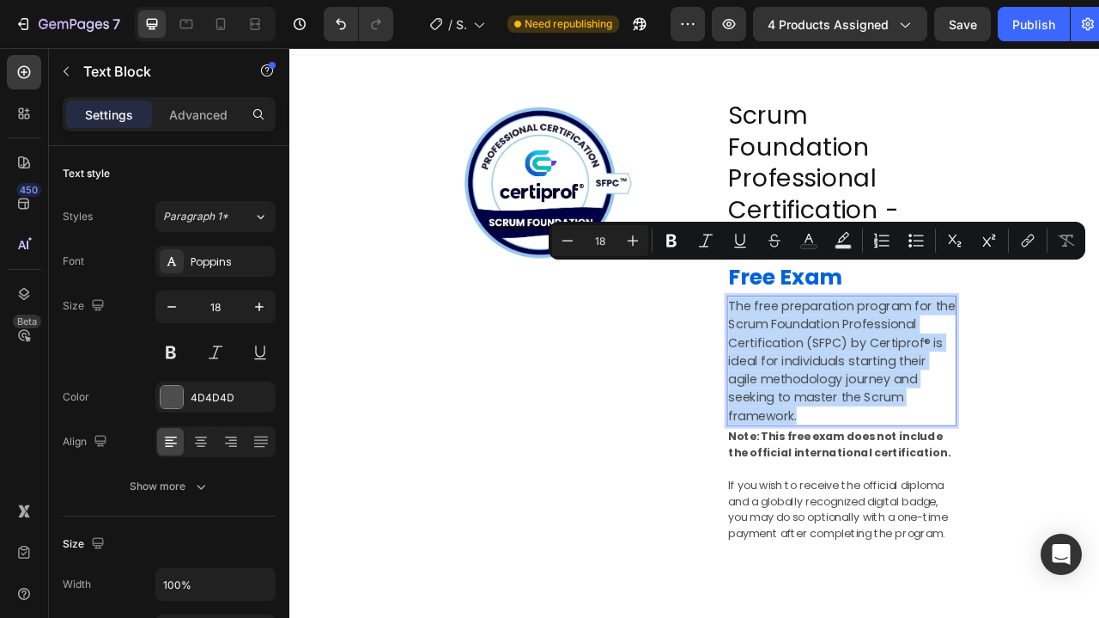
copy p "The free preparation program for the Scrum Foundation Professional Certificatio…"
click at [928, 370] on p "The free preparation program for the Scrum Foundation Professional Certificatio…" at bounding box center [992, 445] width 289 height 162
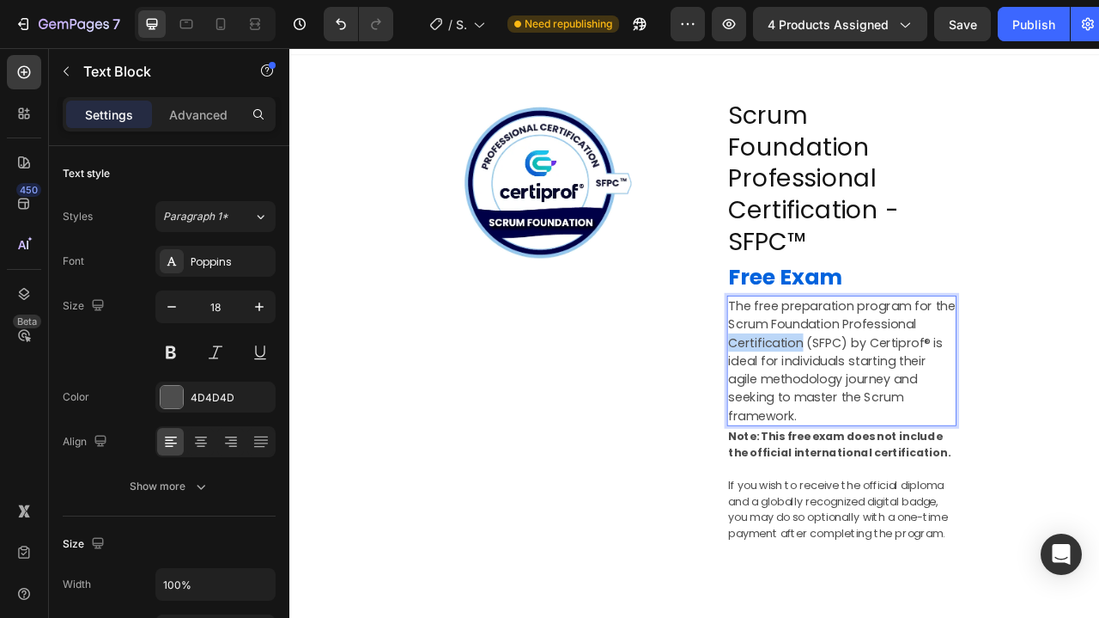
click at [928, 370] on p "The free preparation program for the Scrum Foundation Professional Certificatio…" at bounding box center [992, 445] width 289 height 162
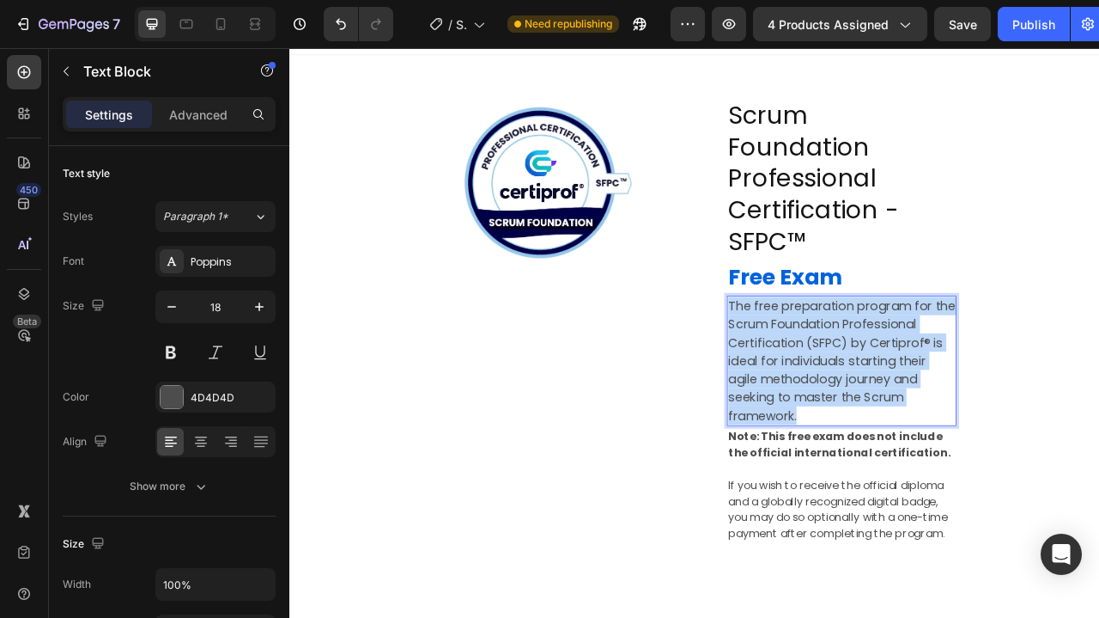
click at [928, 370] on p "The free preparation program for the Scrum Foundation Professional Certificatio…" at bounding box center [992, 445] width 289 height 162
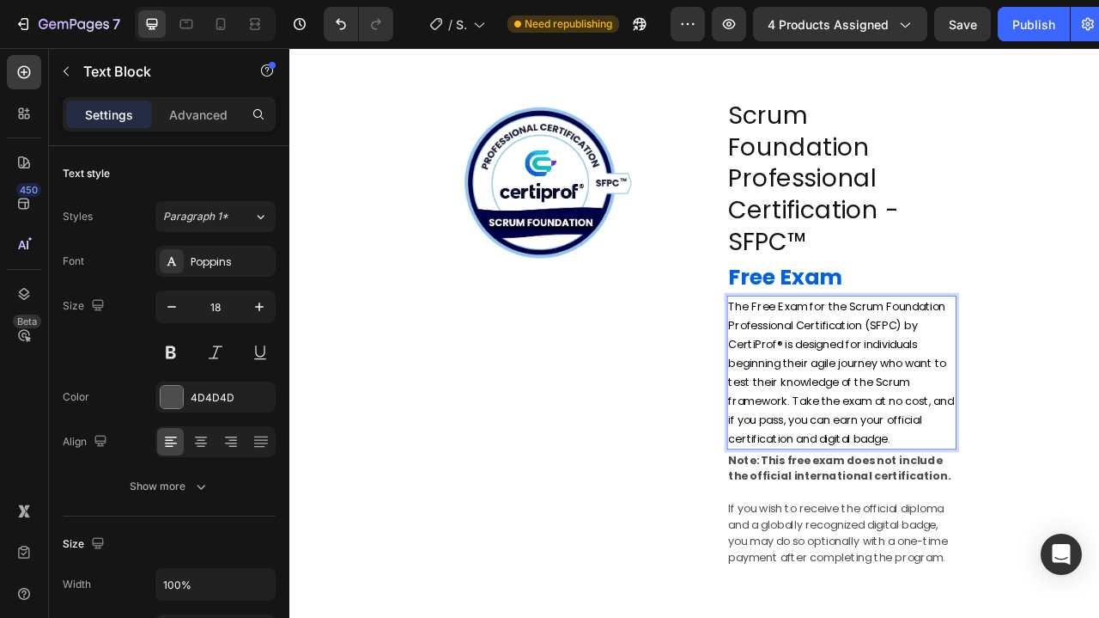
click at [935, 381] on span "The Free Exam for the Scrum Foundation Professional Certification (SFPC) by Cer…" at bounding box center [991, 461] width 287 height 188
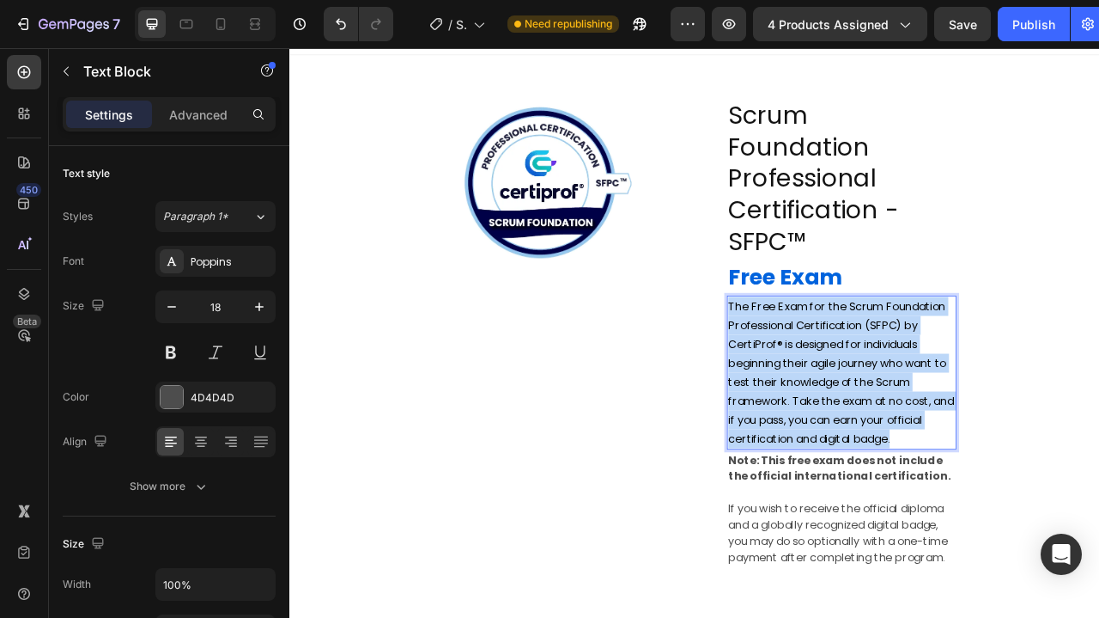
click at [935, 381] on span "The Free Exam for the Scrum Foundation Professional Certification (SFPC) by Cer…" at bounding box center [991, 461] width 287 height 188
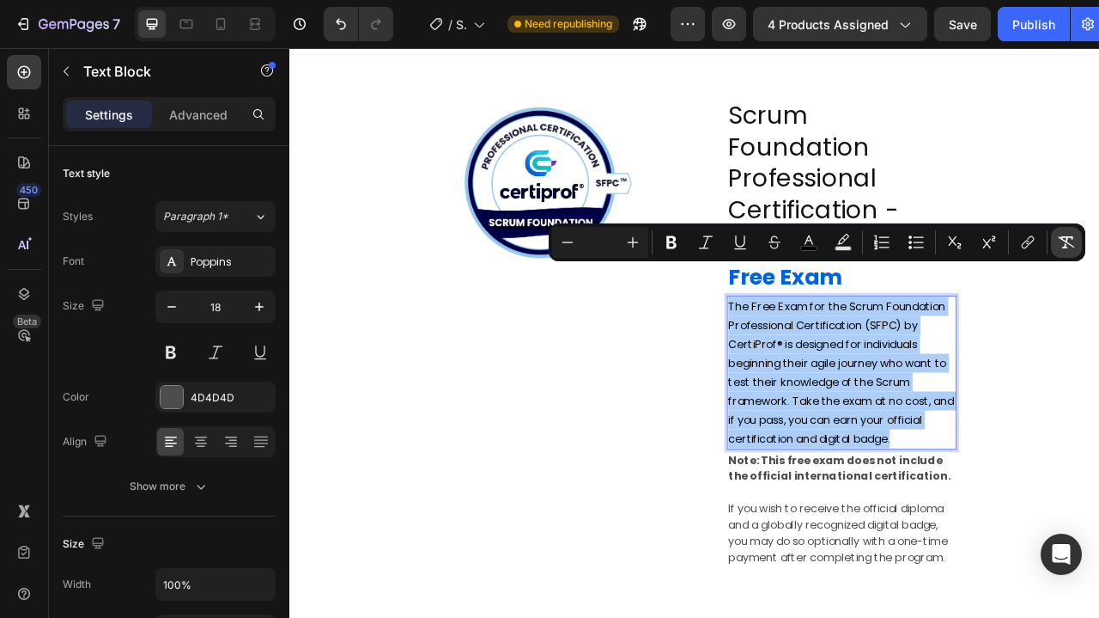
click at [1067, 240] on icon "Editor contextual toolbar" at bounding box center [1067, 242] width 16 height 12
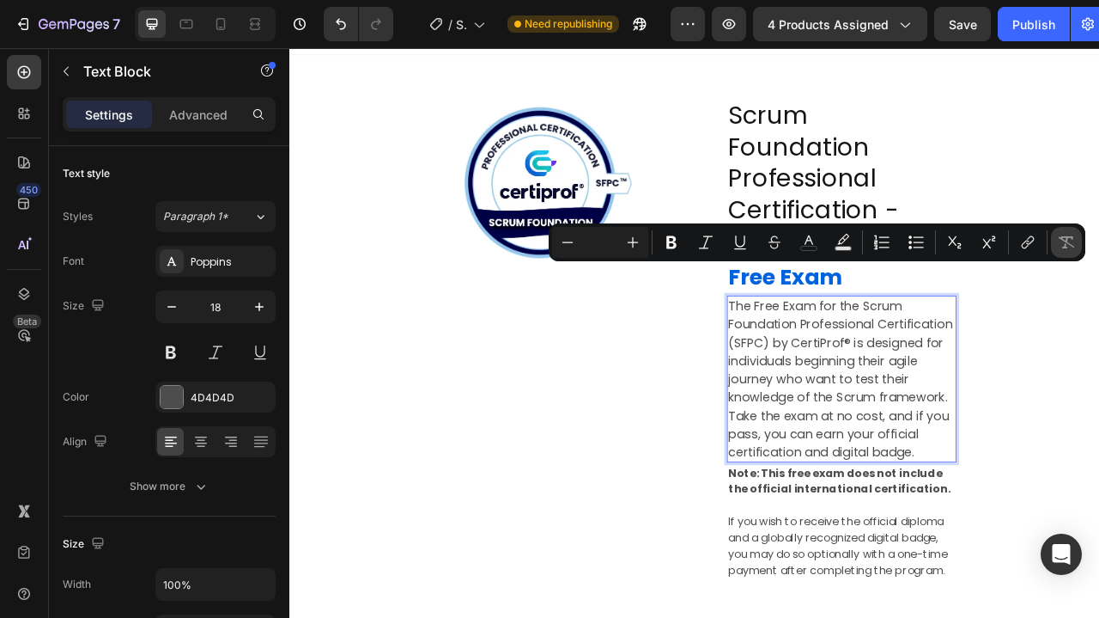
type input "18"
click at [1063, 440] on p "The Free Exam for the Scrum Foundation Professional Certification (SFPC) by Cer…" at bounding box center [992, 468] width 289 height 209
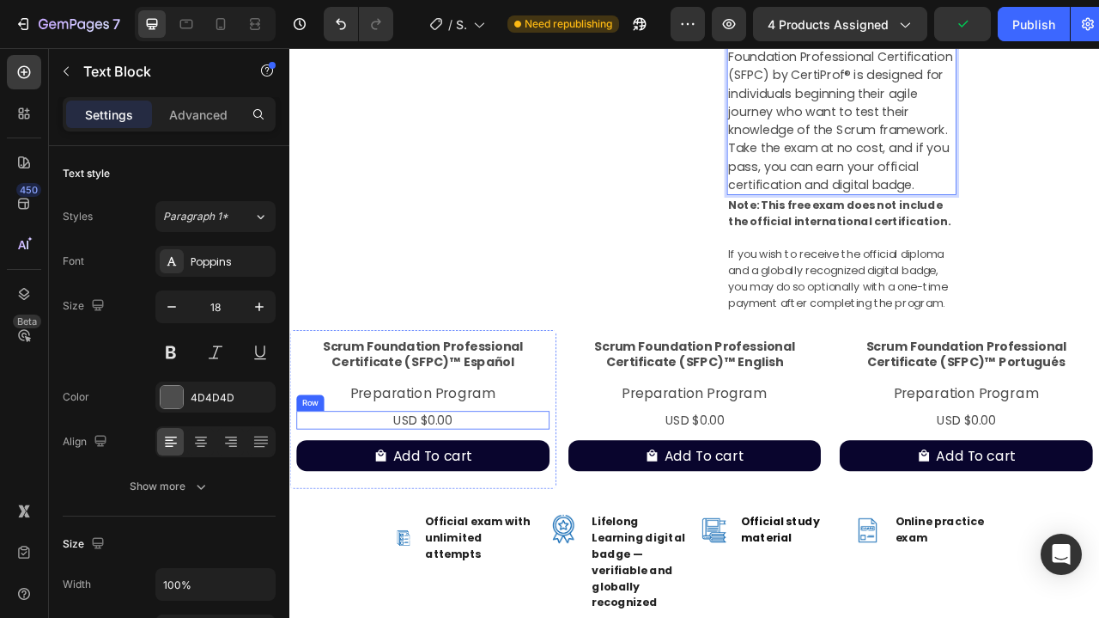
scroll to position [453, 0]
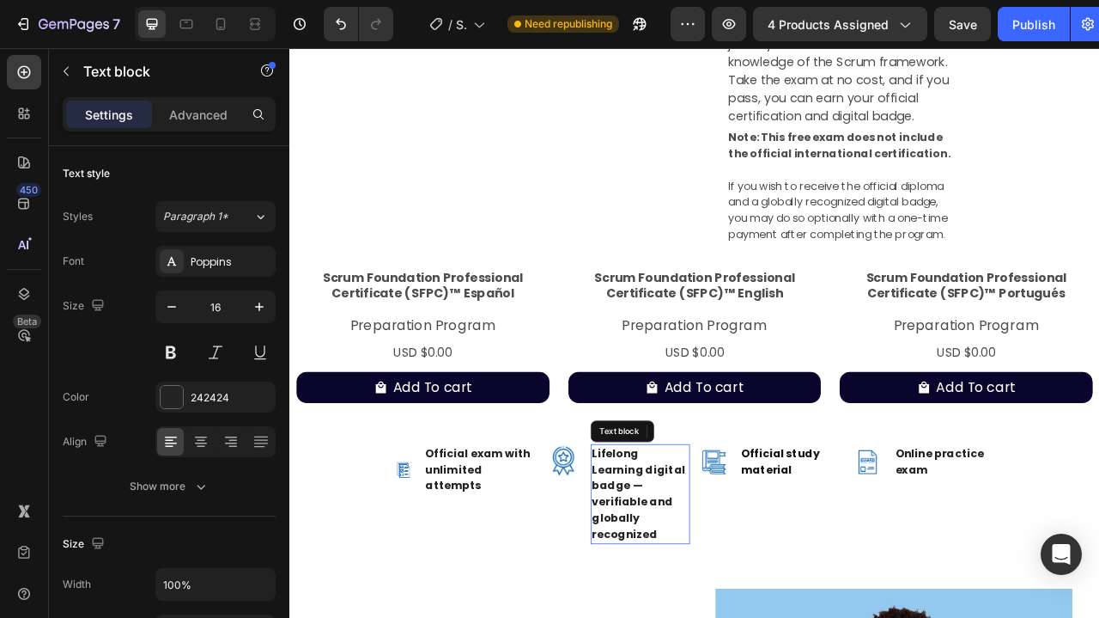
click at [717, 573] on p "Lifelong Learning digital badge — verifiable and globally recognized" at bounding box center [735, 615] width 123 height 124
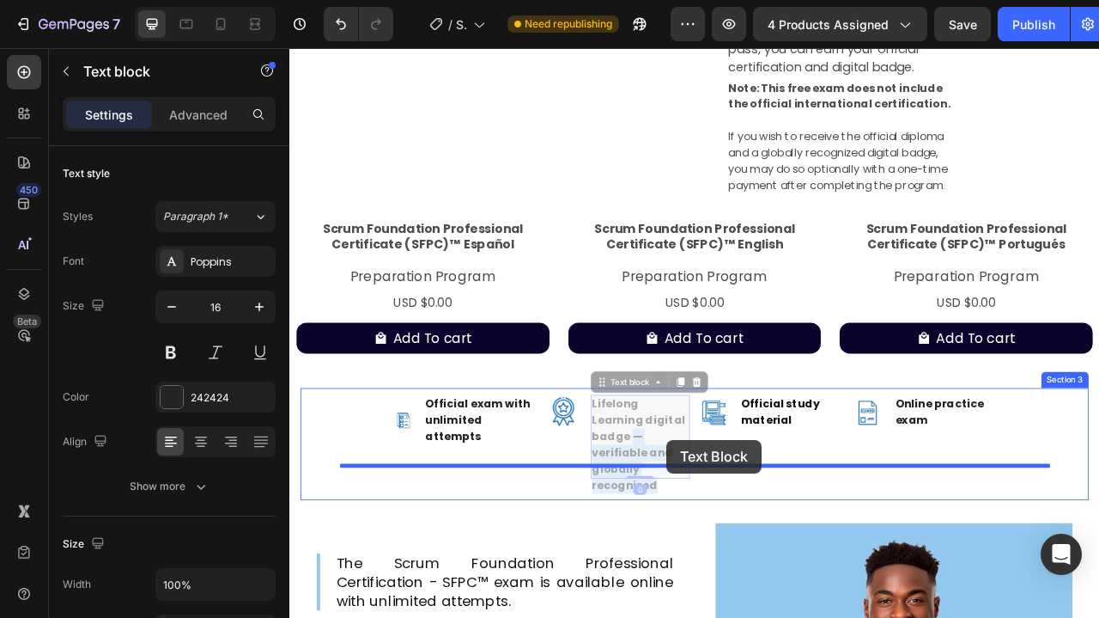
drag, startPoint x: 770, startPoint y: 537, endPoint x: 770, endPoint y: 546, distance: 9.5
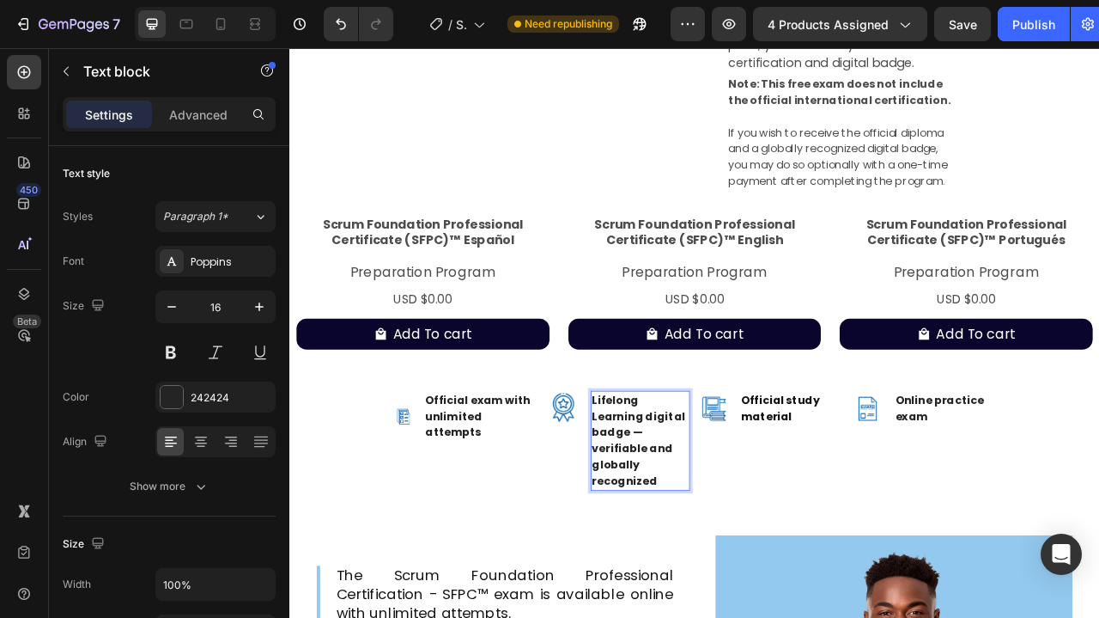
click at [770, 485] on p "Lifelong Learning digital badge — verifiable and globally recognized" at bounding box center [735, 547] width 123 height 124
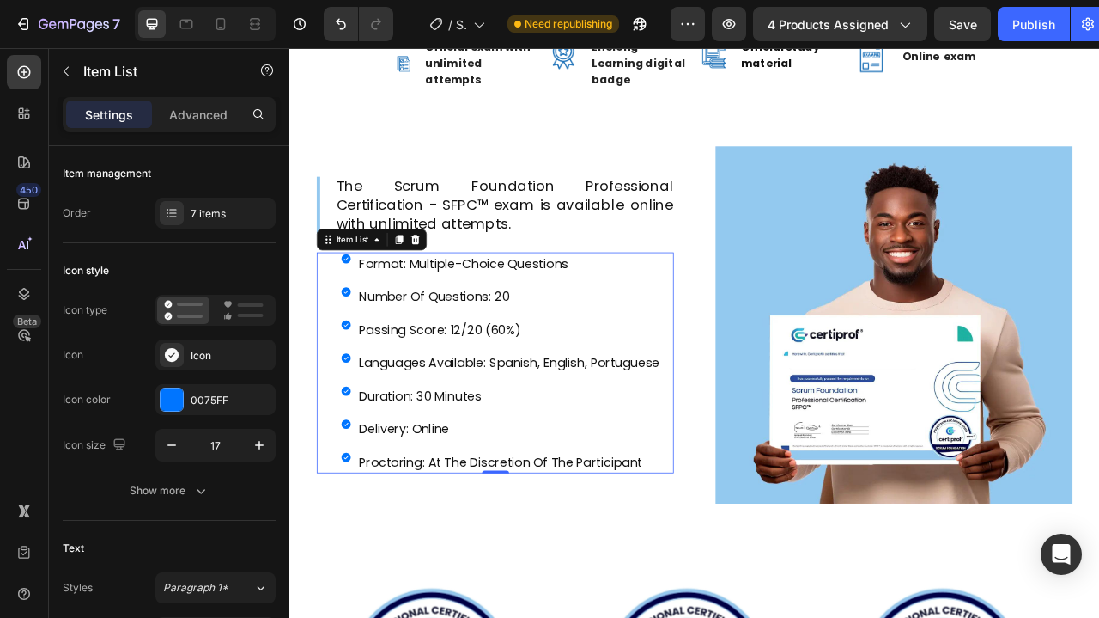
scroll to position [958, 0]
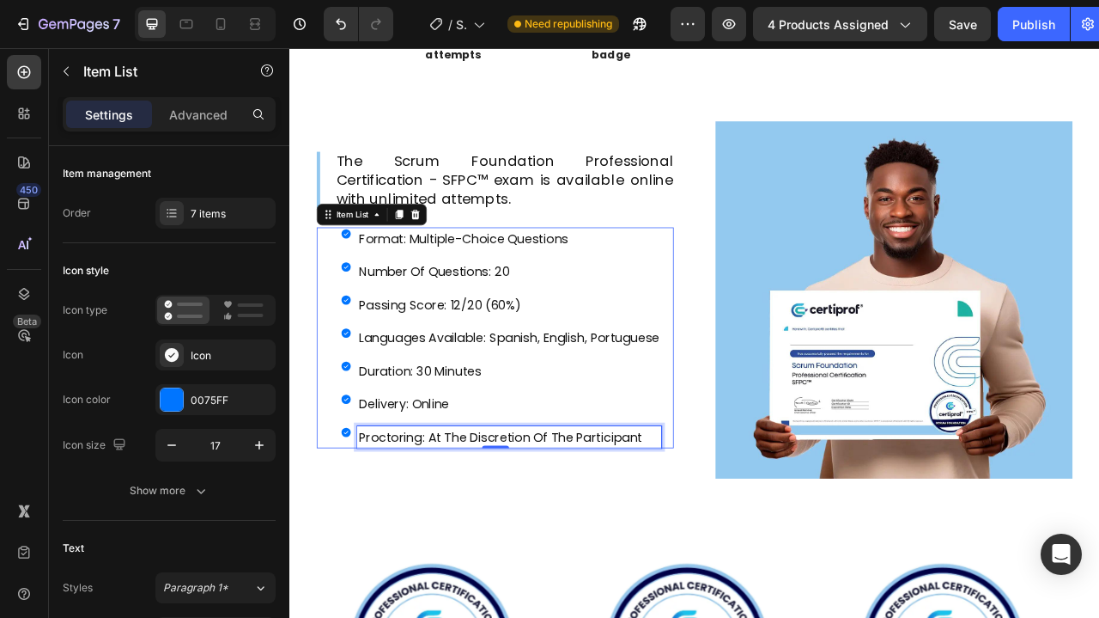
click at [590, 531] on p "proctoring: at the discretion of the participant" at bounding box center [569, 542] width 382 height 23
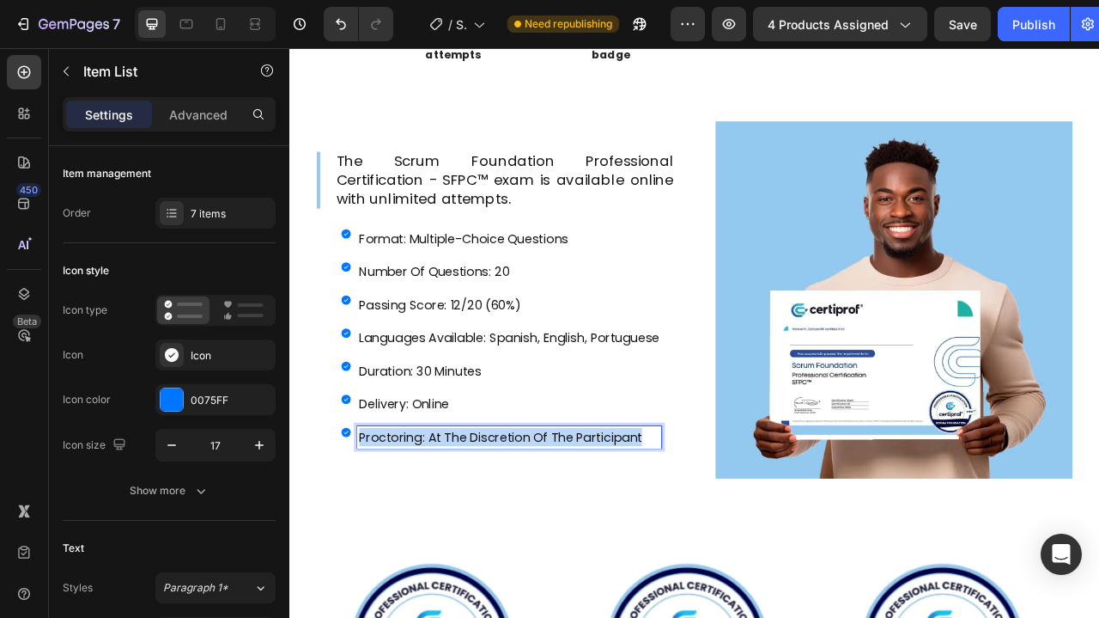
click at [590, 531] on p "proctoring: at the discretion of the participant" at bounding box center [569, 542] width 382 height 23
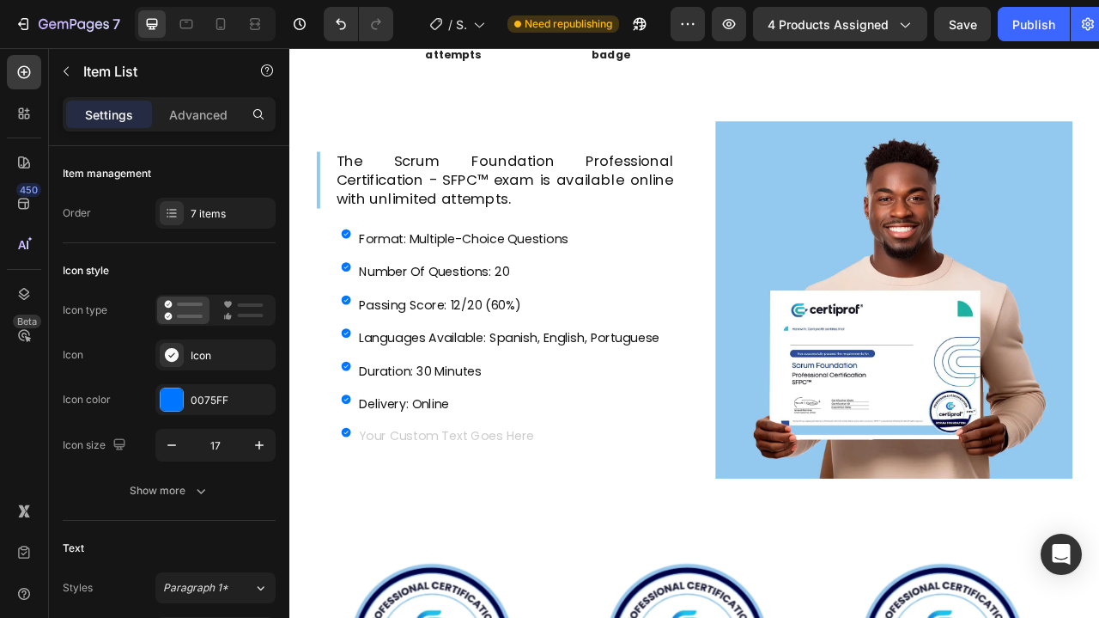
click at [357, 529] on icon at bounding box center [361, 536] width 15 height 15
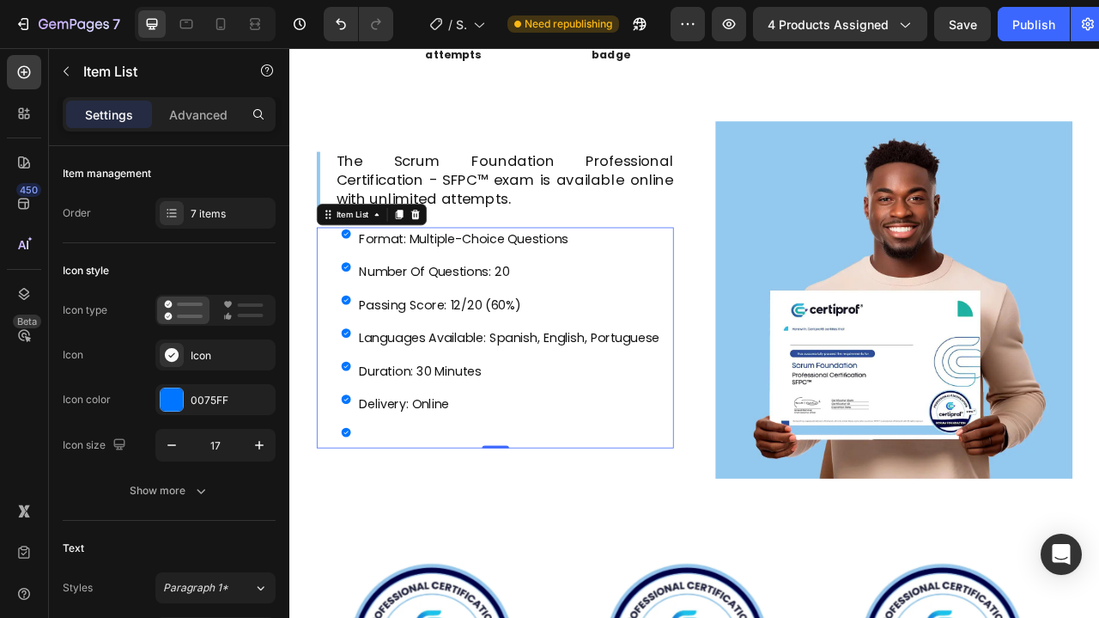
click at [357, 529] on icon at bounding box center [361, 536] width 15 height 15
click at [359, 530] on icon at bounding box center [362, 536] width 12 height 12
click at [445, 531] on p "Rich Text Editor. Editing area: main" at bounding box center [569, 542] width 382 height 23
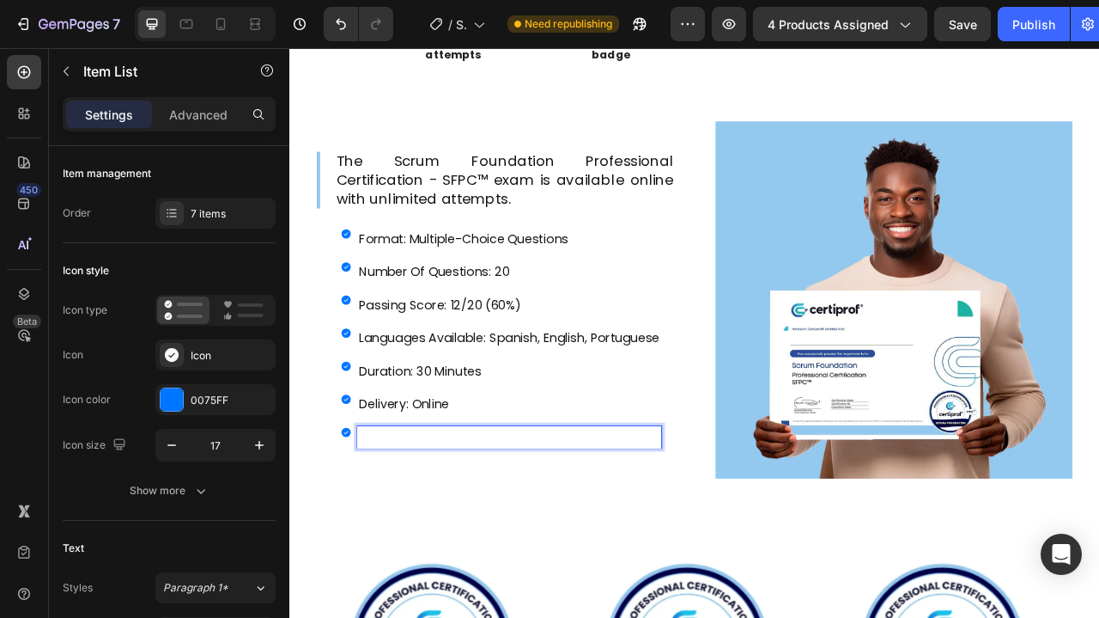
click at [359, 530] on icon at bounding box center [362, 536] width 12 height 12
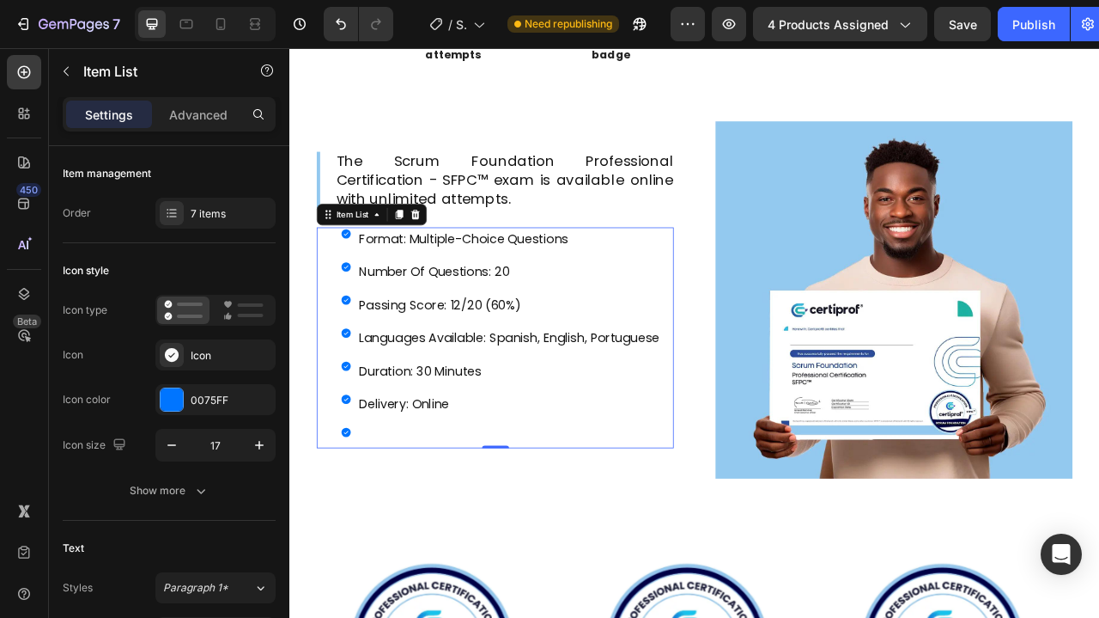
click at [361, 530] on icon at bounding box center [362, 536] width 12 height 12
click at [368, 252] on div "Item List" at bounding box center [369, 259] width 48 height 15
click at [199, 106] on p "Advanced" at bounding box center [198, 115] width 58 height 18
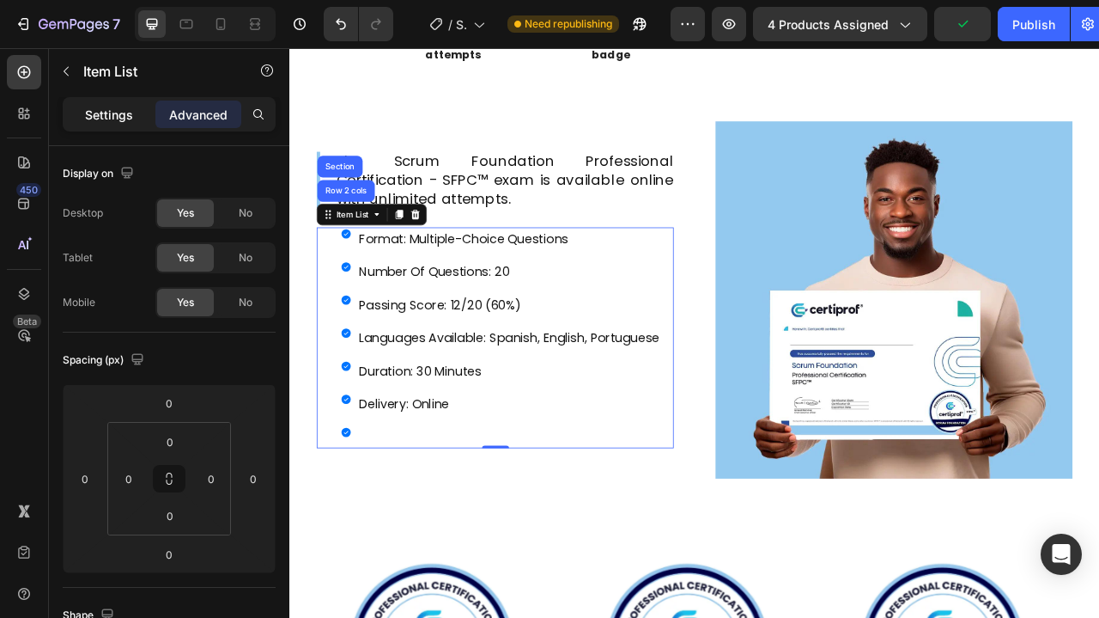
click at [107, 119] on p "Settings" at bounding box center [109, 115] width 48 height 18
type input "8"
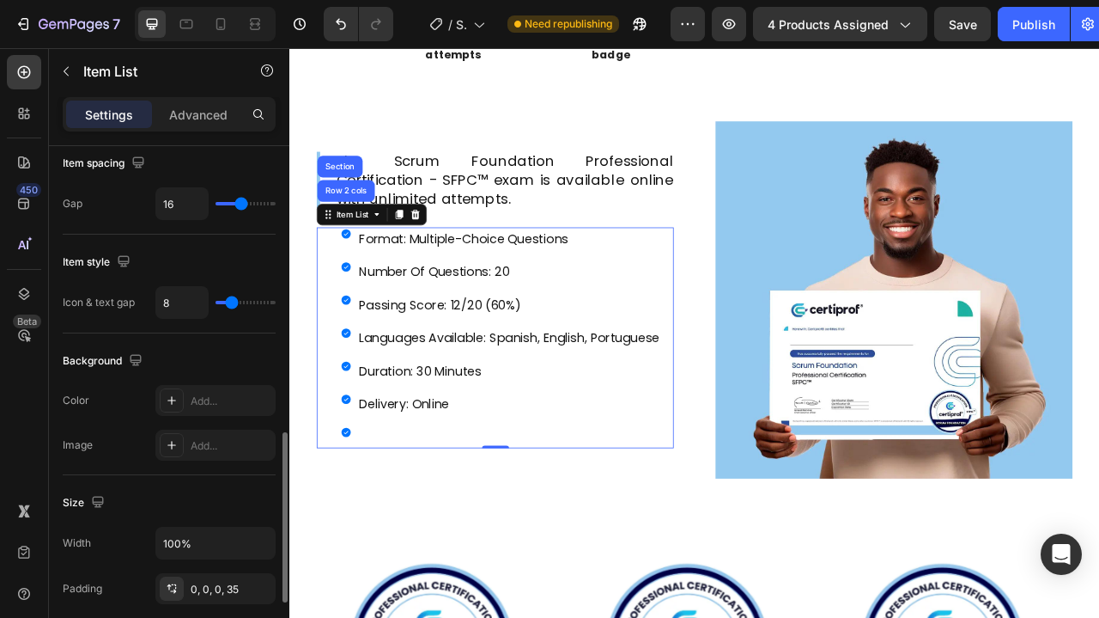
scroll to position [780, 0]
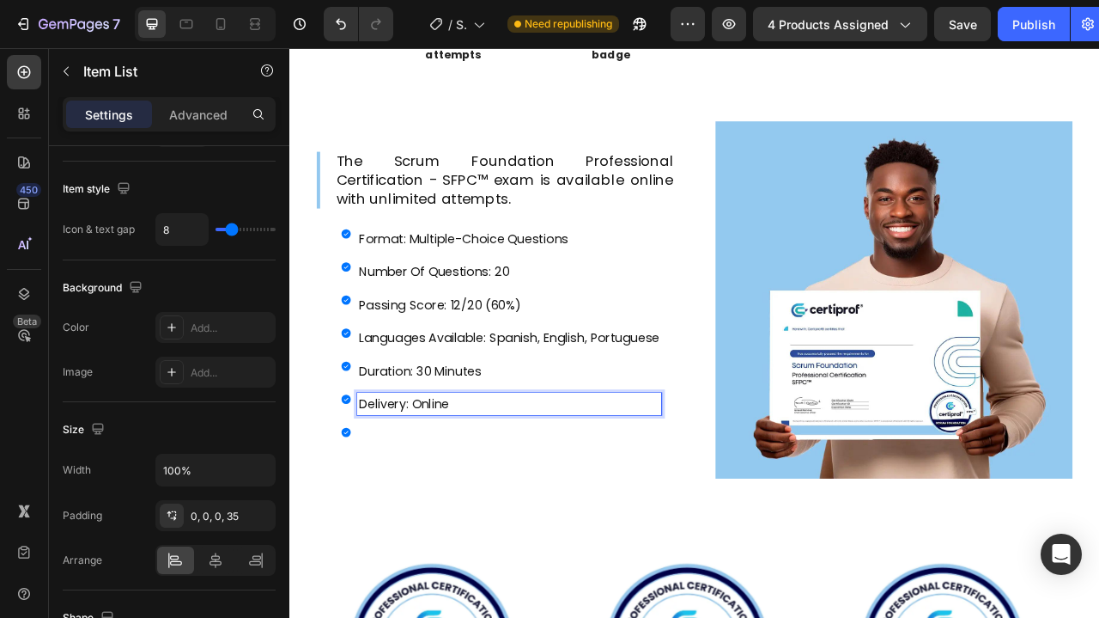
click at [376, 528] on div "Rich Text Editor. Editing area: main" at bounding box center [568, 542] width 387 height 28
click at [356, 529] on icon at bounding box center [361, 536] width 15 height 15
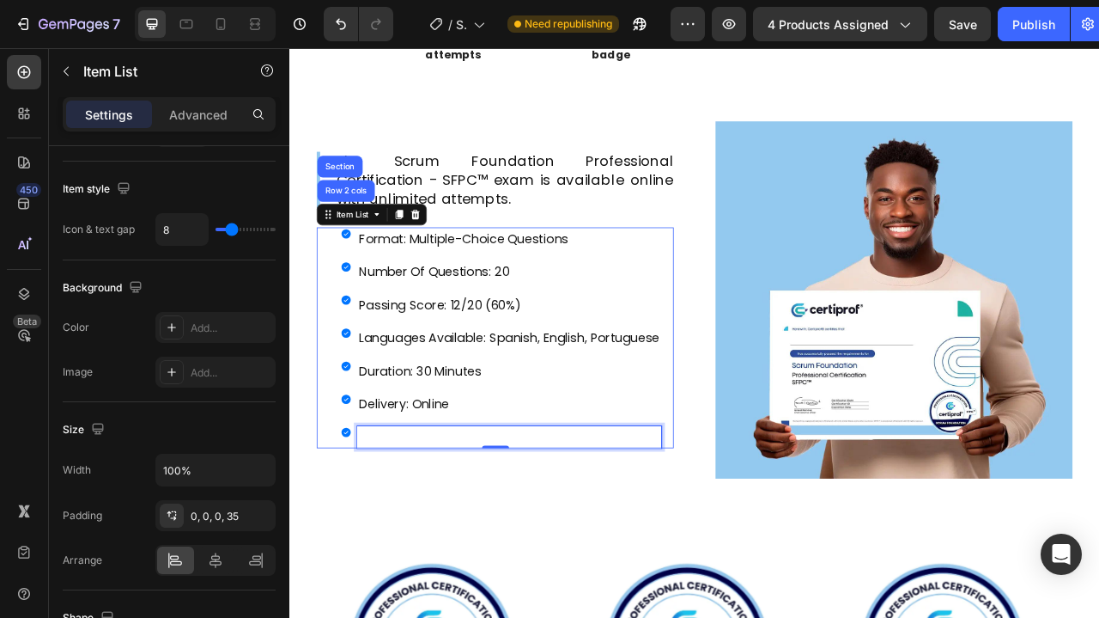
click at [412, 531] on p "Rich Text Editor. Editing area: main" at bounding box center [569, 542] width 382 height 23
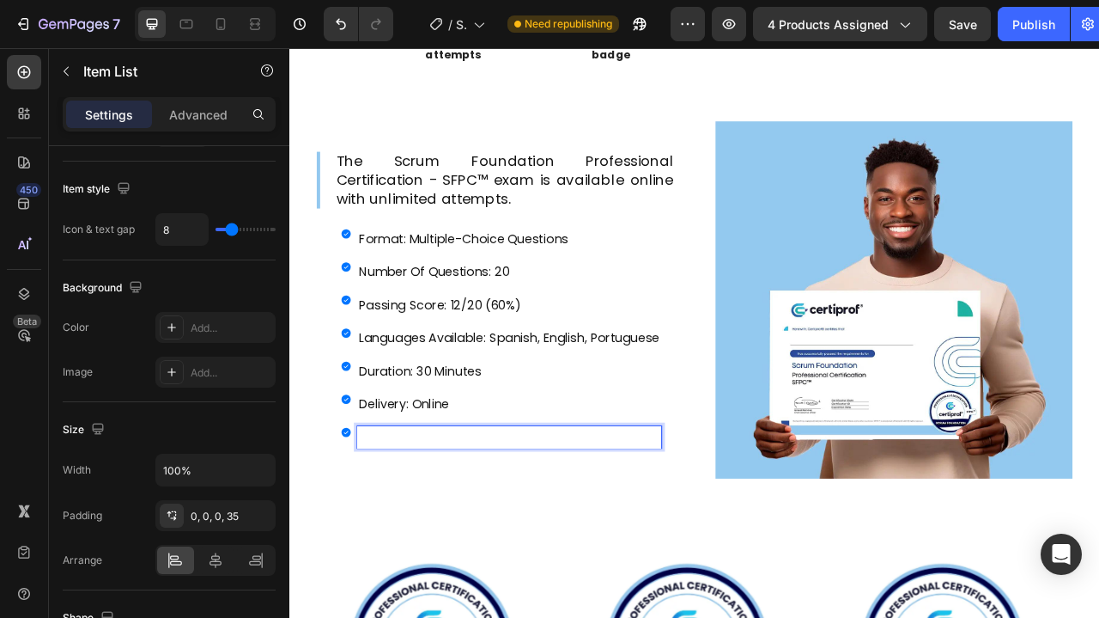
click at [457, 531] on p "Rich Text Editor. Editing area: main" at bounding box center [569, 542] width 382 height 23
click at [358, 529] on icon at bounding box center [361, 536] width 15 height 15
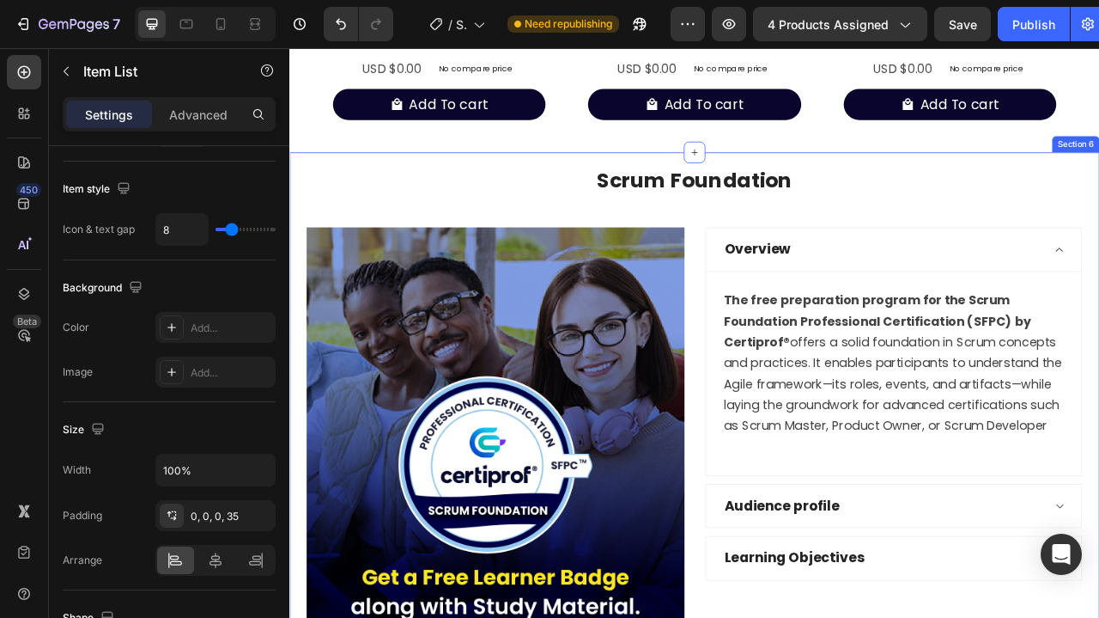
scroll to position [1962, 0]
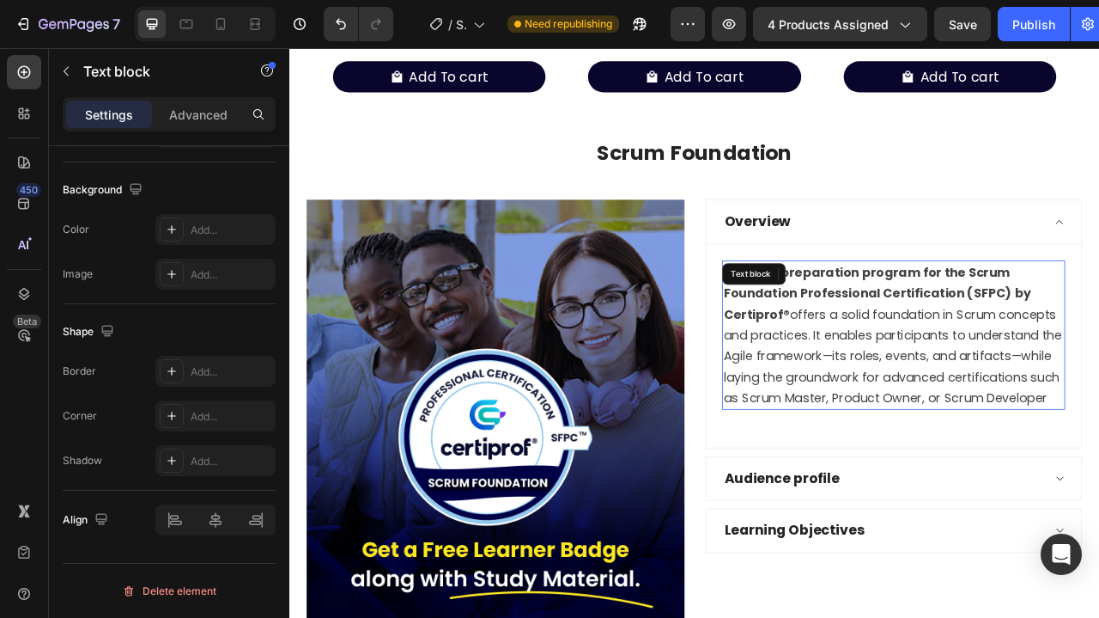
click at [959, 328] on div "The free preparation program for the Scrum Foundation Professional Certificatio…" at bounding box center [1058, 413] width 436 height 190
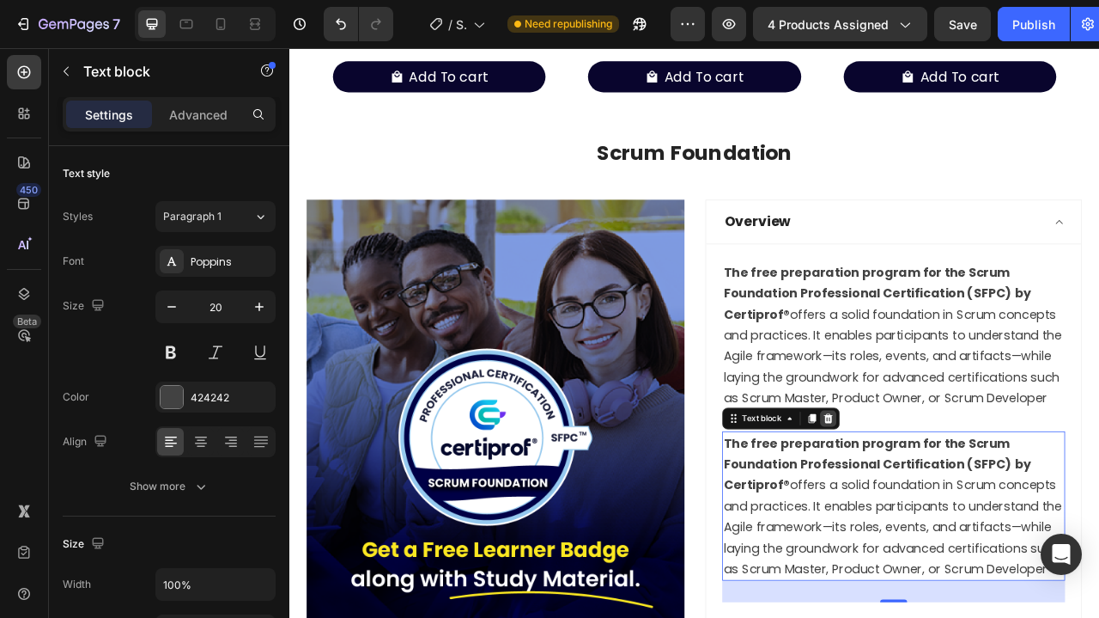
click at [976, 517] on icon at bounding box center [975, 519] width 11 height 12
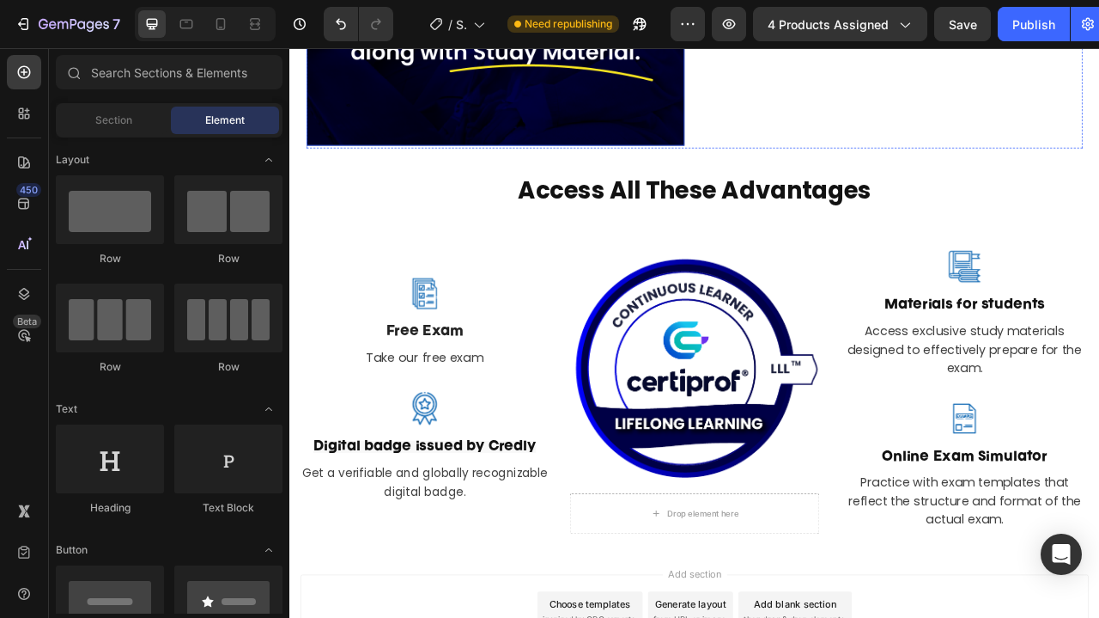
scroll to position [2630, 0]
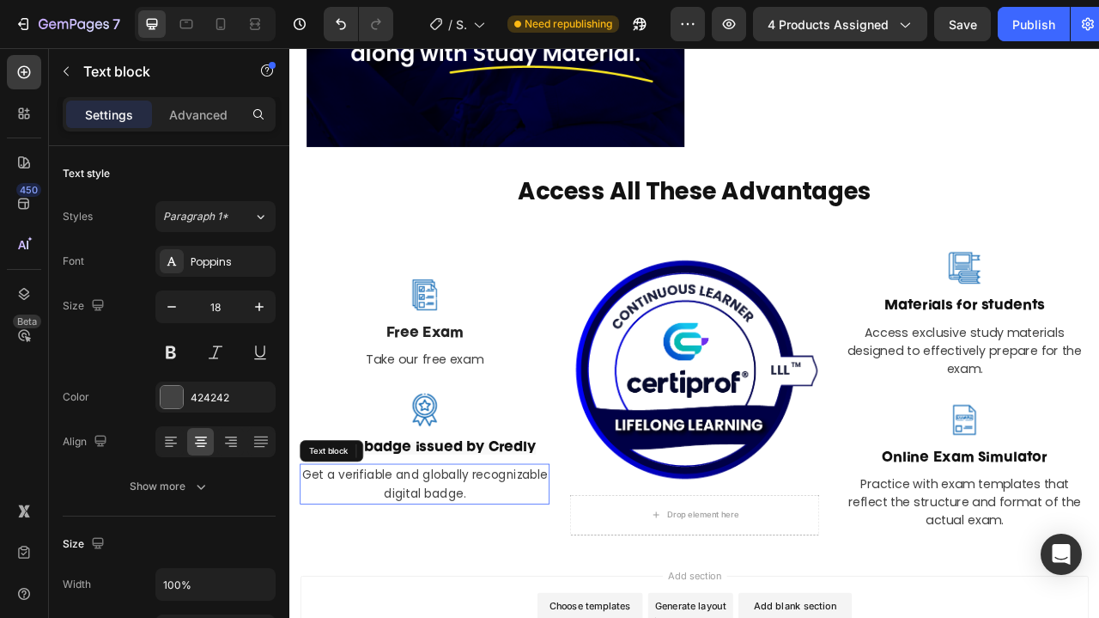
click at [551, 594] on span "Get a verifiable and globally recognizable digital badge." at bounding box center [461, 602] width 313 height 45
click at [507, 600] on p "Get a verifiable and globally recognizable digital badge." at bounding box center [461, 602] width 314 height 48
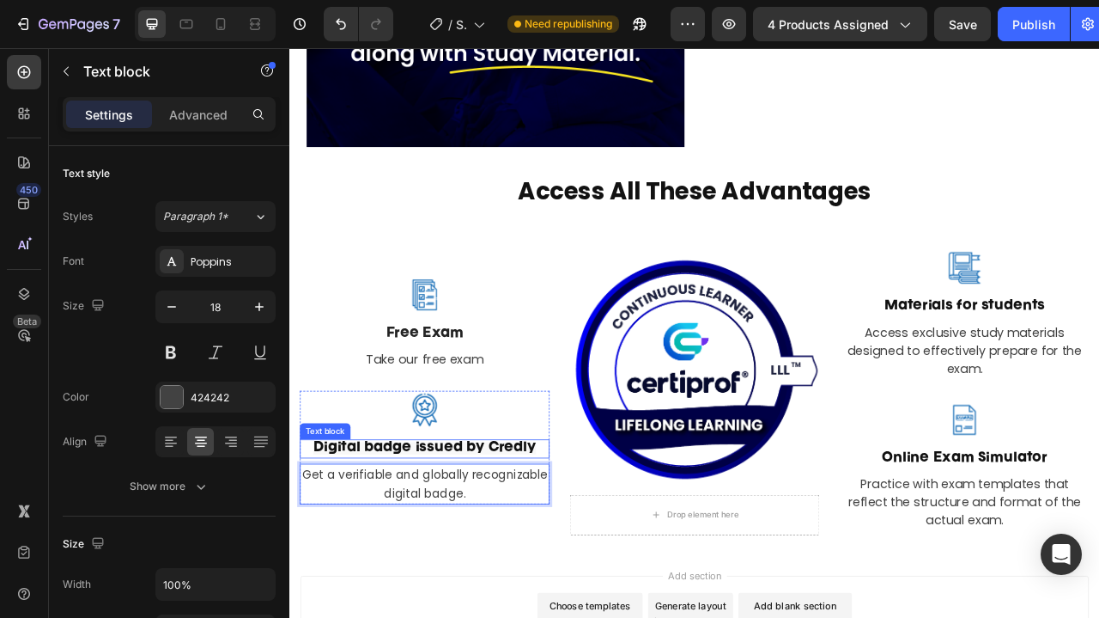
click at [566, 554] on span "Digital badge issued by Credly" at bounding box center [460, 556] width 283 height 15
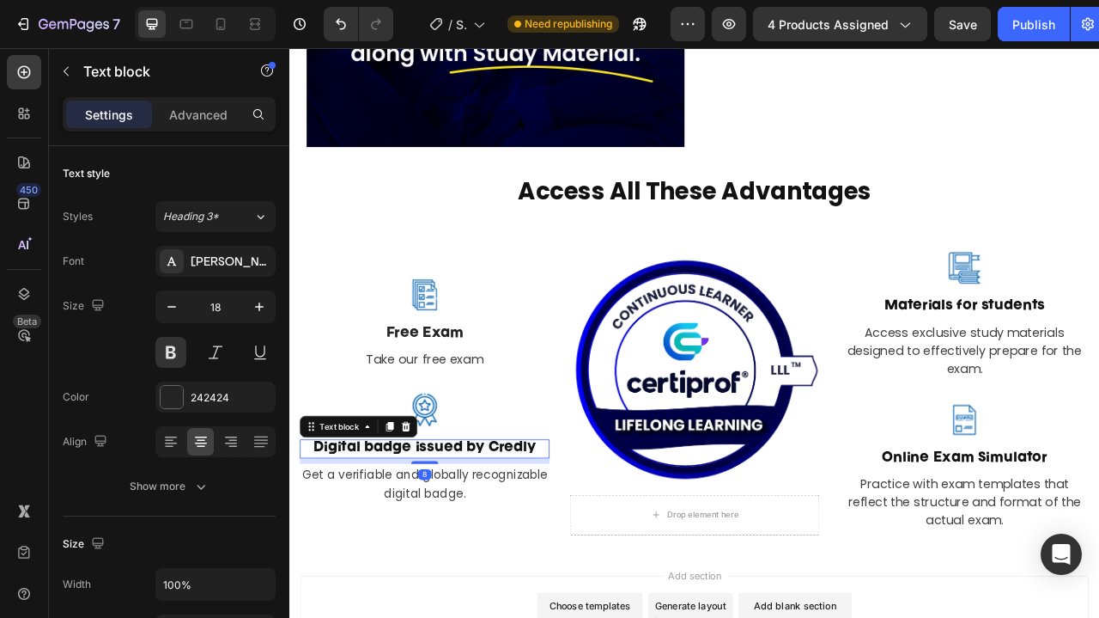
click at [566, 554] on span "Digital badge issued by Credly" at bounding box center [460, 556] width 283 height 15
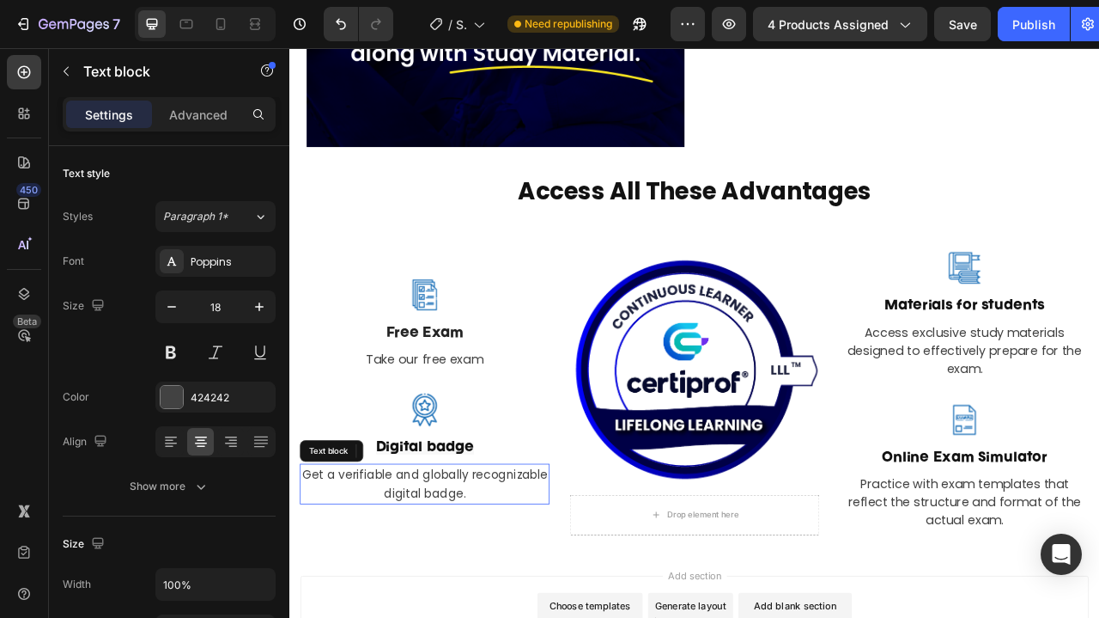
click at [503, 605] on span "Get a verifiable and globally recognizable digital badge." at bounding box center [461, 602] width 313 height 45
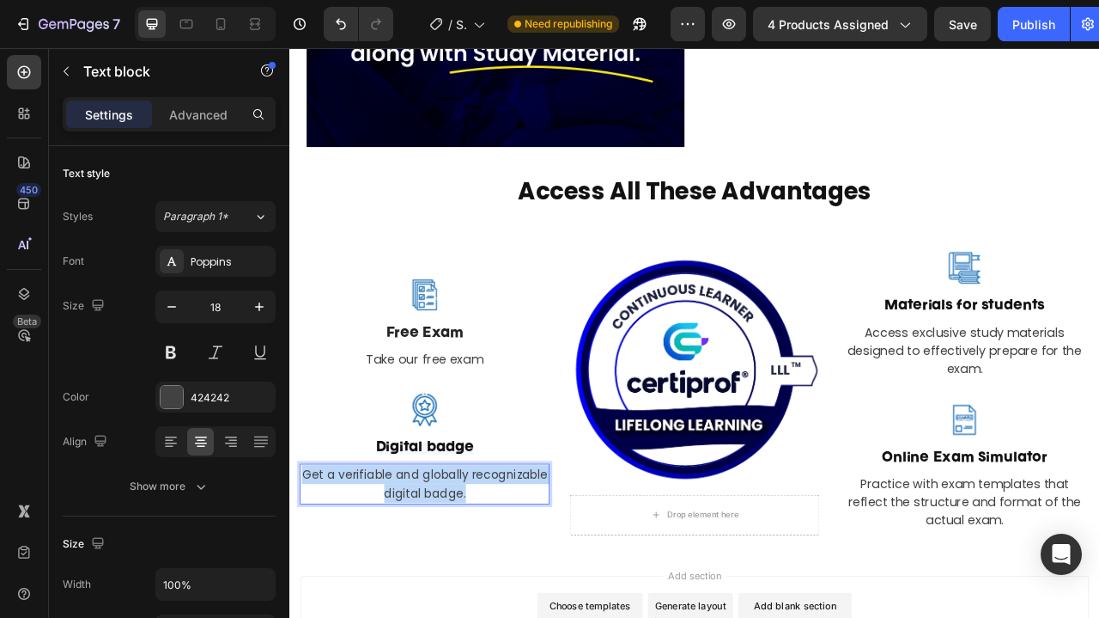
click at [503, 605] on span "Get a verifiable and globally recognizable digital badge." at bounding box center [461, 602] width 313 height 45
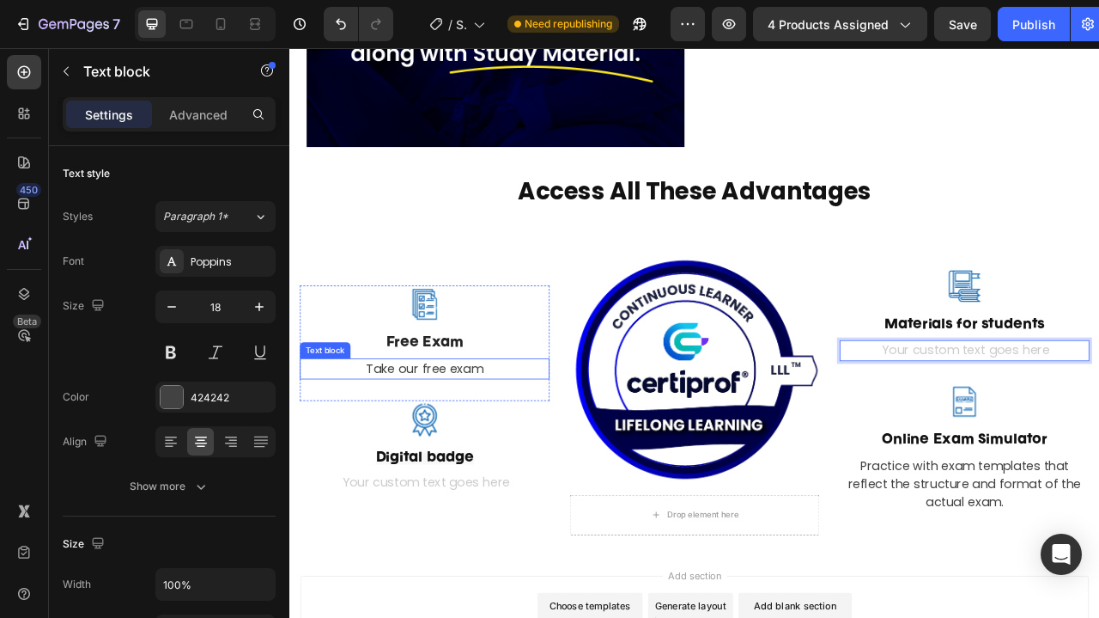
click at [478, 456] on span "Take our free exam" at bounding box center [460, 455] width 149 height 21
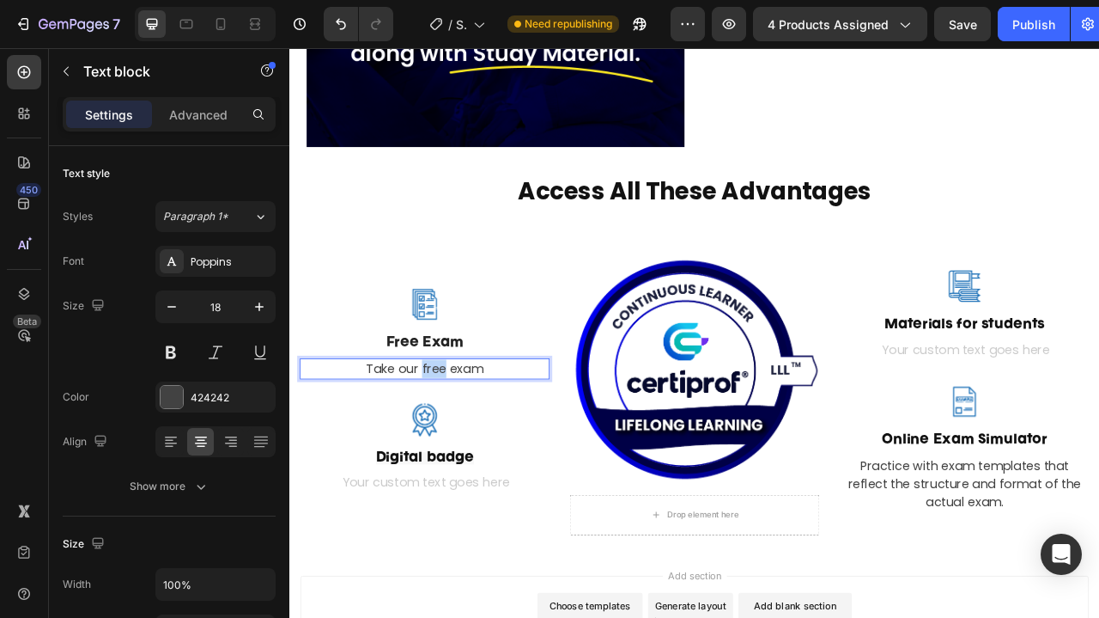
click at [478, 456] on span "Take our free exam" at bounding box center [460, 455] width 149 height 21
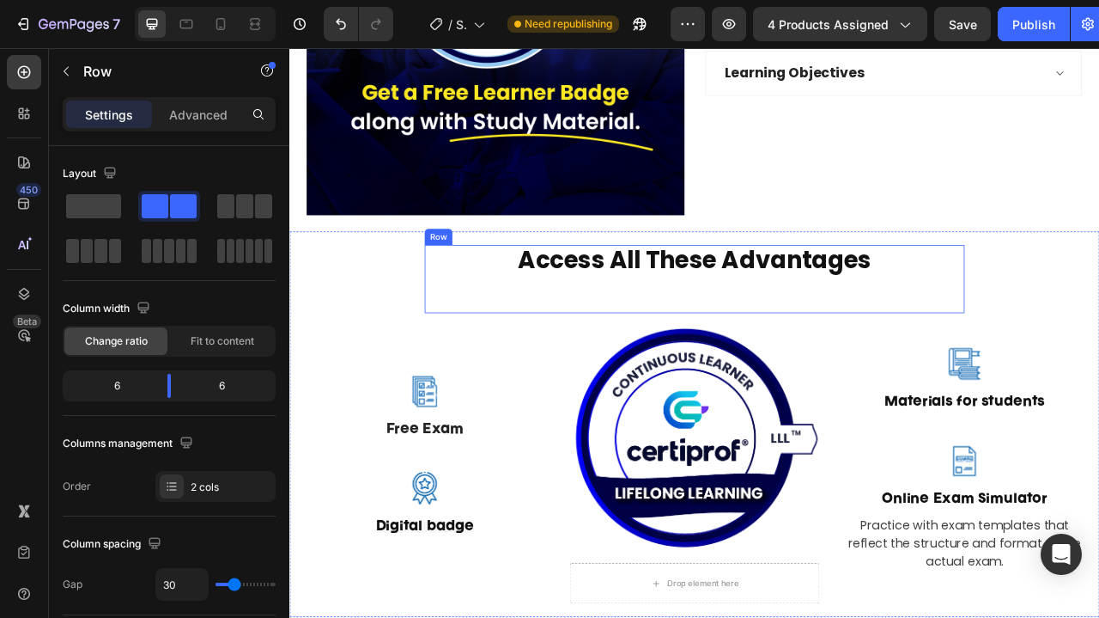
scroll to position [2125, 0]
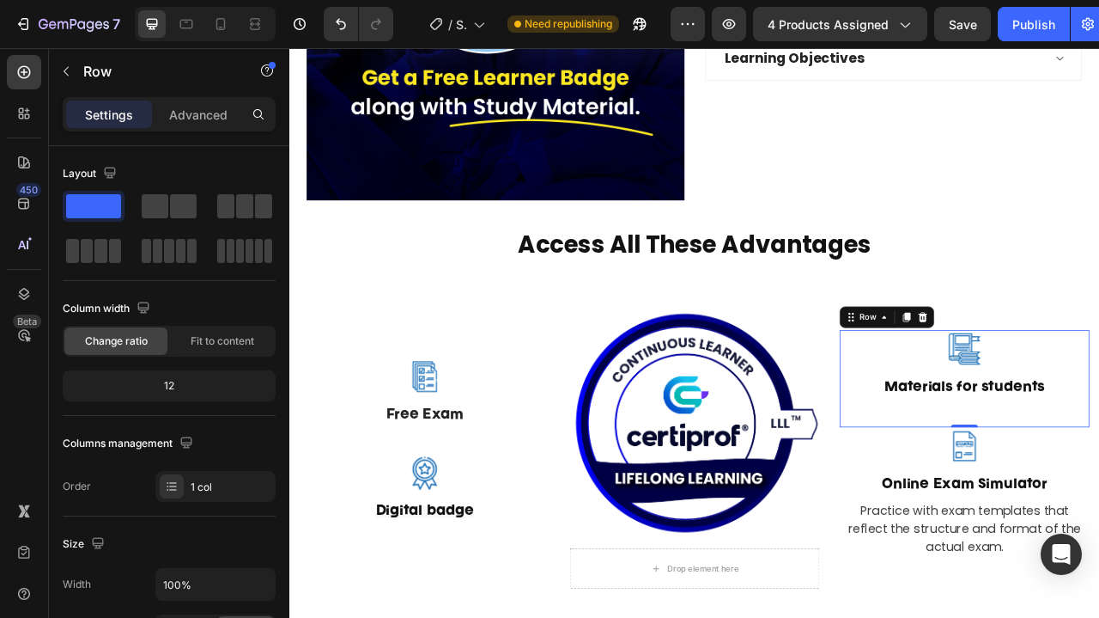
click at [345, 22] on icon "Undo/Redo" at bounding box center [340, 23] width 17 height 17
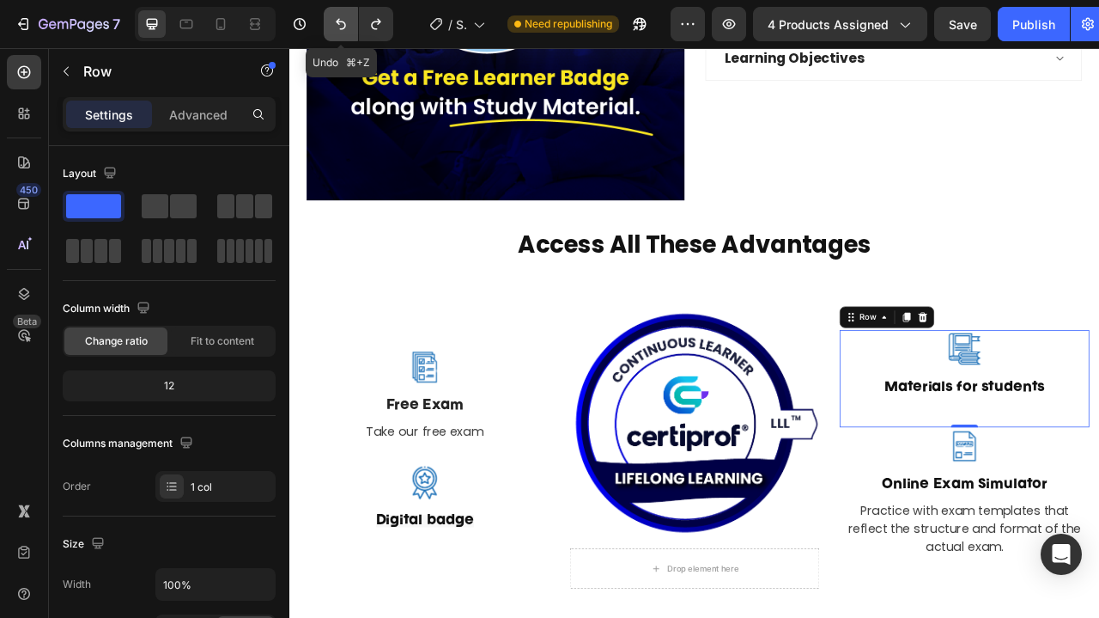
click at [345, 22] on icon "Undo/Redo" at bounding box center [340, 23] width 17 height 17
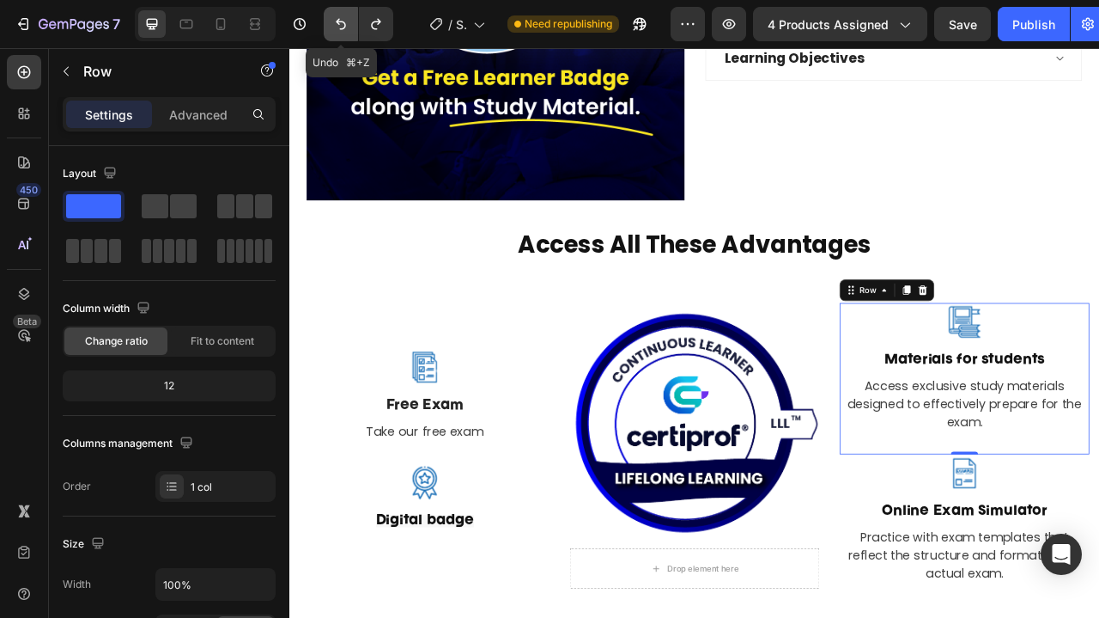
click at [345, 22] on icon "Undo/Redo" at bounding box center [340, 23] width 17 height 17
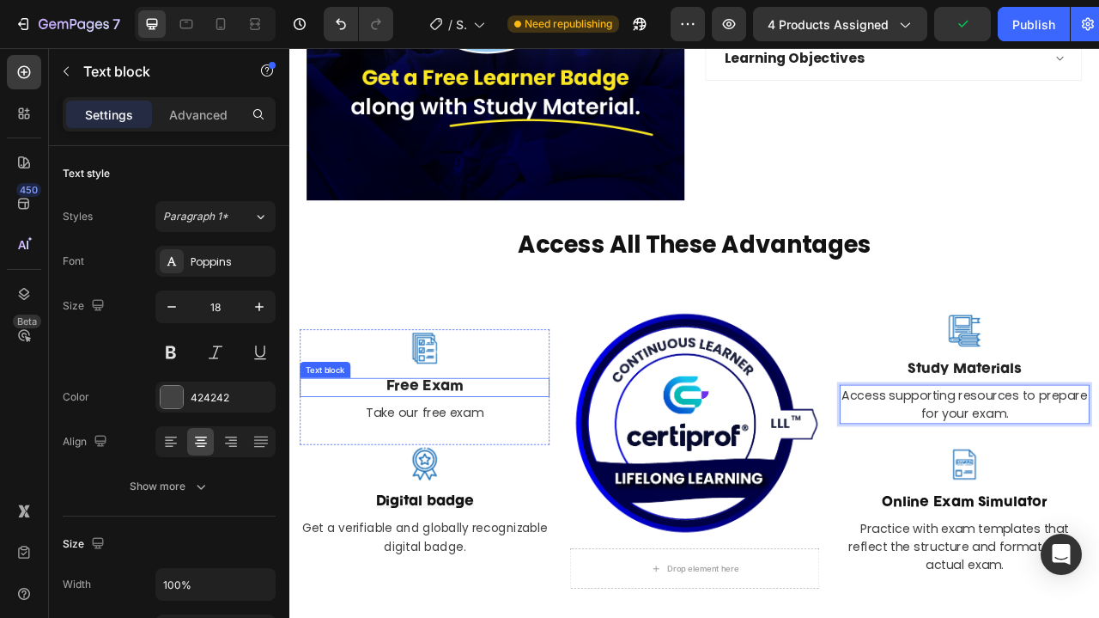
click at [466, 480] on p "Free Exam" at bounding box center [461, 479] width 314 height 20
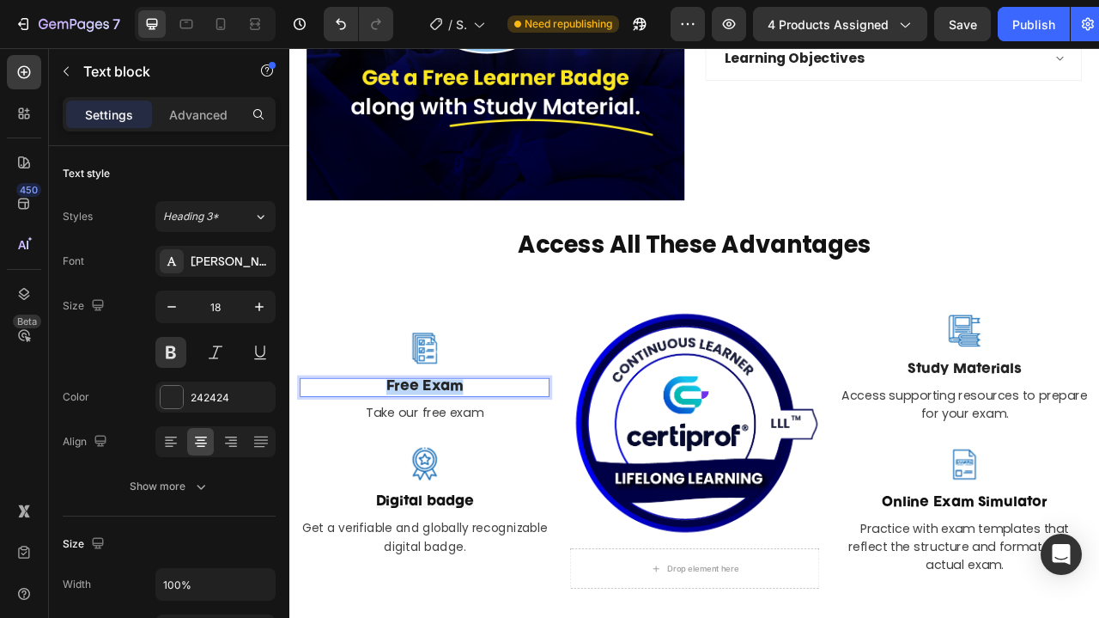
click at [466, 480] on p "Free Exam" at bounding box center [461, 479] width 314 height 20
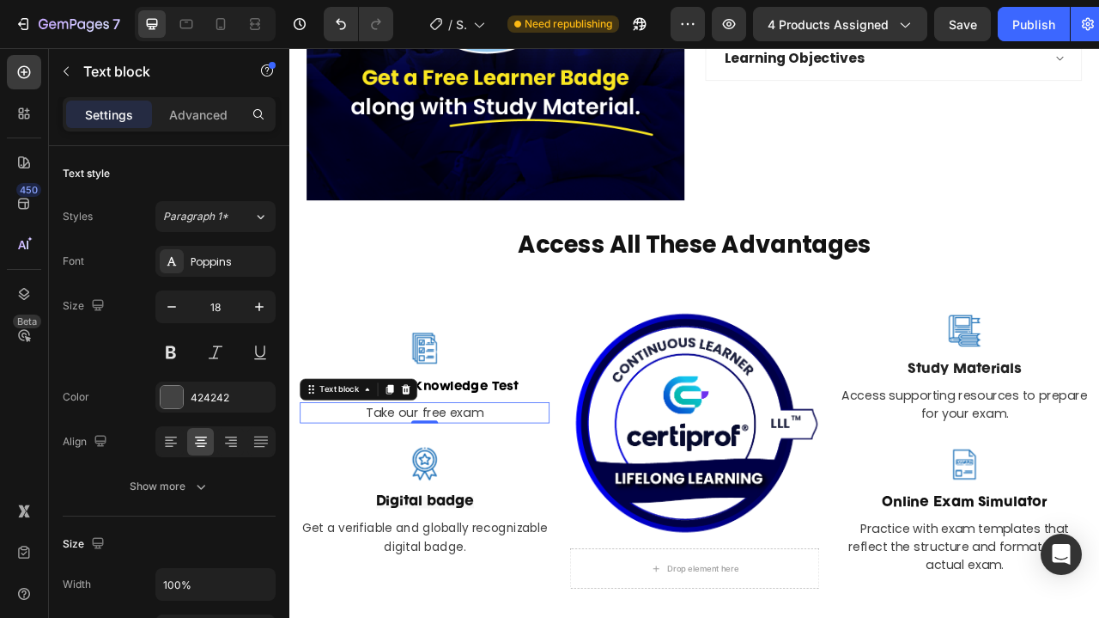
click at [463, 512] on span "Take our free exam" at bounding box center [460, 511] width 149 height 21
click at [474, 514] on span "Take our free exam" at bounding box center [460, 511] width 149 height 21
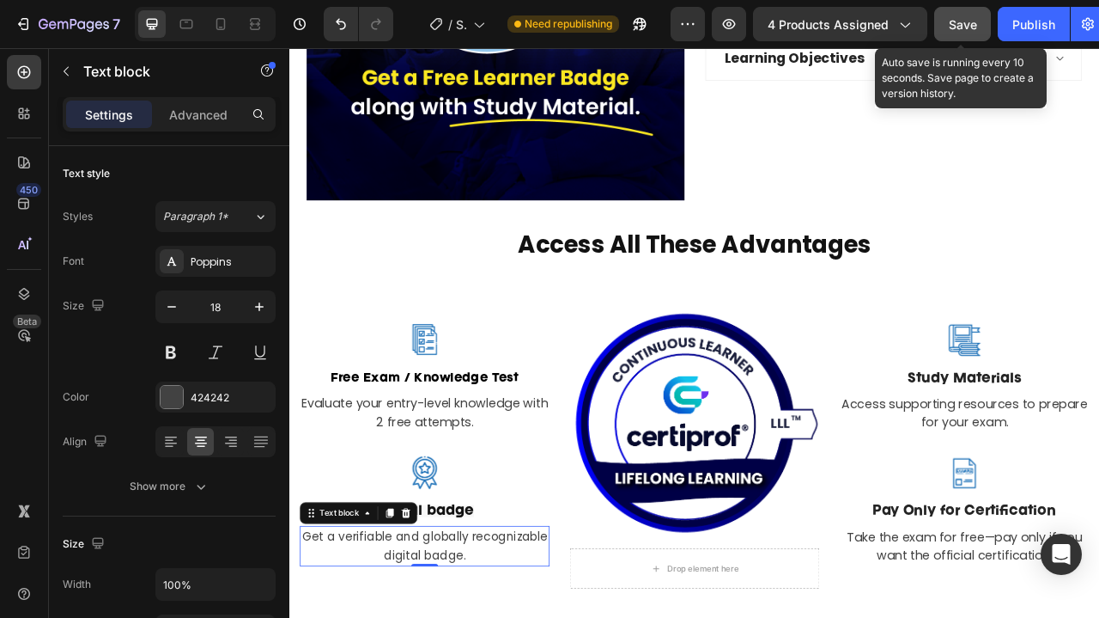
click at [965, 24] on span "Save" at bounding box center [963, 24] width 28 height 15
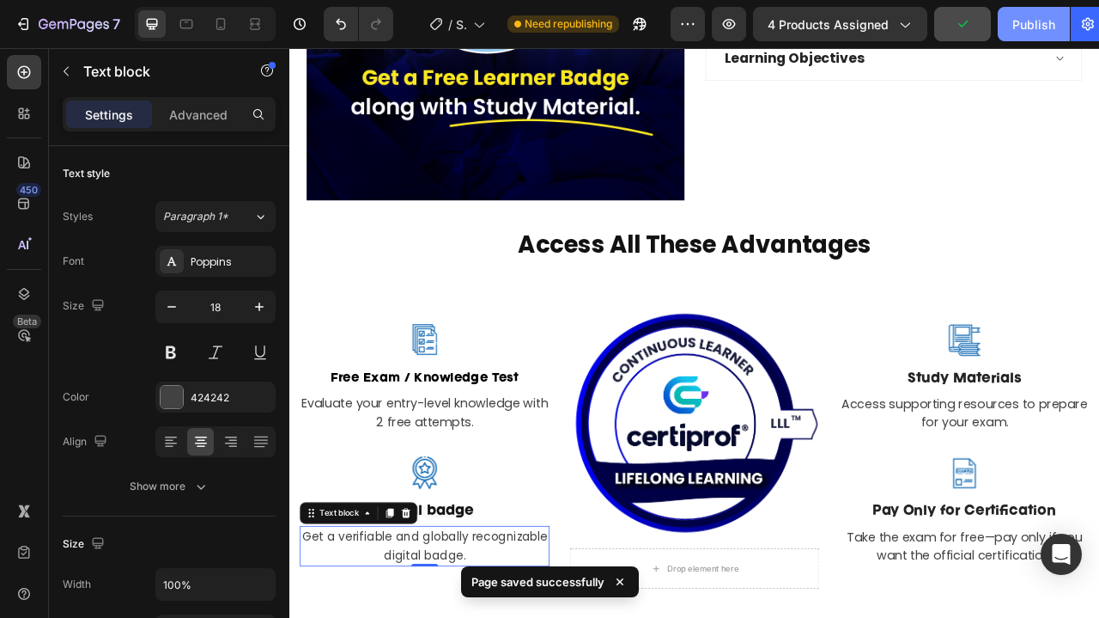
click at [1035, 27] on div "Publish" at bounding box center [1034, 24] width 43 height 18
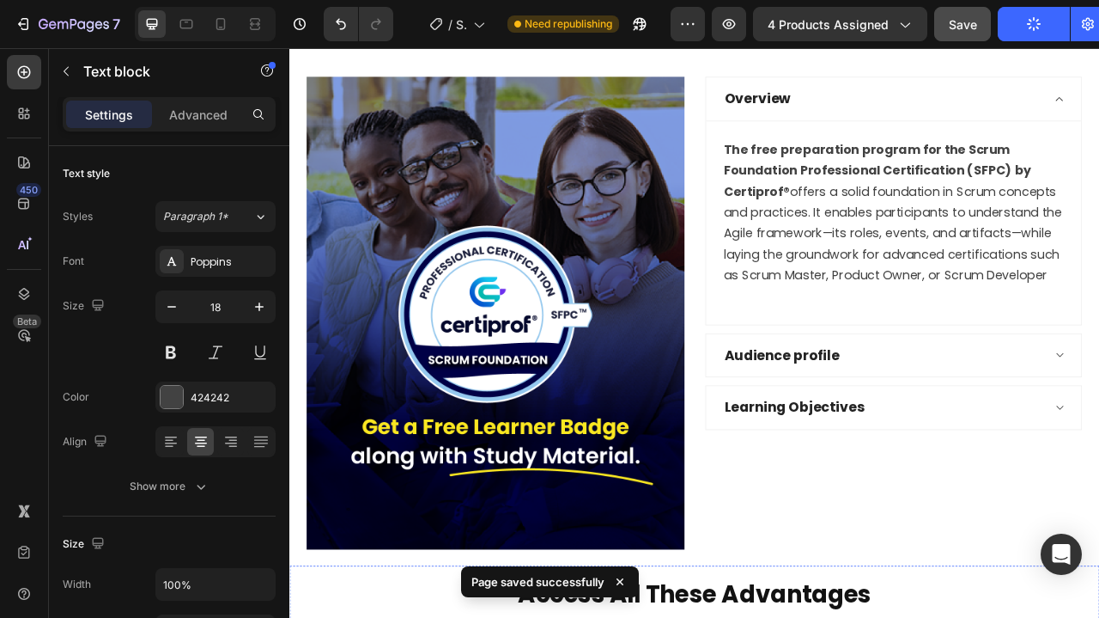
scroll to position [1679, 0]
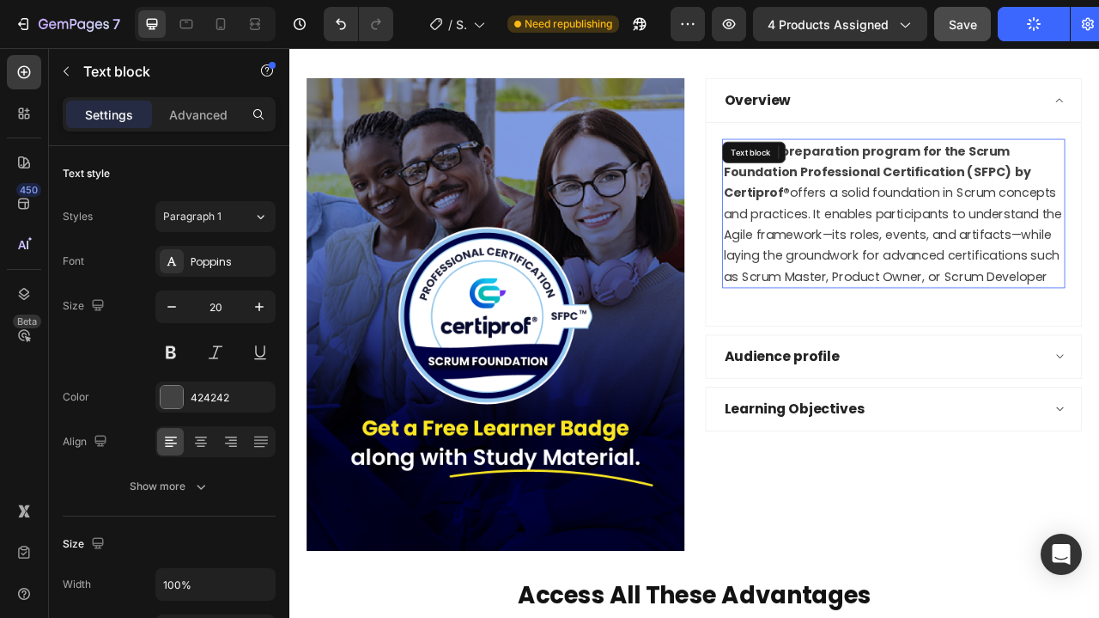
click at [1050, 310] on span "The free preparation program for the Scrum Foundation Professional Certificatio…" at bounding box center [1057, 257] width 430 height 181
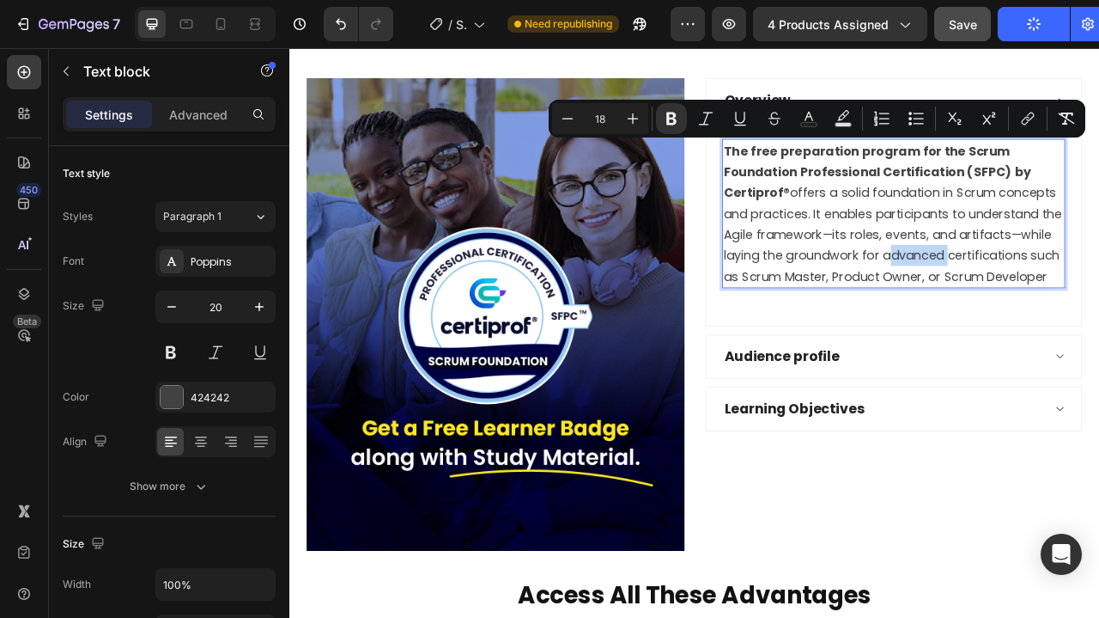
copy span "The free preparation program for the Scrum Foundation Professional Certificatio…"
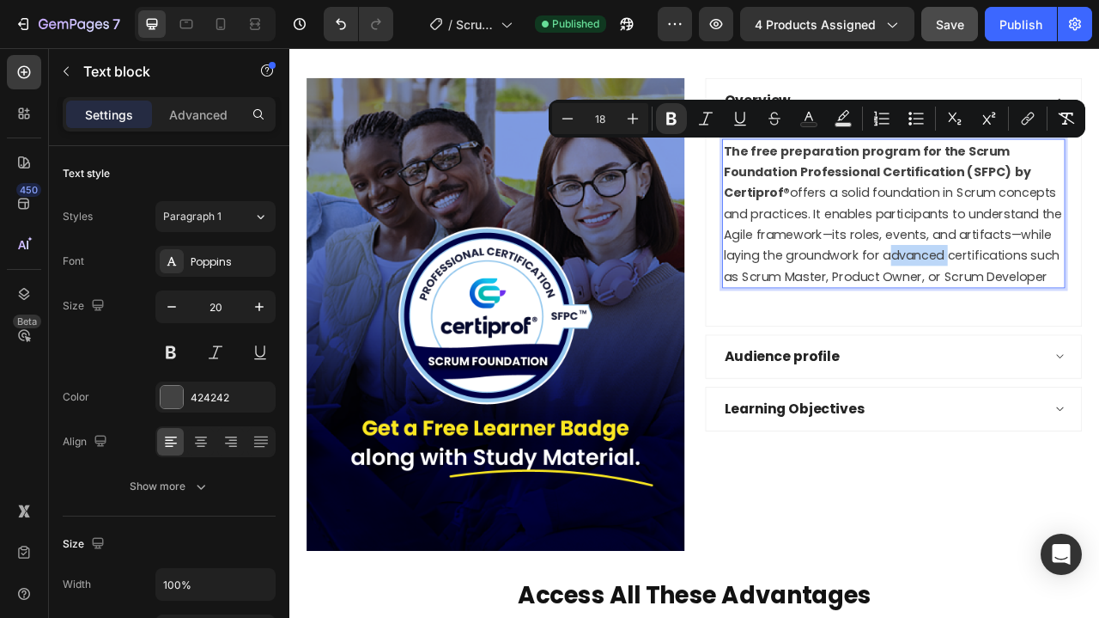
click at [1006, 283] on span "The free preparation program for the Scrum Foundation Professional Certificatio…" at bounding box center [1057, 257] width 430 height 181
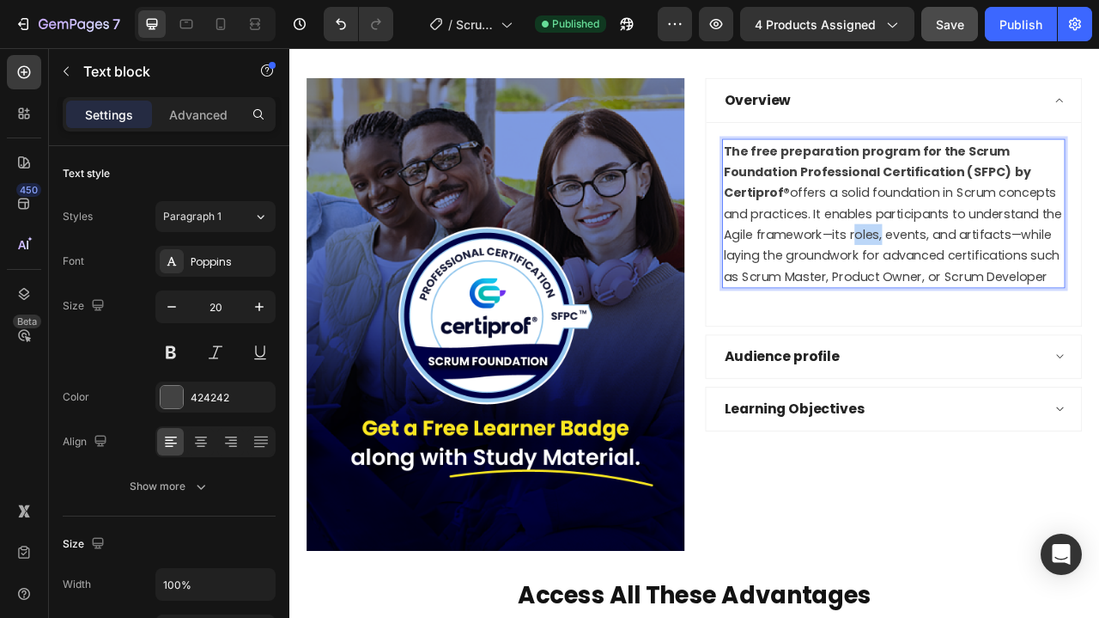
click at [1006, 283] on span "The free preparation program for the Scrum Foundation Professional Certificatio…" at bounding box center [1057, 257] width 430 height 181
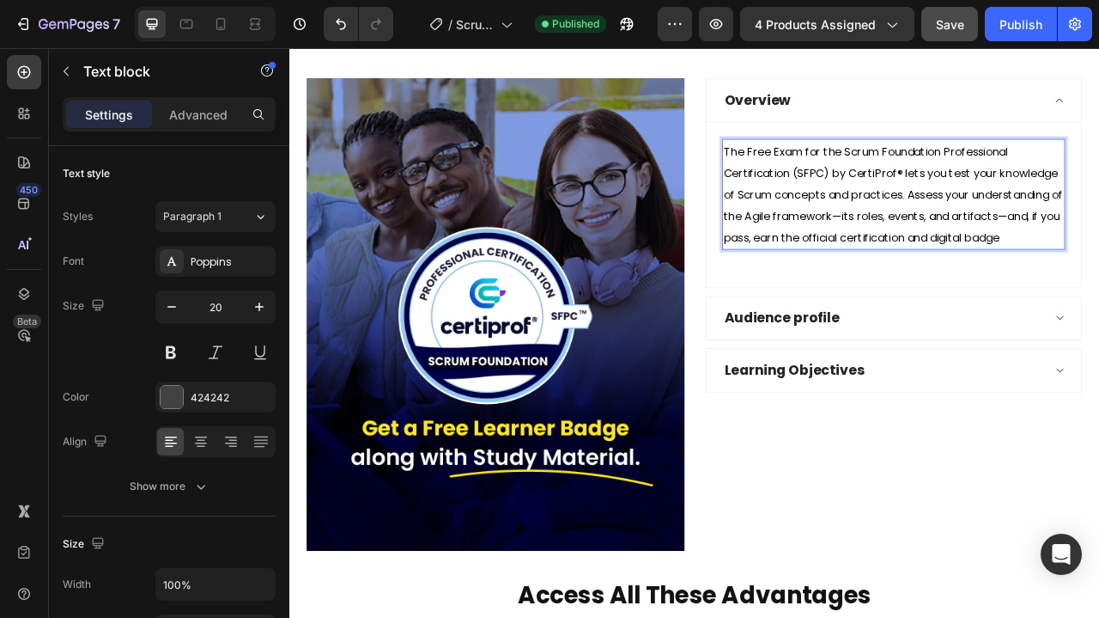
click at [1056, 259] on span "The Free Exam for the Scrum Foundation Professional Certification (SFPC) by Cer…" at bounding box center [1057, 234] width 431 height 130
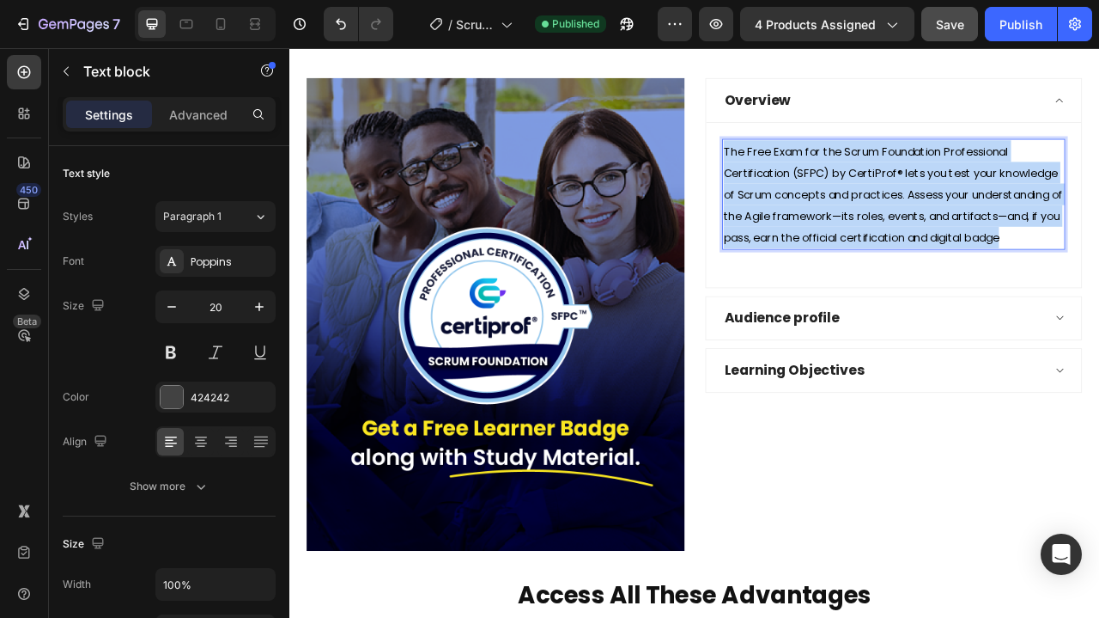
click at [1056, 259] on span "The Free Exam for the Scrum Foundation Professional Certification (SFPC) by Cer…" at bounding box center [1057, 234] width 431 height 130
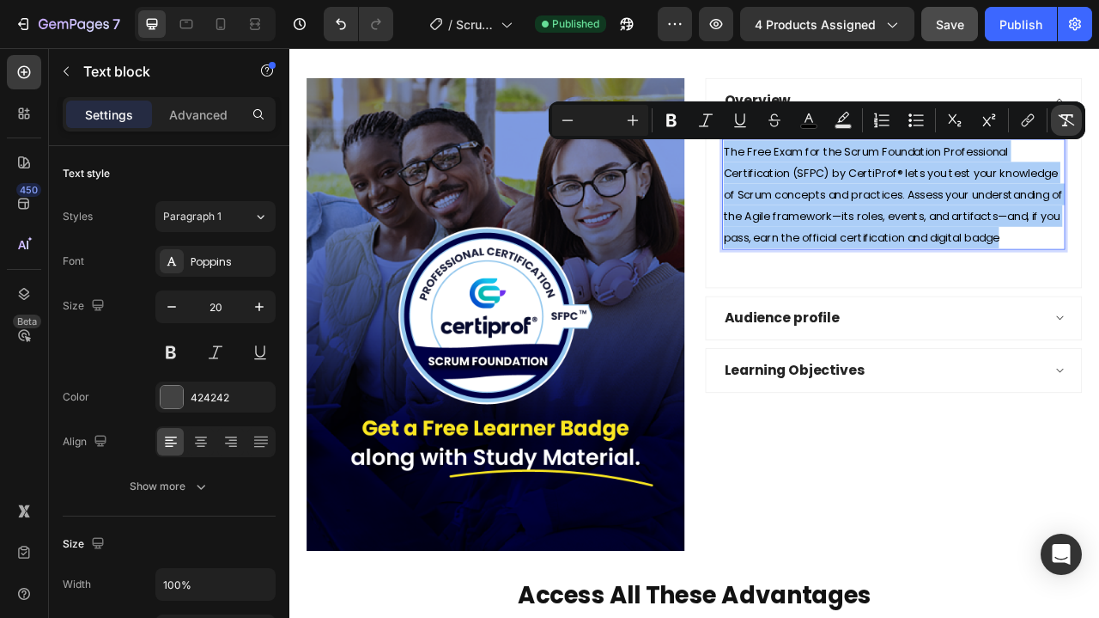
click at [1064, 117] on icon "Editor contextual toolbar" at bounding box center [1066, 120] width 17 height 17
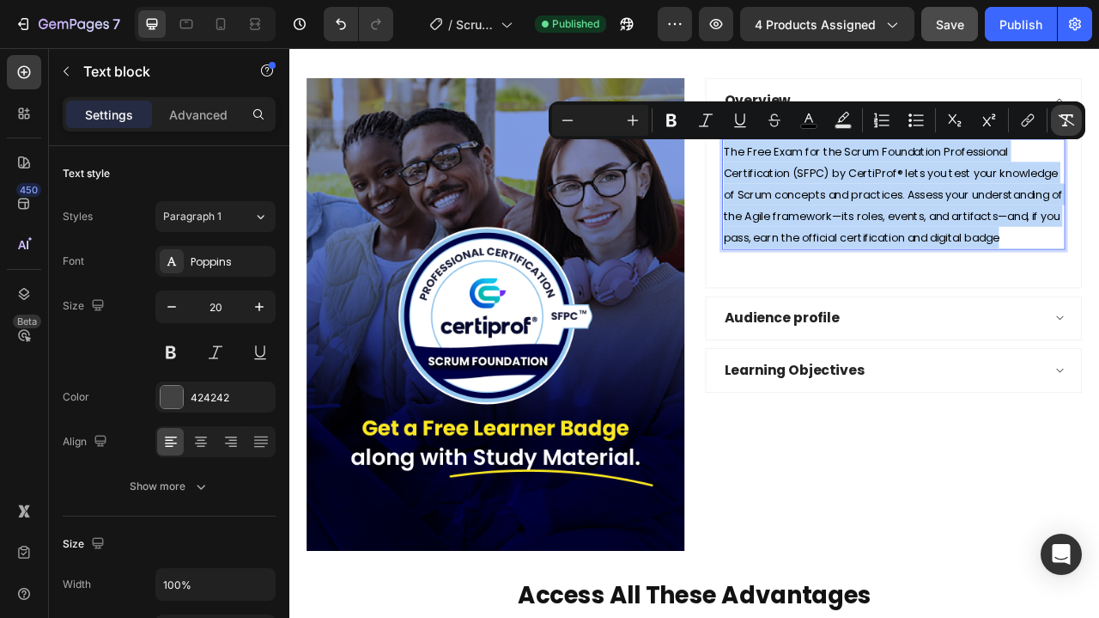
type input "20"
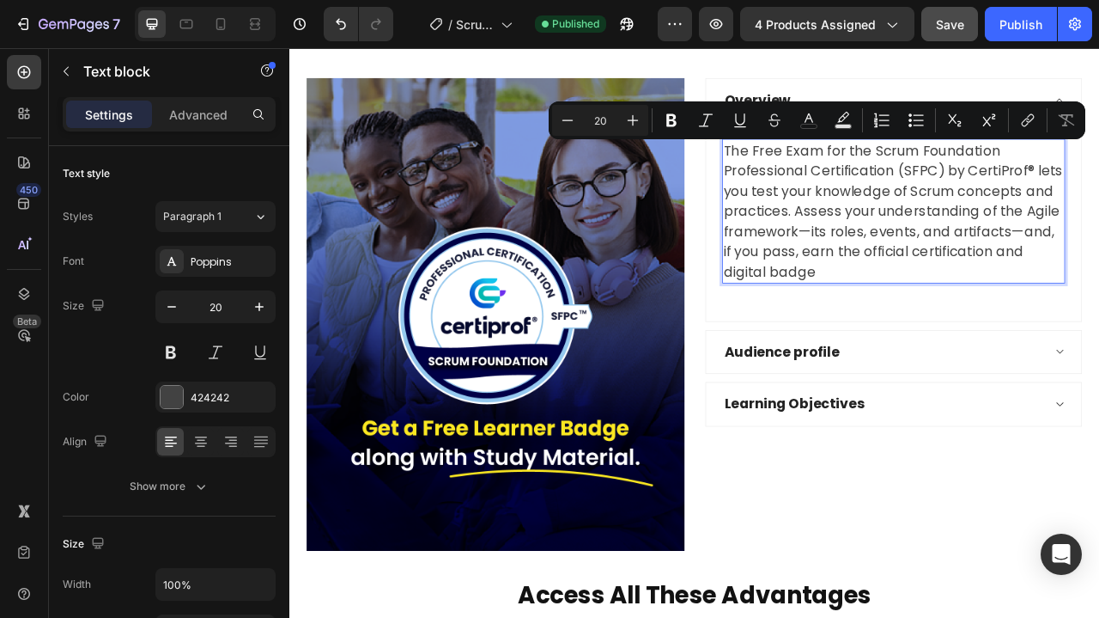
click at [1098, 212] on p "The Free Exam for the Scrum Foundation Professional Certification (SFPC) by Cer…" at bounding box center [1058, 255] width 433 height 180
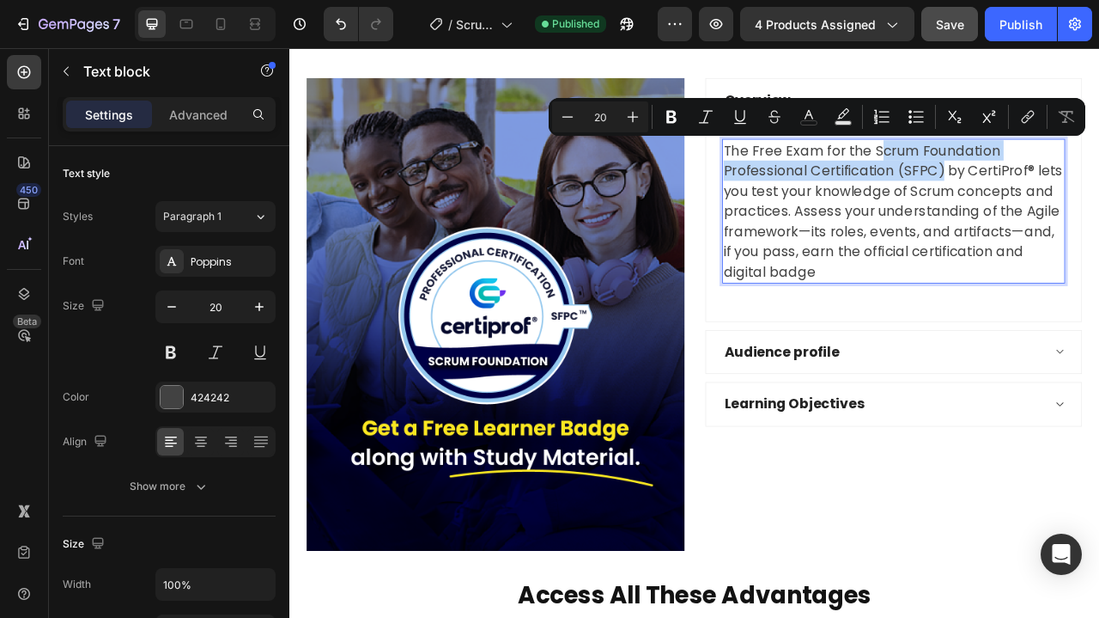
drag, startPoint x: 1035, startPoint y: 180, endPoint x: 1117, endPoint y: 201, distance: 84.4
click at [1098, 201] on p "The Free Exam for the Scrum Foundation Professional Certification (SFPC) by Cer…" at bounding box center [1058, 255] width 433 height 180
click at [680, 118] on button "Bold" at bounding box center [671, 116] width 31 height 31
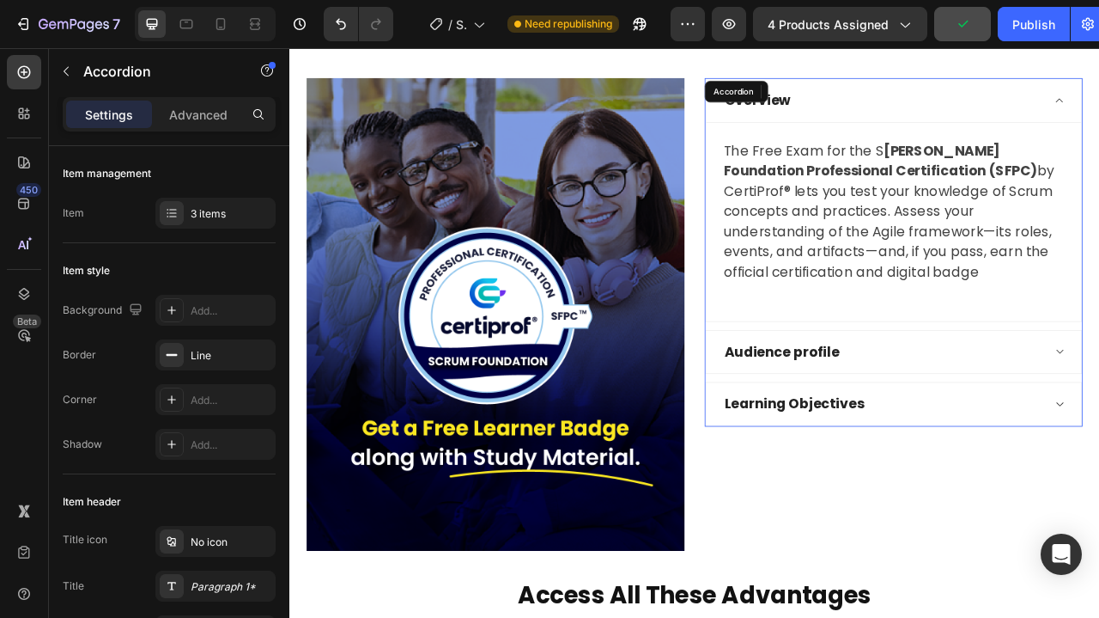
click at [1098, 423] on div "Audience profile" at bounding box center [1044, 434] width 409 height 31
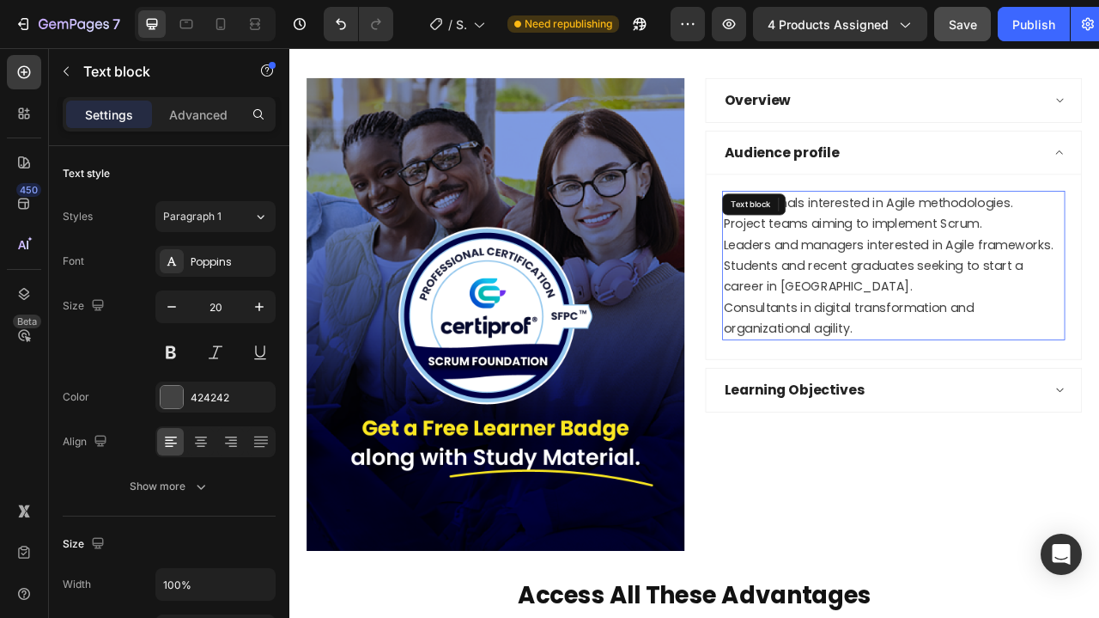
click at [974, 318] on span "Students and recent graduates seeking to start a career in [GEOGRAPHIC_DATA]." at bounding box center [1032, 337] width 381 height 48
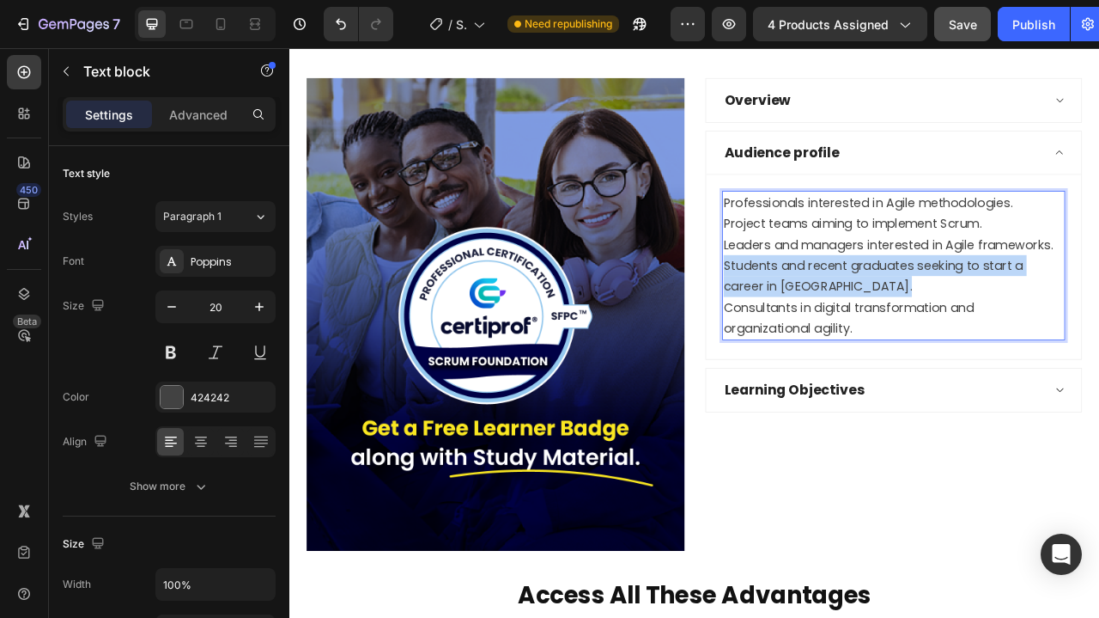
click at [974, 318] on span "Students and recent graduates seeking to start a career in [GEOGRAPHIC_DATA]." at bounding box center [1032, 337] width 381 height 48
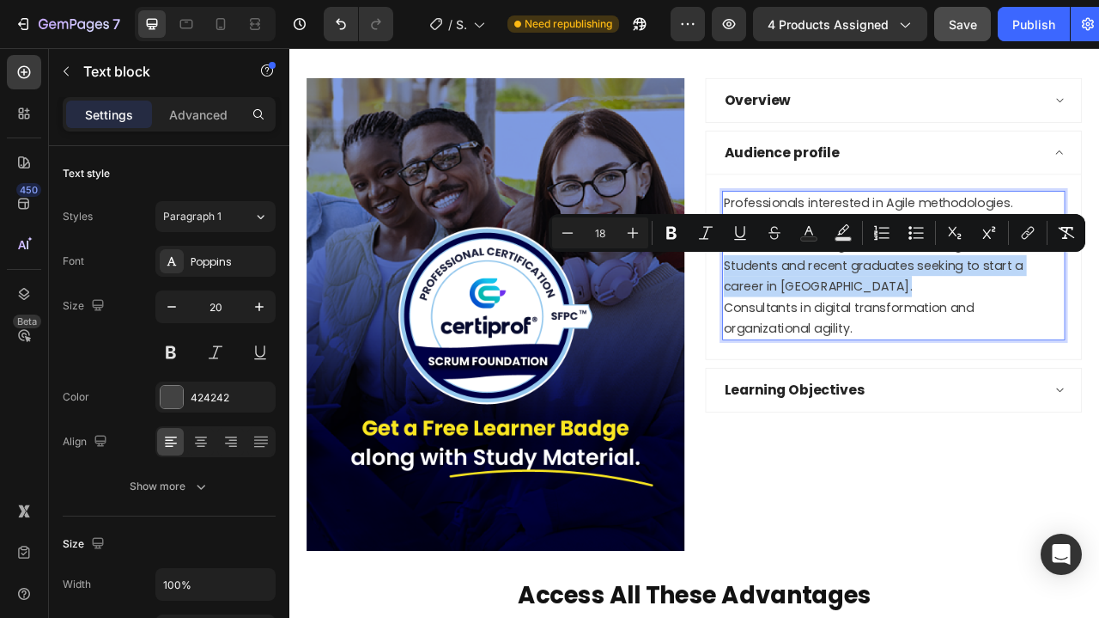
click at [978, 318] on span "Students and recent graduates seeking to start a career in [GEOGRAPHIC_DATA]." at bounding box center [1032, 337] width 381 height 48
click at [1011, 399] on p "Consultants in digital transformation and organizational agility." at bounding box center [1058, 390] width 433 height 53
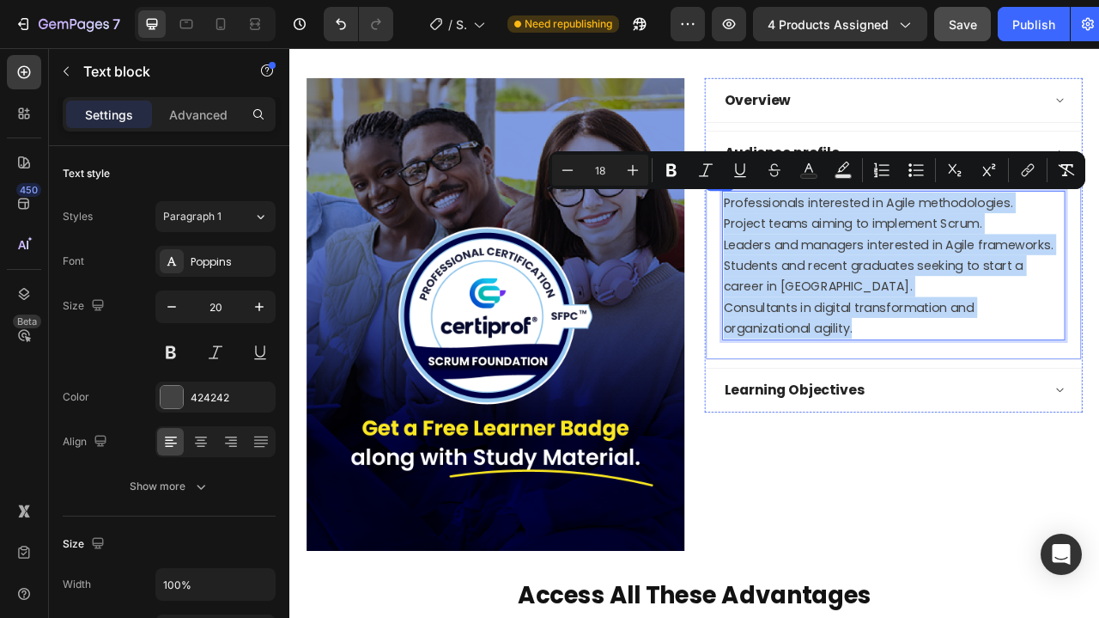
drag, startPoint x: 1018, startPoint y: 405, endPoint x: 839, endPoint y: 248, distance: 237.9
click at [839, 248] on div "Professionals interested in Agile methodologies. Project teams aiming to implem…" at bounding box center [1058, 326] width 478 height 234
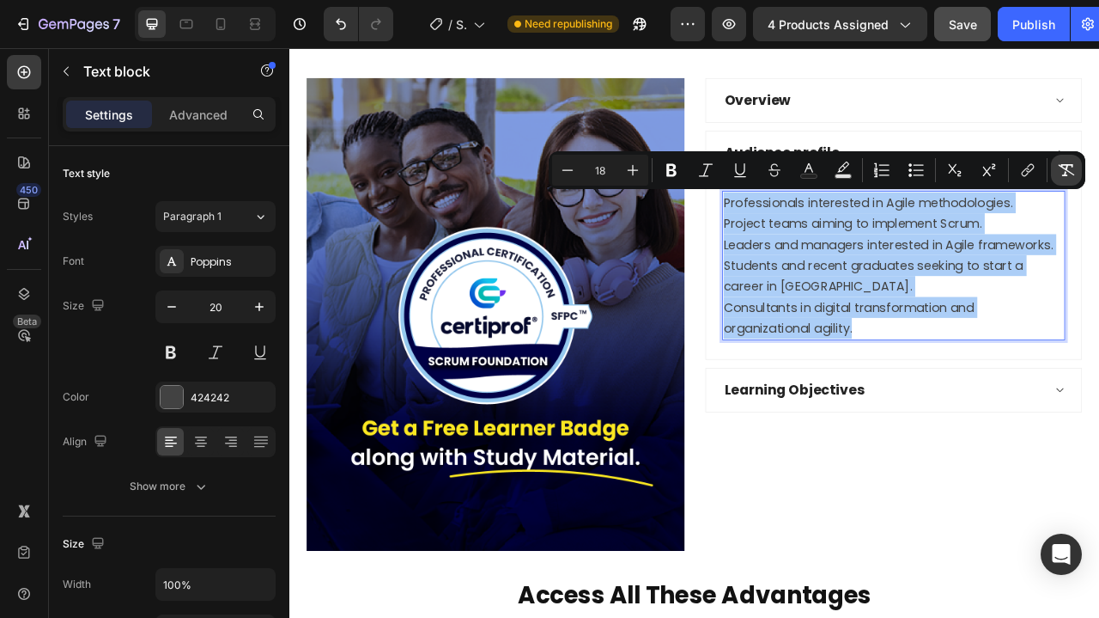
click at [1069, 173] on icon "Editor contextual toolbar" at bounding box center [1066, 169] width 17 height 17
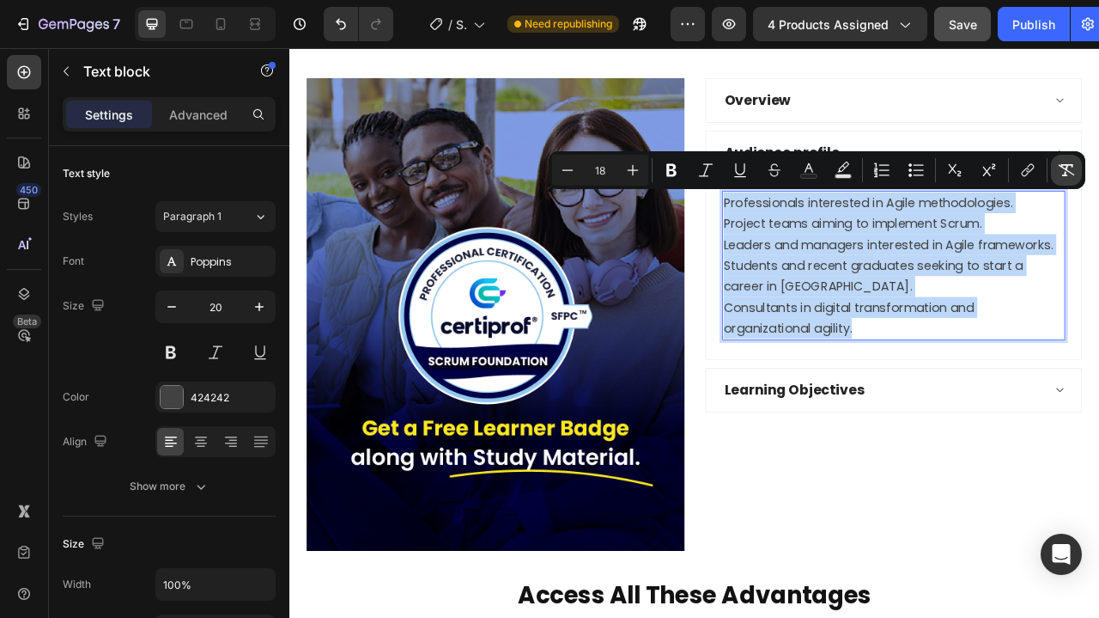
type input "20"
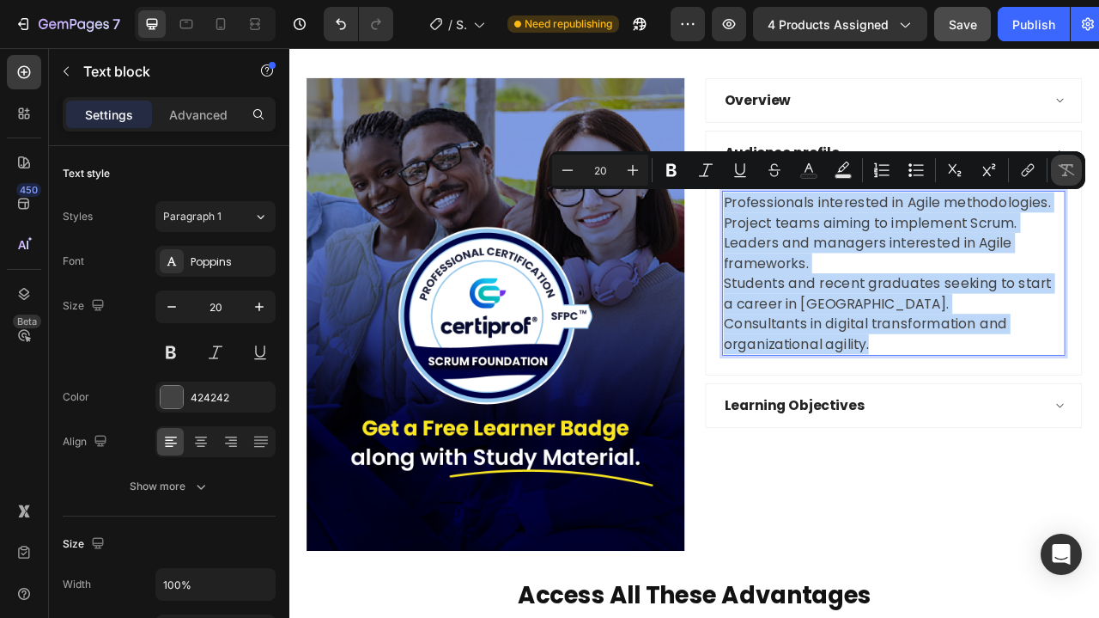
copy div "Professionals interested in Agile methodologies. Project teams aiming to implem…"
click at [958, 341] on p "Students and recent graduates seeking to start a career in [GEOGRAPHIC_DATA]." at bounding box center [1058, 360] width 433 height 52
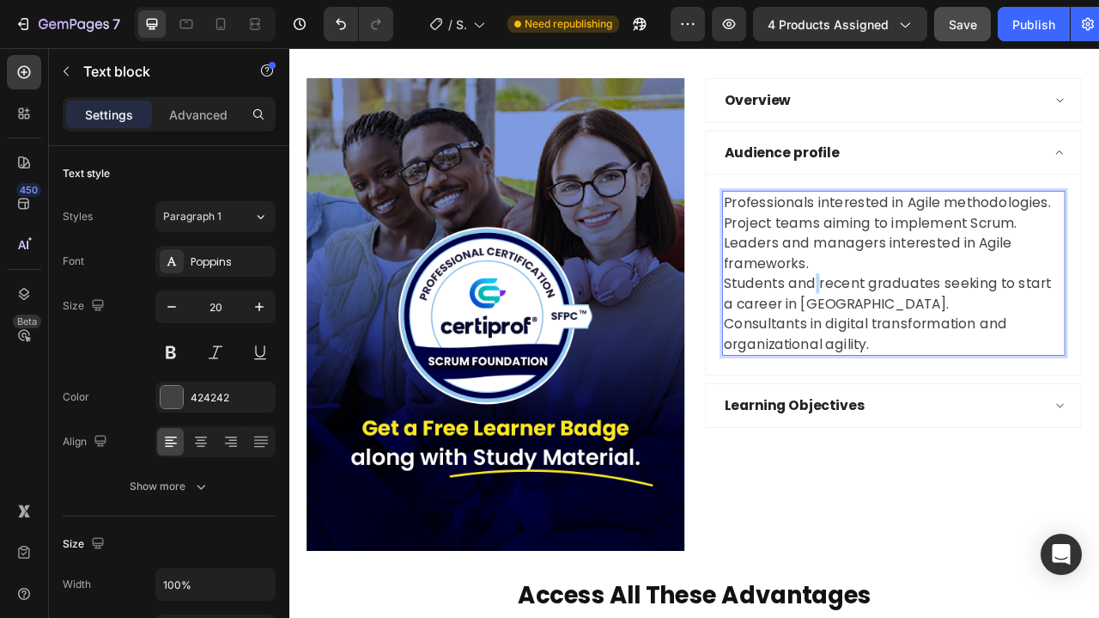
click at [958, 341] on p "Students and recent graduates seeking to start a career in [GEOGRAPHIC_DATA]." at bounding box center [1058, 360] width 433 height 52
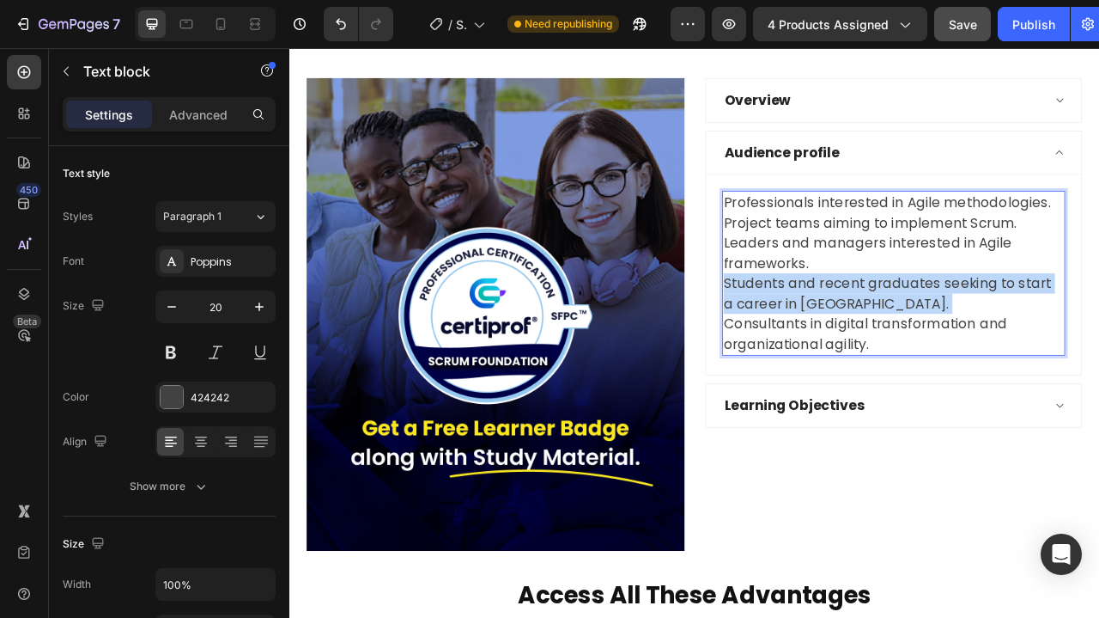
click at [958, 341] on p "Students and recent graduates seeking to start a career in [GEOGRAPHIC_DATA]." at bounding box center [1058, 360] width 433 height 52
click at [964, 341] on p "Students and recent graduates seeking to start a career in [GEOGRAPHIC_DATA]." at bounding box center [1058, 360] width 433 height 52
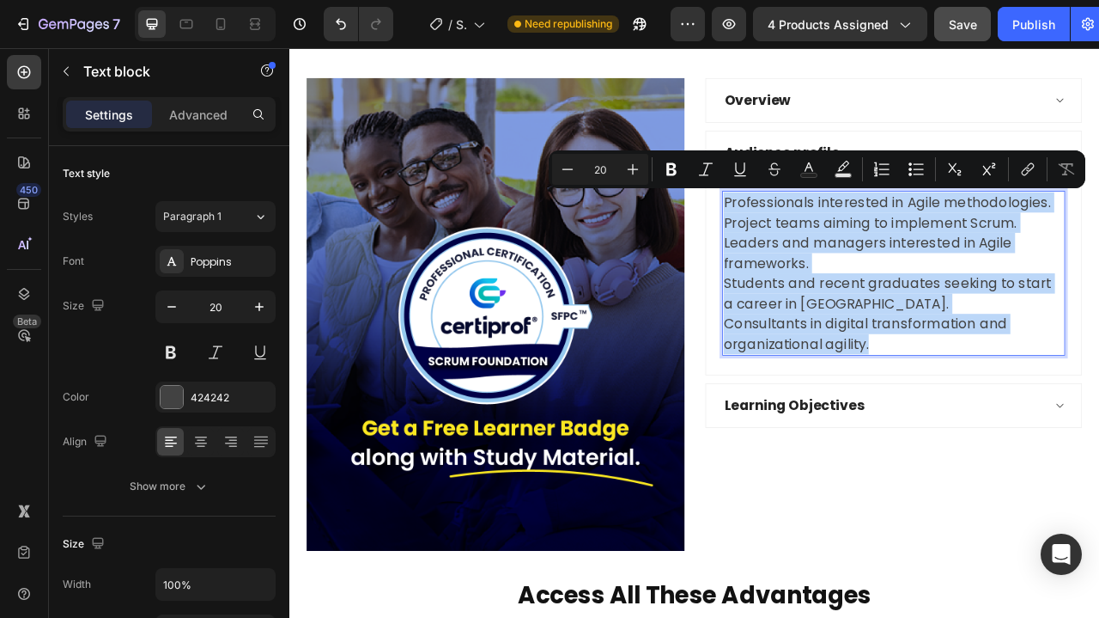
drag, startPoint x: 1028, startPoint y: 423, endPoint x: 840, endPoint y: 243, distance: 260.6
click at [840, 243] on div "Professionals interested in Agile methodologies. Project teams aiming to implem…" at bounding box center [1058, 334] width 436 height 210
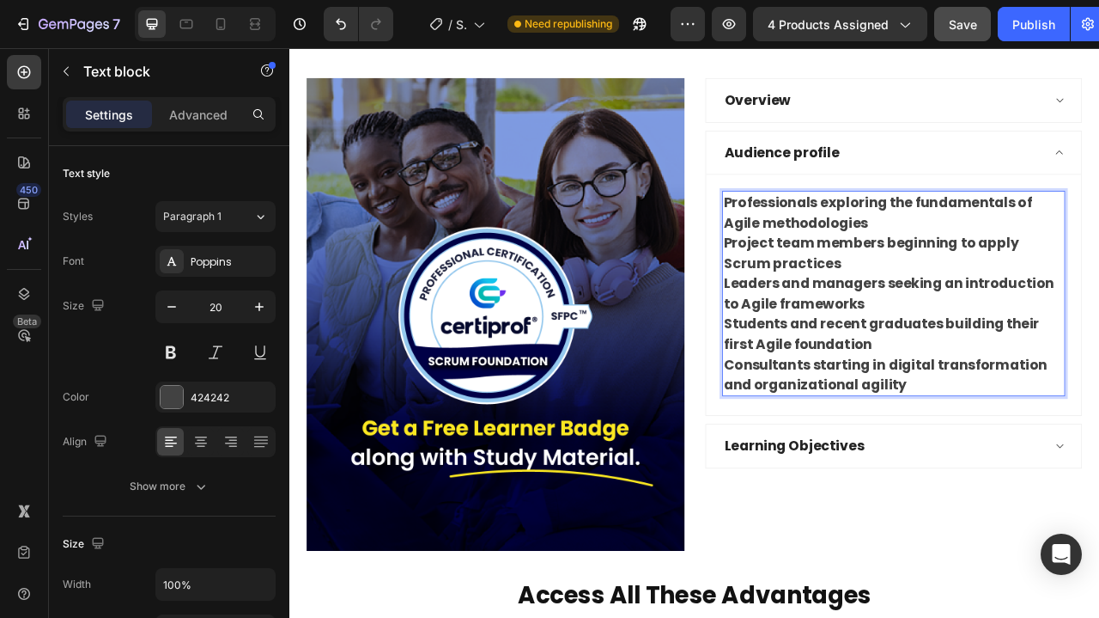
click at [962, 291] on strong "Project team members beginning to apply Scrum practices" at bounding box center [1030, 308] width 376 height 50
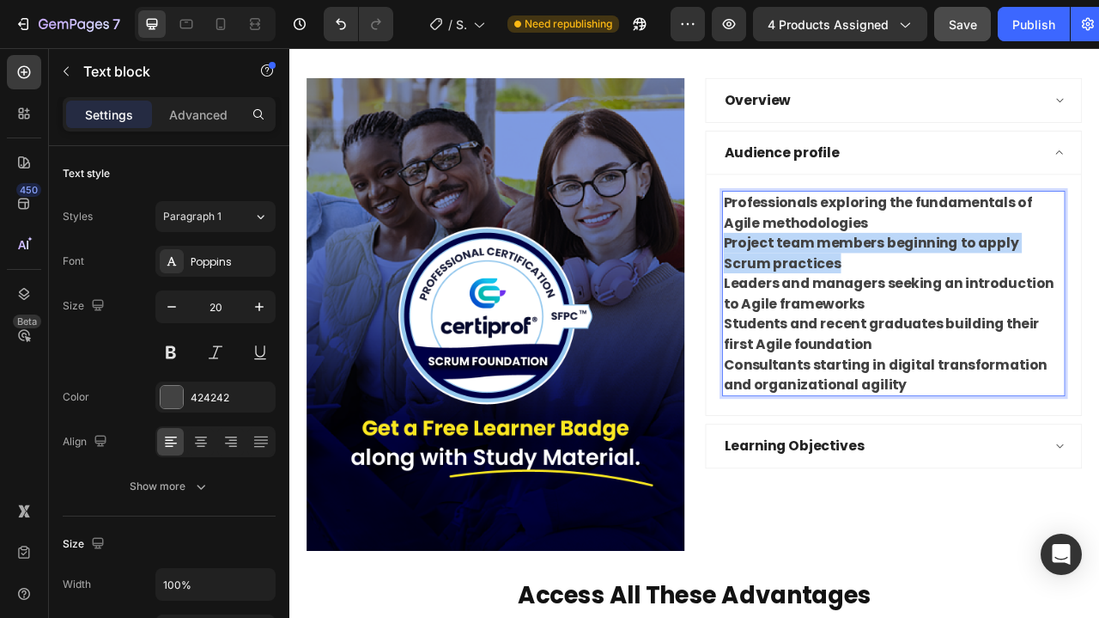
click at [962, 291] on strong "Project team members beginning to apply Scrum practices" at bounding box center [1030, 308] width 376 height 50
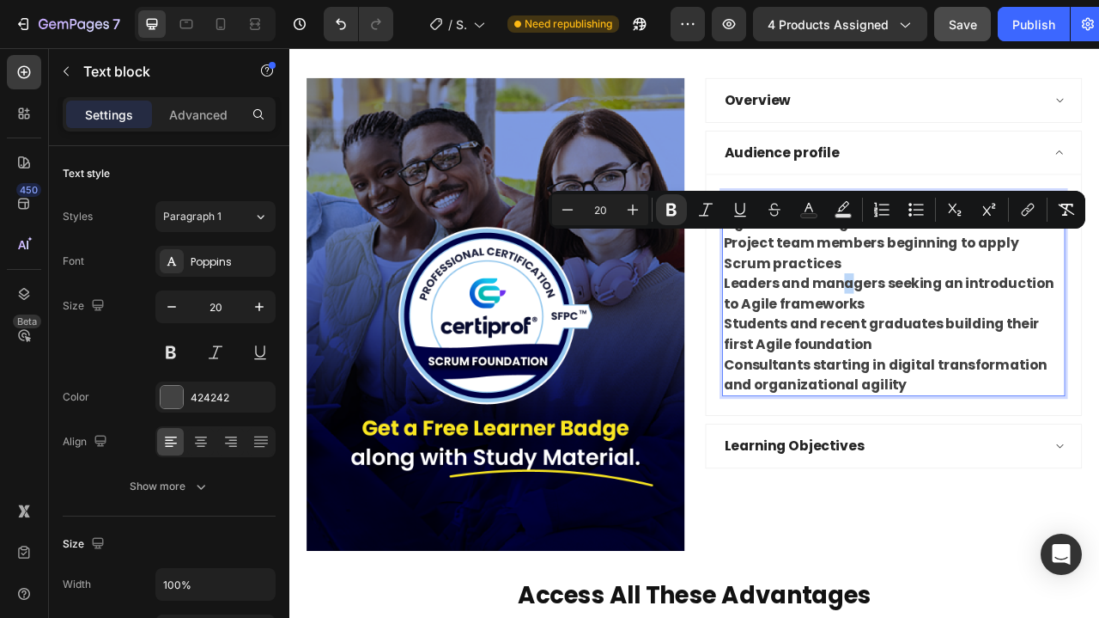
click at [1002, 356] on strong "Leaders and managers seeking an introduction to Agile frameworks" at bounding box center [1052, 360] width 420 height 50
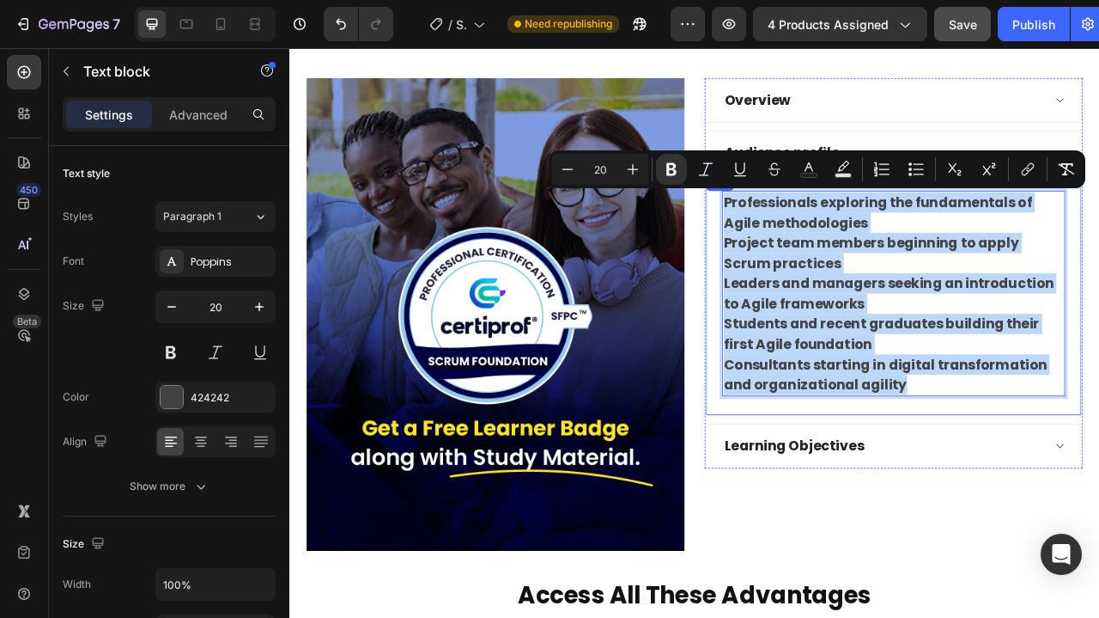
drag, startPoint x: 1085, startPoint y: 474, endPoint x: 828, endPoint y: 243, distance: 345.4
click at [828, 243] on div "Professionals exploring the fundamentals of Agile methodologies Project team me…" at bounding box center [1058, 362] width 478 height 306
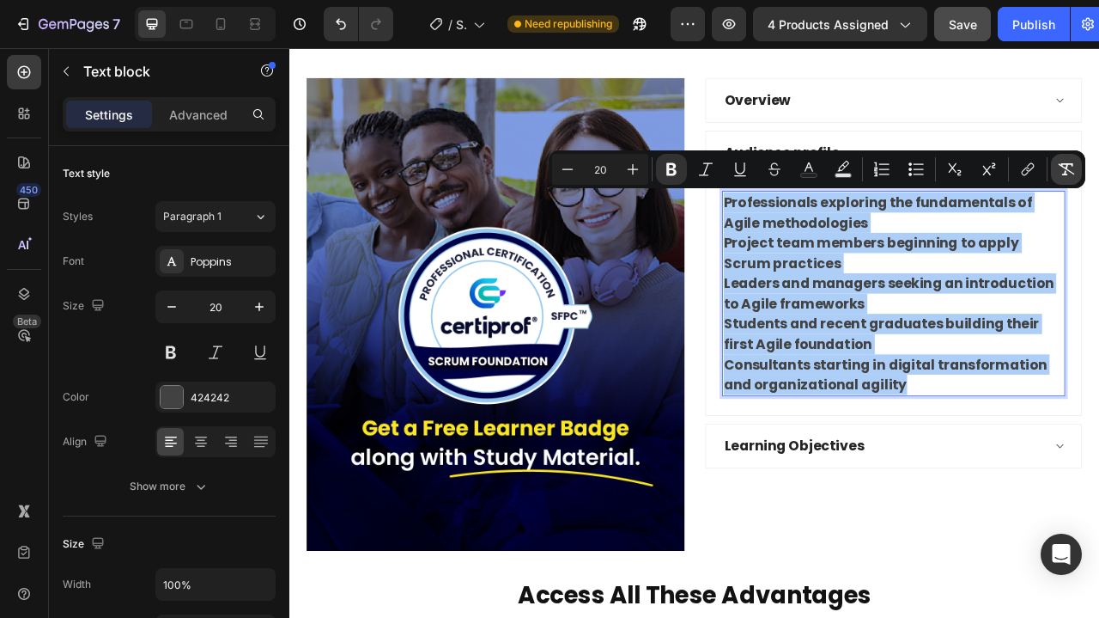
click at [1067, 171] on icon "Editor contextual toolbar" at bounding box center [1066, 169] width 17 height 17
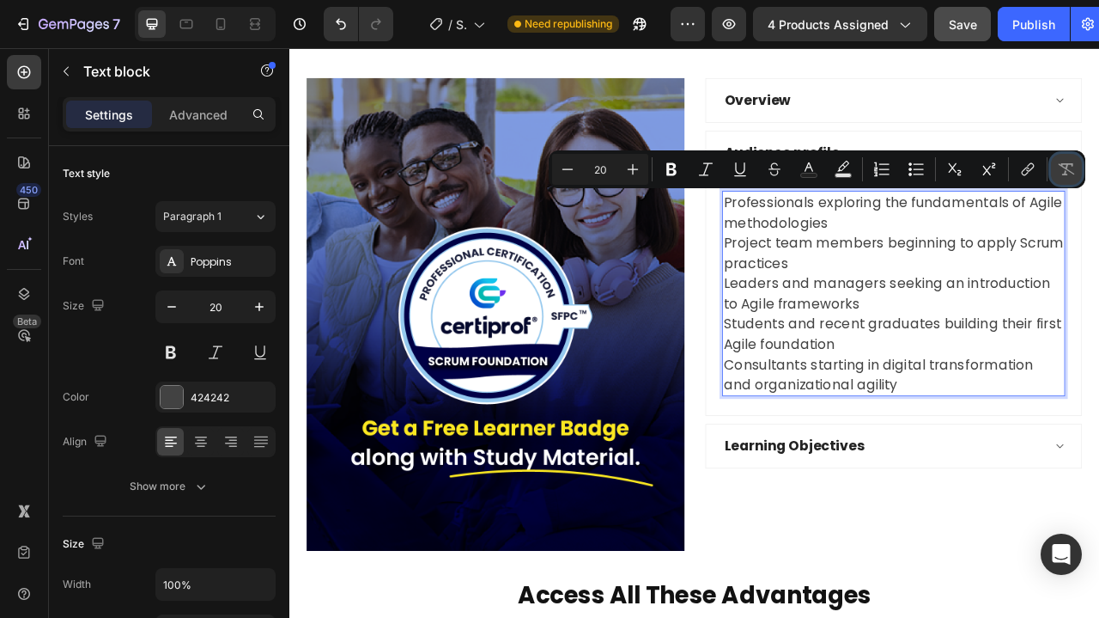
click at [1062, 173] on icon "Editor contextual toolbar" at bounding box center [1066, 169] width 17 height 17
click at [1098, 320] on p "Project team members beginning to apply Scrum practices" at bounding box center [1058, 309] width 433 height 52
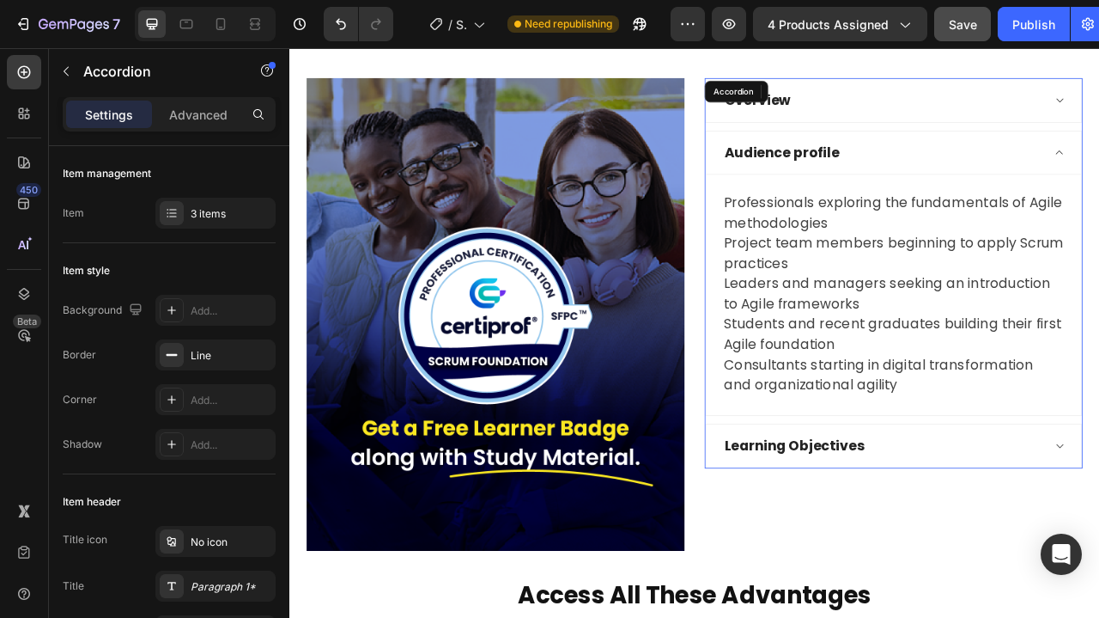
click at [1098, 545] on div "Learning Objectives" at bounding box center [1044, 554] width 409 height 31
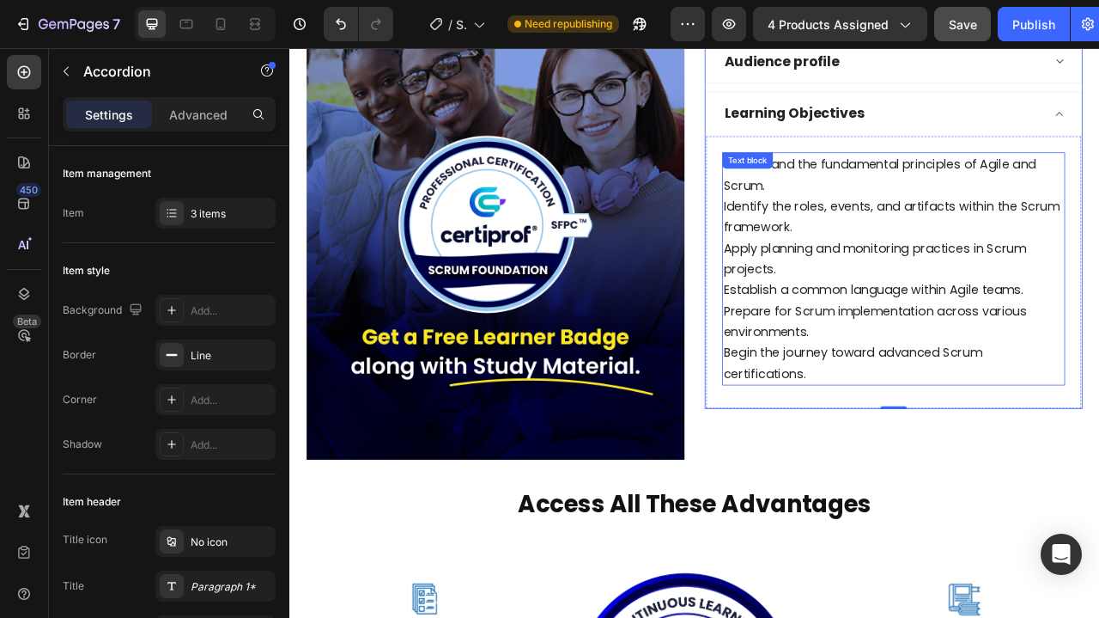
scroll to position [1791, 0]
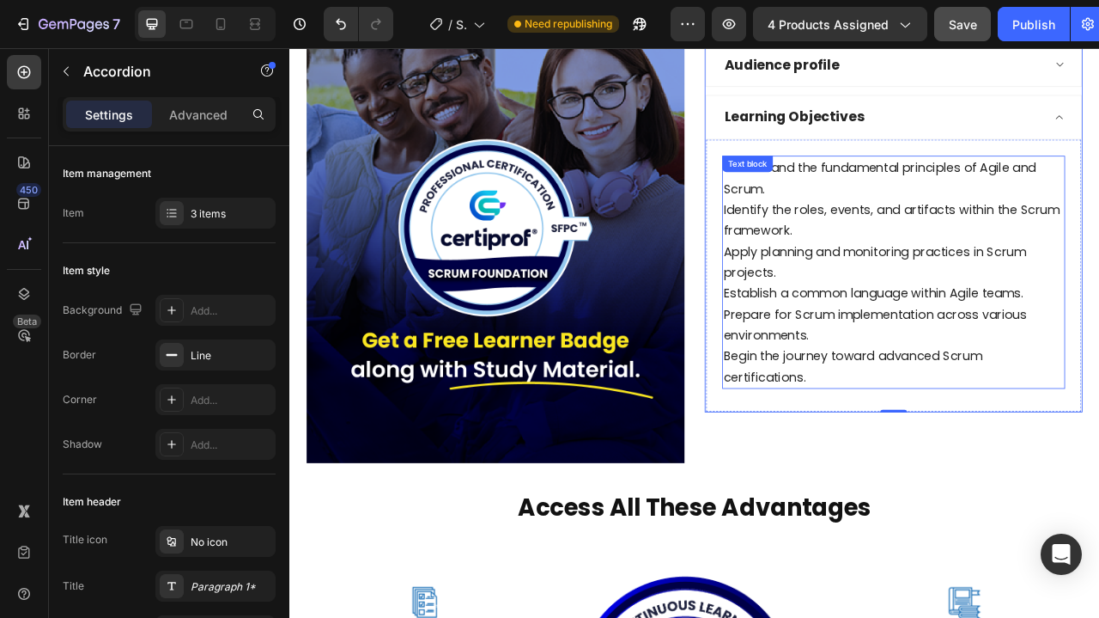
click at [1037, 329] on p "Apply planning and monitoring practices in Scrum projects." at bounding box center [1058, 319] width 433 height 53
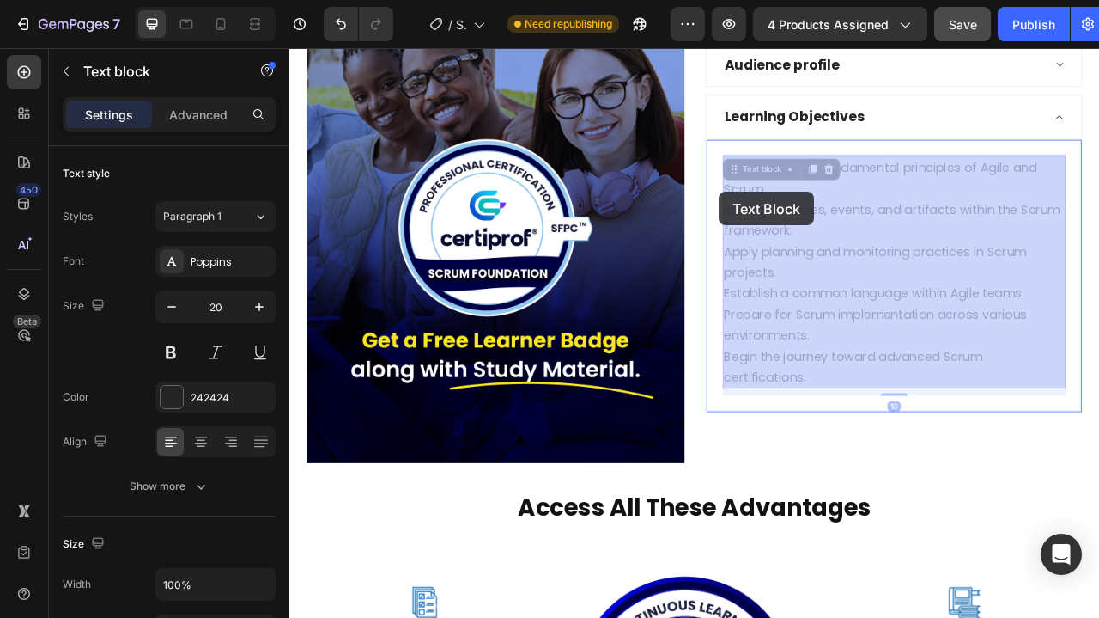
drag, startPoint x: 950, startPoint y: 462, endPoint x: 878, endPoint y: 264, distance: 211.1
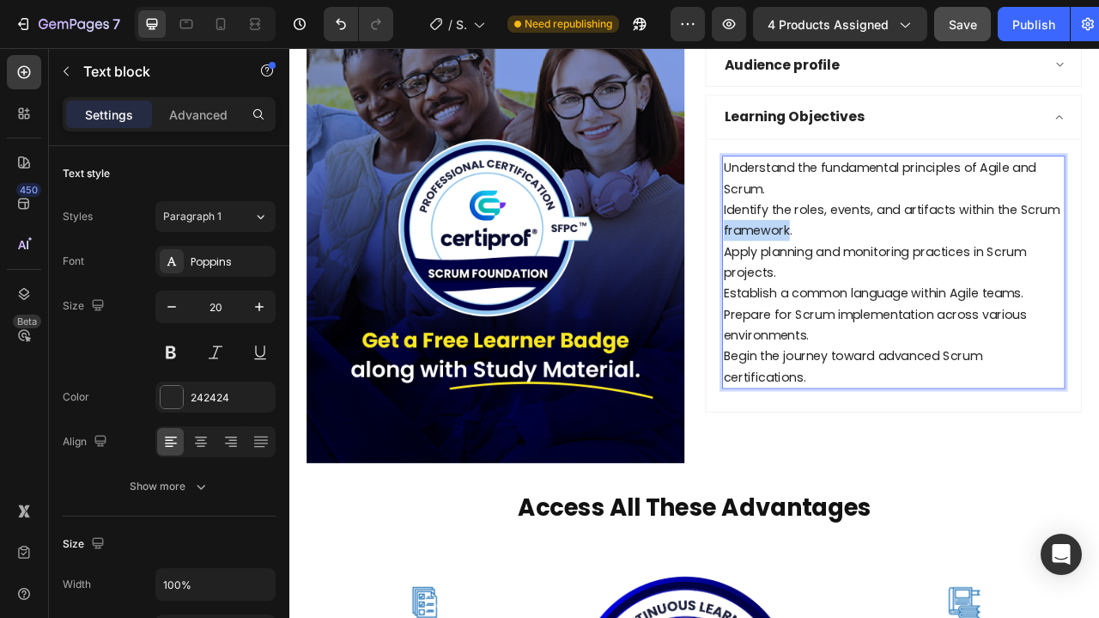
click at [878, 264] on p "Identify the roles, events, and artifacts within the Scrum framework." at bounding box center [1058, 266] width 433 height 53
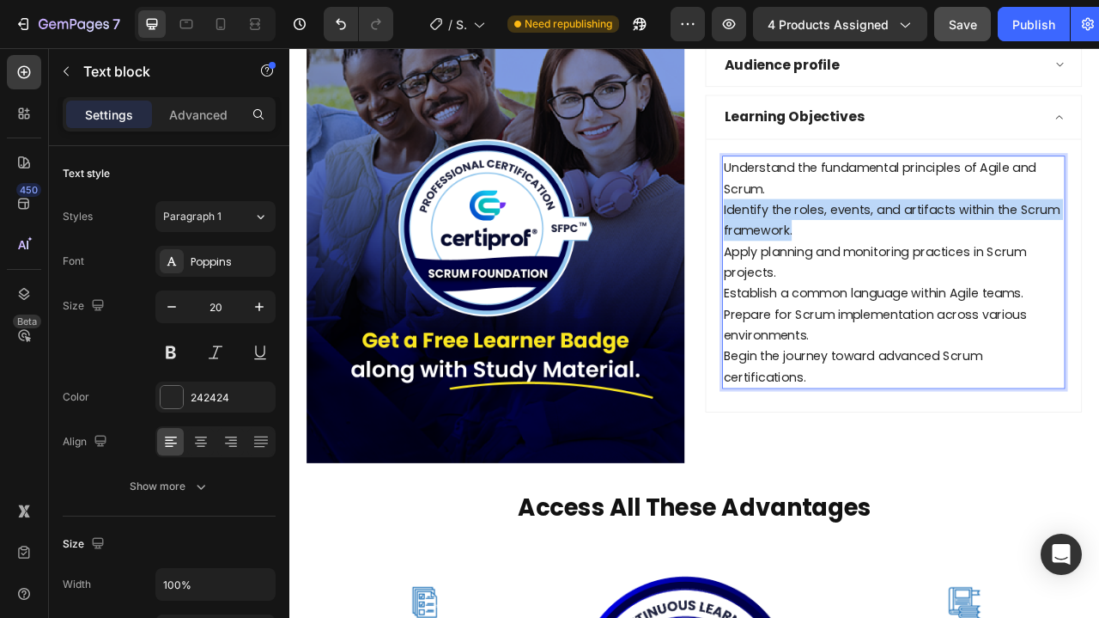
click at [878, 264] on p "Identify the roles, events, and artifacts within the Scrum framework." at bounding box center [1058, 266] width 433 height 53
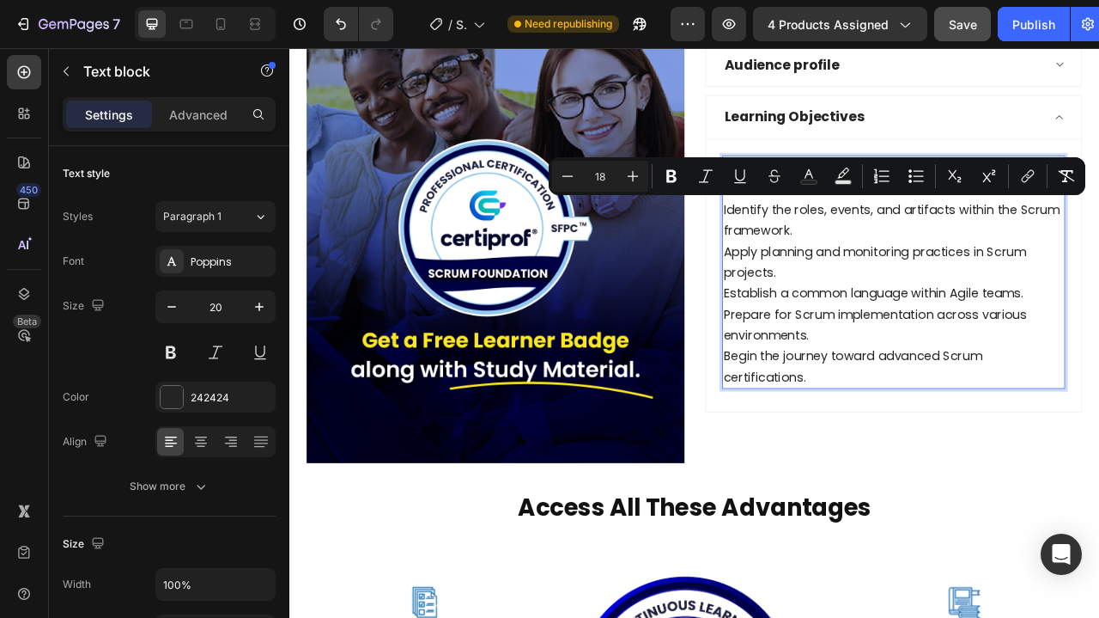
click at [943, 405] on span "Prepare for Scrum implementation across various environments." at bounding box center [1035, 399] width 386 height 48
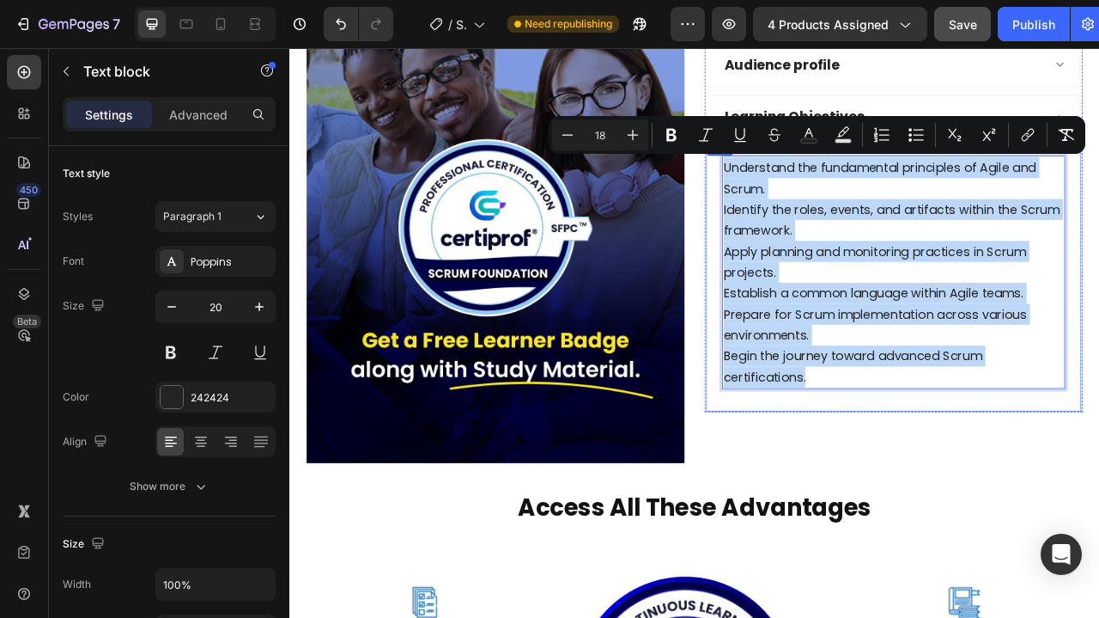
drag, startPoint x: 951, startPoint y: 466, endPoint x: 830, endPoint y: 201, distance: 291.7
click at [830, 201] on div "Understand the fundamental principles of Agile and Scrum. Identify the roles, e…" at bounding box center [1058, 337] width 478 height 346
copy div "Understand the fundamental principles of Agile and Scrum. Identify the roles, e…"
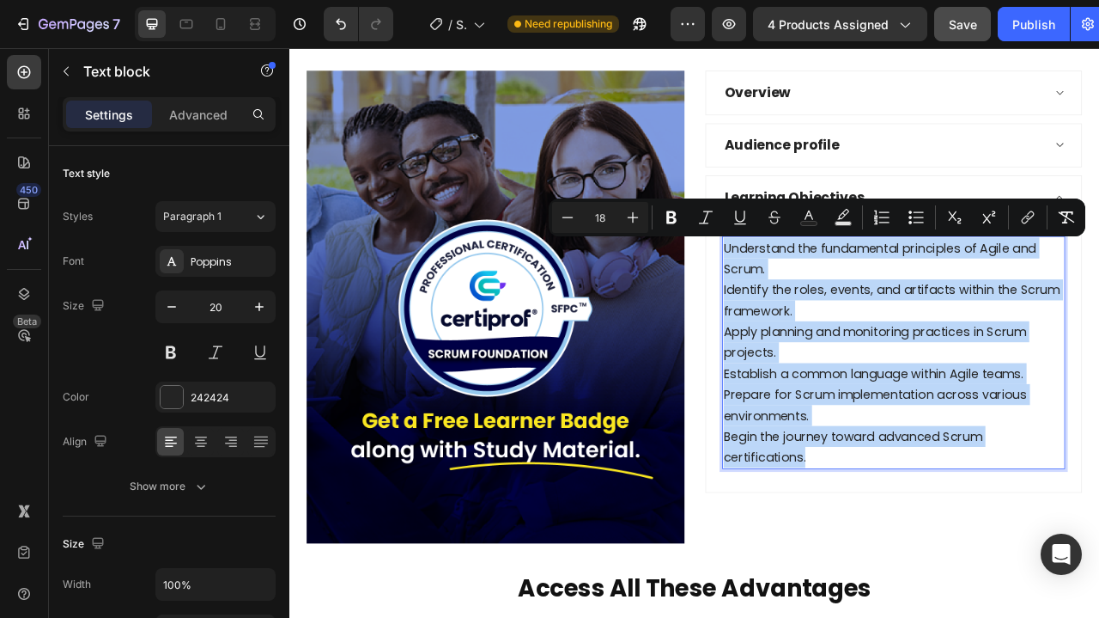
scroll to position [1686, 0]
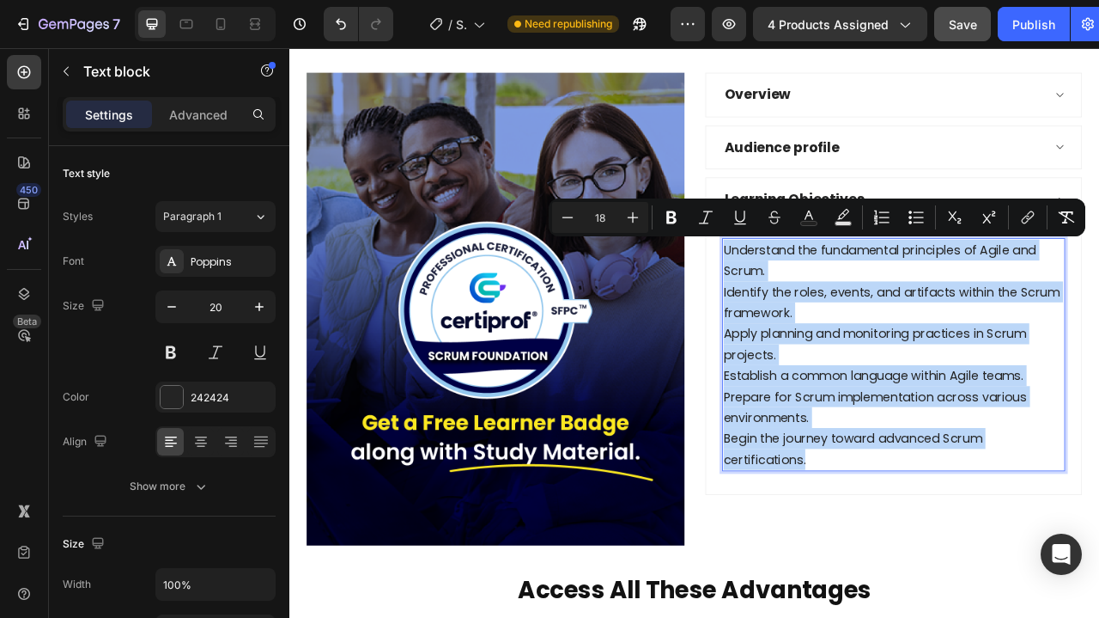
click at [1026, 347] on span "Identify the roles, events, and artifacts within the Scrum framework." at bounding box center [1056, 371] width 428 height 48
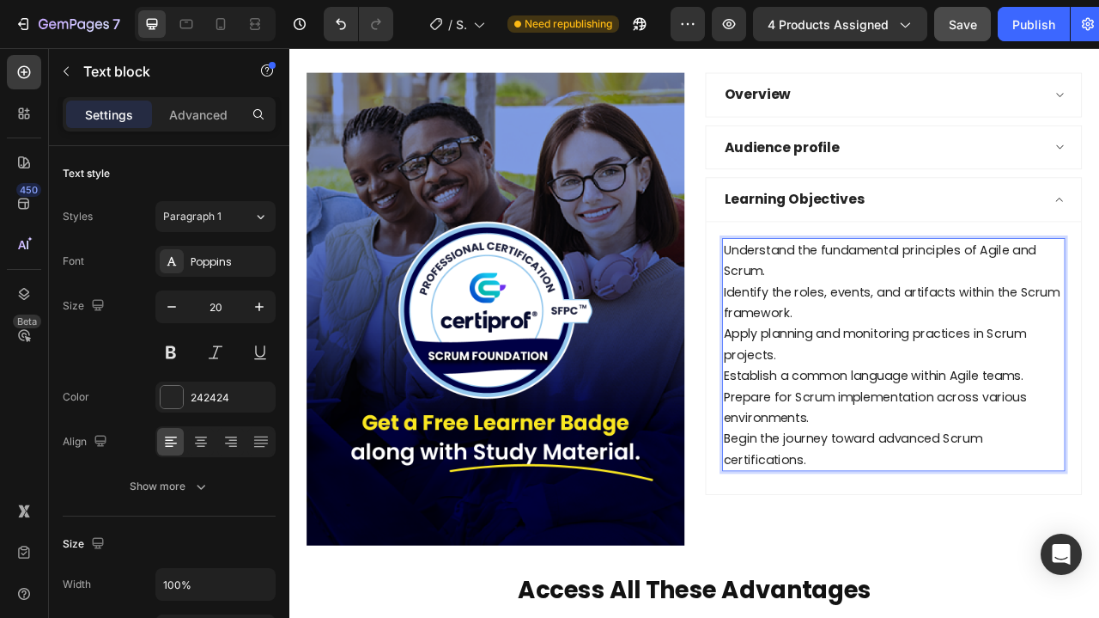
click at [976, 438] on p "Apply planning and monitoring practices in Scrum projects." at bounding box center [1058, 424] width 433 height 53
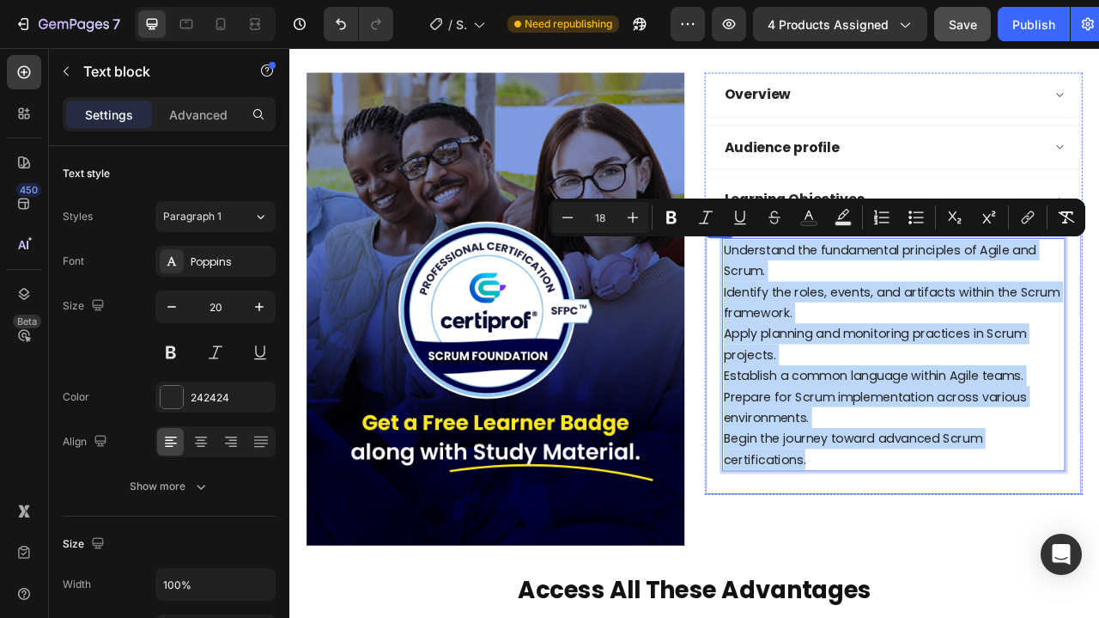
drag, startPoint x: 946, startPoint y: 570, endPoint x: 834, endPoint y: 310, distance: 283.2
click at [834, 310] on div "Understand the fundamental principles of Agile and Scrum. Identify the roles, e…" at bounding box center [1058, 442] width 478 height 346
type input "20"
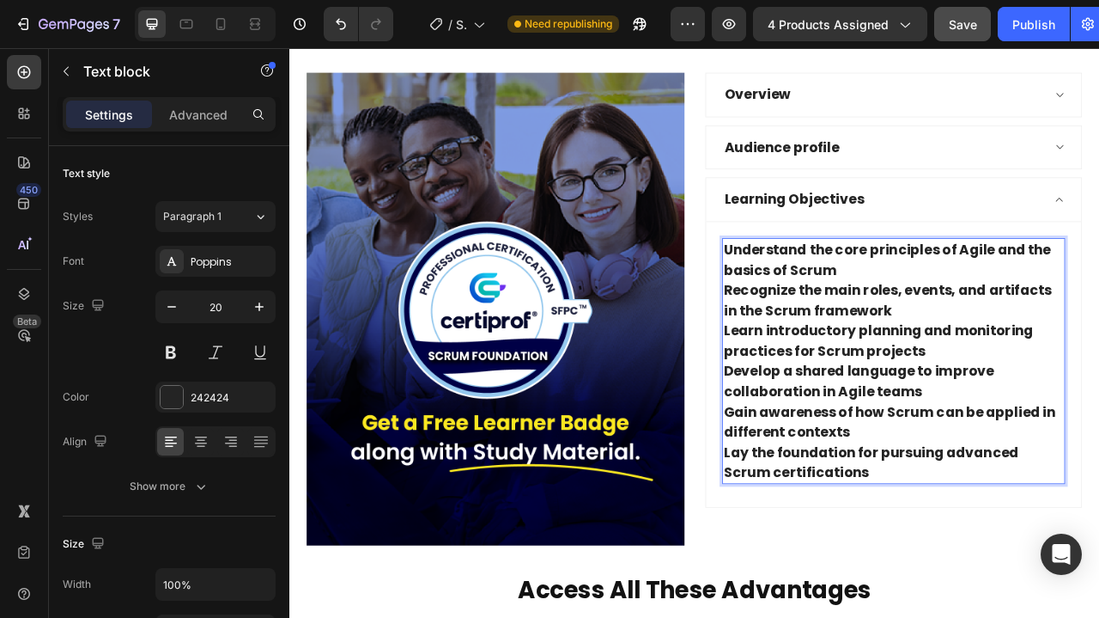
click at [1047, 413] on strong "Learn introductory planning and monitoring practices for Scrum projects" at bounding box center [1039, 420] width 394 height 50
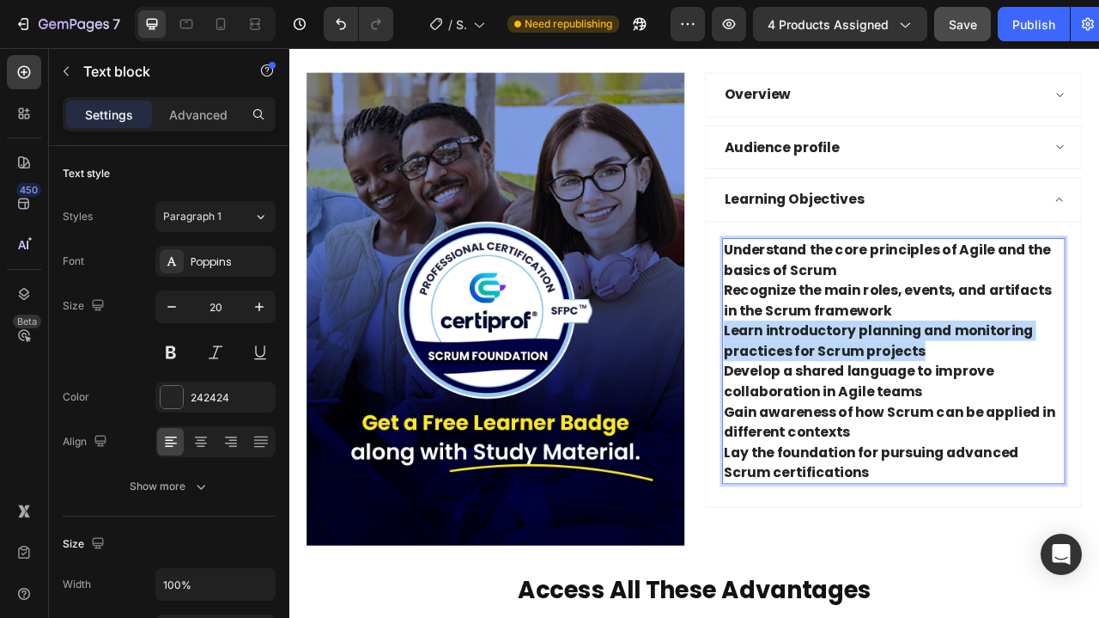
click at [1047, 413] on strong "Learn introductory planning and monitoring practices for Scrum projects" at bounding box center [1039, 420] width 394 height 50
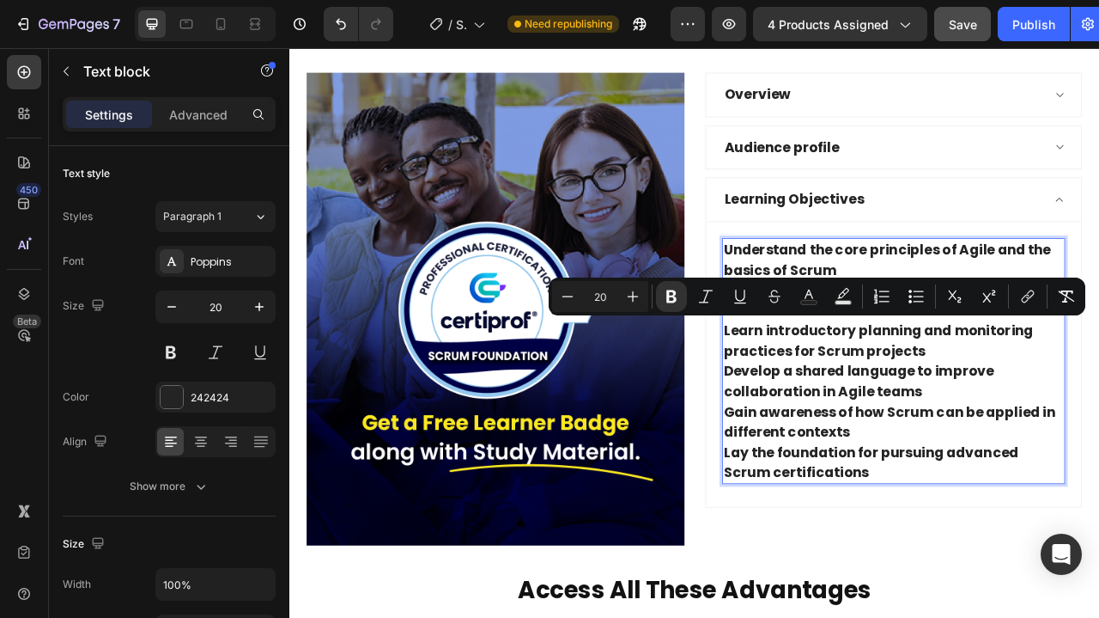
click at [994, 562] on strong "Lay the foundation for pursuing advanced Scrum certifications" at bounding box center [1029, 575] width 375 height 50
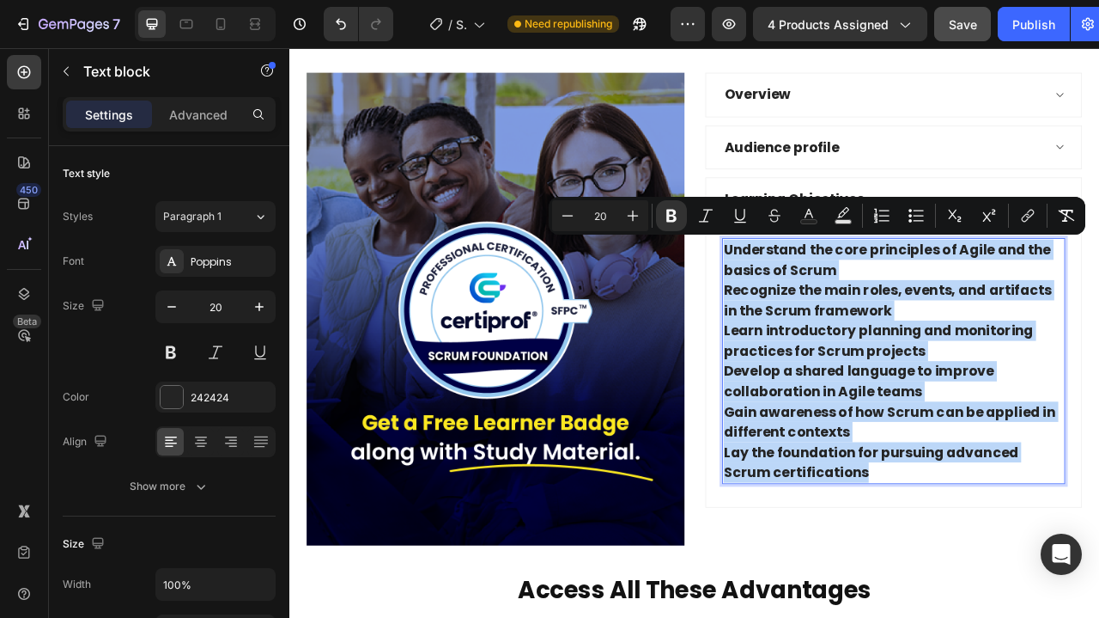
drag, startPoint x: 977, startPoint y: 582, endPoint x: 839, endPoint y: 303, distance: 311.1
click at [839, 303] on div "Understand the core principles of Agile and the basics of Scrum Recognize the m…" at bounding box center [1058, 450] width 478 height 362
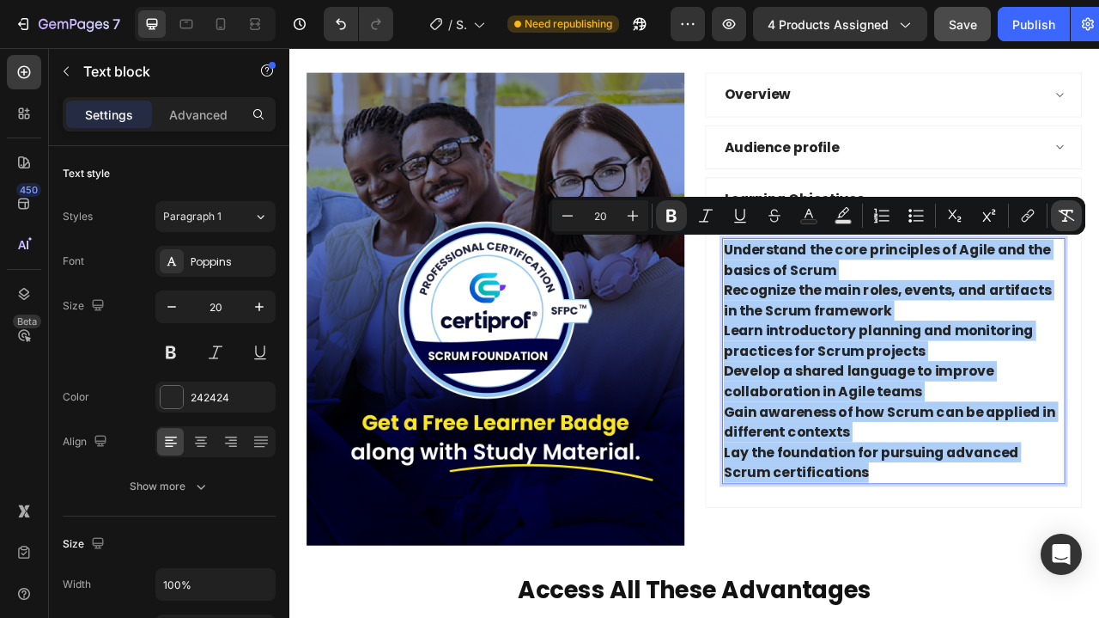
click at [1064, 216] on icon "Editor contextual toolbar" at bounding box center [1066, 215] width 17 height 17
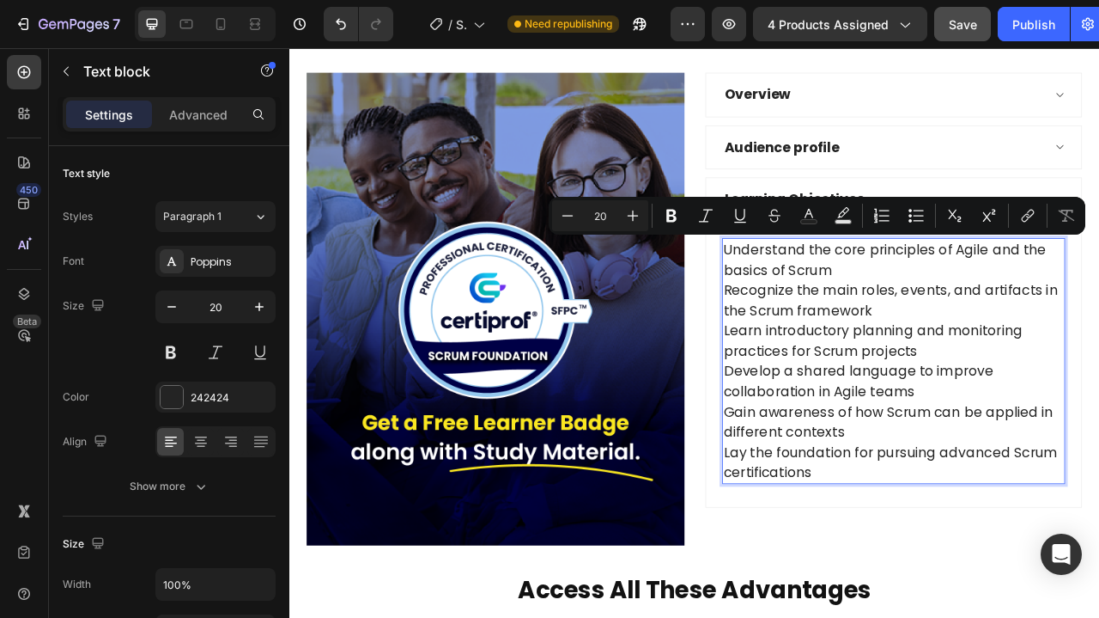
click at [1098, 416] on p "Learn introductory planning and monitoring practices for Scrum projects" at bounding box center [1058, 420] width 433 height 52
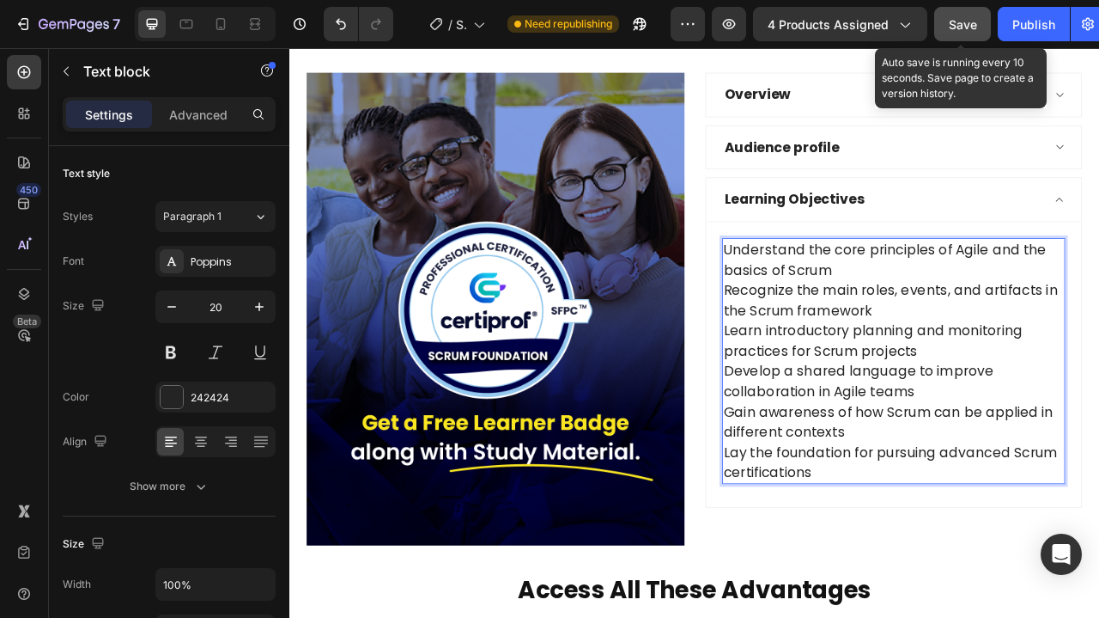
click at [965, 27] on span "Save" at bounding box center [963, 24] width 28 height 15
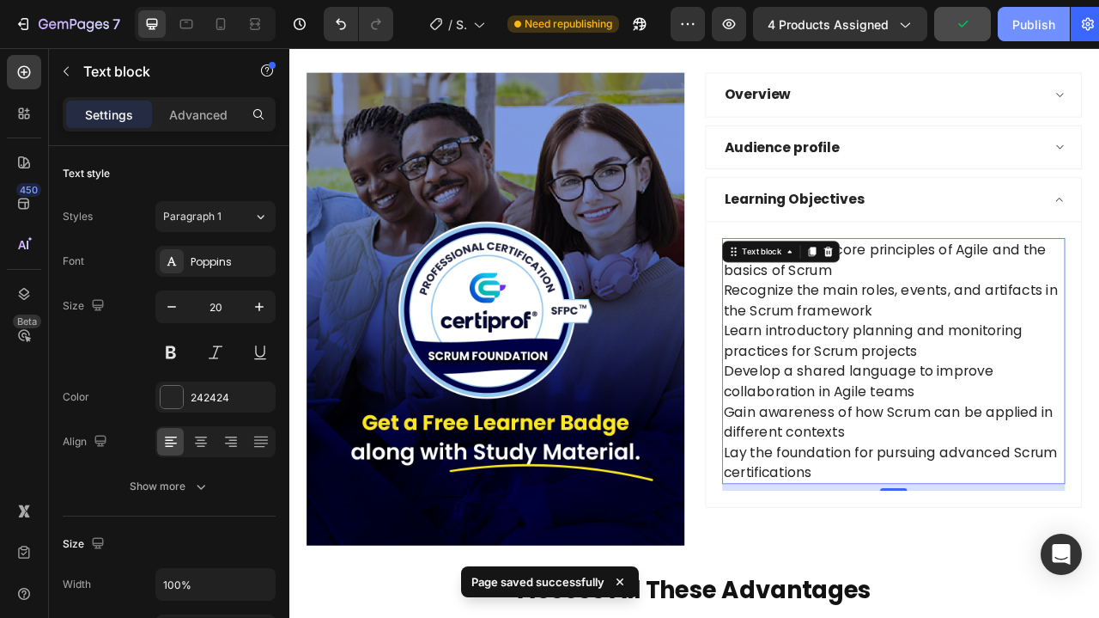
click at [1026, 34] on button "Publish" at bounding box center [1034, 24] width 72 height 34
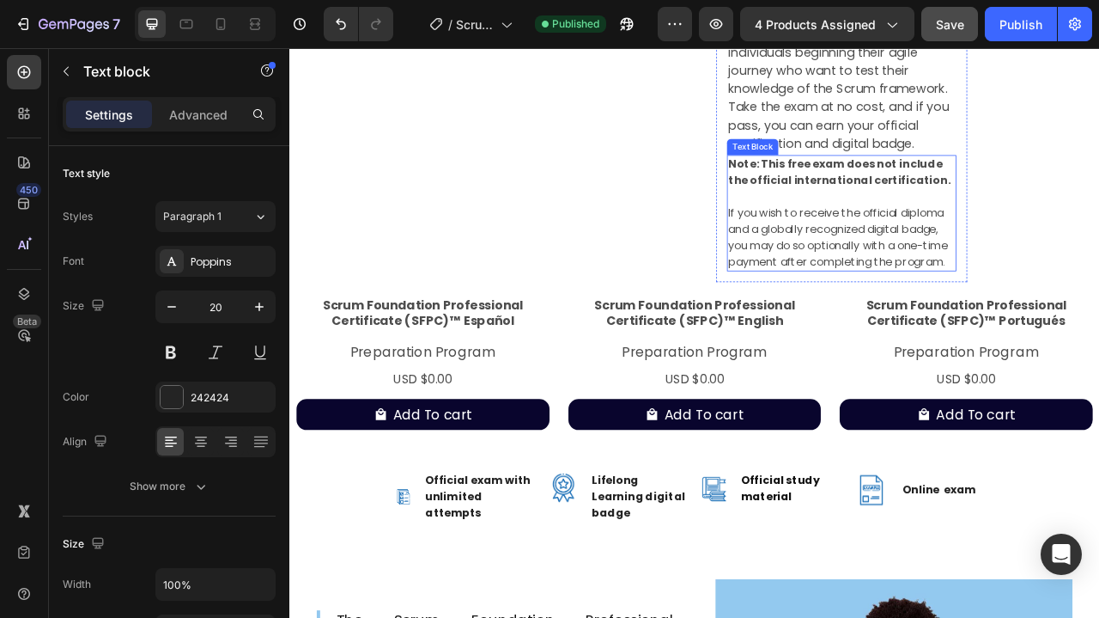
scroll to position [423, 0]
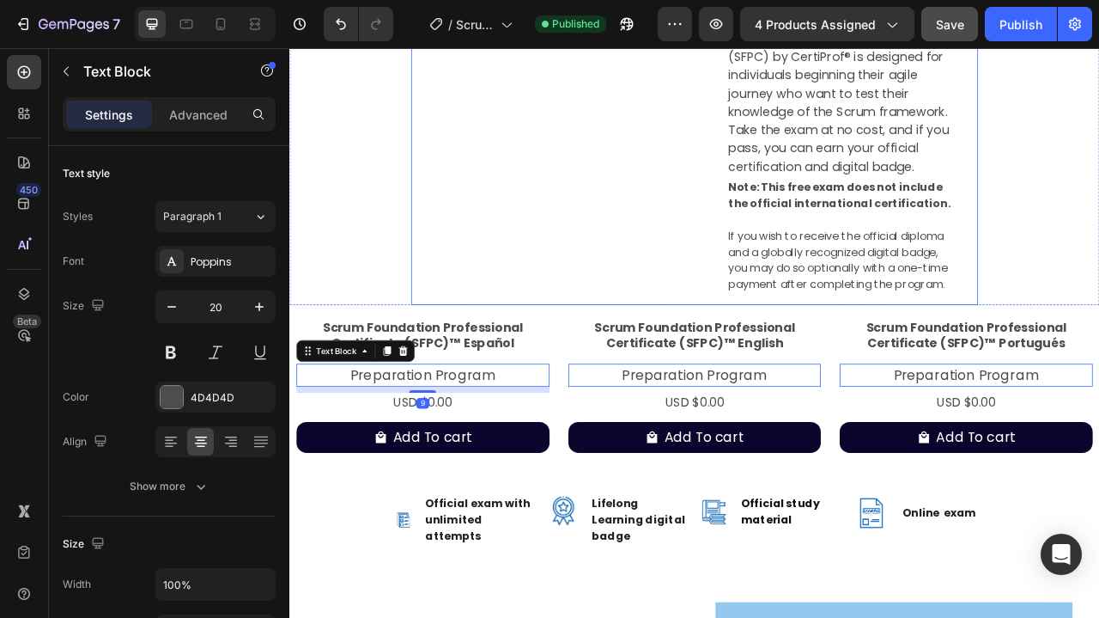
scroll to position [405, 0]
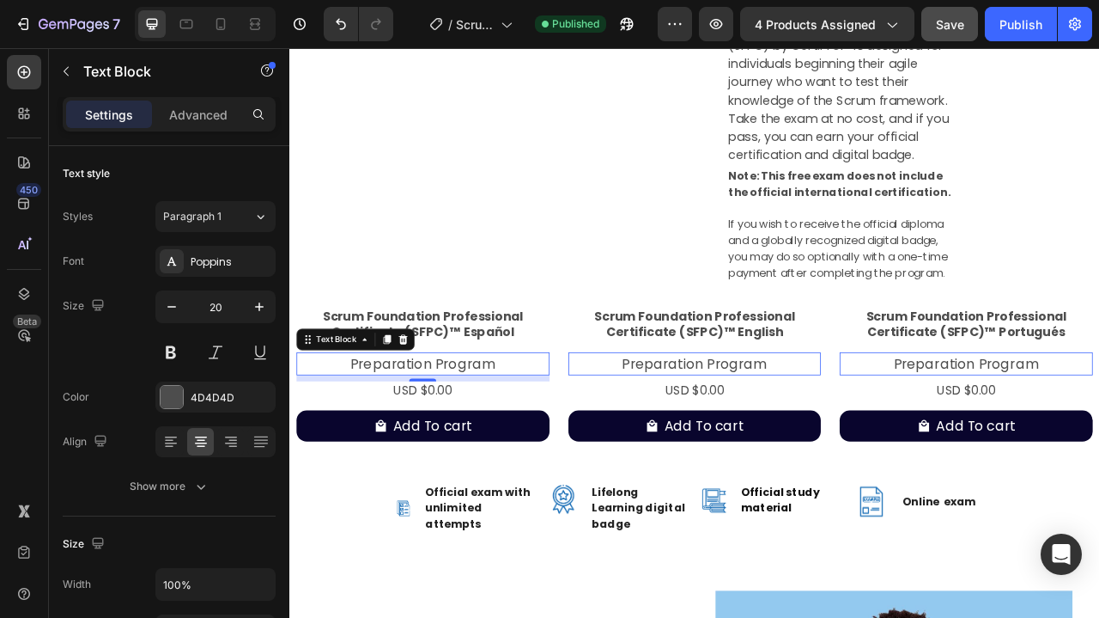
click at [402, 436] on p "Preparation Program" at bounding box center [459, 449] width 319 height 26
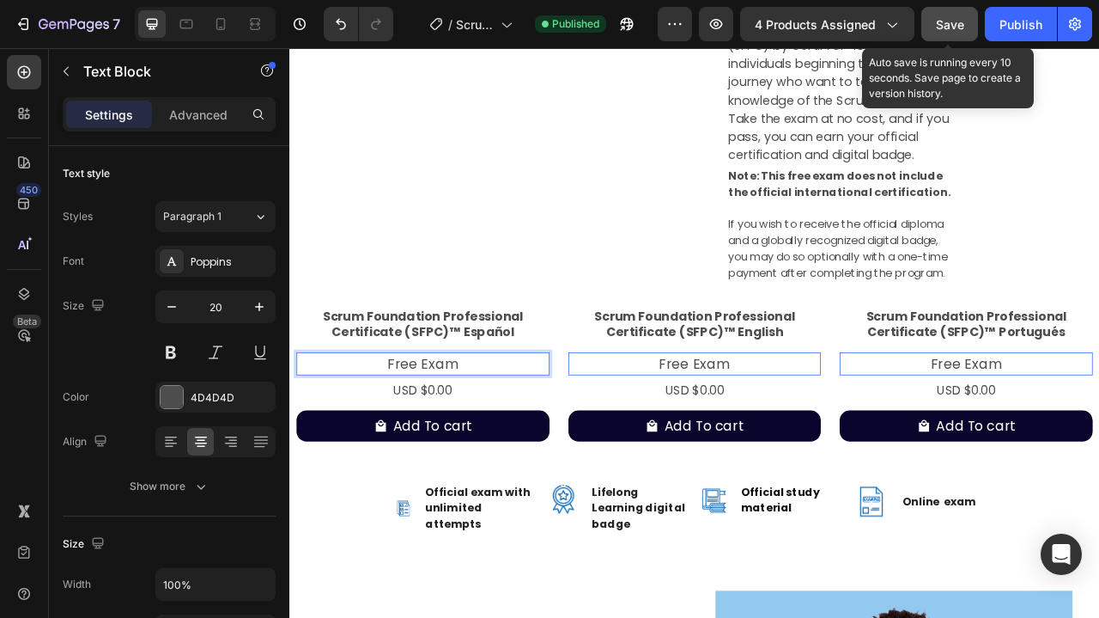
click at [936, 32] on div "Save" at bounding box center [950, 24] width 28 height 18
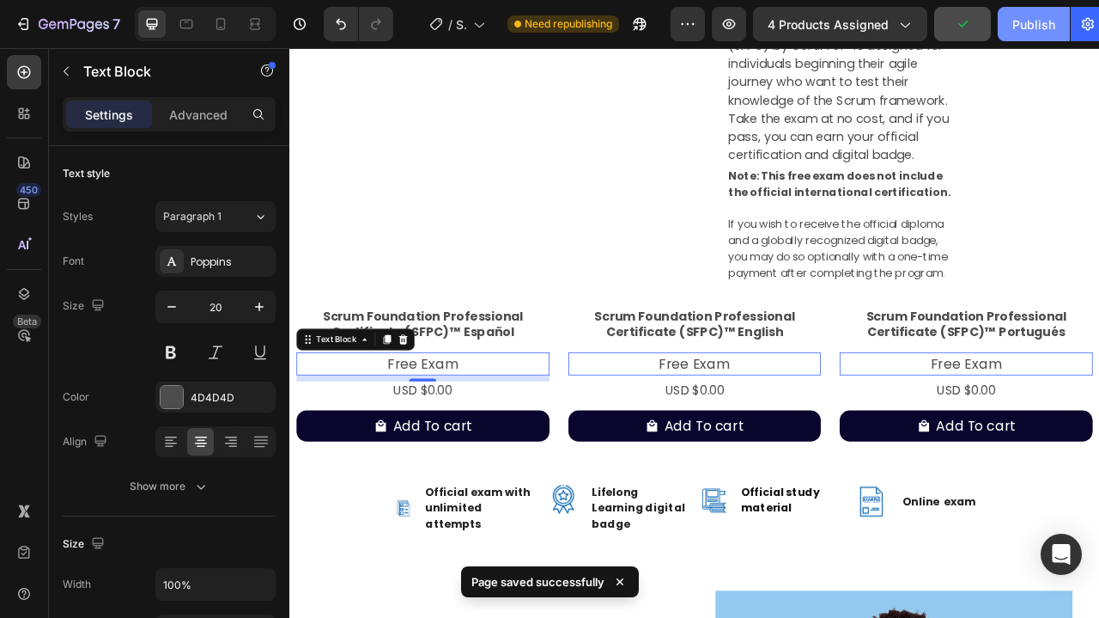
click at [1032, 29] on div "Publish" at bounding box center [1034, 24] width 43 height 18
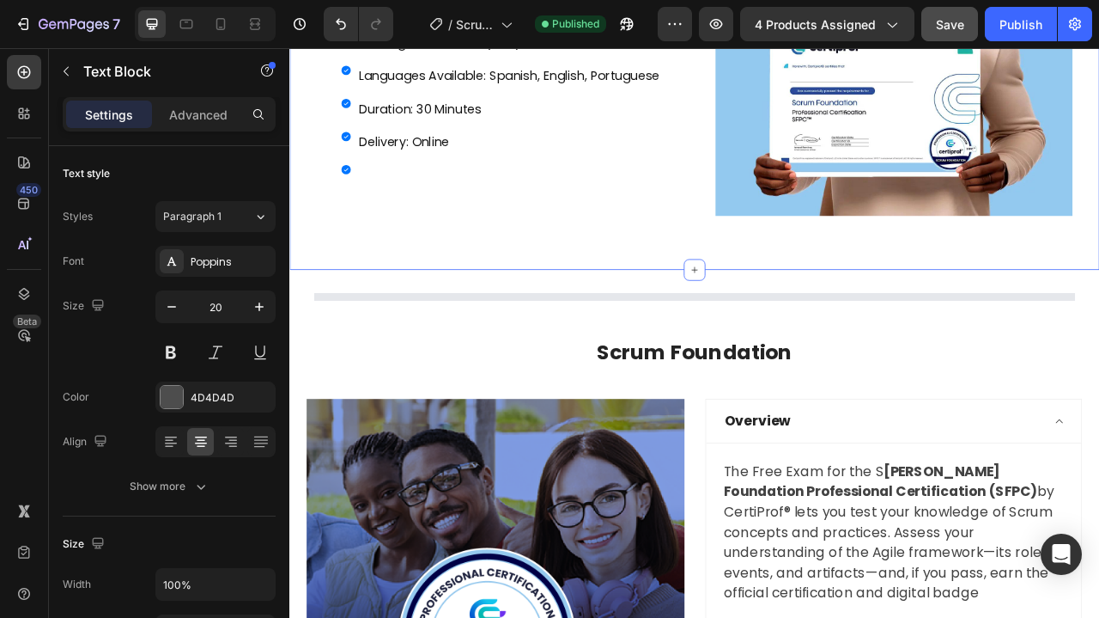
scroll to position [1083, 0]
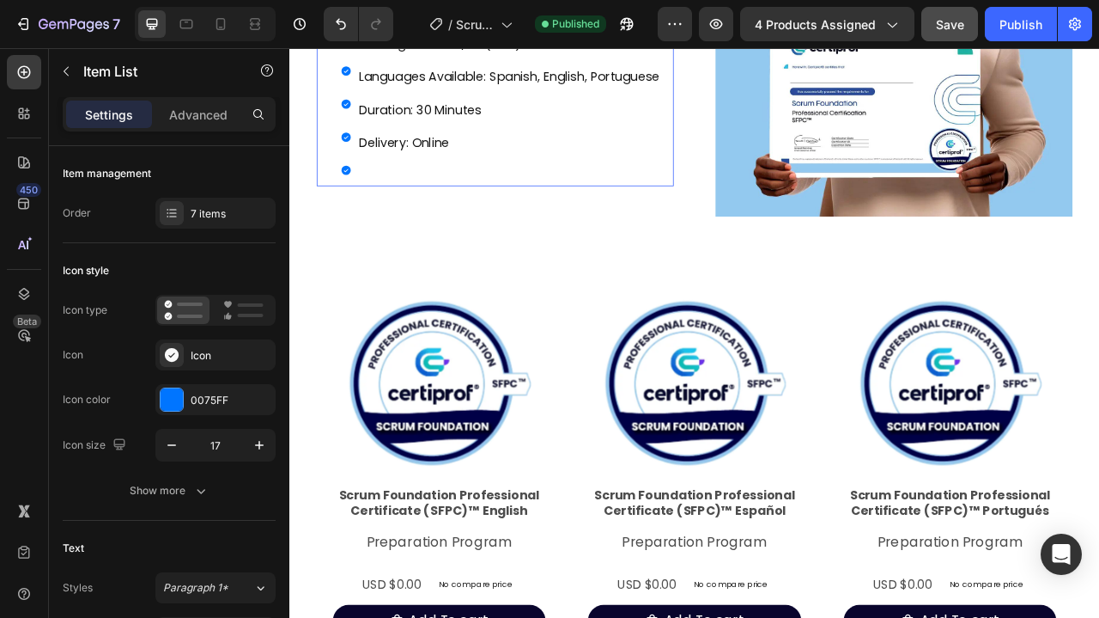
click at [385, 210] on div at bounding box center [568, 209] width 387 height 5
click at [365, 205] on icon at bounding box center [362, 203] width 12 height 12
click at [196, 212] on div "7 items" at bounding box center [231, 213] width 81 height 15
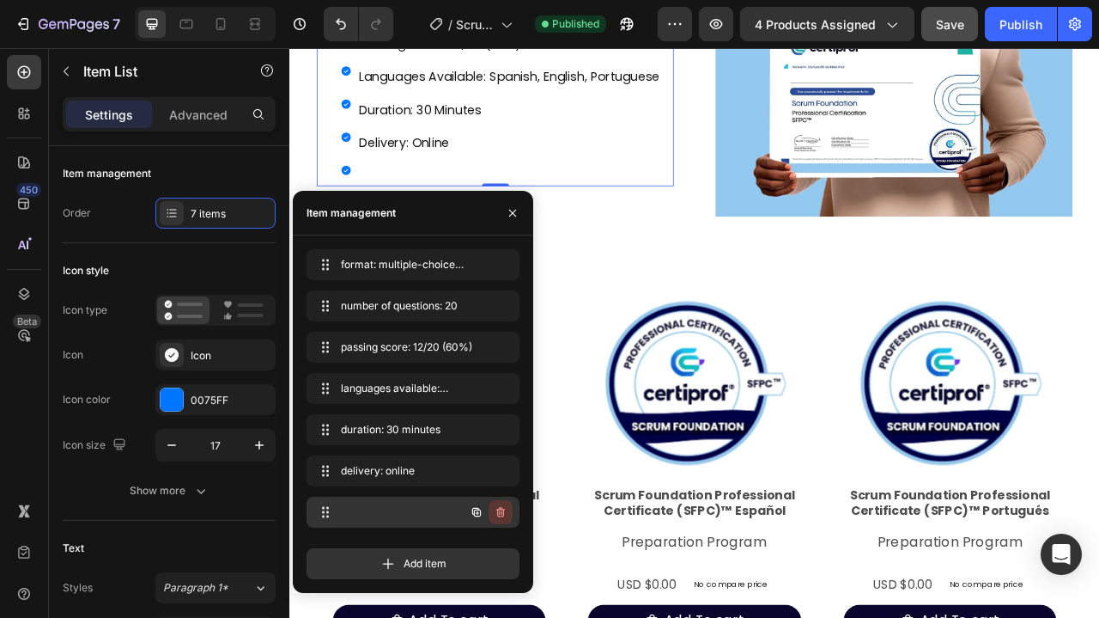
click at [507, 512] on icon "button" at bounding box center [501, 512] width 14 height 14
click at [507, 512] on button "Delete" at bounding box center [489, 512] width 47 height 24
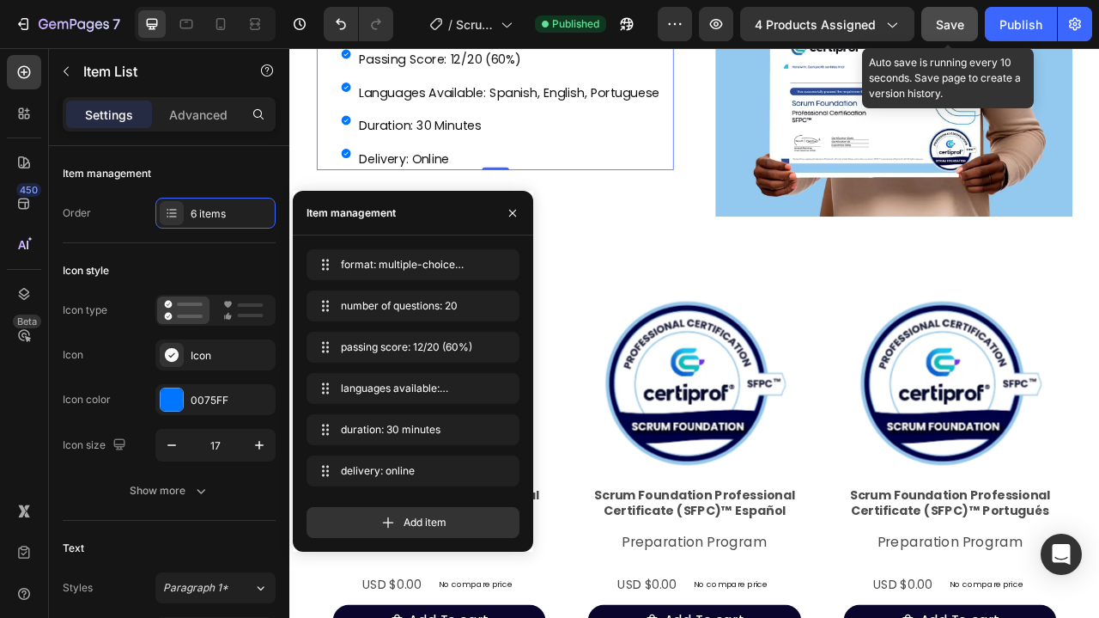
click at [965, 20] on span "Save" at bounding box center [950, 24] width 28 height 15
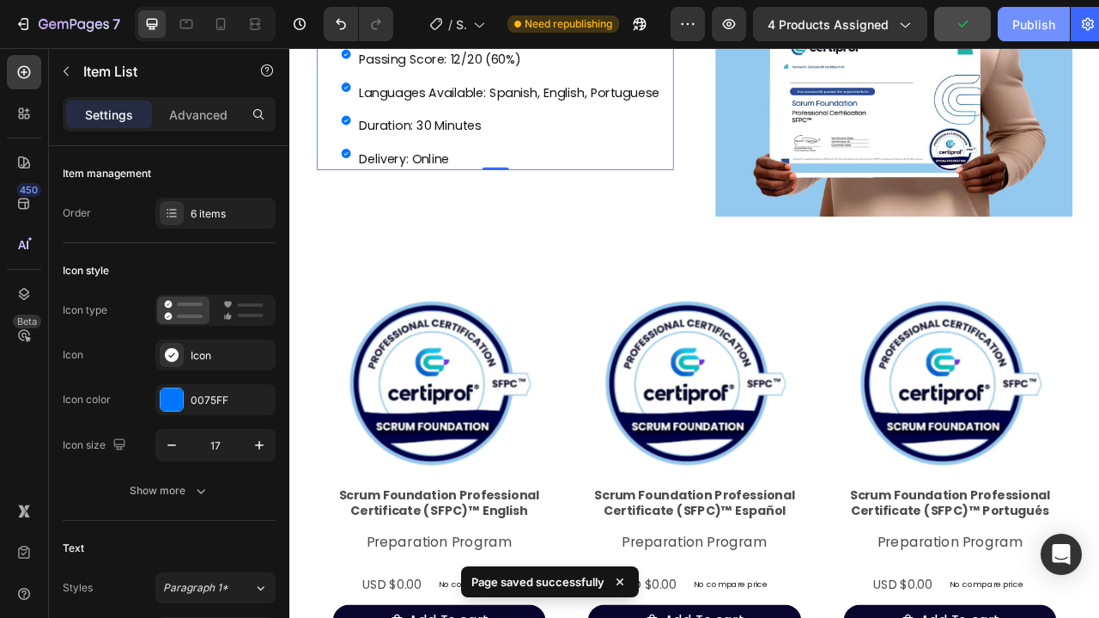
click at [1033, 25] on div "Publish" at bounding box center [1034, 24] width 43 height 18
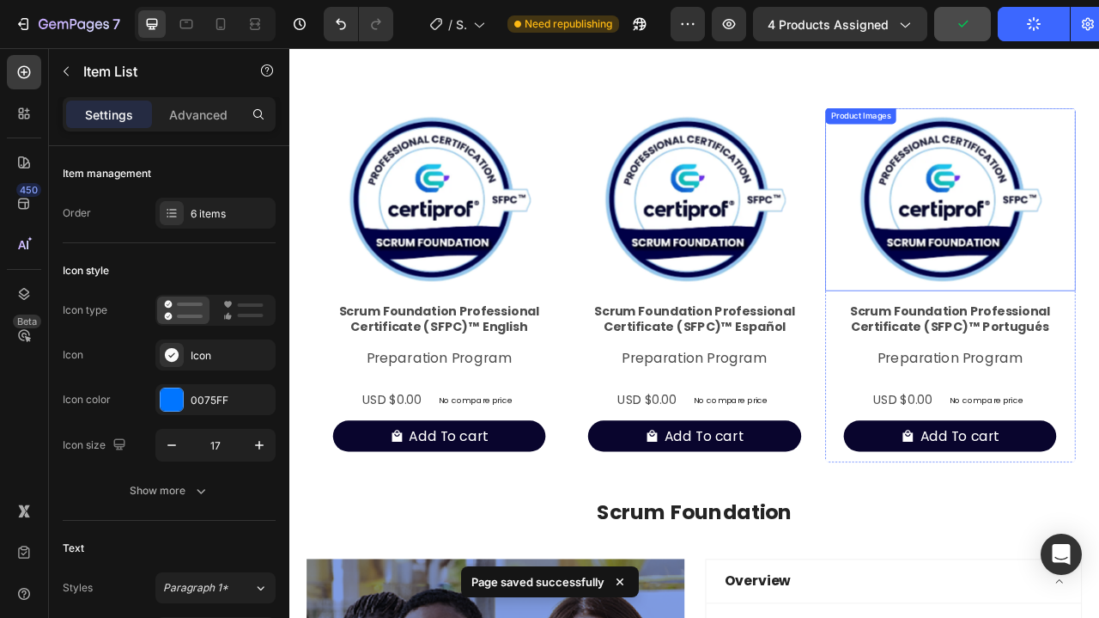
scroll to position [1317, 0]
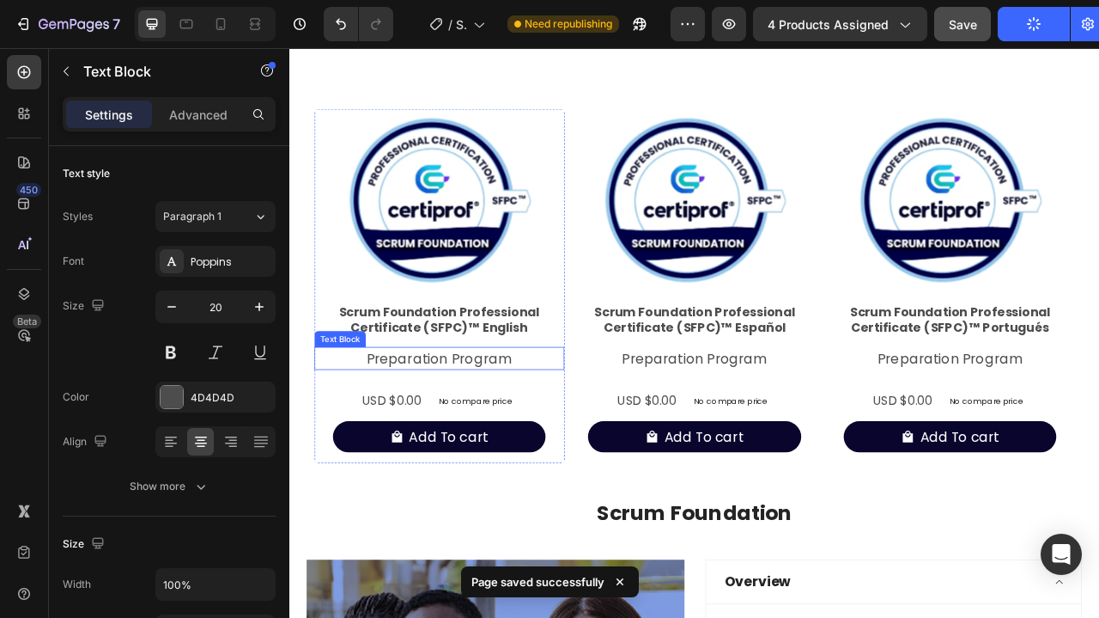
click at [519, 434] on p "Preparation Program" at bounding box center [479, 442] width 315 height 26
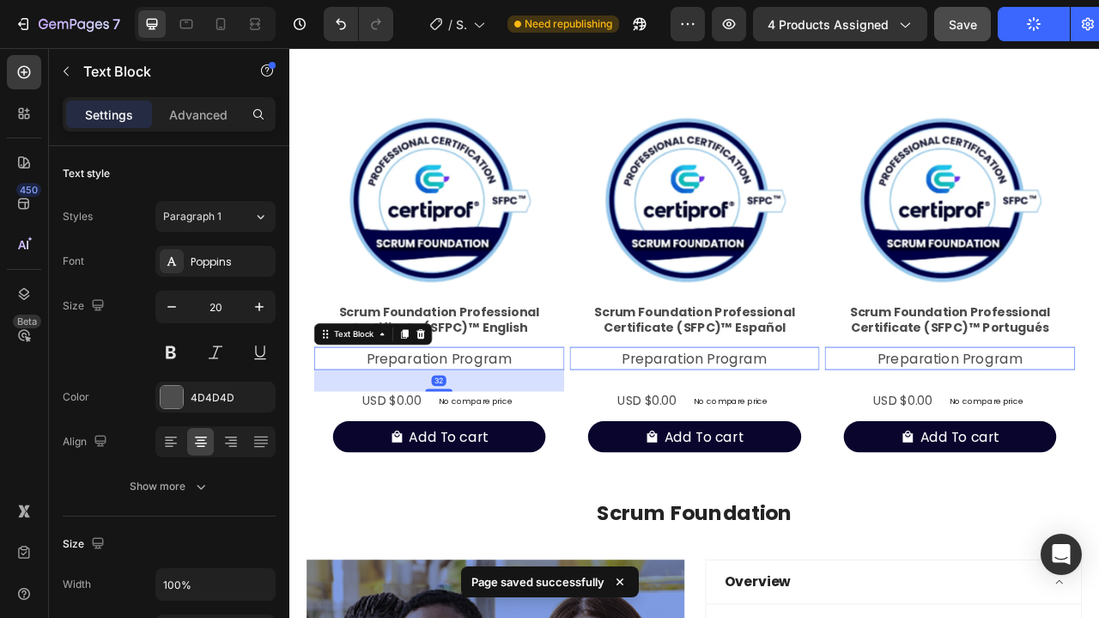
click at [455, 435] on p "Preparation Program" at bounding box center [479, 442] width 315 height 26
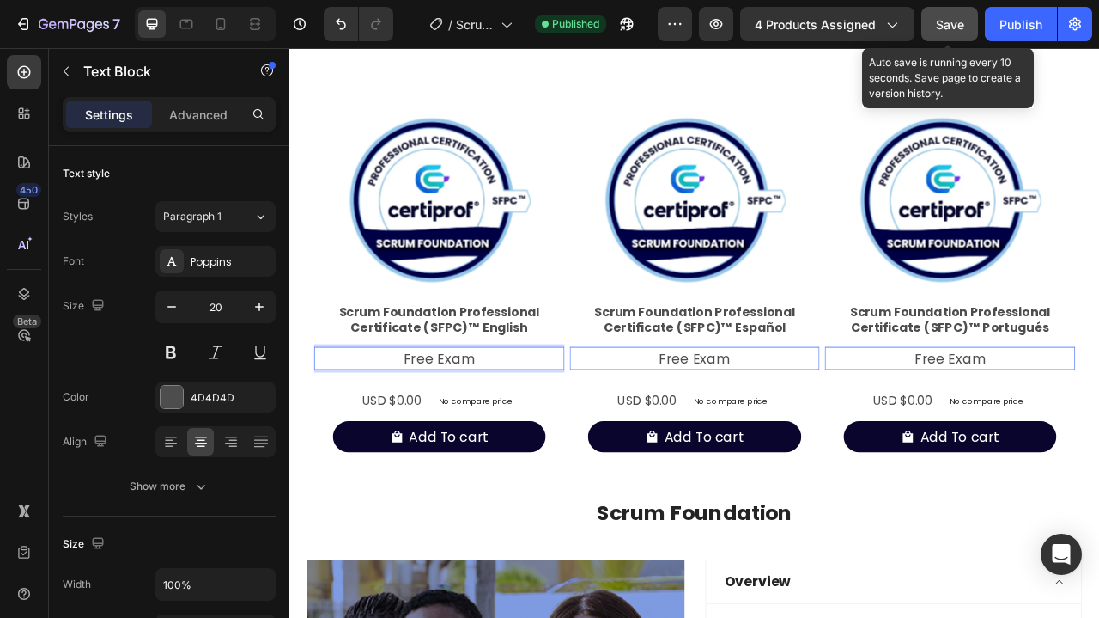
click at [948, 28] on span "Save" at bounding box center [950, 24] width 28 height 15
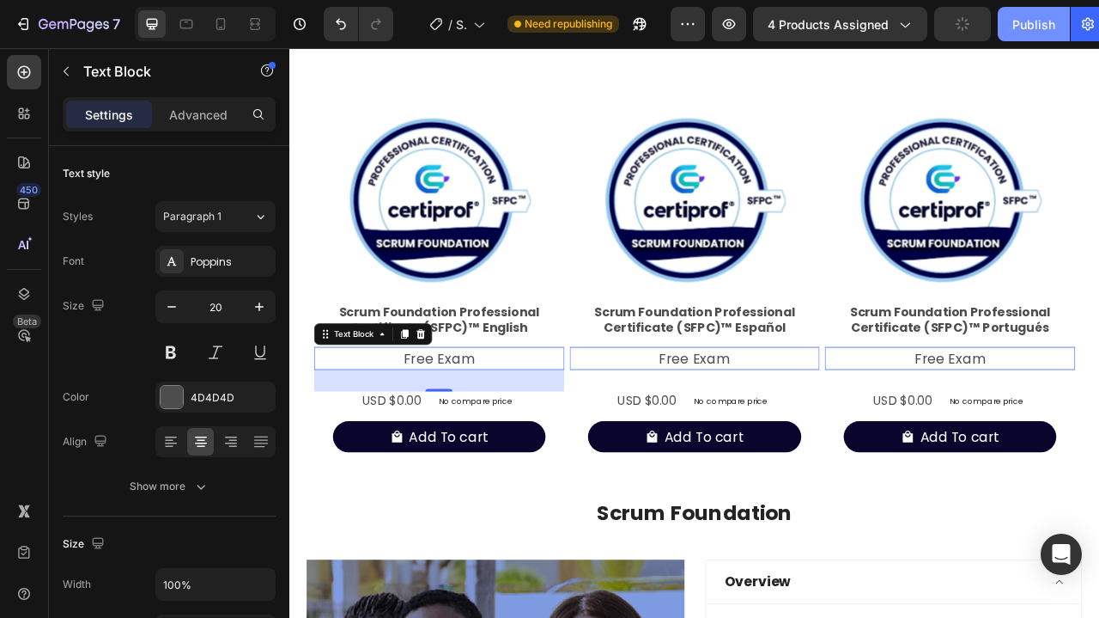
click at [1025, 27] on div "Publish" at bounding box center [1034, 24] width 43 height 18
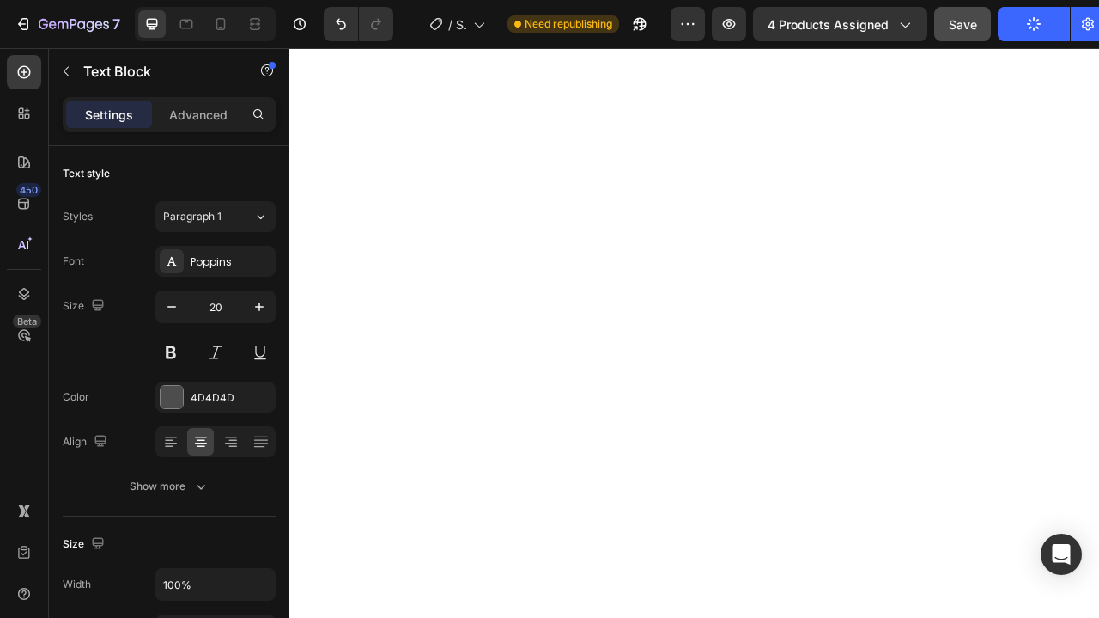
scroll to position [1077, 0]
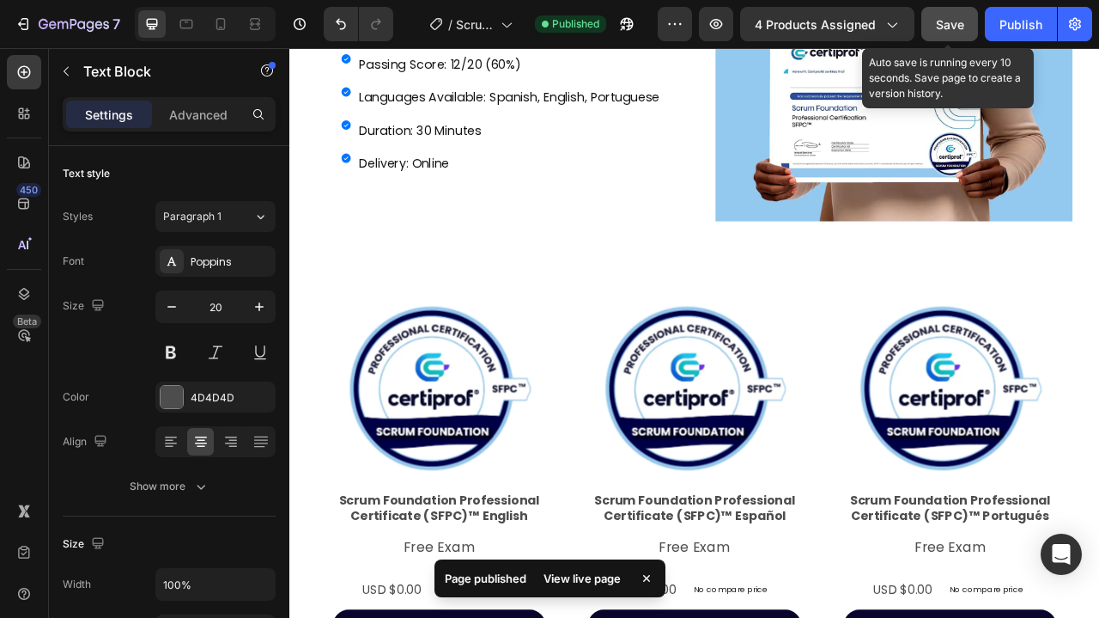
click at [965, 30] on span "Save" at bounding box center [950, 24] width 28 height 15
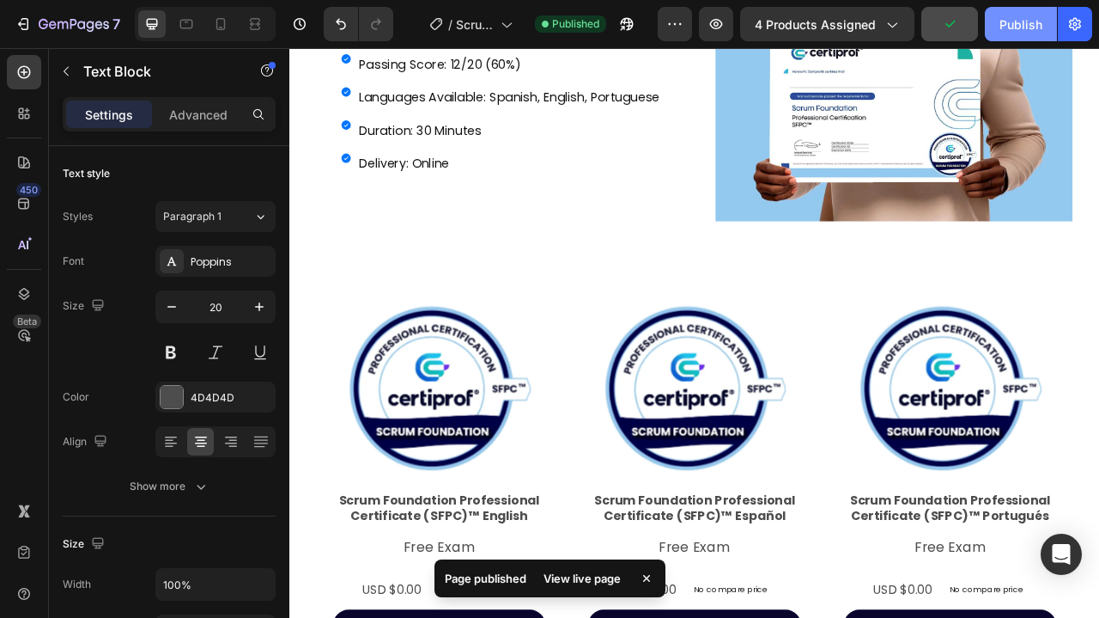
click at [1015, 27] on div "Publish" at bounding box center [1021, 24] width 43 height 18
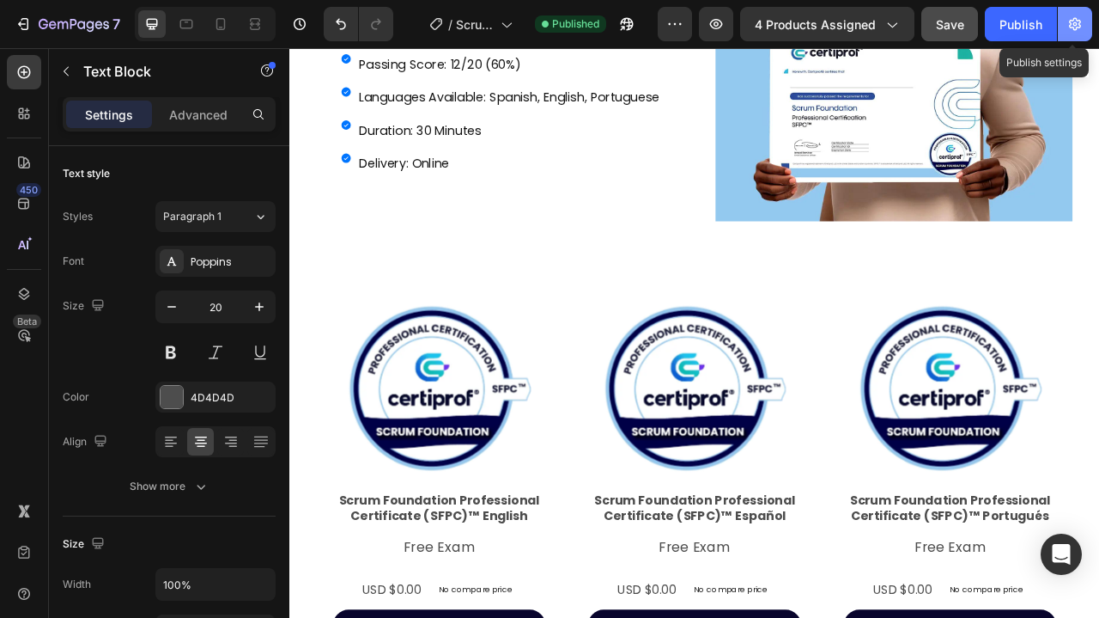
click at [1081, 27] on icon "button" at bounding box center [1075, 23] width 17 height 17
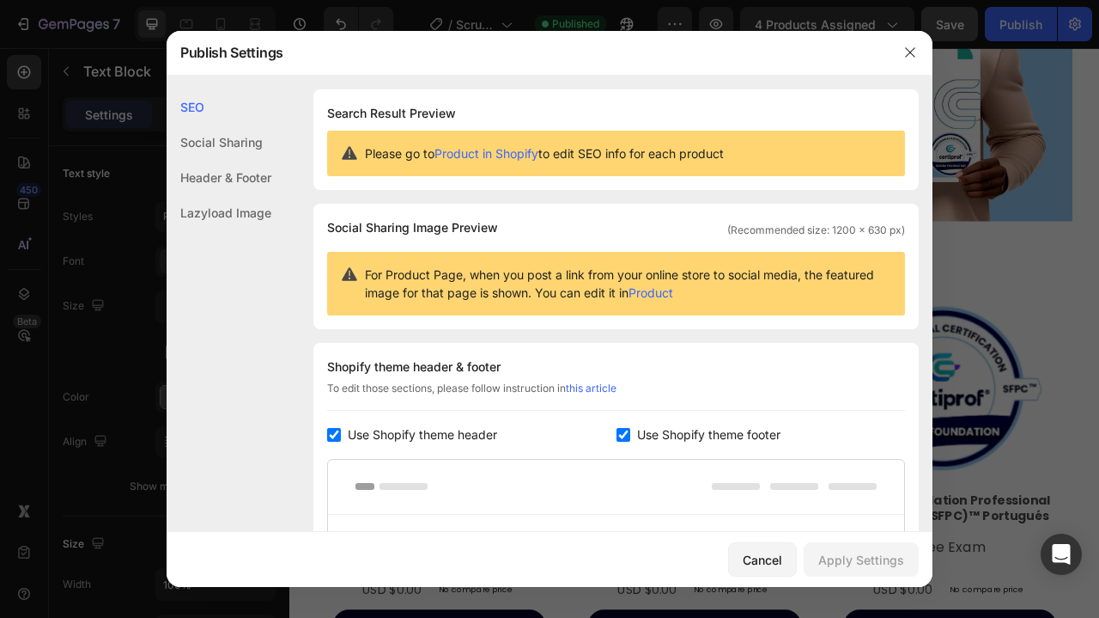
scroll to position [0, 0]
click at [242, 160] on div "Social Sharing" at bounding box center [219, 177] width 105 height 35
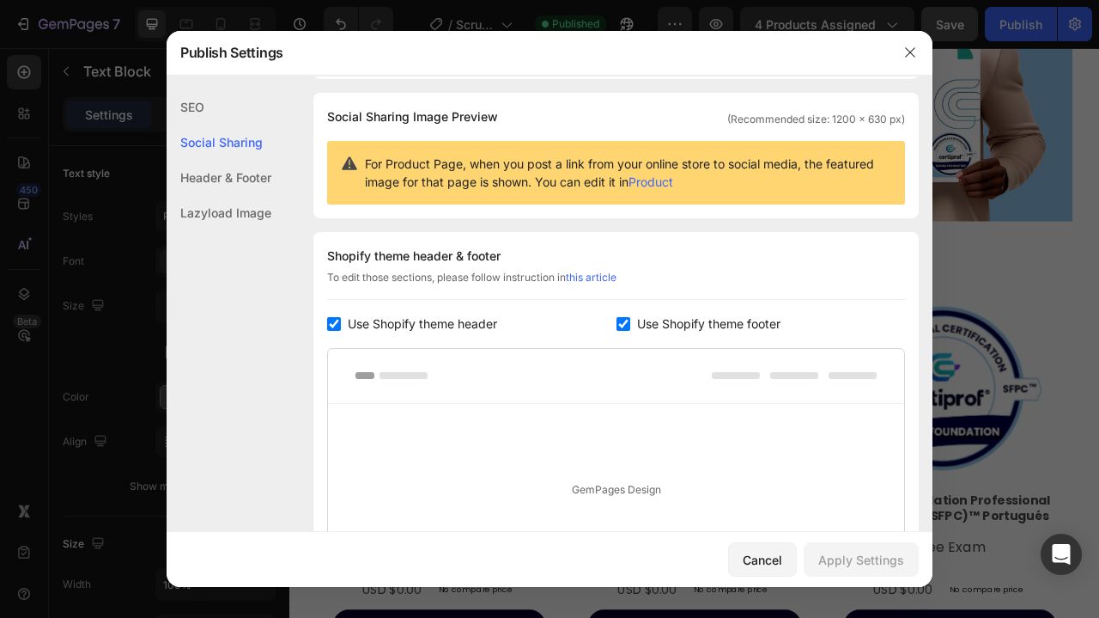
click at [246, 195] on div "Header & Footer" at bounding box center [219, 212] width 105 height 35
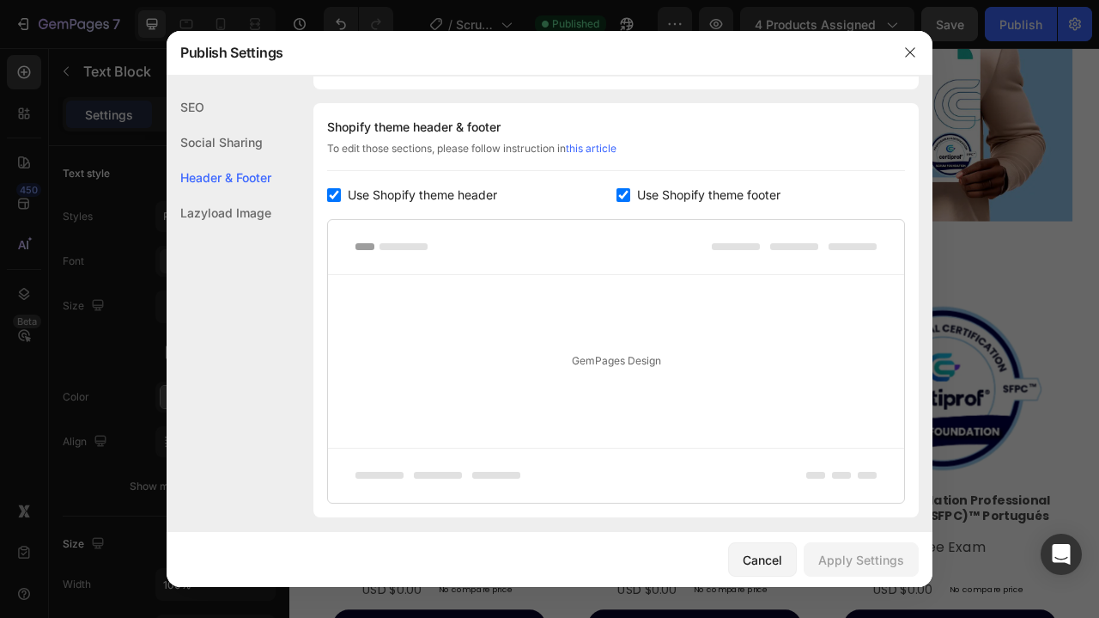
scroll to position [250, 0]
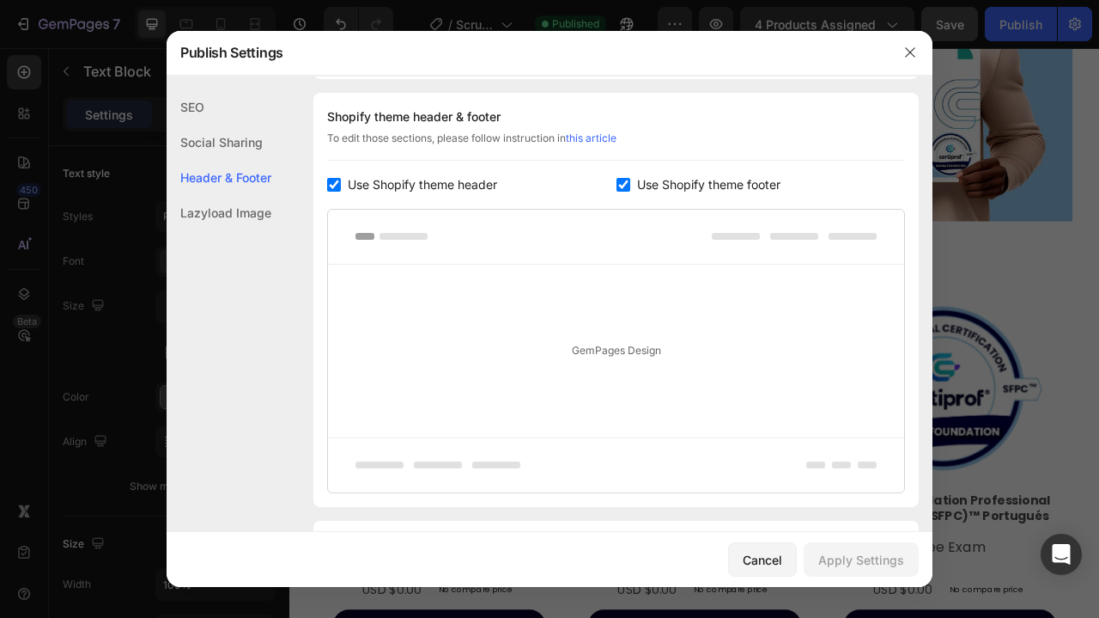
click at [222, 211] on div "Lazyload Image" at bounding box center [219, 212] width 105 height 35
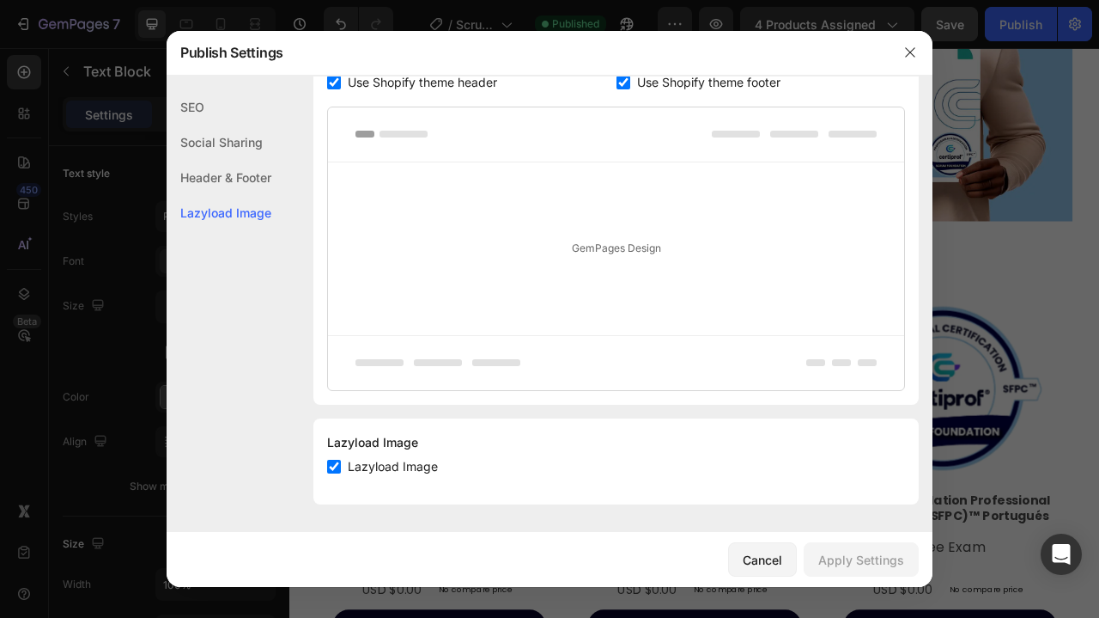
click at [204, 125] on div "SEO" at bounding box center [219, 142] width 105 height 35
click at [763, 560] on div "Cancel" at bounding box center [763, 560] width 40 height 18
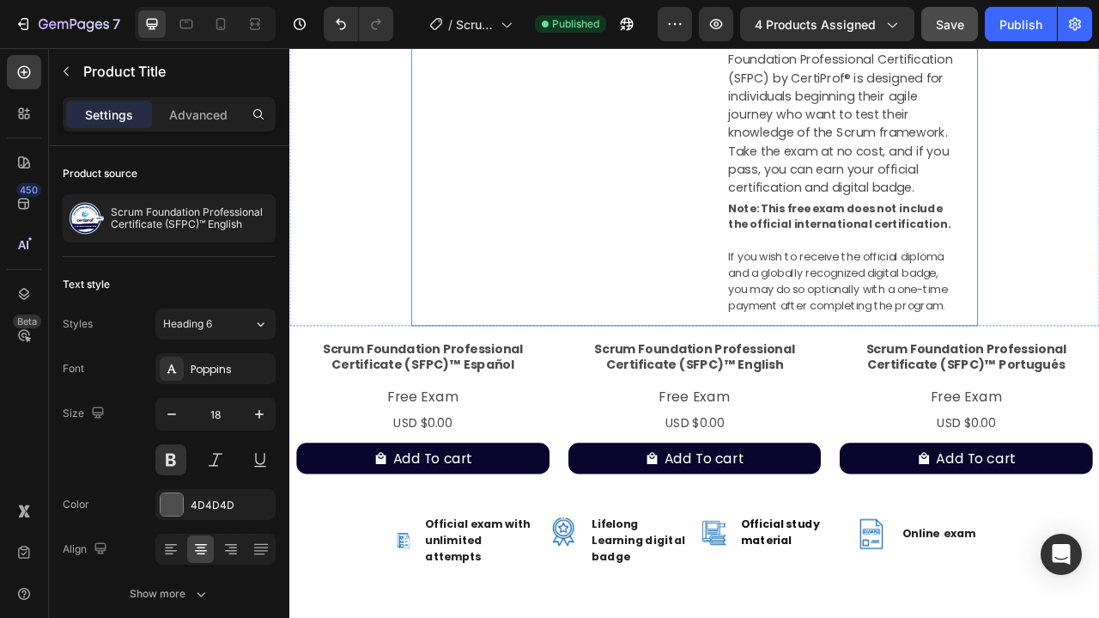
scroll to position [380, 0]
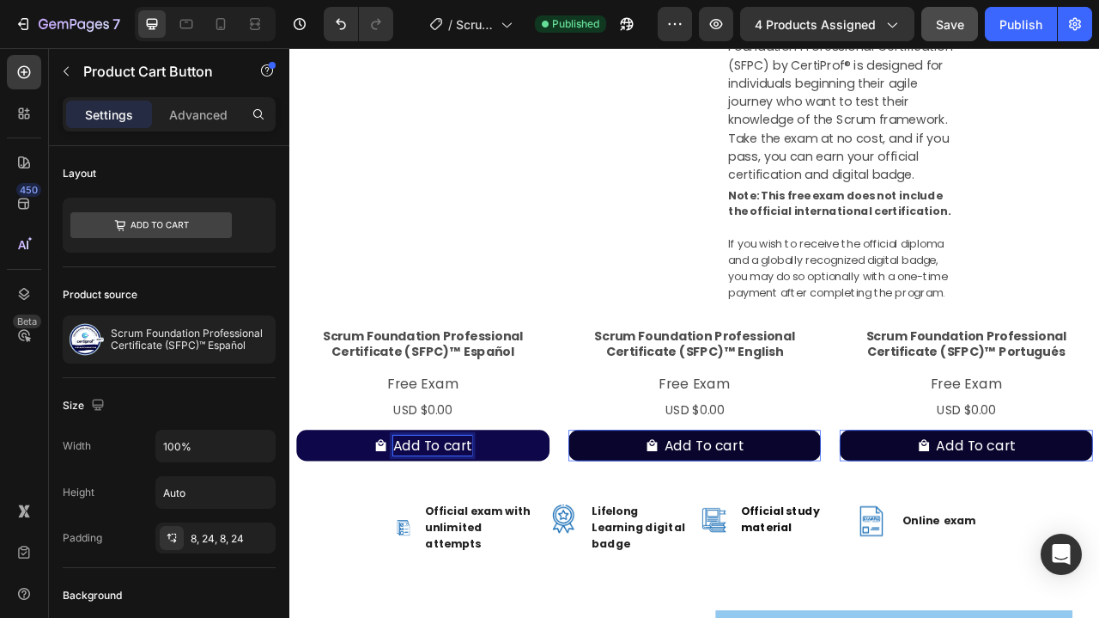
click at [495, 540] on p "Add To cart" at bounding box center [471, 553] width 100 height 26
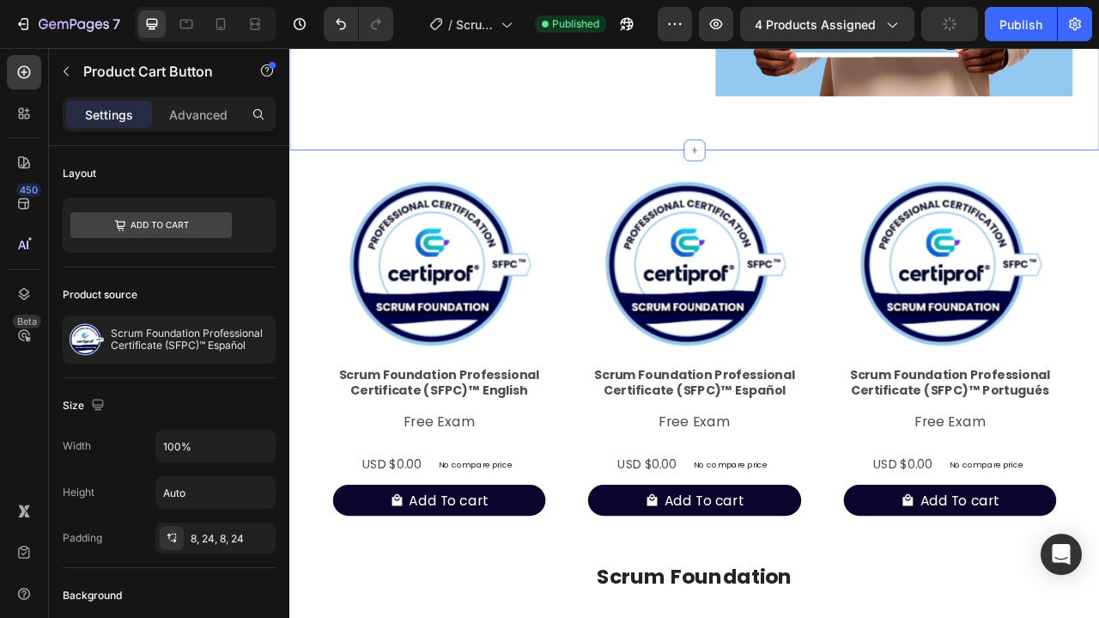
scroll to position [1252, 0]
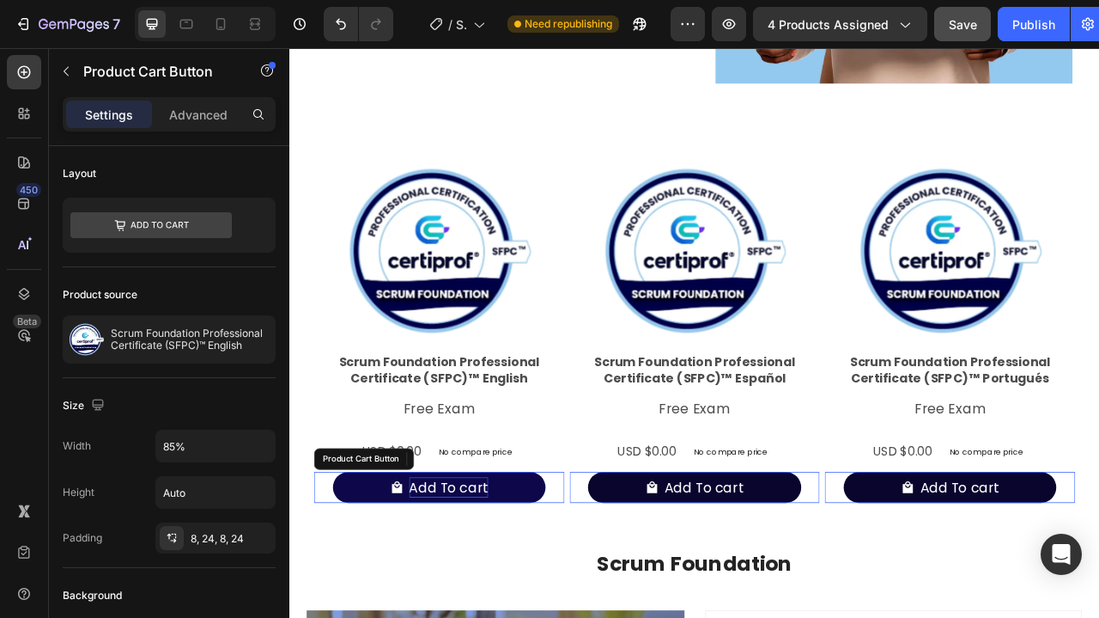
click at [511, 603] on div "Add To cart" at bounding box center [491, 606] width 100 height 26
click at [511, 603] on p "Add To cart" at bounding box center [491, 606] width 100 height 26
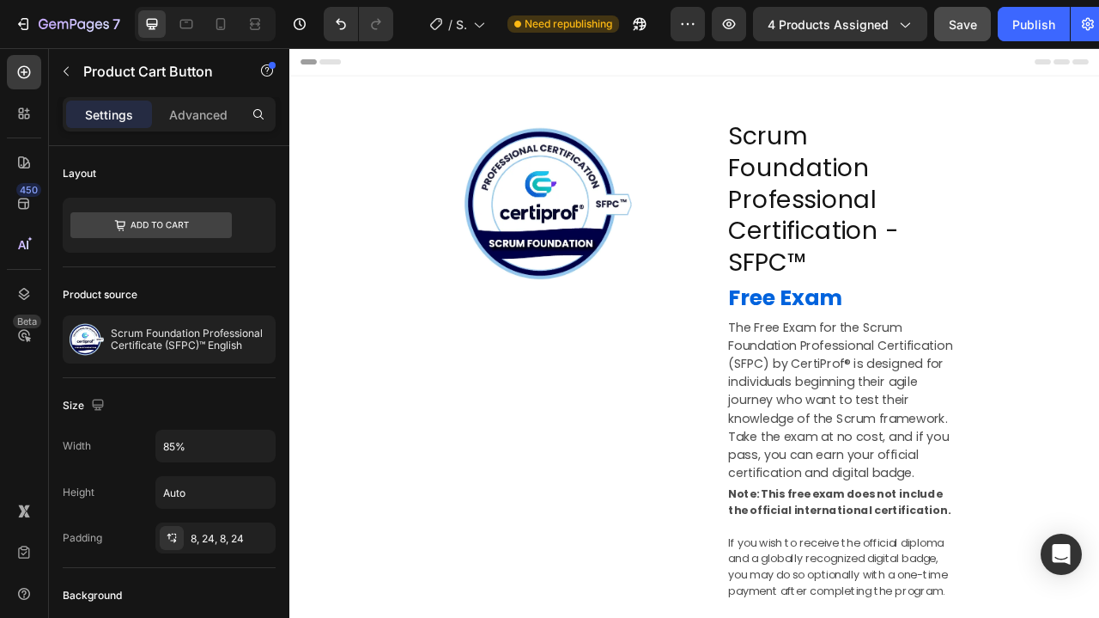
scroll to position [0, 0]
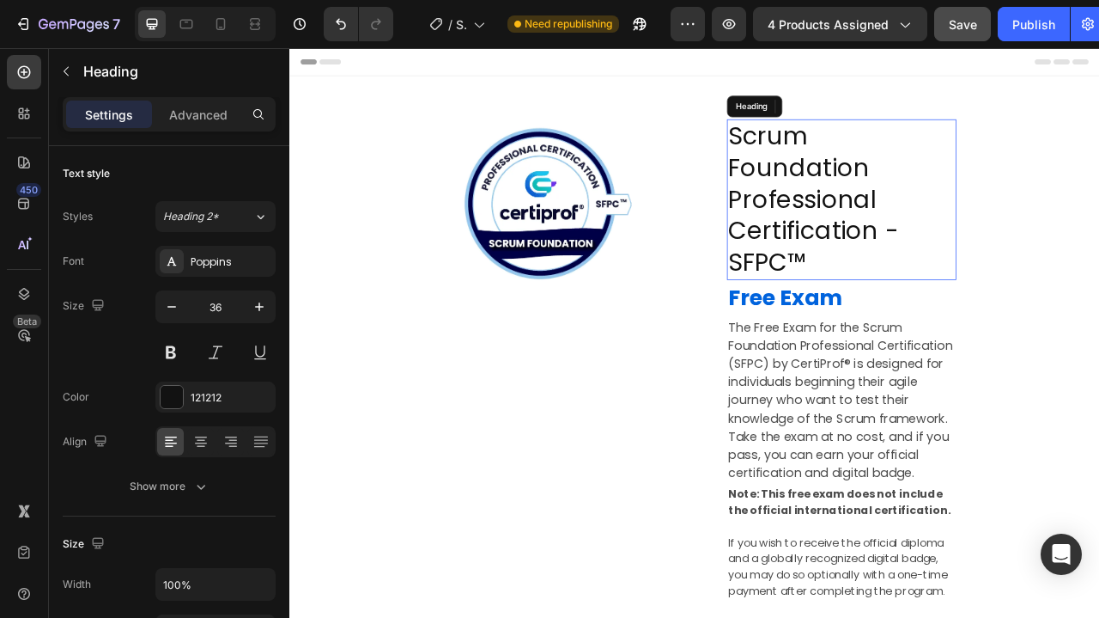
click at [947, 214] on h2 "Scrum Foundation Professional Certification - SFPC™" at bounding box center [992, 240] width 292 height 204
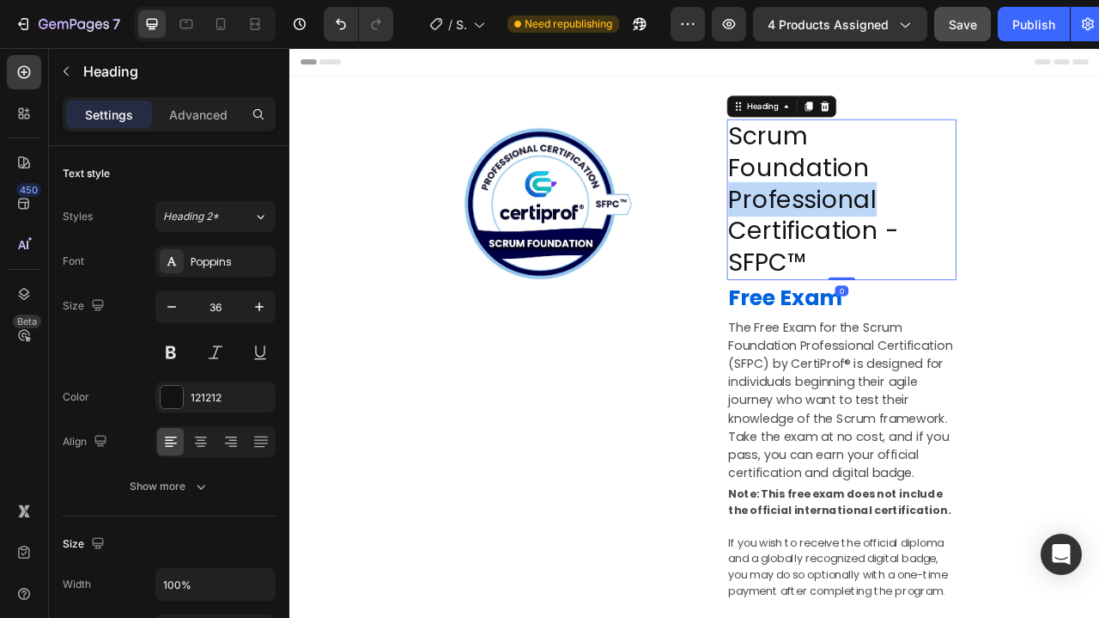
click at [947, 214] on p "Scrum Foundation Professional Certification - SFPC™" at bounding box center [992, 240] width 289 height 201
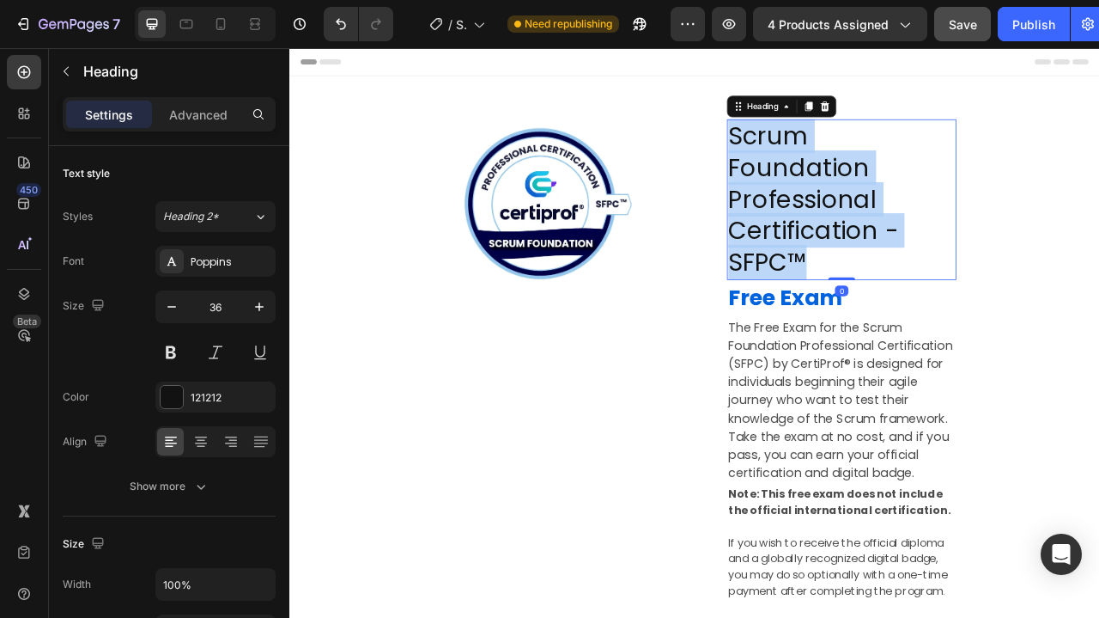
click at [947, 214] on p "Scrum Foundation Professional Certification - SFPC™" at bounding box center [992, 240] width 289 height 201
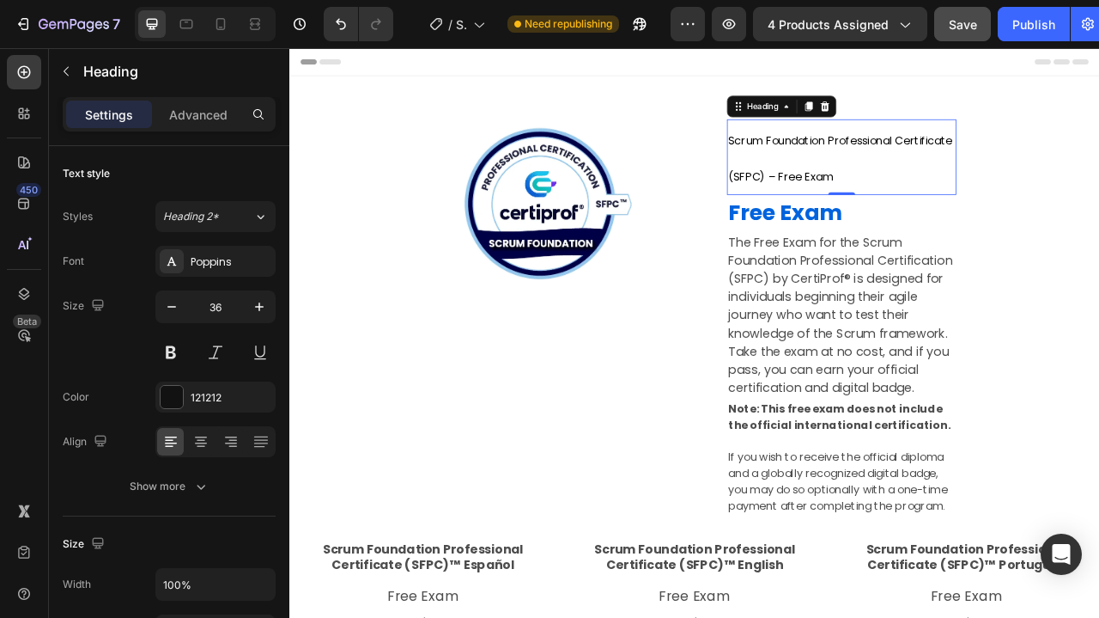
click at [947, 214] on span "Scrum Foundation Professional Certificate (SFPC) – Free Exam" at bounding box center [990, 188] width 285 height 66
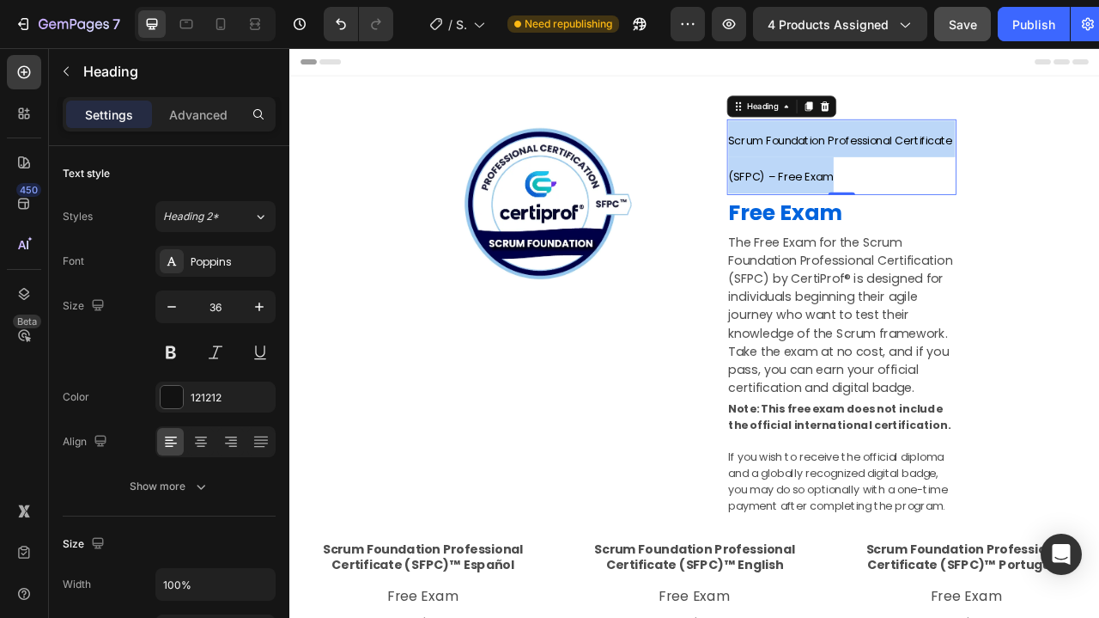
click at [947, 214] on span "Scrum Foundation Professional Certificate (SFPC) – Free Exam" at bounding box center [990, 188] width 285 height 66
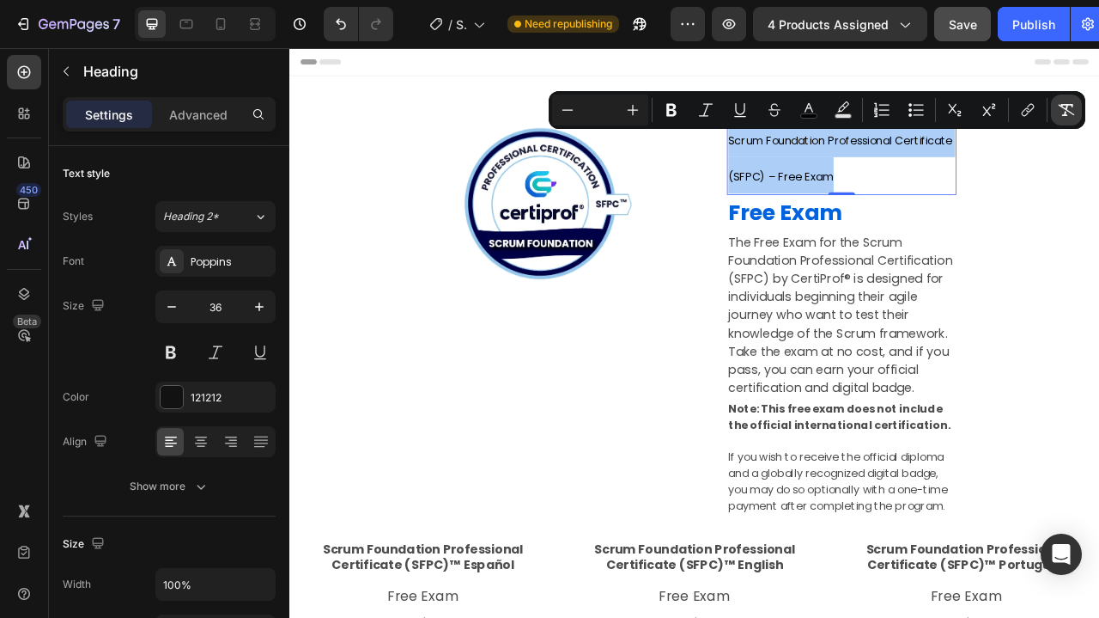
click at [1069, 109] on icon "Editor contextual toolbar" at bounding box center [1066, 109] width 17 height 17
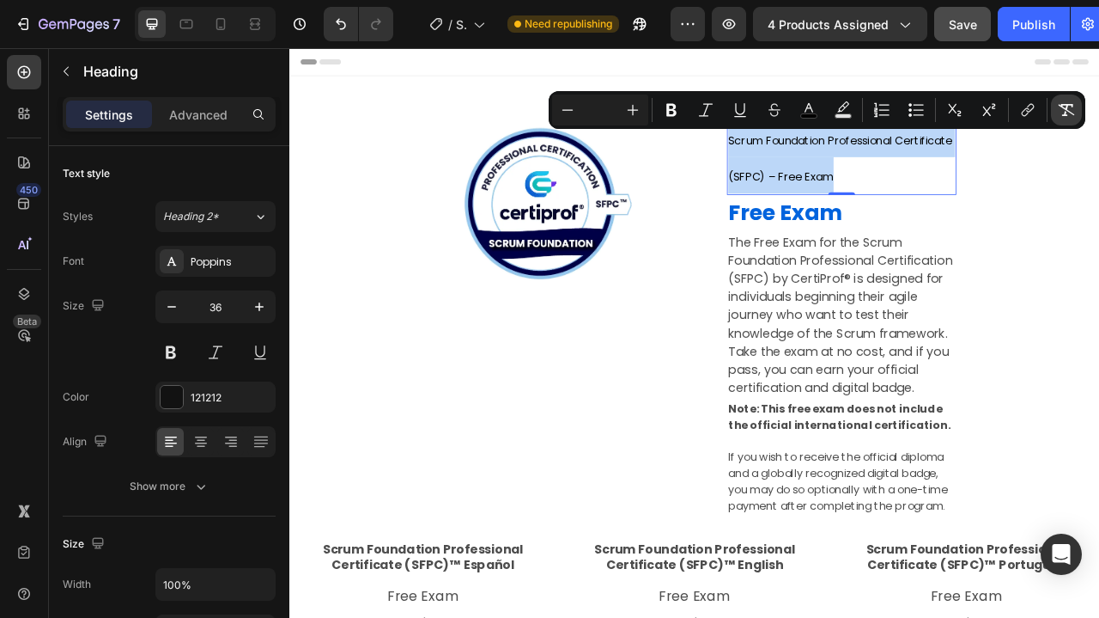
type input "36"
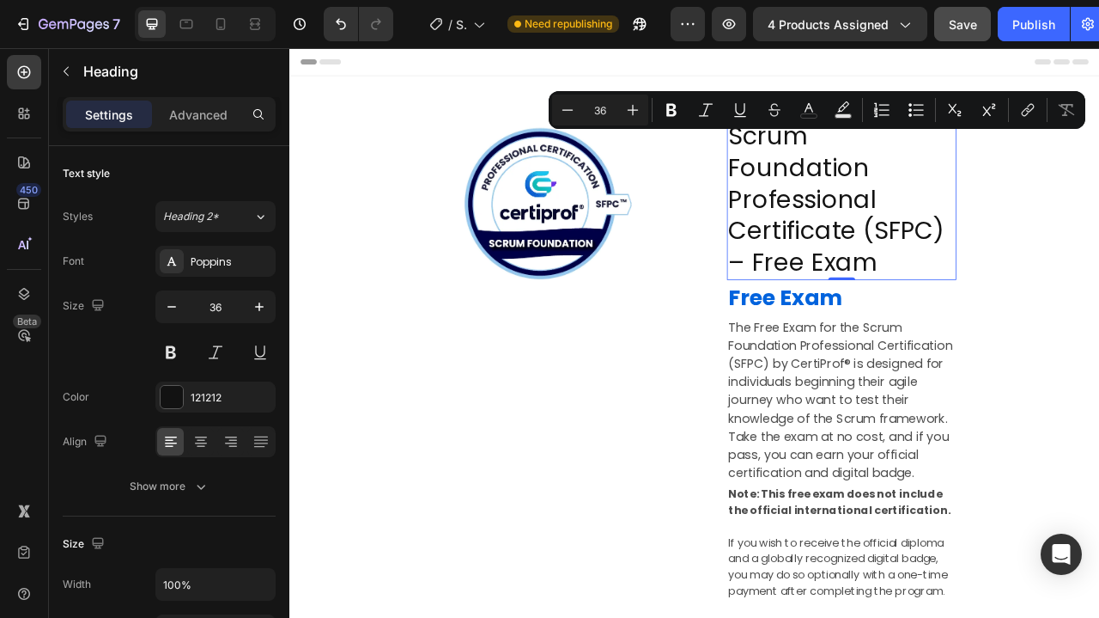
click at [963, 258] on p "Scrum Foundation Professional Certificate (SFPC) – Free Exam" at bounding box center [992, 240] width 289 height 201
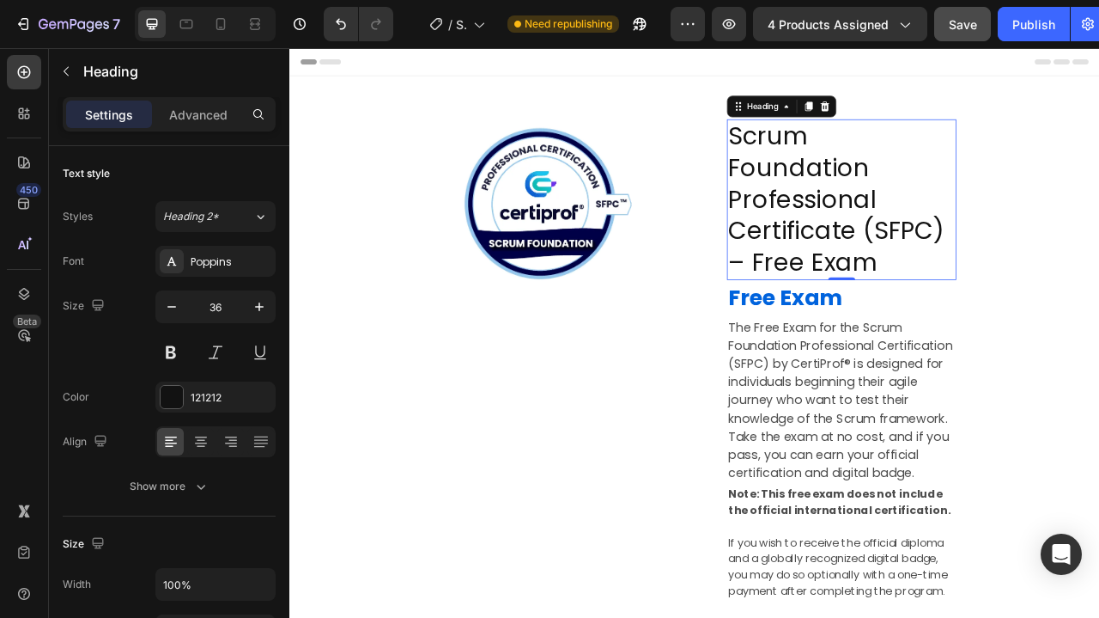
click at [1048, 280] on p "Scrum Foundation Professional Certificate (SFPC) – Free Exam" at bounding box center [992, 240] width 289 height 201
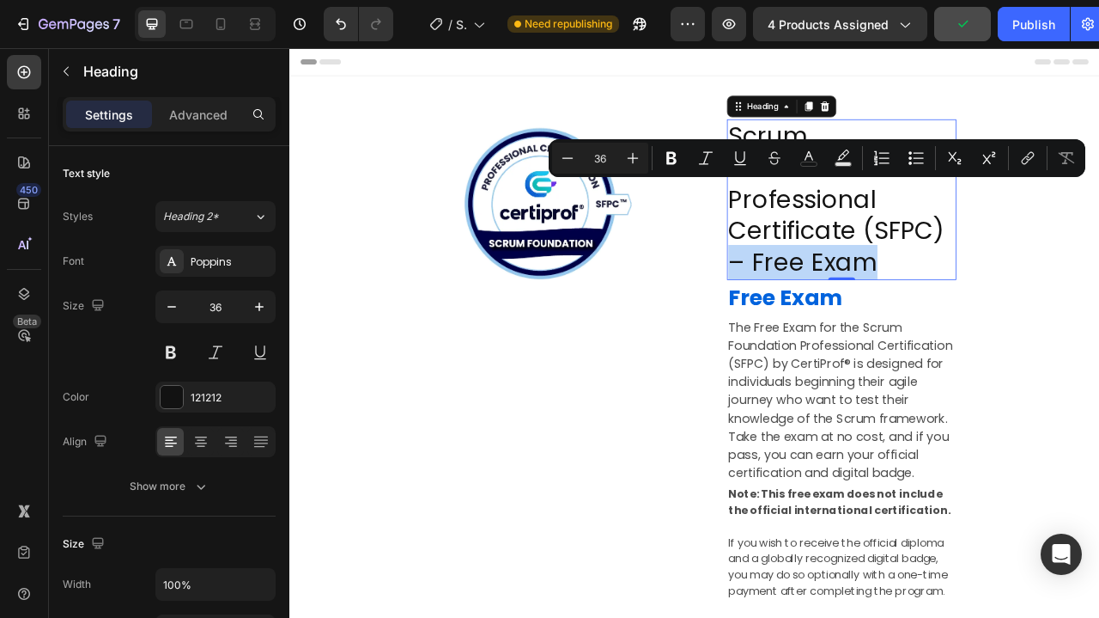
drag, startPoint x: 1047, startPoint y: 276, endPoint x: 855, endPoint y: 277, distance: 191.5
click at [855, 277] on p "Scrum Foundation Professional Certificate (SFPC) – Free Exam" at bounding box center [992, 240] width 289 height 201
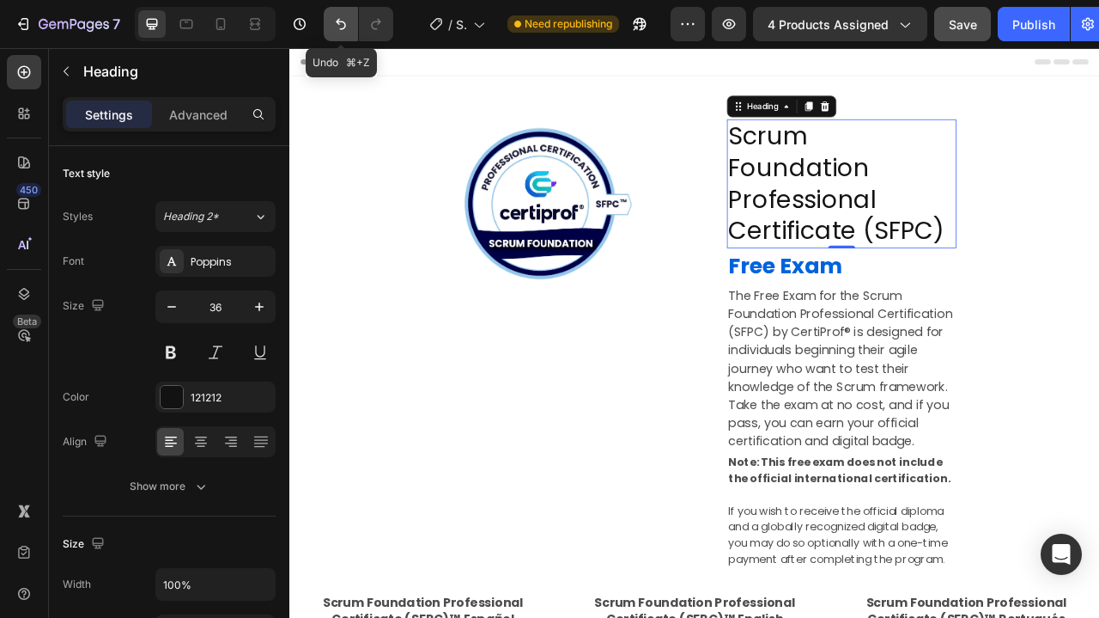
click at [344, 21] on icon "Undo/Redo" at bounding box center [340, 23] width 17 height 17
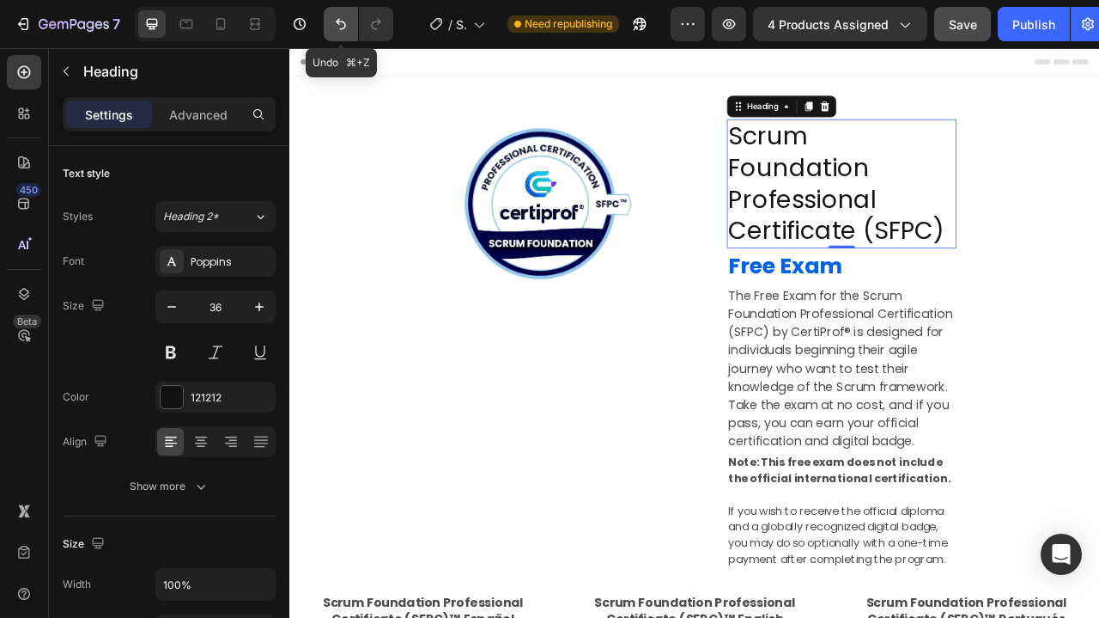
click at [344, 21] on icon "Undo/Redo" at bounding box center [340, 23] width 17 height 17
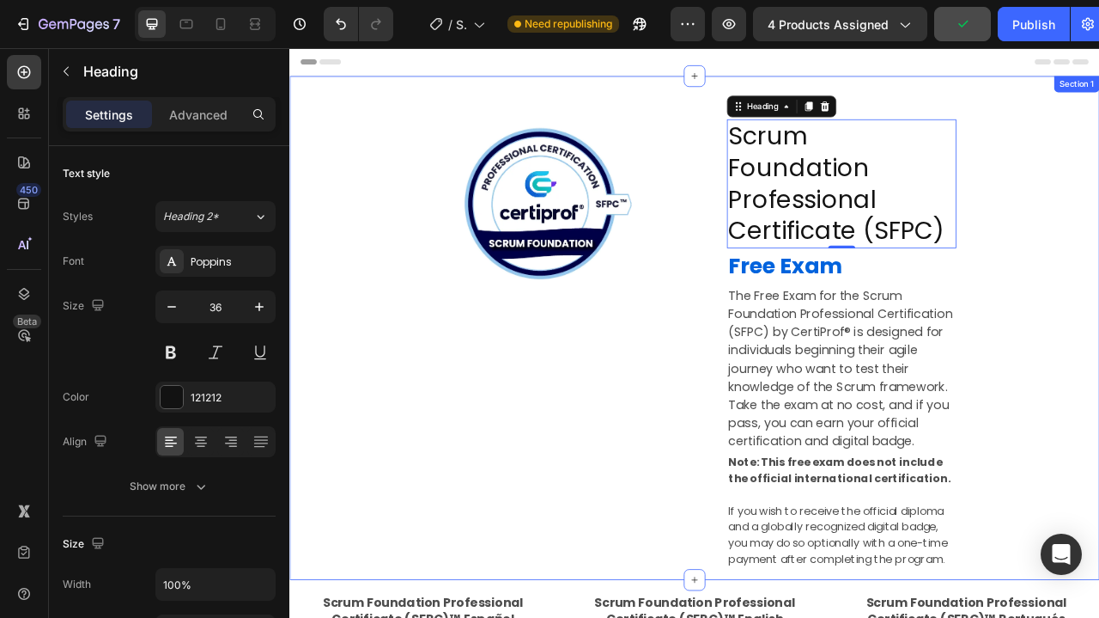
click at [1098, 210] on div "Image Row Scrum Foundation Professional Certificate (SFPC) Heading 0 Free Exam …" at bounding box center [804, 417] width 1031 height 613
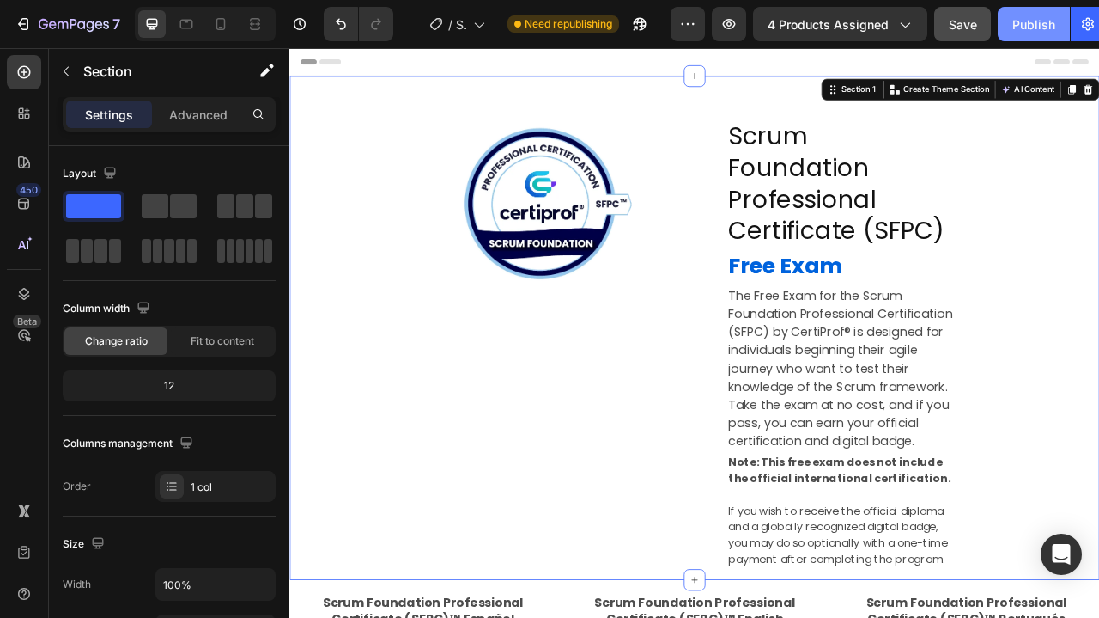
click at [1032, 28] on div "Publish" at bounding box center [1034, 24] width 43 height 18
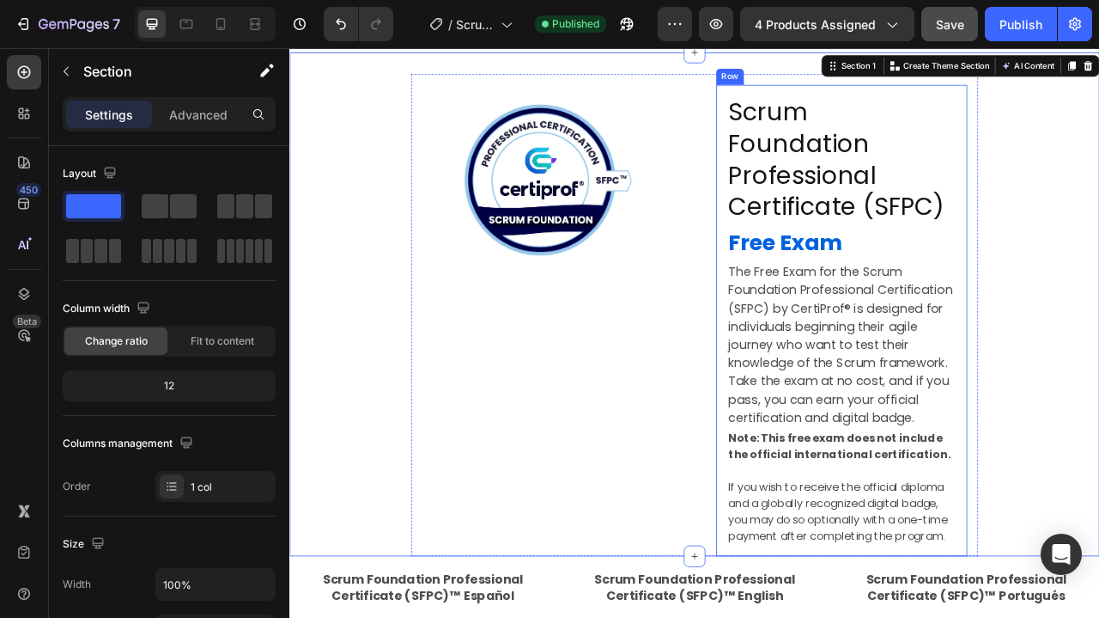
scroll to position [33, 0]
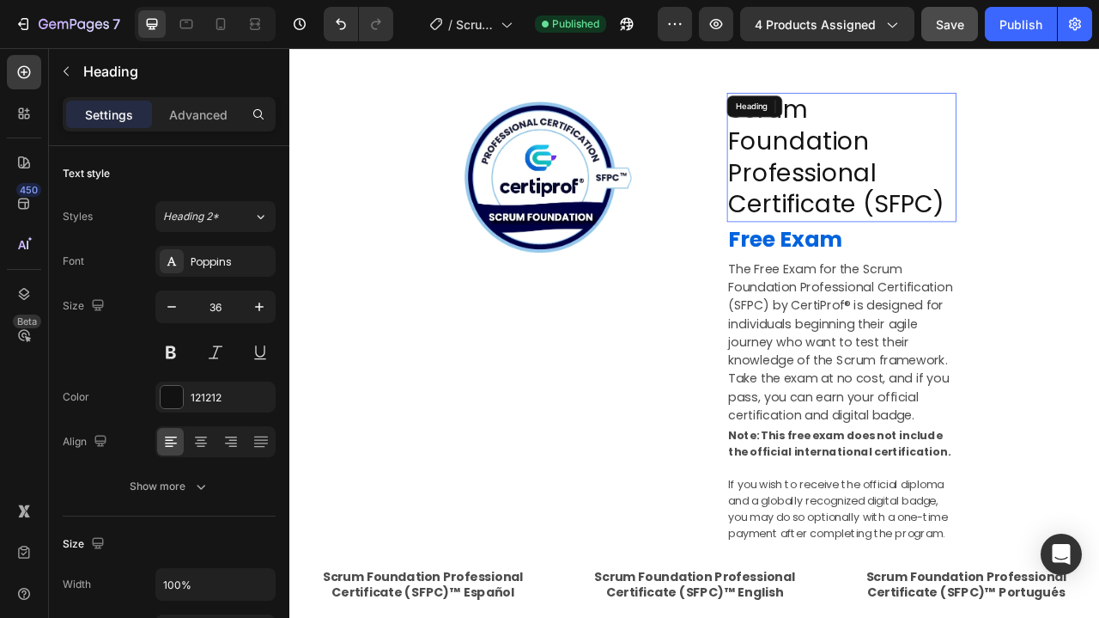
click at [995, 212] on h2 "Scrum Foundation Professional Certificate (SFPC)" at bounding box center [992, 187] width 292 height 164
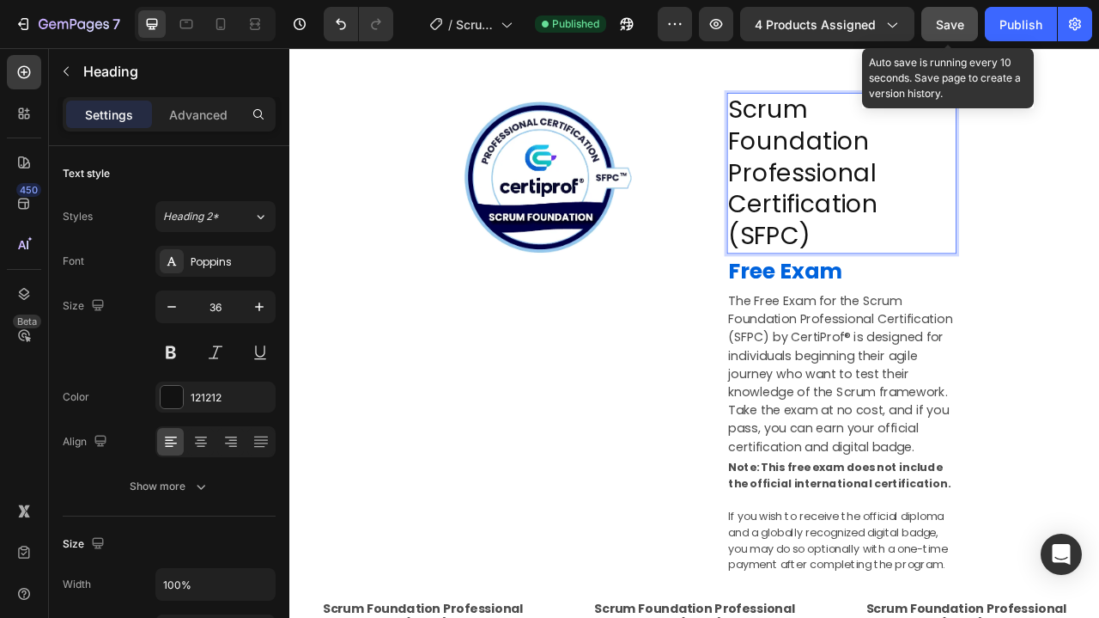
click at [952, 12] on button "Save" at bounding box center [950, 24] width 57 height 34
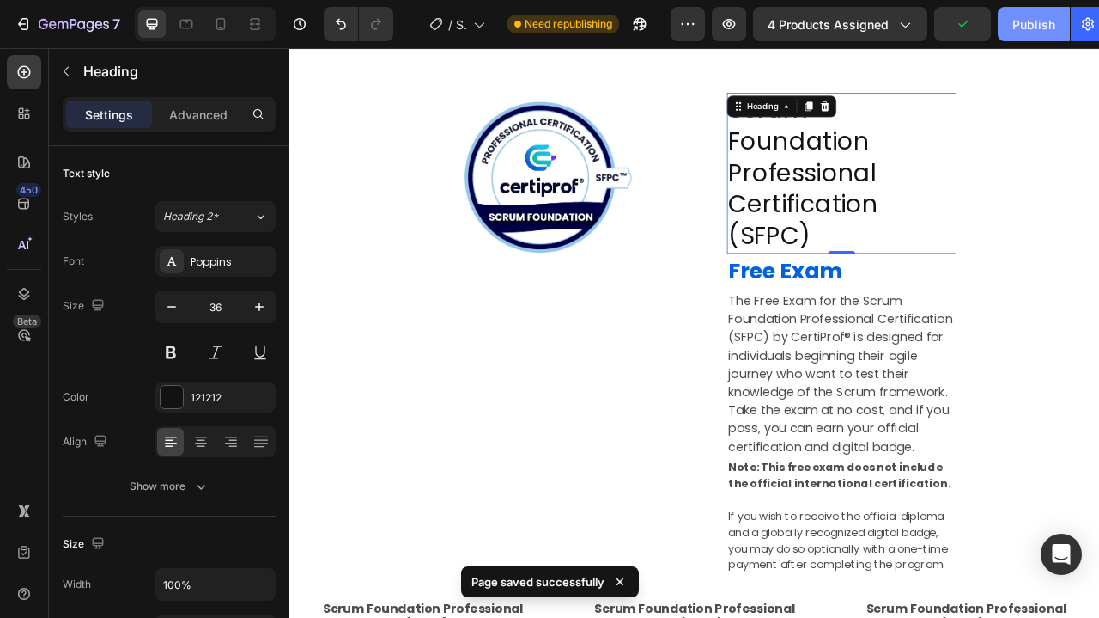
click at [1038, 28] on div "Publish" at bounding box center [1034, 24] width 43 height 18
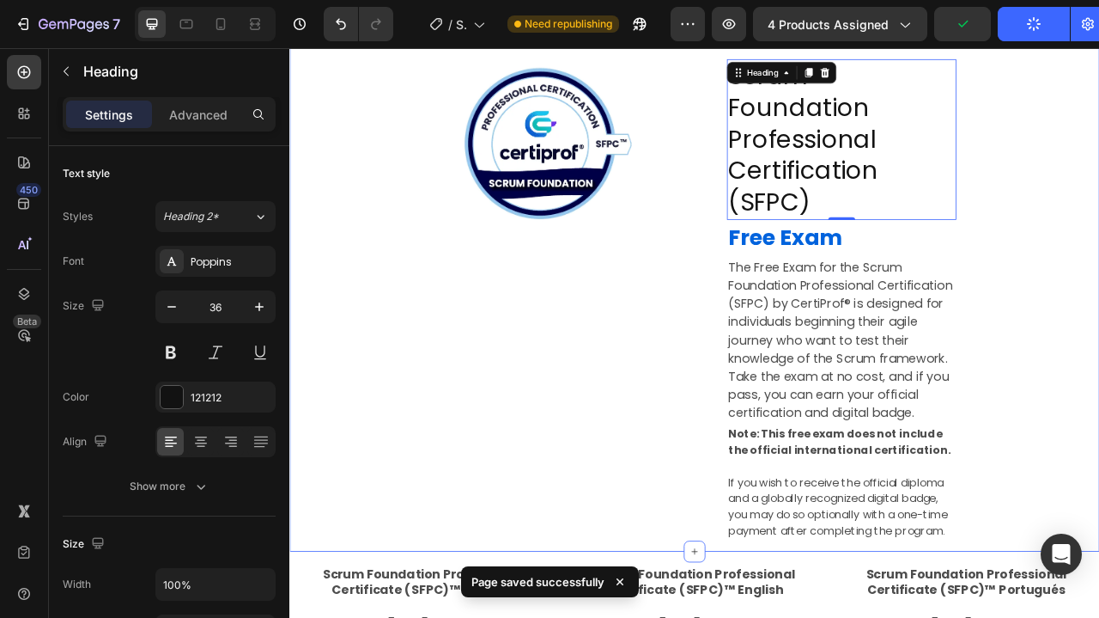
scroll to position [79, 0]
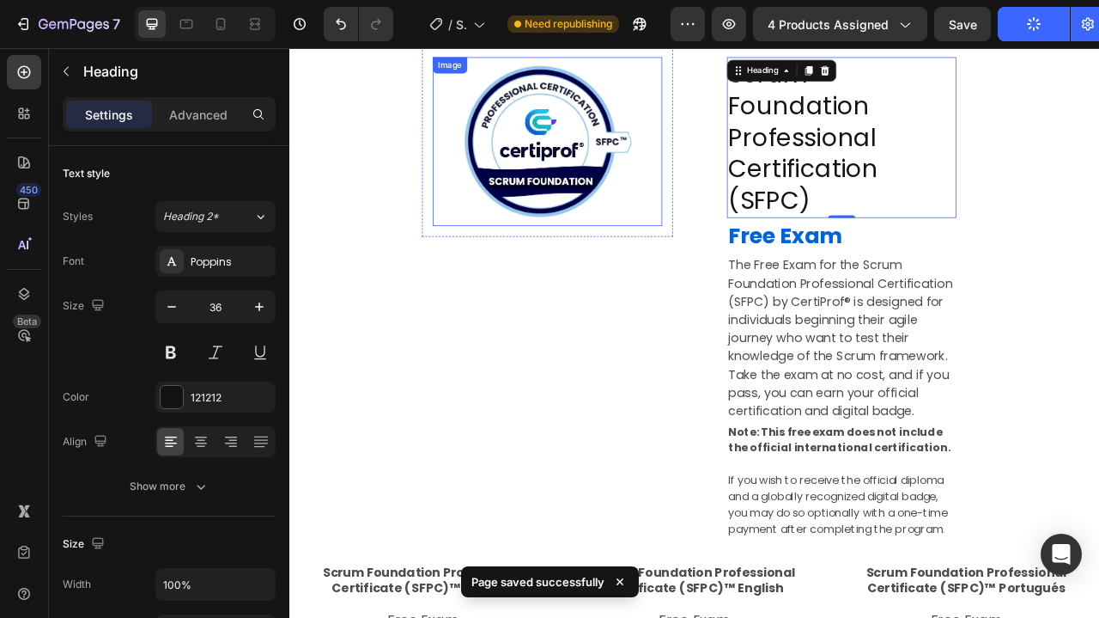
click at [616, 164] on img at bounding box center [617, 166] width 215 height 215
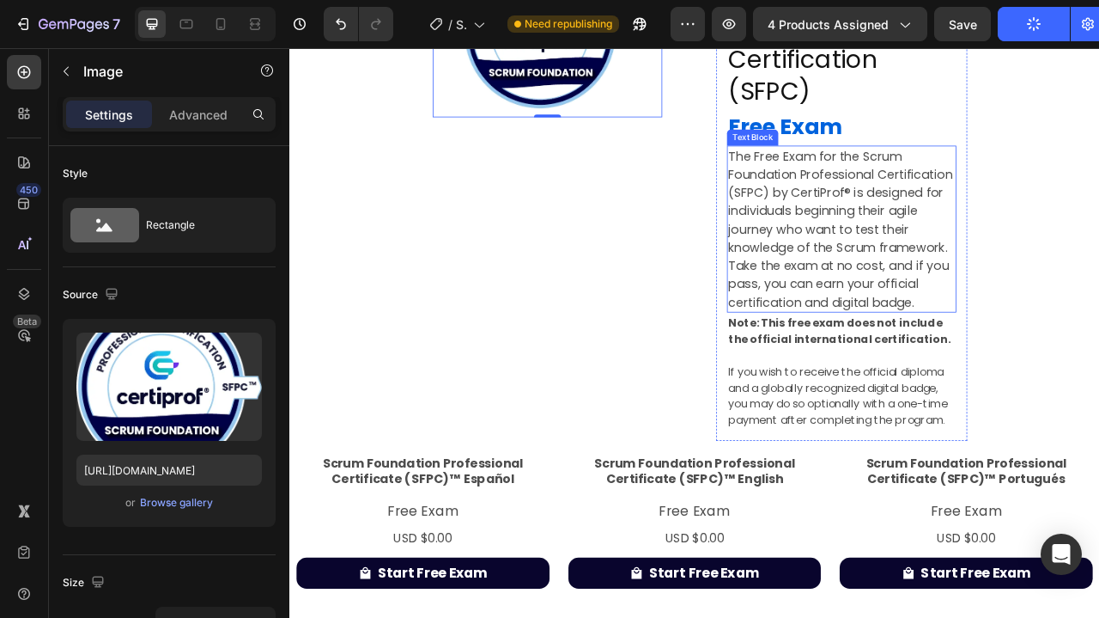
scroll to position [216, 0]
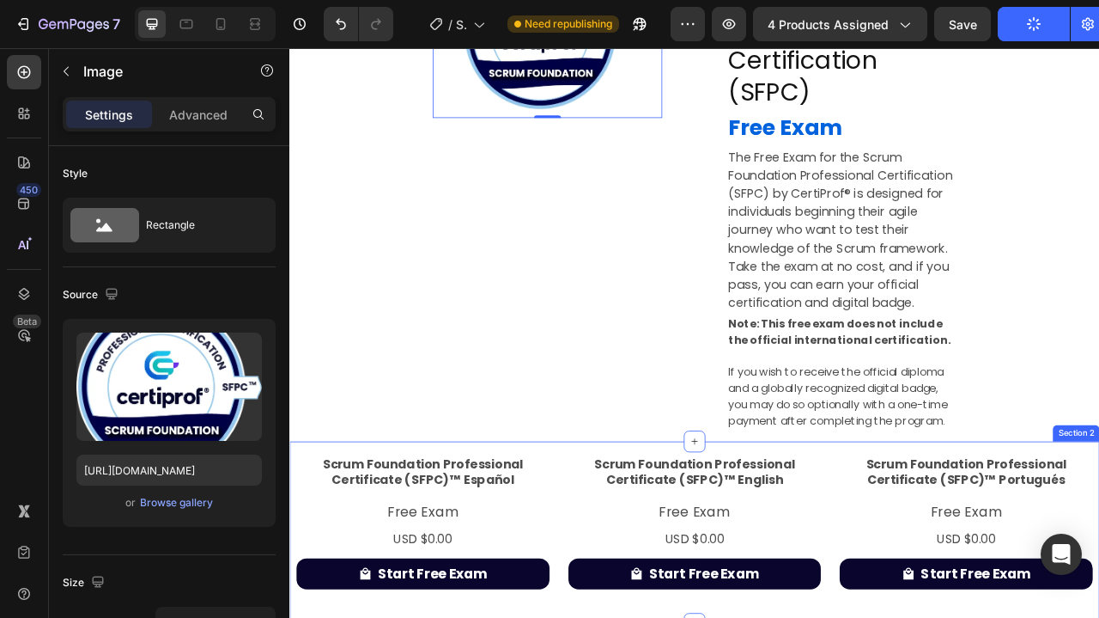
click at [804, 544] on icon at bounding box center [805, 548] width 8 height 8
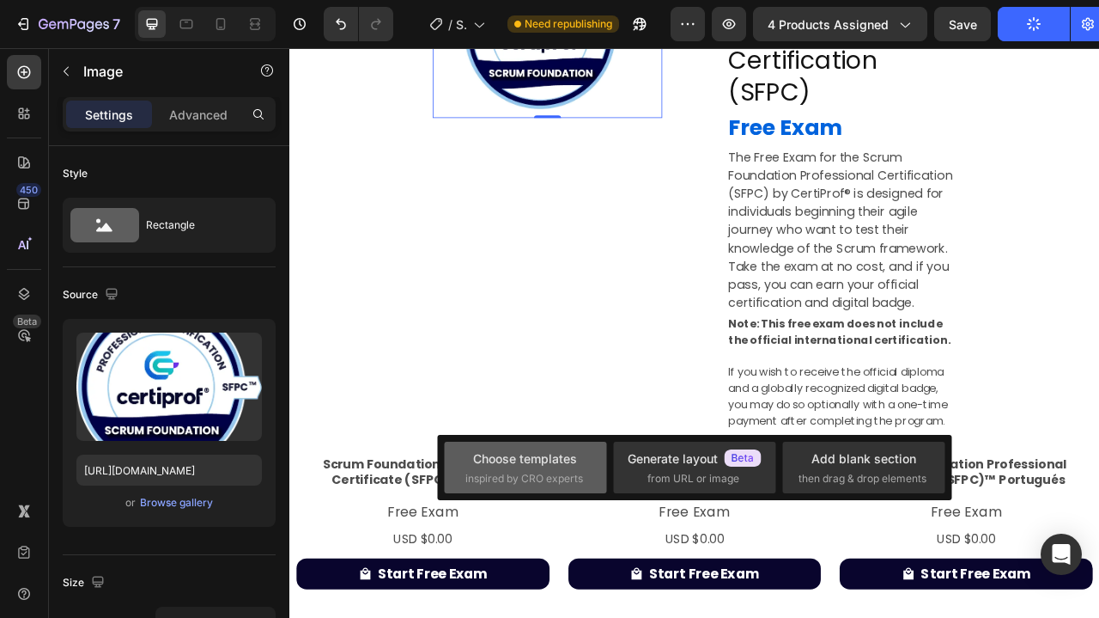
click at [516, 476] on span "inspired by CRO experts" at bounding box center [525, 478] width 118 height 15
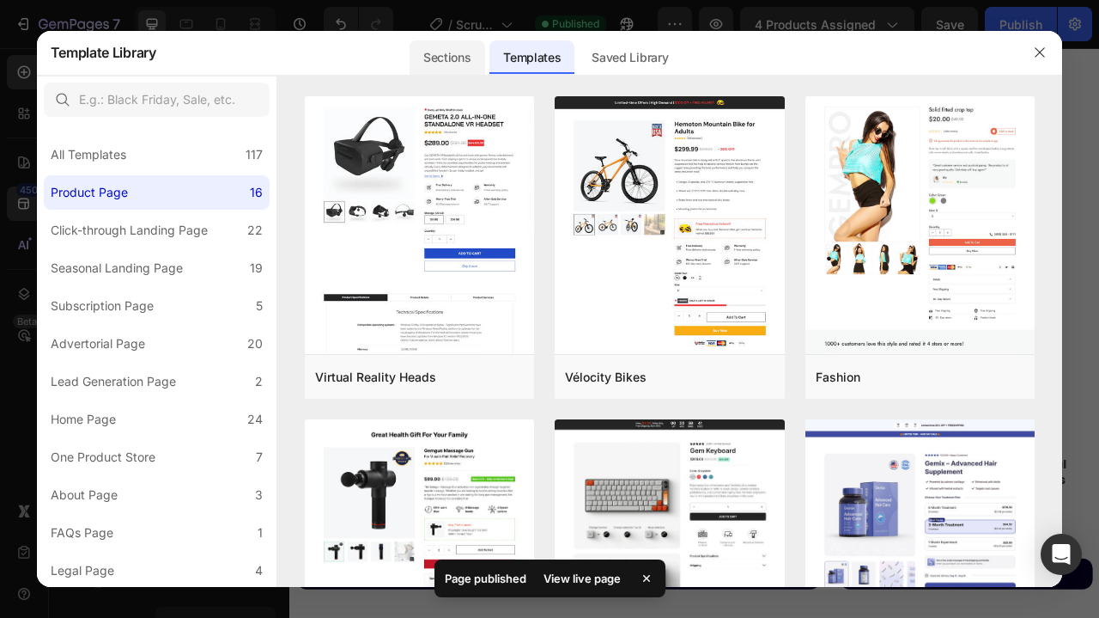
click at [447, 55] on div "Sections" at bounding box center [447, 57] width 75 height 34
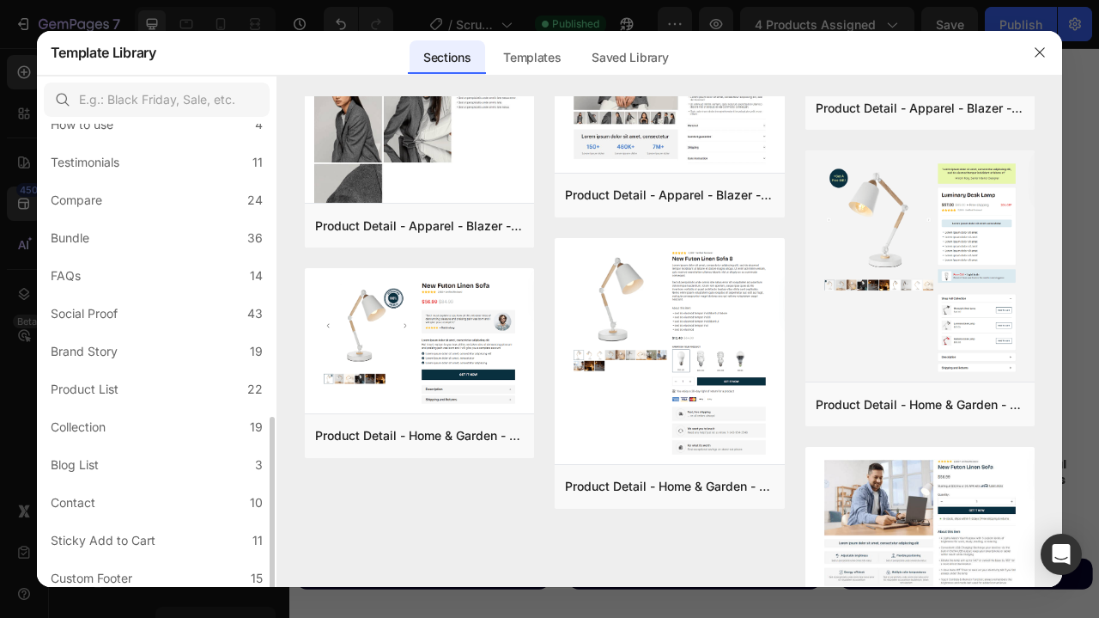
scroll to position [379, 0]
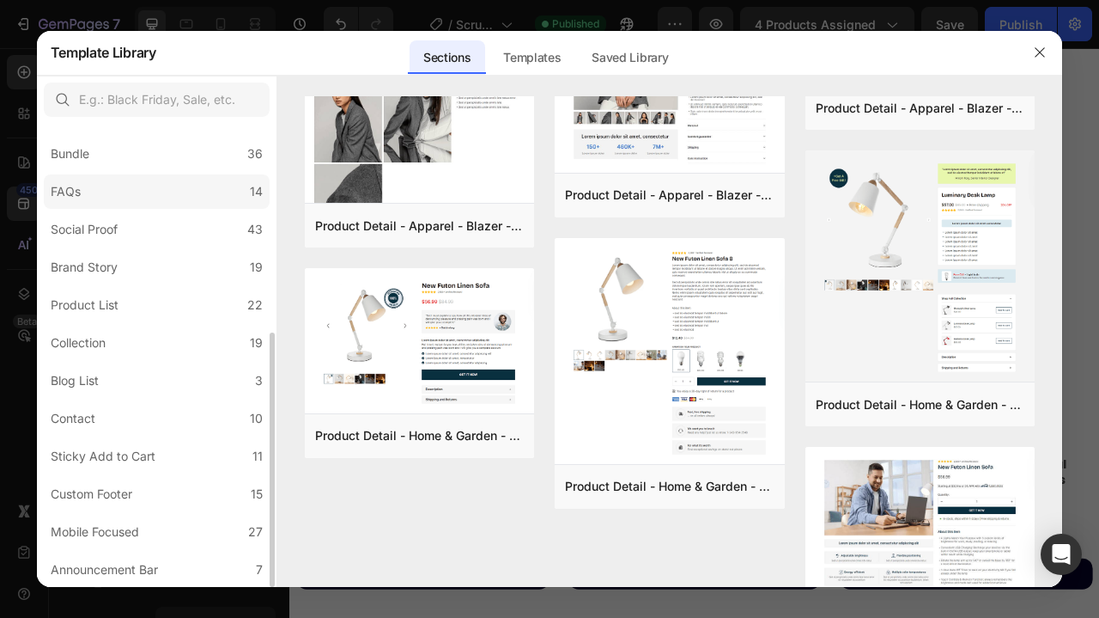
click at [76, 192] on div "FAQs" at bounding box center [66, 191] width 30 height 21
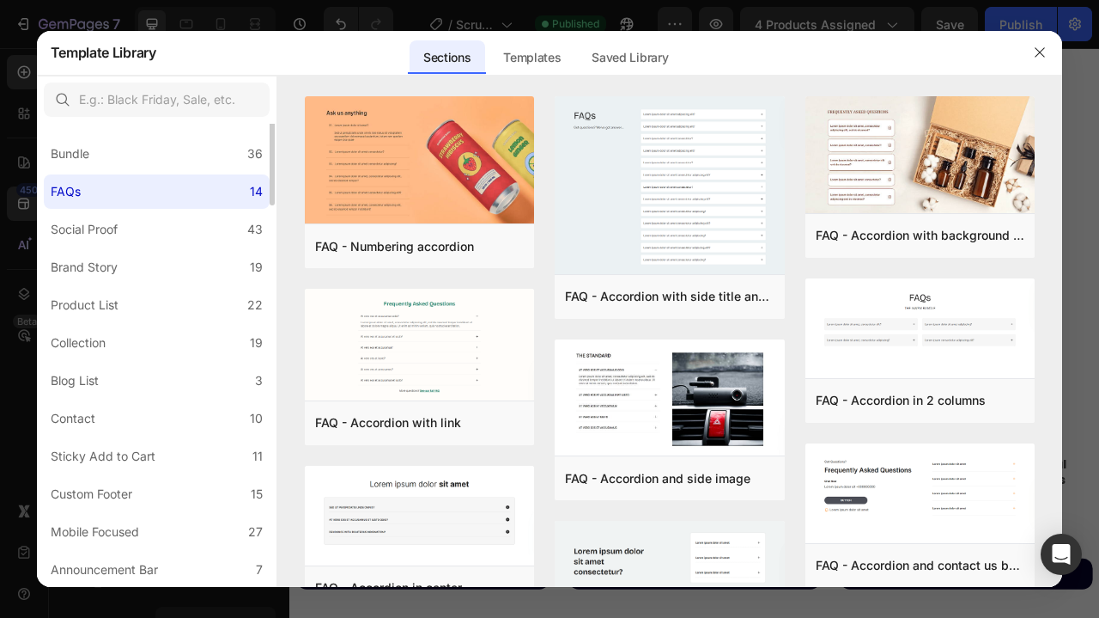
scroll to position [0, 0]
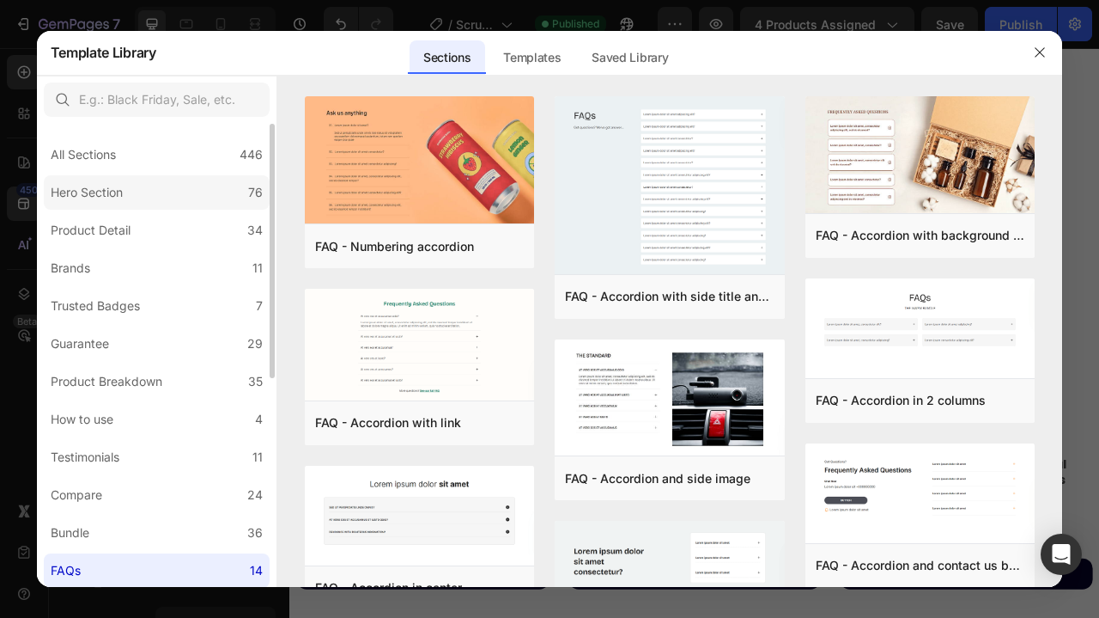
click at [113, 192] on div "Hero Section" at bounding box center [87, 192] width 72 height 21
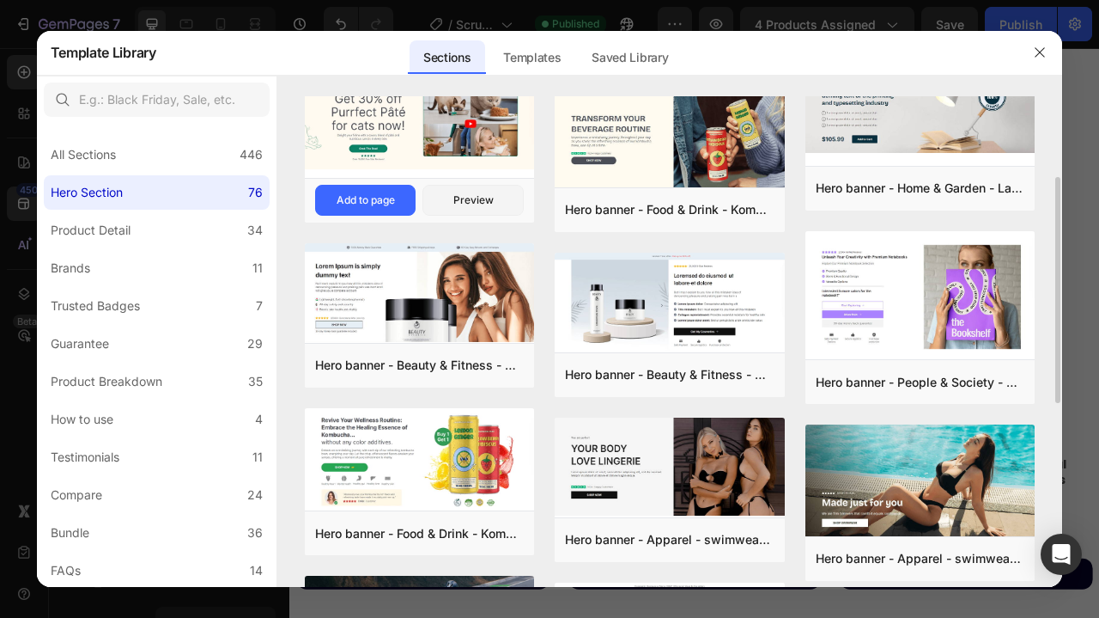
scroll to position [201, 0]
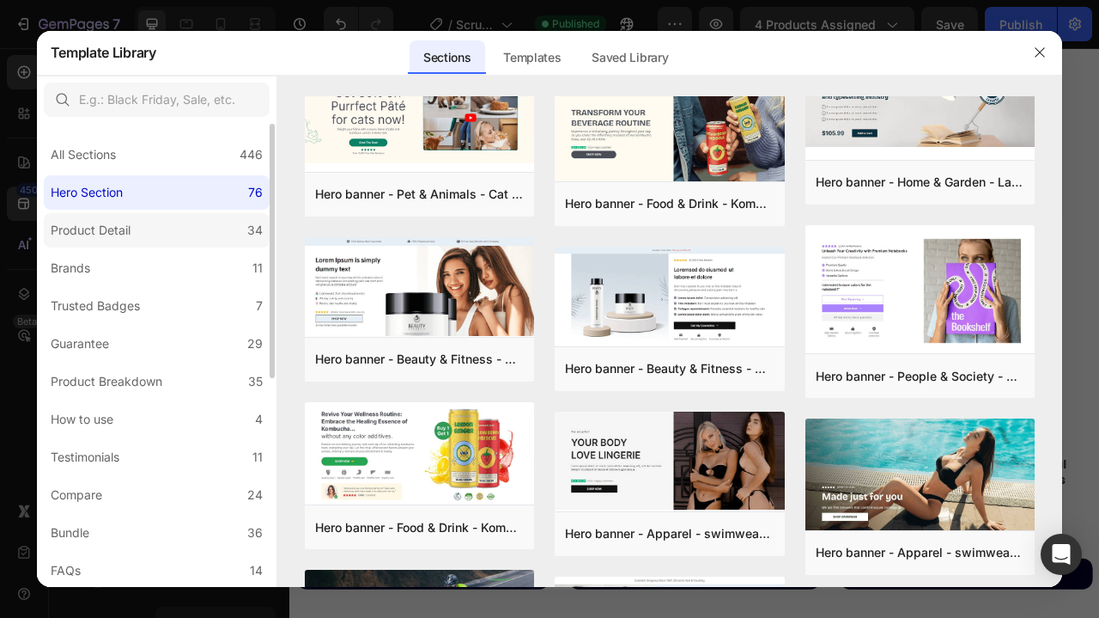
click at [125, 234] on div "Product Detail" at bounding box center [91, 230] width 80 height 21
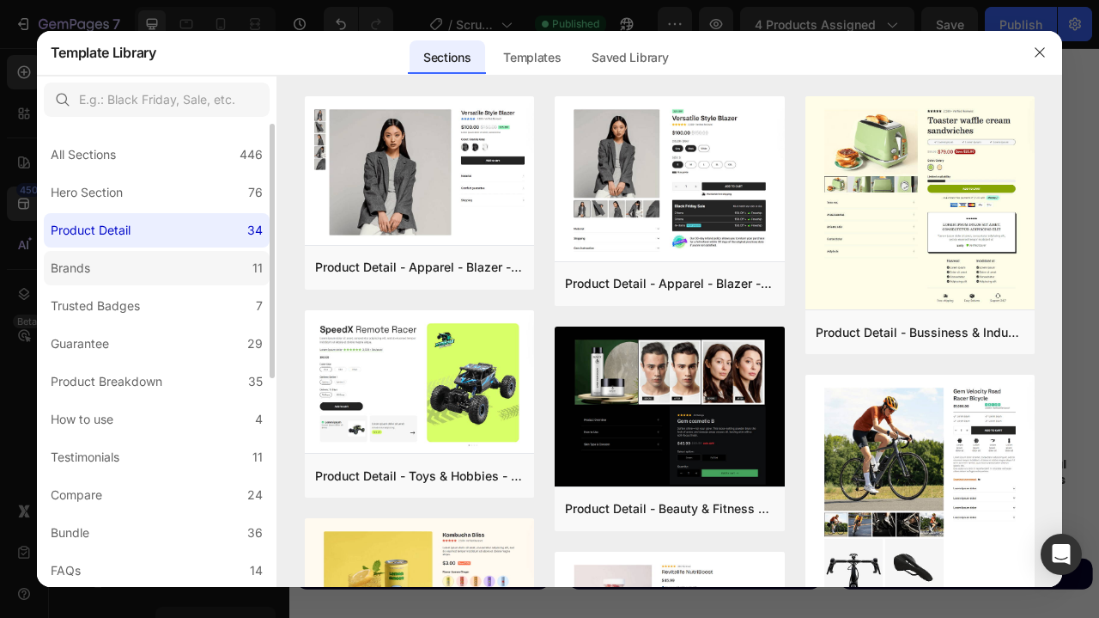
click at [104, 270] on label "Brands 11" at bounding box center [157, 268] width 226 height 34
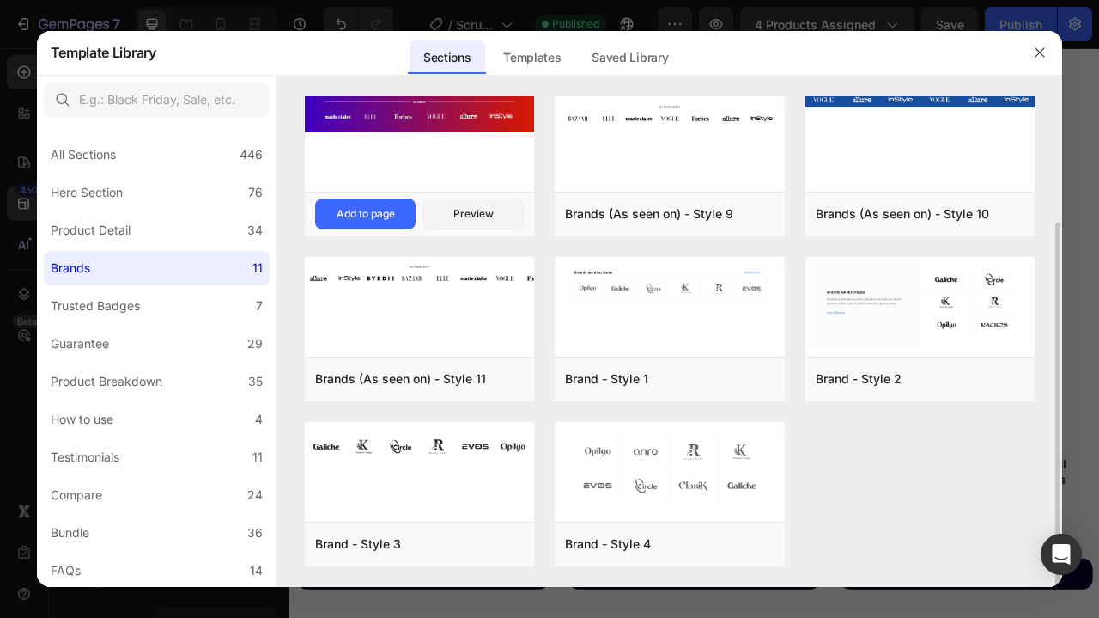
scroll to position [168, 0]
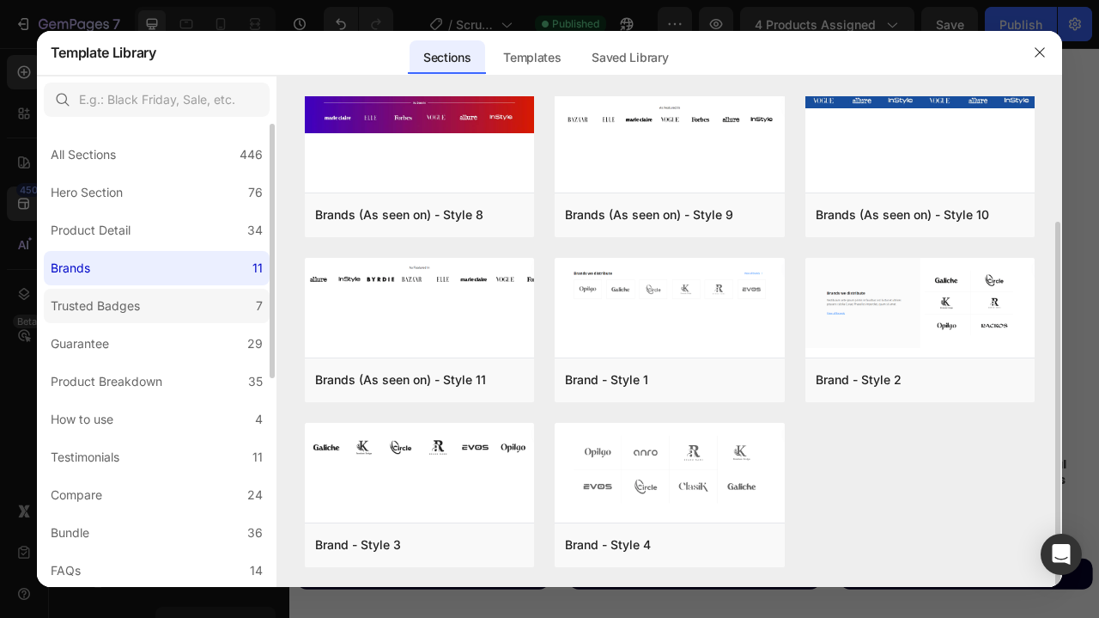
click at [143, 309] on div "Trusted Badges" at bounding box center [99, 305] width 96 height 21
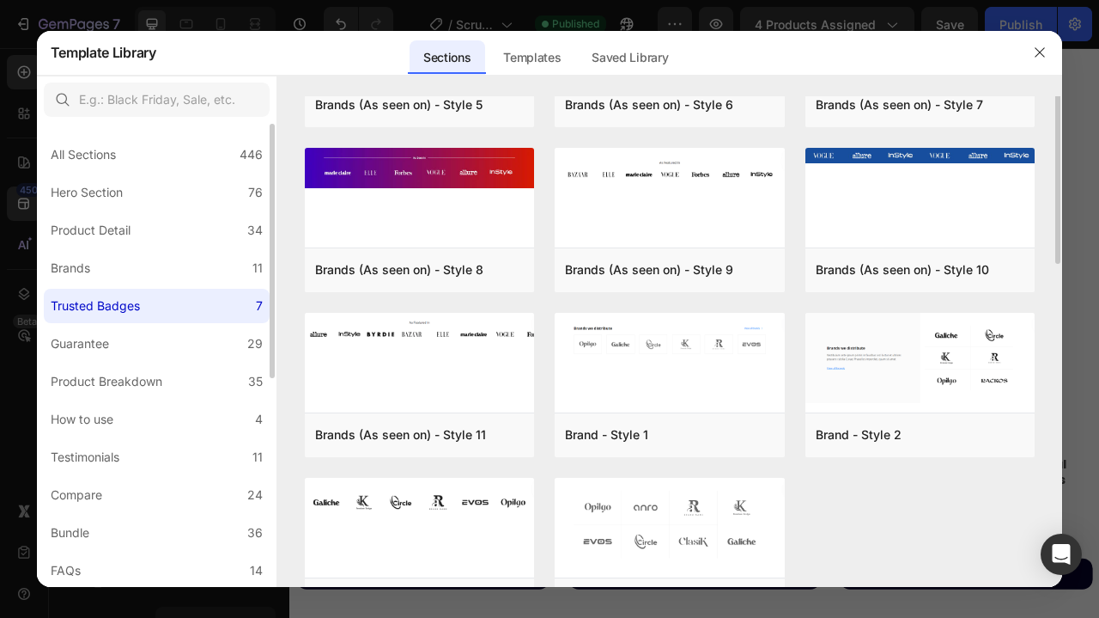
scroll to position [0, 0]
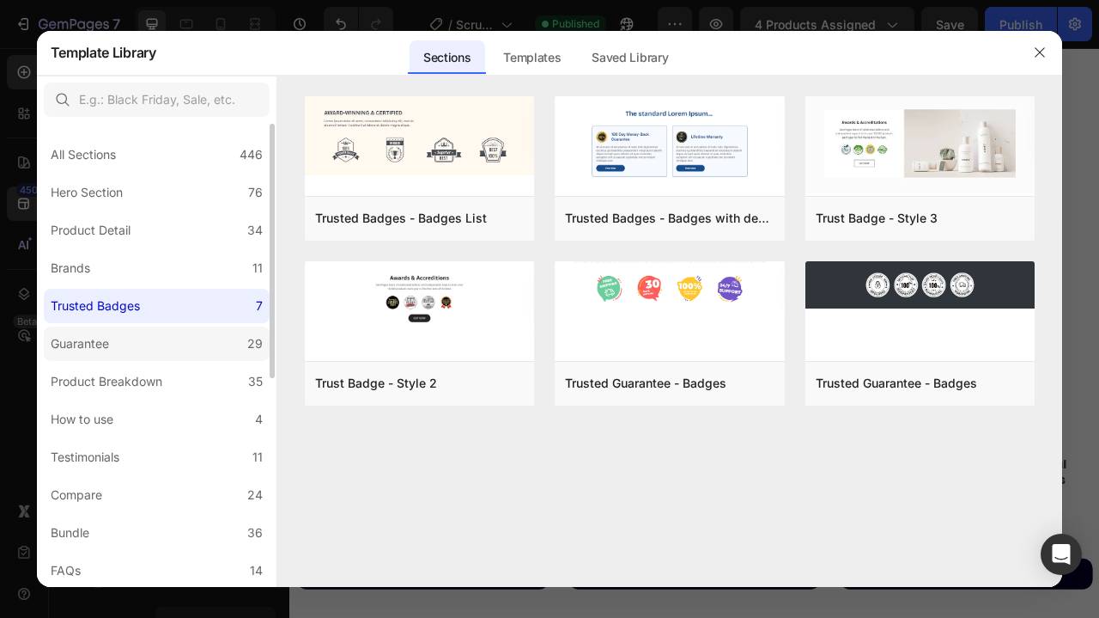
click at [115, 343] on div "Guarantee" at bounding box center [83, 343] width 65 height 21
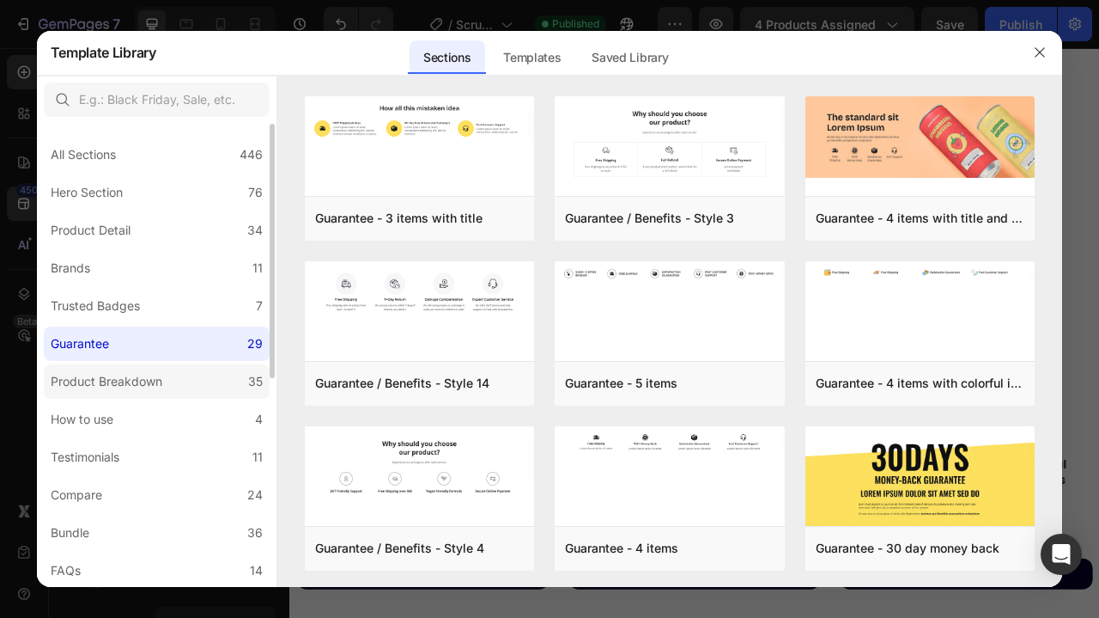
click at [116, 380] on div "Product Breakdown" at bounding box center [107, 381] width 112 height 21
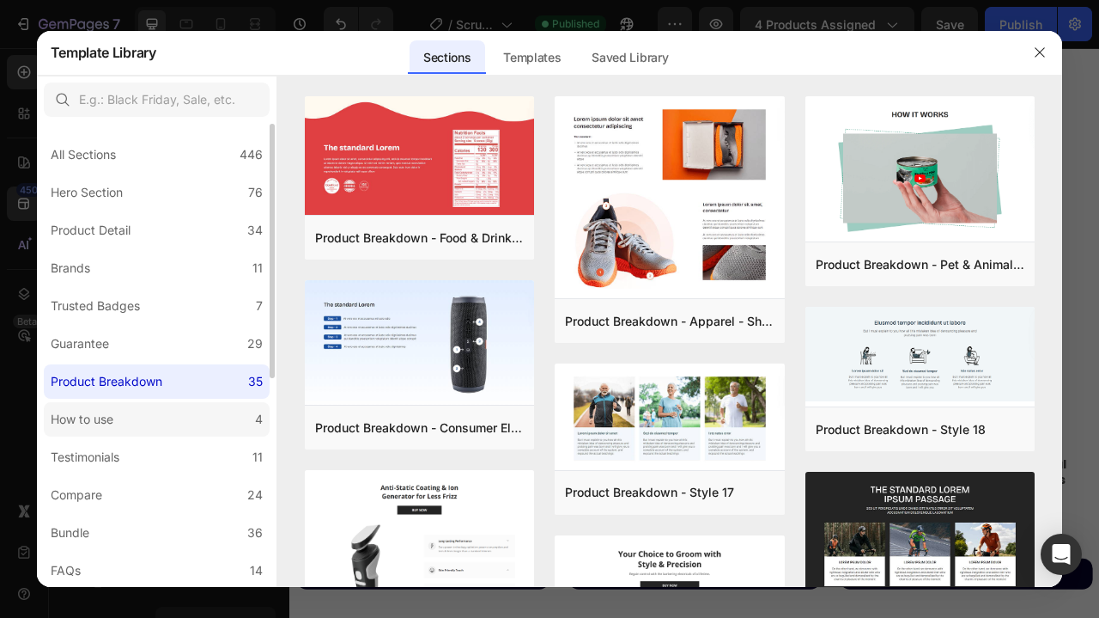
click at [141, 417] on label "How to use 4" at bounding box center [157, 419] width 226 height 34
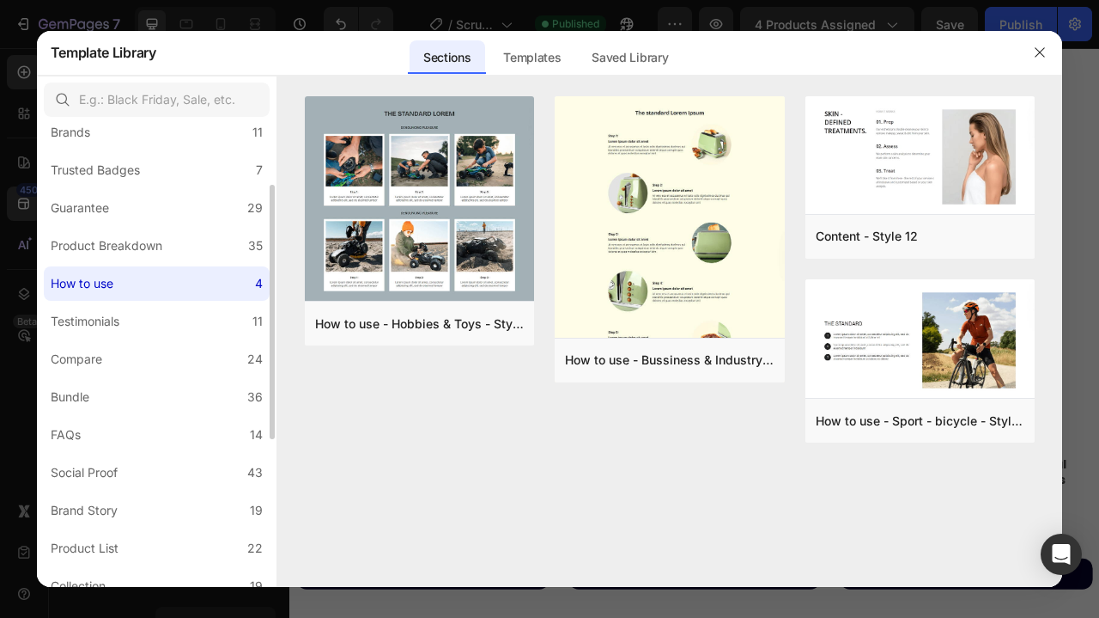
scroll to position [141, 0]
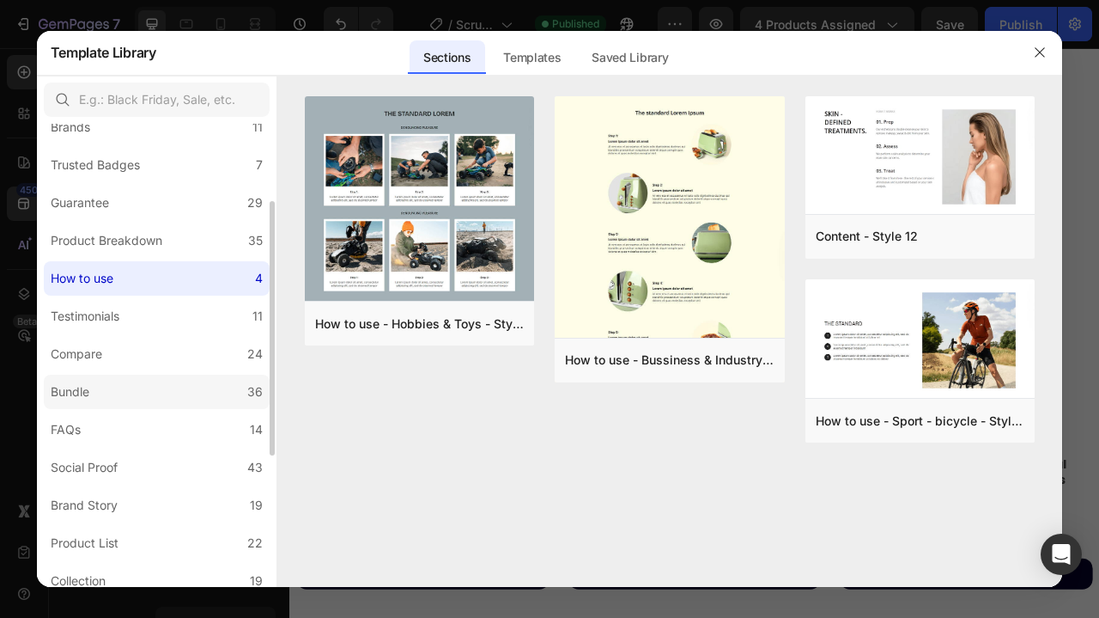
click at [131, 389] on label "Bundle 36" at bounding box center [157, 391] width 226 height 34
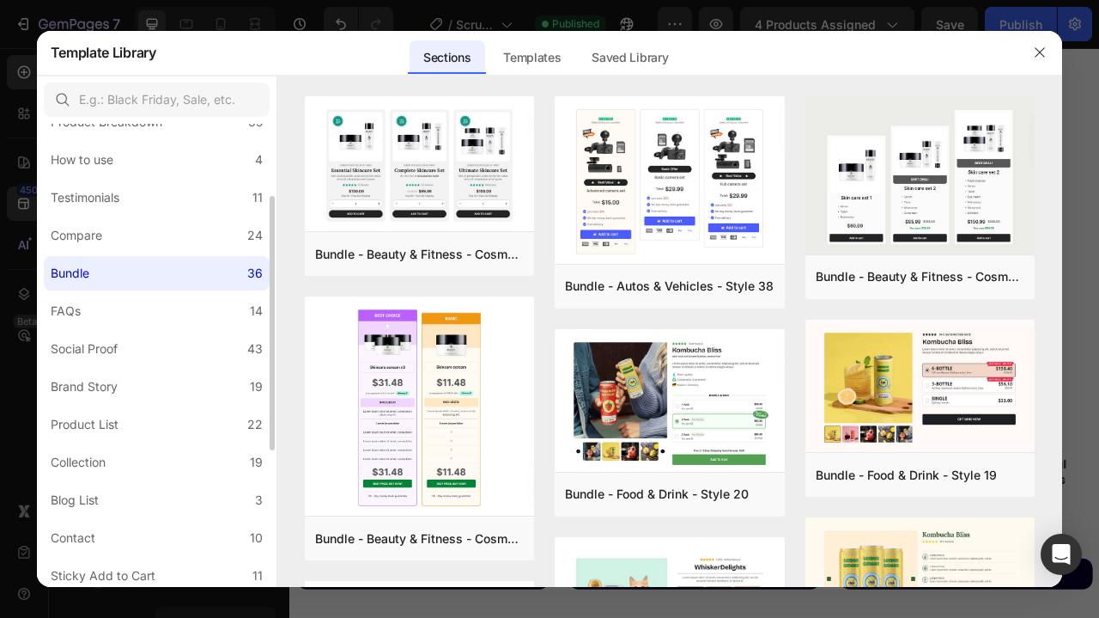
scroll to position [271, 0]
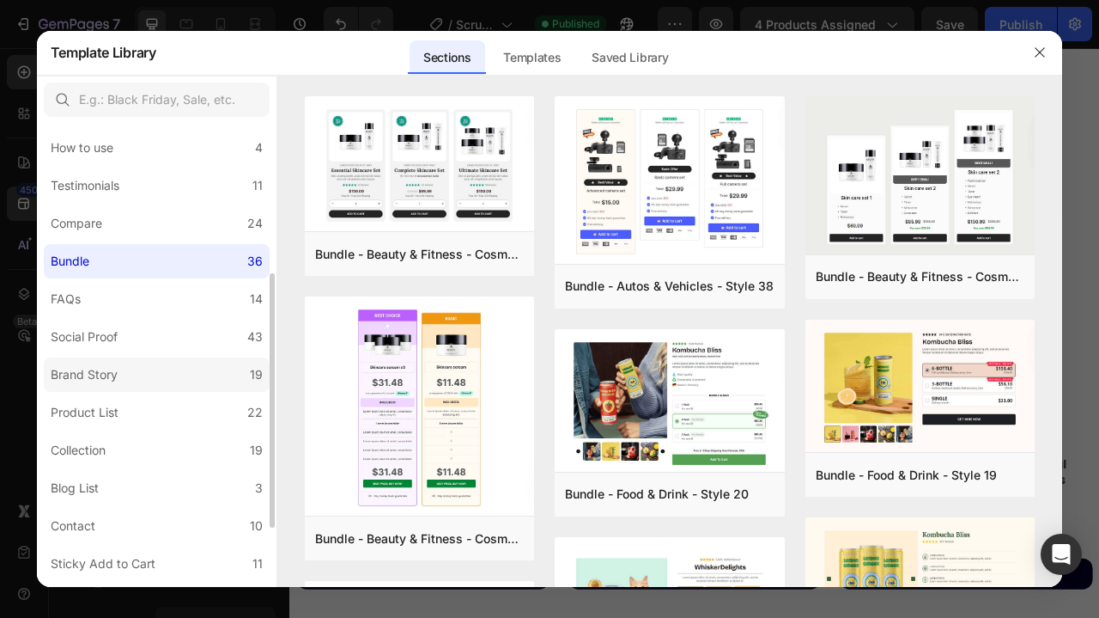
click at [134, 382] on label "Brand Story 19" at bounding box center [157, 374] width 226 height 34
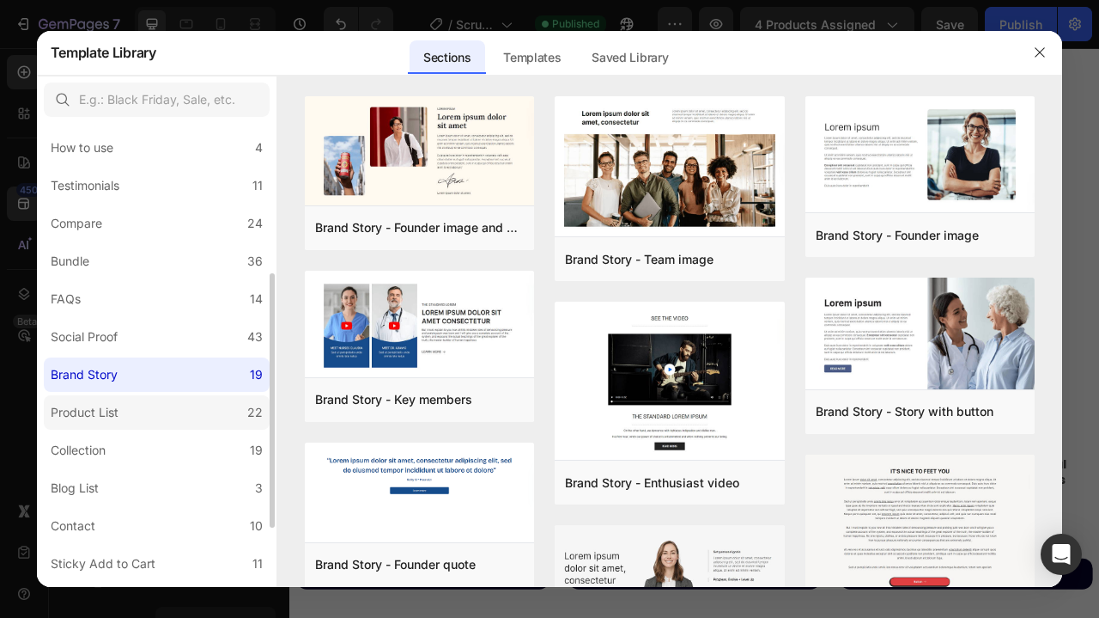
click at [130, 411] on label "Product List 22" at bounding box center [157, 412] width 226 height 34
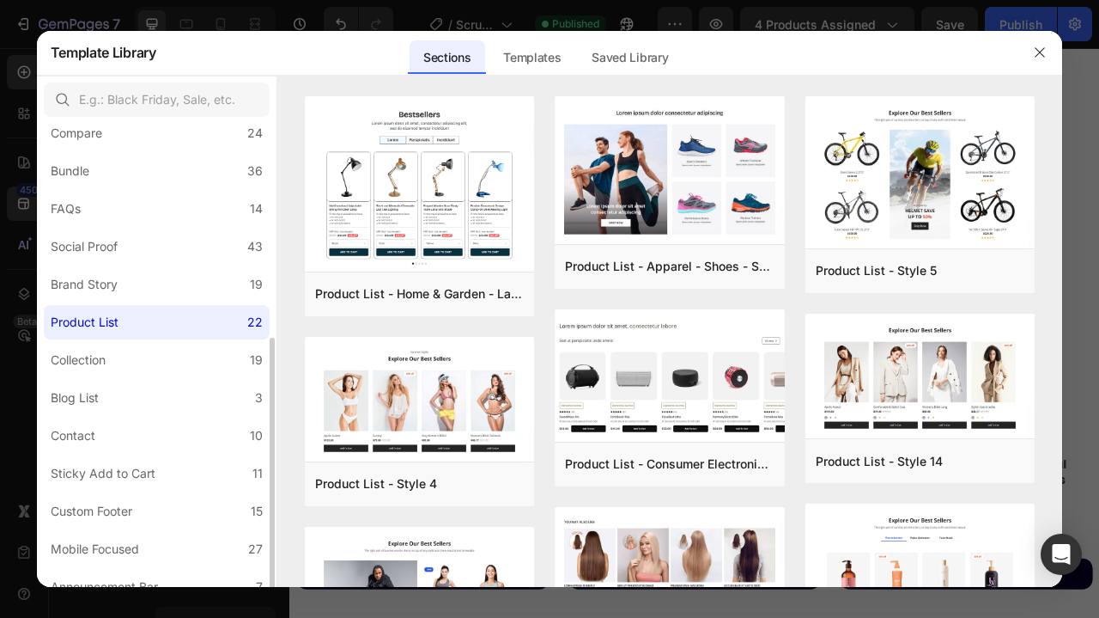
scroll to position [371, 0]
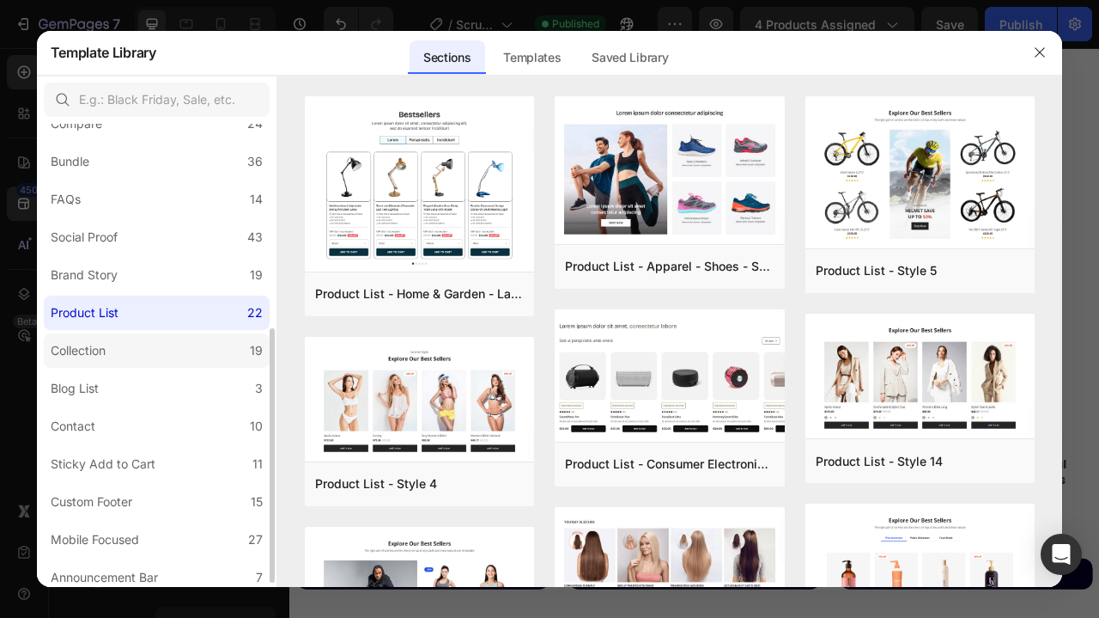
click at [122, 351] on label "Collection 19" at bounding box center [157, 350] width 226 height 34
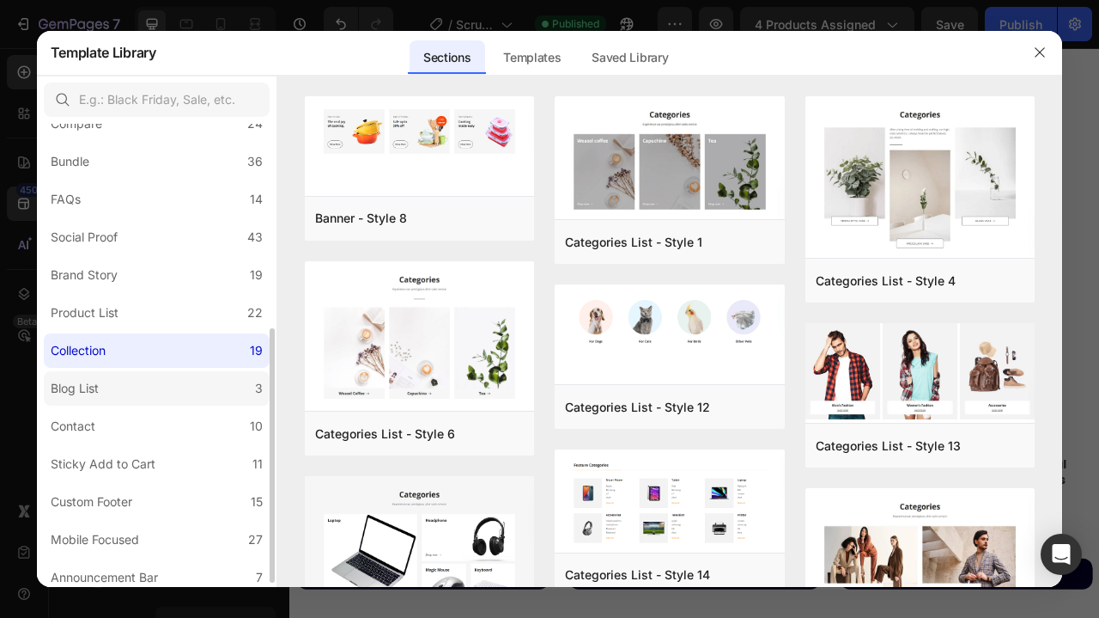
click at [106, 388] on label "Blog List 3" at bounding box center [157, 388] width 226 height 34
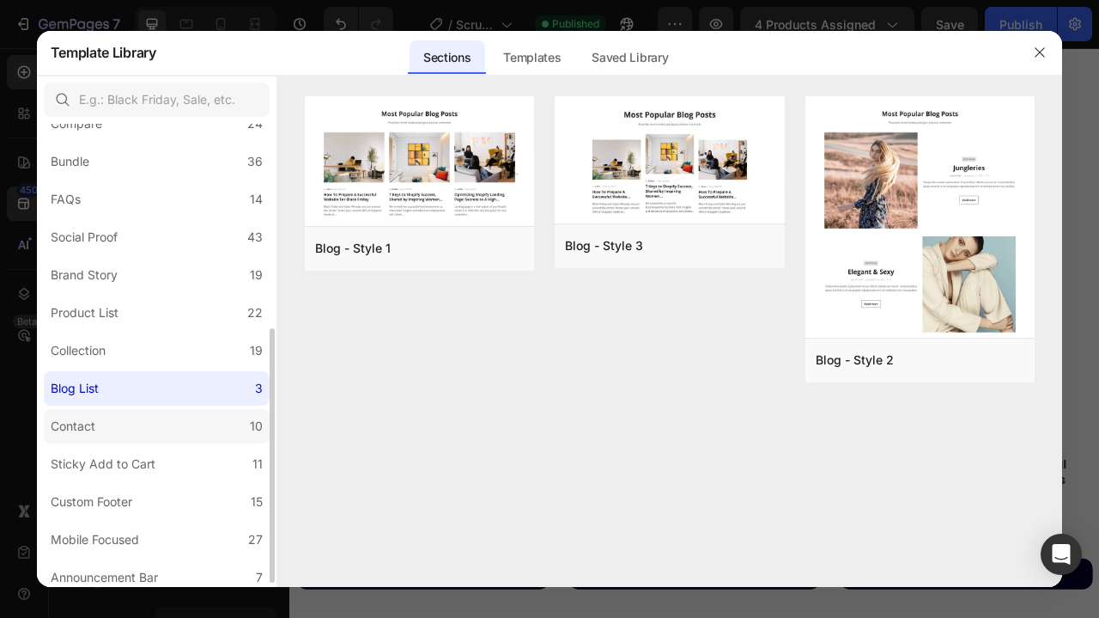
click at [106, 430] on label "Contact 10" at bounding box center [157, 426] width 226 height 34
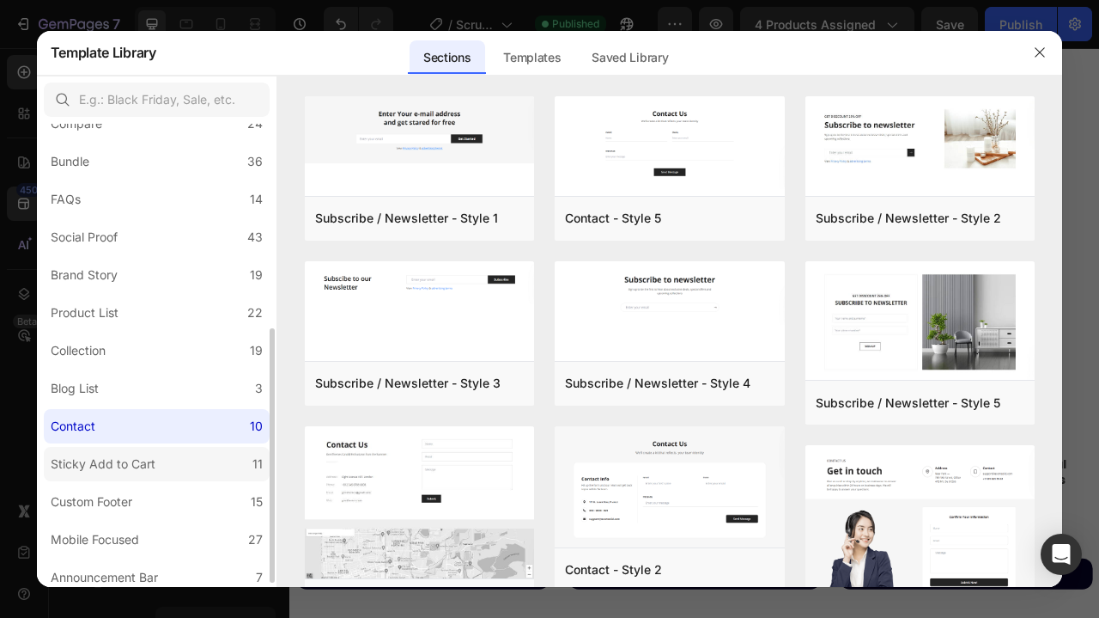
click at [117, 466] on div "Sticky Add to Cart" at bounding box center [103, 463] width 105 height 21
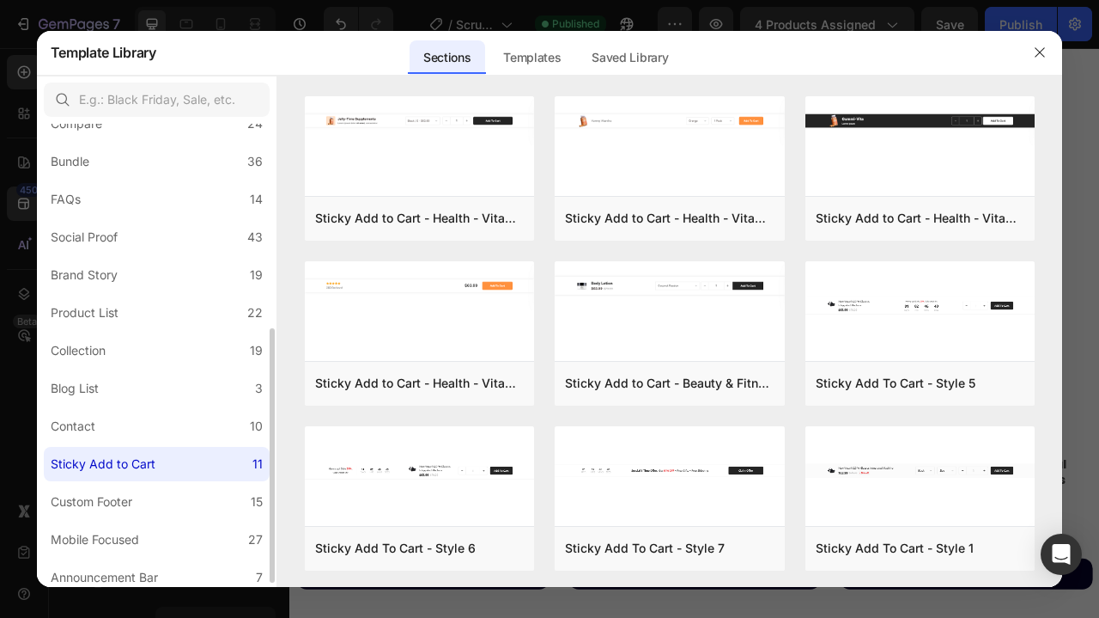
scroll to position [379, 0]
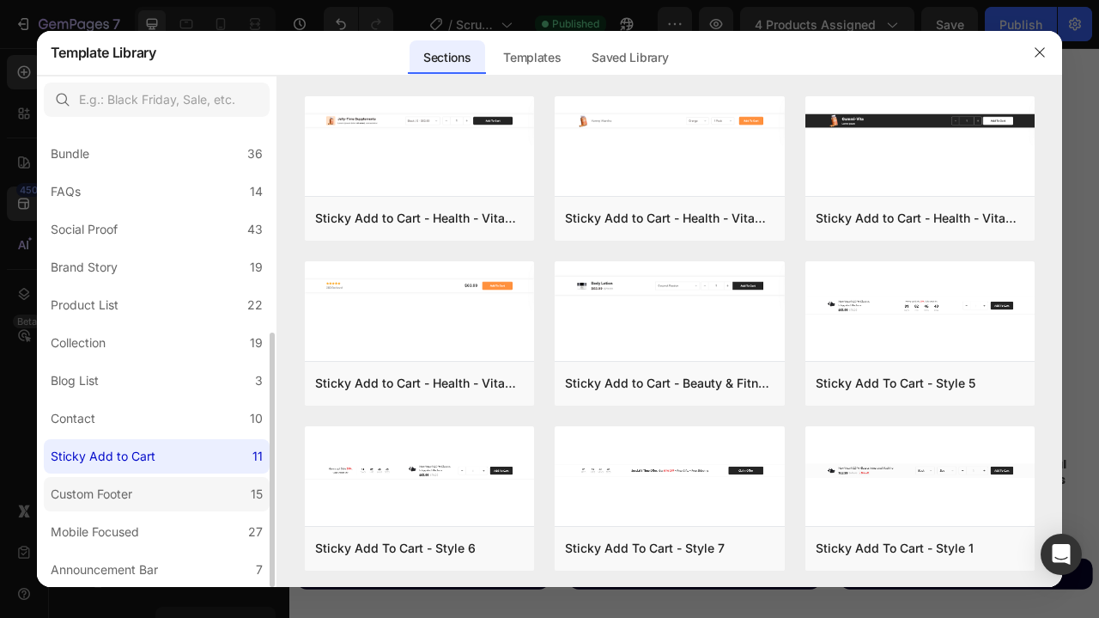
click at [135, 490] on div "Custom Footer" at bounding box center [95, 494] width 88 height 21
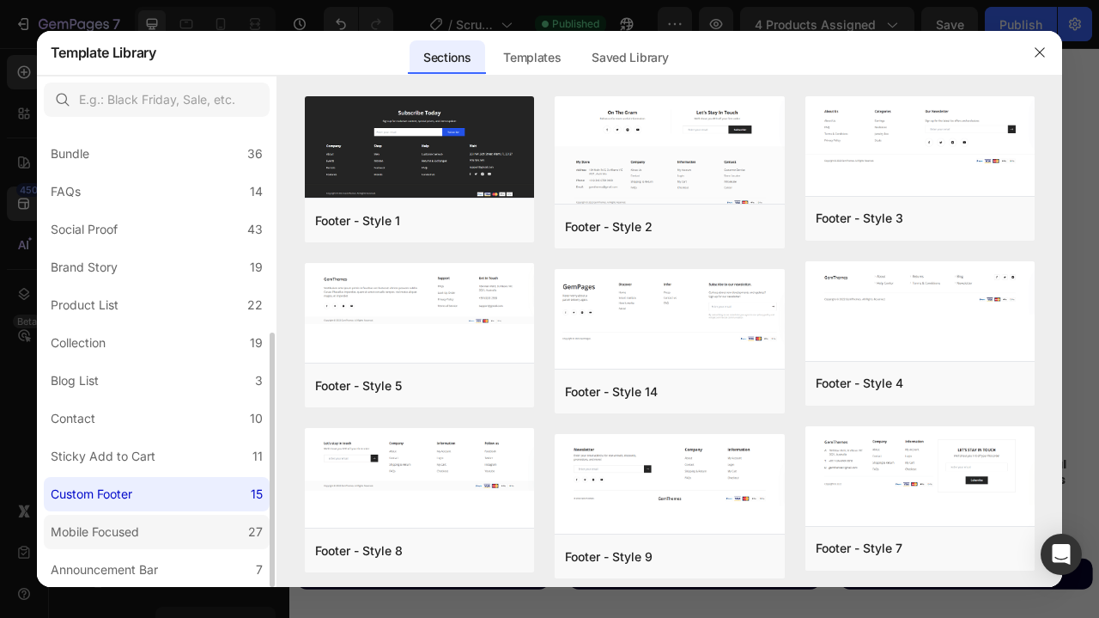
click at [137, 531] on div "Mobile Focused" at bounding box center [95, 531] width 88 height 21
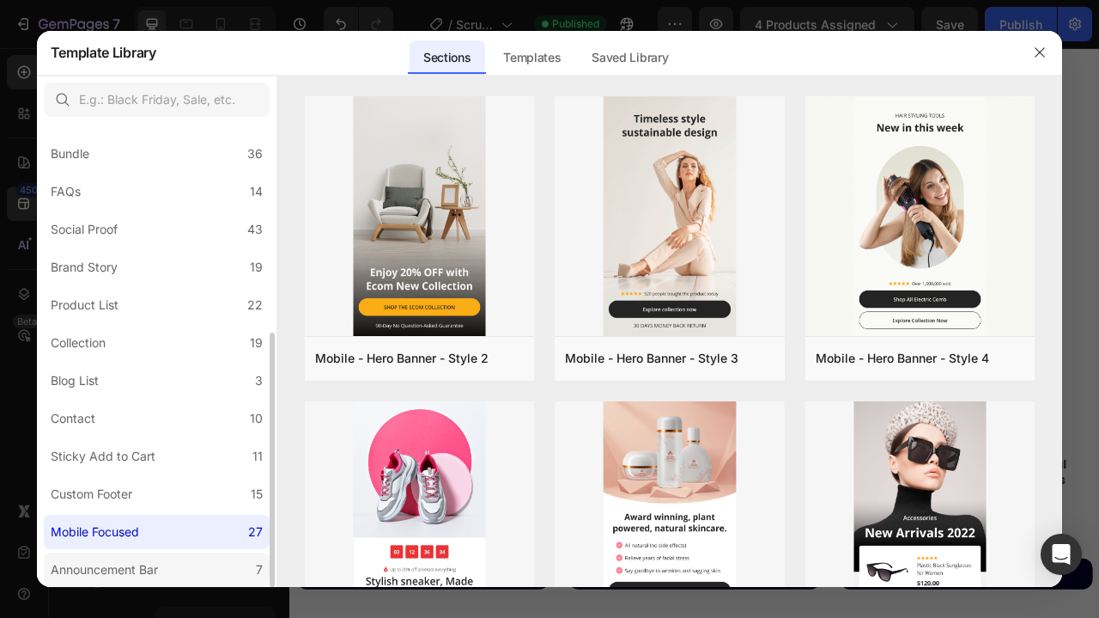
click at [137, 569] on div "Announcement Bar" at bounding box center [104, 569] width 107 height 21
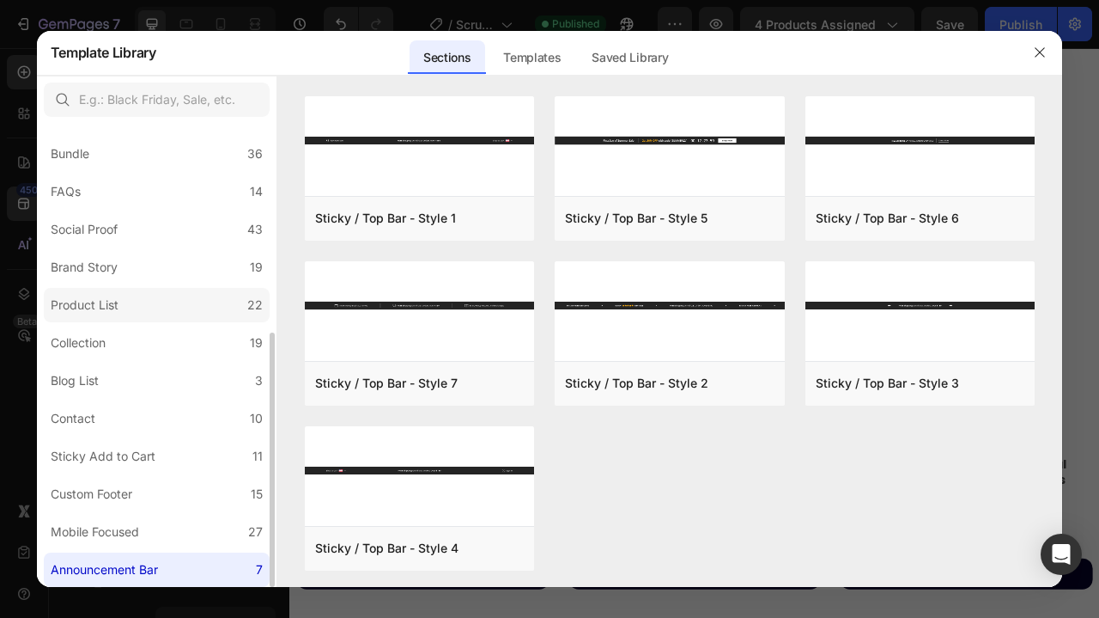
scroll to position [0, 0]
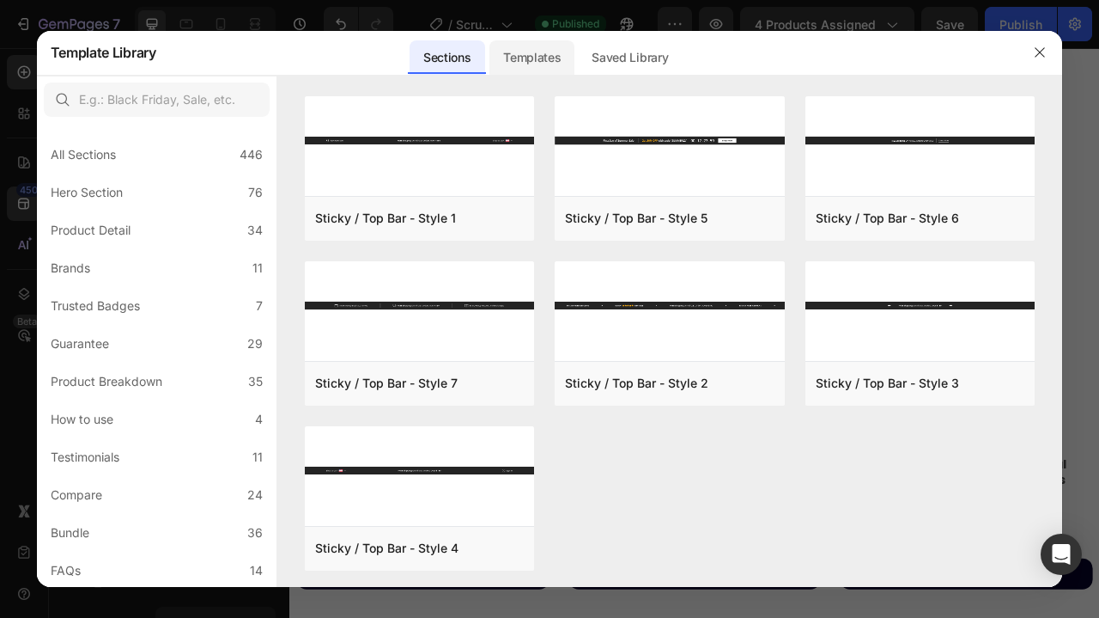
click at [540, 58] on div "Templates" at bounding box center [532, 57] width 85 height 34
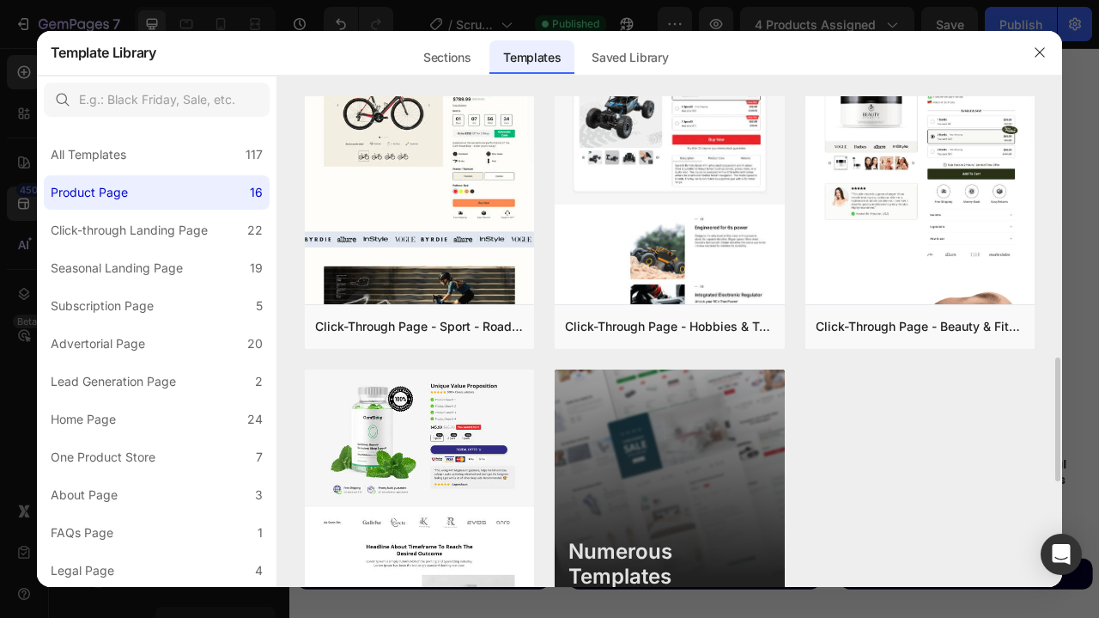
scroll to position [1450, 0]
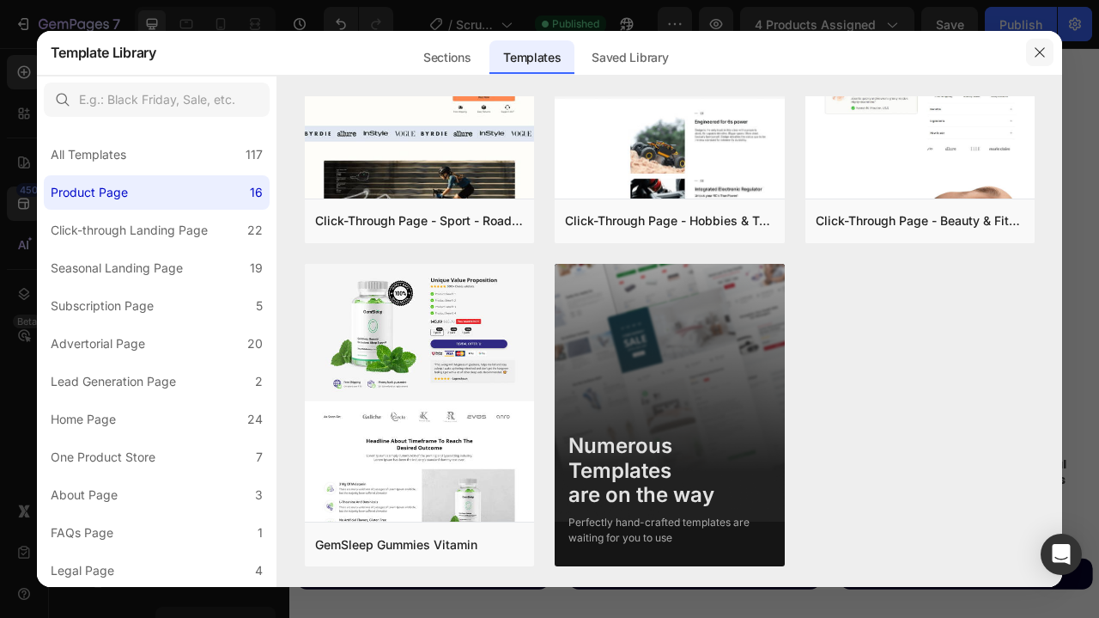
click at [1044, 49] on icon "button" at bounding box center [1040, 52] width 9 height 9
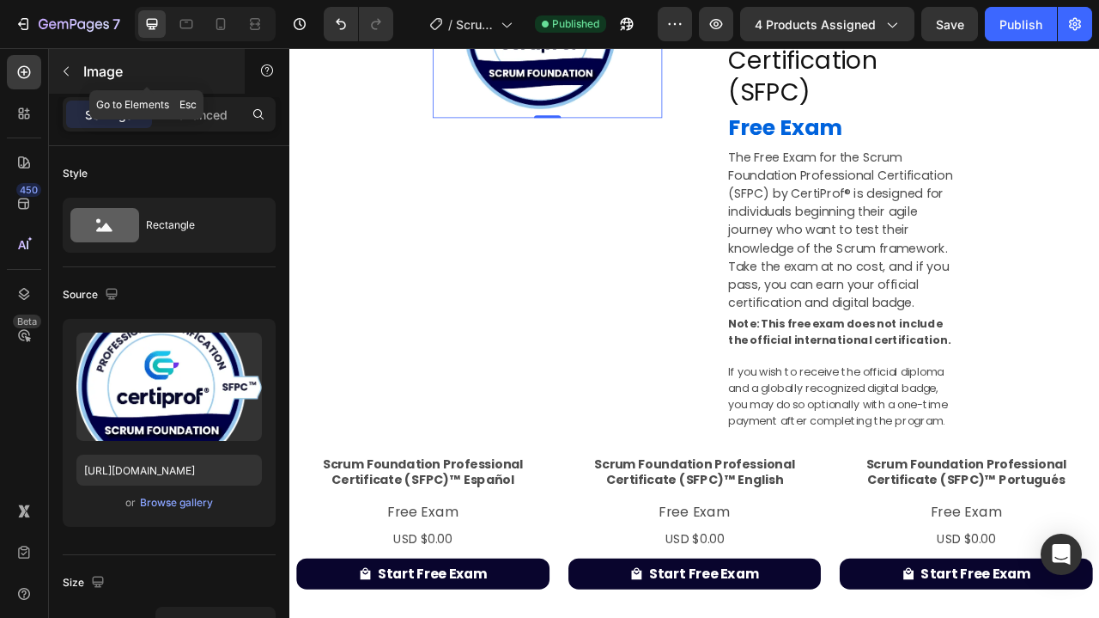
click at [65, 67] on icon "button" at bounding box center [66, 71] width 14 height 14
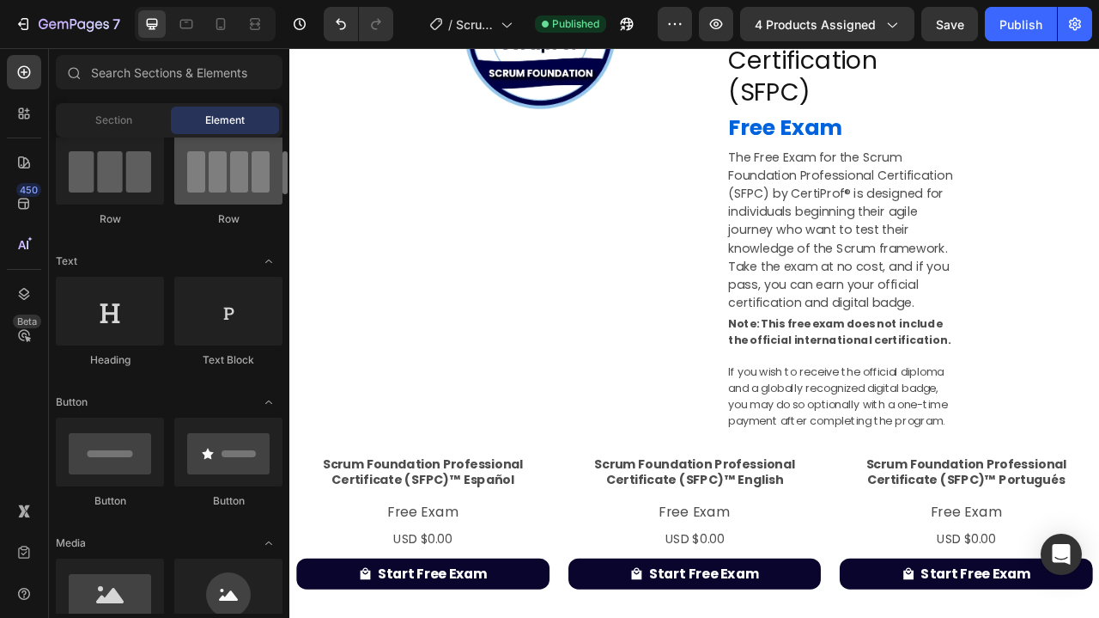
scroll to position [149, 0]
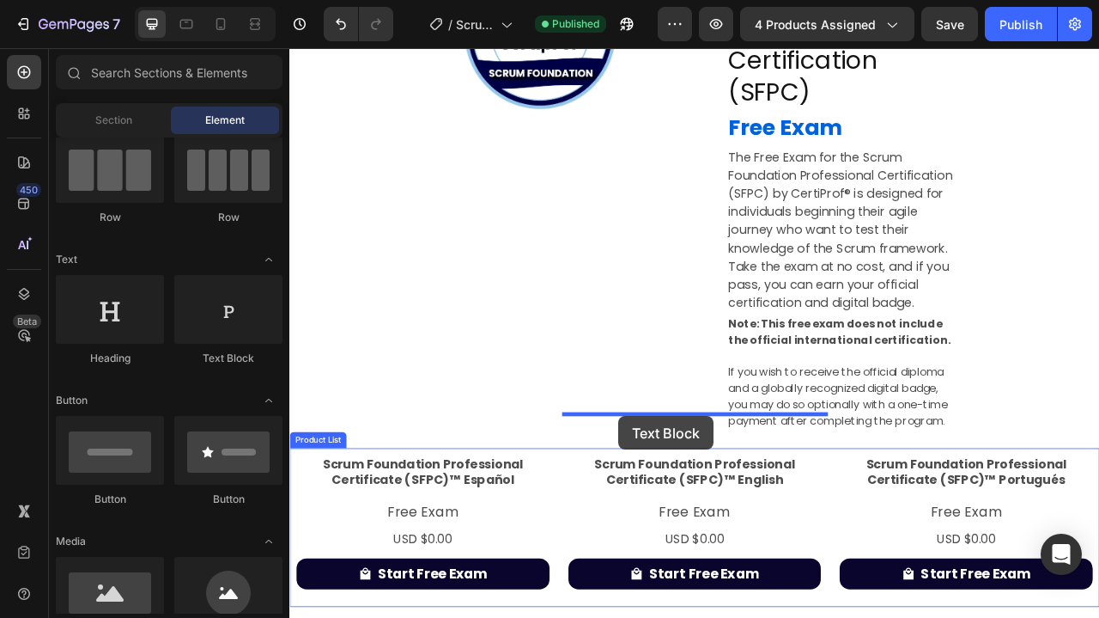
drag, startPoint x: 520, startPoint y: 360, endPoint x: 708, endPoint y: 516, distance: 244.6
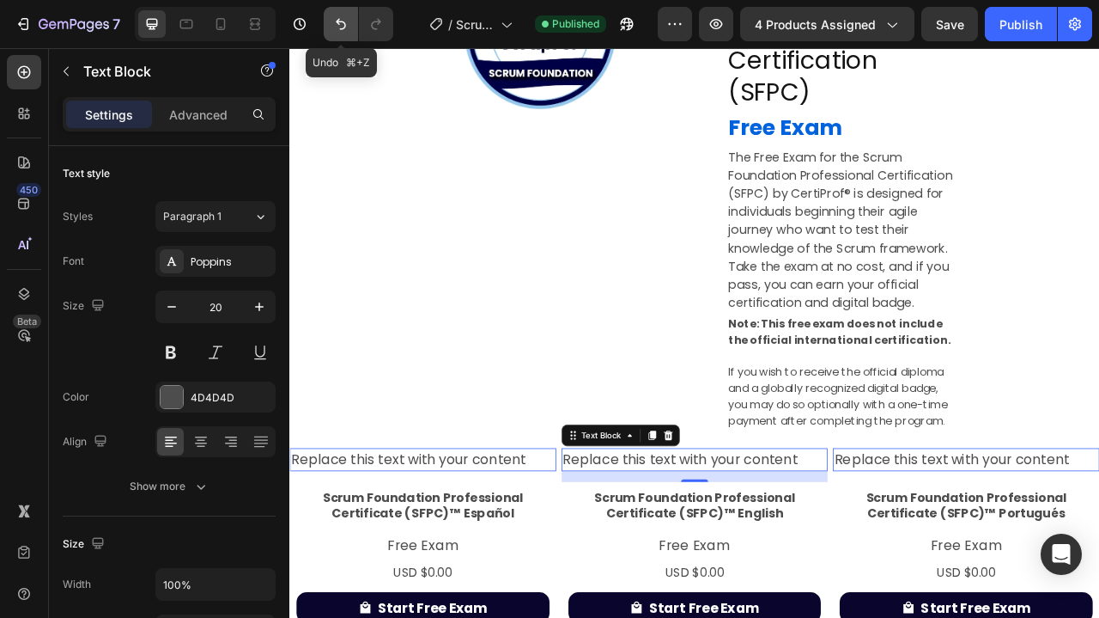
click at [341, 23] on icon "Undo/Redo" at bounding box center [340, 23] width 17 height 17
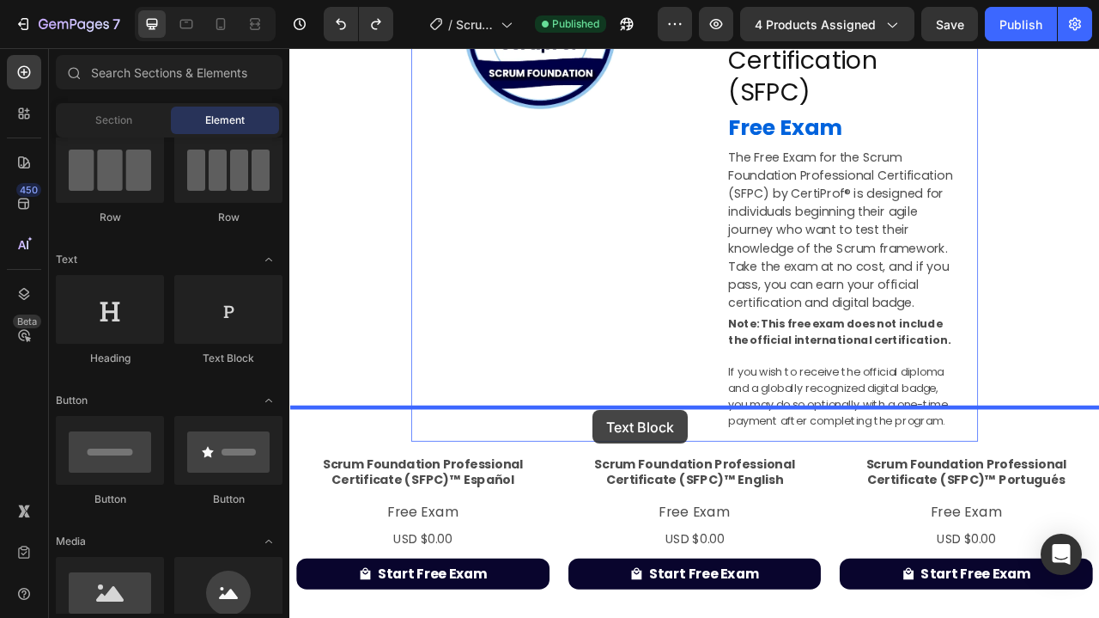
drag, startPoint x: 524, startPoint y: 367, endPoint x: 675, endPoint y: 508, distance: 207.2
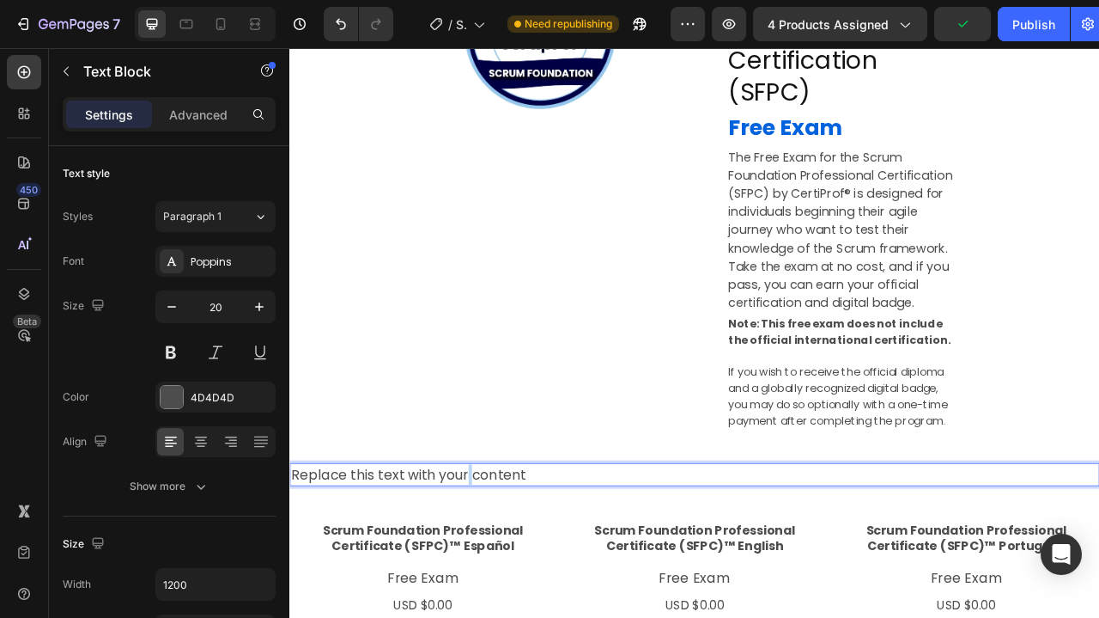
click at [514, 577] on p "Replace this text with your content" at bounding box center [804, 590] width 1027 height 26
click at [514, 577] on p "Take the exam for free with 2 attempts. If you pass, unlock your official Certi…" at bounding box center [804, 590] width 1027 height 27
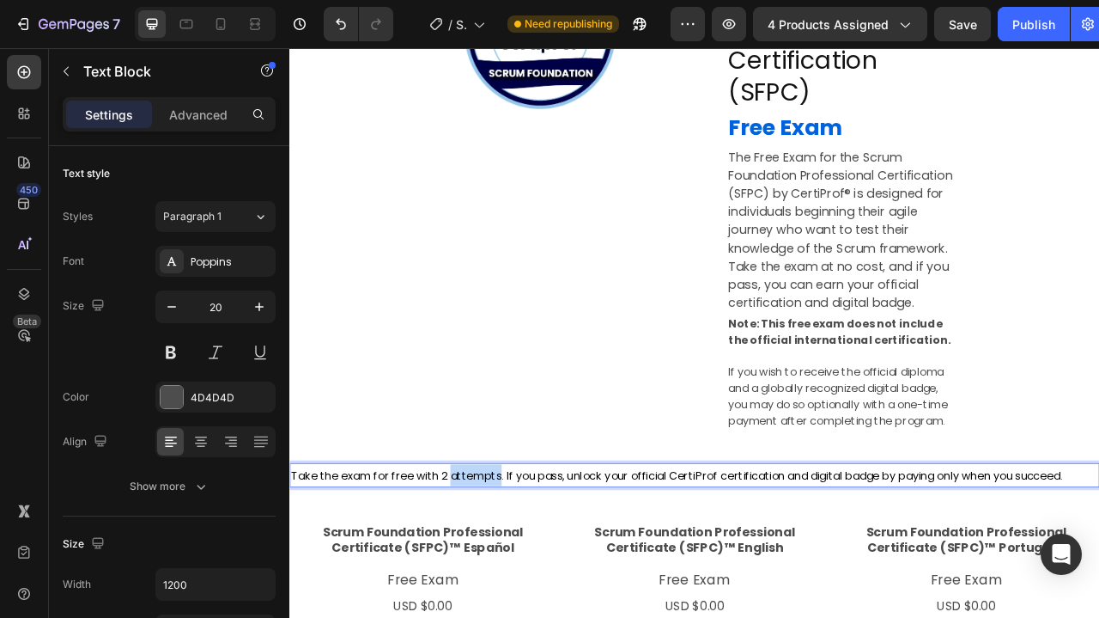
click at [514, 577] on p "Take the exam for free with 2 attempts. If you pass, unlock your official Certi…" at bounding box center [804, 590] width 1027 height 27
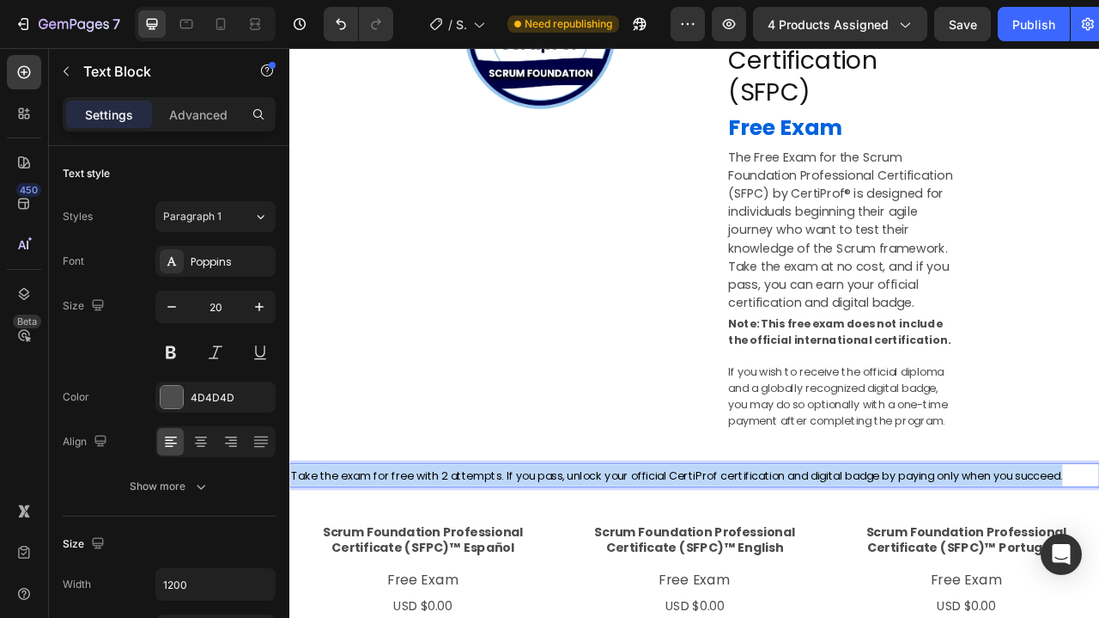
click at [514, 577] on p "Take the exam for free with 2 attempts. If you pass, unlock your official Certi…" at bounding box center [804, 590] width 1027 height 27
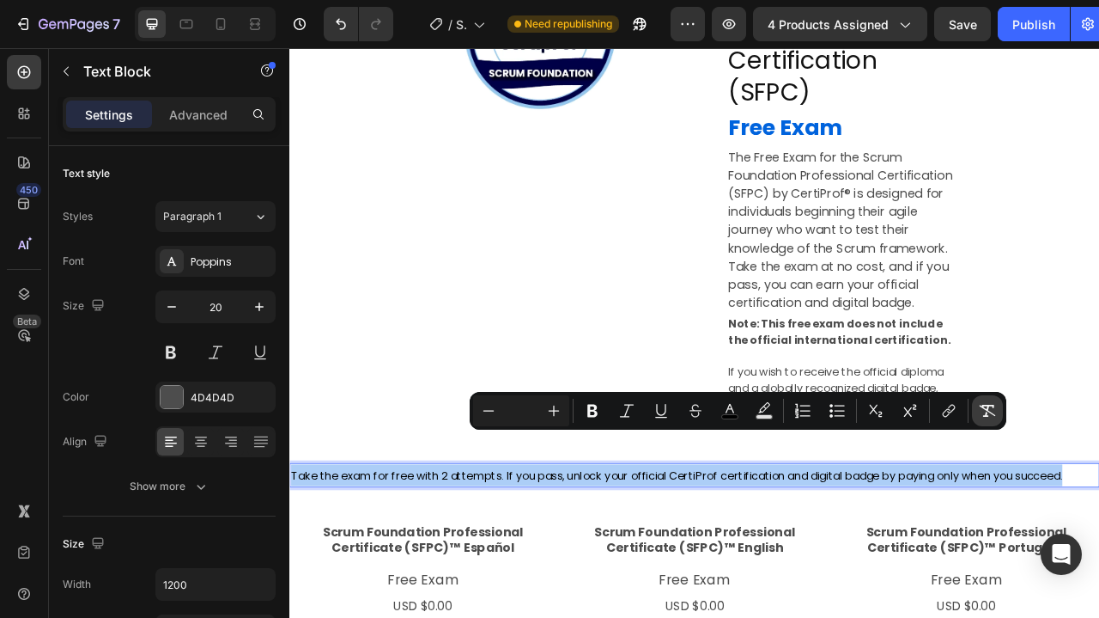
click at [993, 412] on icon "Editor contextual toolbar" at bounding box center [987, 410] width 17 height 17
type input "20"
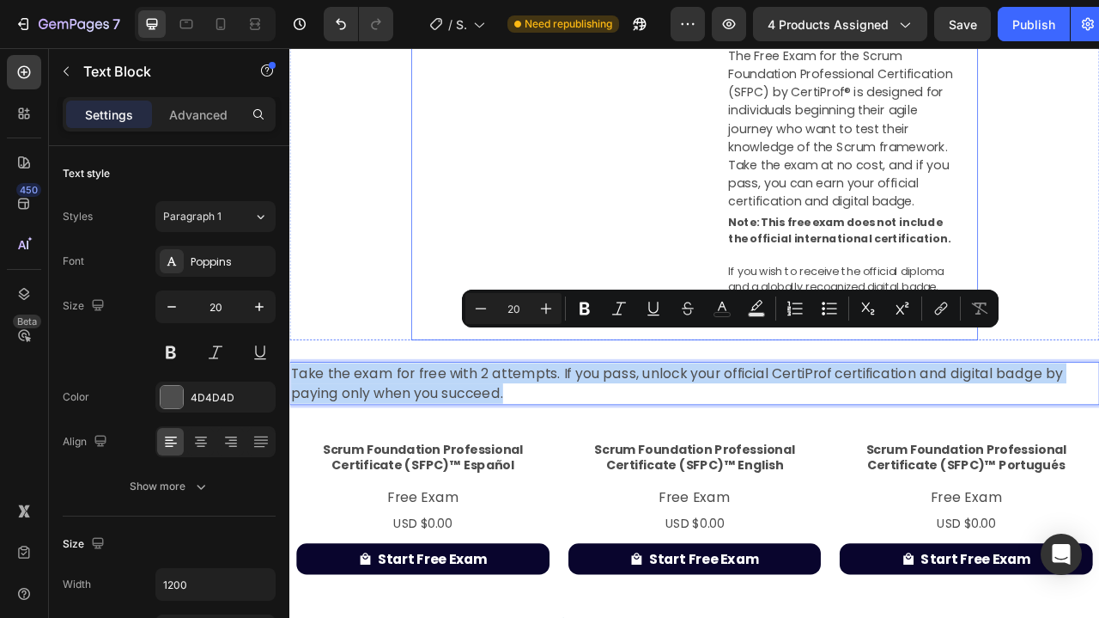
scroll to position [347, 0]
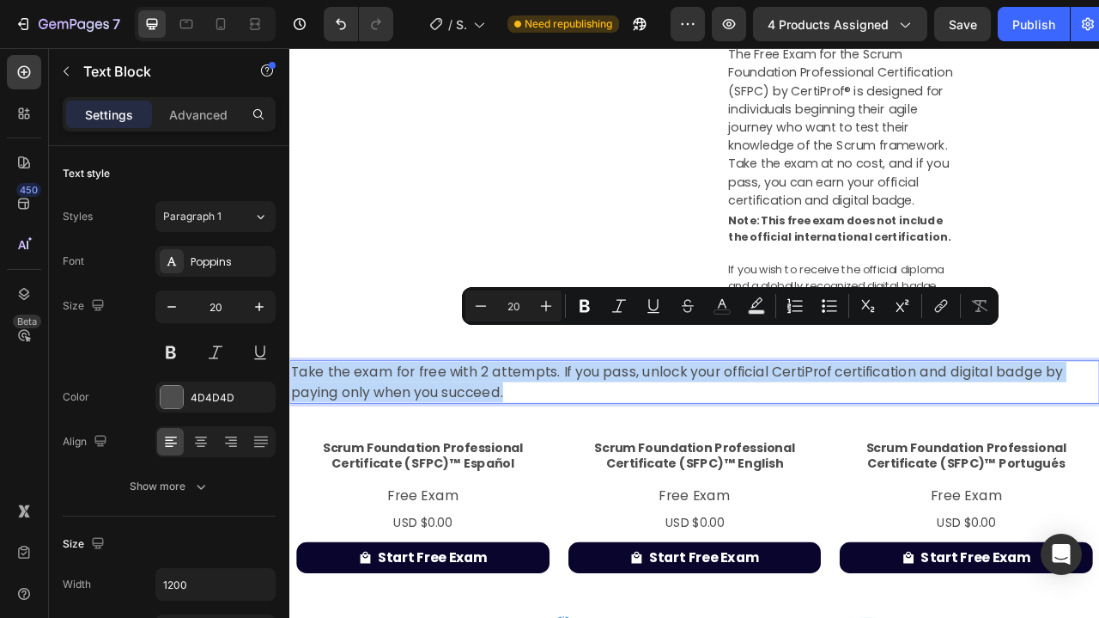
click at [599, 447] on p "Take the exam for free with 2 attempts. If you pass, unlock your official Certi…" at bounding box center [804, 473] width 1027 height 52
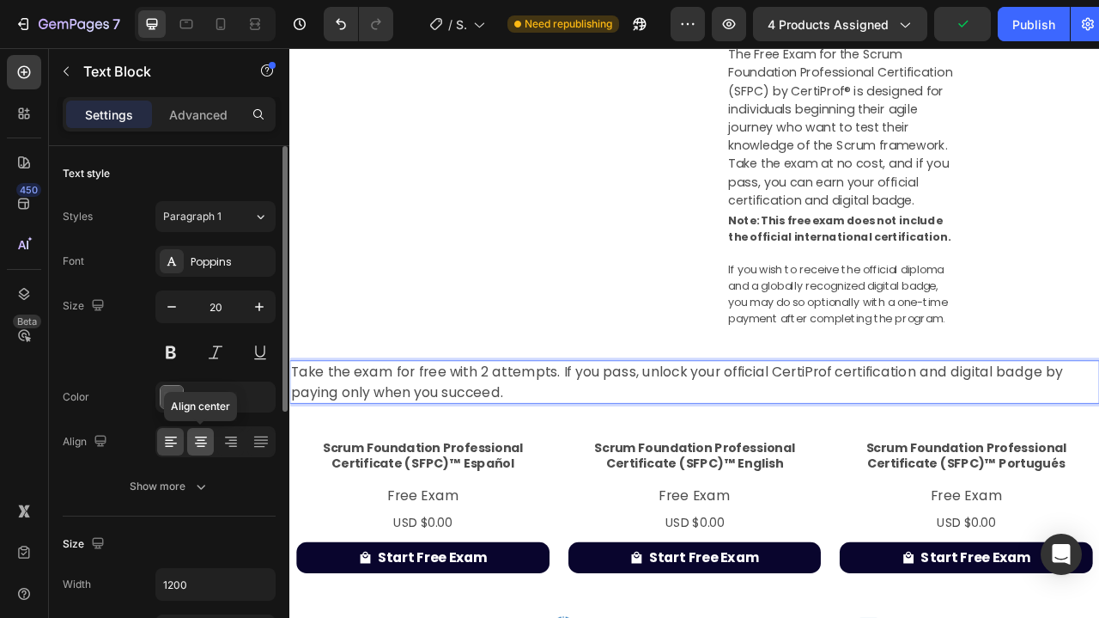
click at [203, 444] on icon at bounding box center [200, 441] width 17 height 17
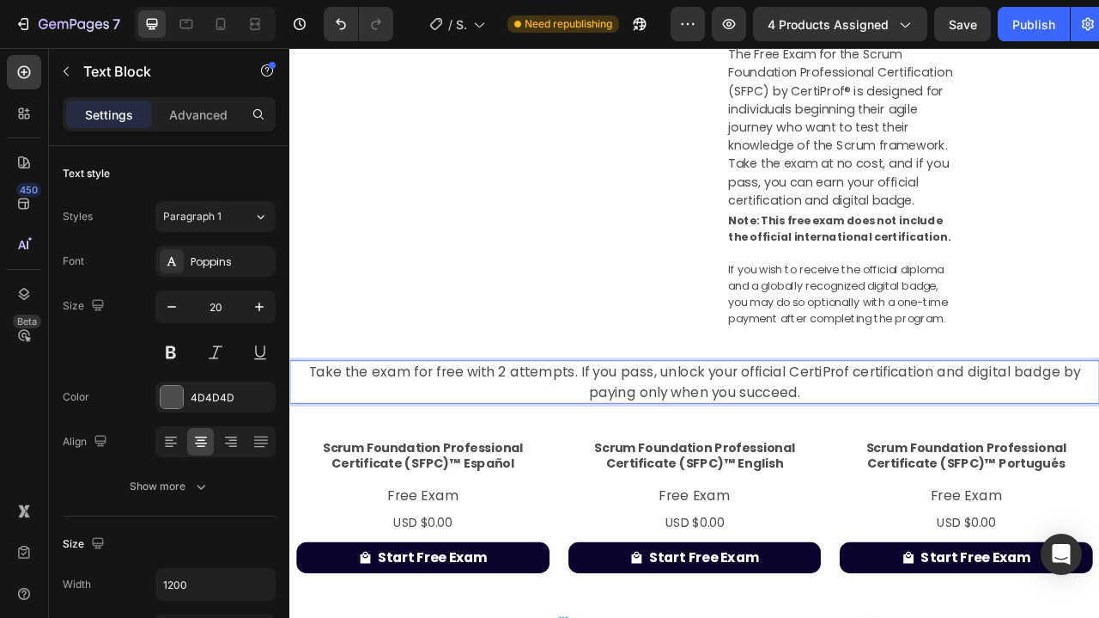
click at [591, 447] on p "Take the exam for free with 2 attempts. If you pass, unlock your official Certi…" at bounding box center [804, 473] width 1027 height 52
click at [657, 447] on p "Take the exam for free with 2 attempts. If you pass, unlock your official Certi…" at bounding box center [804, 473] width 1027 height 52
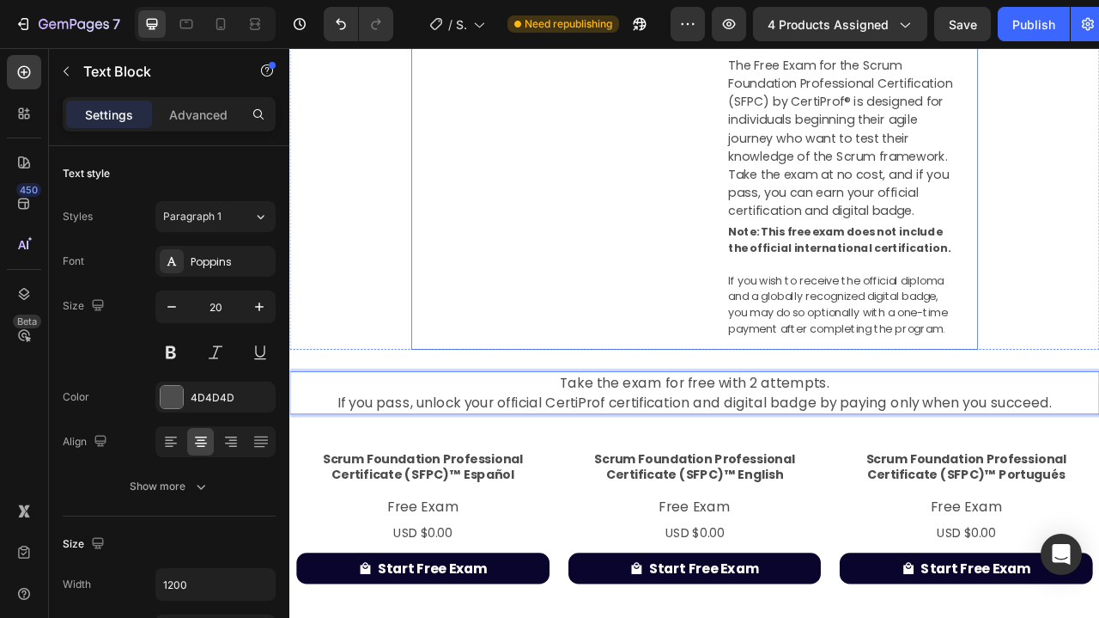
scroll to position [334, 0]
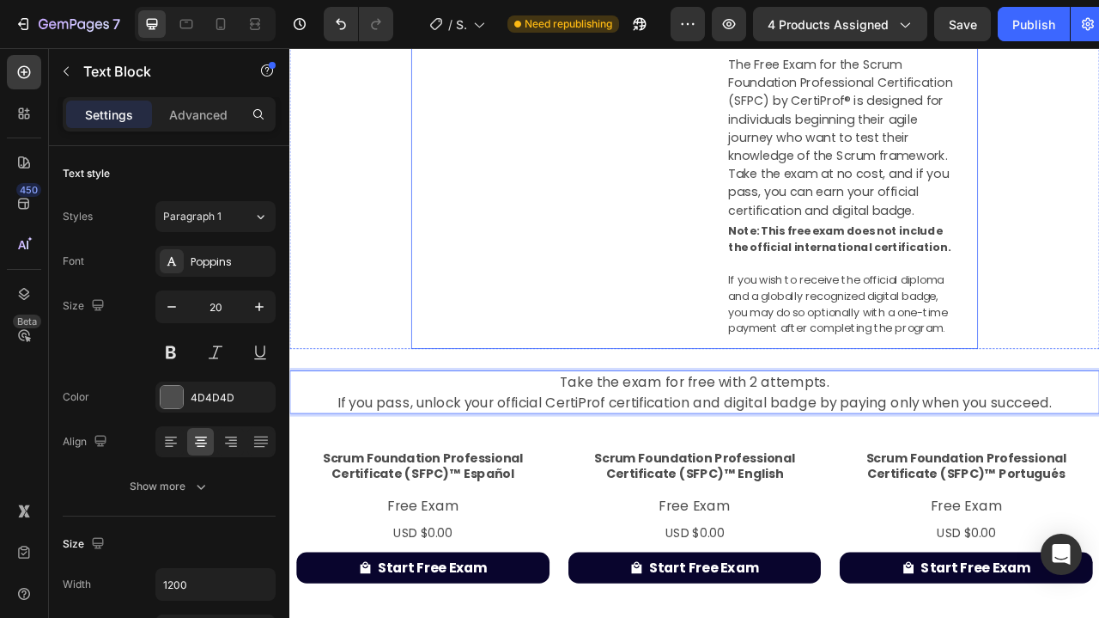
click at [618, 249] on div "Image Row" at bounding box center [617, 110] width 319 height 640
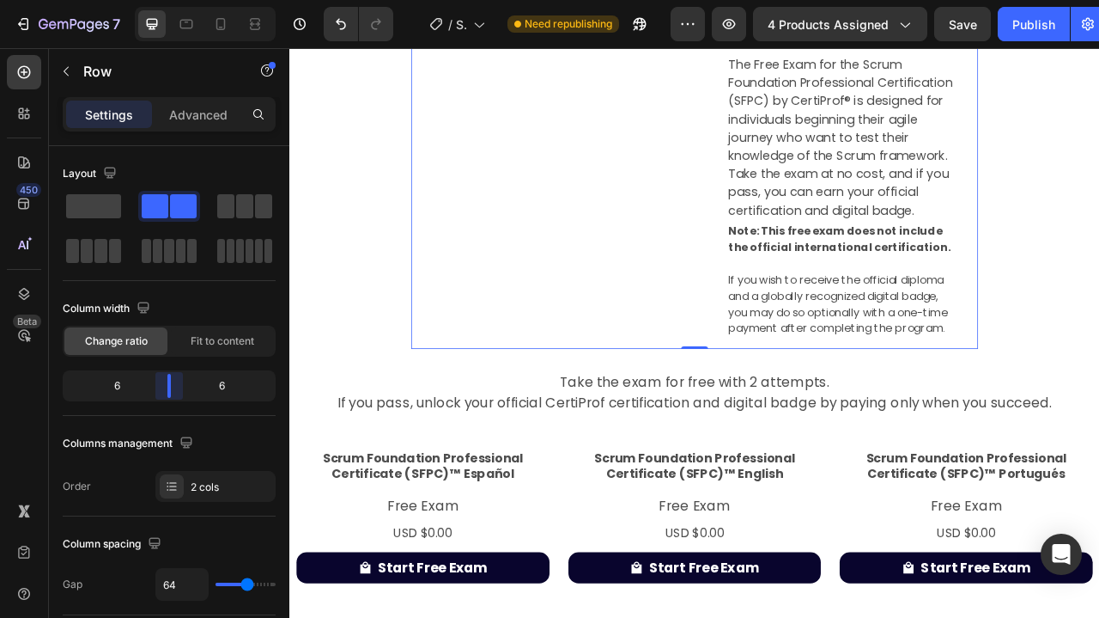
click at [167, 0] on body "7 Version history / Scrum Foundation Professional Certification - SFPC™ Need re…" at bounding box center [549, 0] width 1099 height 0
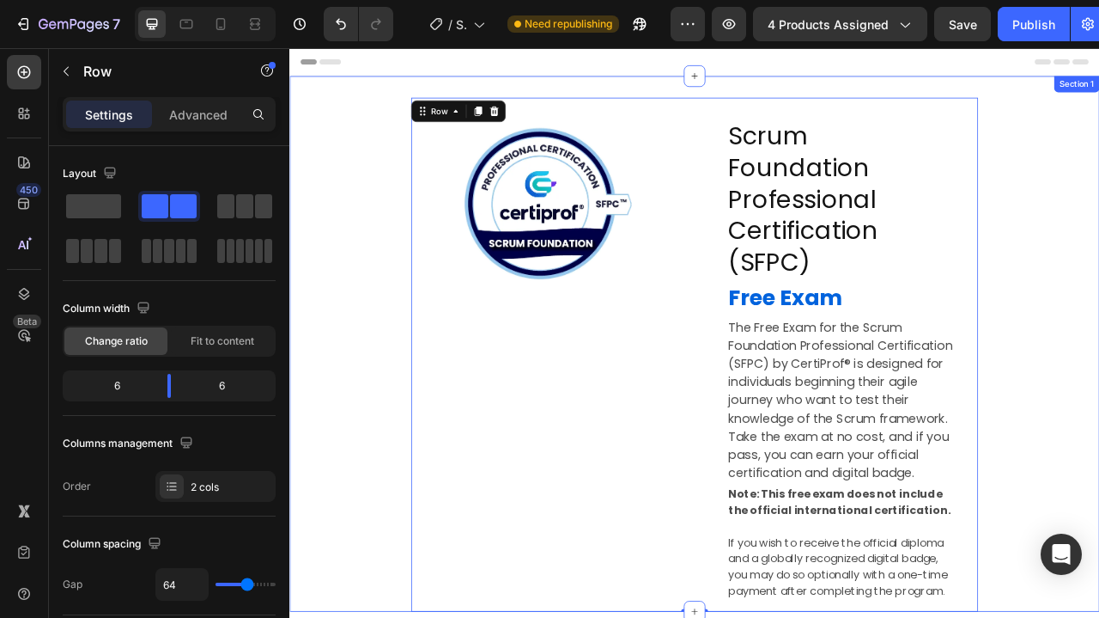
scroll to position [0, 0]
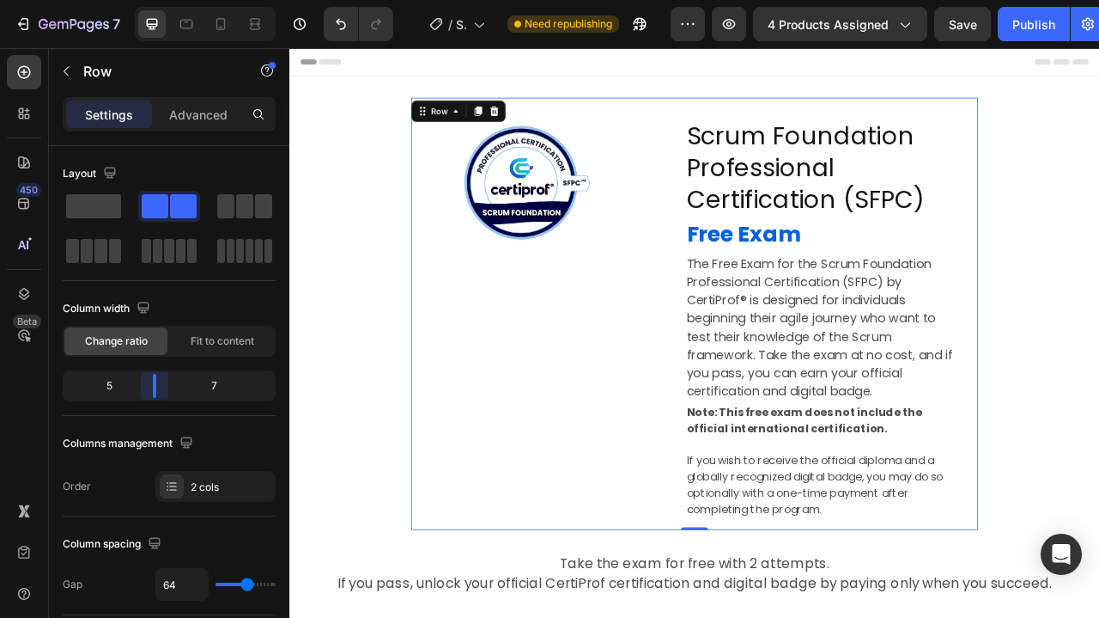
drag, startPoint x: 168, startPoint y: 381, endPoint x: 158, endPoint y: 386, distance: 11.2
click at [158, 0] on body "7 Version history / Scrum Foundation Professional Certification - SFPC™ Need re…" at bounding box center [549, 0] width 1099 height 0
type input "62"
type input "64"
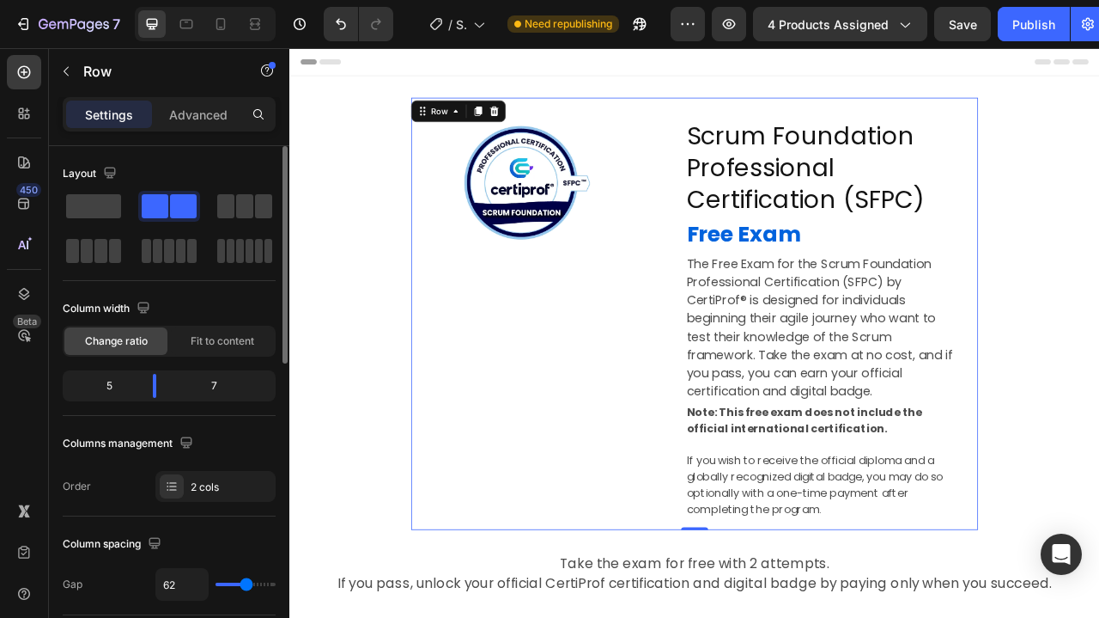
type input "64"
type input "66"
type input "68"
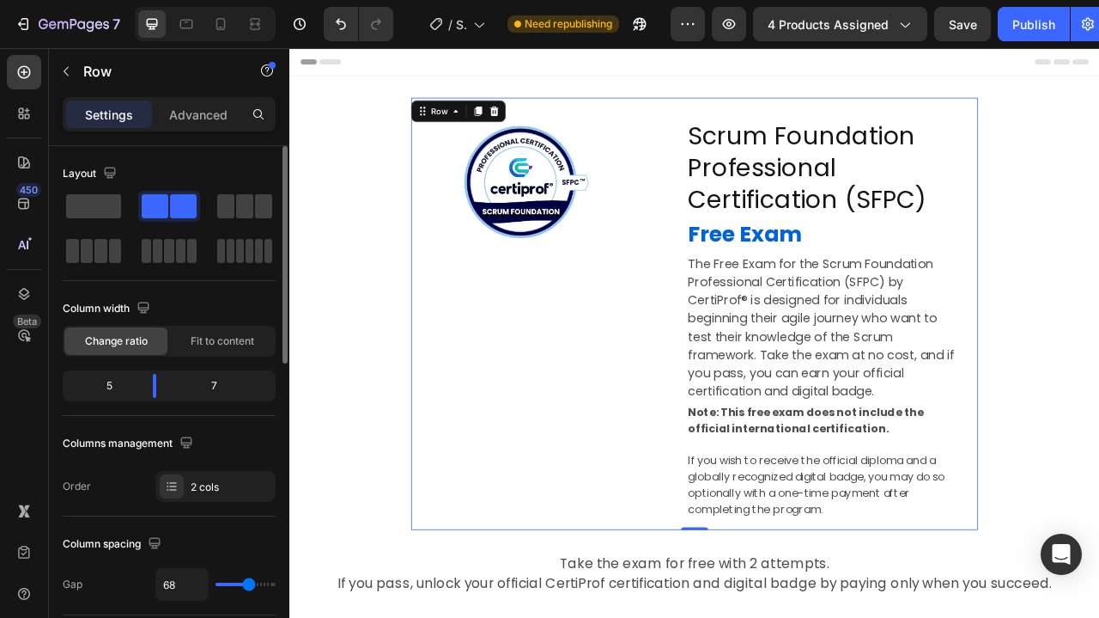
type input "71"
type input "73"
type input "75"
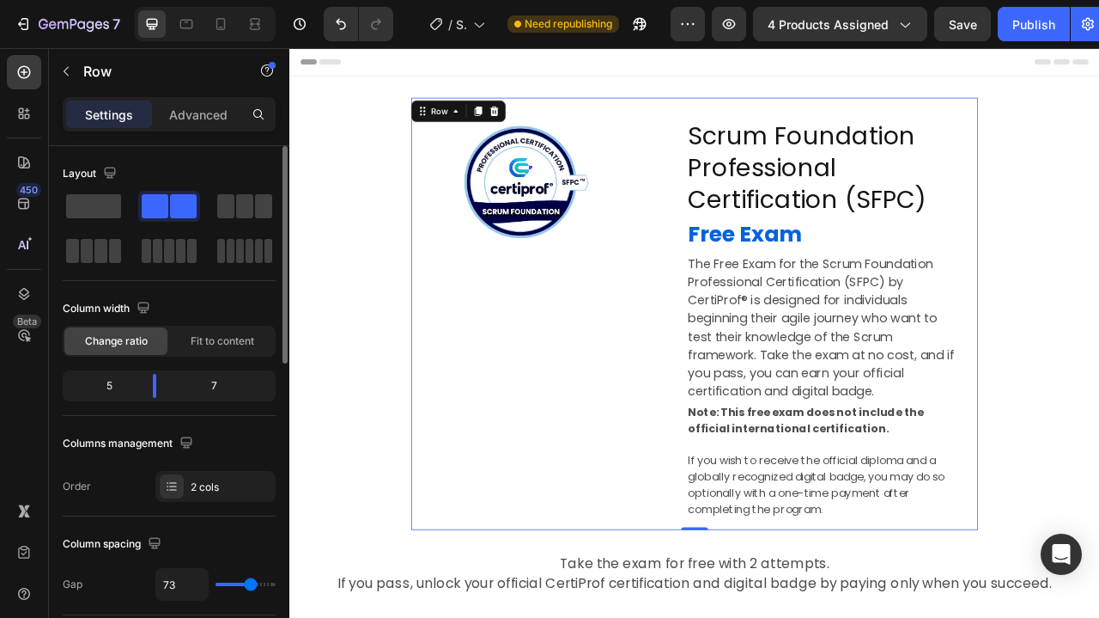
type input "75"
type input "77"
type input "79"
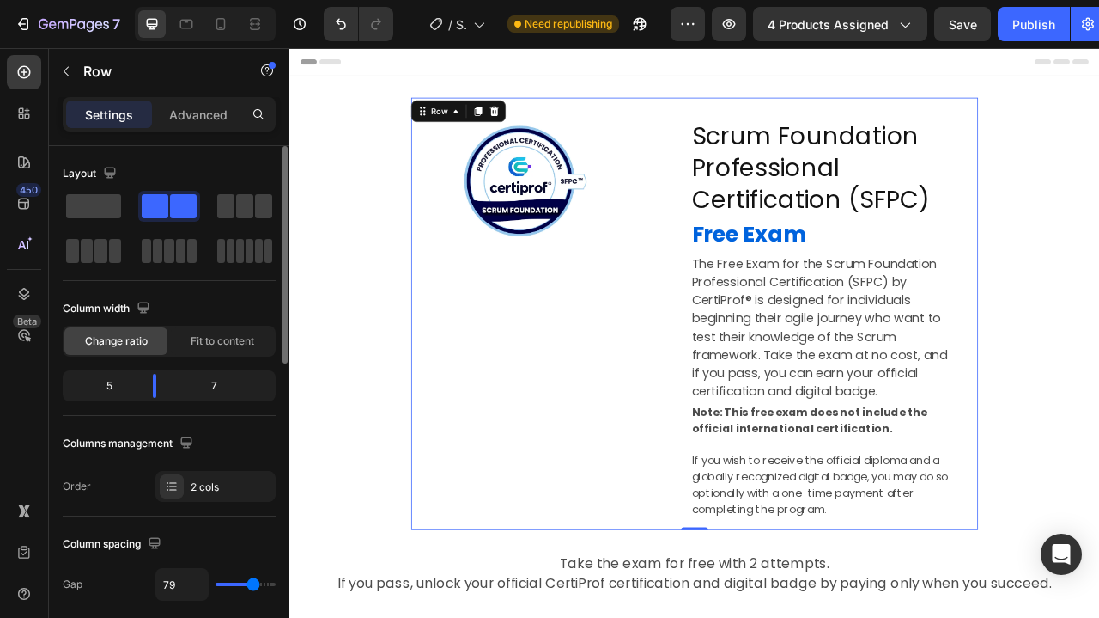
type input "81"
type input "83"
type input "85"
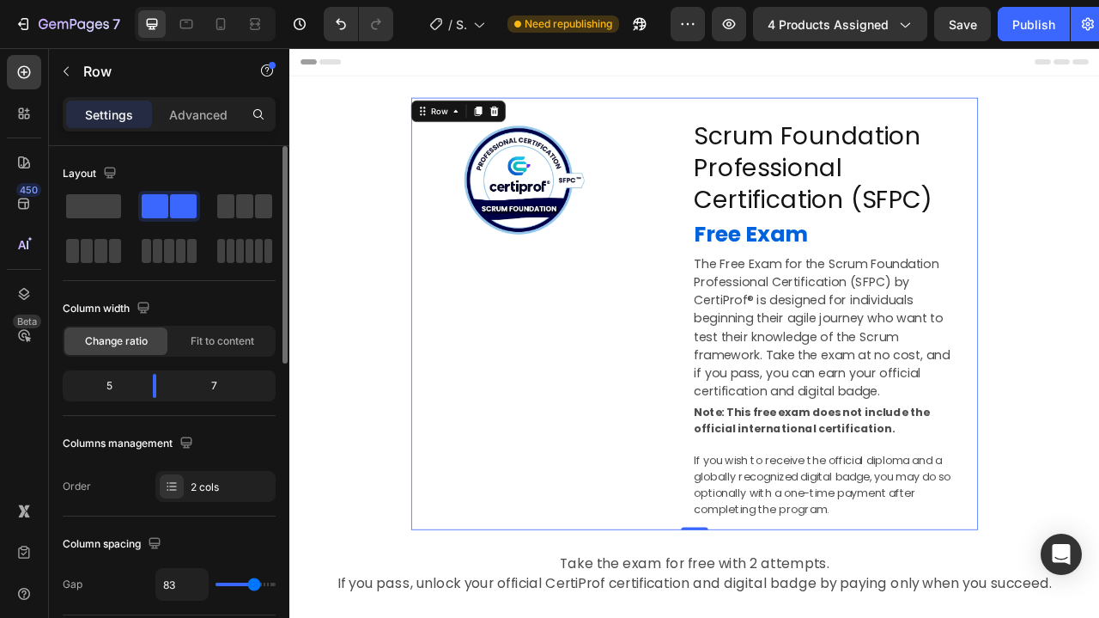
type input "85"
type input "83"
type input "79"
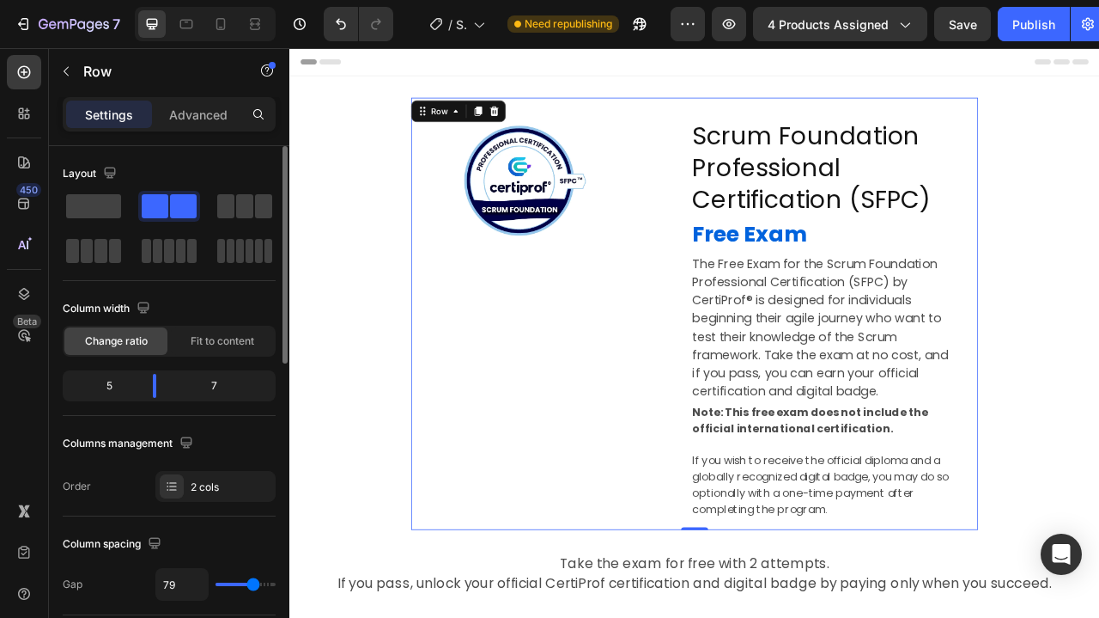
type input "75"
type input "73"
type input "71"
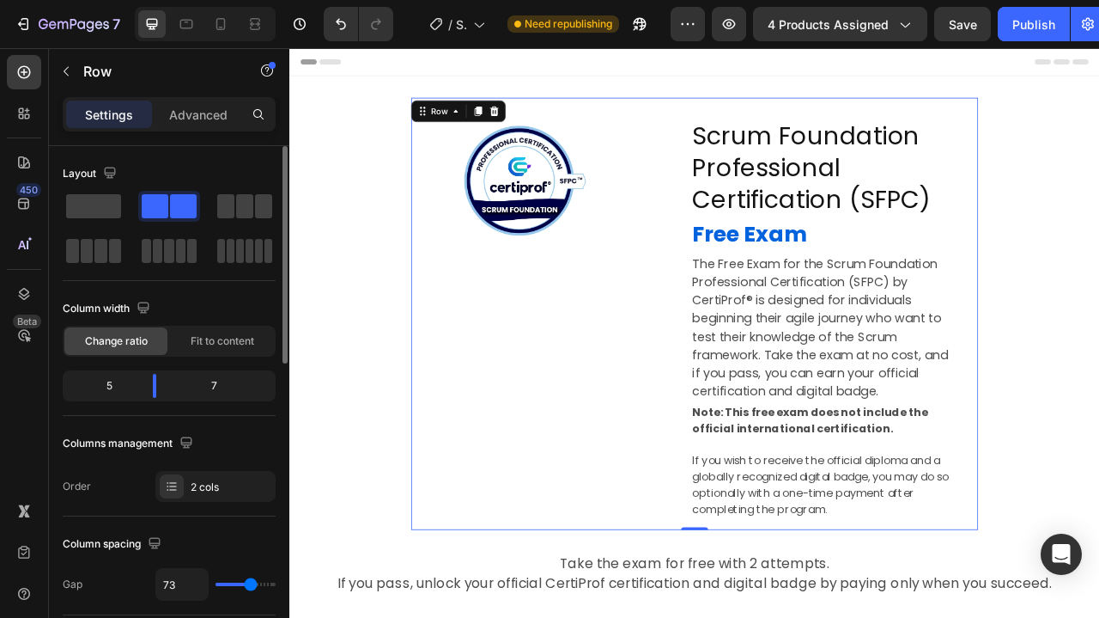
type input "71"
type input "68"
type input "66"
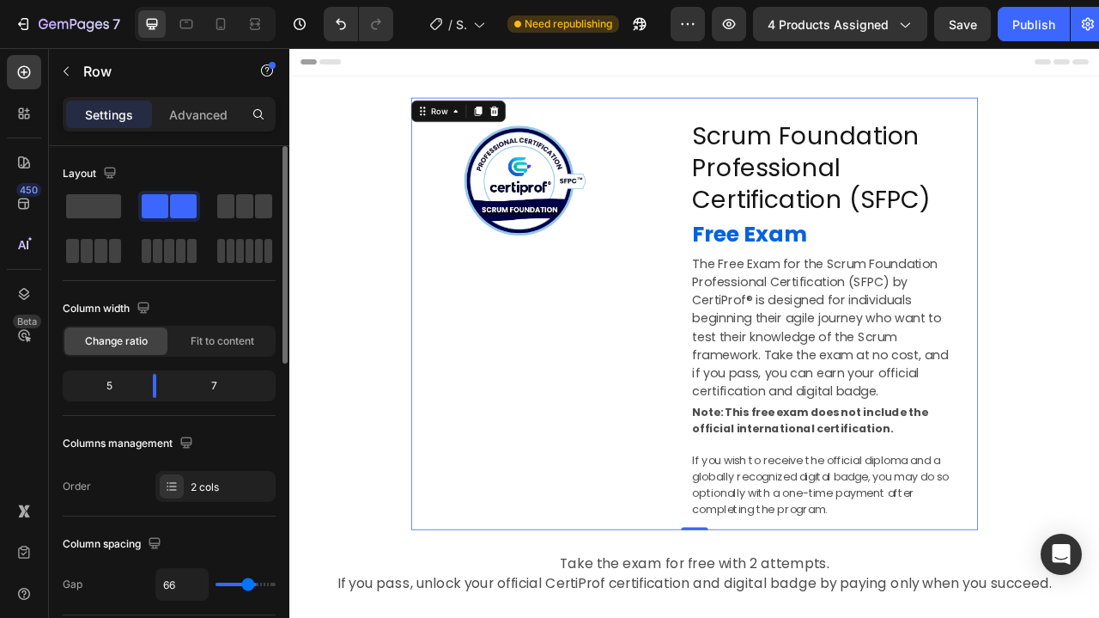
type input "64"
type input "62"
type input "60"
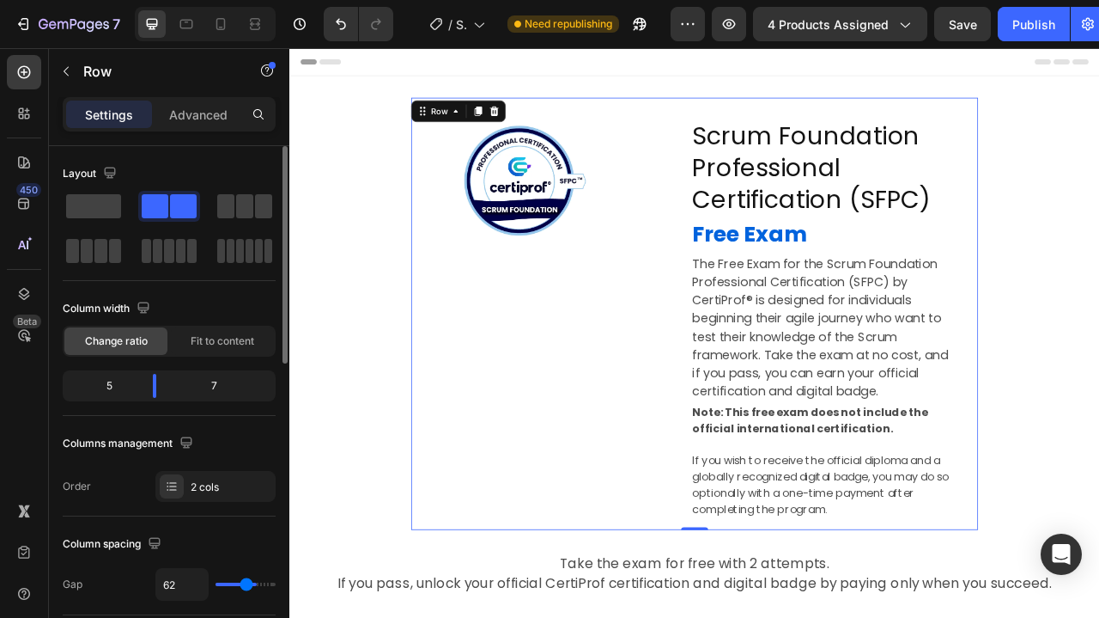
type input "60"
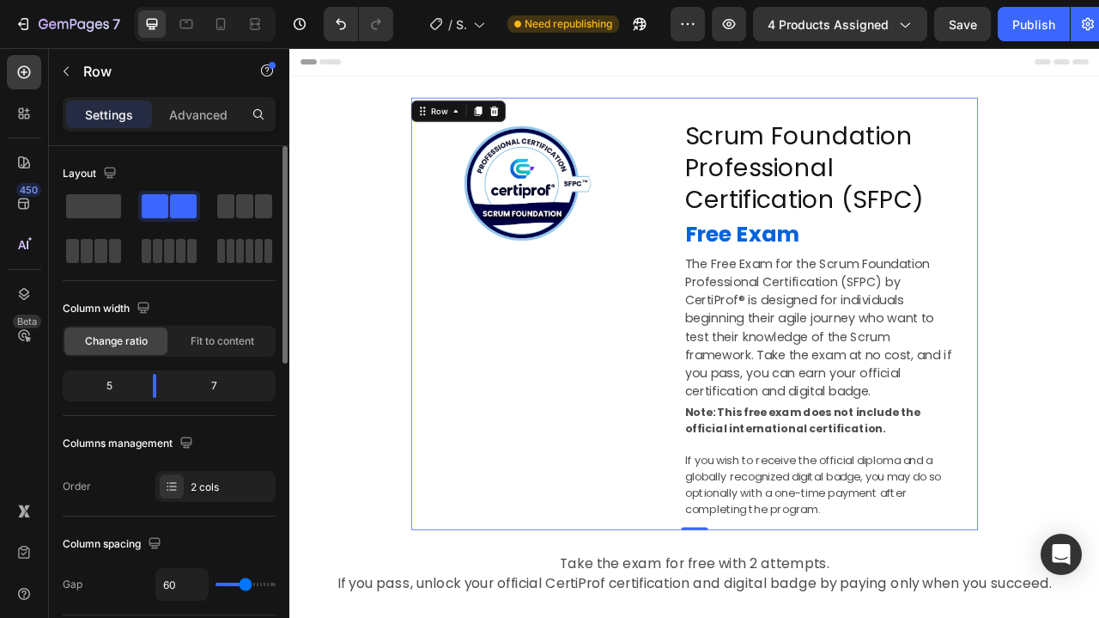
type input "58"
type input "56"
type input "54"
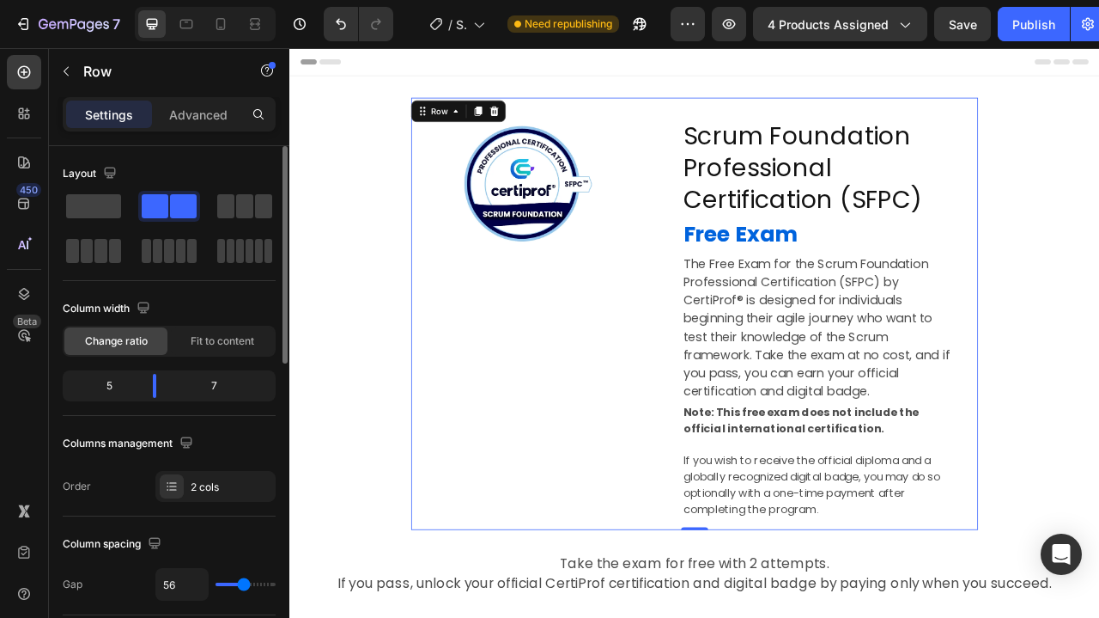
type input "54"
type input "52"
type input "49"
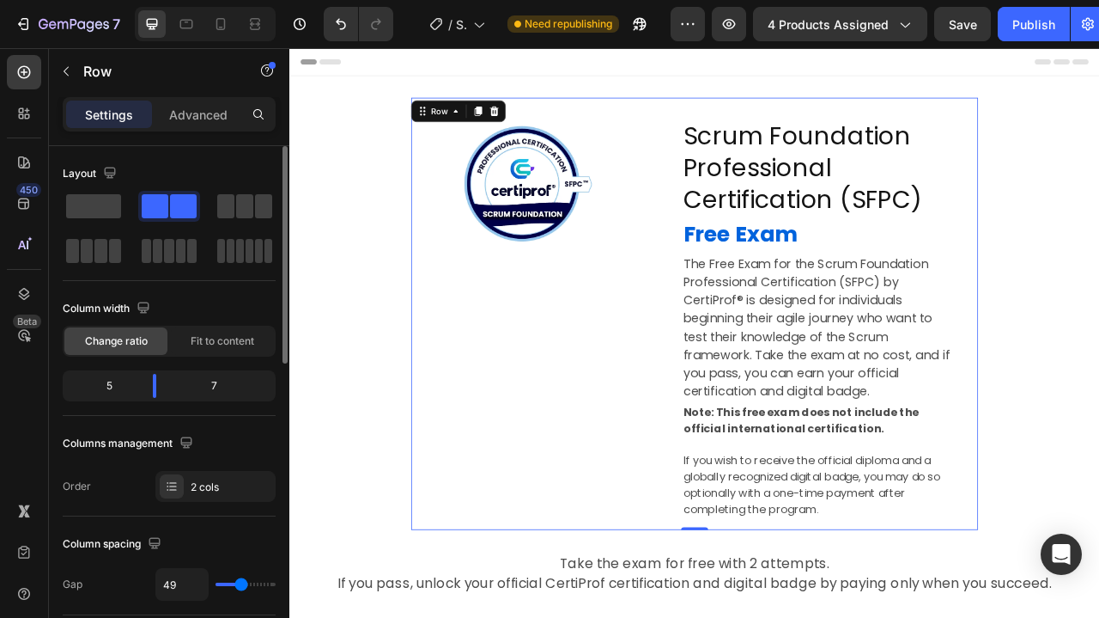
type input "47"
type input "45"
type input "43"
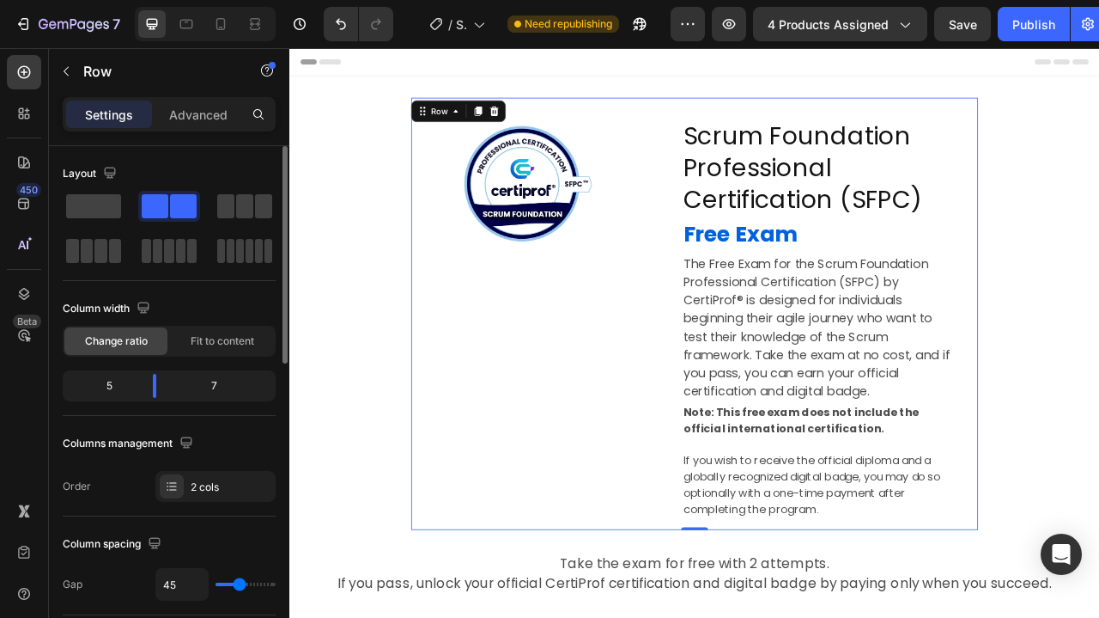
type input "43"
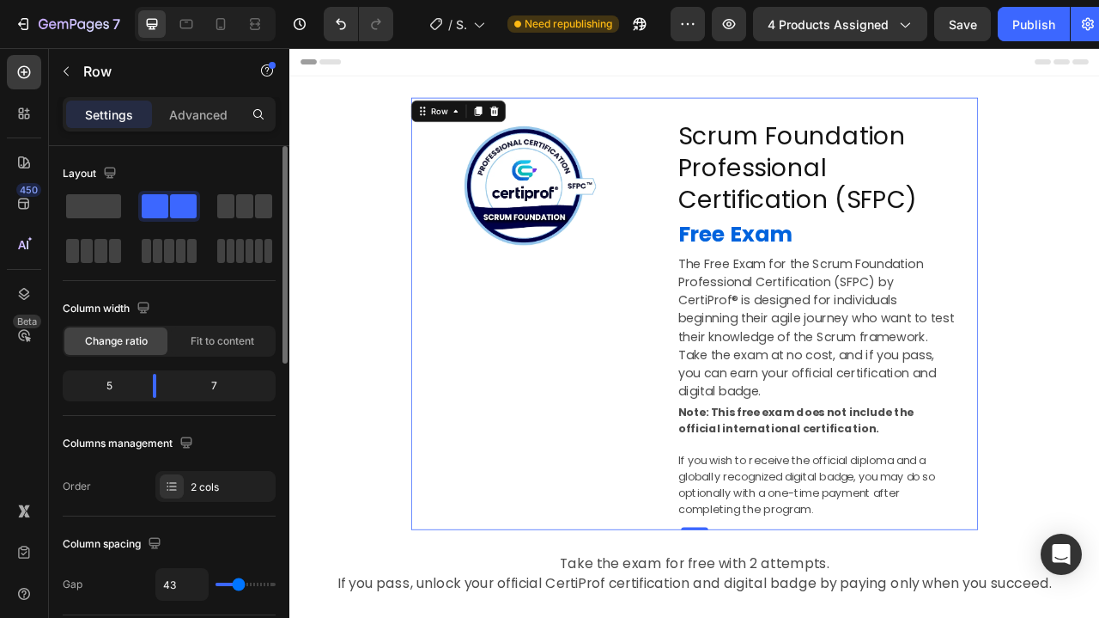
type input "41"
type input "39"
type input "37"
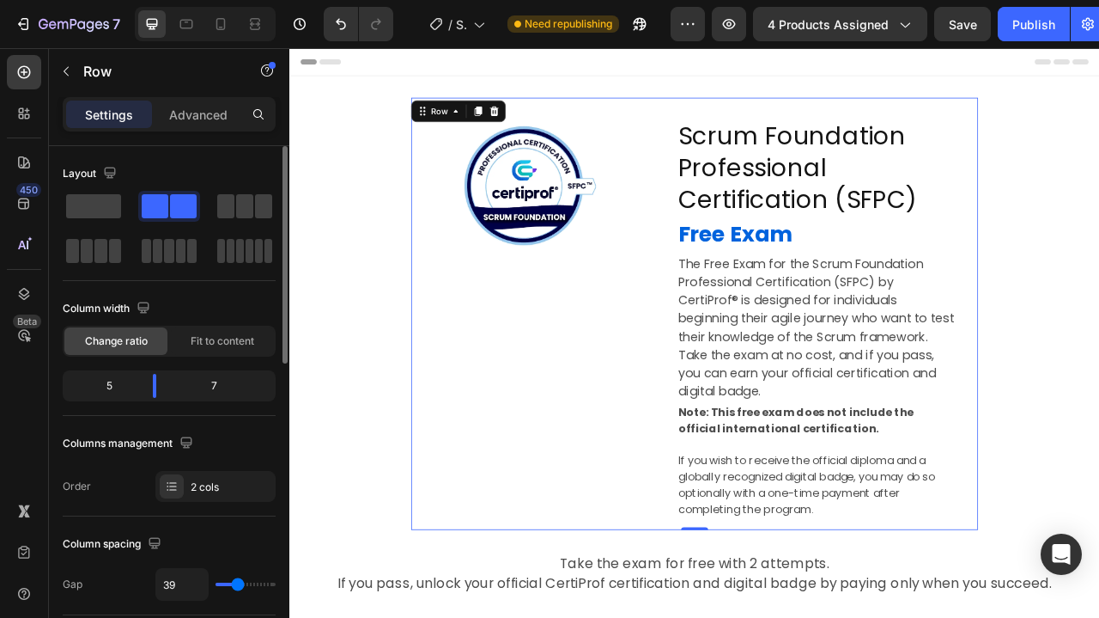
type input "37"
type input "35"
type input "33"
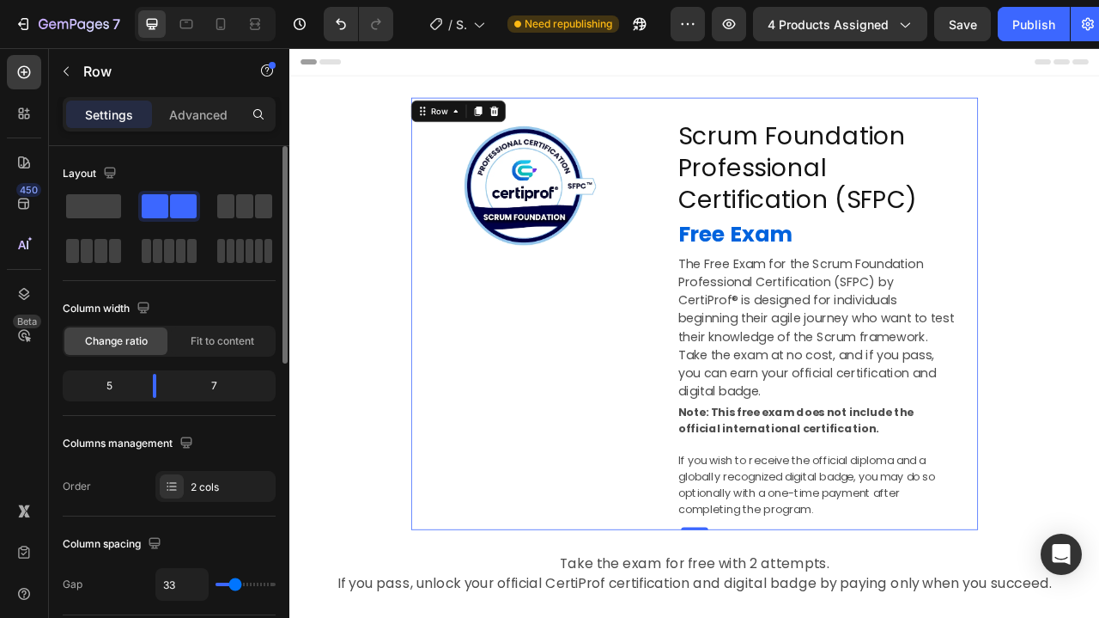
type input "31"
type input "28"
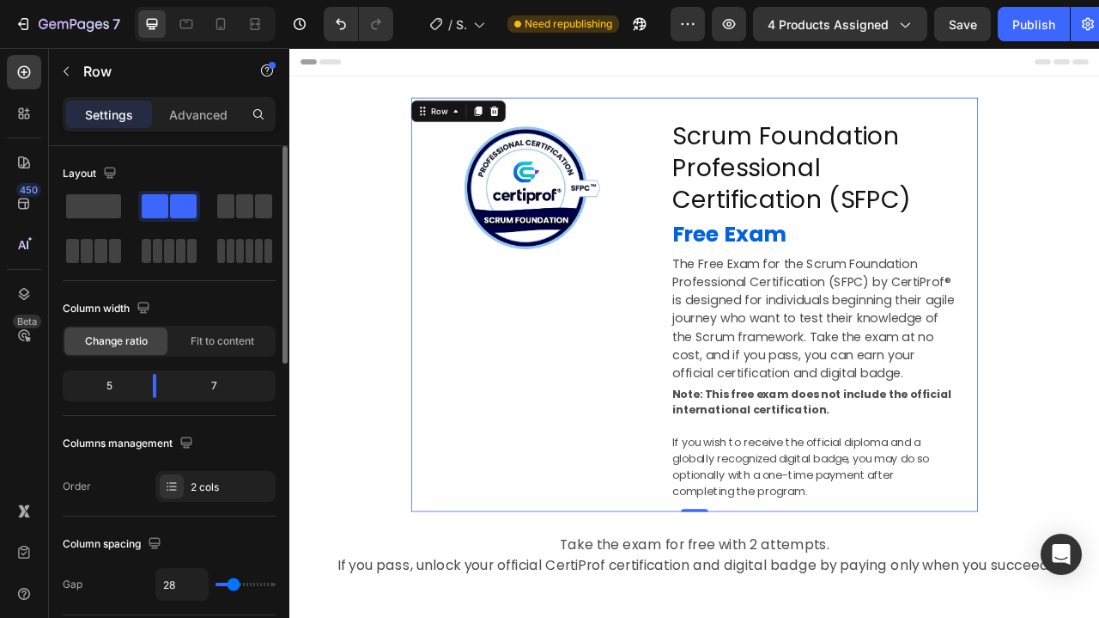
type input "26"
type input "24"
type input "22"
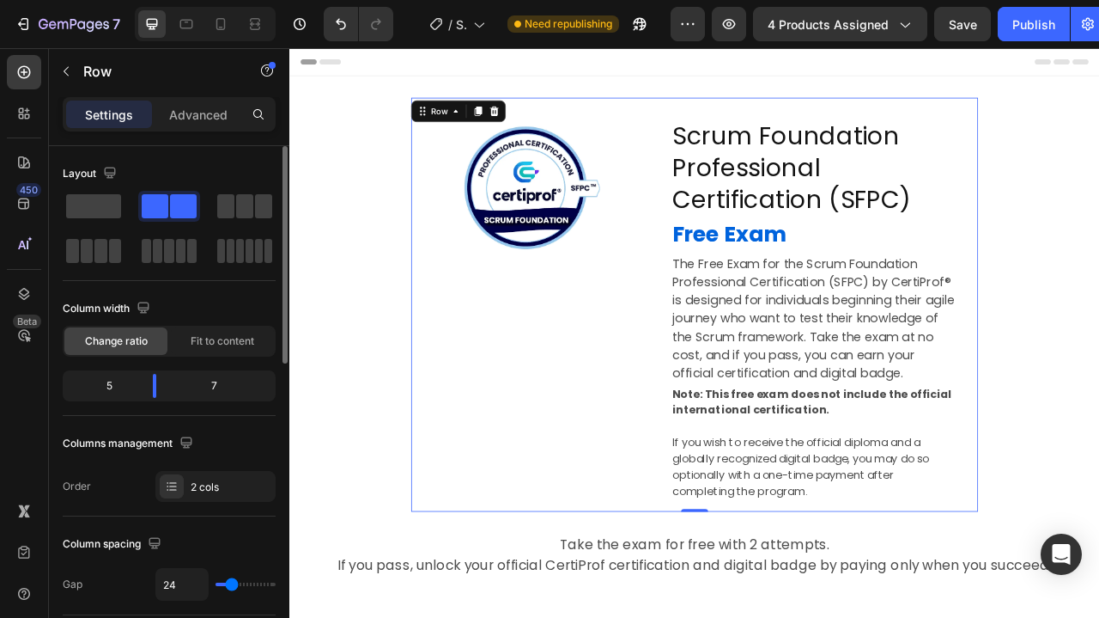
type input "22"
type input "20"
type input "18"
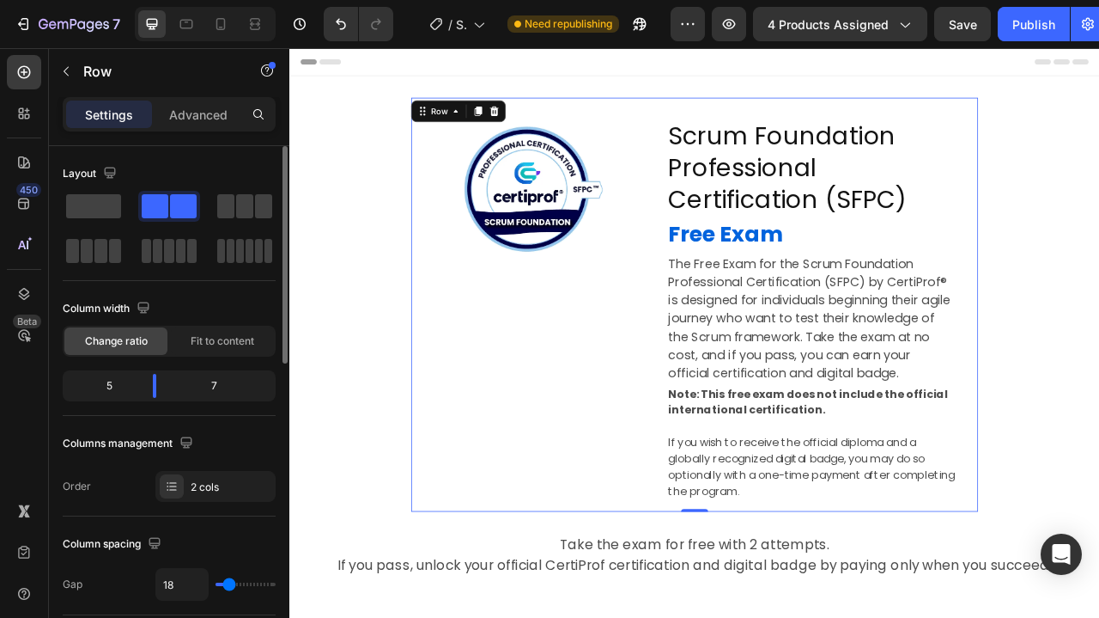
type input "16"
type input "14"
type input "12"
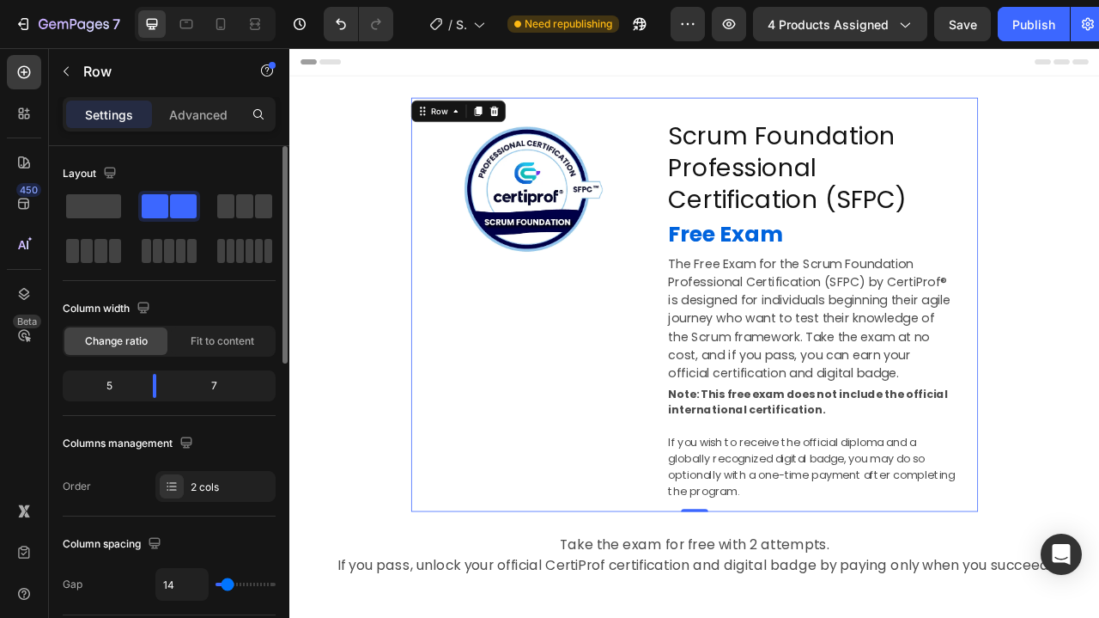
type input "12"
type input "9"
type input "7"
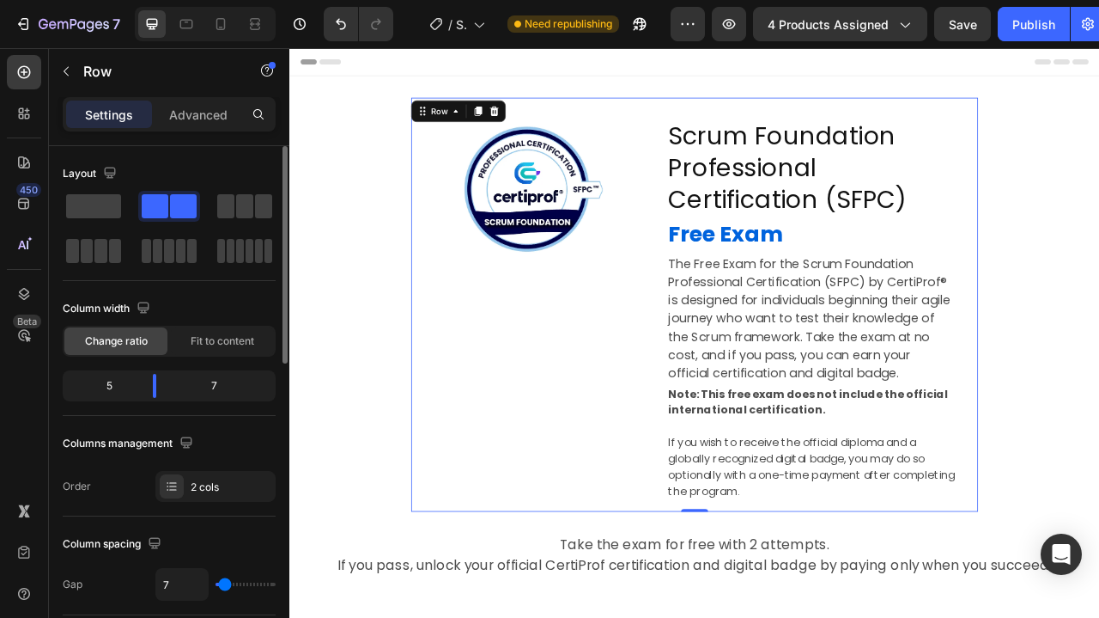
type input "5"
type input "3"
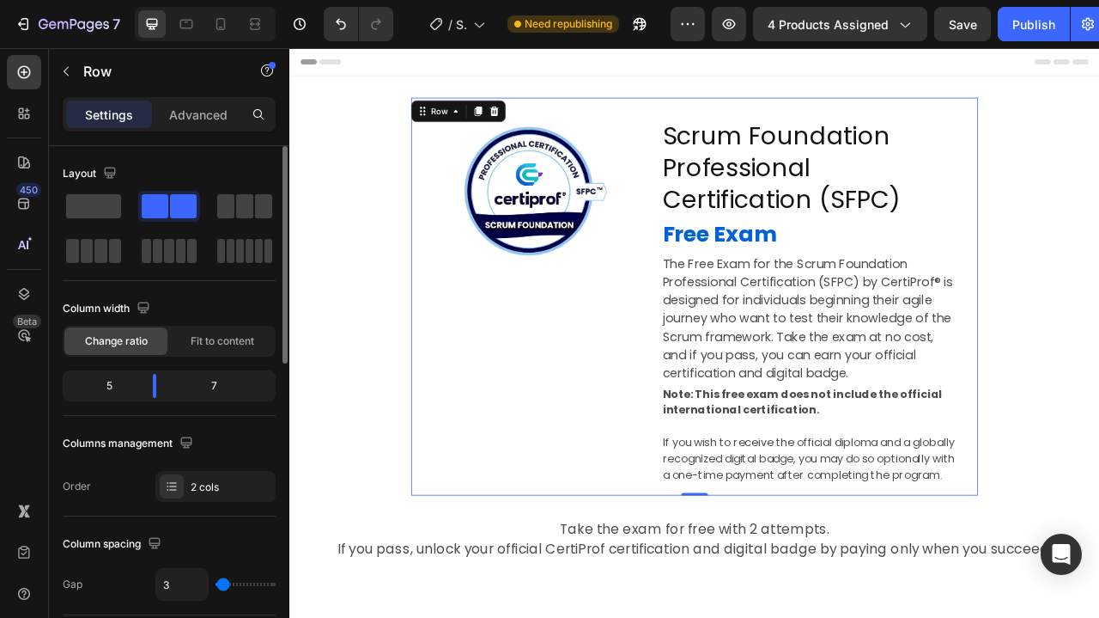
type input "1"
type input "0"
type input "1"
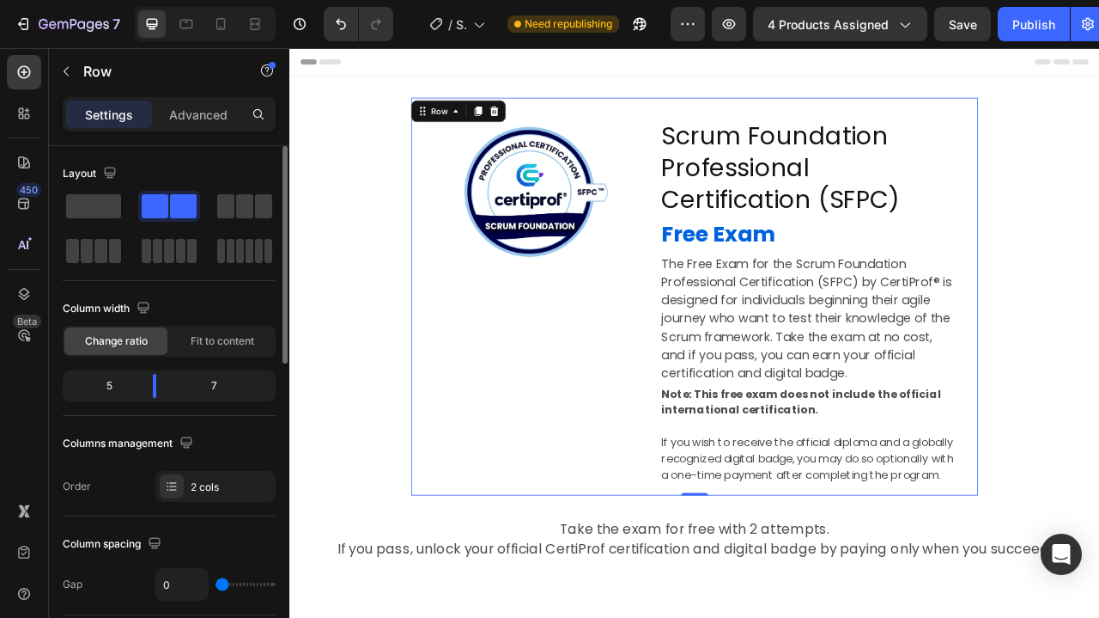
type input "1"
type input "5"
type input "7"
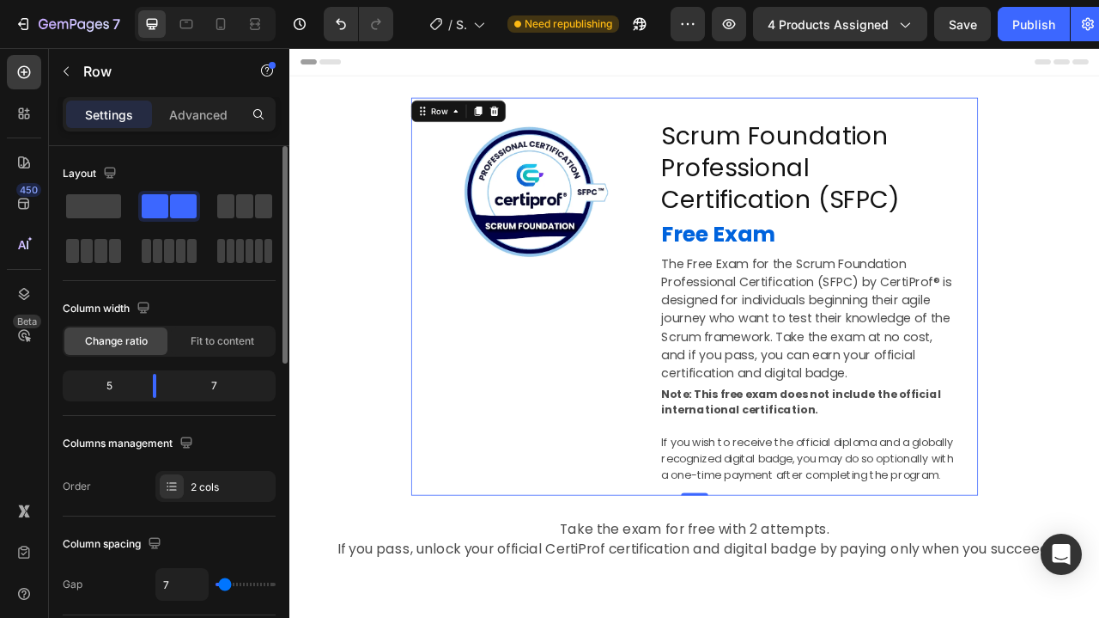
type input "9"
type input "14"
type input "16"
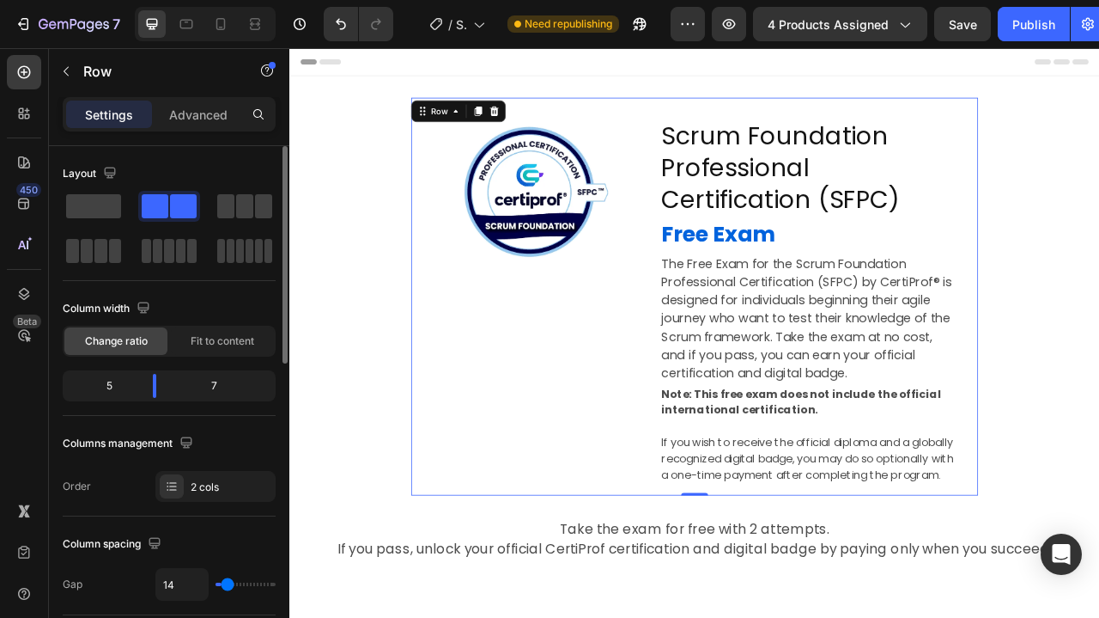
type input "16"
type input "18"
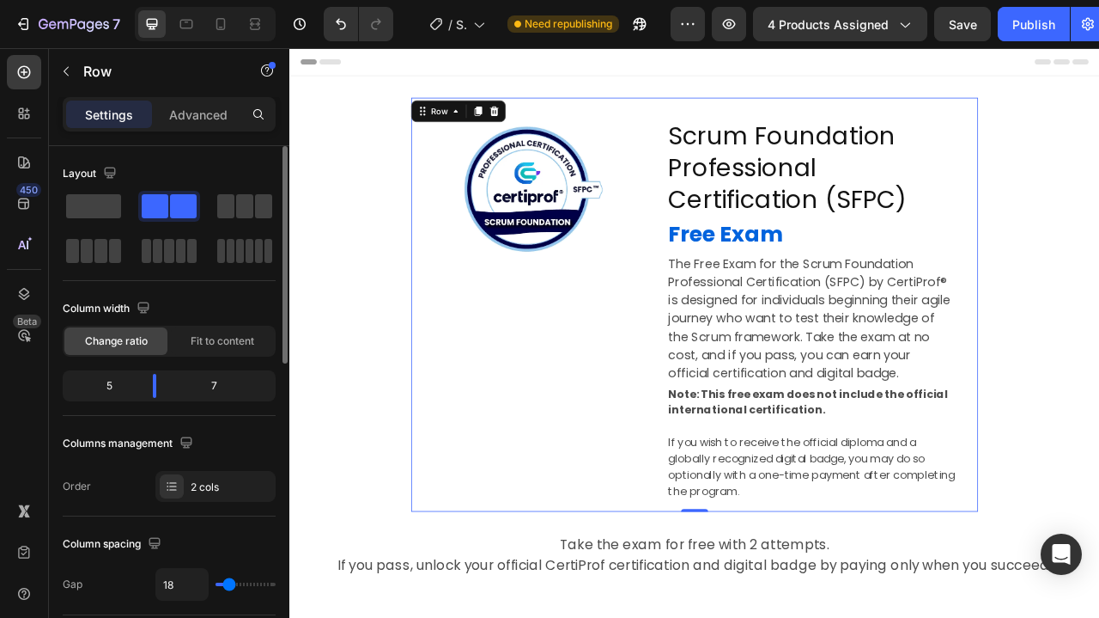
type input "20"
type input "24"
type input "26"
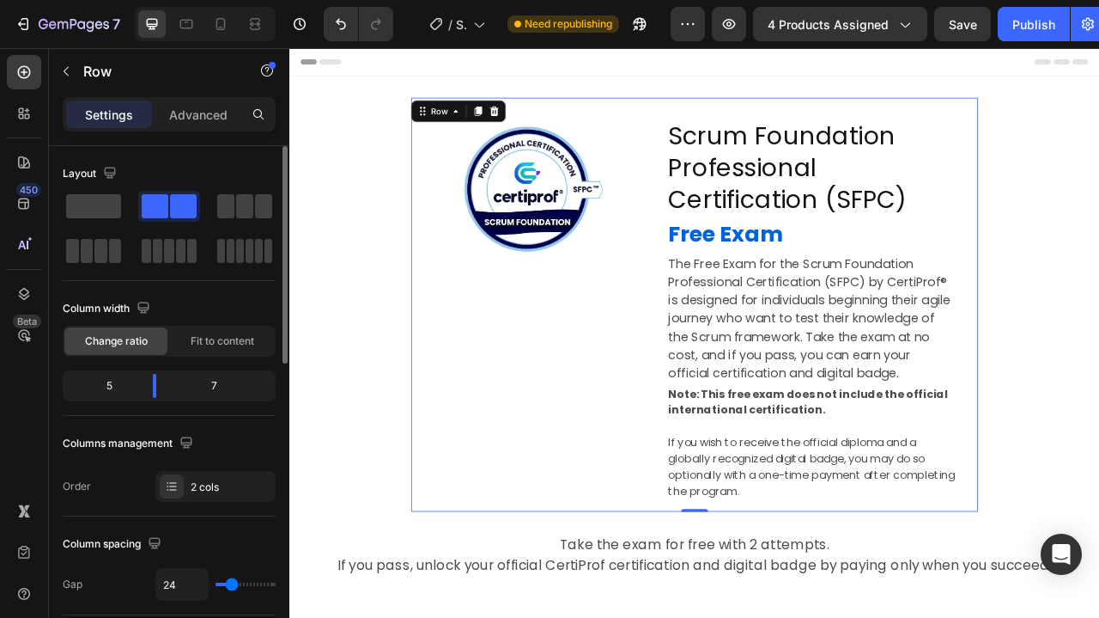
type input "26"
type input "28"
type input "33"
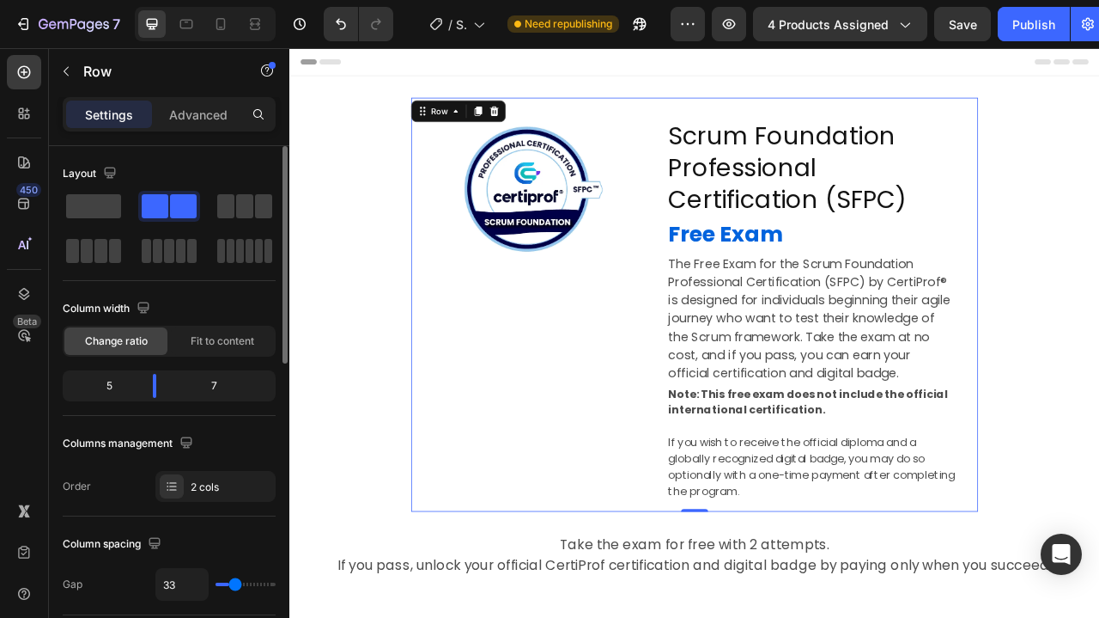
type input "35"
type input "37"
type input "39"
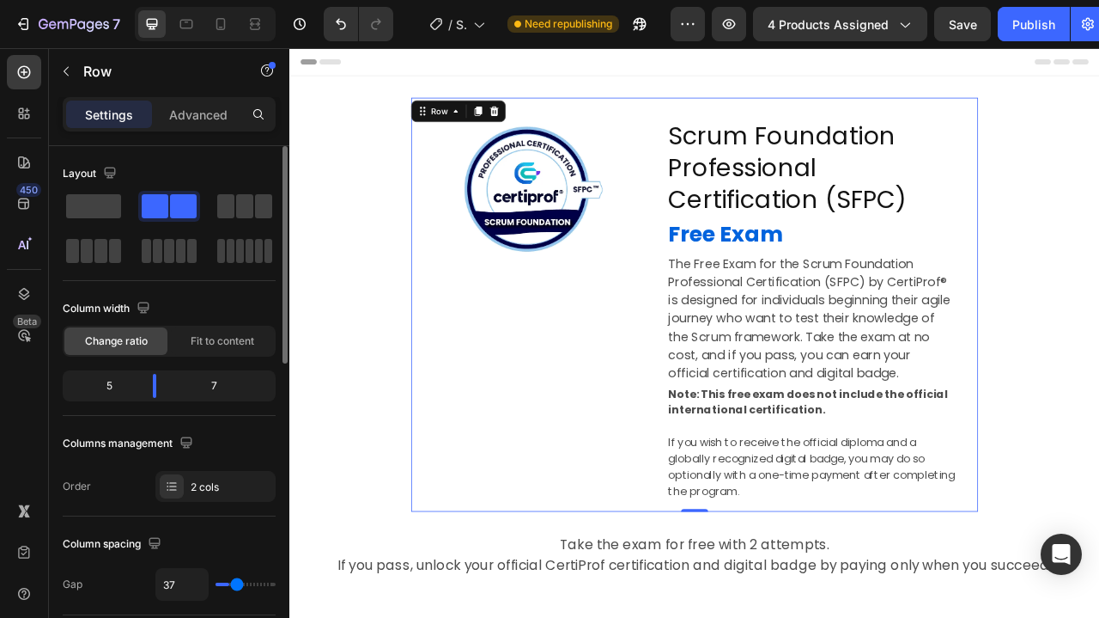
type input "39"
type input "43"
type input "45"
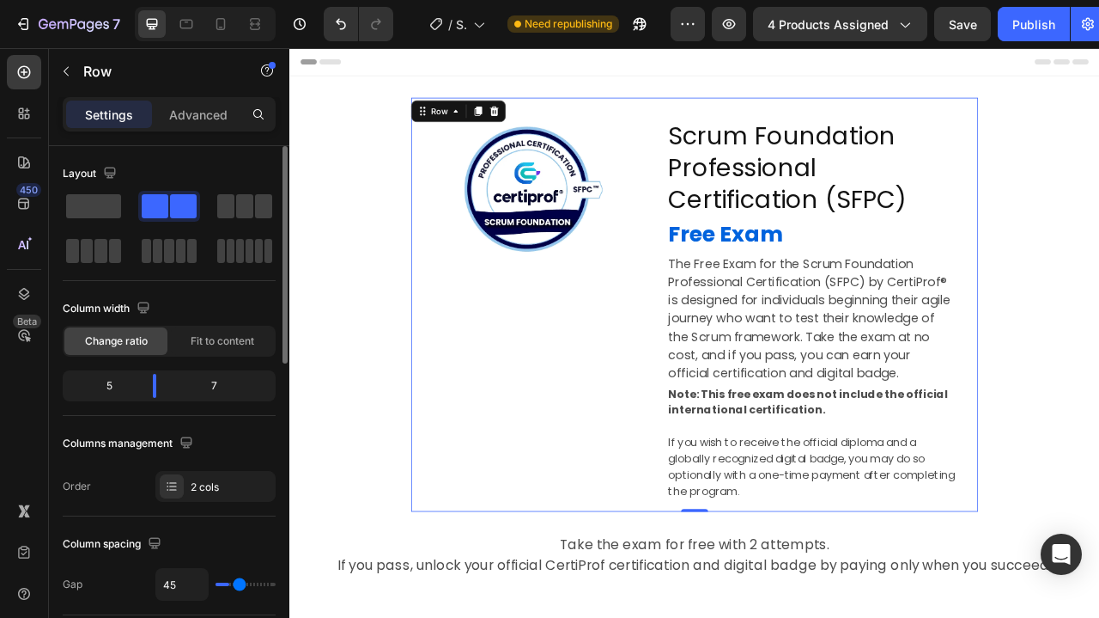
type input "47"
type input "49"
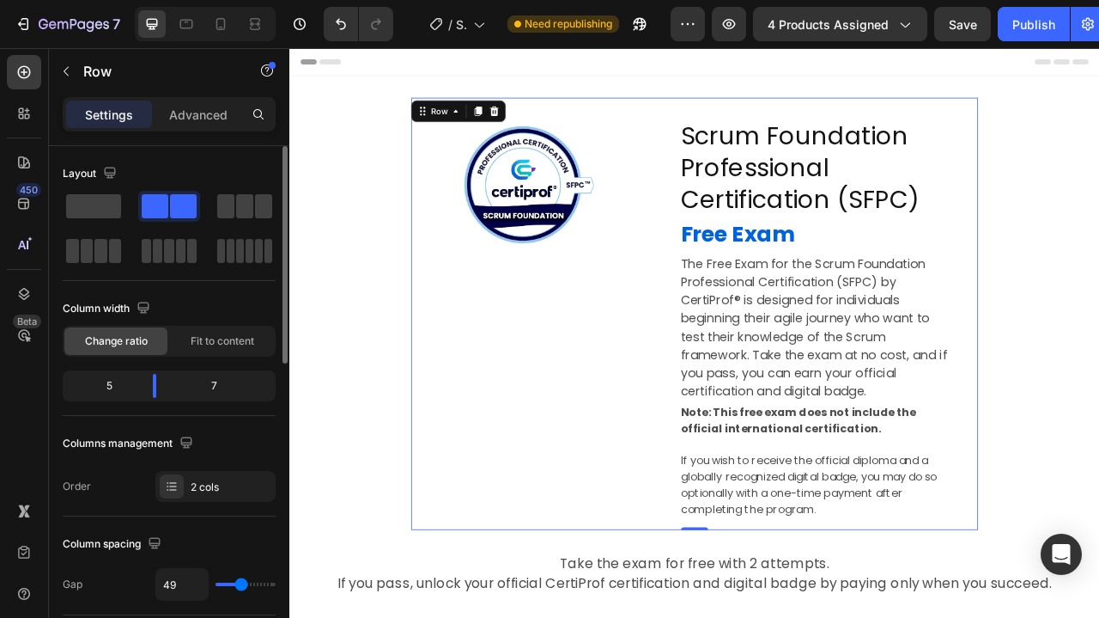
type input "52"
type input "49"
type input "47"
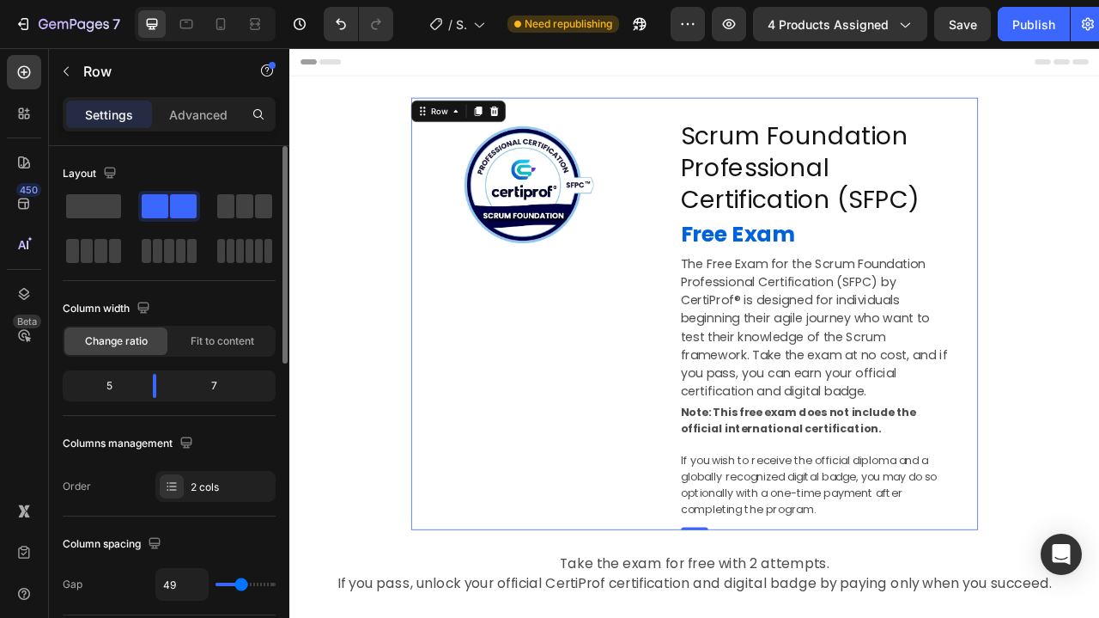
type input "47"
type input "45"
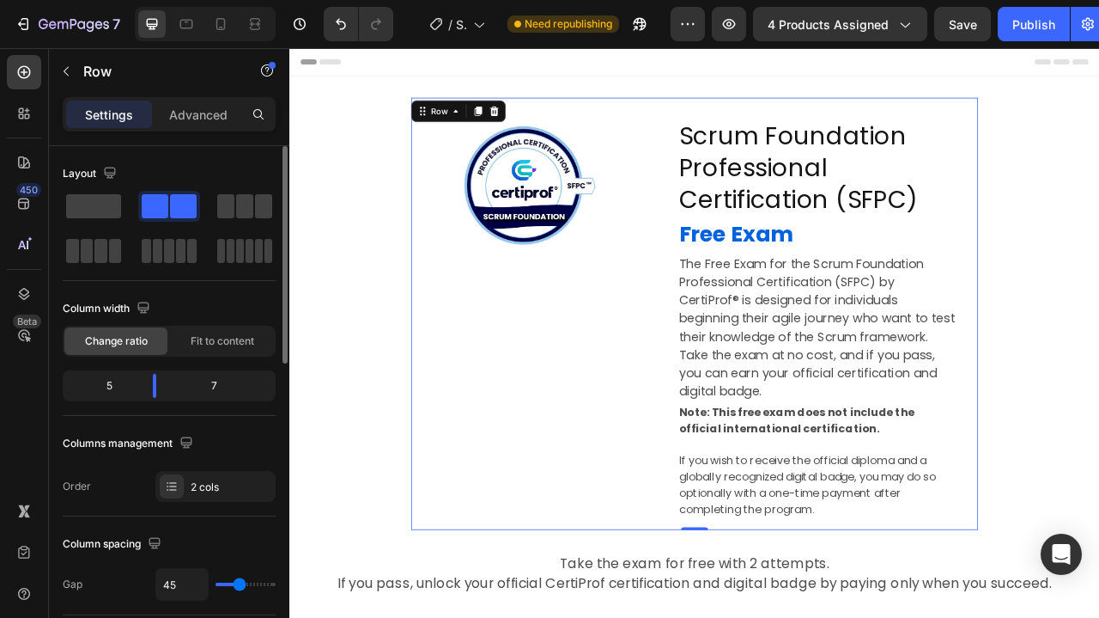
type input "47"
type input "49"
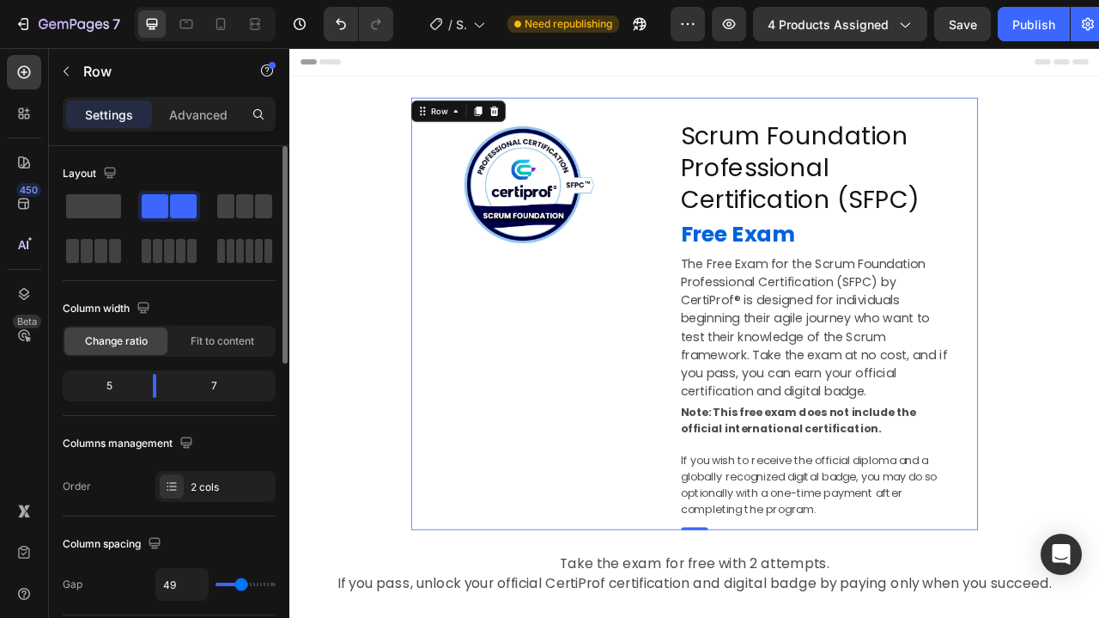
type input "52"
type input "54"
type input "56"
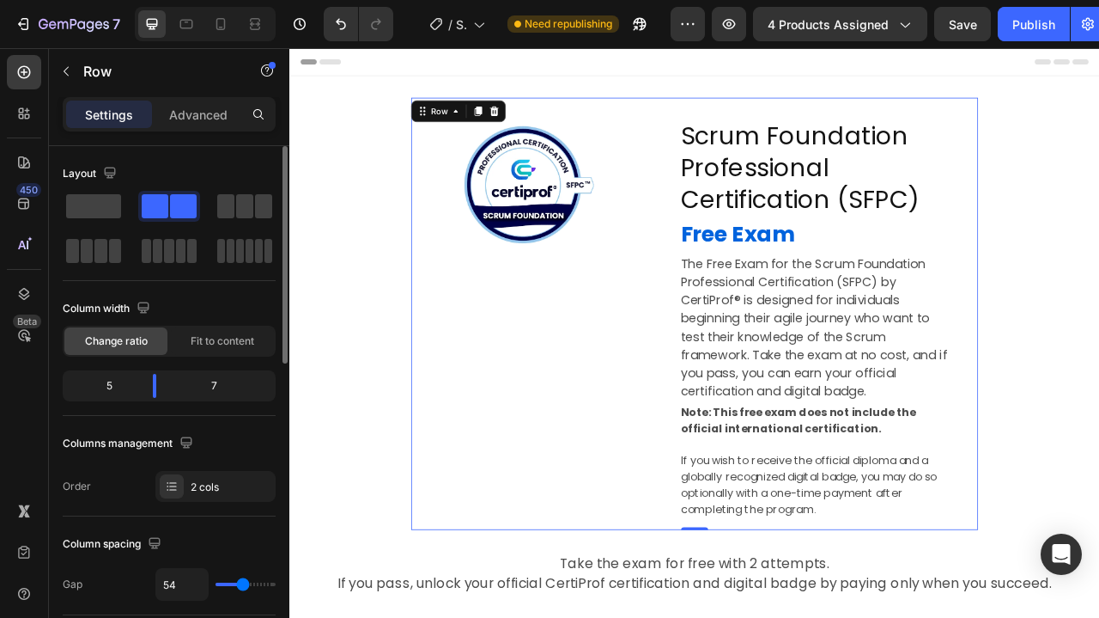
type input "56"
type input "58"
type input "60"
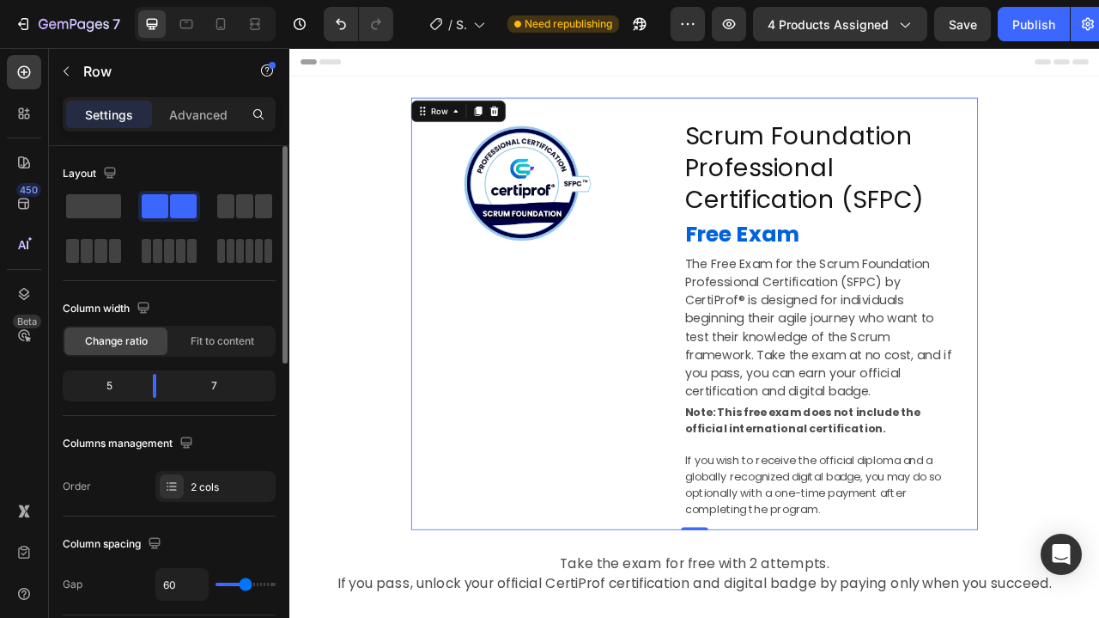
type input "62"
type input "64"
type input "66"
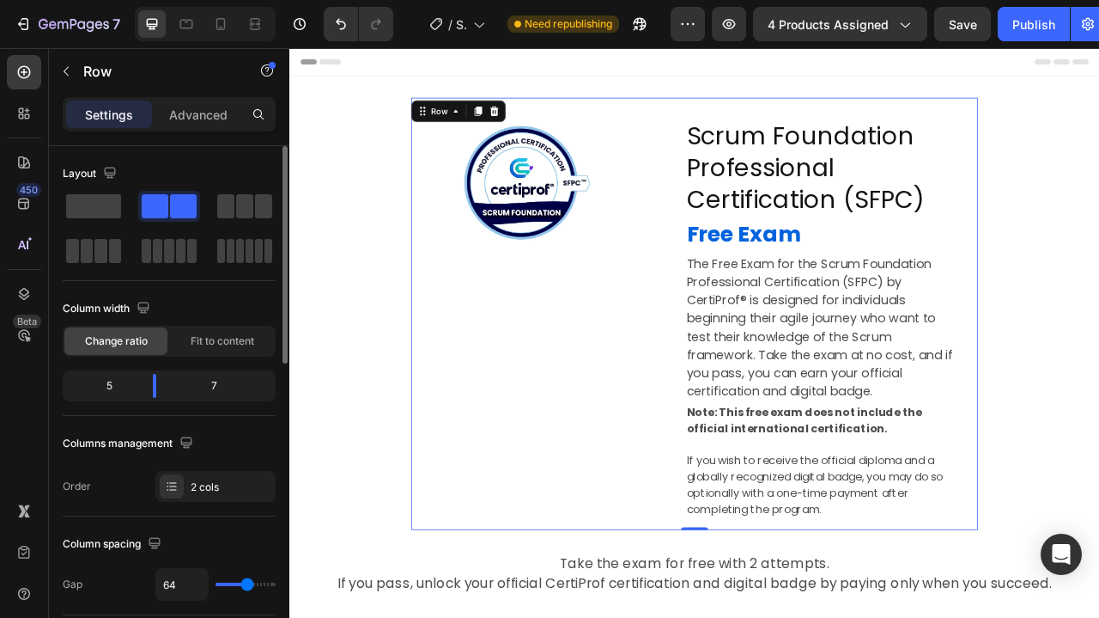
type input "66"
type input "68"
type input "66"
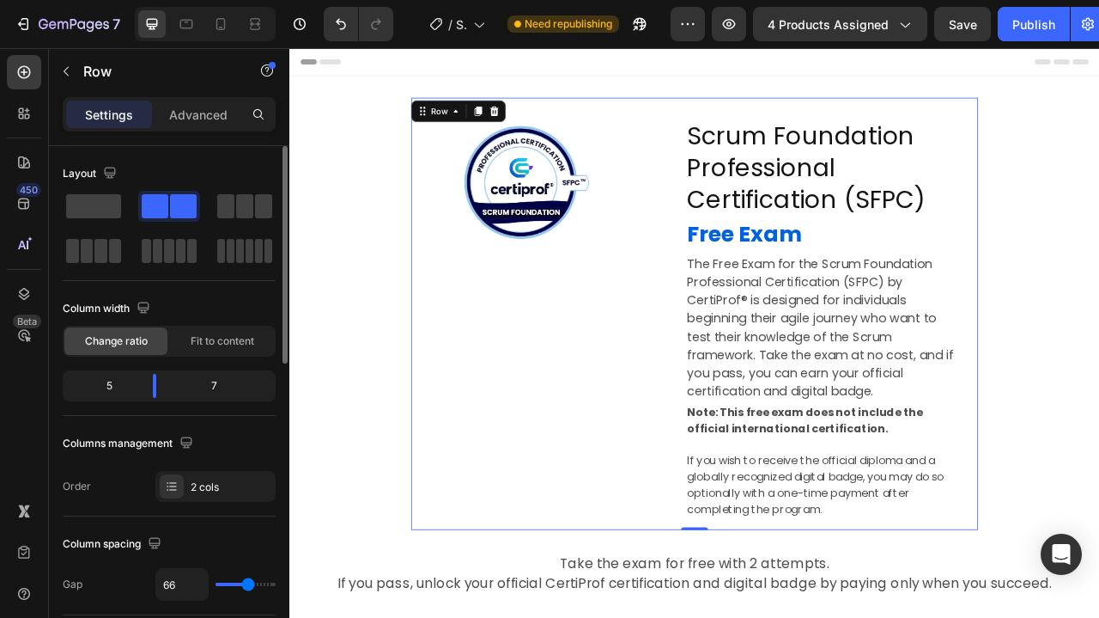
type input "64"
click at [246, 586] on input "range" at bounding box center [246, 583] width 60 height 3
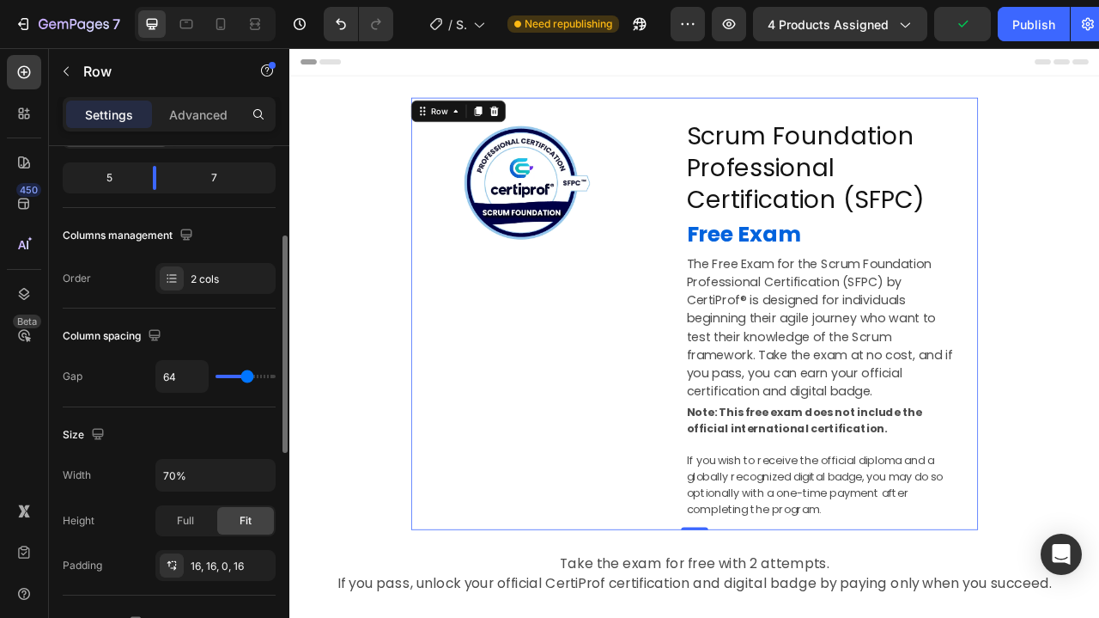
scroll to position [210, 0]
click at [170, 472] on input "70%" at bounding box center [215, 472] width 119 height 31
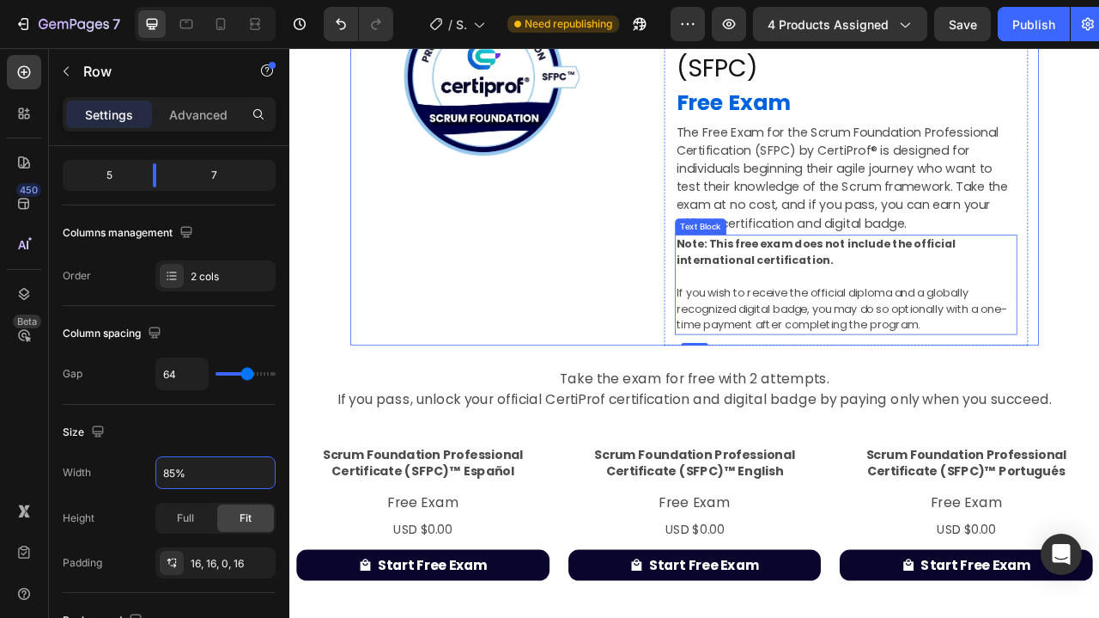
scroll to position [178, 0]
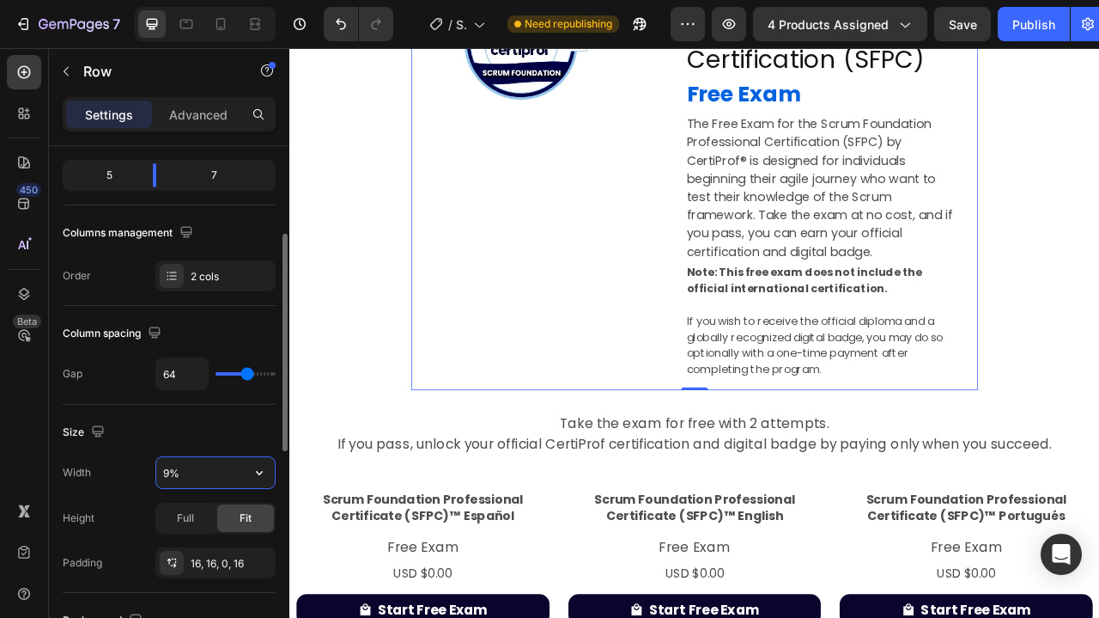
type input "90%"
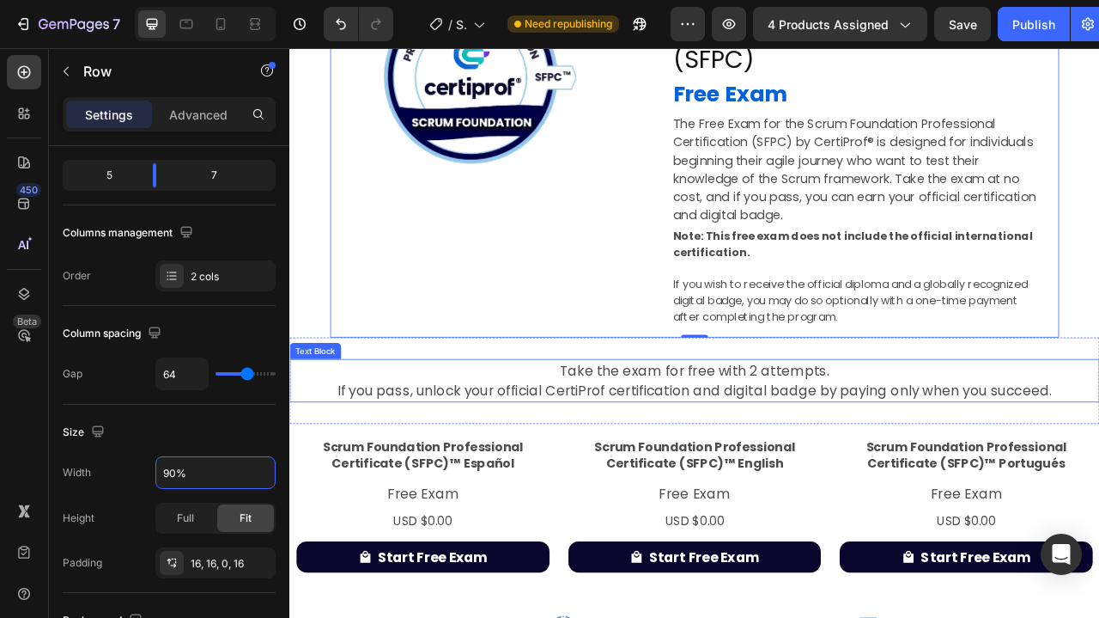
click at [430, 480] on p "Take the exam for free with 2 attempts. If you pass, unlock your official Certi…" at bounding box center [804, 471] width 1027 height 52
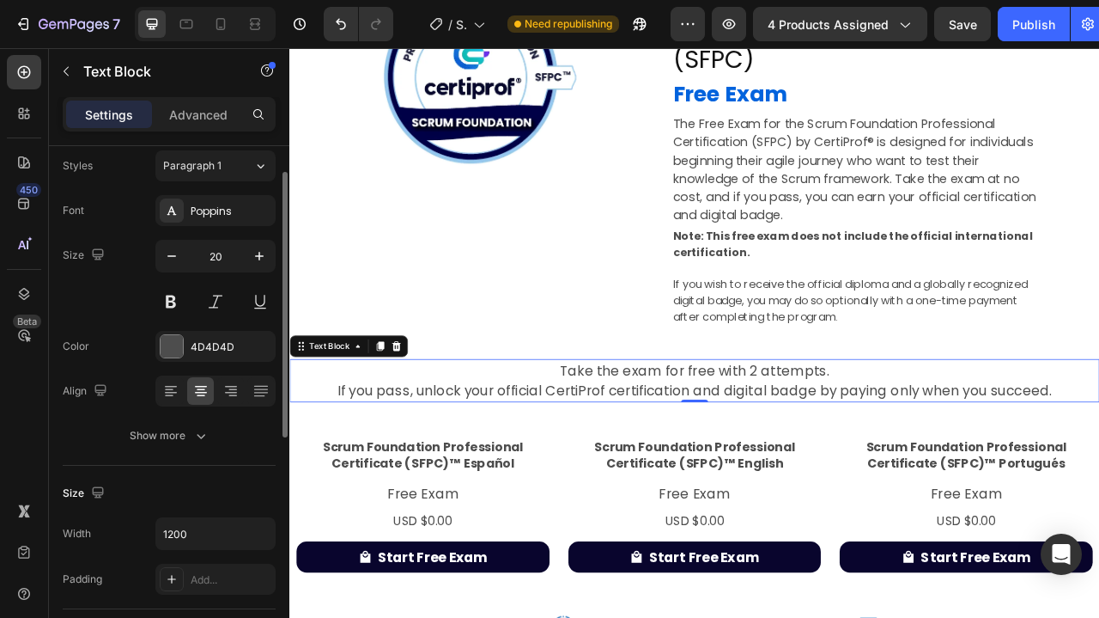
scroll to position [0, 0]
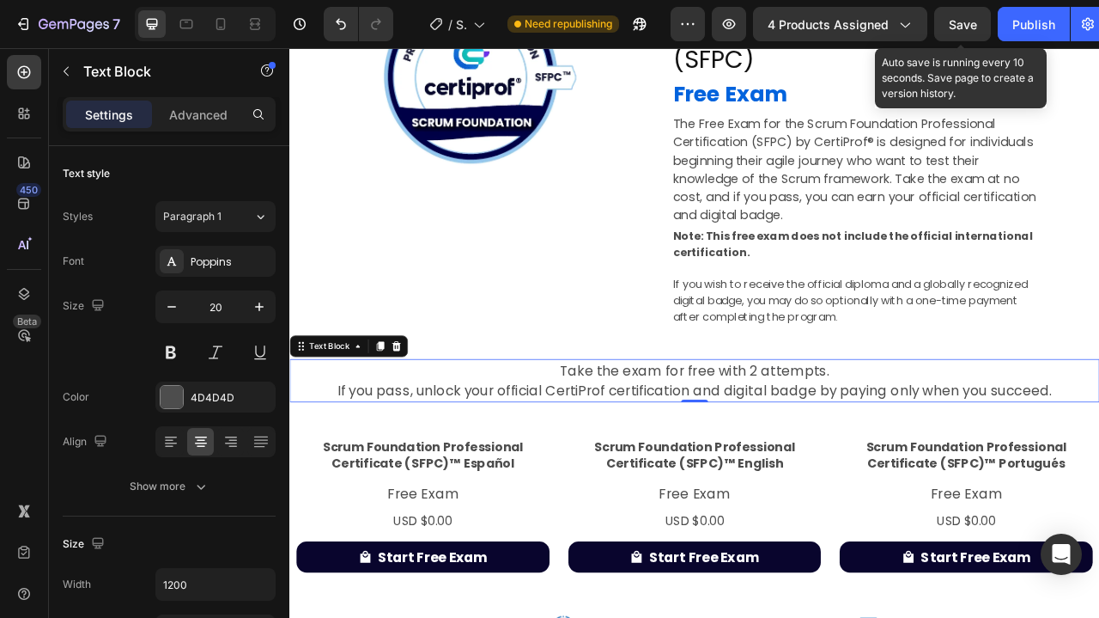
click at [975, 27] on span "Save" at bounding box center [963, 24] width 28 height 15
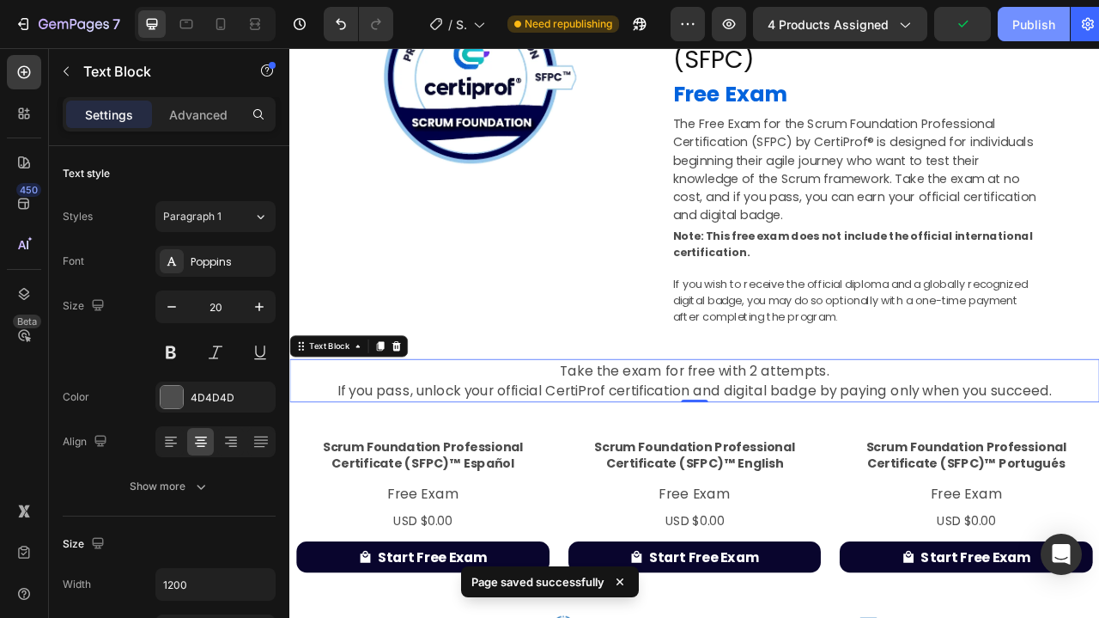
click at [1039, 26] on div "Publish" at bounding box center [1034, 24] width 43 height 18
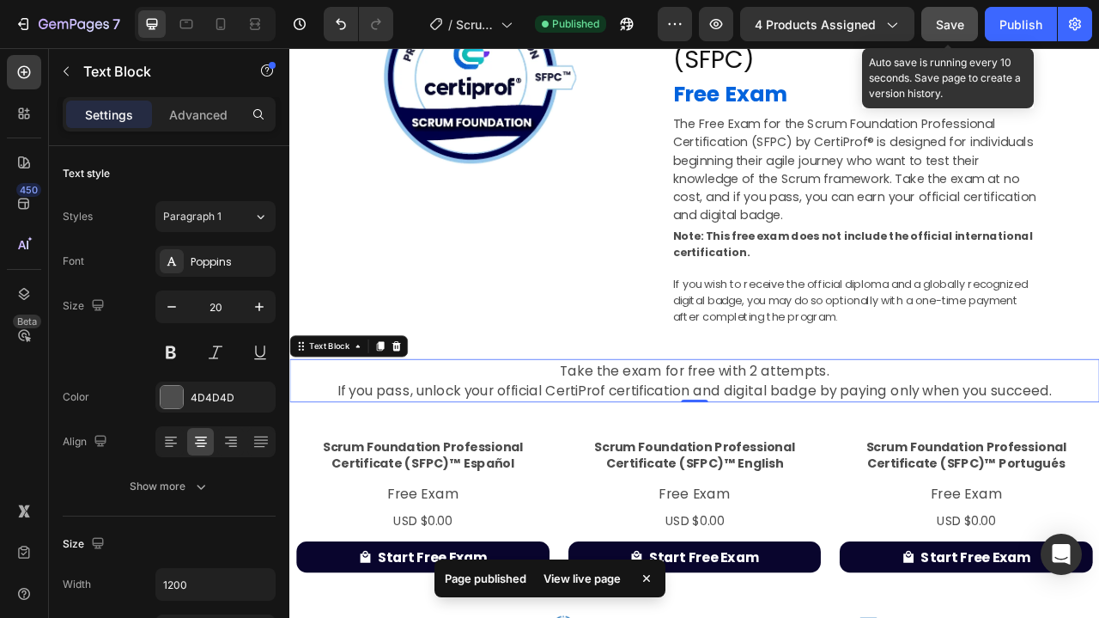
click at [967, 20] on button "Save" at bounding box center [950, 24] width 57 height 34
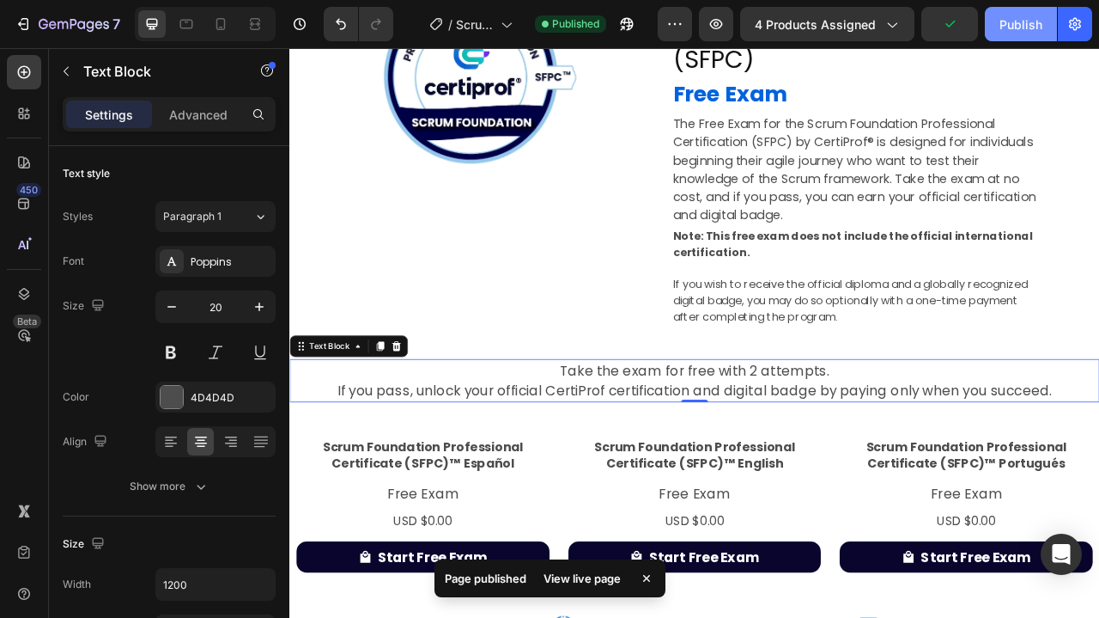
click at [1023, 26] on div "Publish" at bounding box center [1021, 24] width 43 height 18
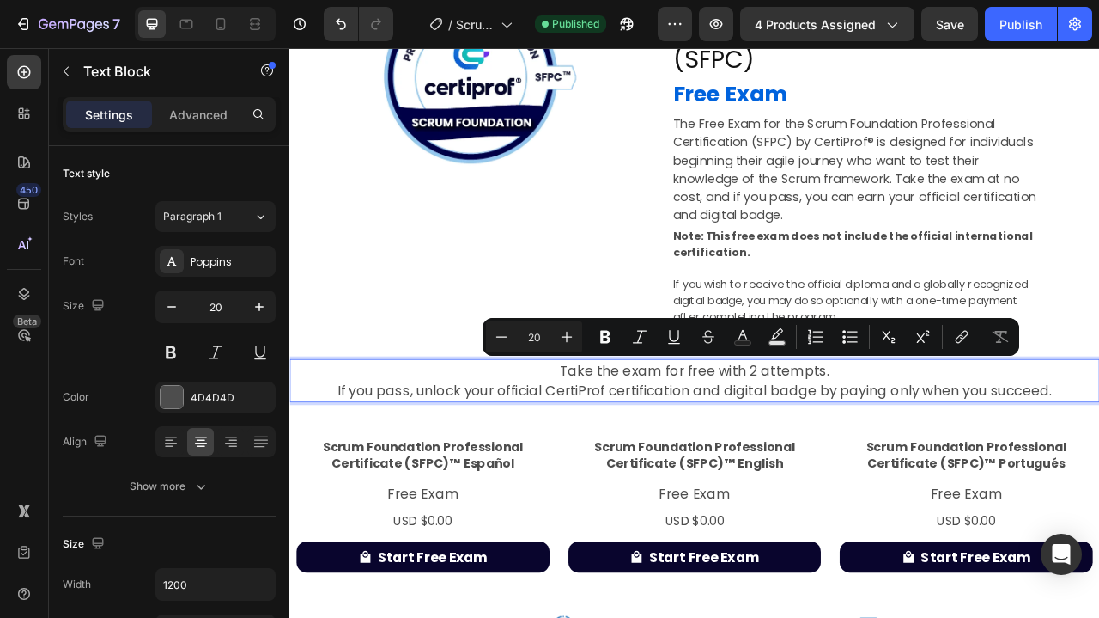
drag, startPoint x: 976, startPoint y: 453, endPoint x: 628, endPoint y: 446, distance: 347.9
click at [628, 446] on p "Take the exam for free with 2 attempts. If you pass, unlock your official Certi…" at bounding box center [804, 471] width 1027 height 52
click at [605, 336] on icon "Editor contextual toolbar" at bounding box center [605, 337] width 10 height 13
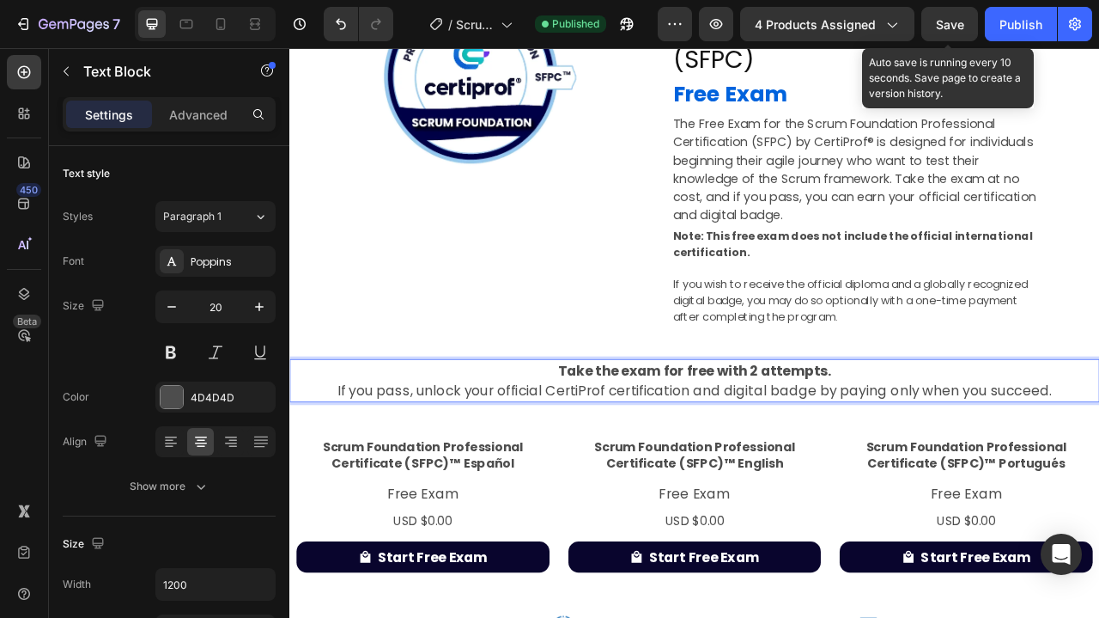
click at [952, 20] on span "Save" at bounding box center [950, 24] width 28 height 15
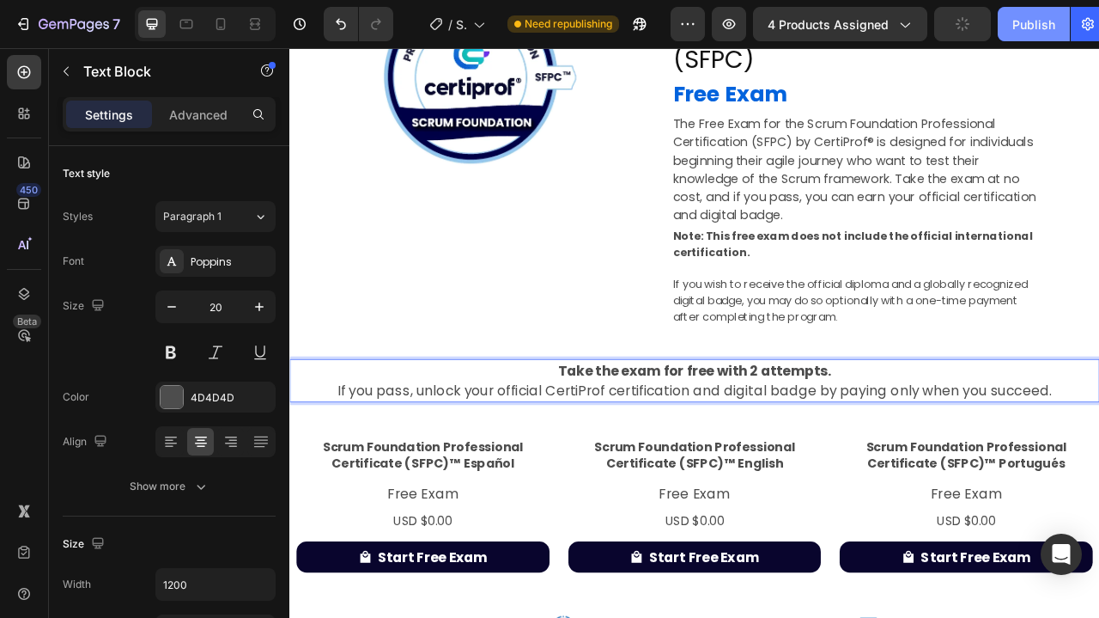
click at [1014, 23] on div "Publish" at bounding box center [1034, 24] width 43 height 18
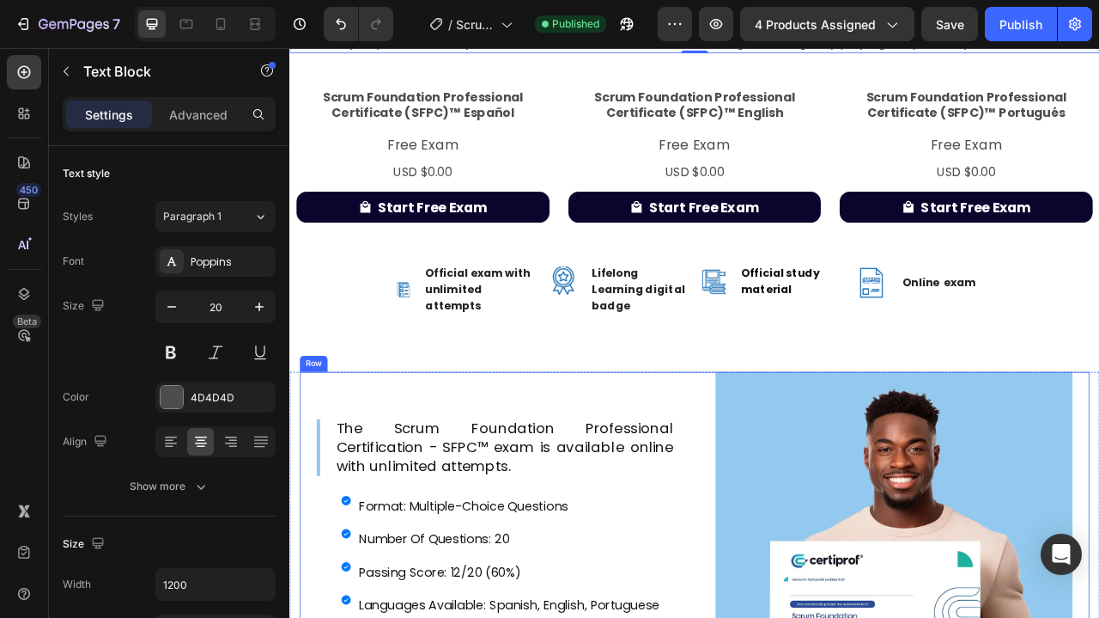
scroll to position [623, 0]
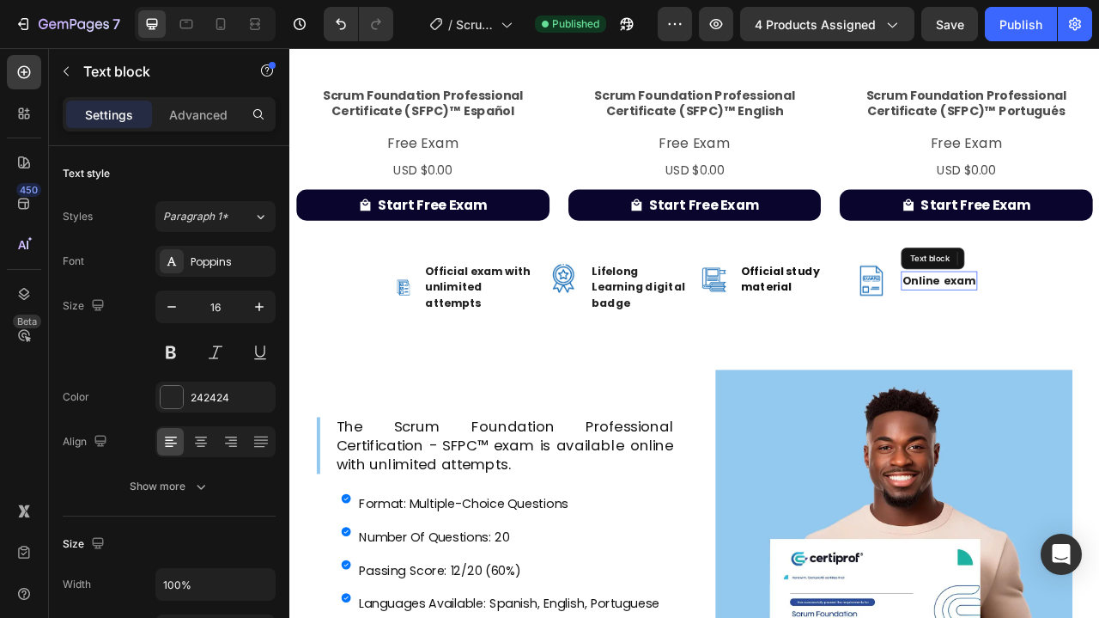
click at [1098, 339] on p "Online exam" at bounding box center [1116, 343] width 94 height 21
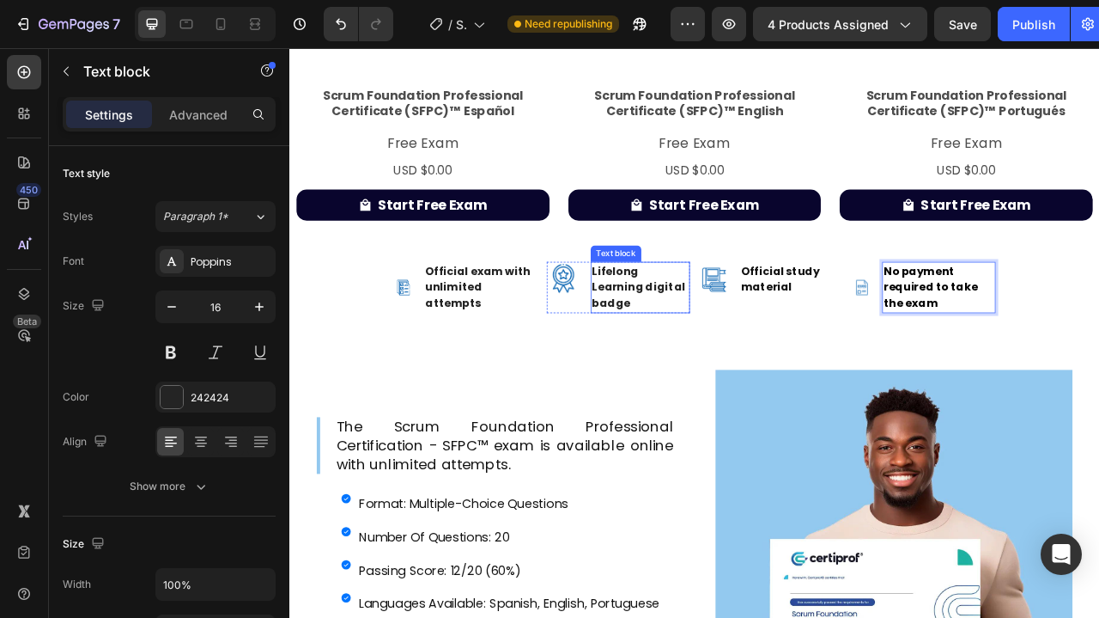
click at [712, 344] on p "Lifelong Learning digital badge" at bounding box center [735, 352] width 123 height 62
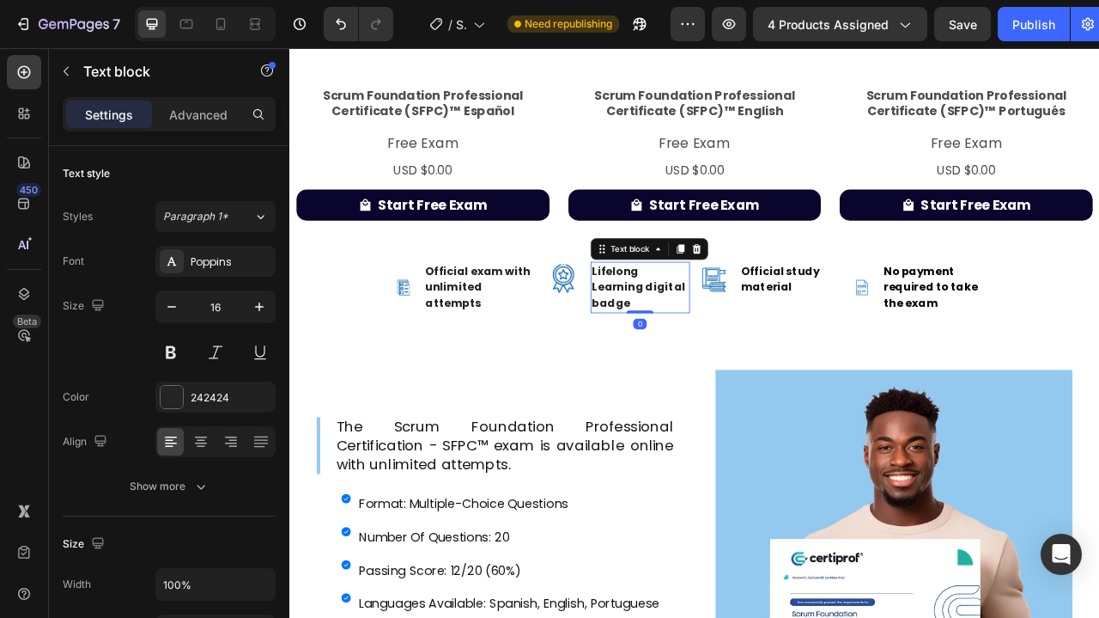
click at [712, 344] on p "Lifelong Learning digital badge" at bounding box center [735, 352] width 123 height 62
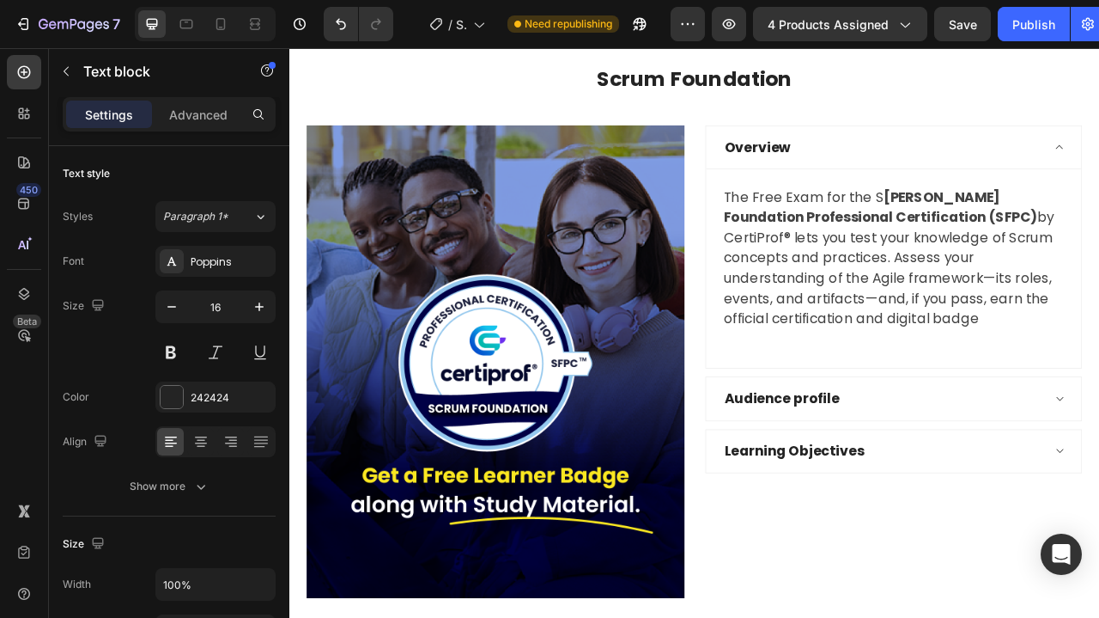
scroll to position [2116, 0]
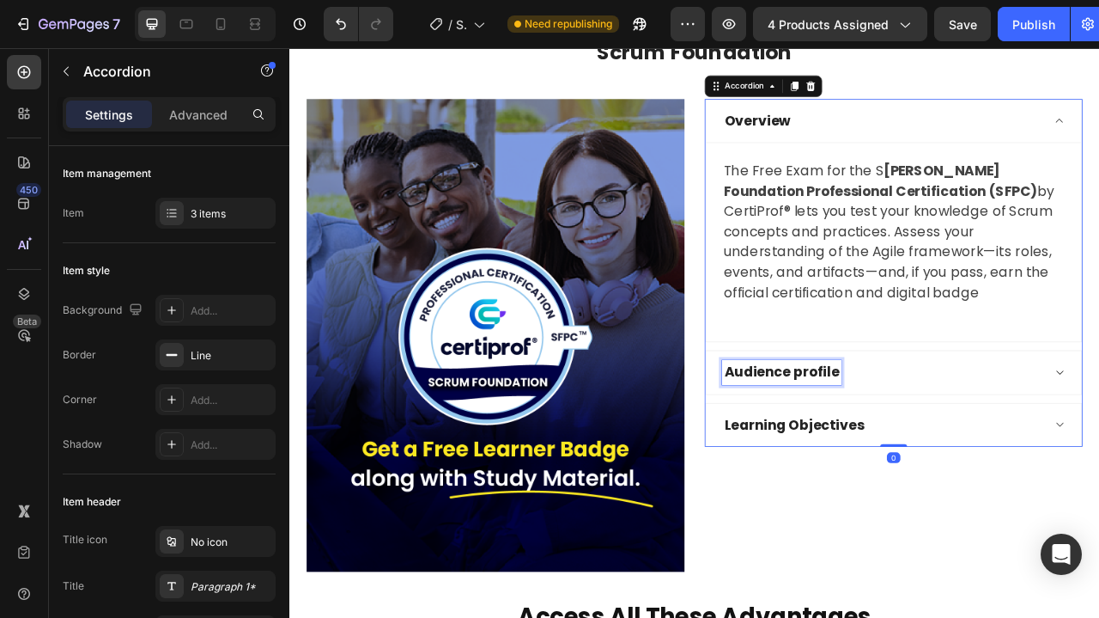
click at [928, 459] on strong "Audience profile" at bounding box center [916, 459] width 146 height 24
click at [863, 457] on strong "🟣 Who Should Take This Exam?" at bounding box center [983, 459] width 280 height 24
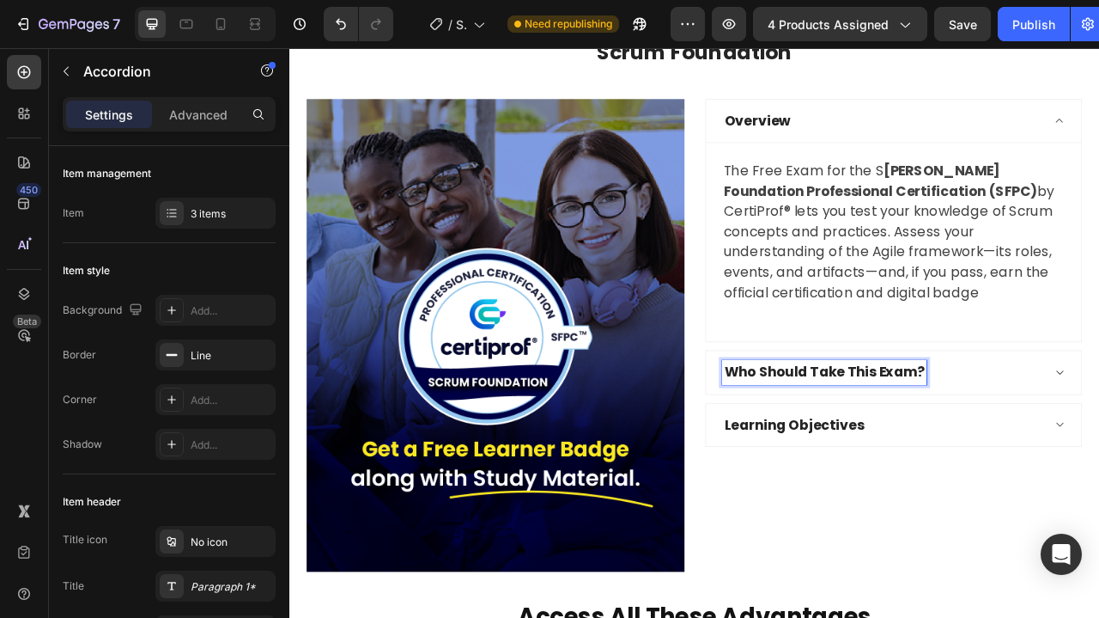
click at [978, 526] on span "Learning Objectives" at bounding box center [932, 526] width 178 height 24
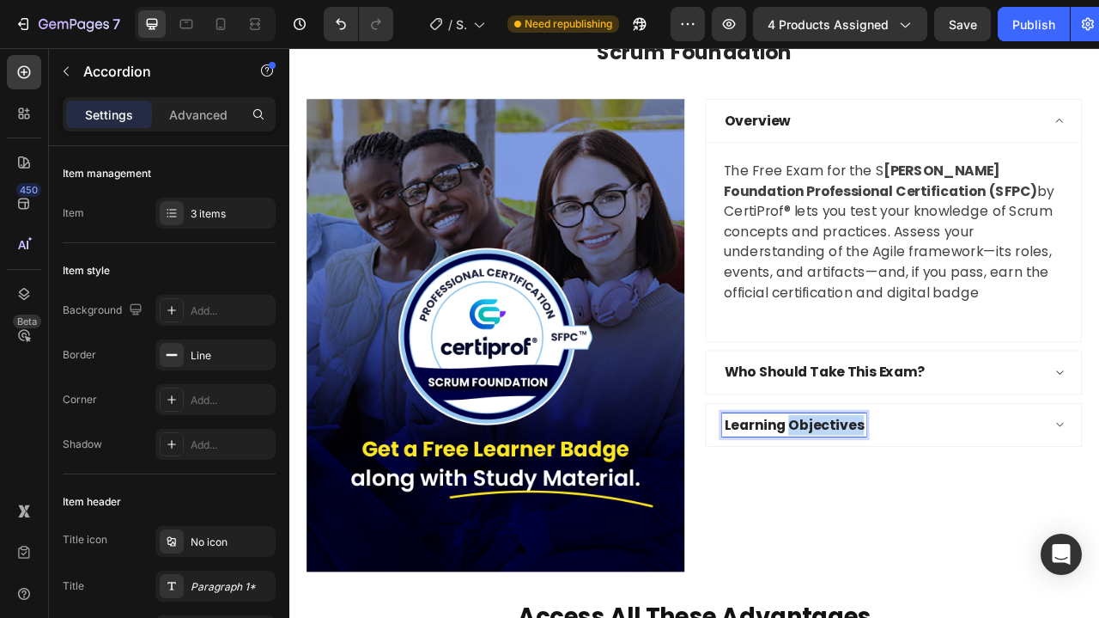
click at [978, 526] on span "Learning Objectives" at bounding box center [932, 526] width 178 height 24
click at [971, 526] on span "What You Will Learn / Validate" at bounding box center [954, 527] width 222 height 20
click at [951, 512] on div "What You Will Validate" at bounding box center [929, 527] width 178 height 31
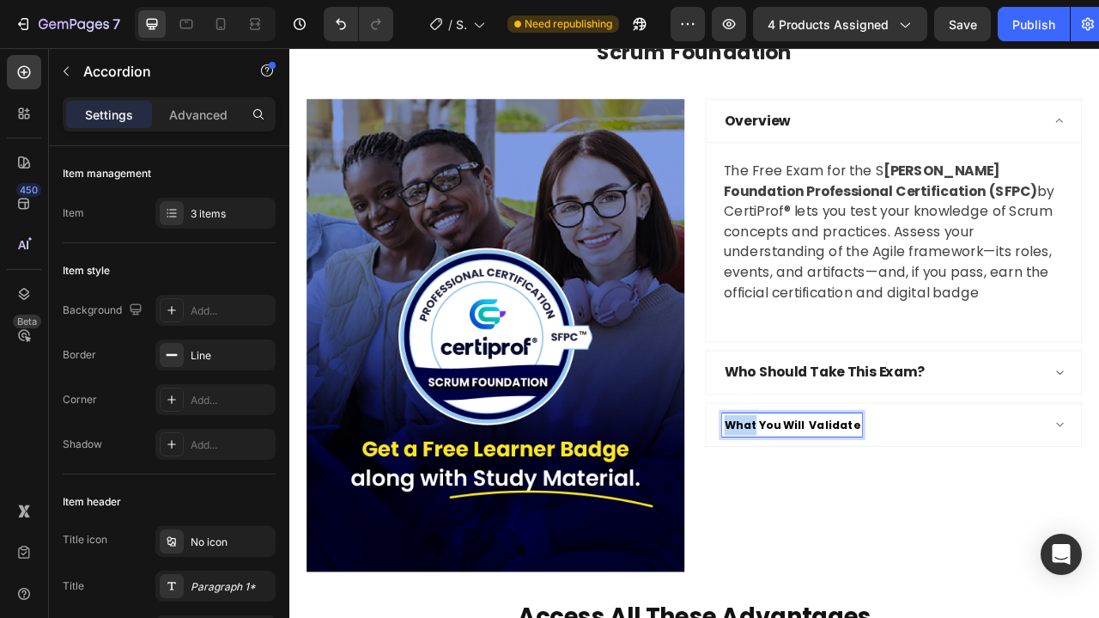
click at [951, 512] on div "What You Will Validate" at bounding box center [929, 527] width 178 height 31
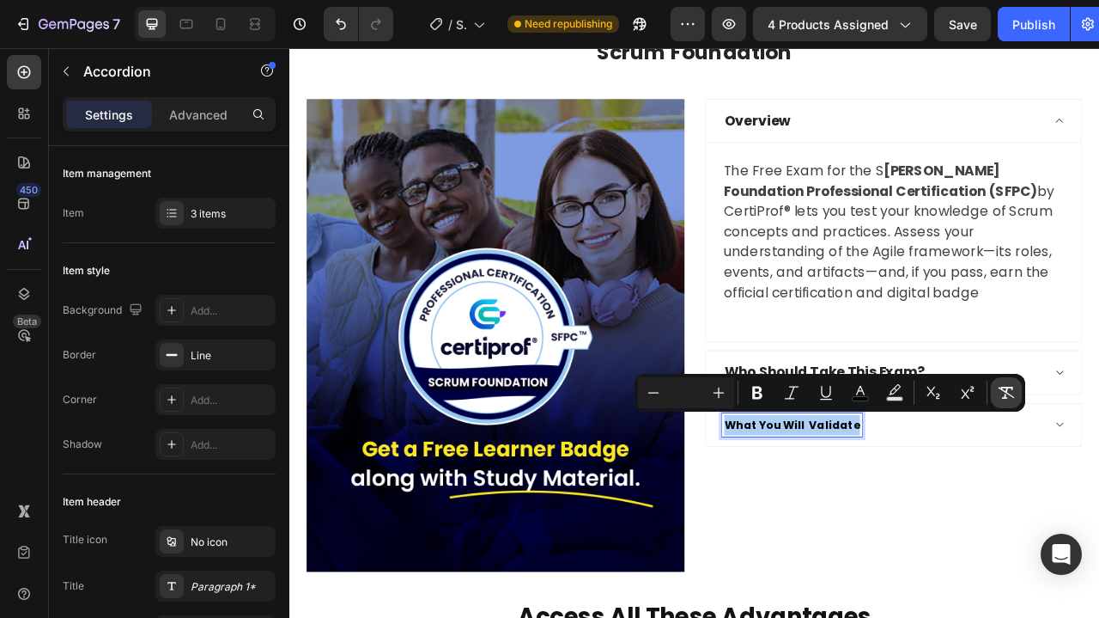
click at [1007, 387] on icon "Editor contextual toolbar" at bounding box center [1007, 392] width 16 height 12
type input "20"
click at [1036, 460] on strong "Who Should Take This Exam?" at bounding box center [970, 459] width 255 height 24
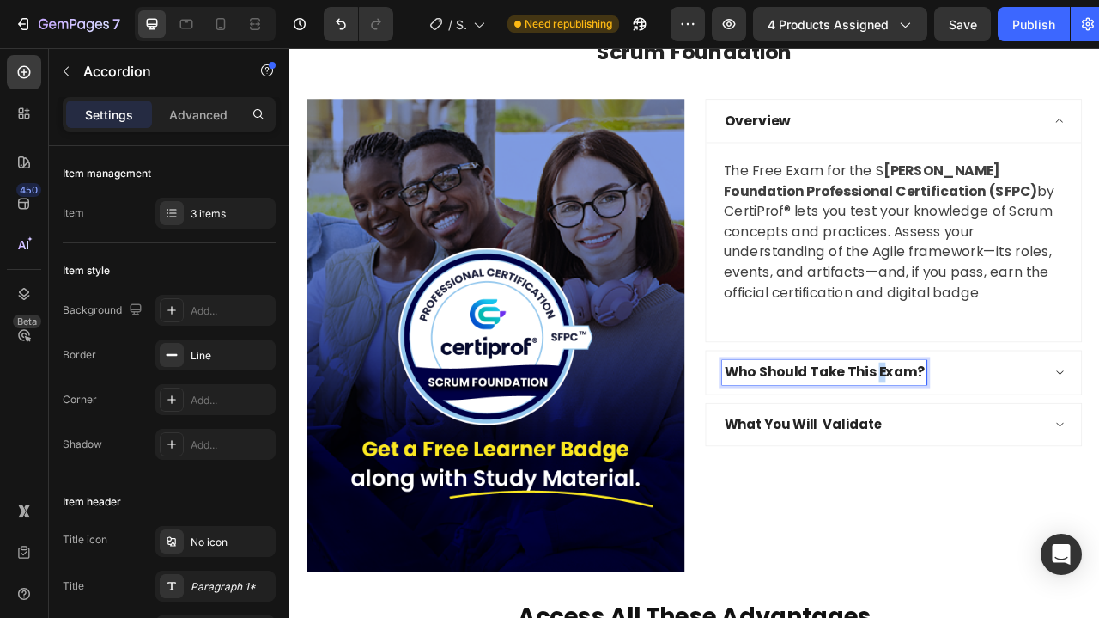
click at [1036, 460] on strong "Who Should Take This Exam?" at bounding box center [970, 459] width 255 height 24
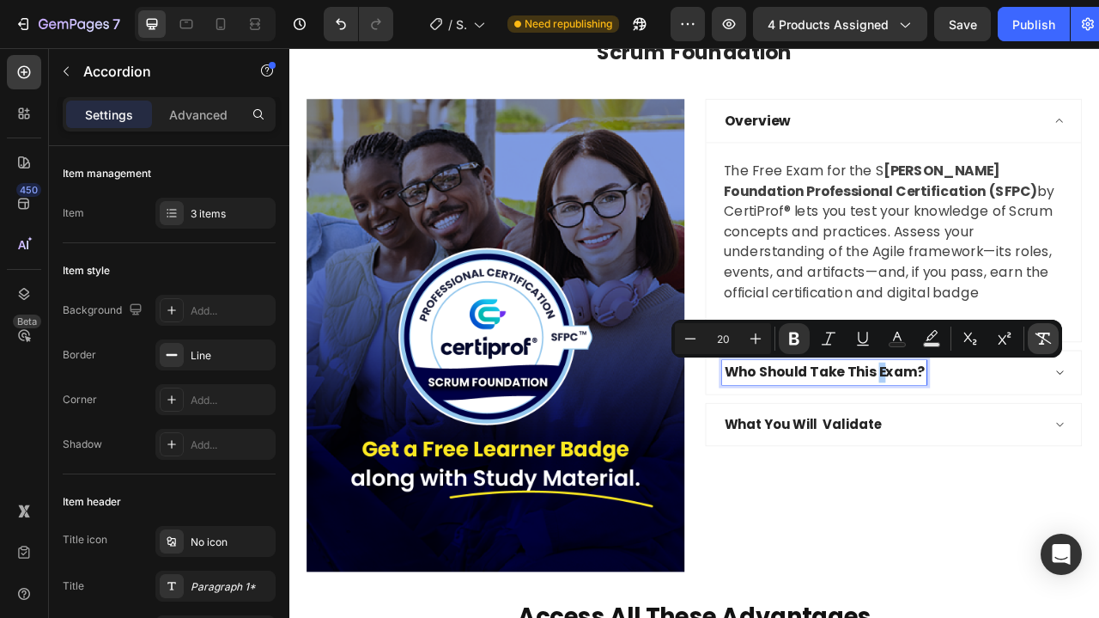
click at [1043, 340] on icon "Editor contextual toolbar" at bounding box center [1044, 338] width 16 height 12
type input "20"
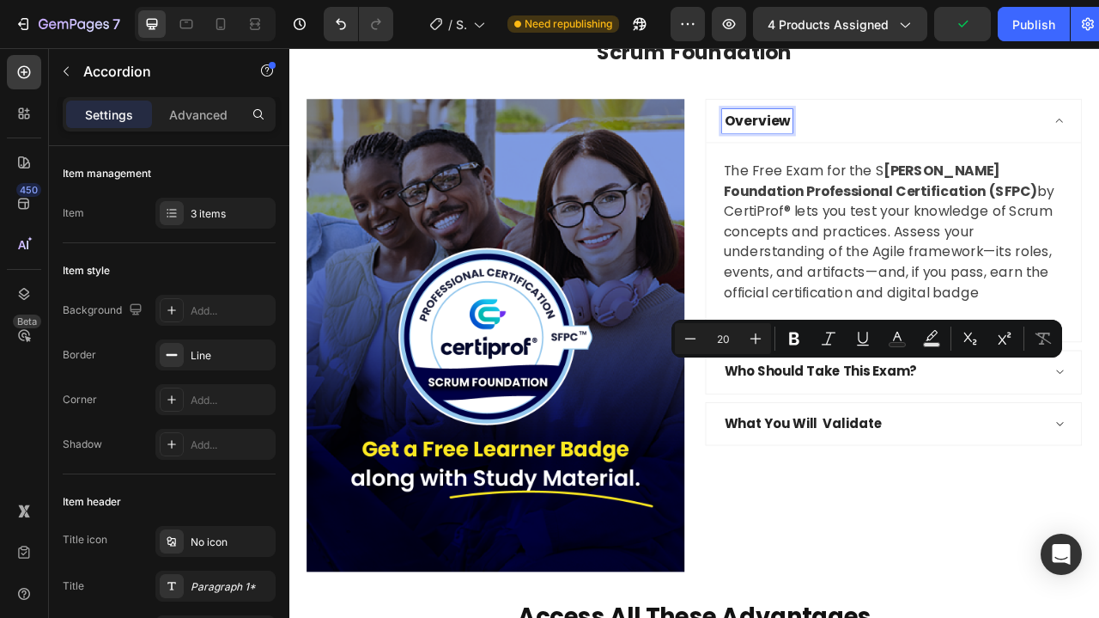
click at [908, 142] on strong "Overview" at bounding box center [885, 140] width 84 height 24
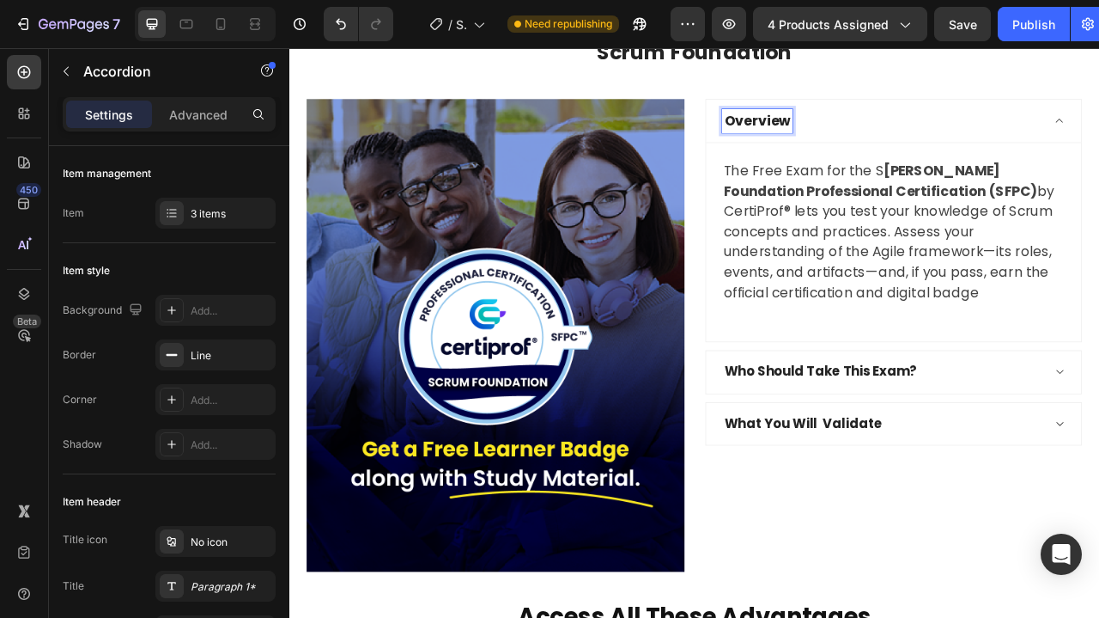
click at [896, 139] on strong "Overview" at bounding box center [885, 140] width 84 height 24
click at [951, 137] on span "About the Free Exam" at bounding box center [917, 141] width 149 height 20
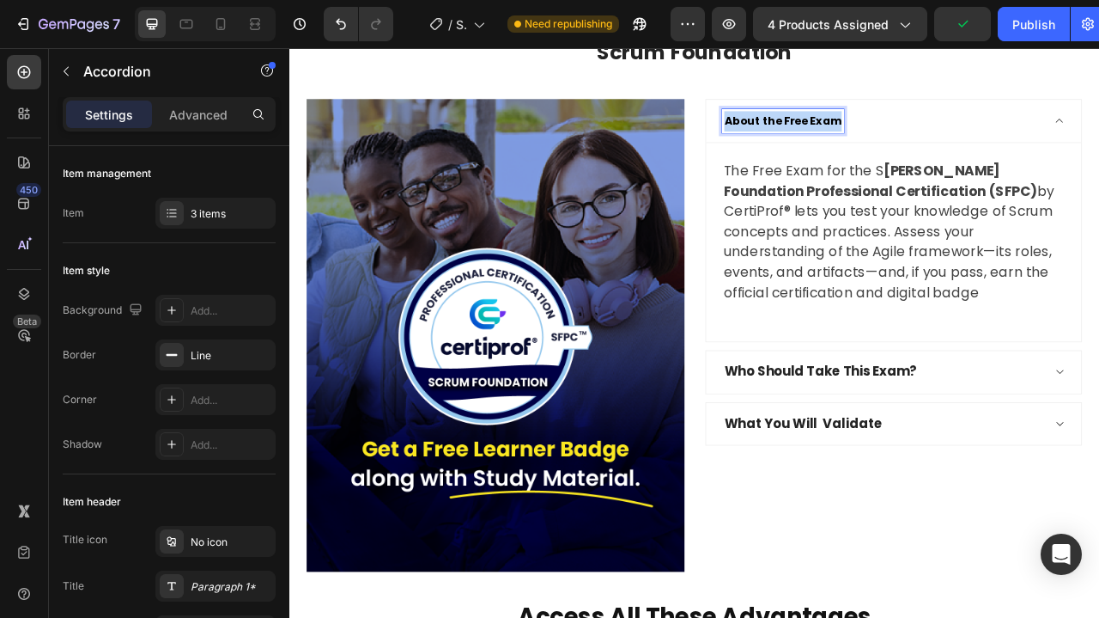
click at [951, 137] on span "About the Free Exam" at bounding box center [917, 141] width 149 height 20
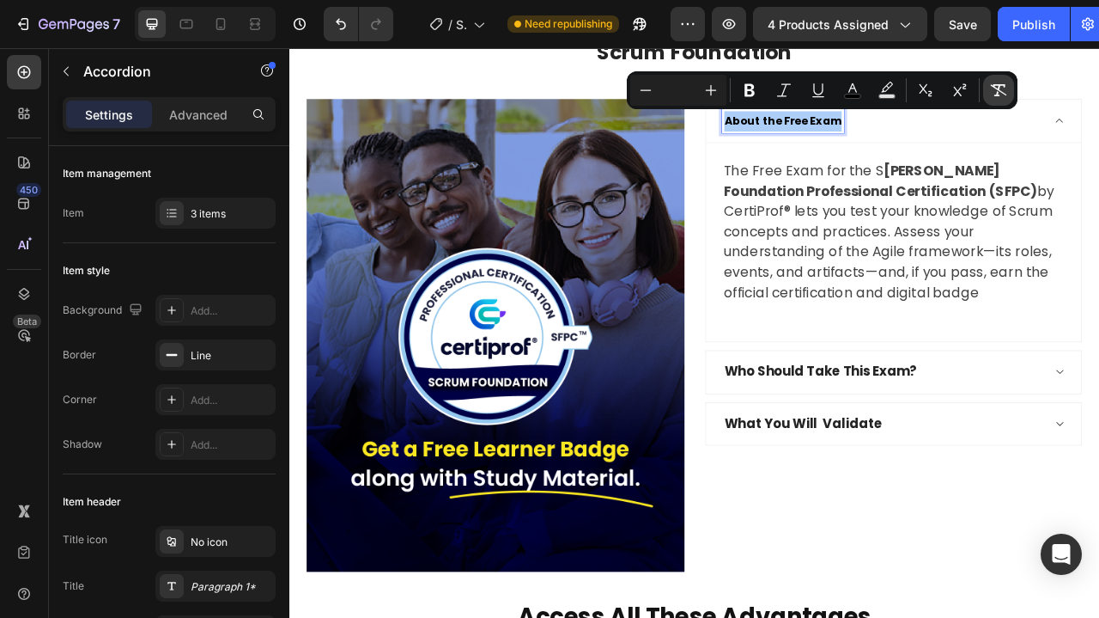
click at [1007, 87] on button "Remove Format" at bounding box center [998, 90] width 31 height 31
type input "19"
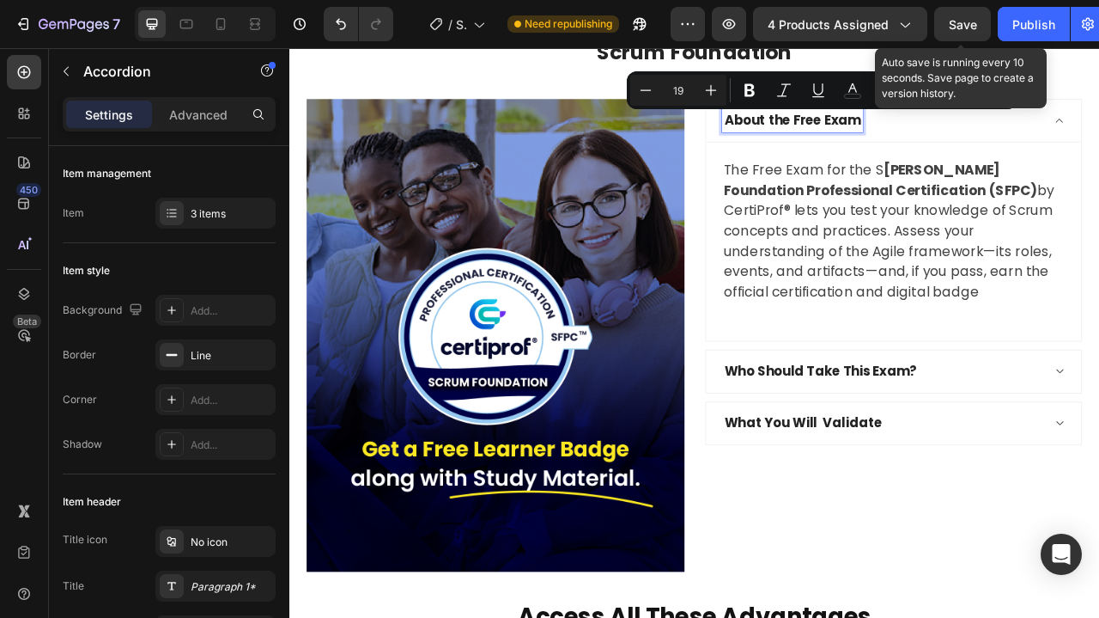
click at [971, 28] on span "Save" at bounding box center [963, 24] width 28 height 15
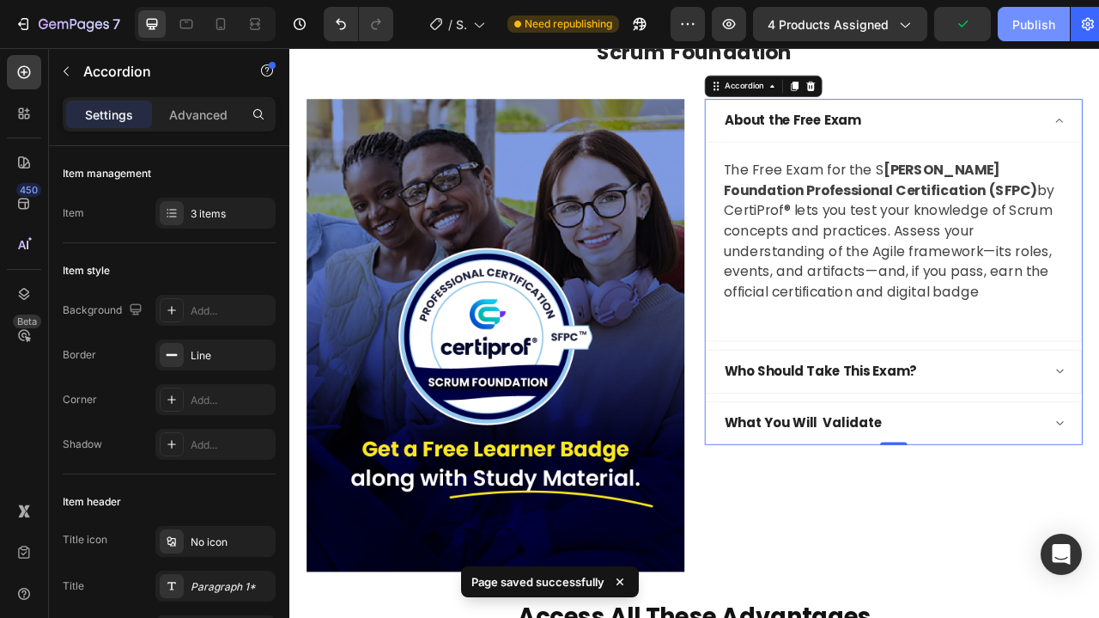
click at [1013, 29] on button "Publish" at bounding box center [1034, 24] width 72 height 34
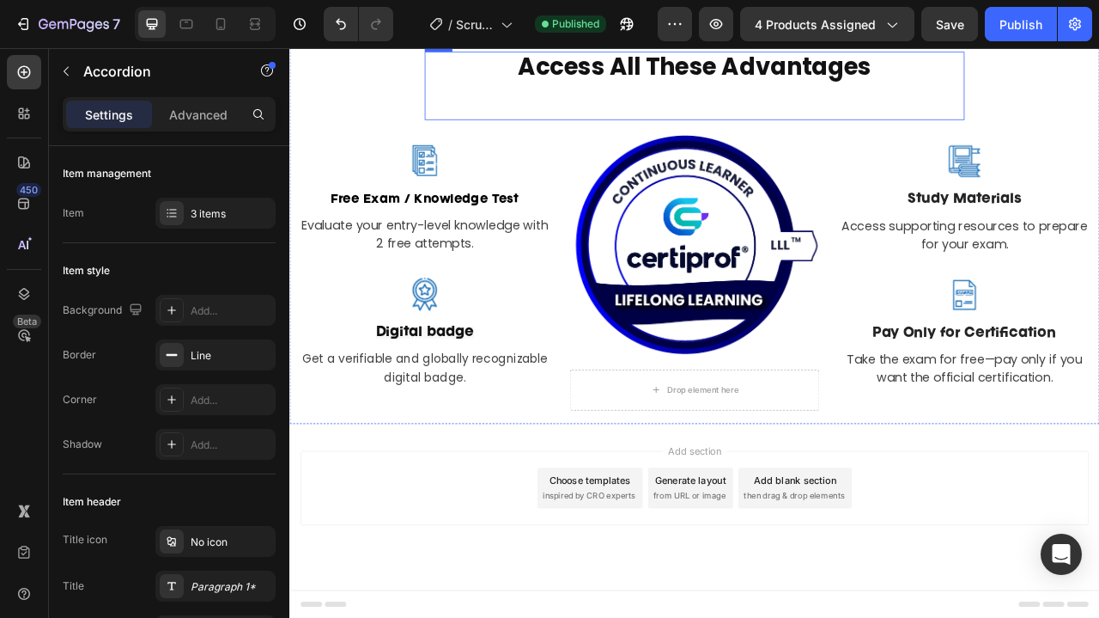
scroll to position [2814, 0]
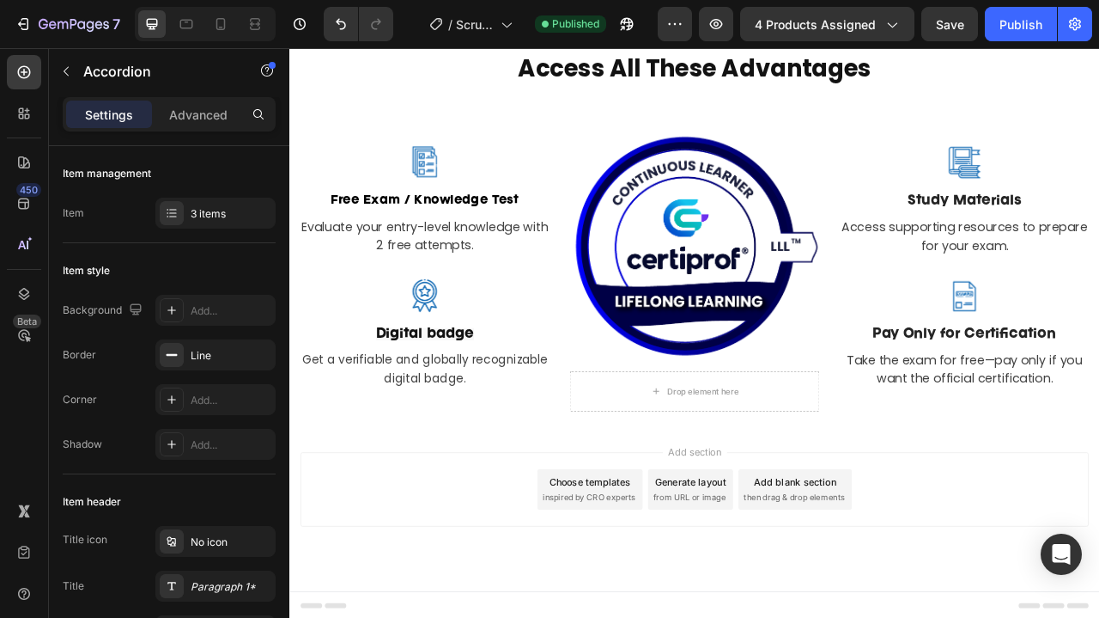
click at [676, 606] on div "Choose templates" at bounding box center [672, 599] width 104 height 18
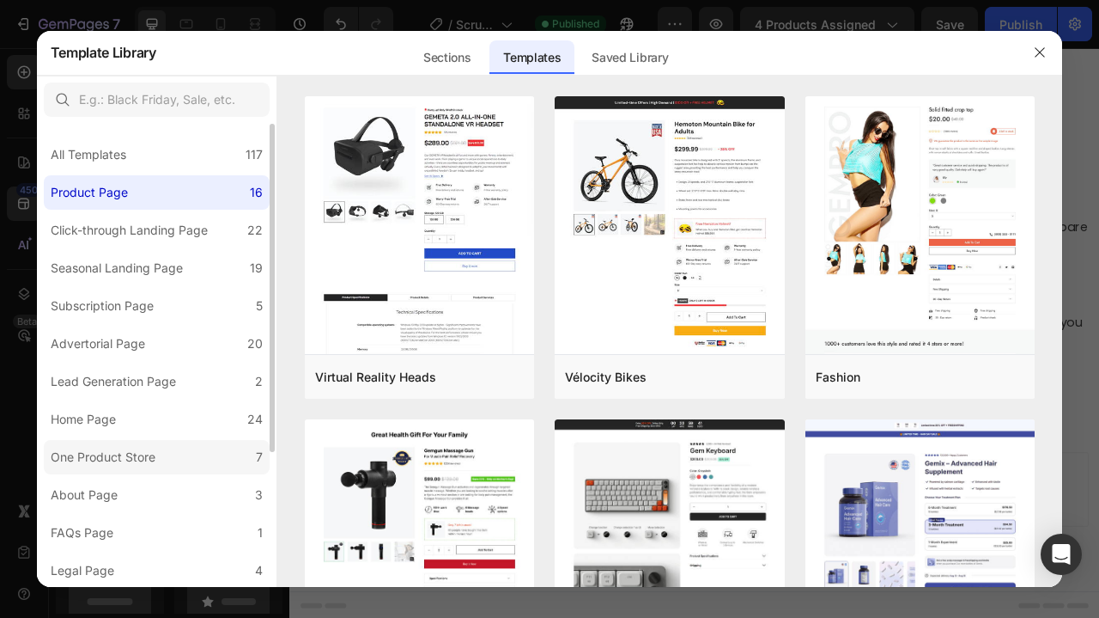
scroll to position [149, 0]
click at [96, 526] on div "FAQs Page" at bounding box center [82, 532] width 63 height 21
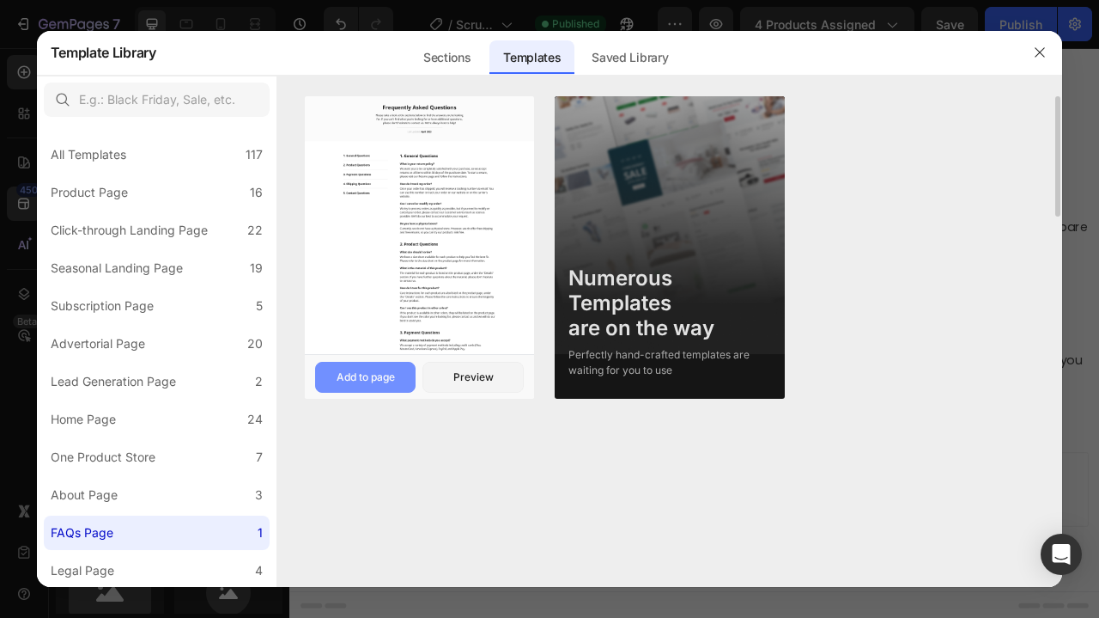
click at [368, 369] on div "Add to page" at bounding box center [366, 376] width 58 height 15
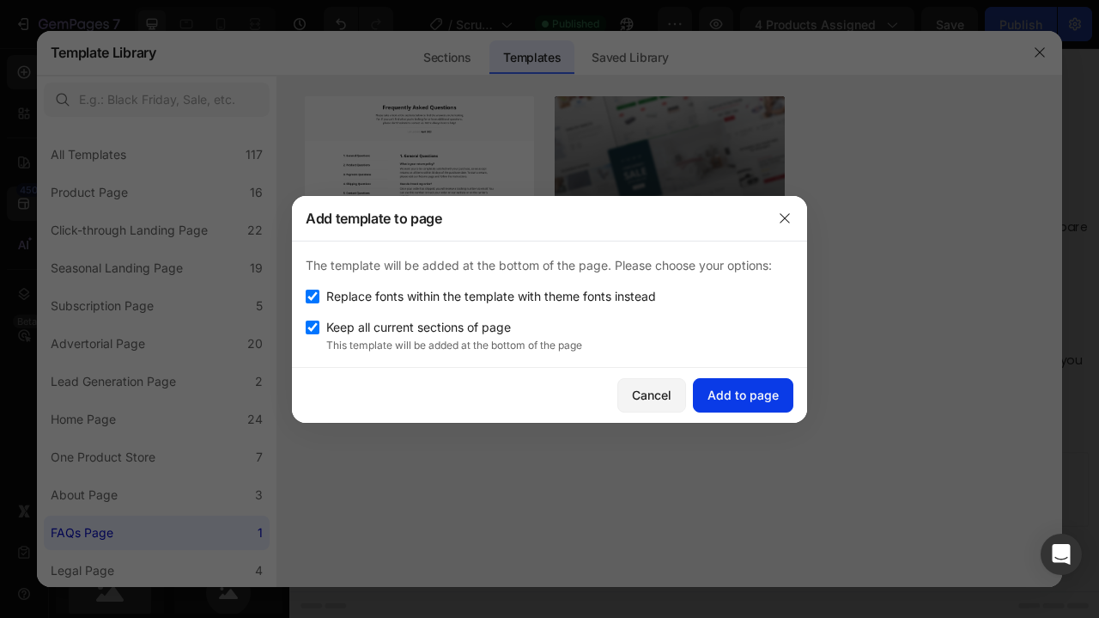
click at [752, 398] on div "Add to page" at bounding box center [743, 395] width 71 height 18
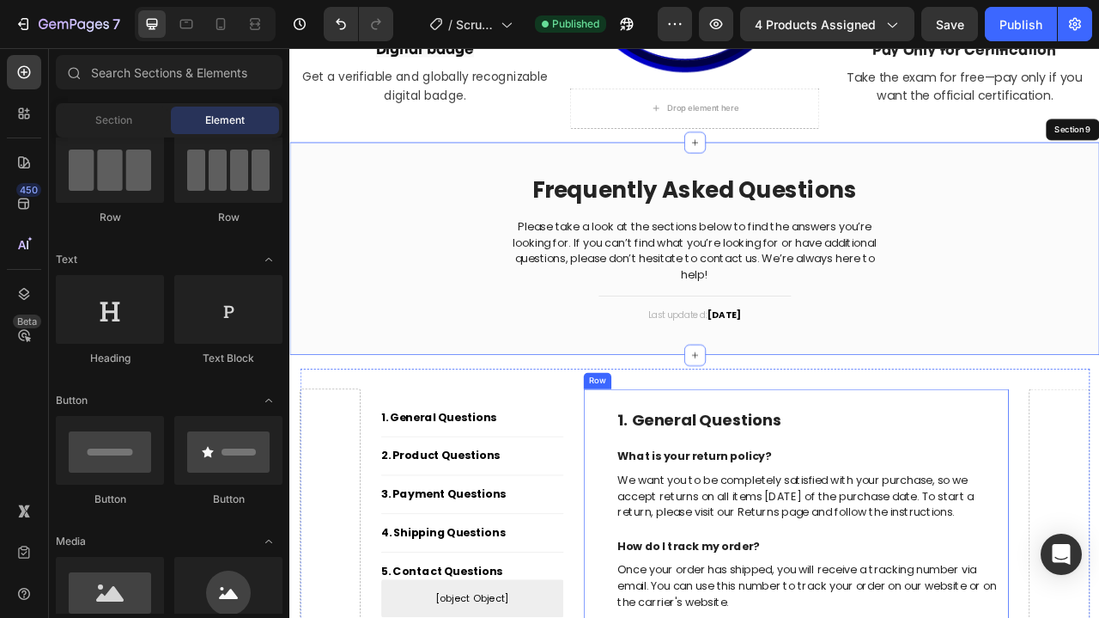
scroll to position [3173, 0]
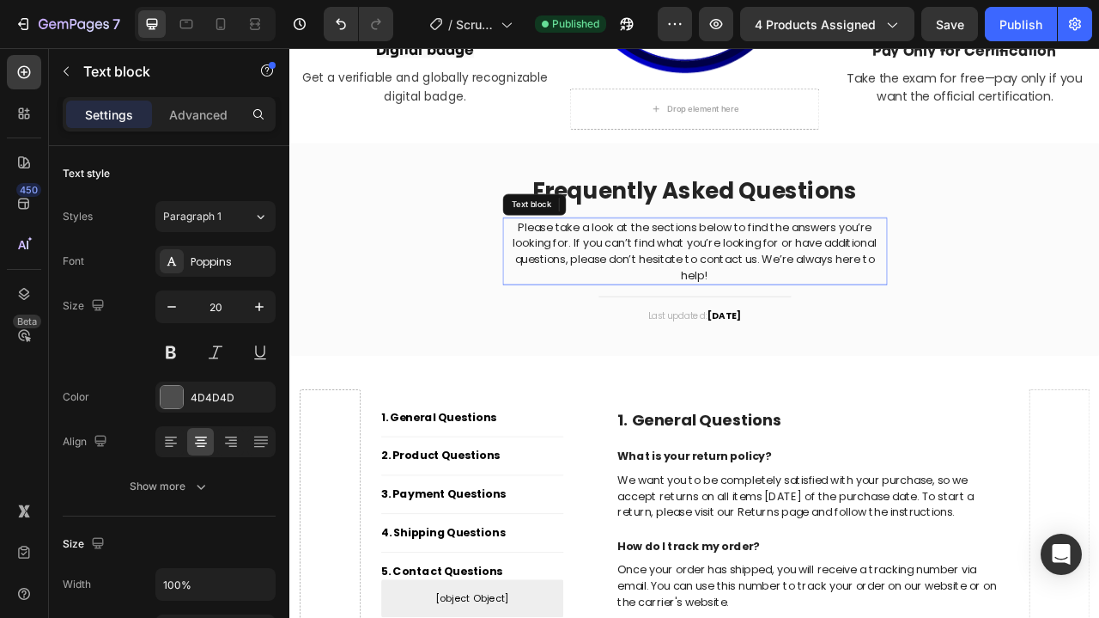
click at [849, 301] on p "Please take a look at the sections below to find the answers you’re looking for…" at bounding box center [805, 306] width 486 height 82
click at [848, 301] on p "Please take a look at the sections below to find the answers you’re looking for…" at bounding box center [805, 306] width 486 height 82
click at [842, 388] on strong "April 2023" at bounding box center [842, 388] width 43 height 16
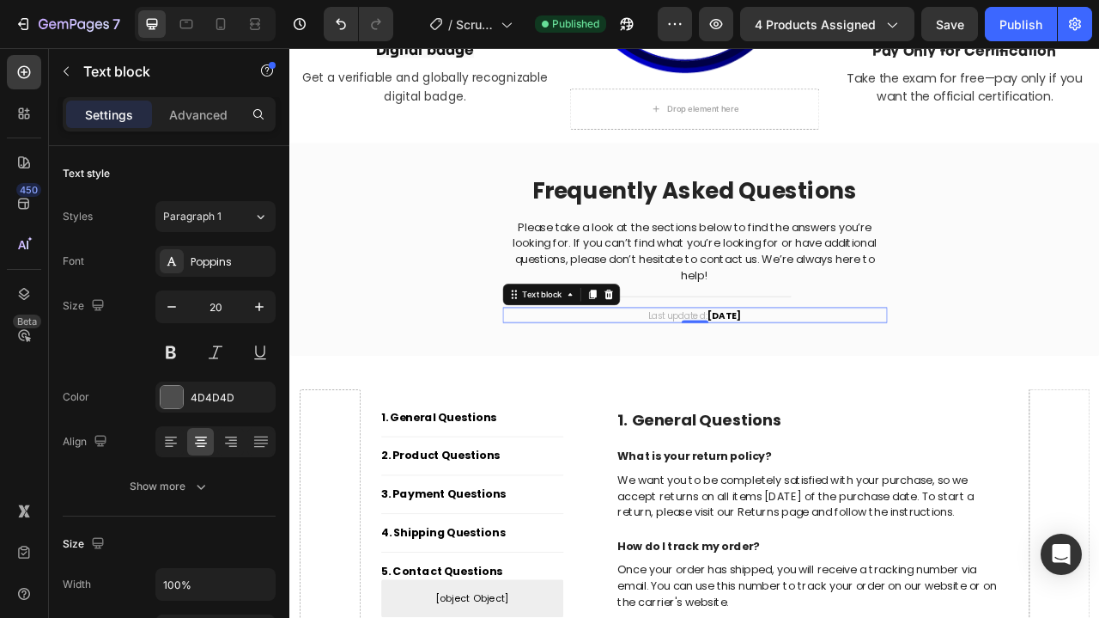
click at [863, 386] on strong "April 2023" at bounding box center [842, 388] width 43 height 16
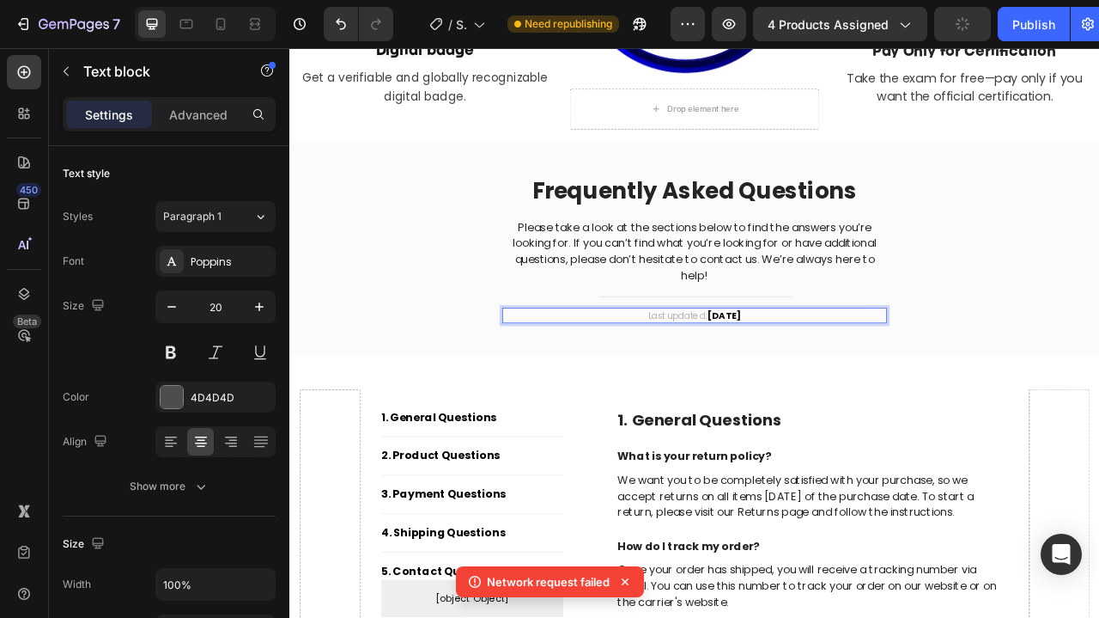
click at [830, 381] on strong "April 2025" at bounding box center [842, 388] width 43 height 16
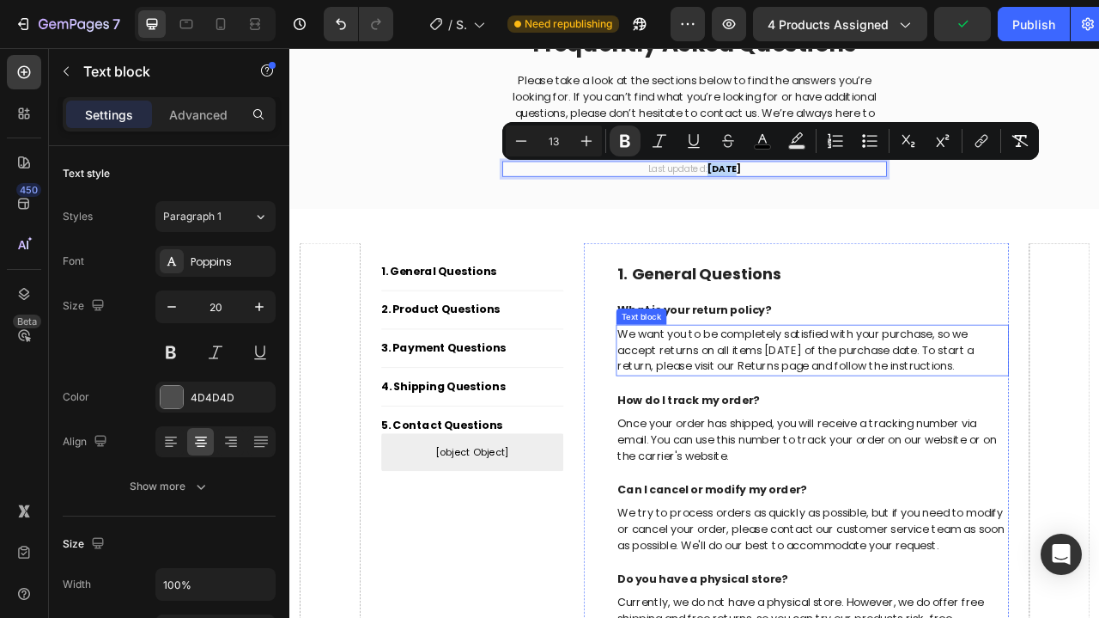
scroll to position [3362, 0]
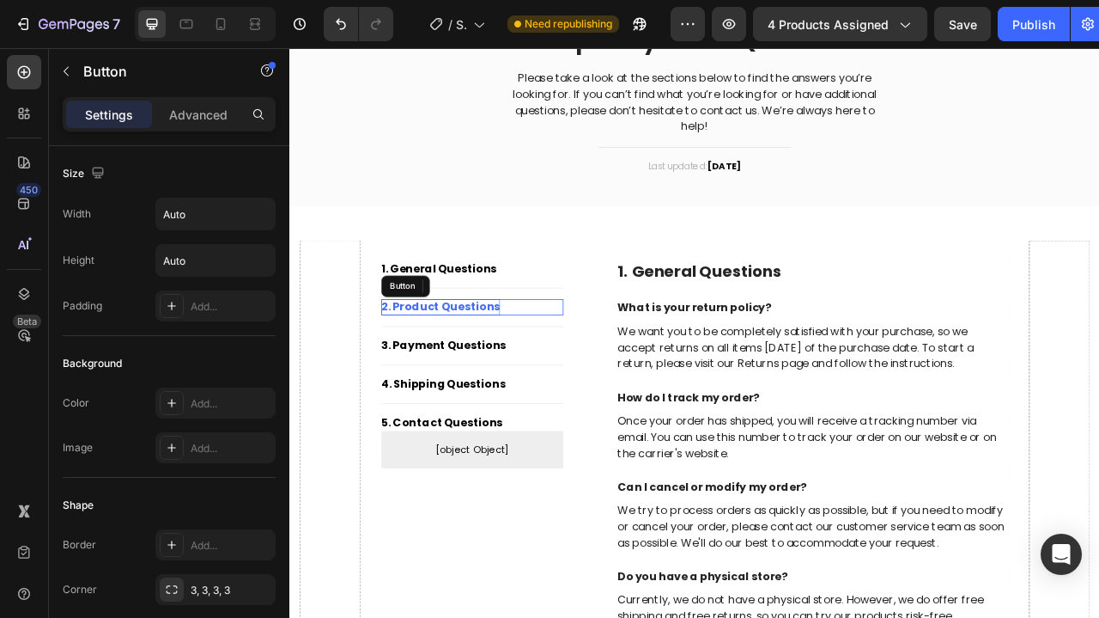
click at [497, 374] on div "2. Product Questions" at bounding box center [480, 377] width 151 height 21
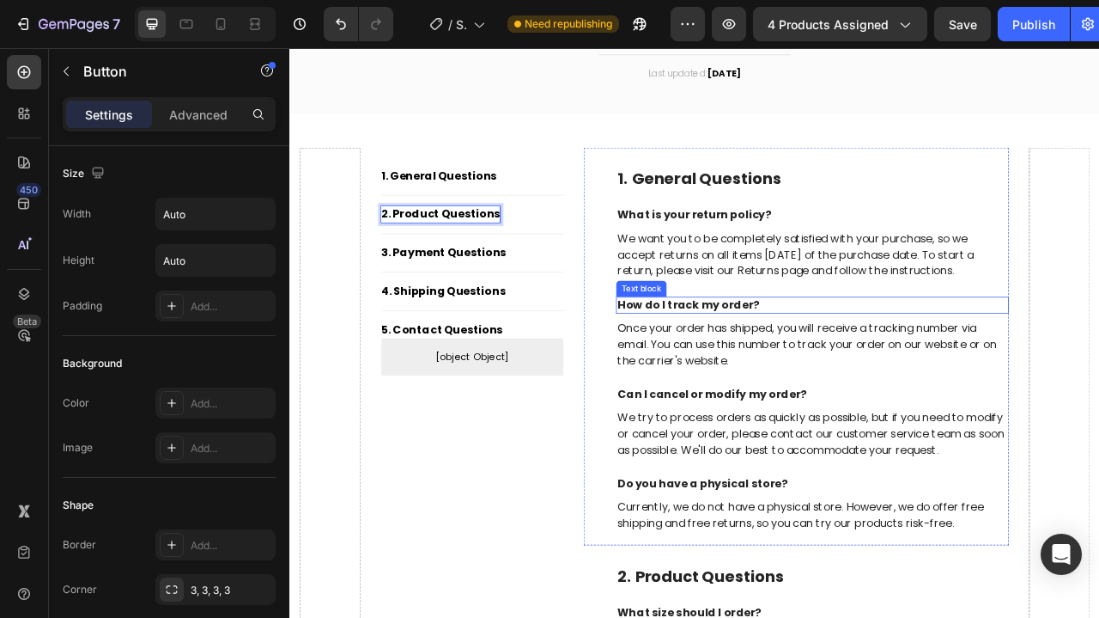
scroll to position [3472, 0]
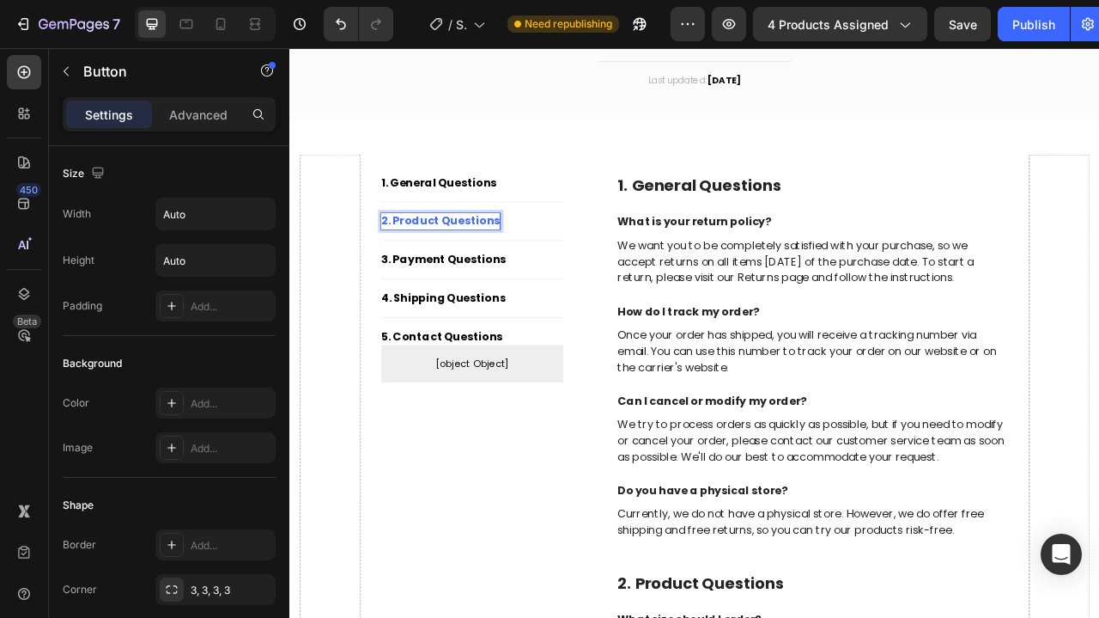
click at [507, 260] on p "2. Product Questions" at bounding box center [480, 268] width 151 height 21
click at [583, 265] on div "2. Product Questions Button 0" at bounding box center [521, 268] width 232 height 21
click at [529, 243] on div at bounding box center [521, 241] width 21 height 21
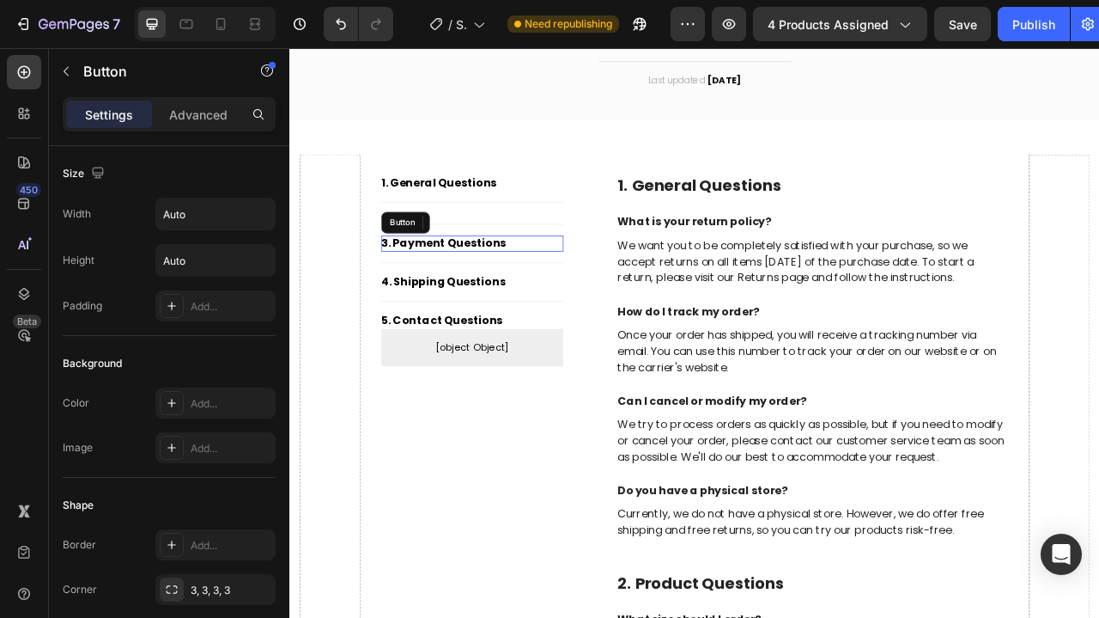
click at [592, 291] on div "3. Payment Questions Button" at bounding box center [521, 296] width 232 height 21
click at [527, 263] on icon at bounding box center [521, 270] width 14 height 14
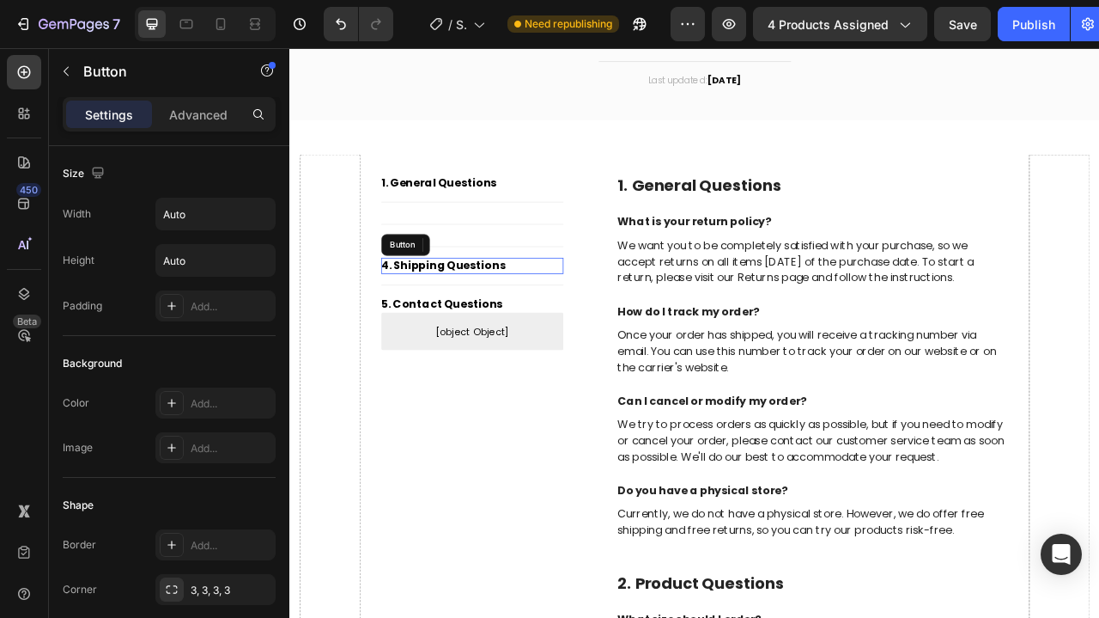
click at [594, 318] on div "4. Shipping Questions Button" at bounding box center [521, 324] width 232 height 21
click at [521, 292] on icon at bounding box center [521, 298] width 11 height 12
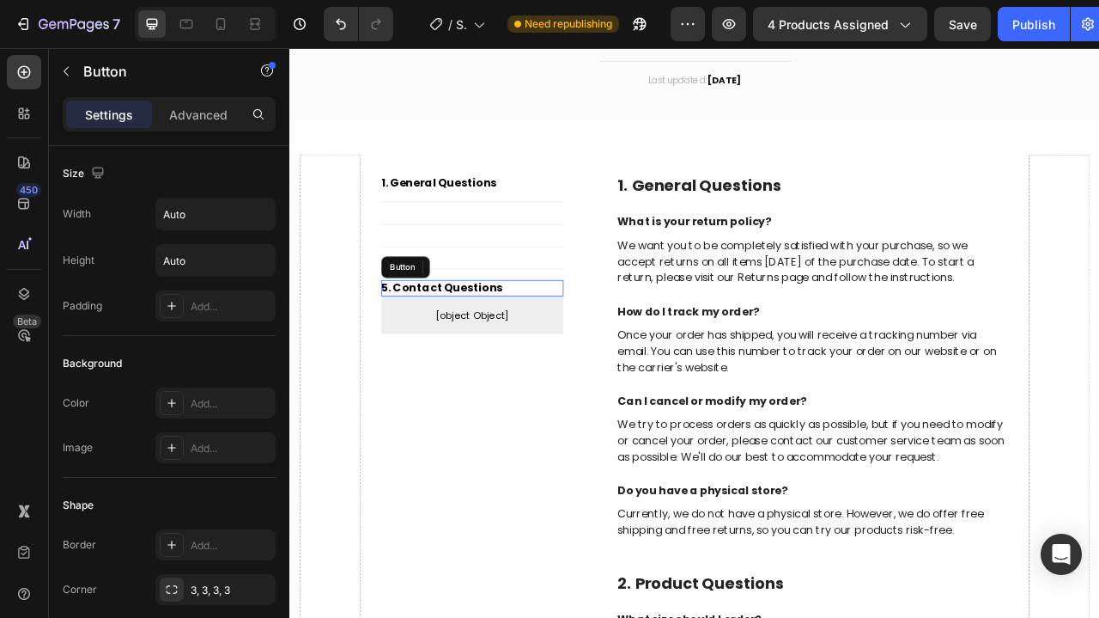
click at [595, 349] on div "5. Contact Questions Button" at bounding box center [521, 353] width 232 height 21
click at [518, 324] on icon at bounding box center [521, 326] width 11 height 12
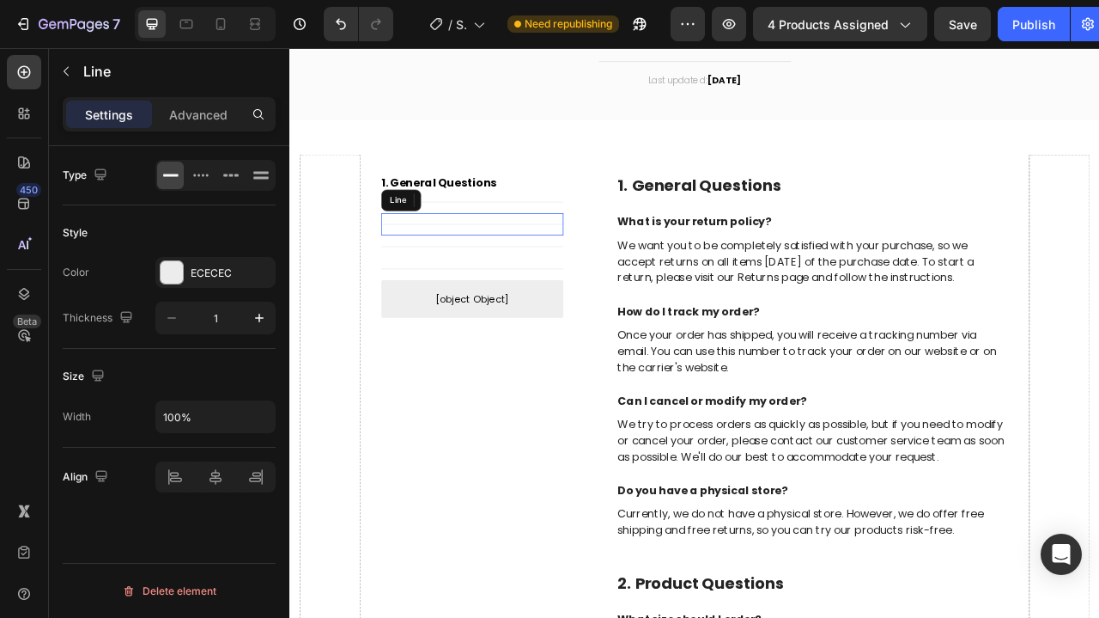
click at [529, 258] on div "Title Line" at bounding box center [521, 272] width 232 height 28
click at [508, 240] on icon at bounding box center [510, 241] width 14 height 14
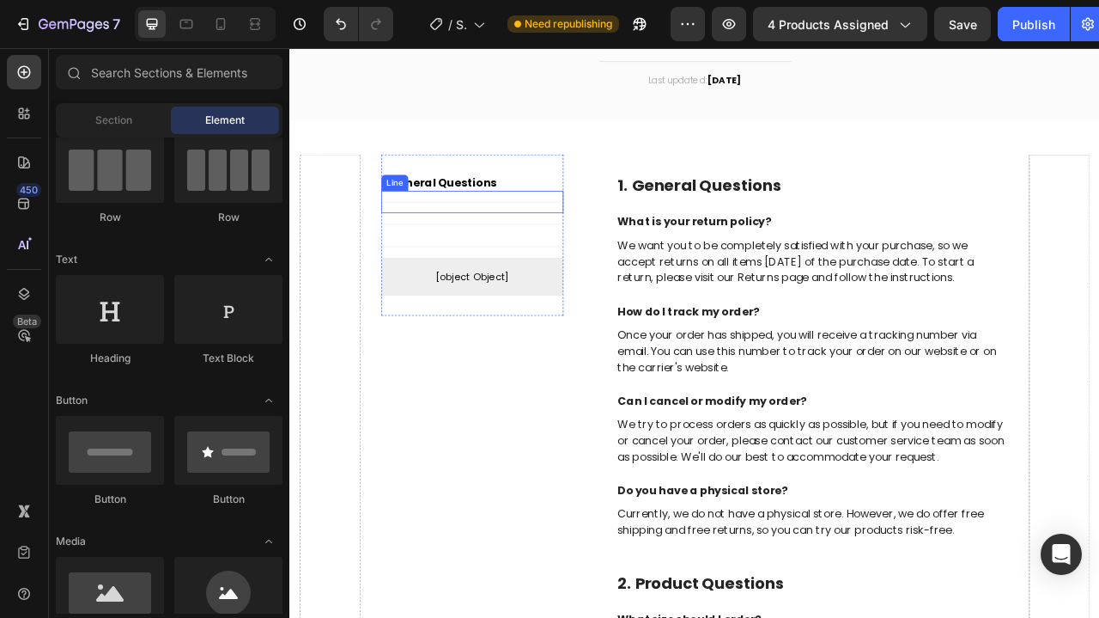
click at [514, 258] on div "Title Line" at bounding box center [521, 272] width 232 height 28
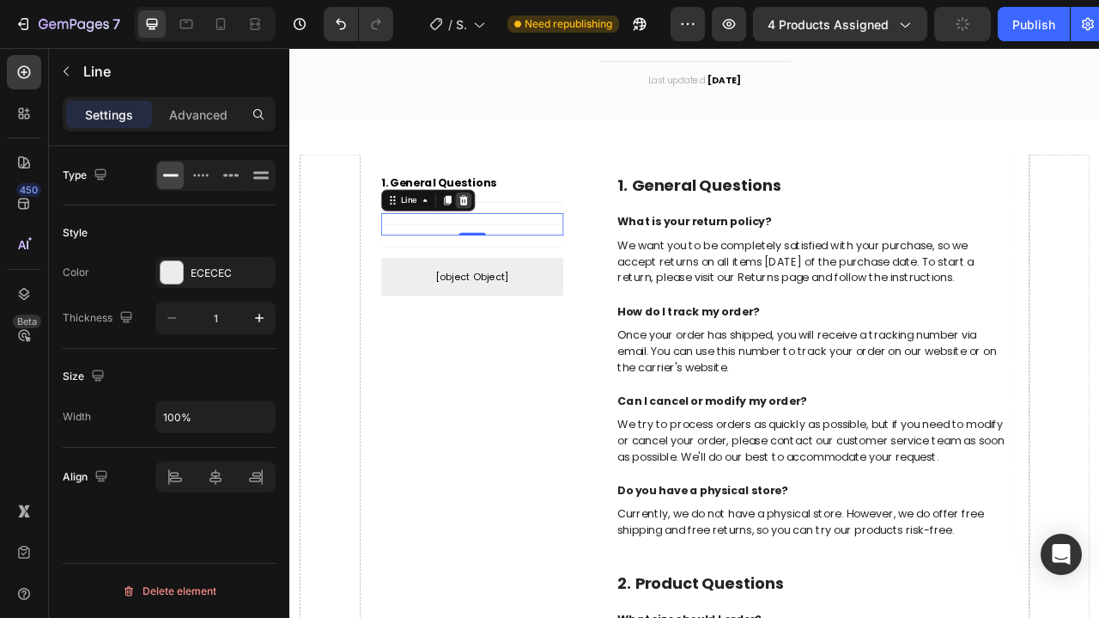
click at [509, 231] on div at bounding box center [510, 241] width 21 height 21
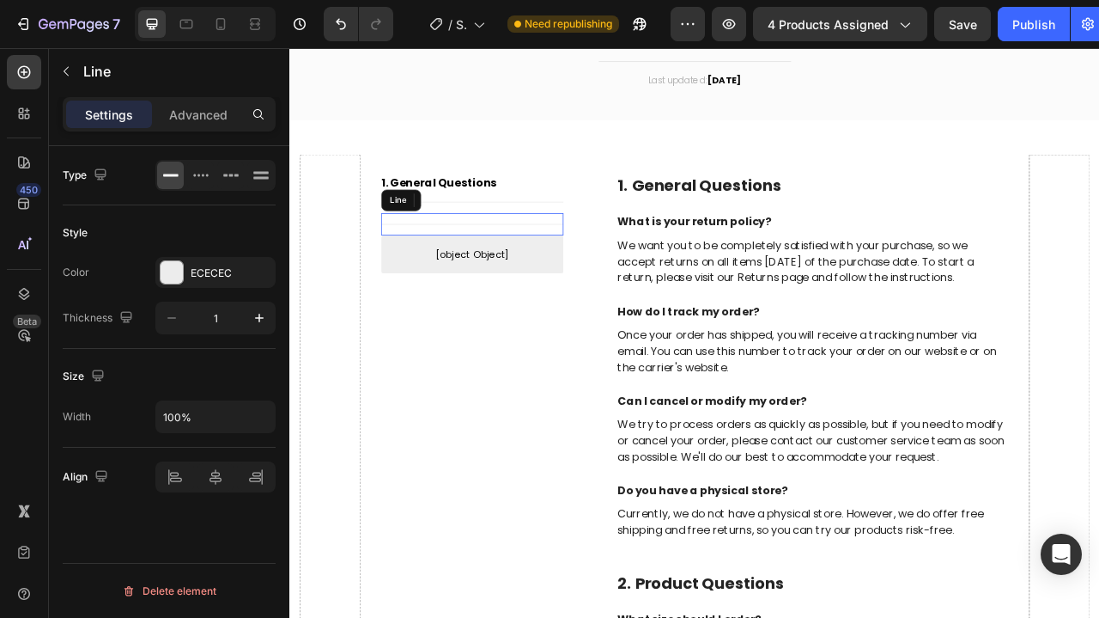
click at [539, 261] on div "Title Line" at bounding box center [521, 272] width 232 height 28
click at [517, 240] on icon at bounding box center [510, 241] width 14 height 14
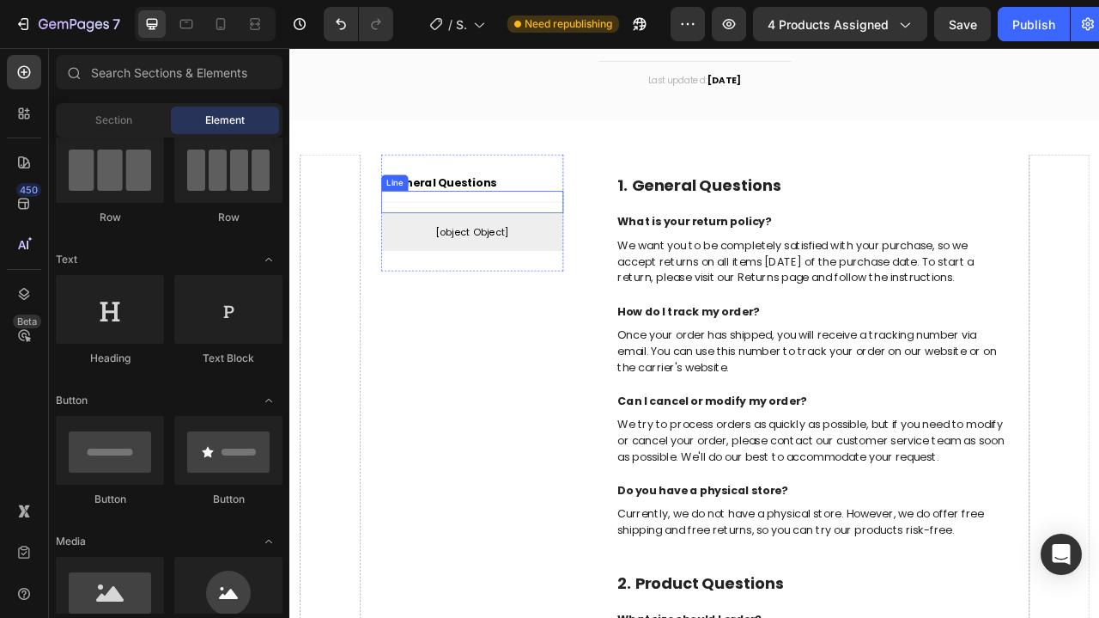
click at [543, 245] on div "Title Line" at bounding box center [521, 243] width 232 height 28
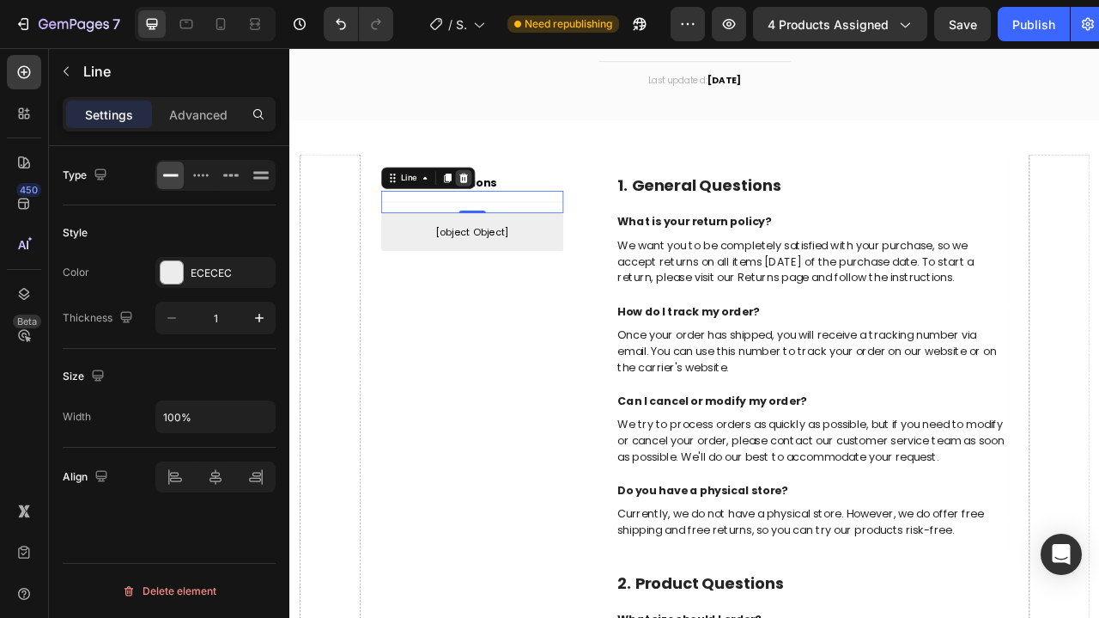
click at [510, 216] on icon at bounding box center [510, 213] width 11 height 12
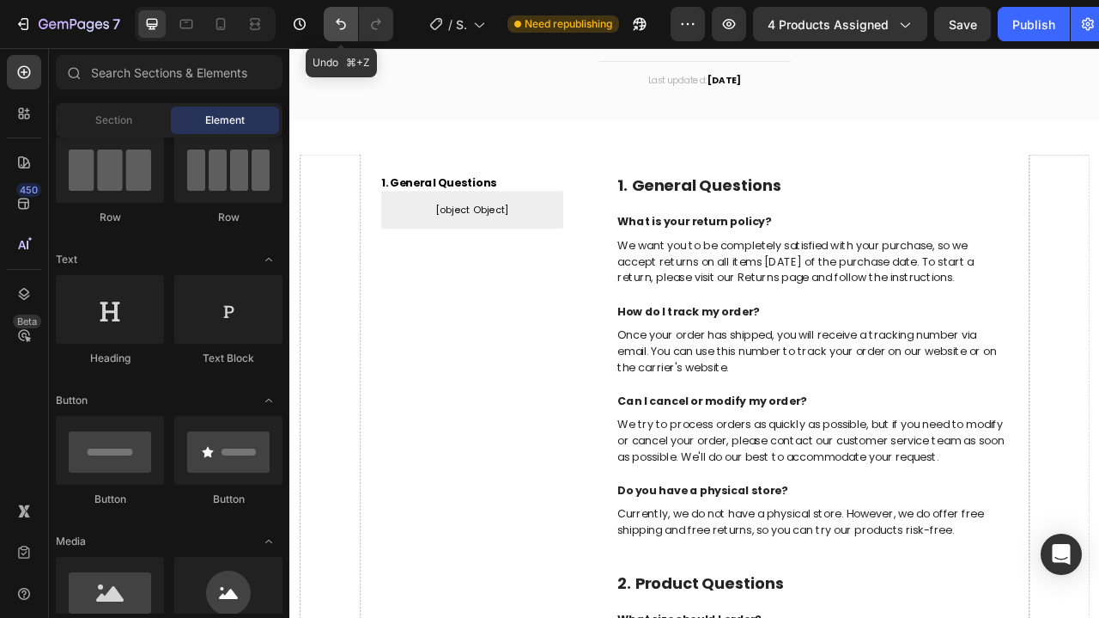
click at [344, 27] on icon "Undo/Redo" at bounding box center [340, 23] width 17 height 17
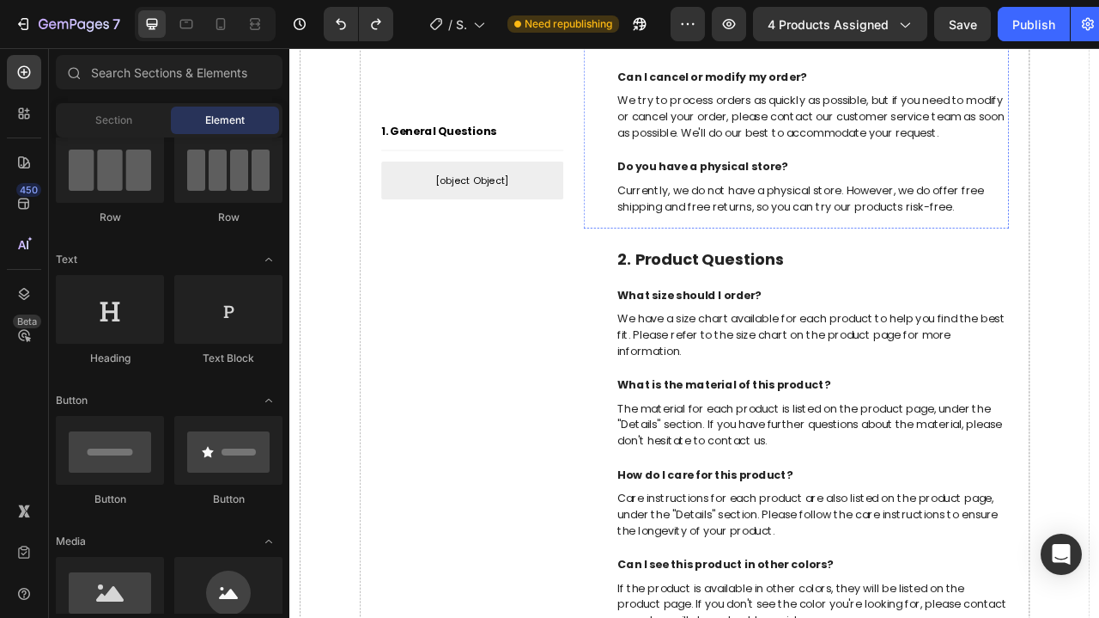
scroll to position [3884, 0]
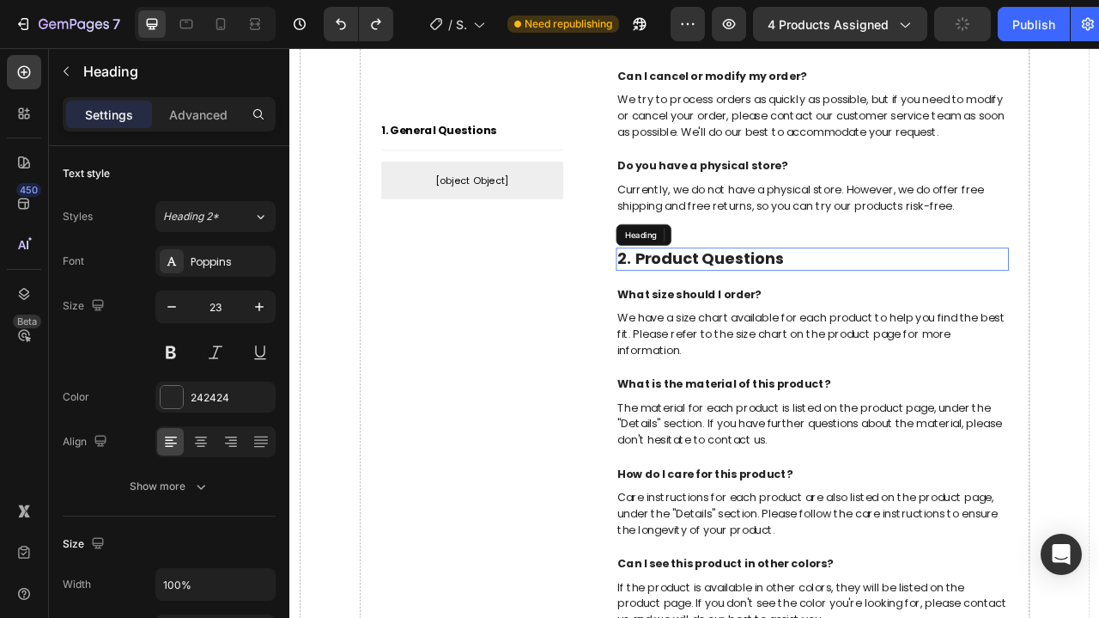
click at [978, 318] on p "2. Product Questions" at bounding box center [954, 316] width 496 height 26
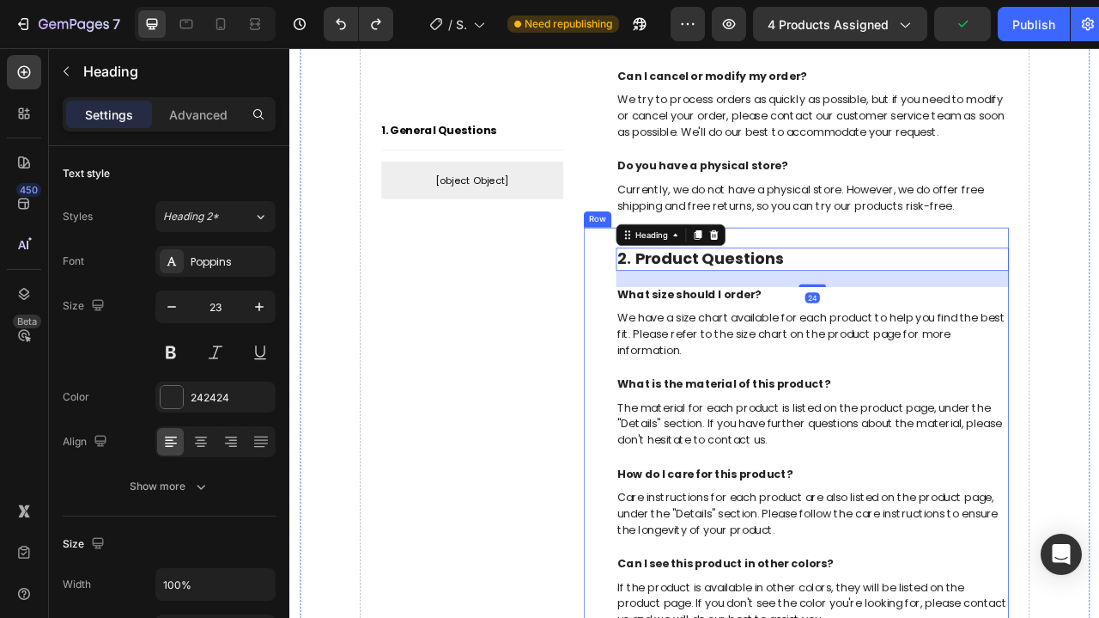
click at [1008, 281] on div "2. Product Questions Heading 24 What size should I order? Text block We have a …" at bounding box center [933, 539] width 541 height 526
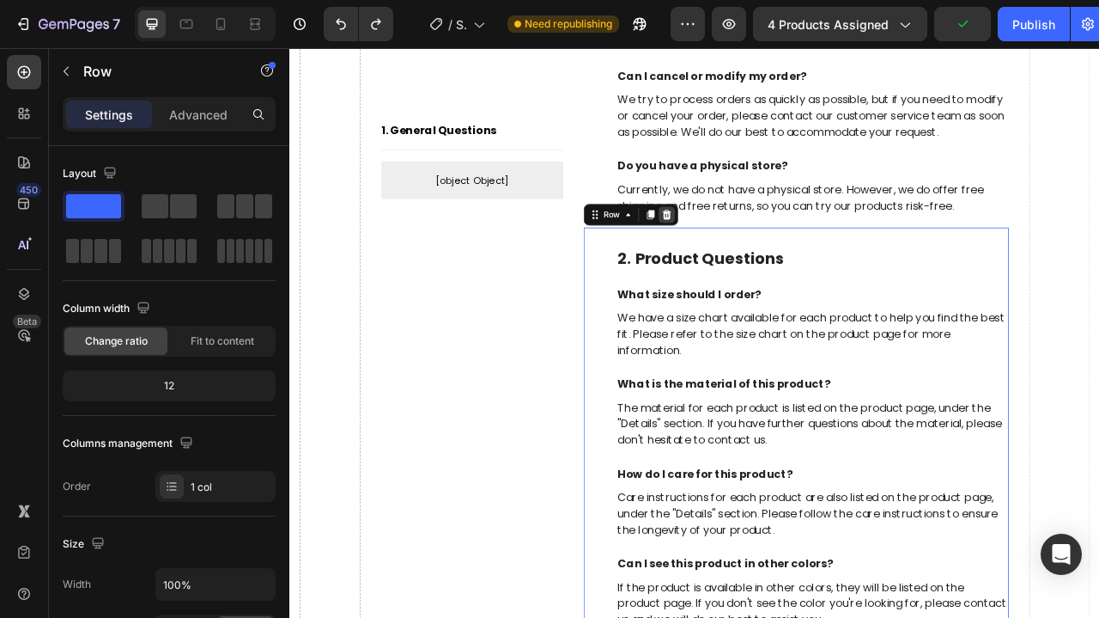
click at [776, 252] on div at bounding box center [768, 259] width 21 height 21
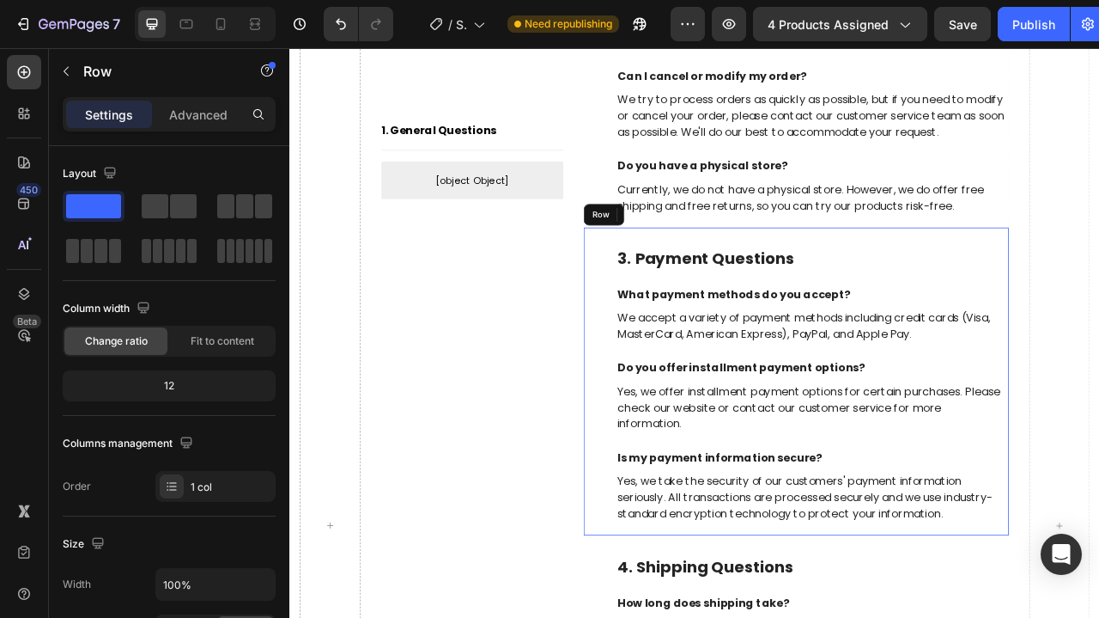
click at [839, 281] on div "3. Payment Questions Heading What payment methods do you accept? Text block We …" at bounding box center [933, 472] width 541 height 392
click at [770, 258] on icon at bounding box center [769, 260] width 14 height 14
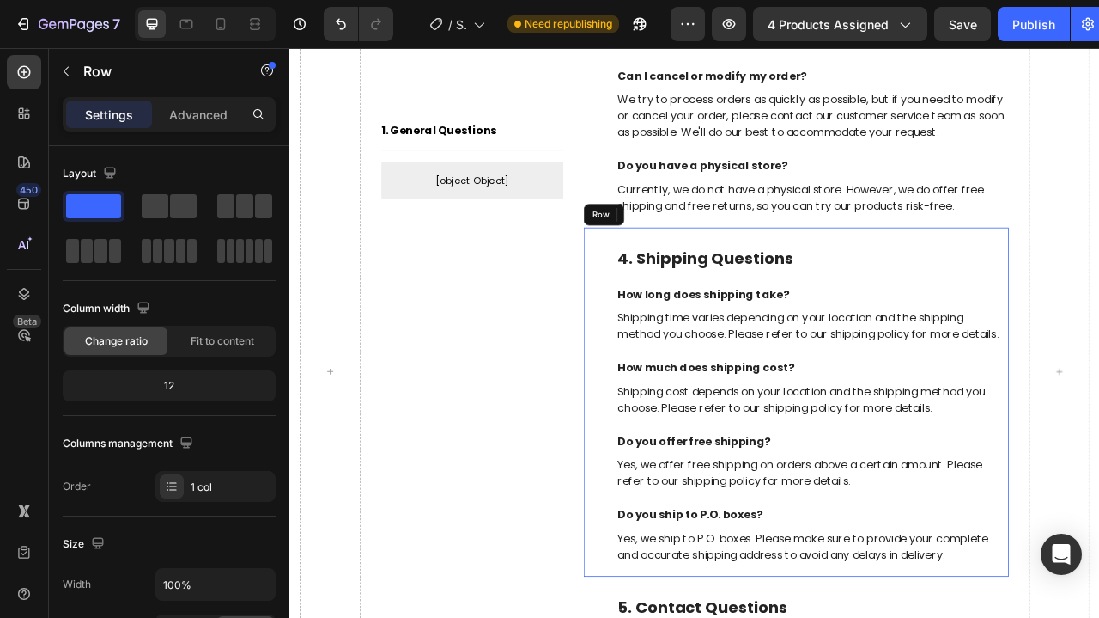
click at [804, 282] on div "4. Shipping Questions Heading How long does shipping take? Text block Shipping …" at bounding box center [933, 498] width 541 height 444
click at [768, 253] on icon at bounding box center [769, 259] width 11 height 12
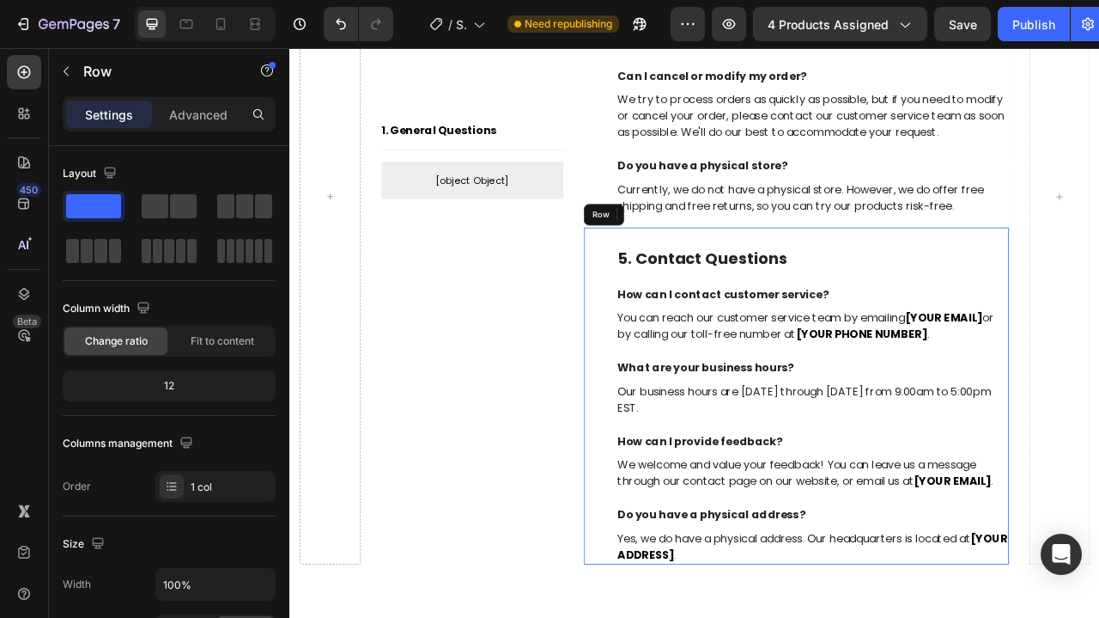
click at [774, 277] on div "5. Contact Questions Heading How can I contact customer service? Text block You…" at bounding box center [933, 490] width 541 height 429
click at [770, 253] on icon at bounding box center [769, 259] width 11 height 12
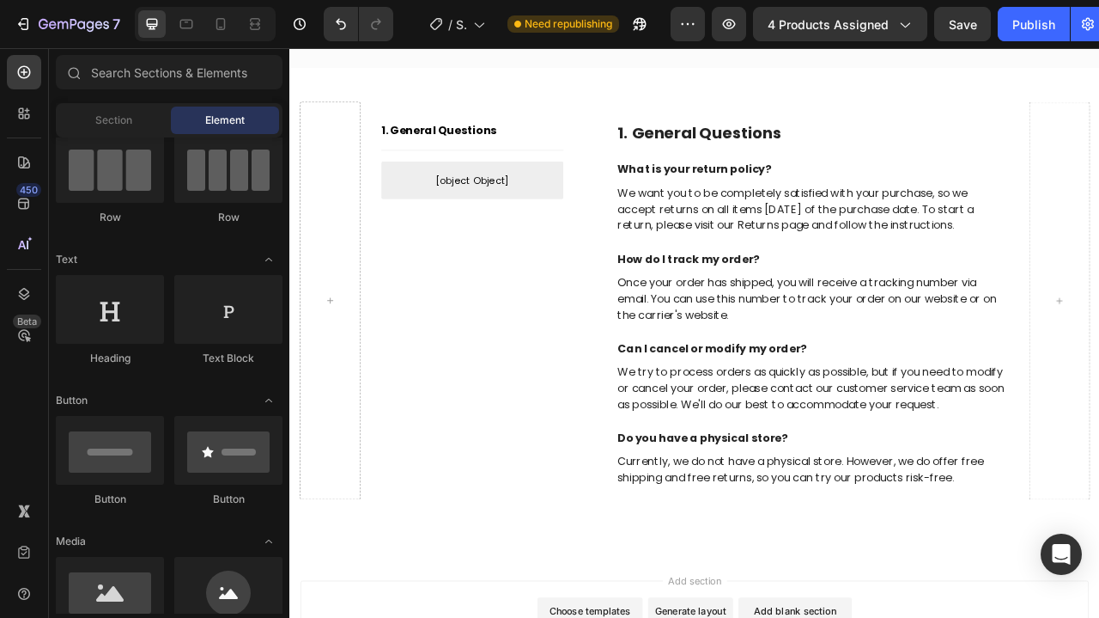
scroll to position [3520, 0]
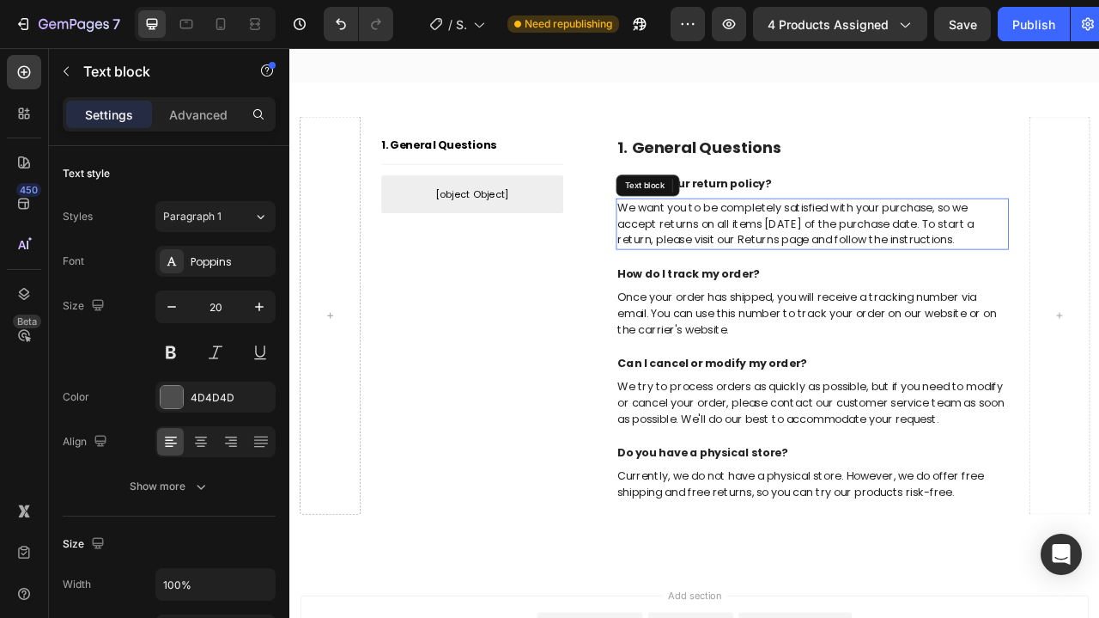
click at [879, 250] on p "We want you to be completely satisfied with your purchase, so we accept returns…" at bounding box center [954, 271] width 496 height 62
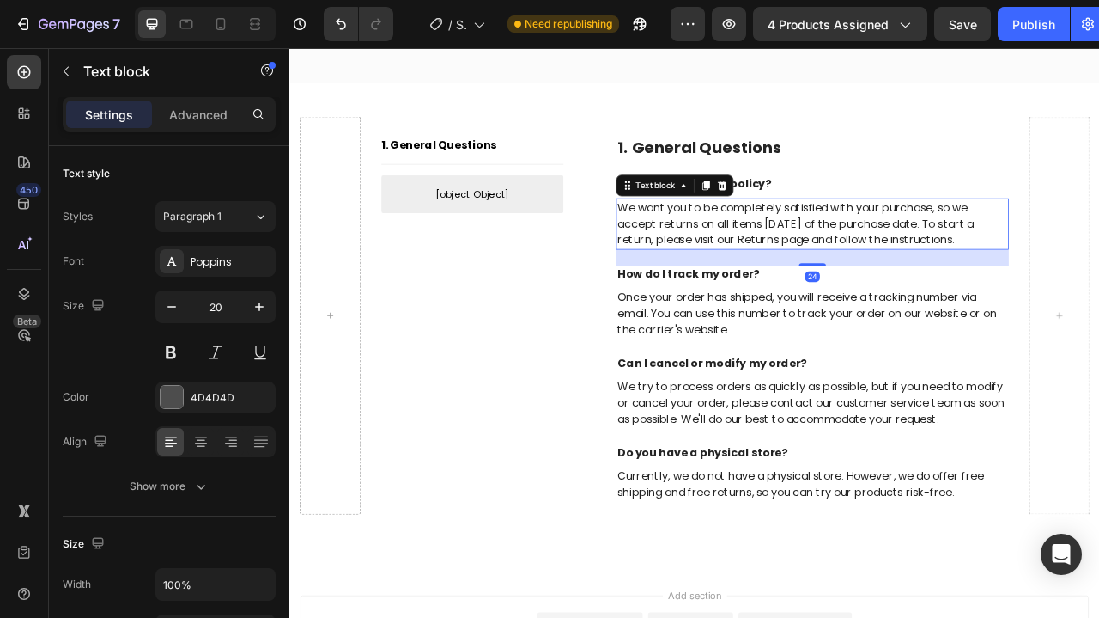
click at [816, 257] on p "We want you to be completely satisfied with your purchase, so we accept returns…" at bounding box center [954, 271] width 496 height 62
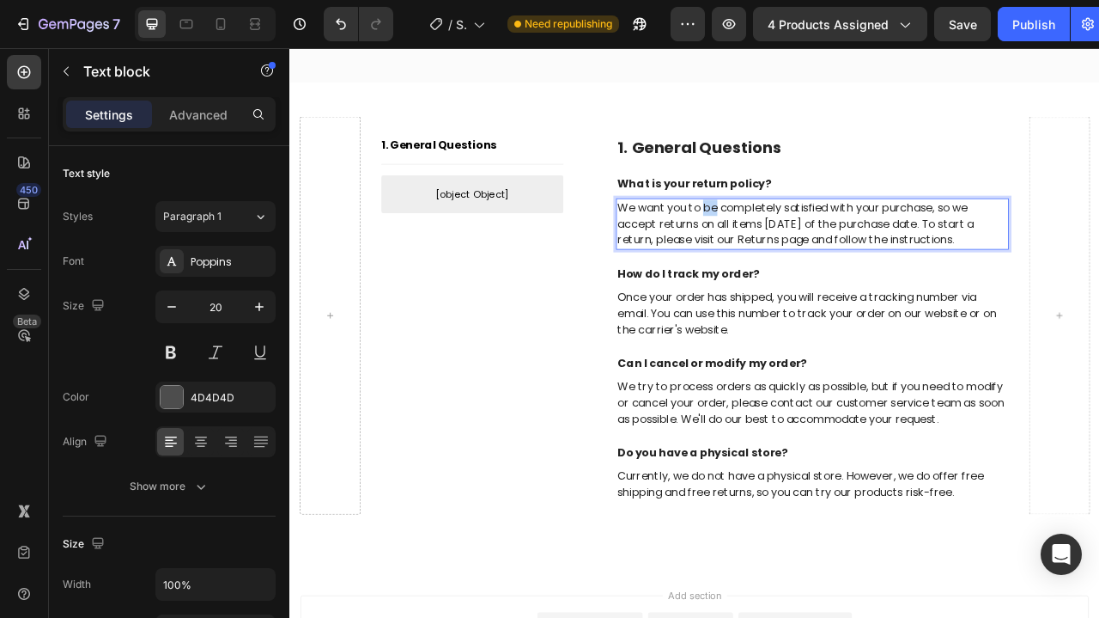
click at [816, 257] on p "We want you to be completely satisfied with your purchase, so we accept returns…" at bounding box center [954, 271] width 496 height 62
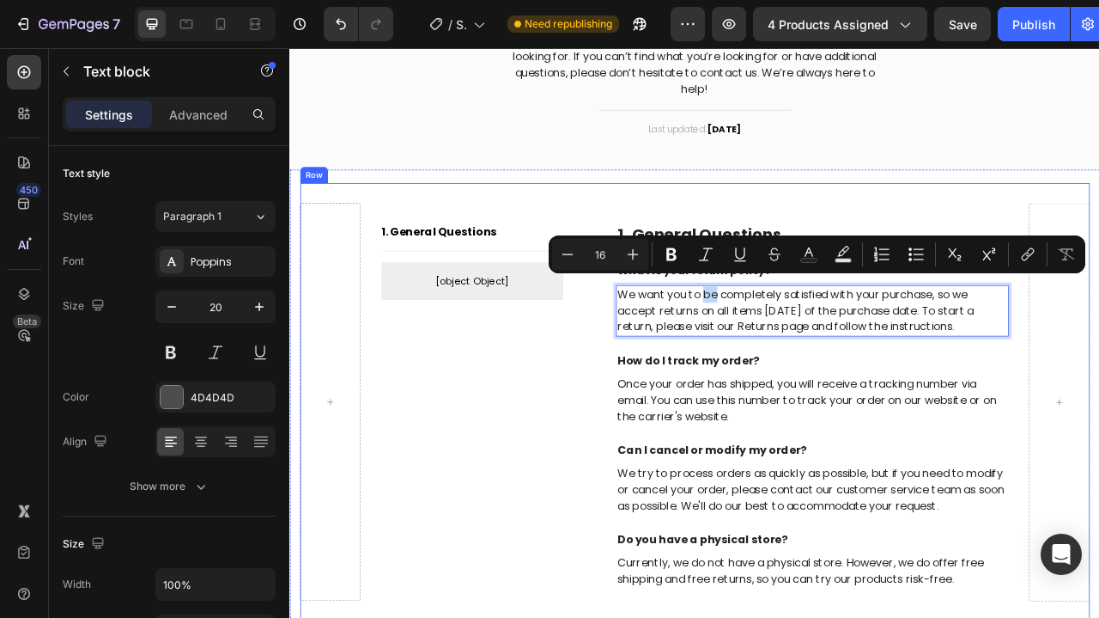
scroll to position [3381, 0]
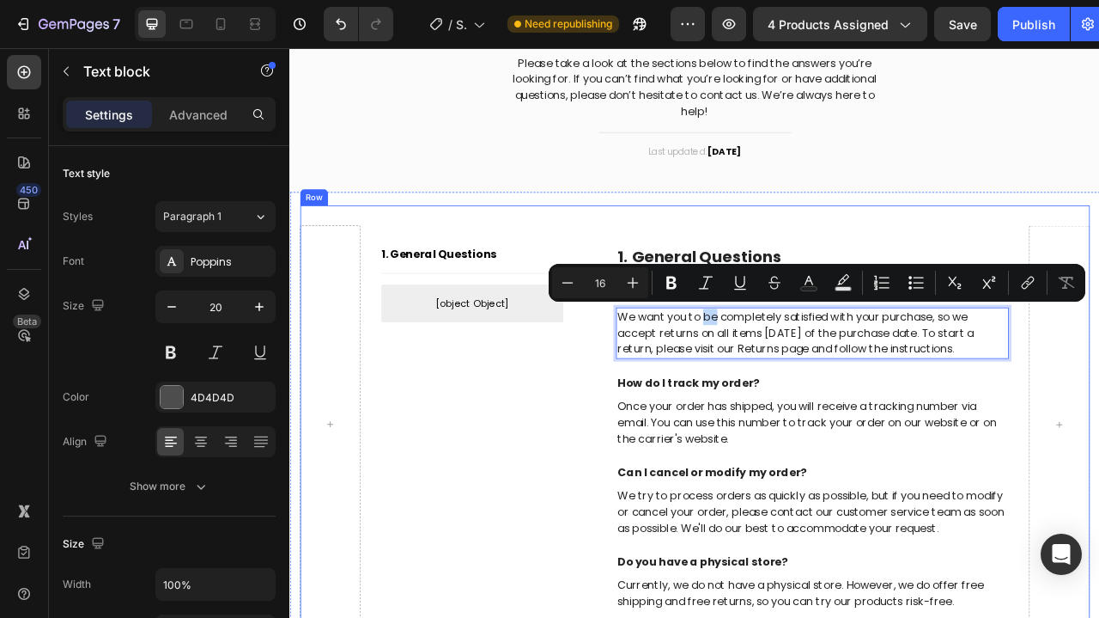
click at [899, 252] on div "1. General Questions Button Title Line [object Object] Custom Menu Active Row 1…" at bounding box center [804, 525] width 1005 height 557
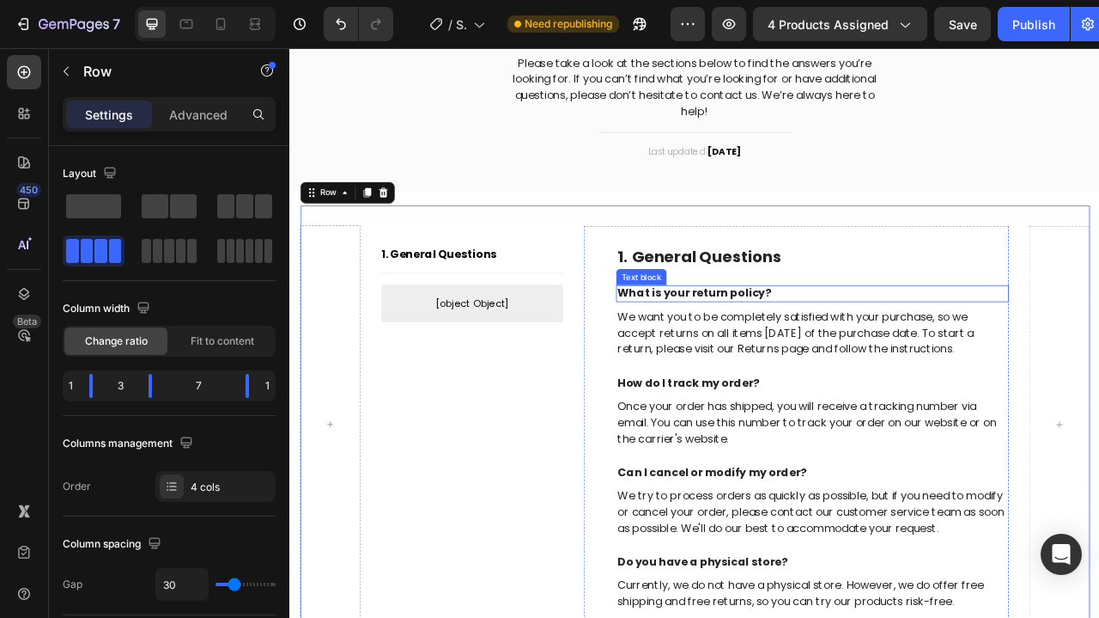
click at [812, 353] on p "What is your return policy?" at bounding box center [954, 359] width 496 height 18
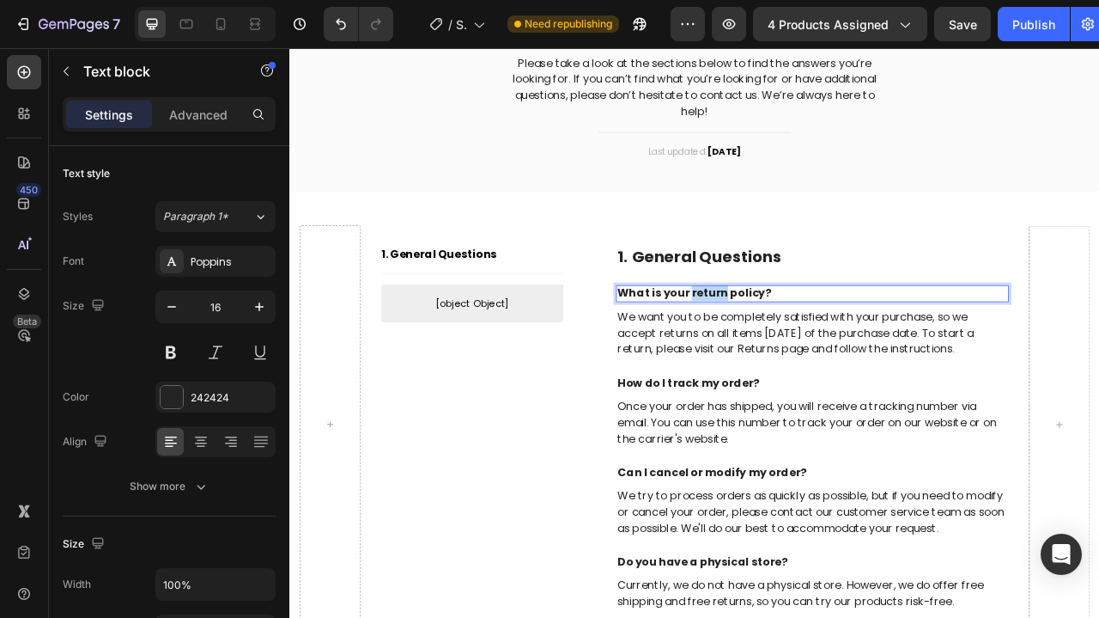
click at [812, 353] on p "What is your return policy?" at bounding box center [954, 359] width 496 height 18
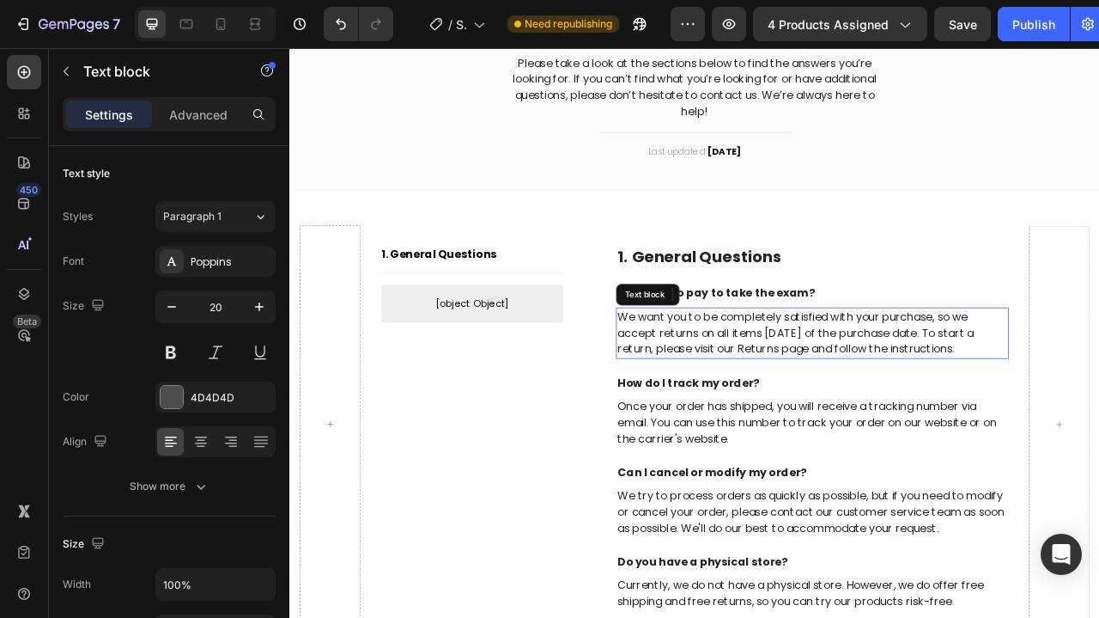
click at [850, 393] on p "We want you to be completely satisfied with your purchase, so we accept returns…" at bounding box center [954, 410] width 496 height 62
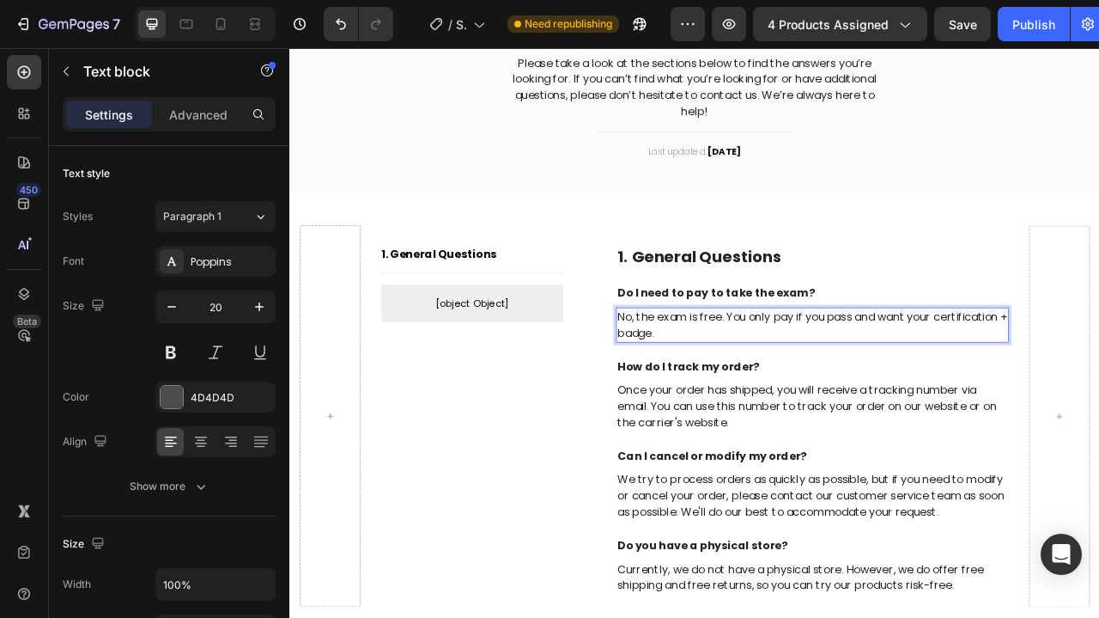
click at [854, 393] on p "No, the exam is free. You only pay if you pass and want your certification + ba…" at bounding box center [954, 399] width 496 height 41
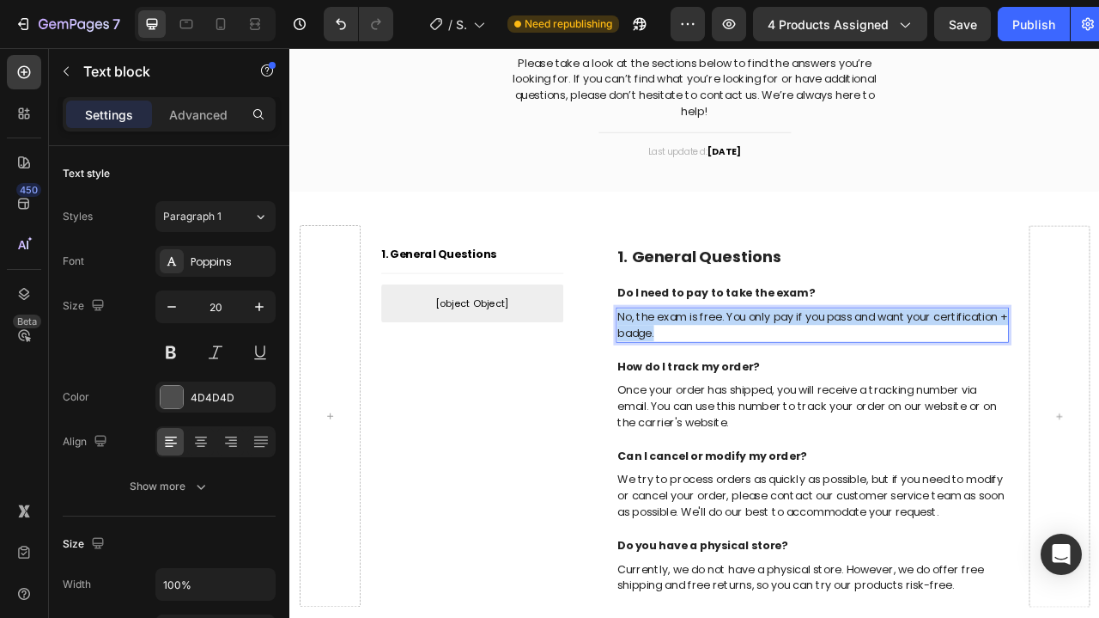
click at [854, 393] on p "No, the exam is free. You only pay if you pass and want your certification + ba…" at bounding box center [954, 399] width 496 height 41
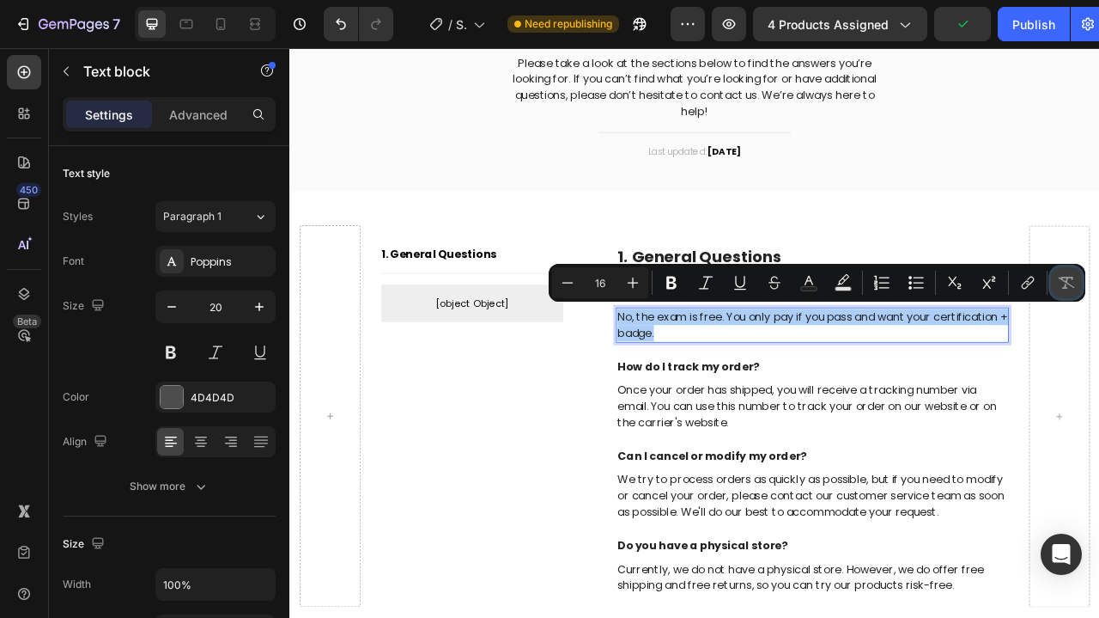
click at [1063, 287] on icon "Editor contextual toolbar" at bounding box center [1066, 282] width 17 height 17
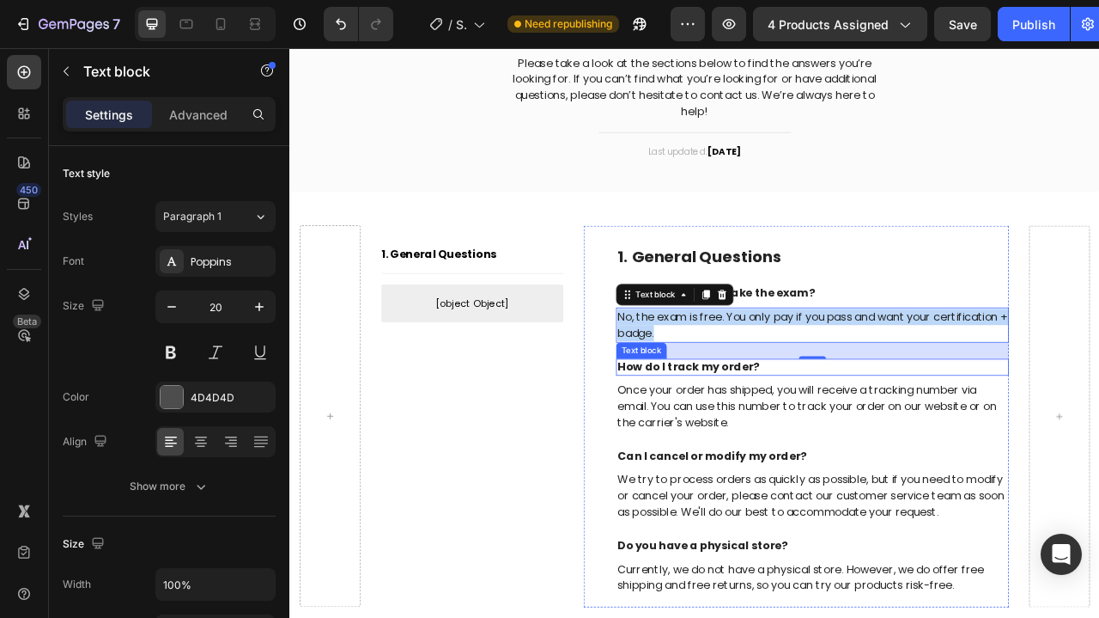
click at [794, 447] on p "How do I track my order?" at bounding box center [954, 453] width 496 height 18
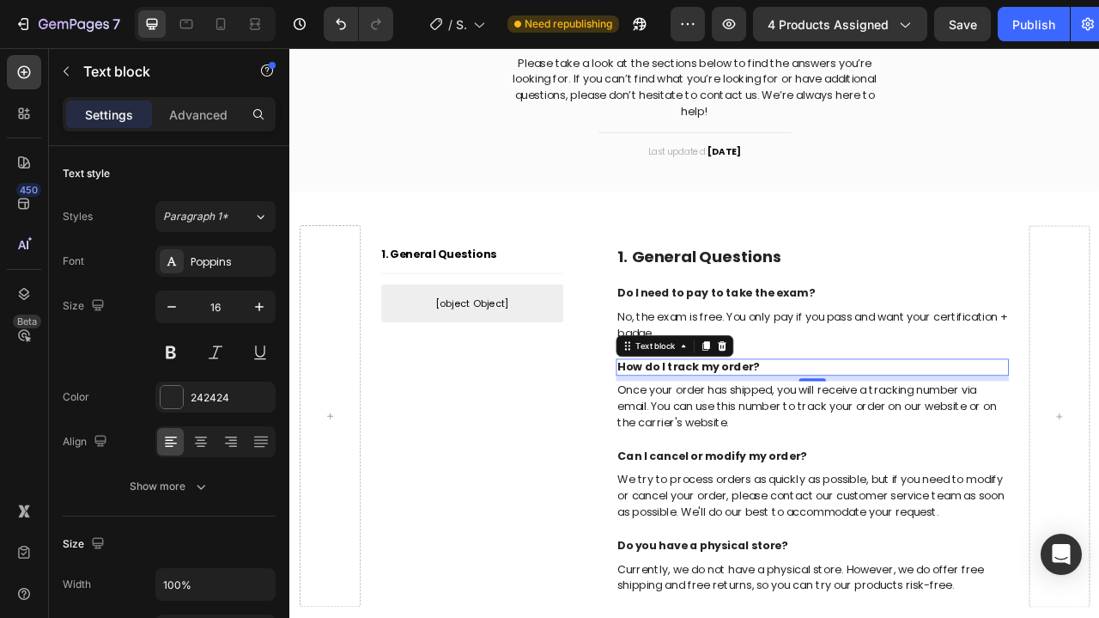
click at [794, 447] on p "How do I track my order?" at bounding box center [954, 453] width 496 height 18
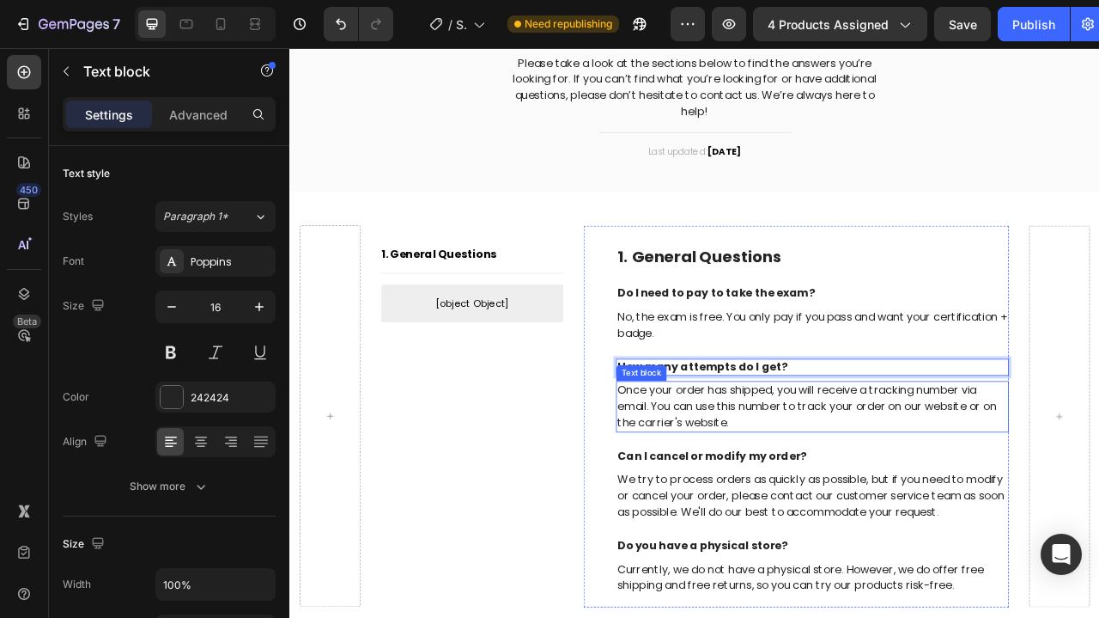
click at [771, 480] on p "Once your order has shipped, you will receive a tracking number via email. You …" at bounding box center [954, 503] width 496 height 62
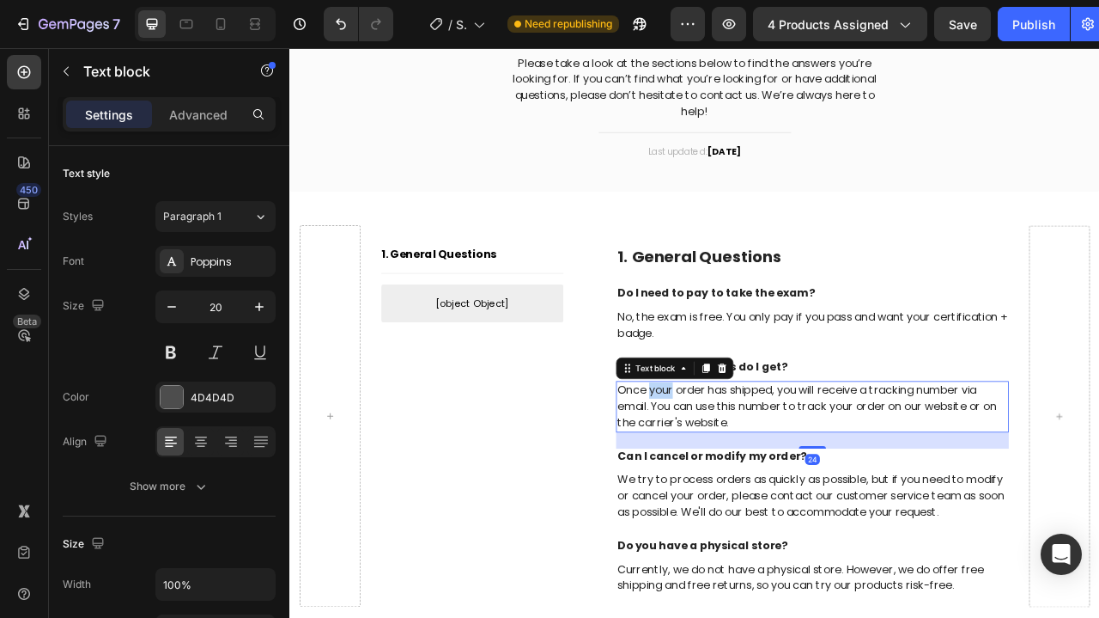
click at [771, 480] on p "Once your order has shipped, you will receive a tracking number via email. You …" at bounding box center [954, 503] width 496 height 62
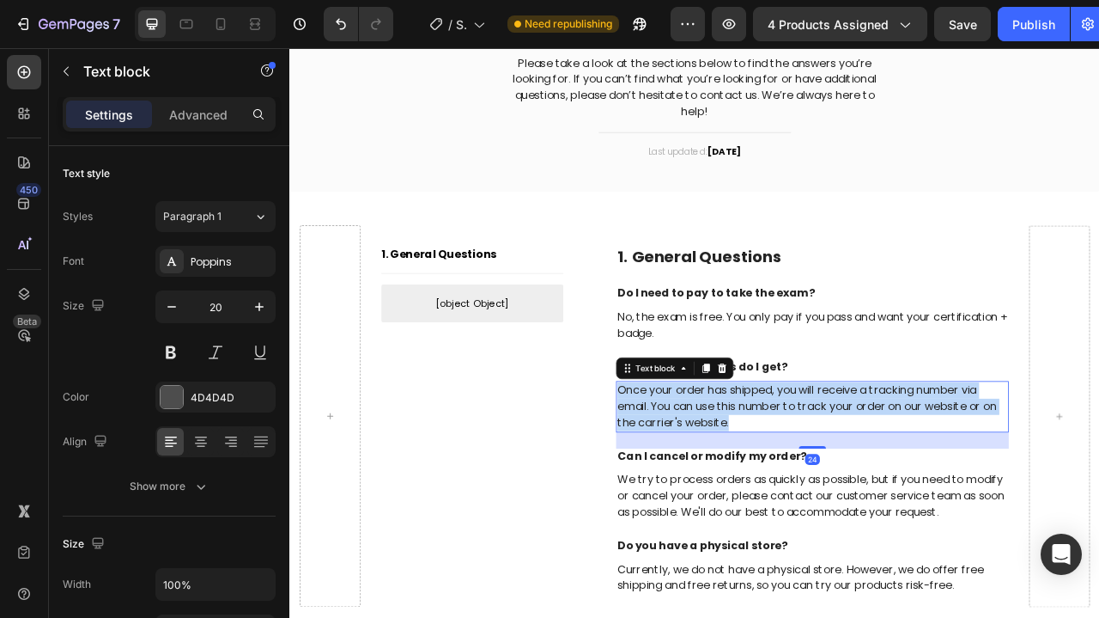
click at [771, 480] on p "Once your order has shipped, you will receive a tracking number via email. You …" at bounding box center [954, 503] width 496 height 62
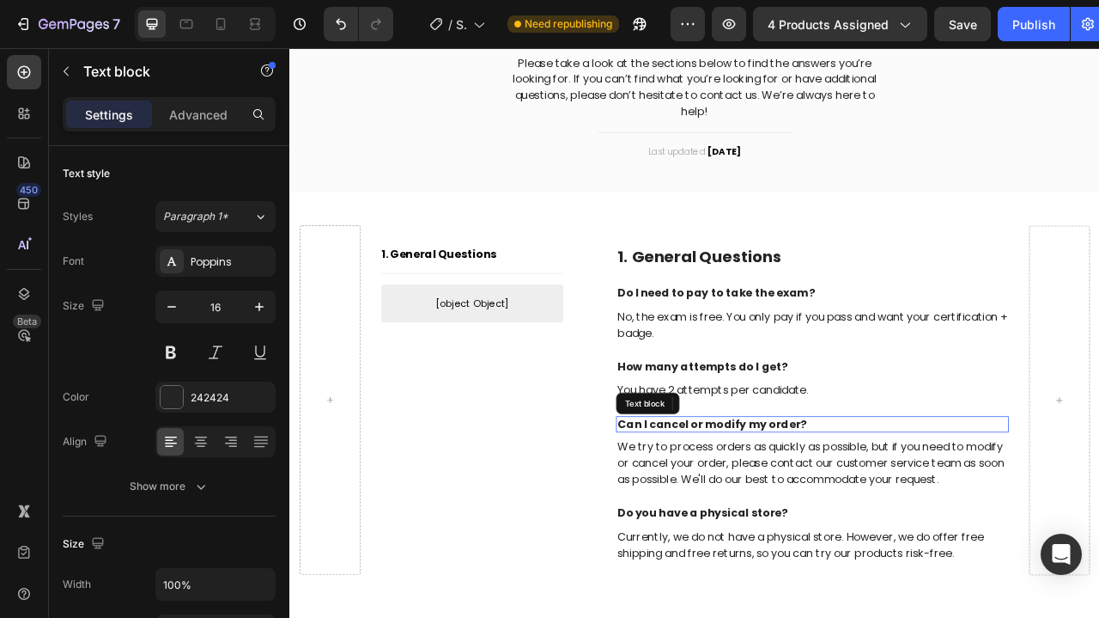
click at [812, 517] on p "Can I cancel or modify my order?" at bounding box center [954, 526] width 496 height 18
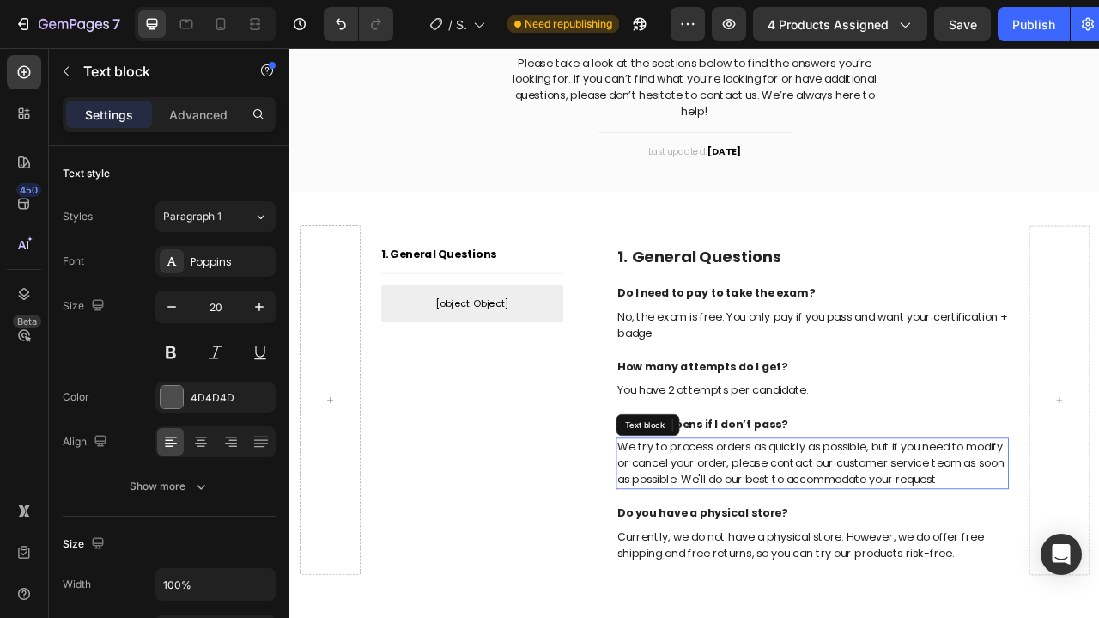
click at [764, 573] on p "We try to process orders as quickly as possible, but if you need to modify or c…" at bounding box center [954, 576] width 496 height 62
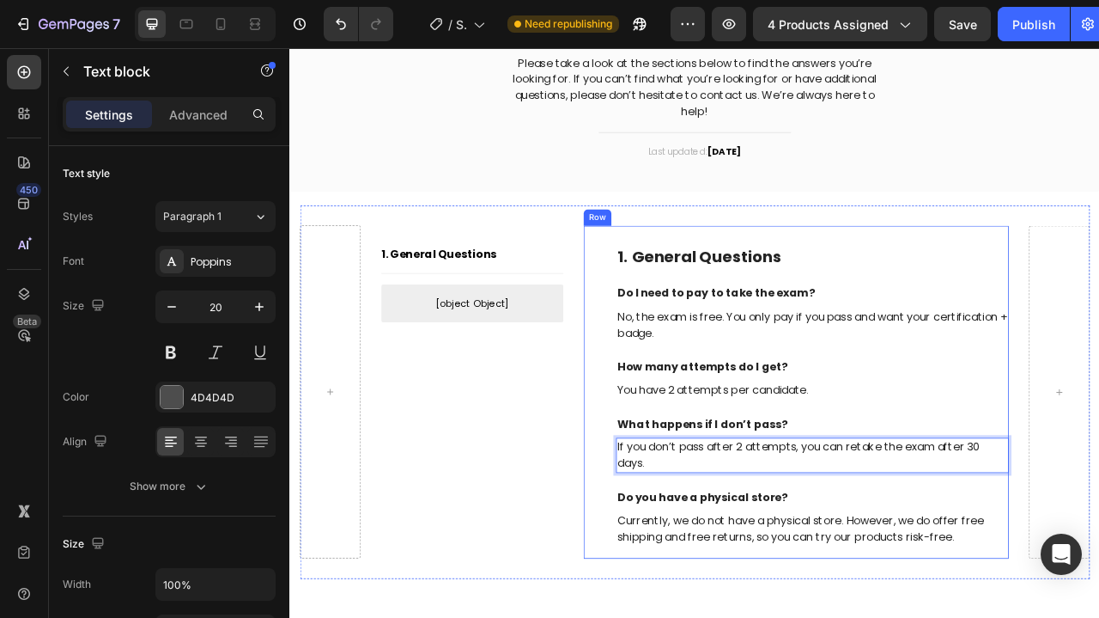
click at [739, 599] on div "1. General Questions Heading Do I need to pay to take the exam? Text block No, …" at bounding box center [954, 490] width 500 height 382
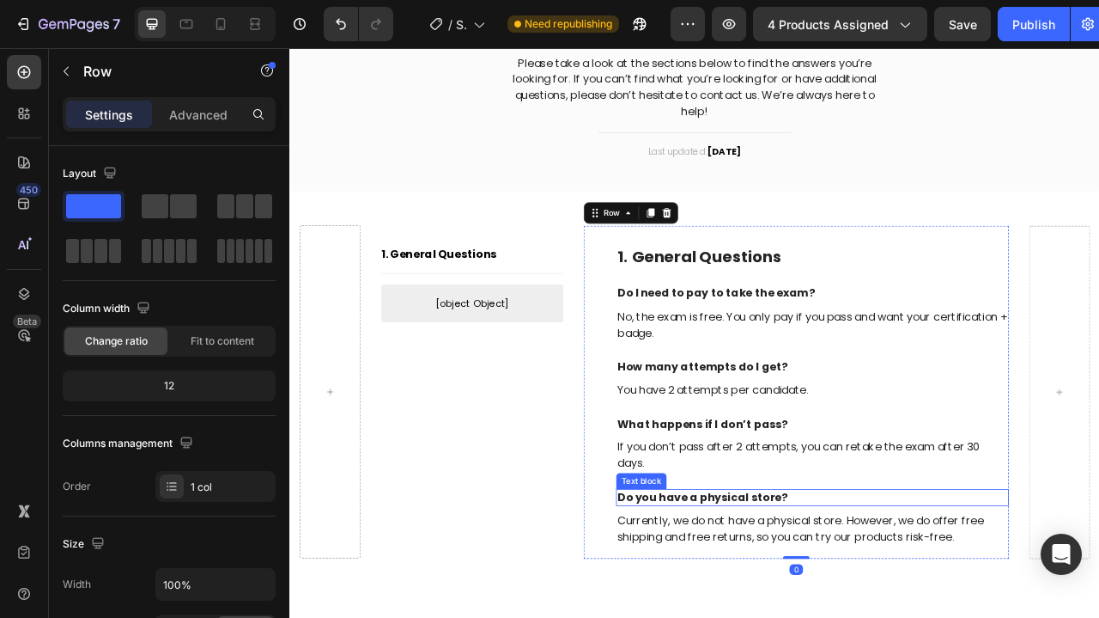
click at [739, 612] on p "Do you have a physical store?" at bounding box center [954, 619] width 496 height 18
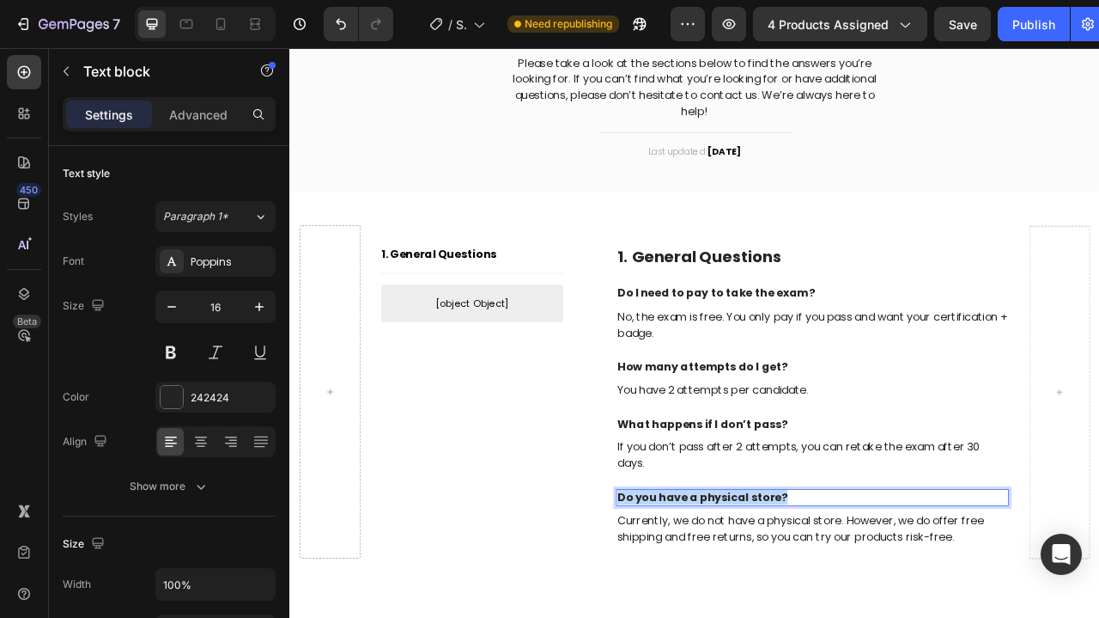
click at [739, 612] on p "Do you have a physical store?" at bounding box center [954, 619] width 496 height 18
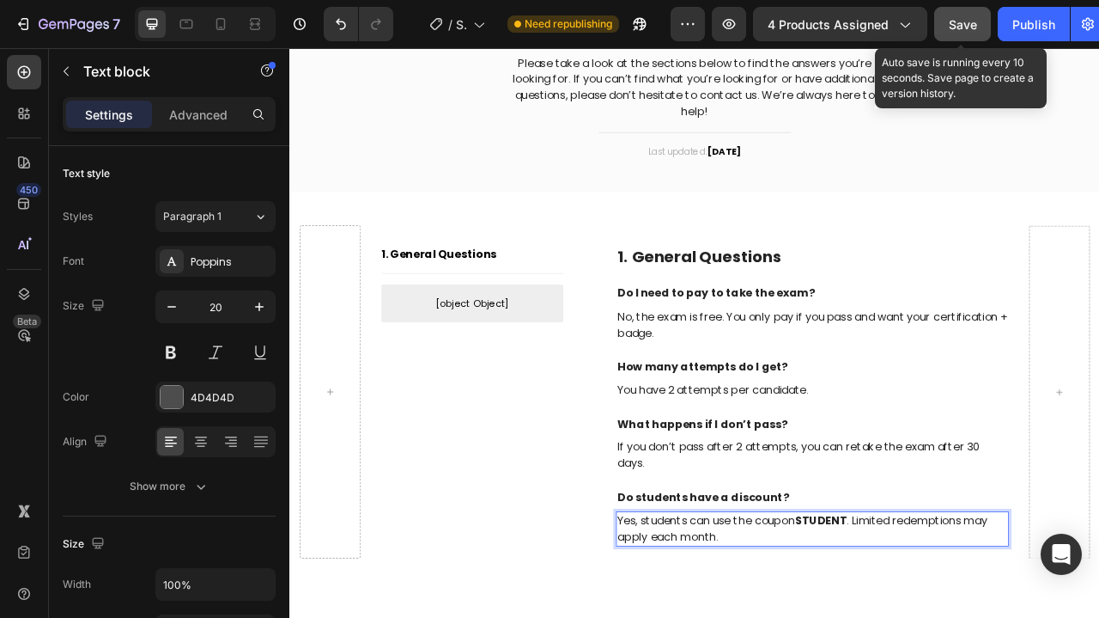
click at [972, 17] on span "Save" at bounding box center [963, 24] width 28 height 15
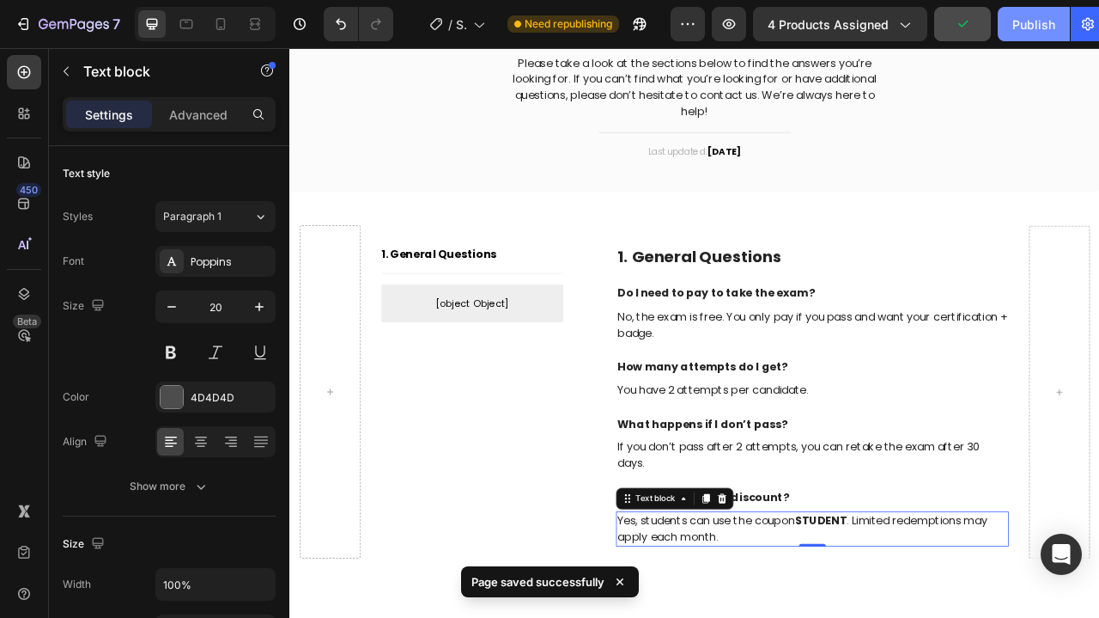
click at [1032, 25] on div "Publish" at bounding box center [1034, 24] width 43 height 18
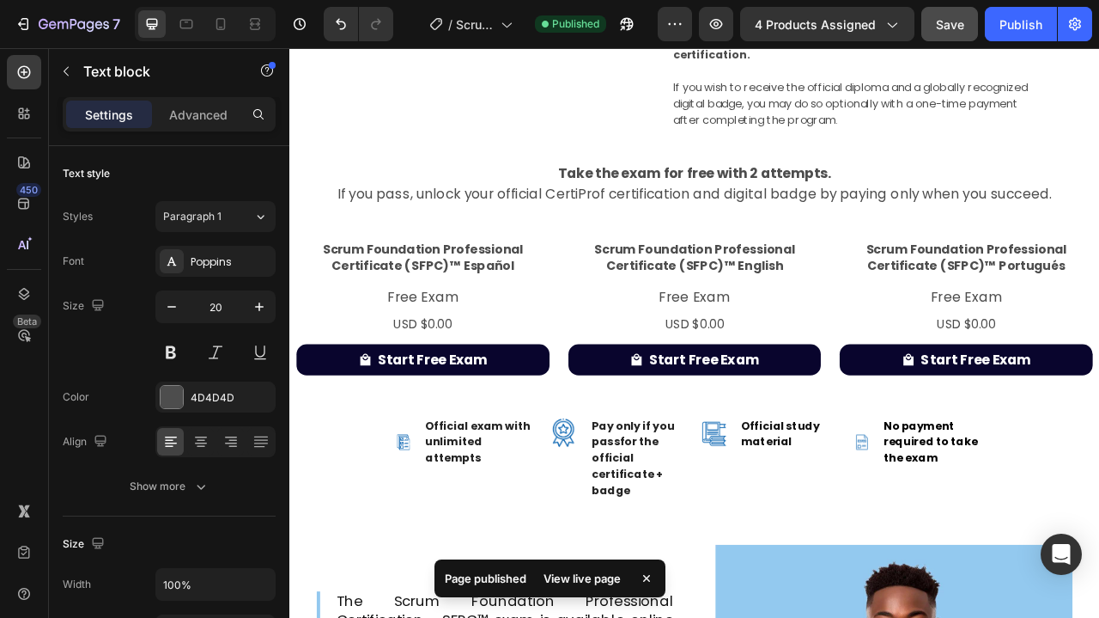
scroll to position [435, 0]
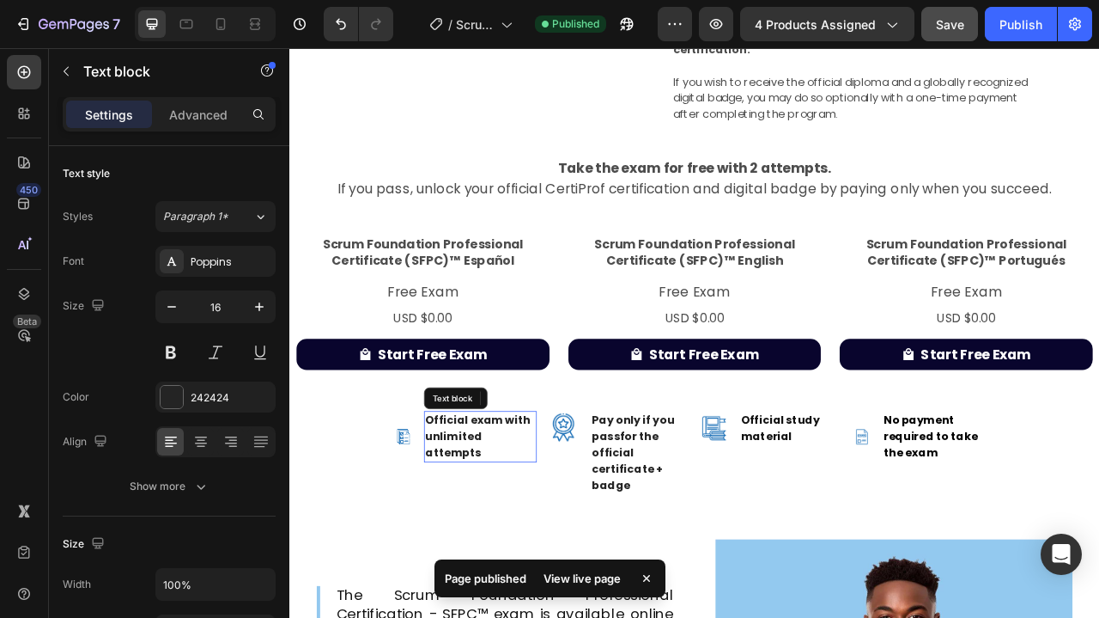
click at [558, 522] on p "Official exam with unlimited attempts" at bounding box center [532, 542] width 140 height 62
click at [558, 514] on p "Official exam with unlimited attempts" at bounding box center [532, 542] width 140 height 62
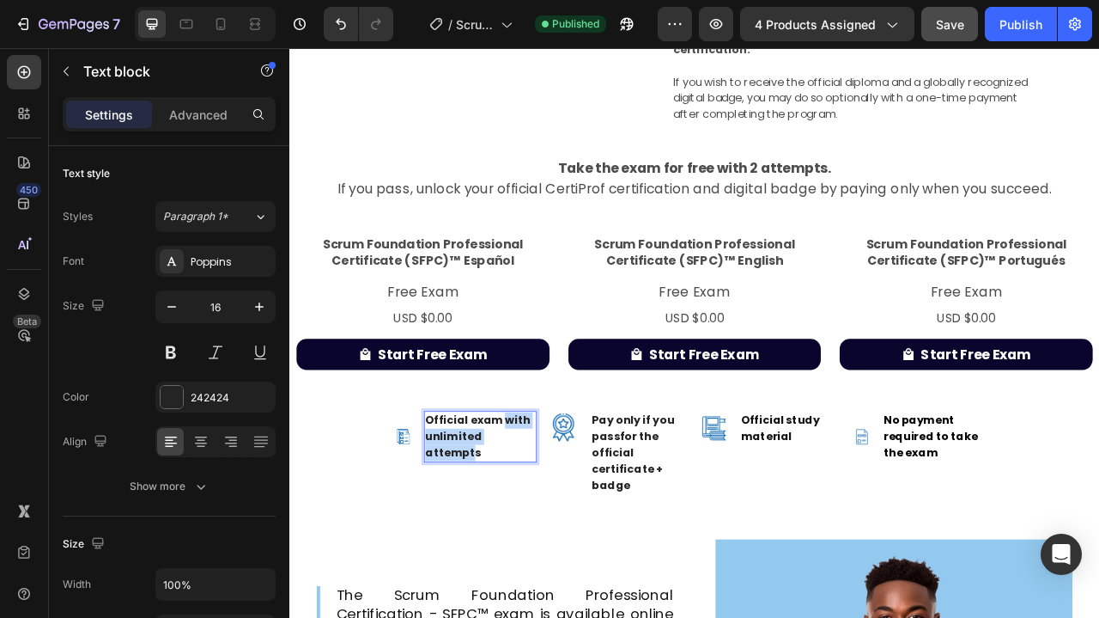
drag, startPoint x: 558, startPoint y: 514, endPoint x: 591, endPoint y: 542, distance: 42.7
click at [591, 542] on p "Official exam with unlimited attempts" at bounding box center [532, 542] width 140 height 62
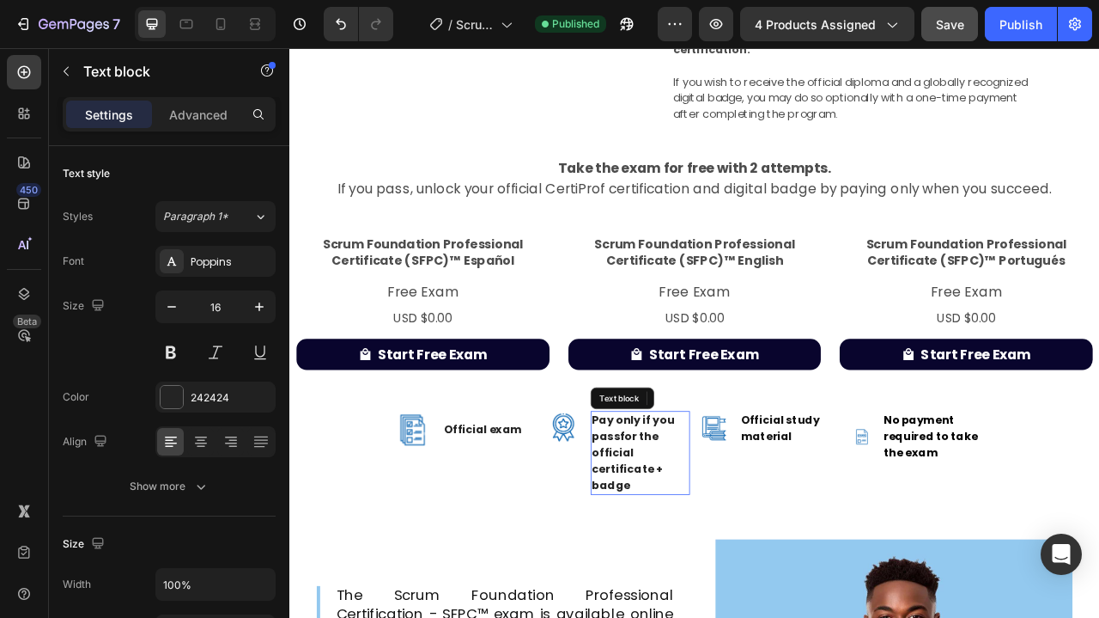
click at [712, 546] on p "Pay only if you pass for the official certificate + badge" at bounding box center [735, 562] width 123 height 103
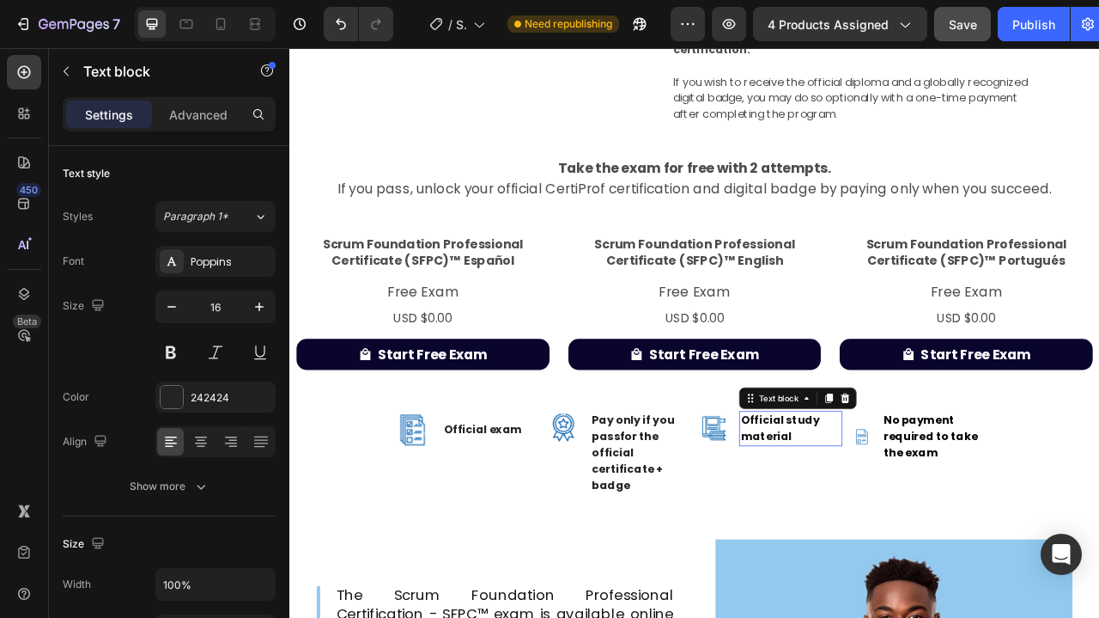
click at [873, 531] on span "Official study material" at bounding box center [913, 531] width 100 height 40
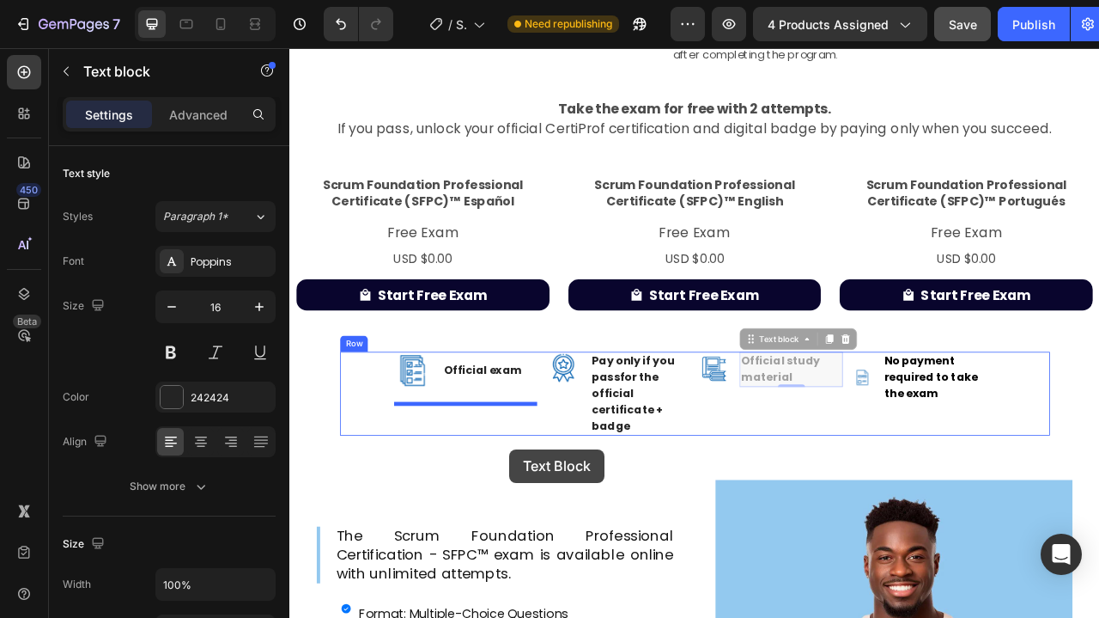
scroll to position [531, 0]
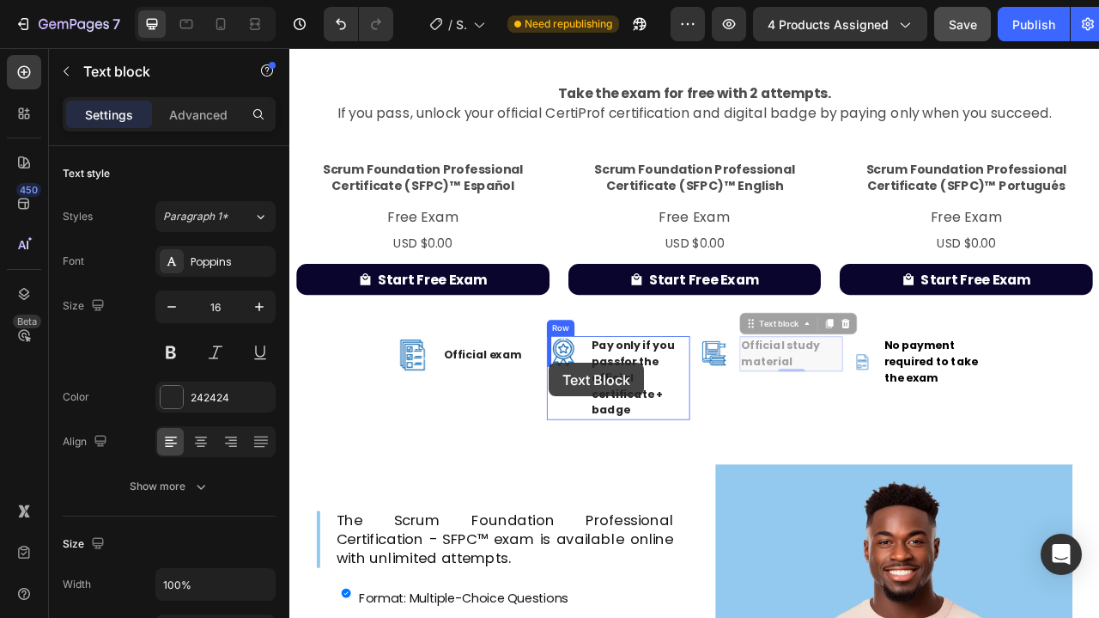
drag, startPoint x: 882, startPoint y: 495, endPoint x: 619, endPoint y: 448, distance: 266.9
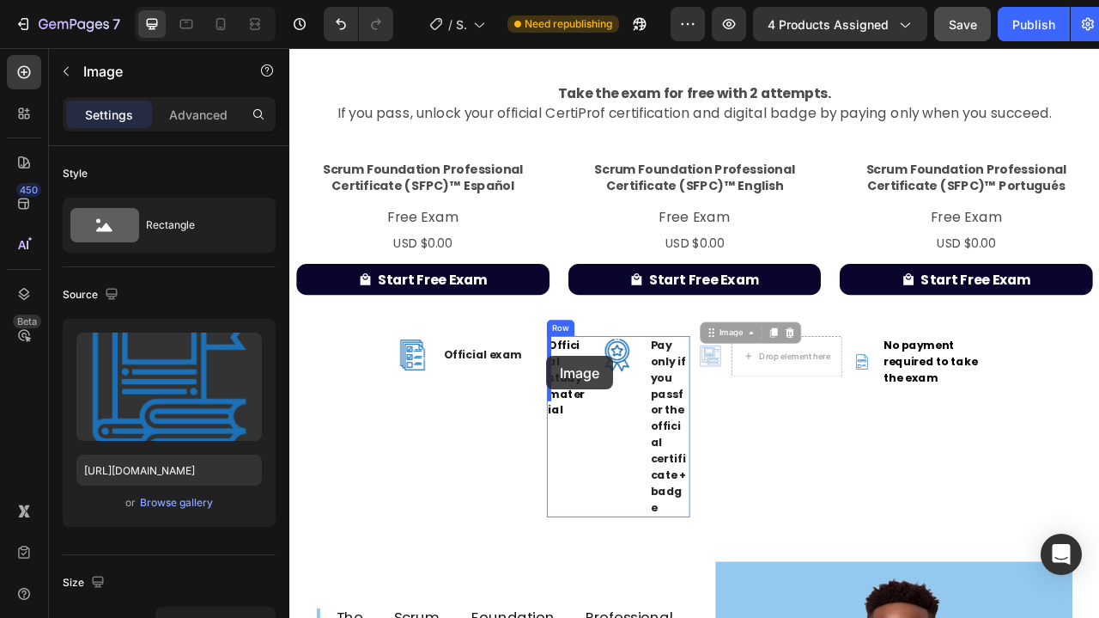
drag, startPoint x: 820, startPoint y: 437, endPoint x: 616, endPoint y: 440, distance: 204.4
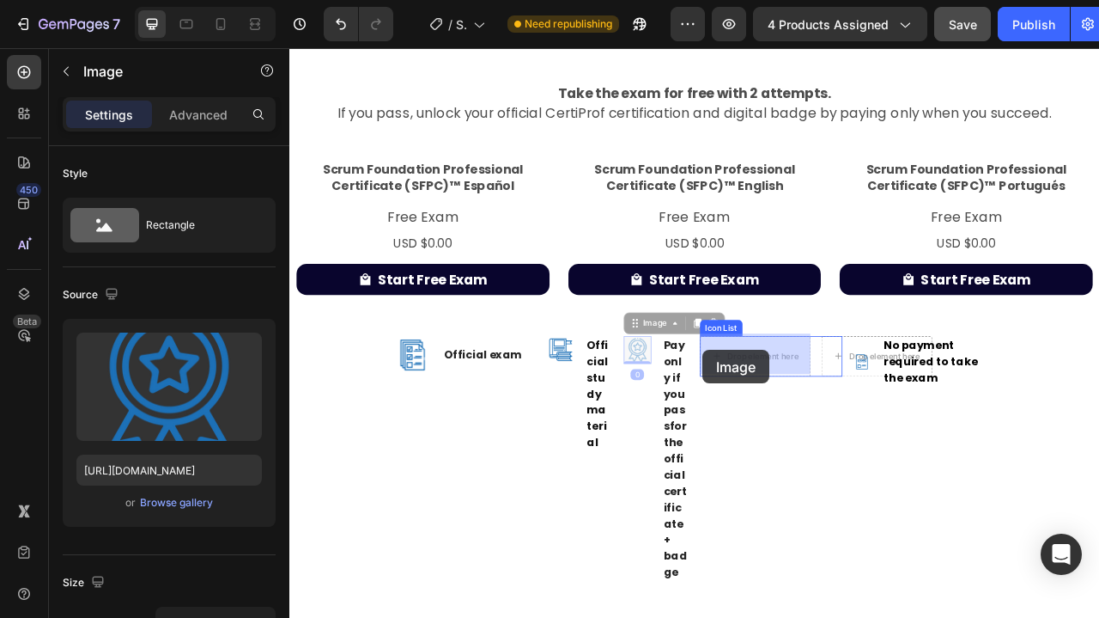
drag, startPoint x: 730, startPoint y: 429, endPoint x: 815, endPoint y: 432, distance: 85.1
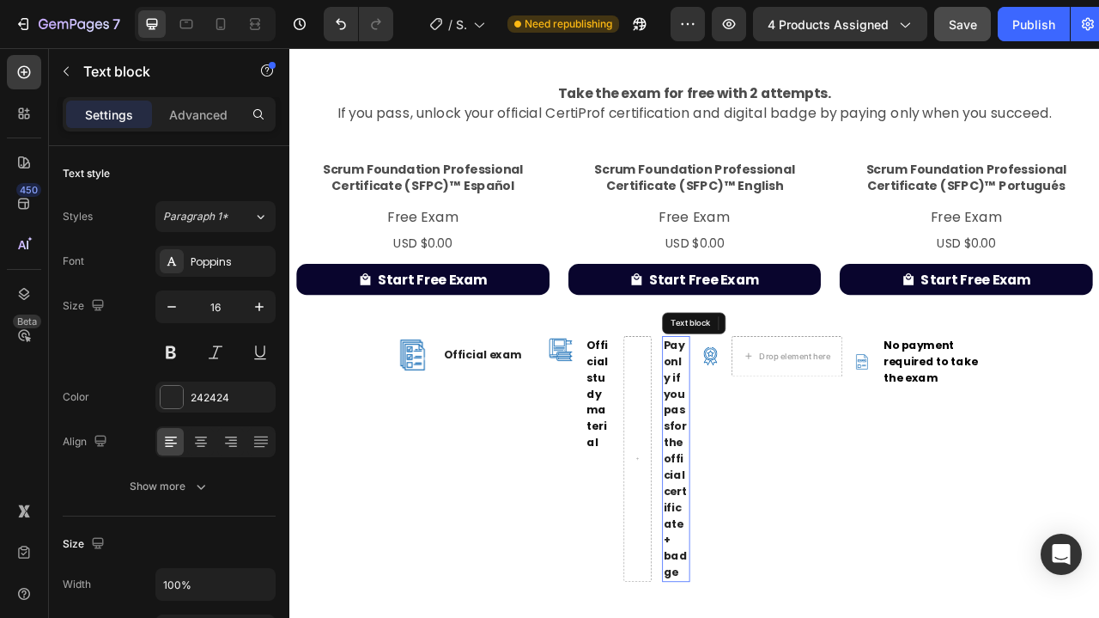
click at [771, 454] on strong "Pay only if you pass" at bounding box center [778, 477] width 27 height 123
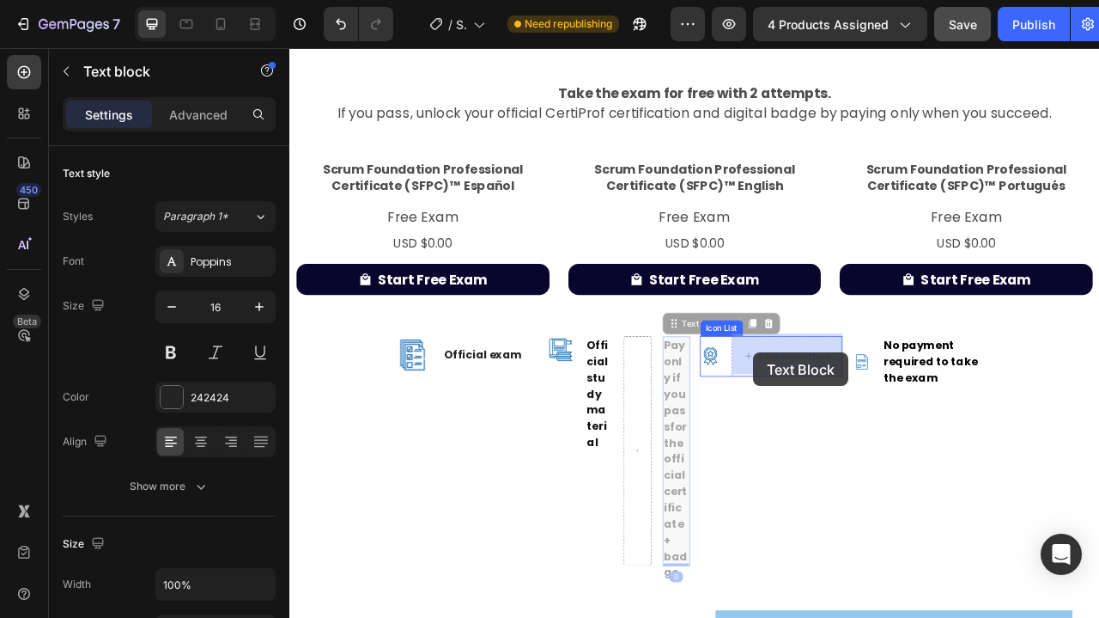
drag, startPoint x: 771, startPoint y: 398, endPoint x: 879, endPoint y: 435, distance: 114.6
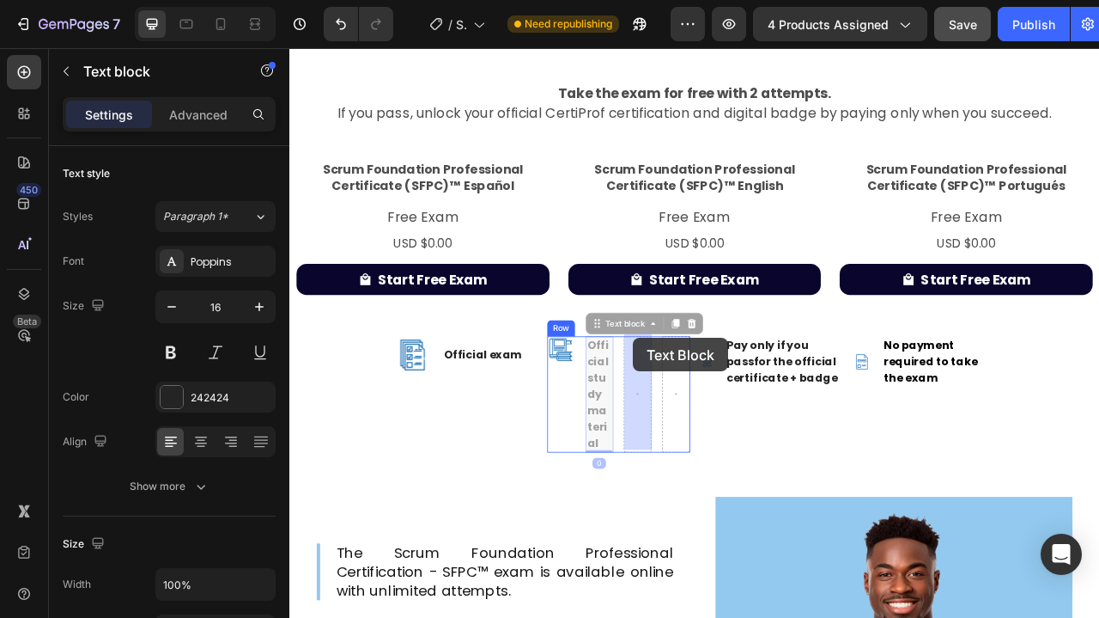
drag, startPoint x: 685, startPoint y: 401, endPoint x: 727, endPoint y: 417, distance: 44.0
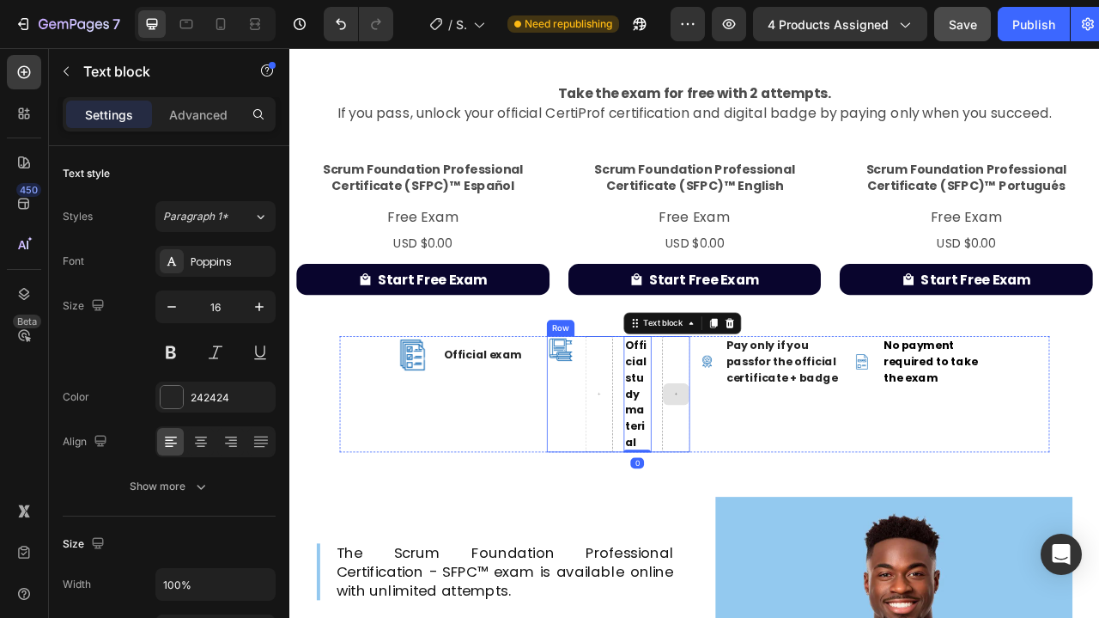
click at [779, 435] on div at bounding box center [781, 488] width 35 height 148
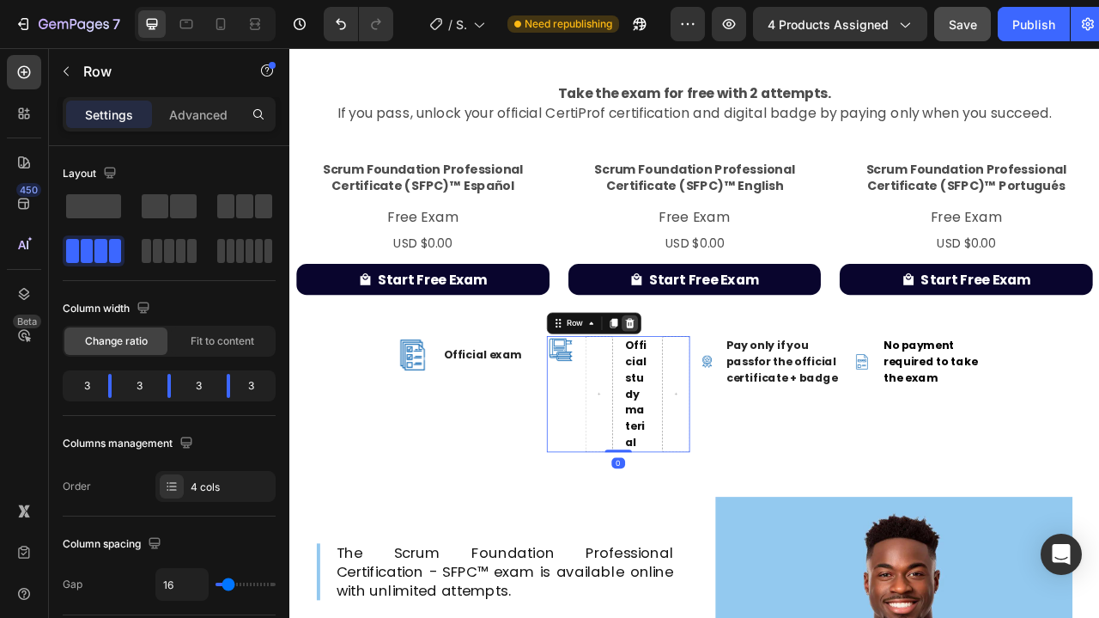
click at [727, 399] on icon at bounding box center [722, 398] width 14 height 14
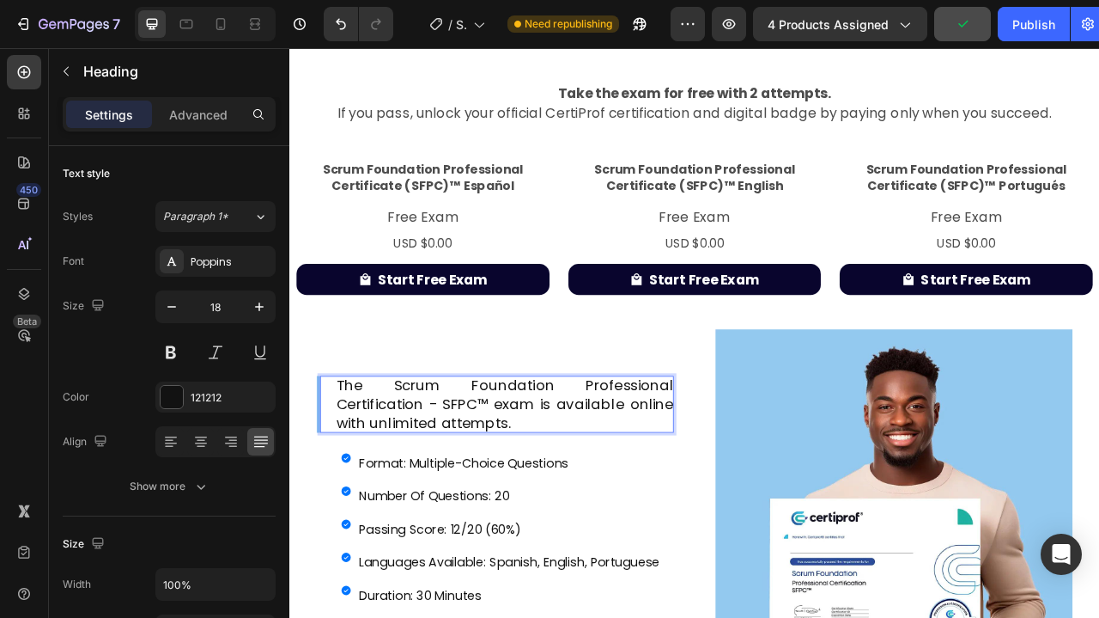
click at [587, 510] on p "The Scrum Foundation Professional Certification - SFPC™ exam is available onlin…" at bounding box center [563, 501] width 429 height 72
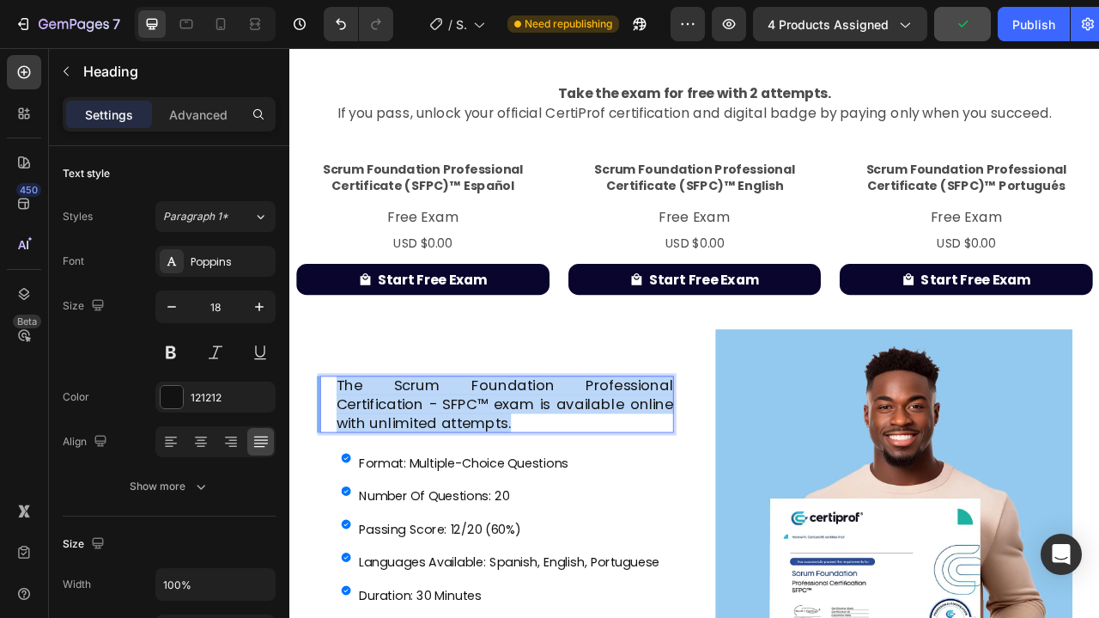
click at [587, 510] on p "The Scrum Foundation Professional Certification - SFPC™ exam is available onlin…" at bounding box center [563, 501] width 429 height 72
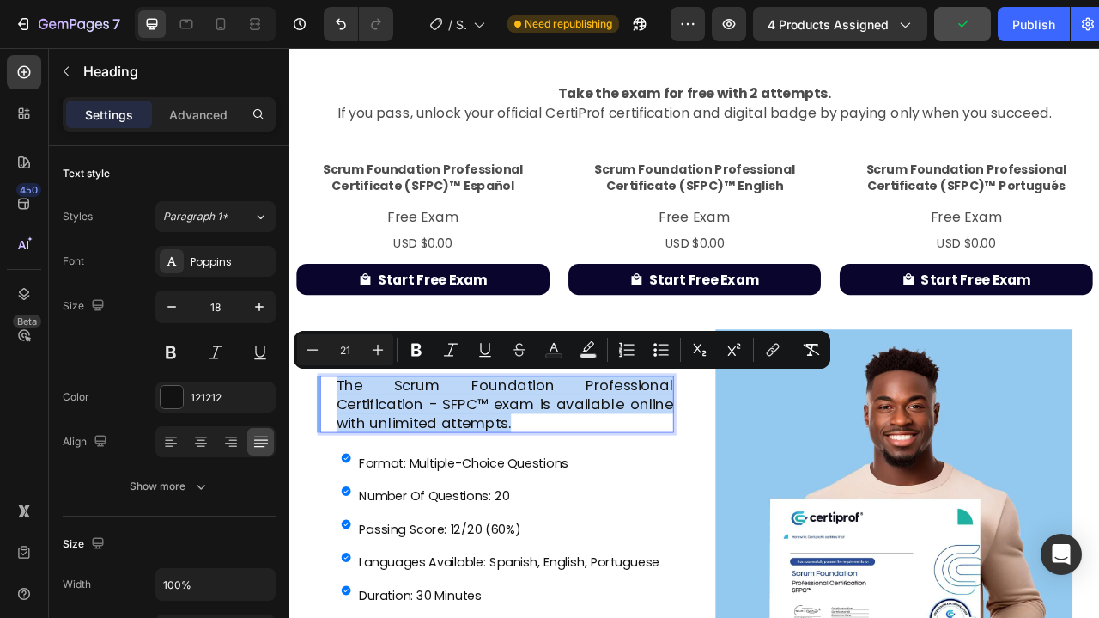
copy span "The Scrum Foundation Professional Certification - SFPC™ exam is available onlin…"
click at [449, 490] on span "The Scrum Foundation Professional Certification - SFPC™ exam is available onlin…" at bounding box center [563, 500] width 429 height 73
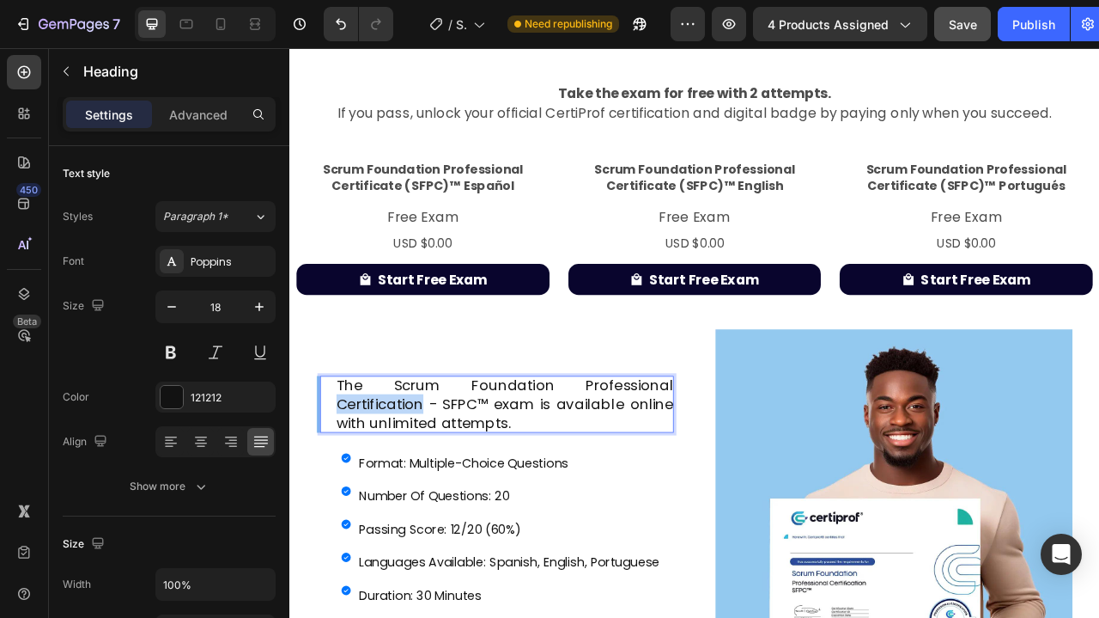
click at [449, 490] on span "The Scrum Foundation Professional Certification - SFPC™ exam is available onlin…" at bounding box center [563, 500] width 429 height 73
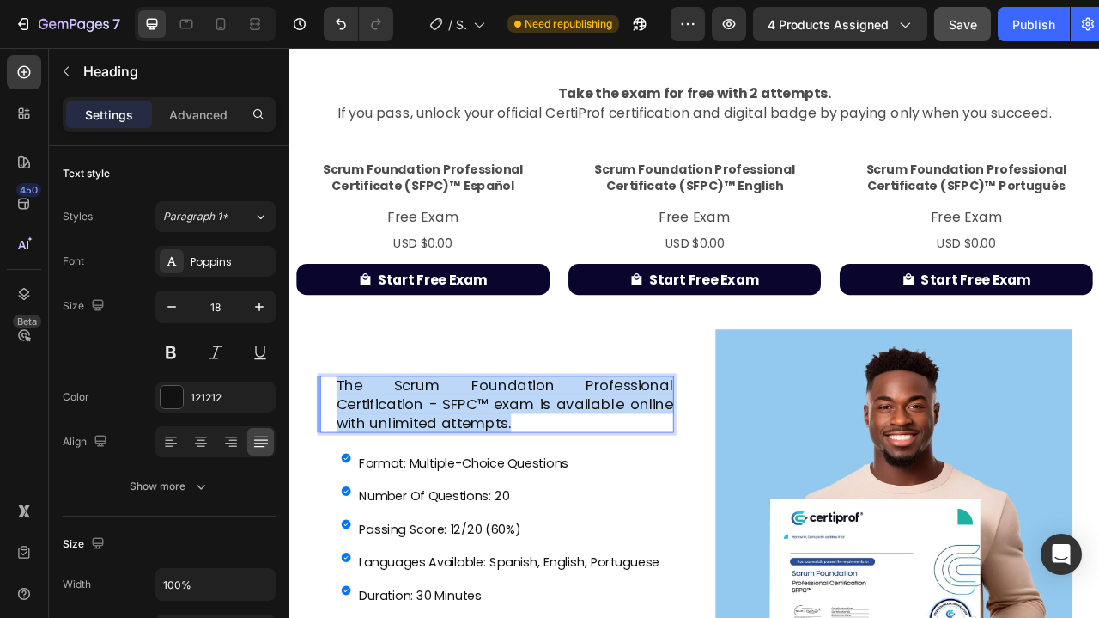
click at [449, 490] on span "The Scrum Foundation Professional Certification - SFPC™ exam is available onlin…" at bounding box center [563, 500] width 429 height 73
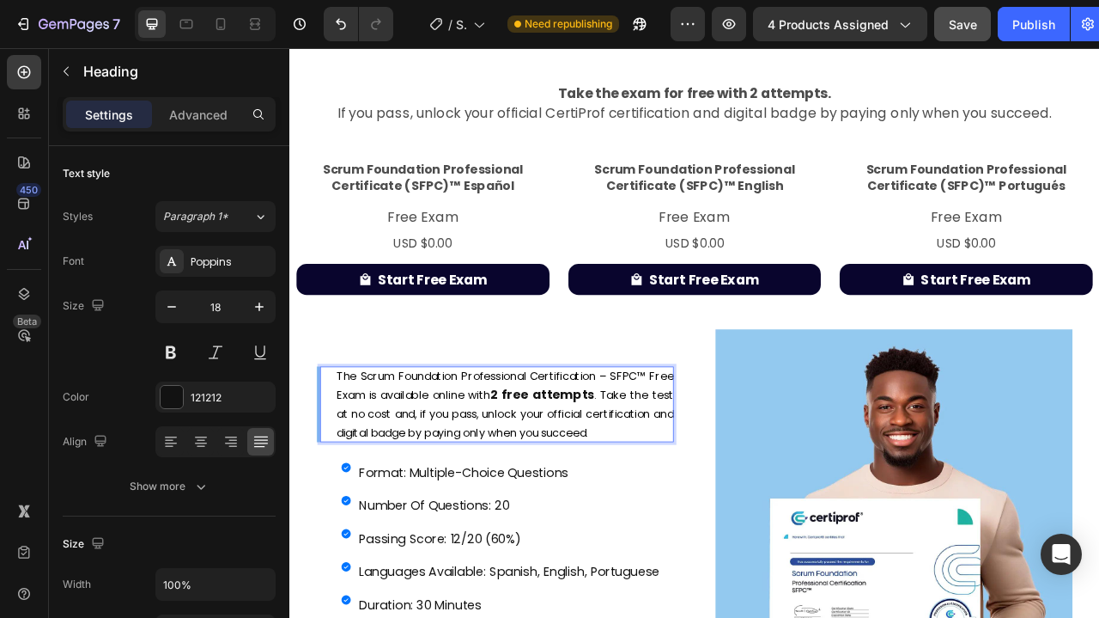
click at [494, 510] on span ". Take the test at no cost and, if you pass, unlock your official certification…" at bounding box center [563, 513] width 429 height 68
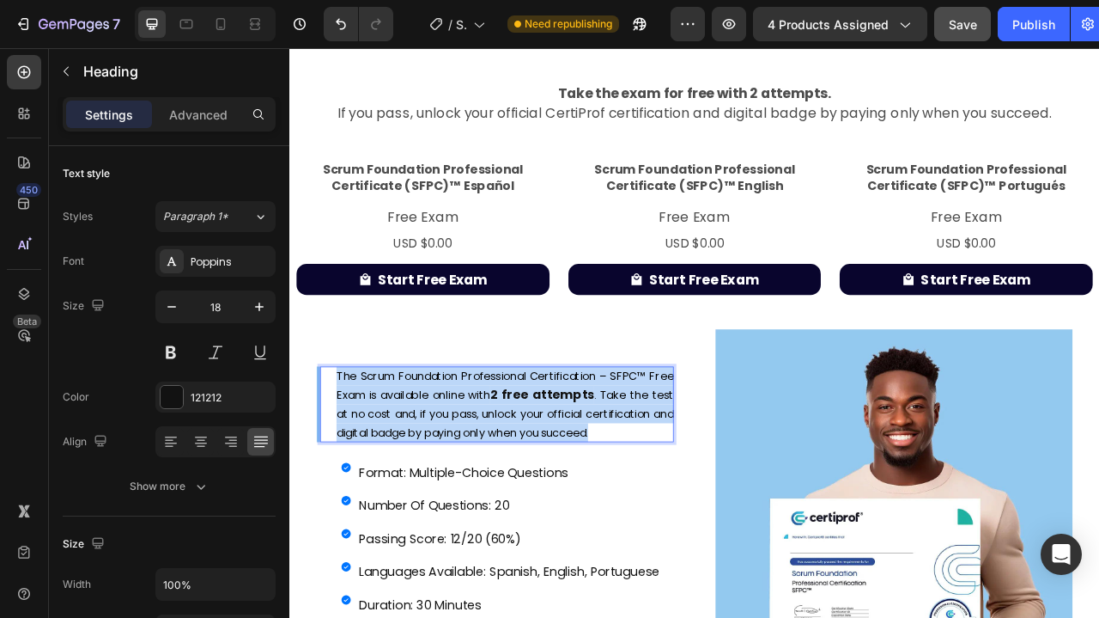
click at [494, 510] on span ". Take the test at no cost and, if you pass, unlock your official certification…" at bounding box center [563, 513] width 429 height 68
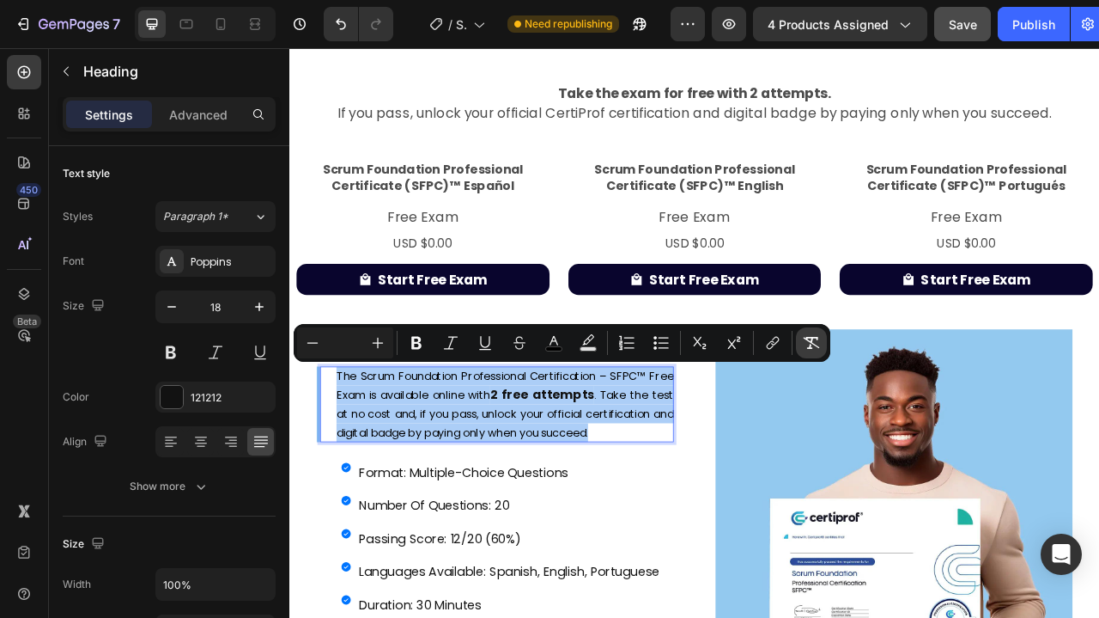
click at [812, 356] on button "Remove Format" at bounding box center [811, 342] width 31 height 31
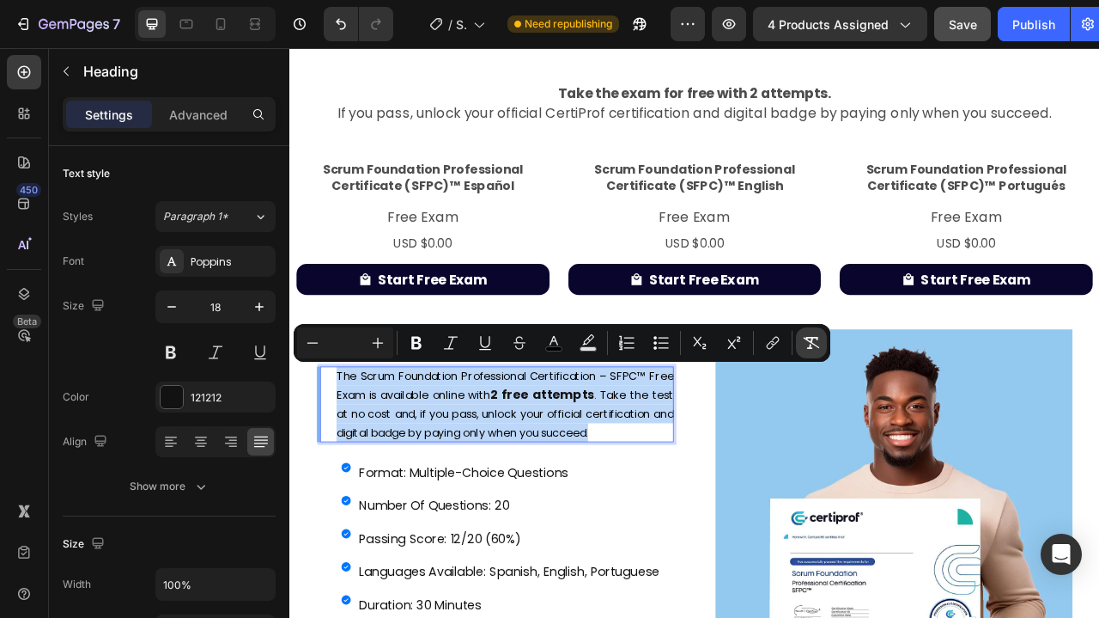
type input "18"
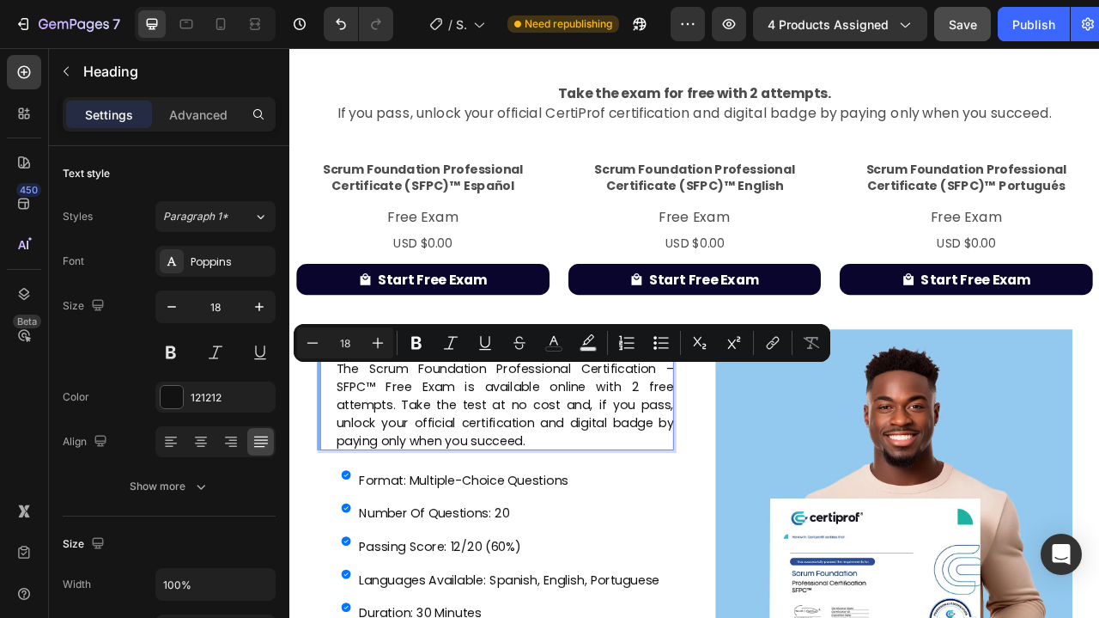
click at [657, 543] on p "The Scrum Foundation Professional Certification – SFPC™ Free Exam is available …" at bounding box center [563, 501] width 429 height 116
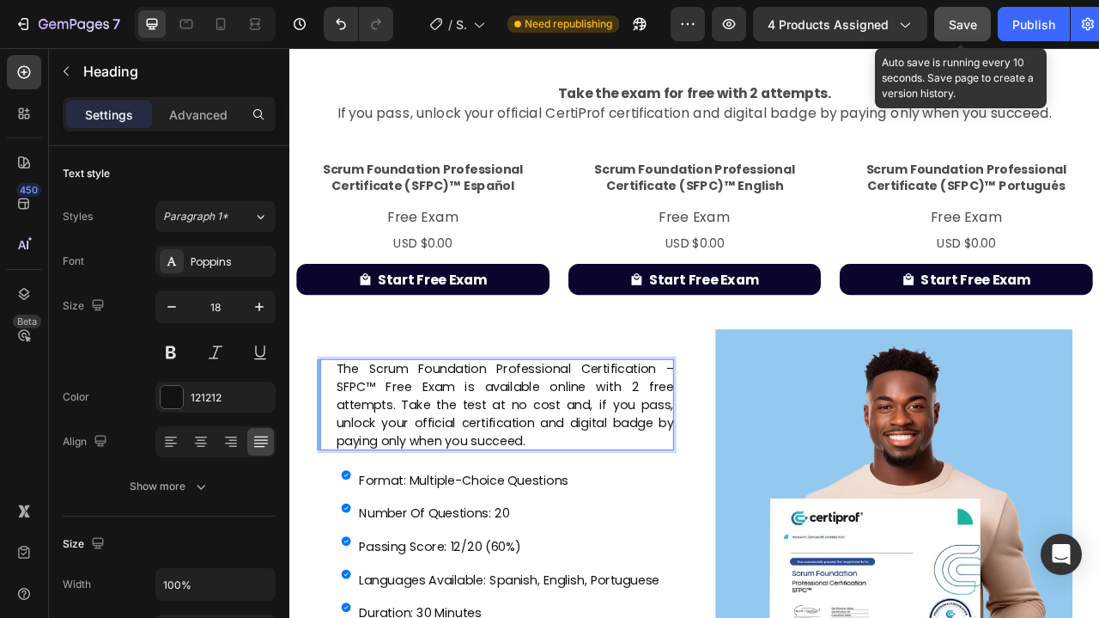
click at [966, 28] on span "Save" at bounding box center [963, 24] width 28 height 15
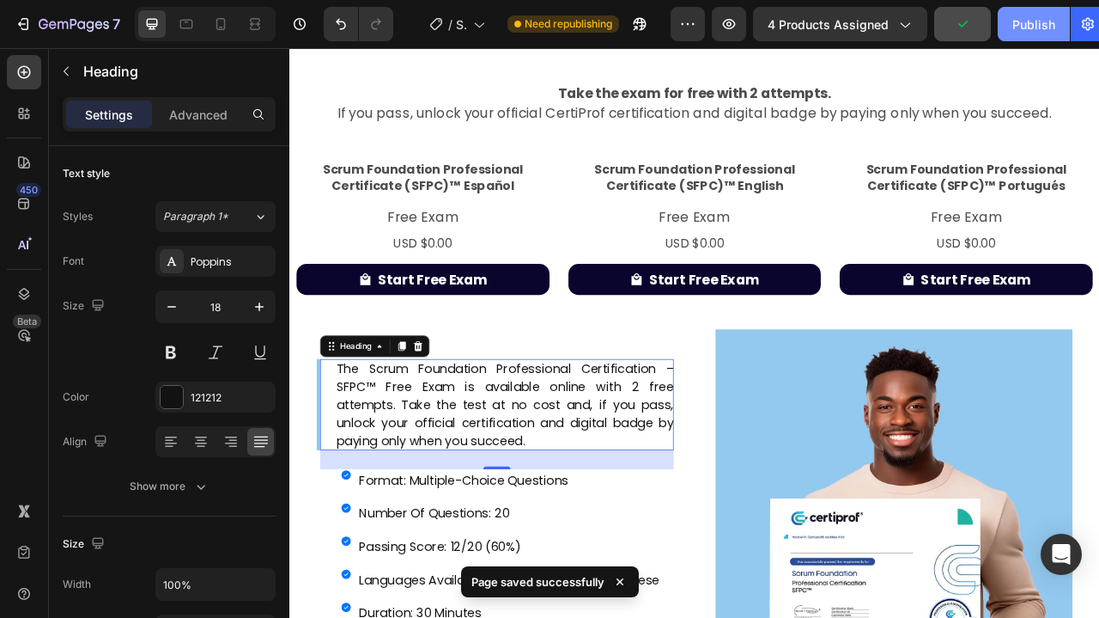
click at [1043, 27] on div "Publish" at bounding box center [1034, 24] width 43 height 18
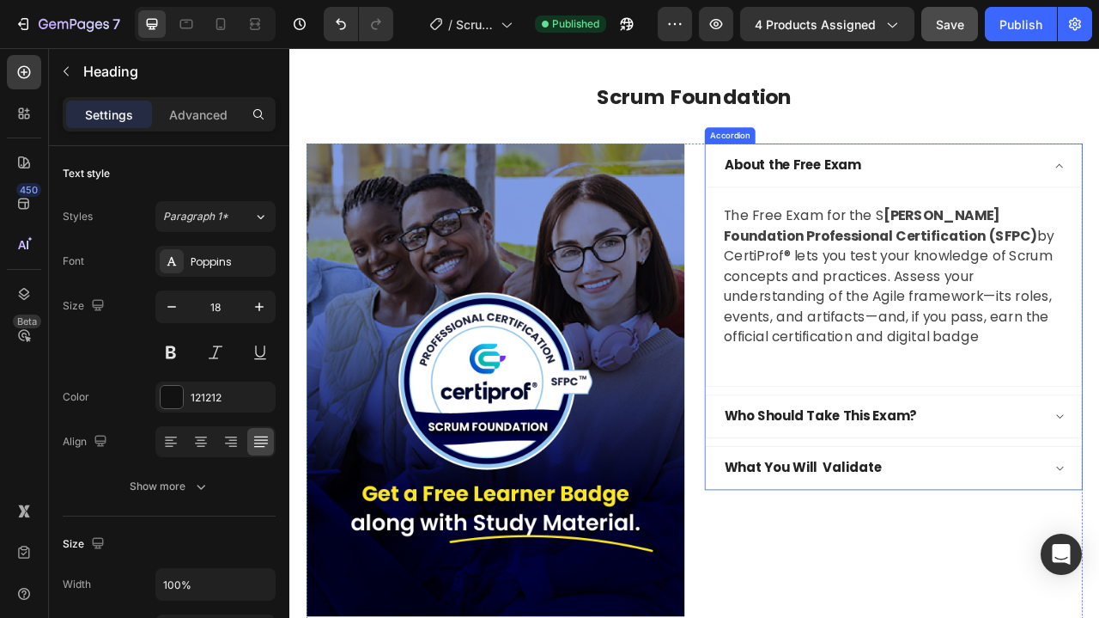
scroll to position [1702, 0]
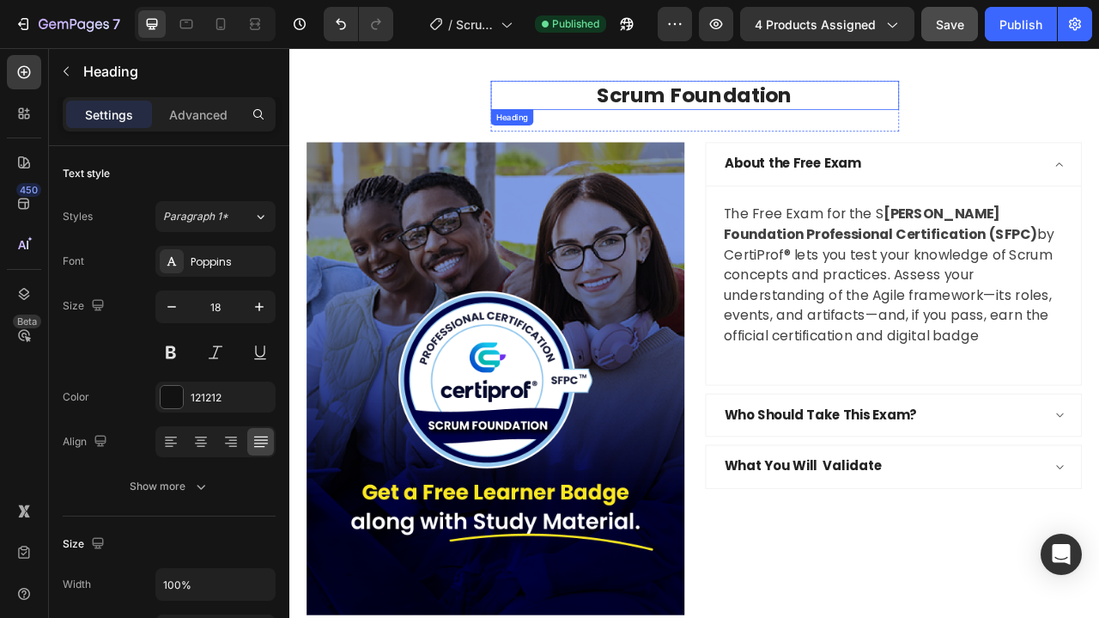
click at [782, 107] on h2 "Scrum Foundation" at bounding box center [805, 107] width 520 height 37
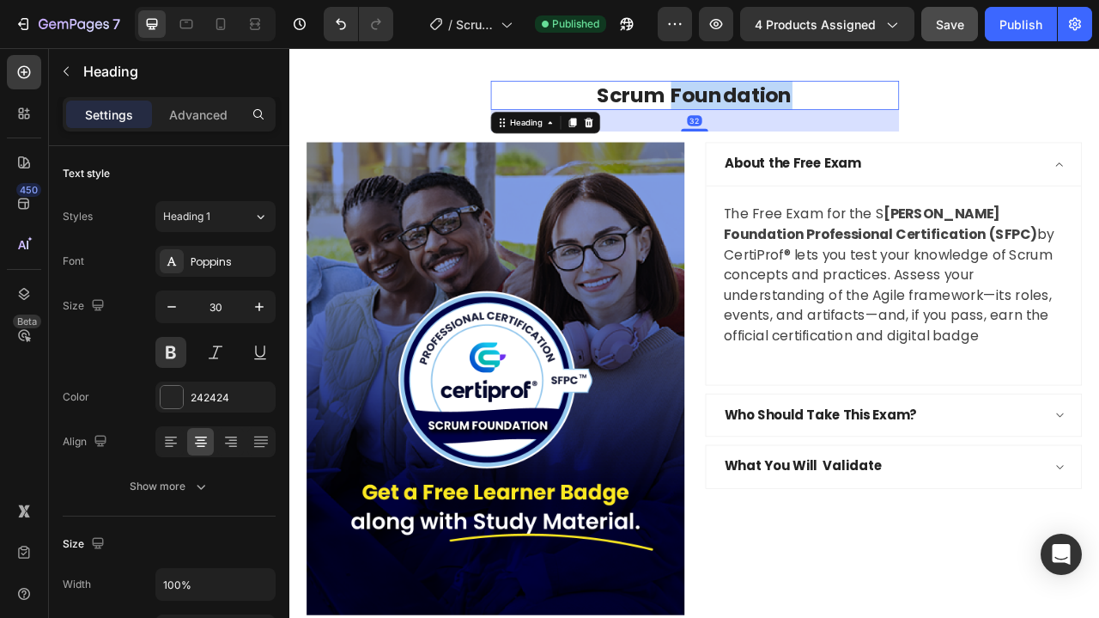
click at [782, 107] on p "Scrum Foundation" at bounding box center [805, 107] width 516 height 33
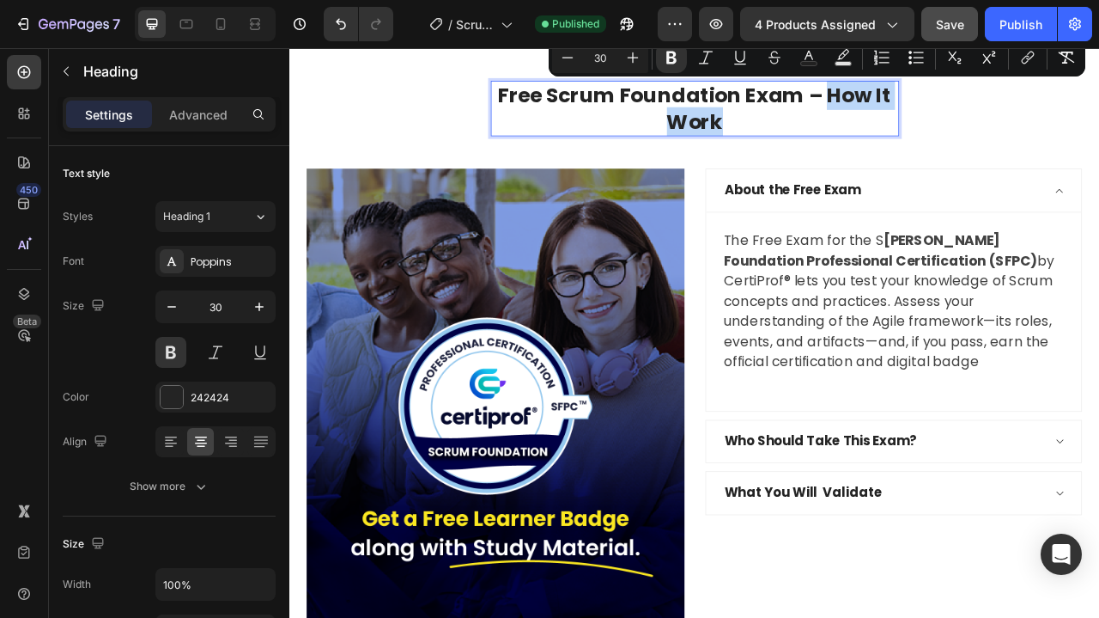
drag, startPoint x: 976, startPoint y: 101, endPoint x: 1012, endPoint y: 137, distance: 50.4
click at [1012, 137] on p "Free Scrum Foundation Exam – How It Work" at bounding box center [805, 124] width 516 height 67
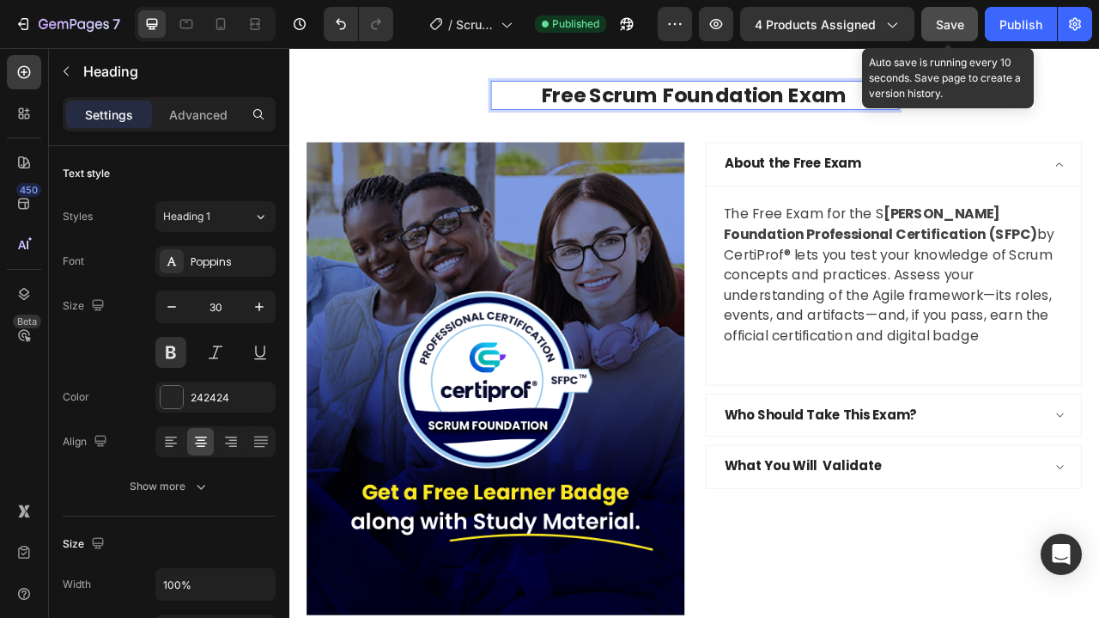
click at [962, 30] on span "Save" at bounding box center [950, 24] width 28 height 15
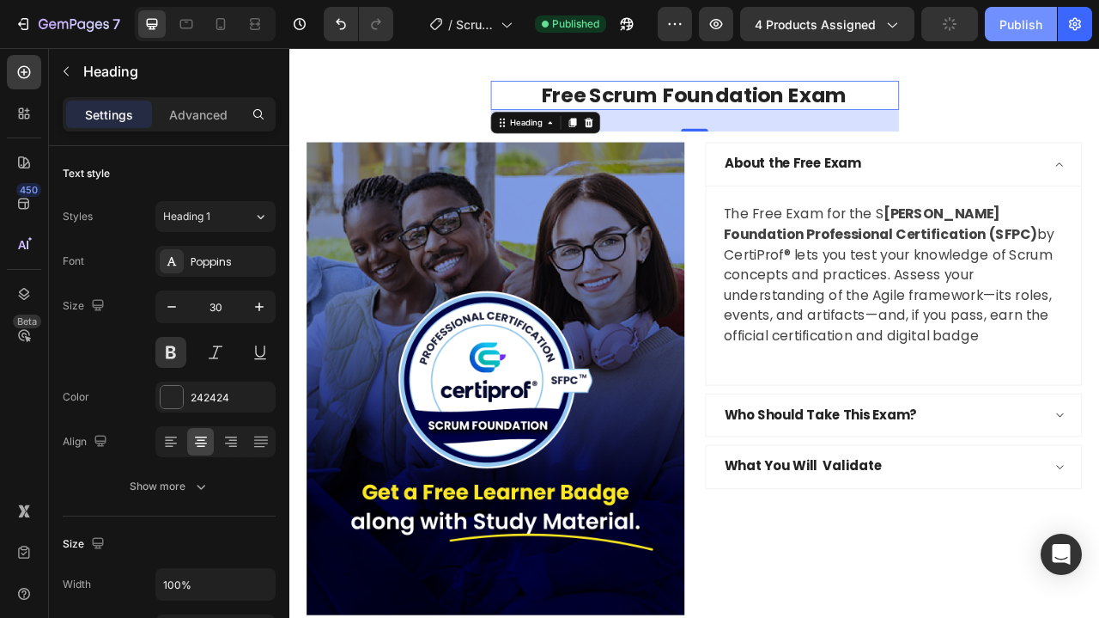
click at [1014, 27] on div "Publish" at bounding box center [1021, 24] width 43 height 18
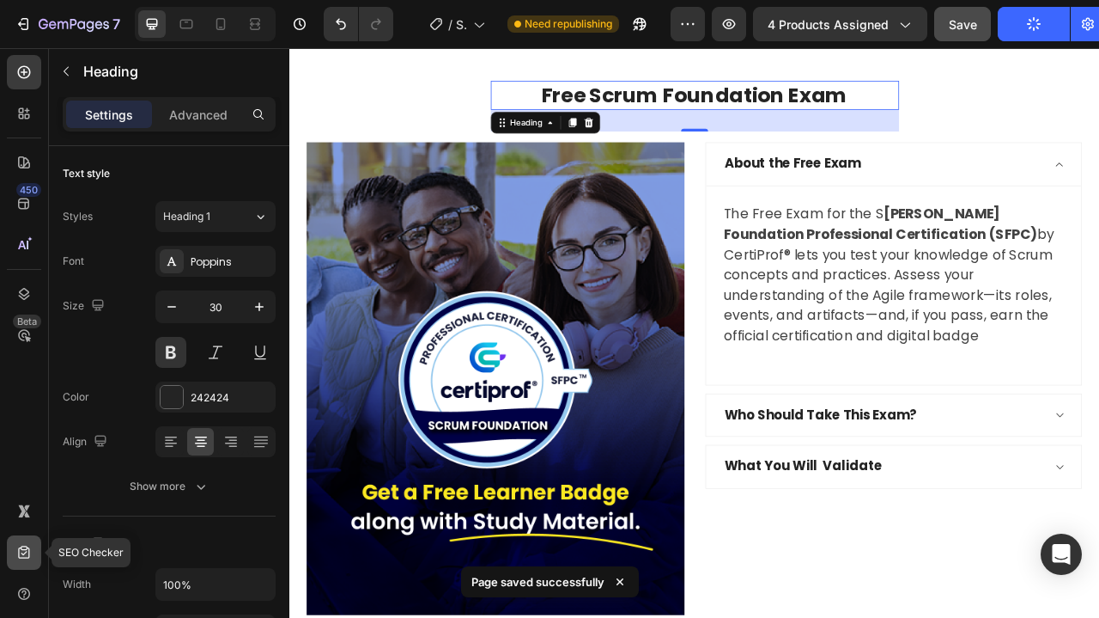
click at [20, 555] on icon at bounding box center [23, 552] width 17 height 17
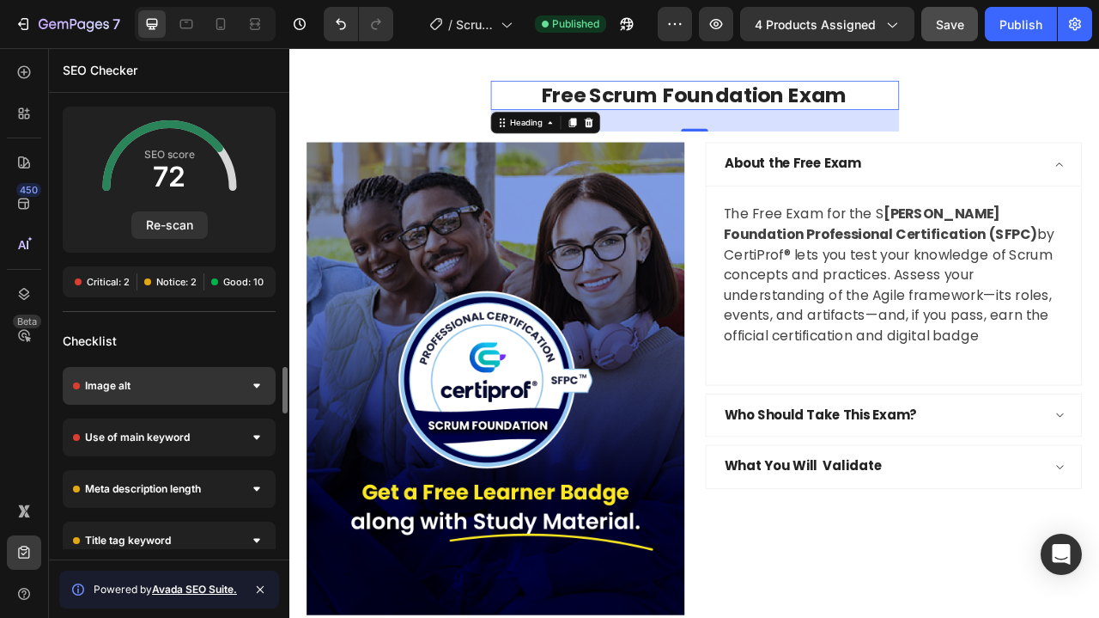
click at [176, 385] on div "Image alt" at bounding box center [169, 386] width 213 height 38
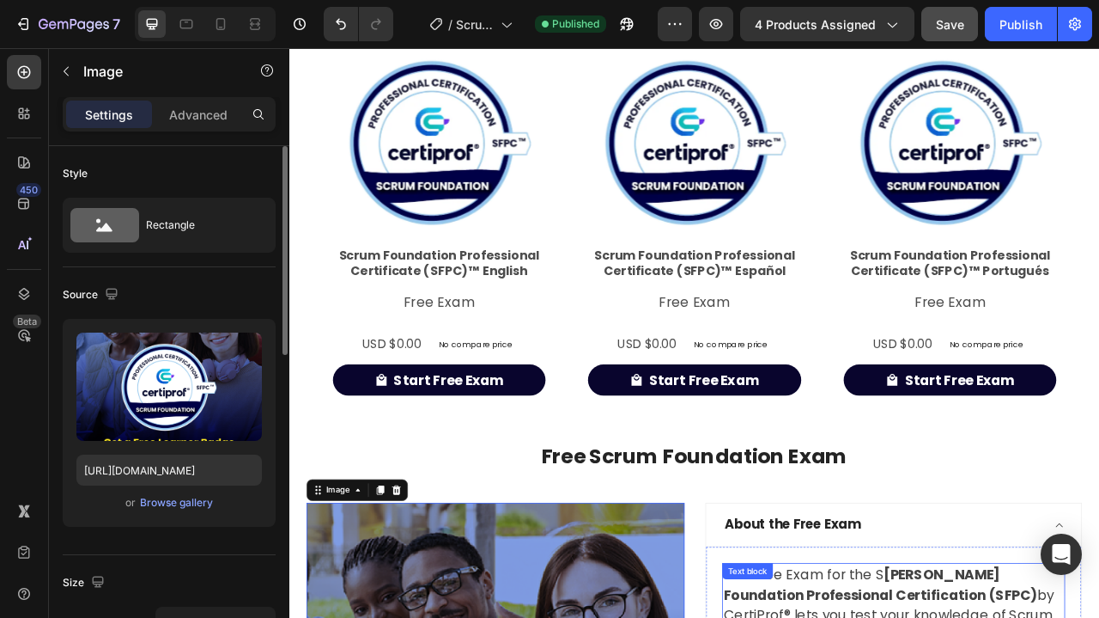
scroll to position [727, 0]
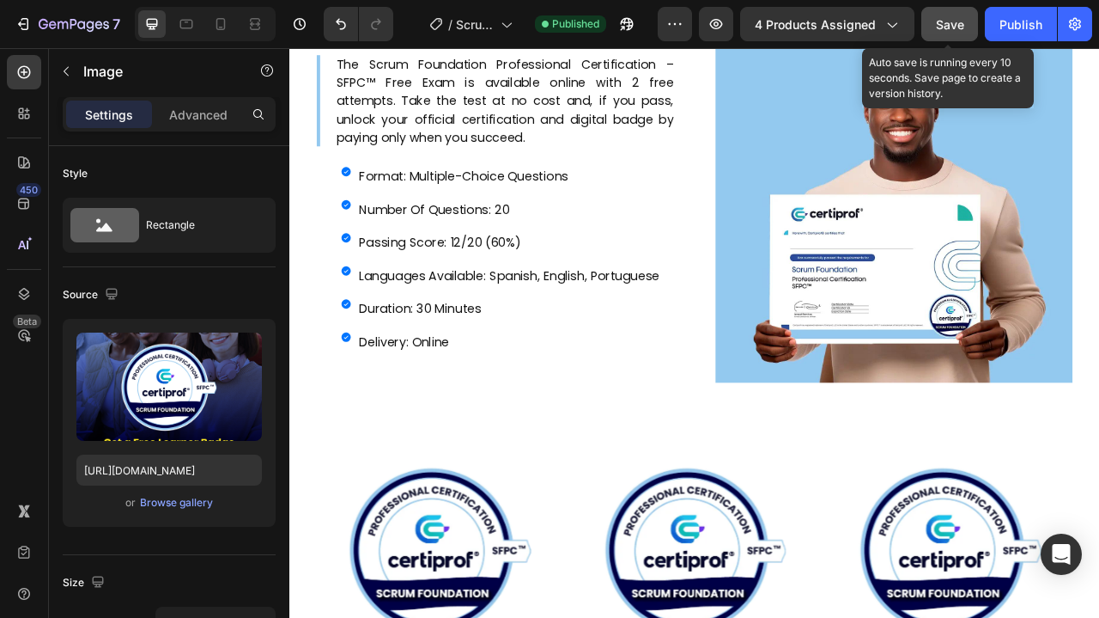
click at [958, 15] on div "Save" at bounding box center [950, 24] width 28 height 18
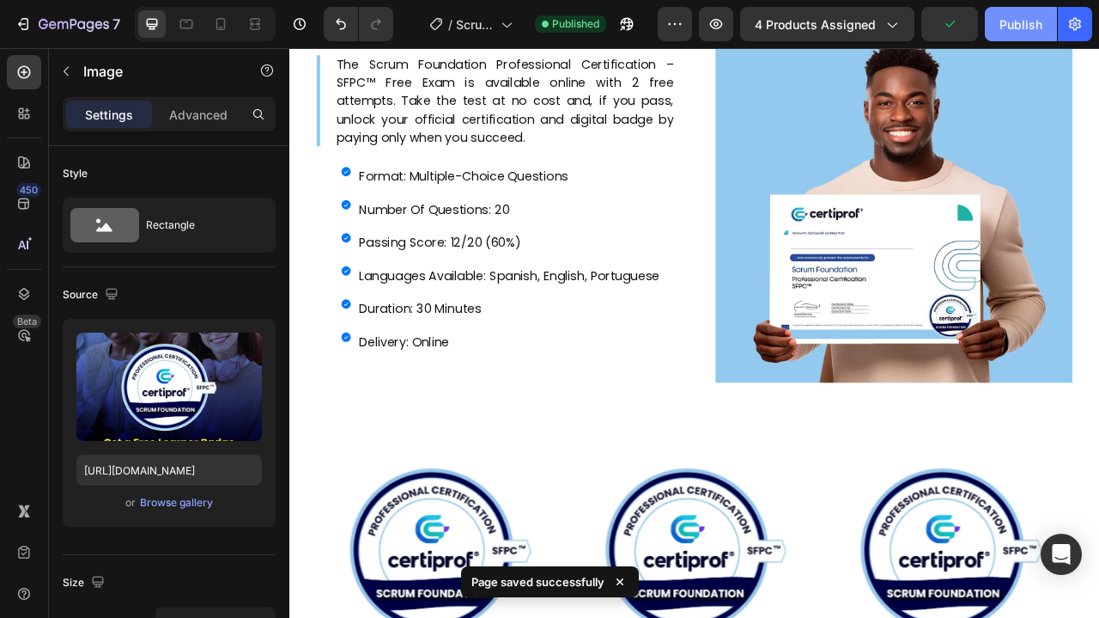
click at [1013, 31] on div "Publish" at bounding box center [1021, 24] width 43 height 18
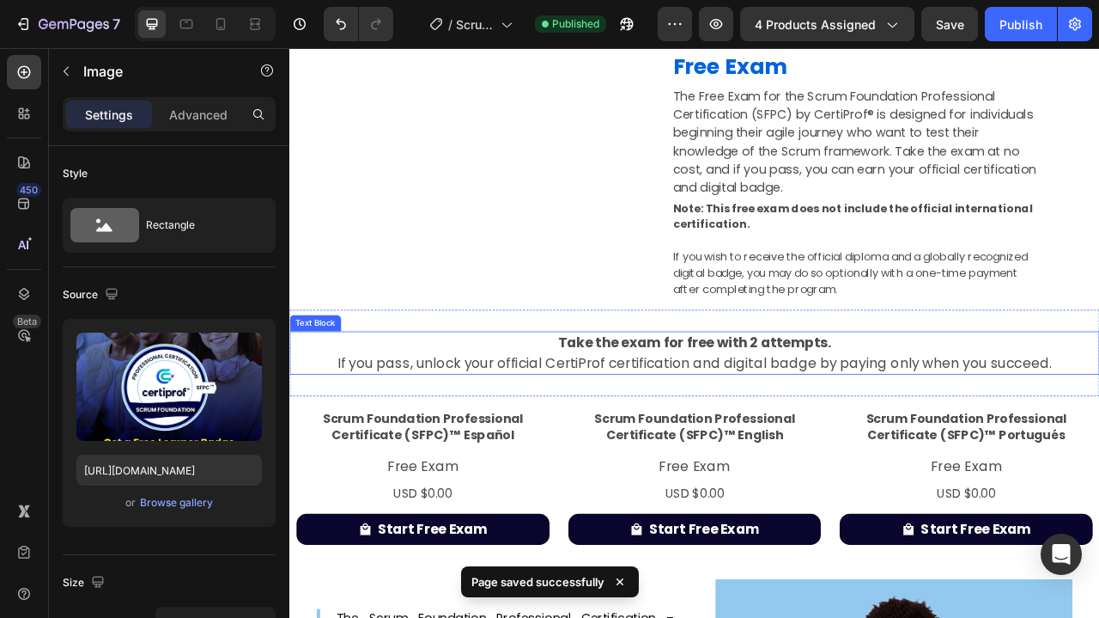
scroll to position [618, 0]
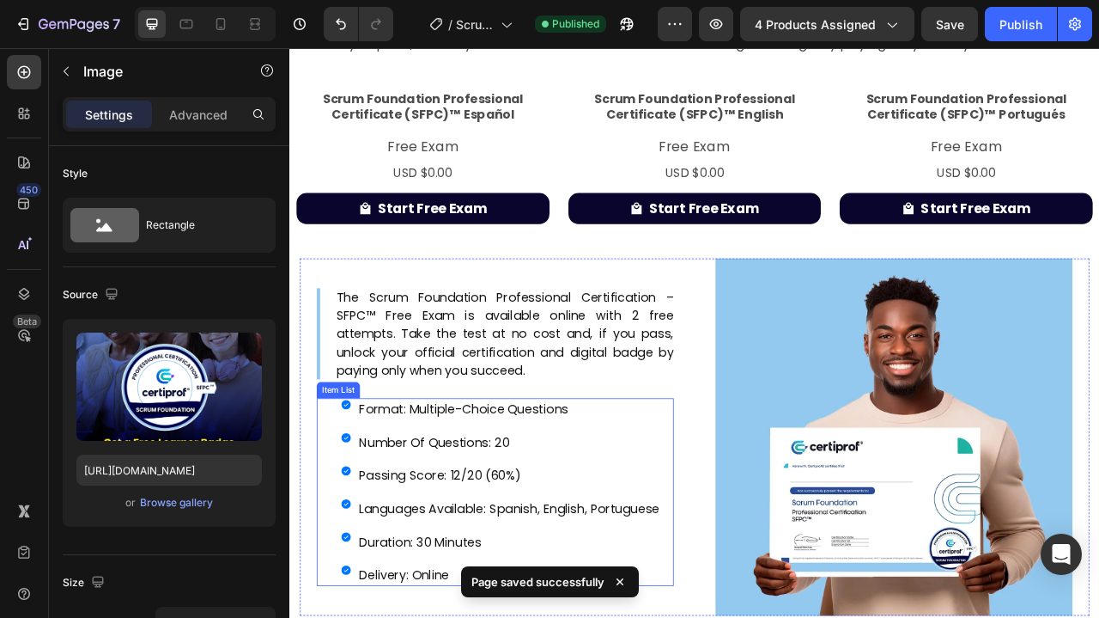
click at [457, 584] on p "passing score: 12/20 (60%)" at bounding box center [569, 591] width 382 height 23
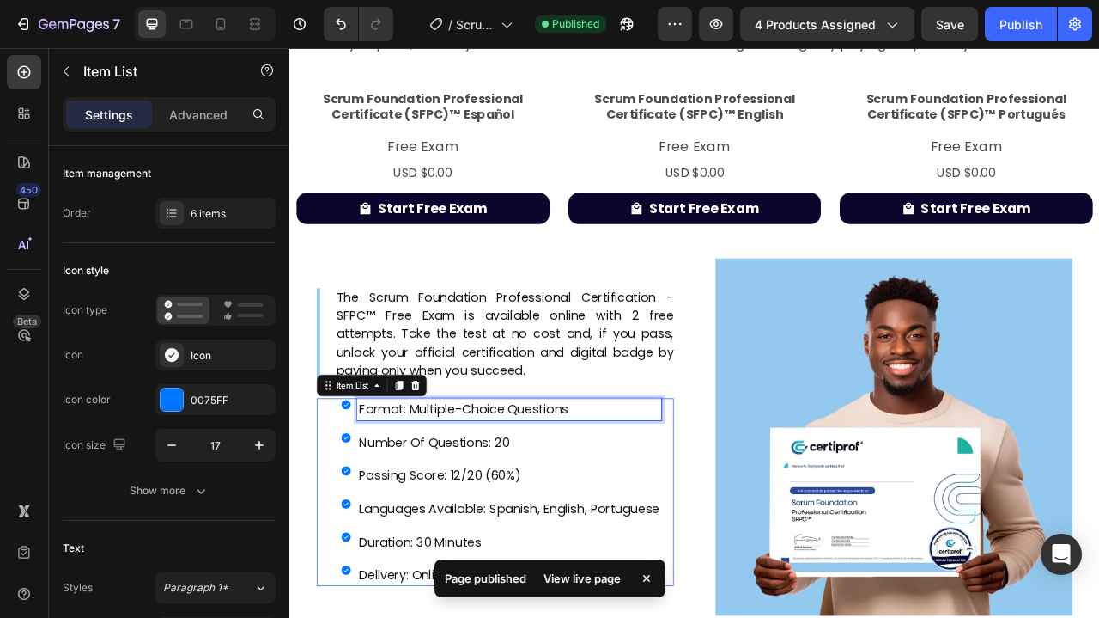
click at [485, 504] on p "format: multiple-choice questions" at bounding box center [569, 507] width 382 height 23
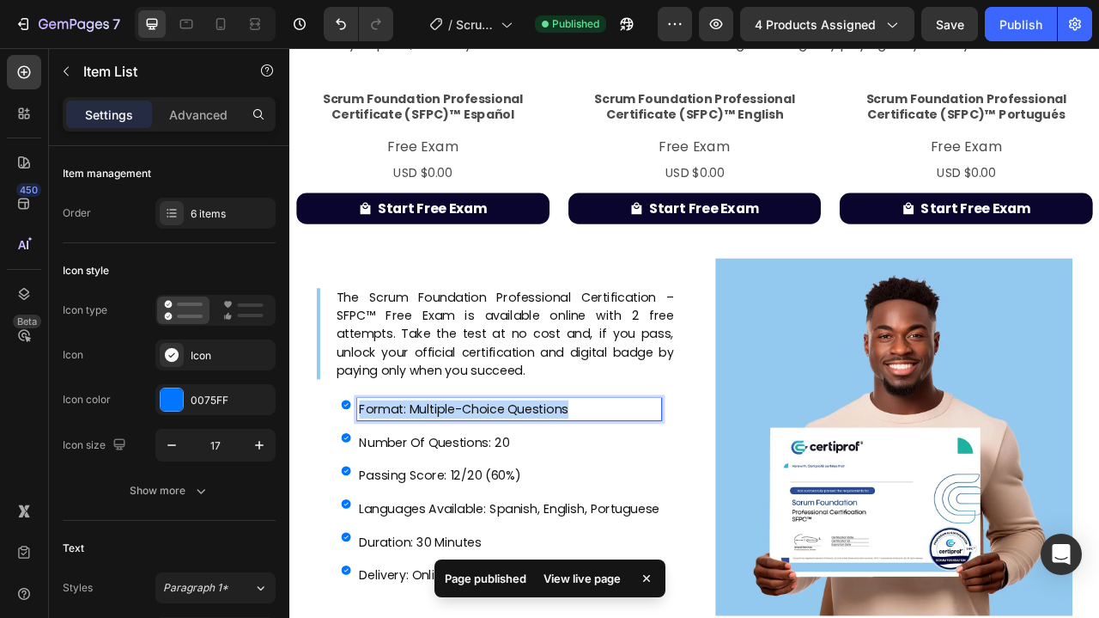
click at [485, 504] on p "format: multiple-choice questions" at bounding box center [569, 507] width 382 height 23
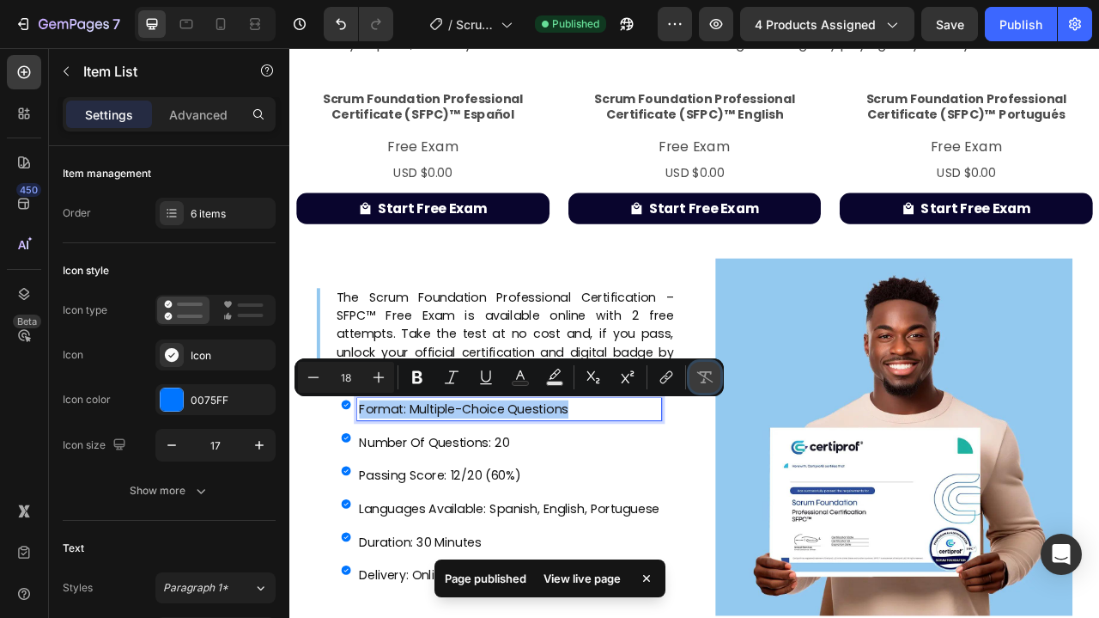
click at [711, 373] on icon "Editor contextual toolbar" at bounding box center [705, 377] width 16 height 12
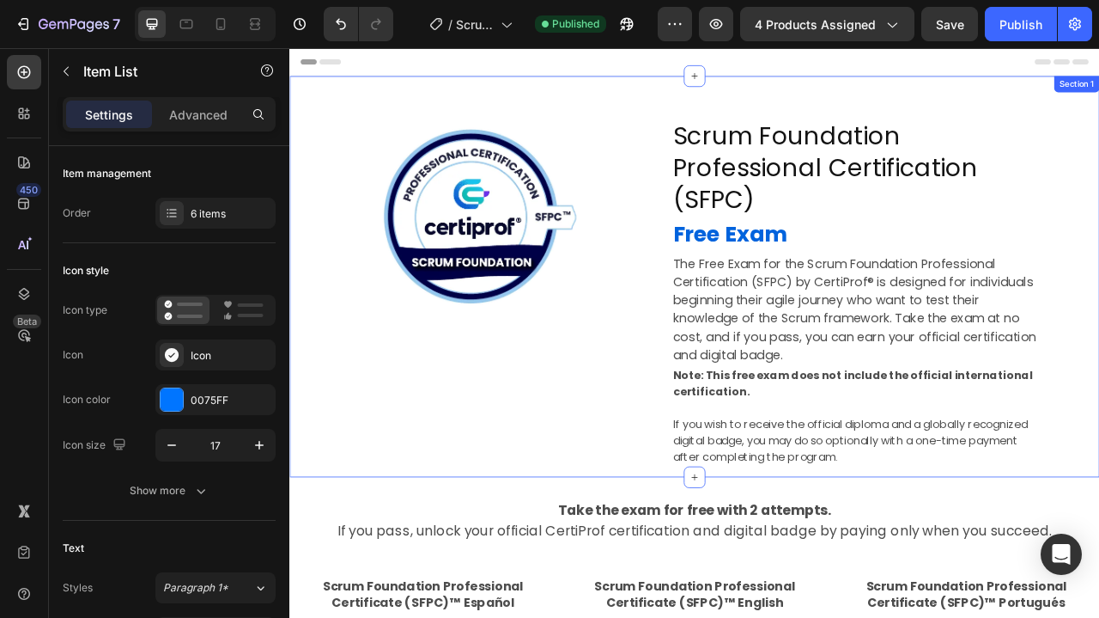
scroll to position [0, 0]
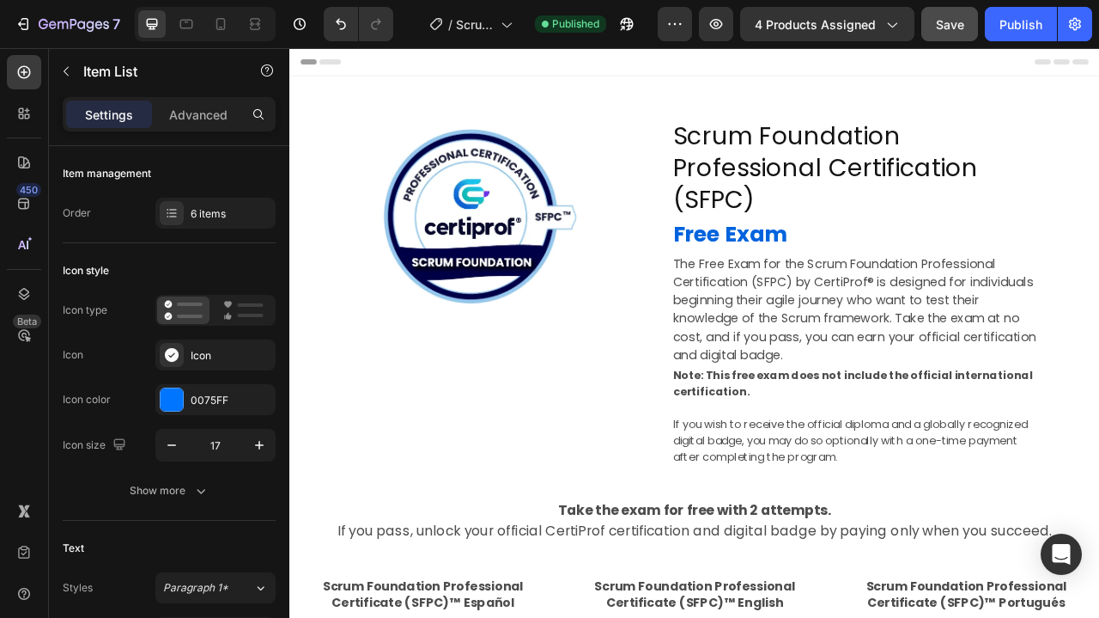
type input "16"
click at [959, 24] on span "Save" at bounding box center [950, 24] width 28 height 15
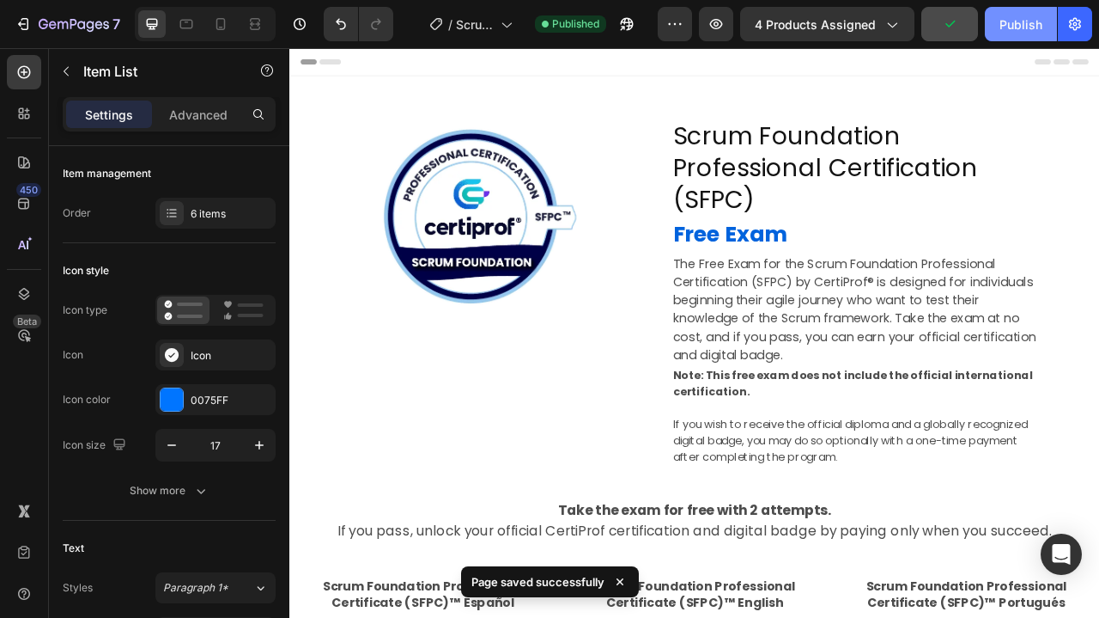
click at [1019, 21] on div "Publish" at bounding box center [1021, 24] width 43 height 18
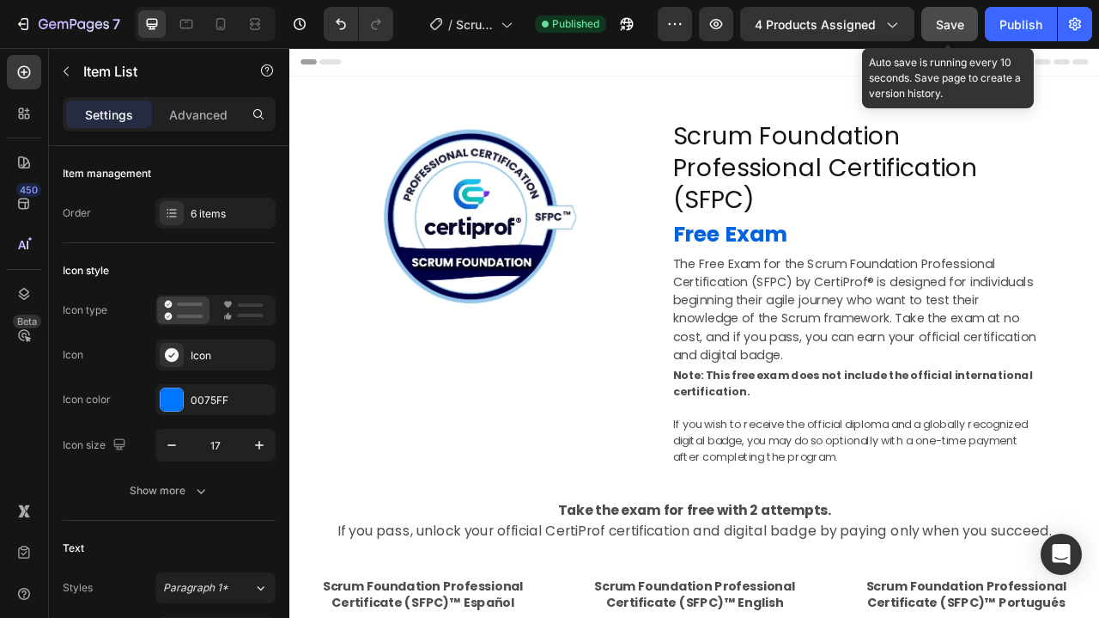
click at [950, 13] on button "Save" at bounding box center [950, 24] width 57 height 34
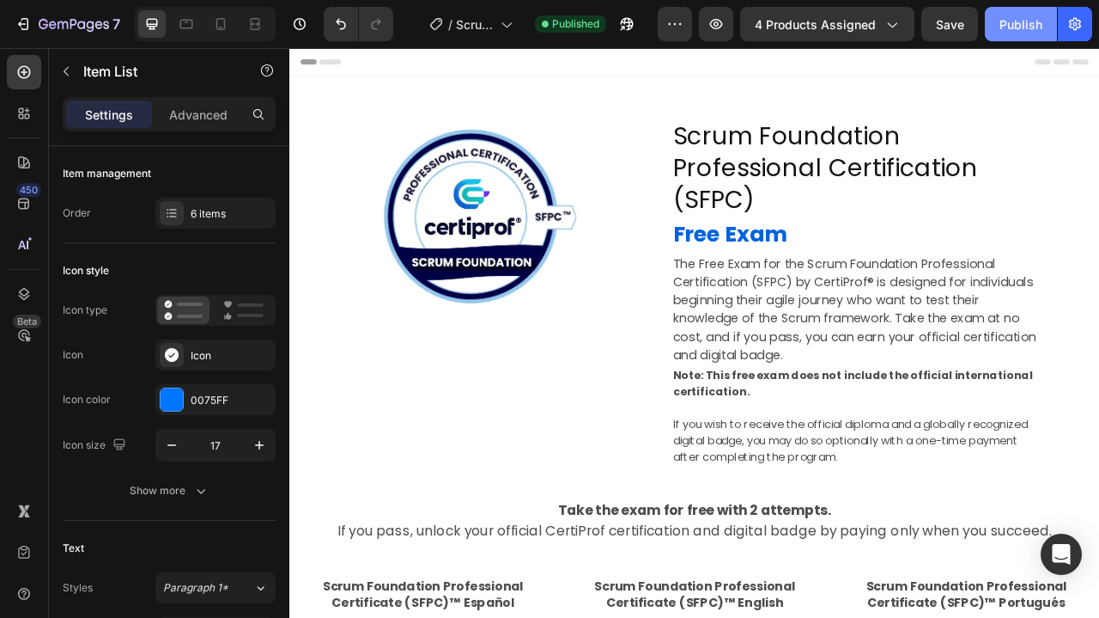
click at [1033, 24] on div "Publish" at bounding box center [1021, 24] width 43 height 18
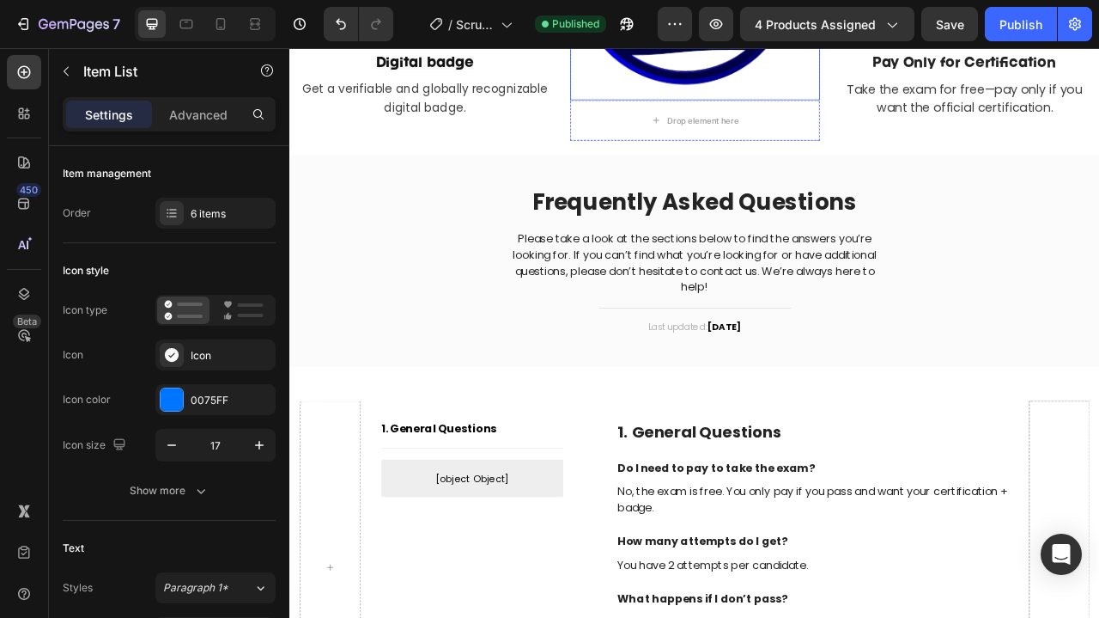
scroll to position [2802, 0]
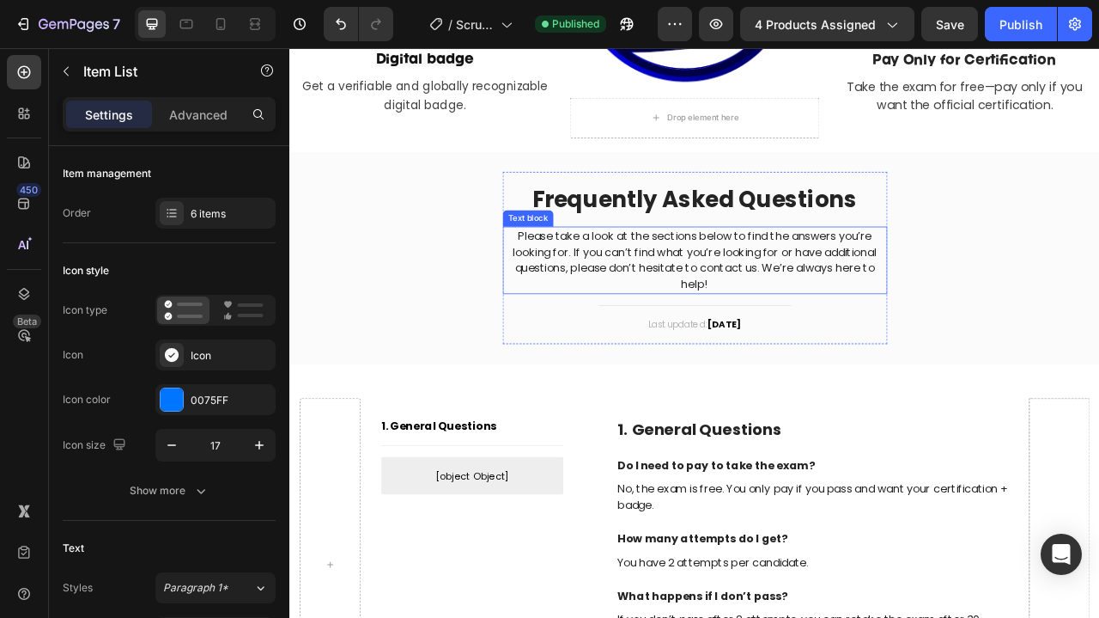
click at [771, 296] on p "Please take a look at the sections below to find the answers you’re looking for…" at bounding box center [805, 318] width 486 height 82
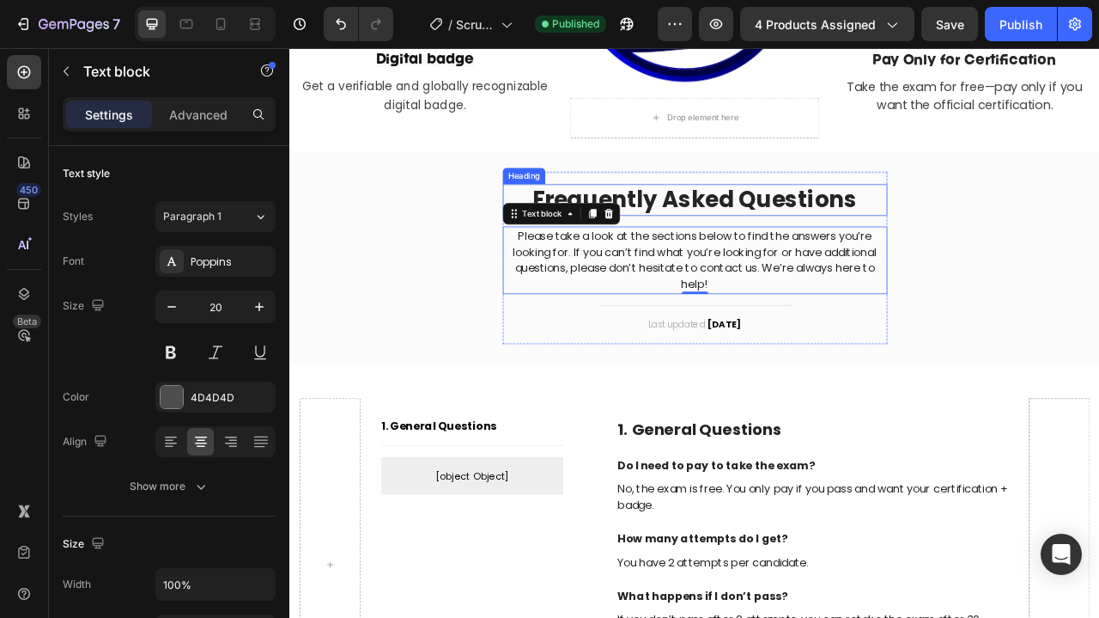
click at [778, 238] on p "Frequently Asked Questions" at bounding box center [805, 240] width 486 height 37
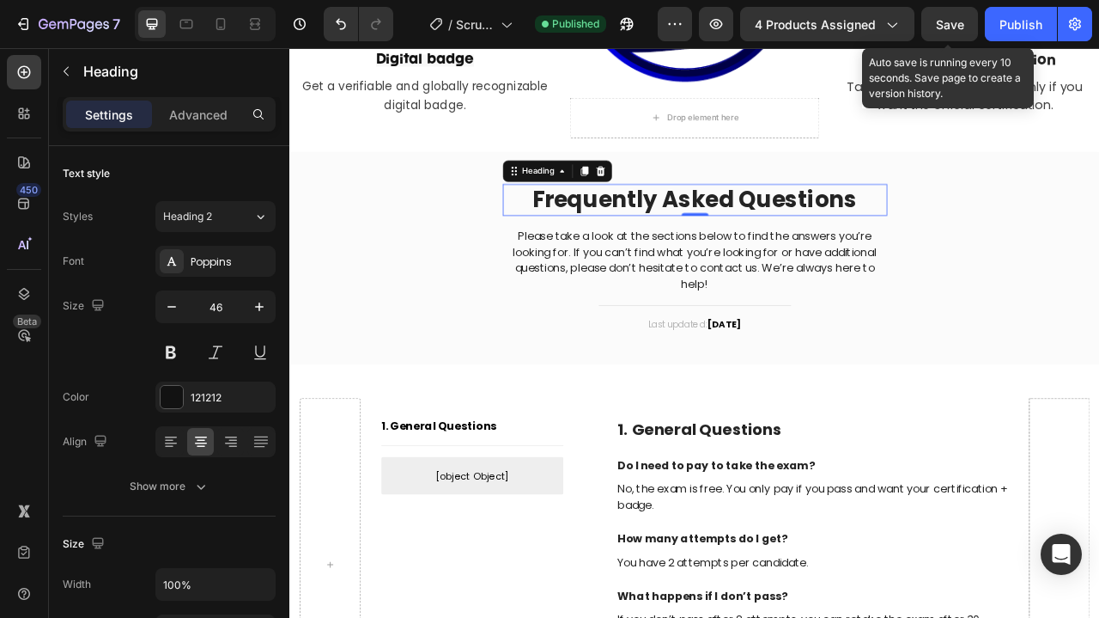
click at [955, 29] on span "Save" at bounding box center [950, 24] width 28 height 15
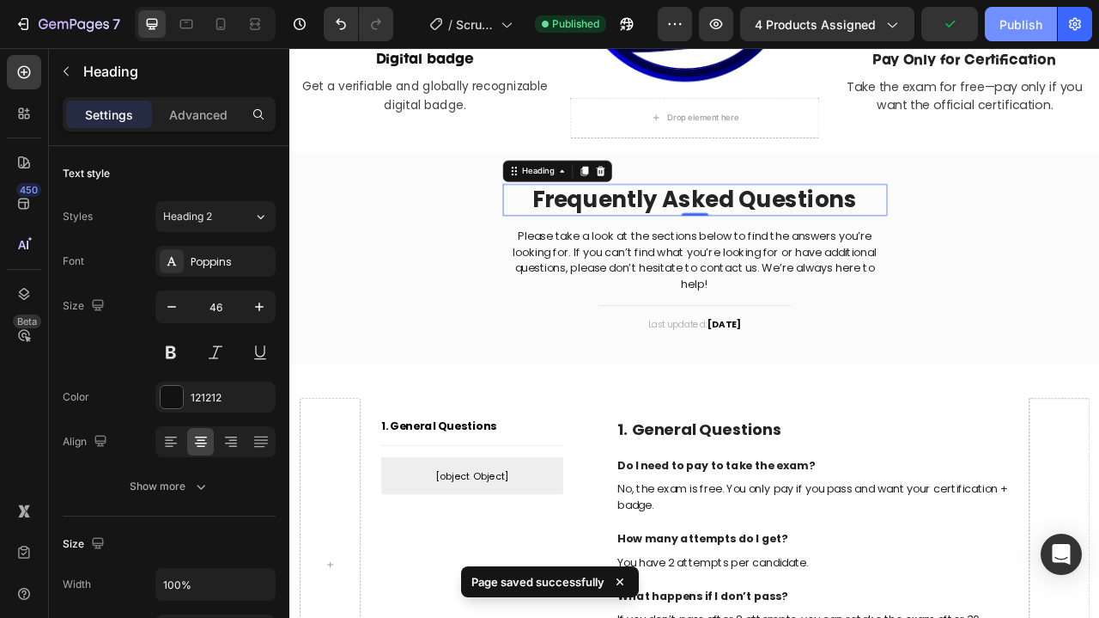
click at [1031, 29] on div "Publish" at bounding box center [1021, 24] width 43 height 18
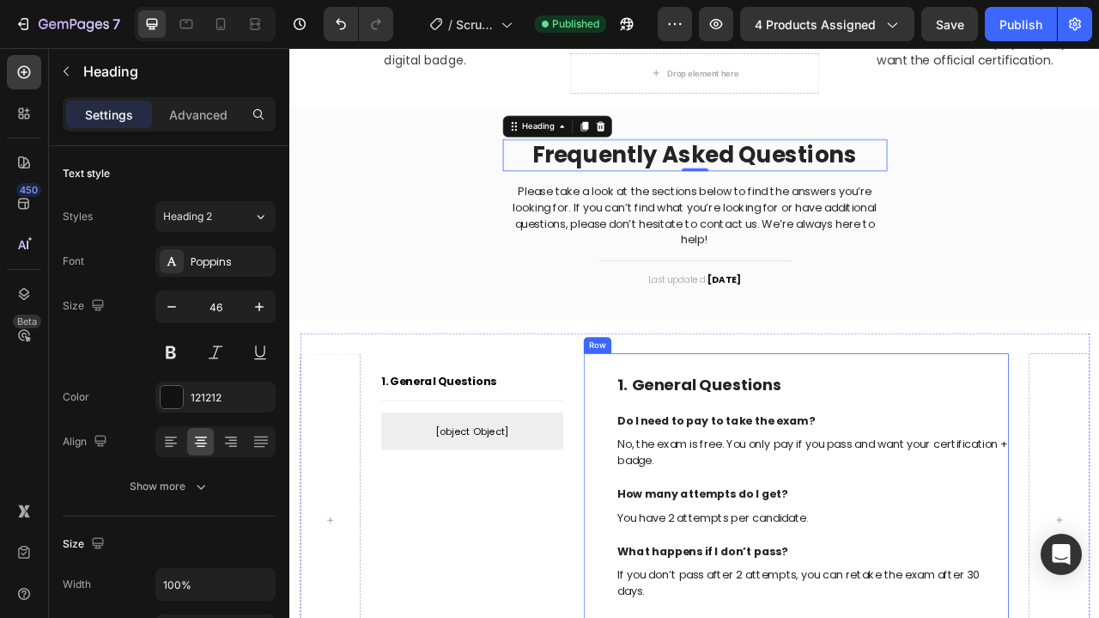
scroll to position [2848, 0]
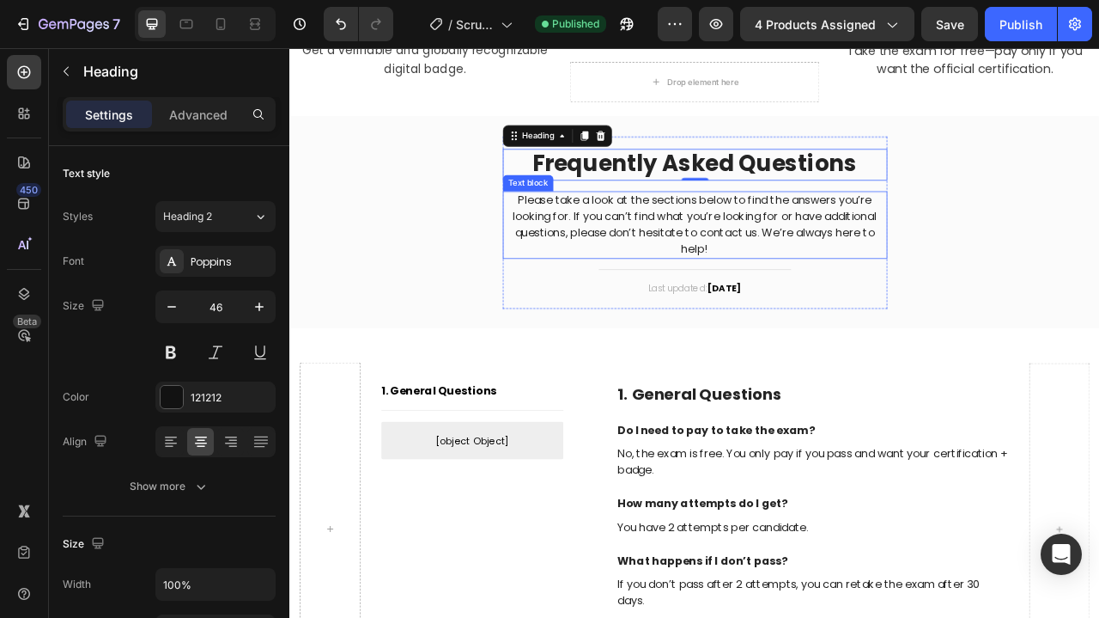
click at [790, 255] on p "Please take a look at the sections below to find the answers you’re looking for…" at bounding box center [805, 272] width 486 height 82
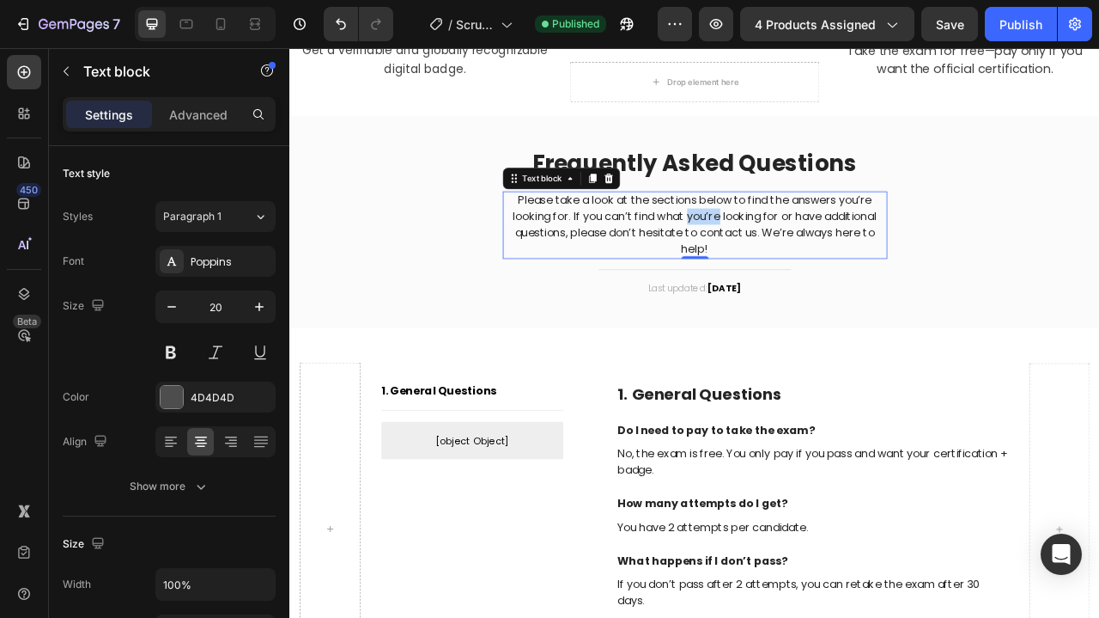
click at [790, 255] on p "Please take a look at the sections below to find the answers you’re looking for…" at bounding box center [805, 272] width 486 height 82
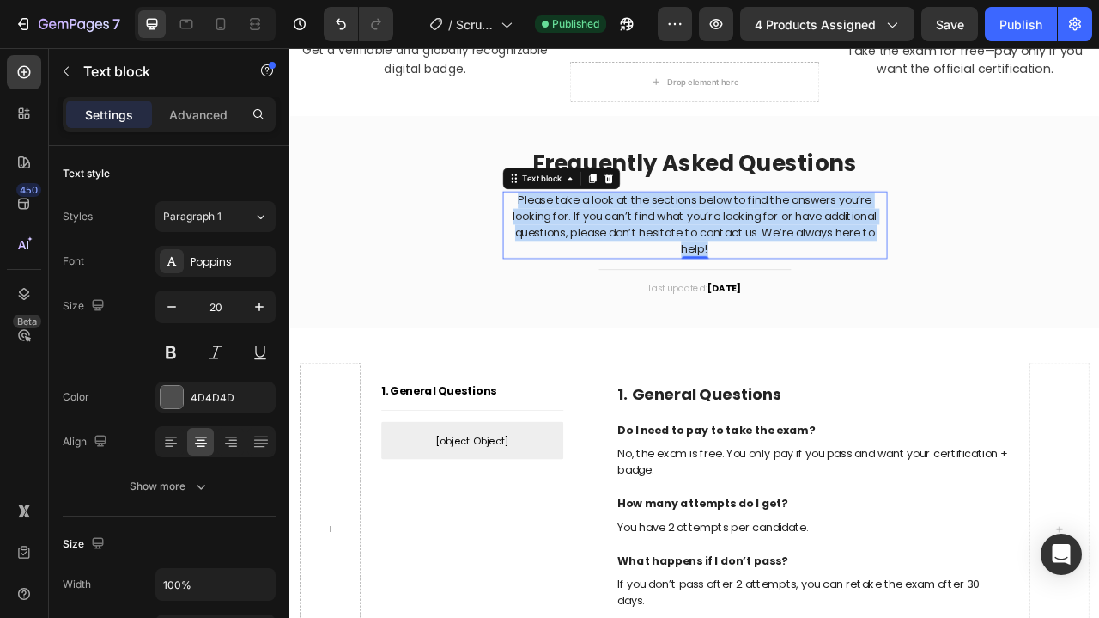
click at [790, 255] on p "Please take a look at the sections below to find the answers you’re looking for…" at bounding box center [805, 272] width 486 height 82
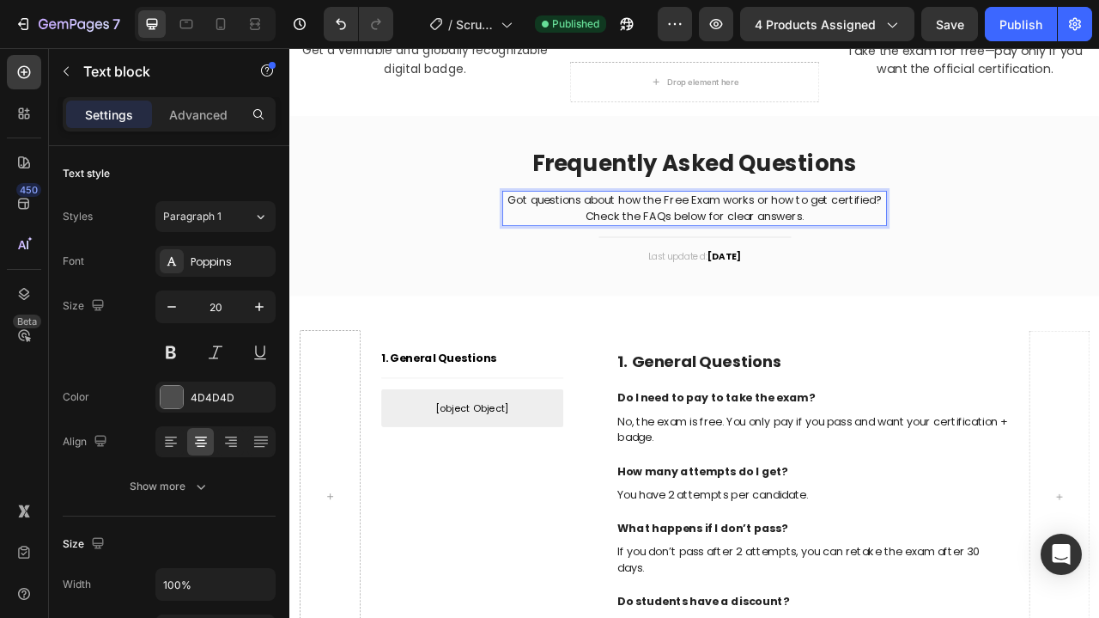
click at [953, 20] on span "Save" at bounding box center [950, 24] width 28 height 15
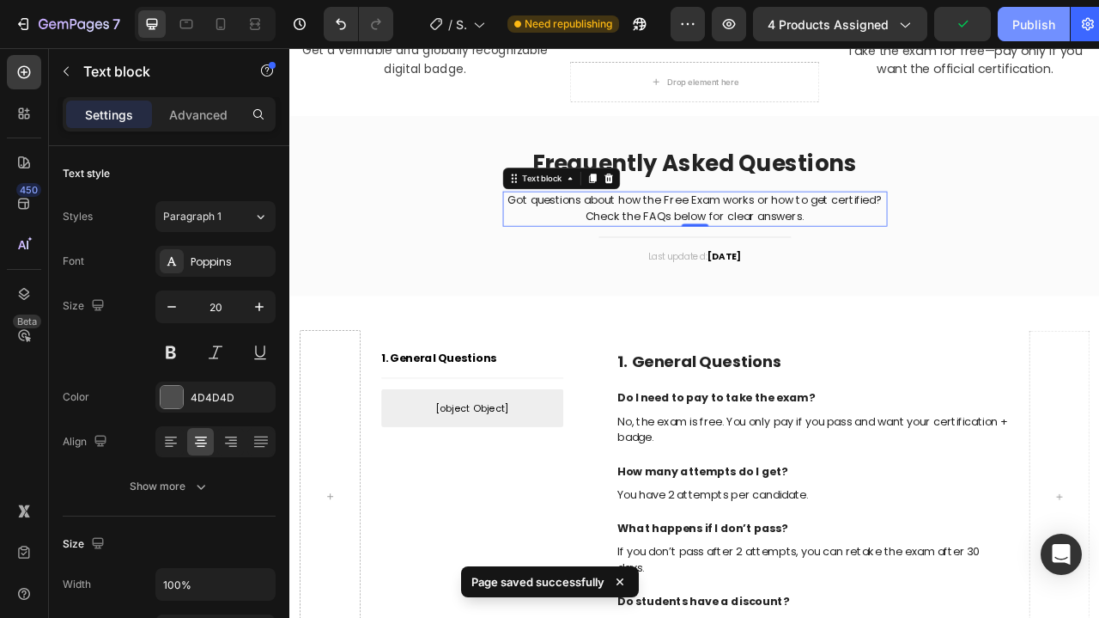
click at [1030, 20] on div "Publish" at bounding box center [1034, 24] width 43 height 18
